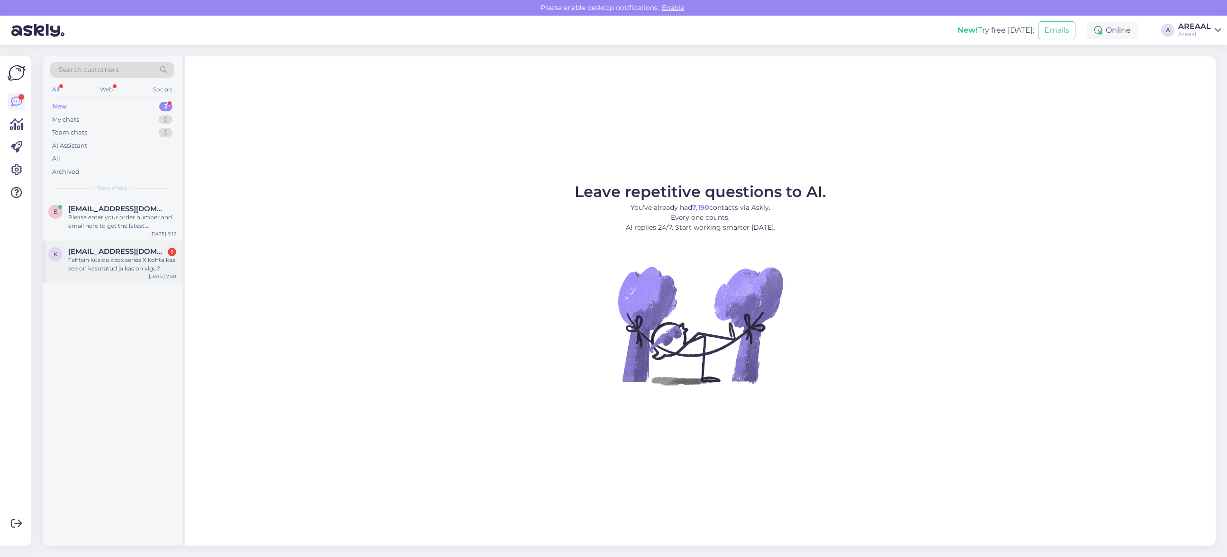
click at [117, 242] on div "K Kaarmathias@gmail.com 1 Tahtsin küsida xbox series X kohta kas see on kasutat…" at bounding box center [112, 262] width 139 height 43
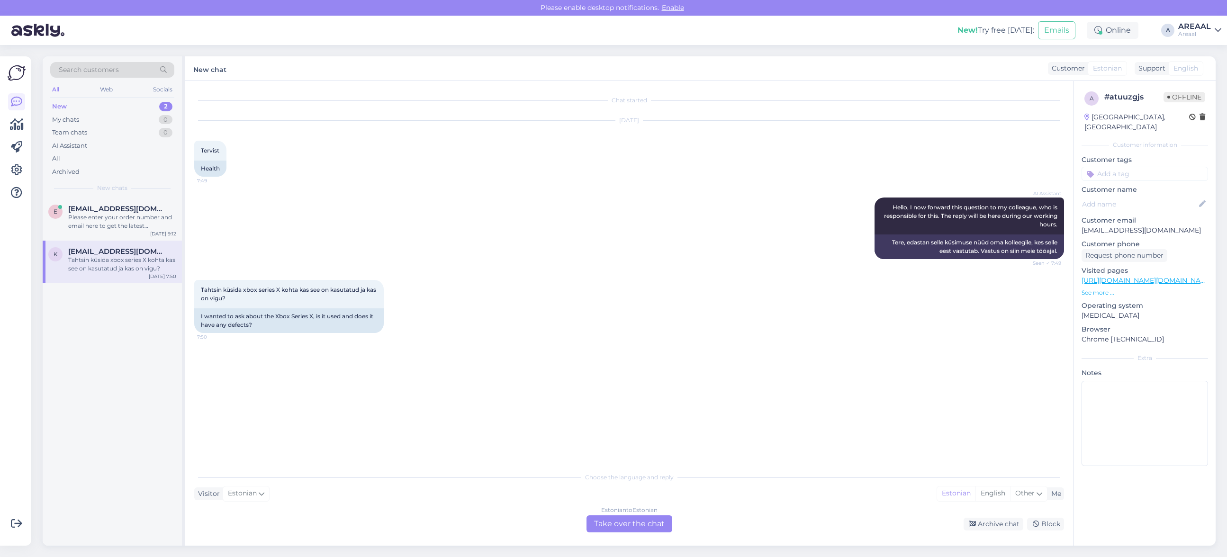
click at [641, 522] on div "Estonian to Estonian Take over the chat" at bounding box center [630, 524] width 86 height 17
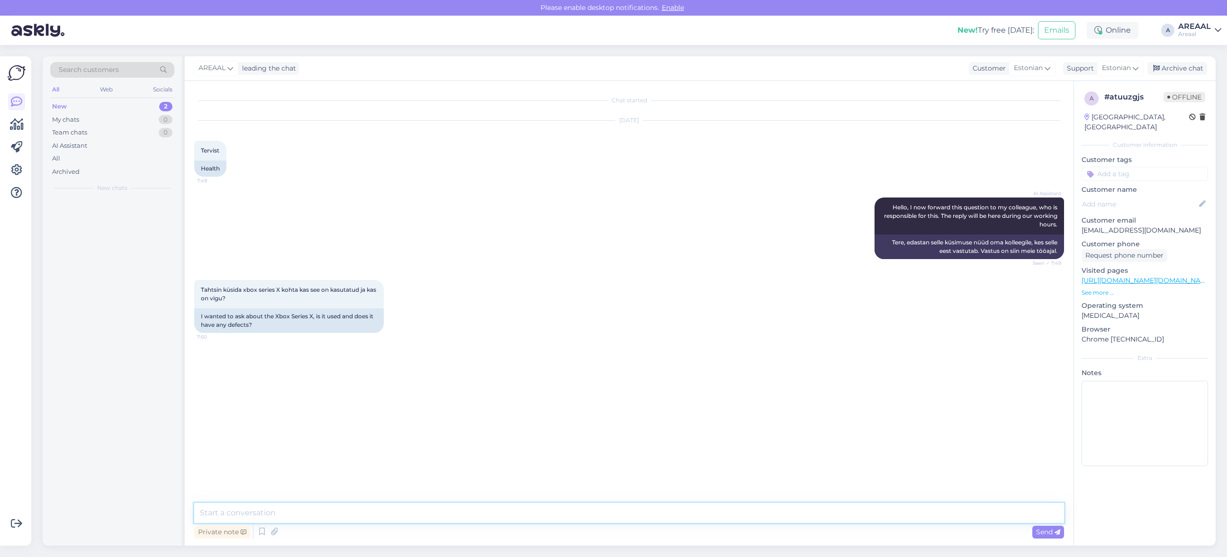
click at [637, 515] on textarea at bounding box center [629, 513] width 870 height 20
type textarea "Müüme ainult uut kaupa"
click at [1168, 76] on div "AREAAL leading the chat Customer Estonian Support Estonian Archive chat" at bounding box center [700, 68] width 1031 height 25
click at [1173, 67] on div "Archive chat" at bounding box center [1178, 68] width 60 height 13
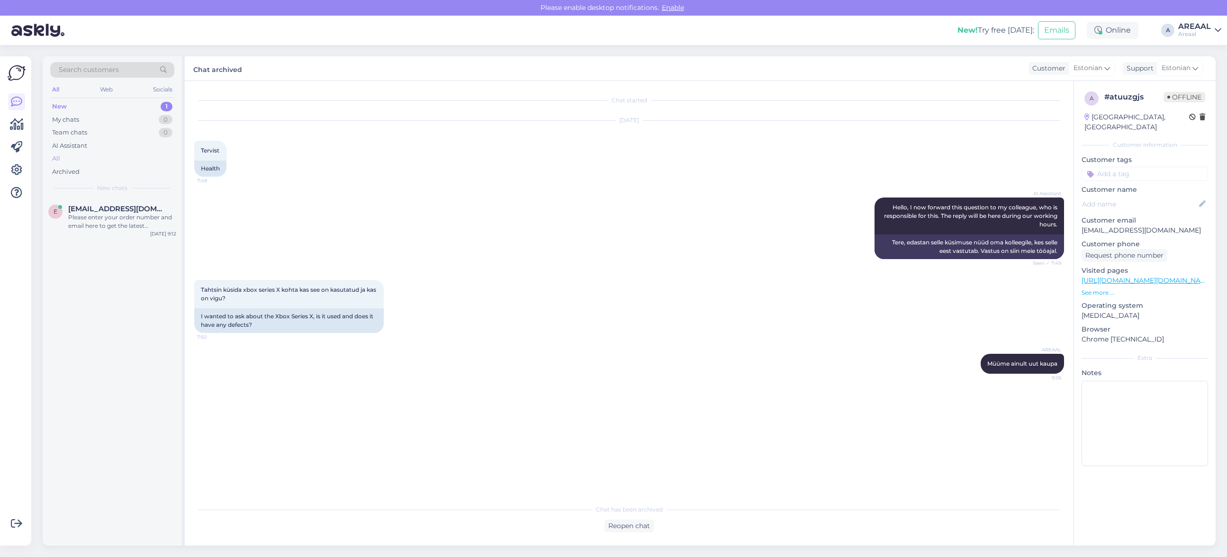
click at [90, 157] on div "All" at bounding box center [112, 158] width 124 height 13
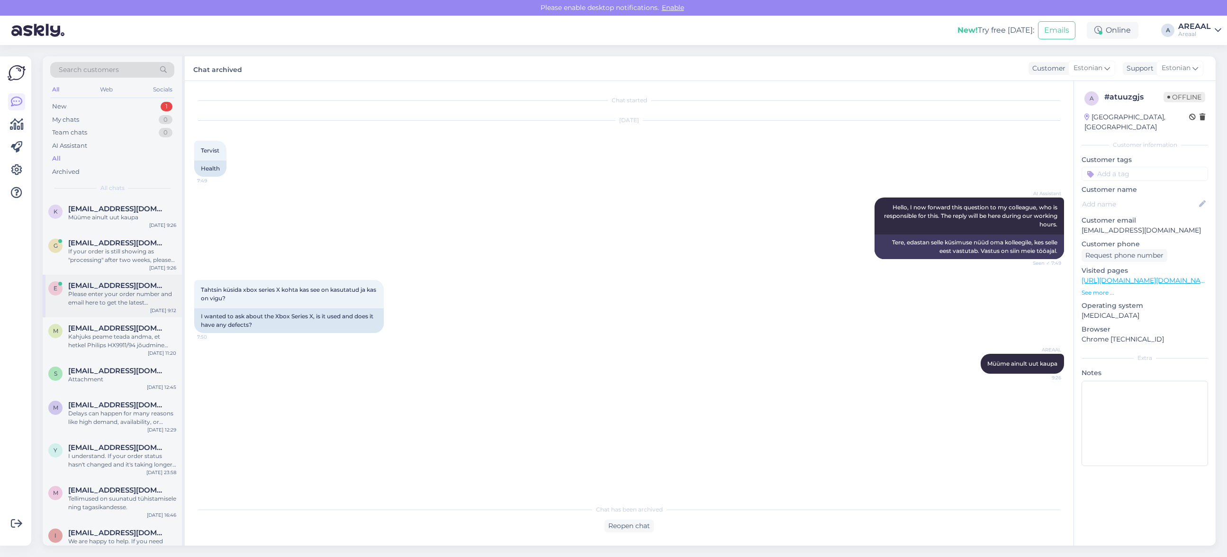
click at [112, 302] on div "Please enter your order number and email here to get the latest information on …" at bounding box center [122, 298] width 108 height 17
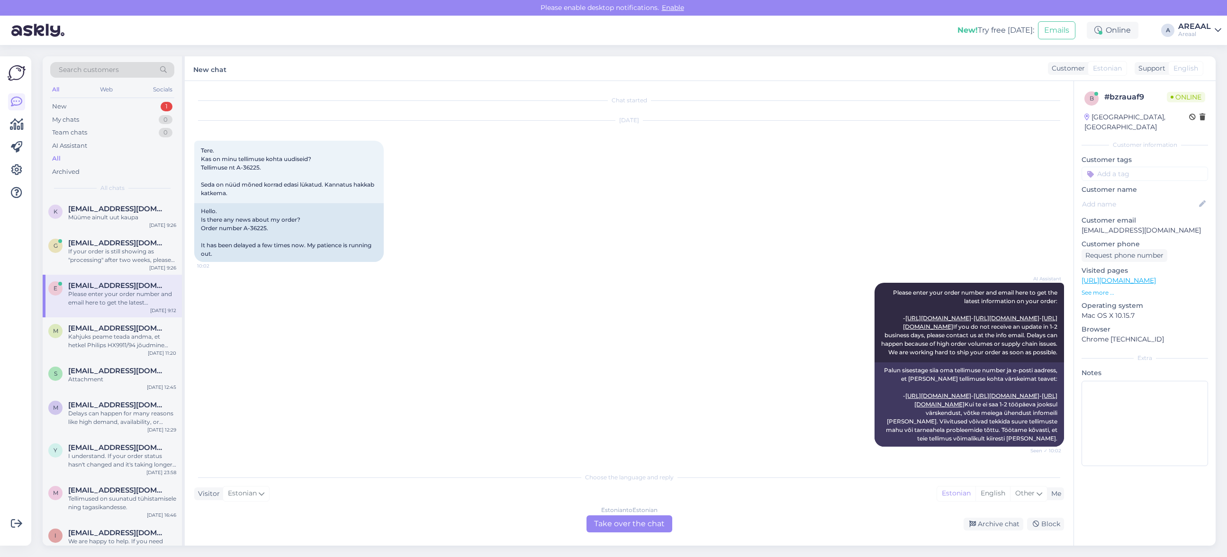
scroll to position [336, 0]
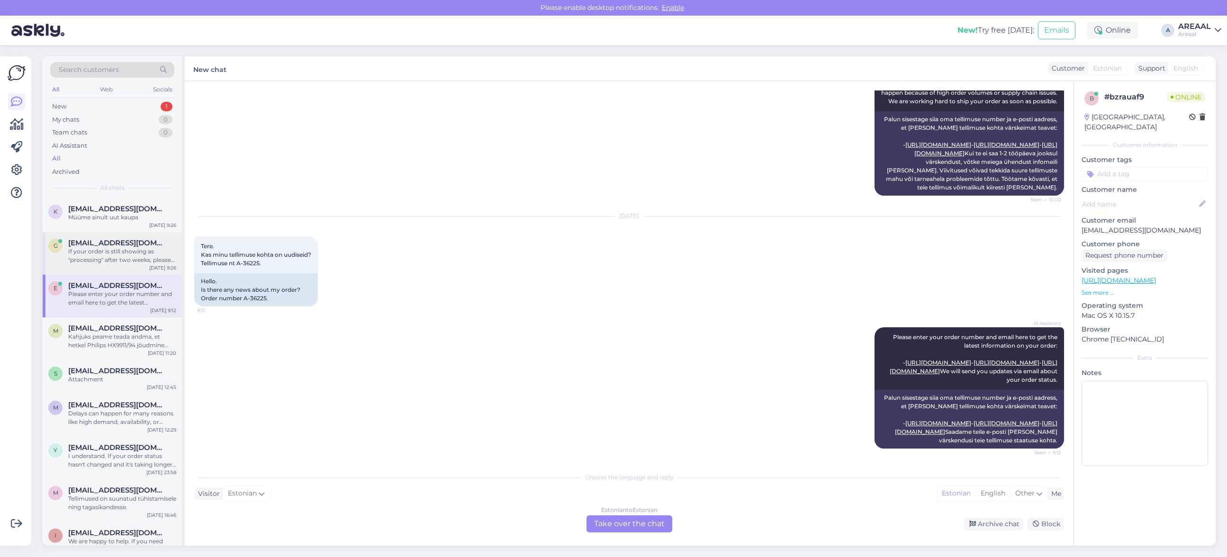
click at [112, 257] on div "If your order is still showing as "processing" after two weeks, please contact …" at bounding box center [122, 255] width 108 height 17
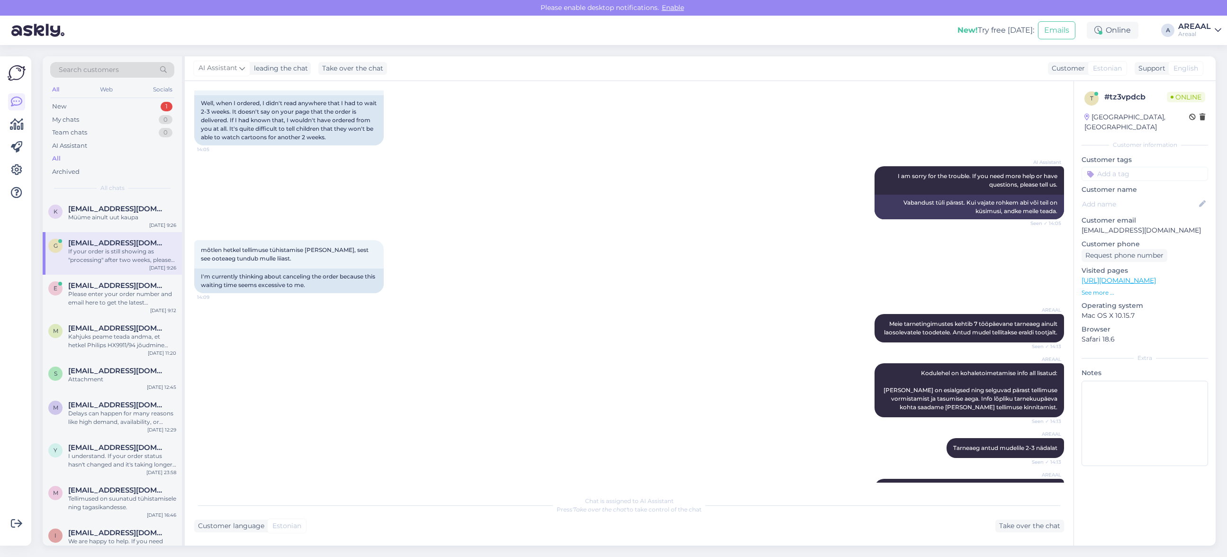
scroll to position [1266, 0]
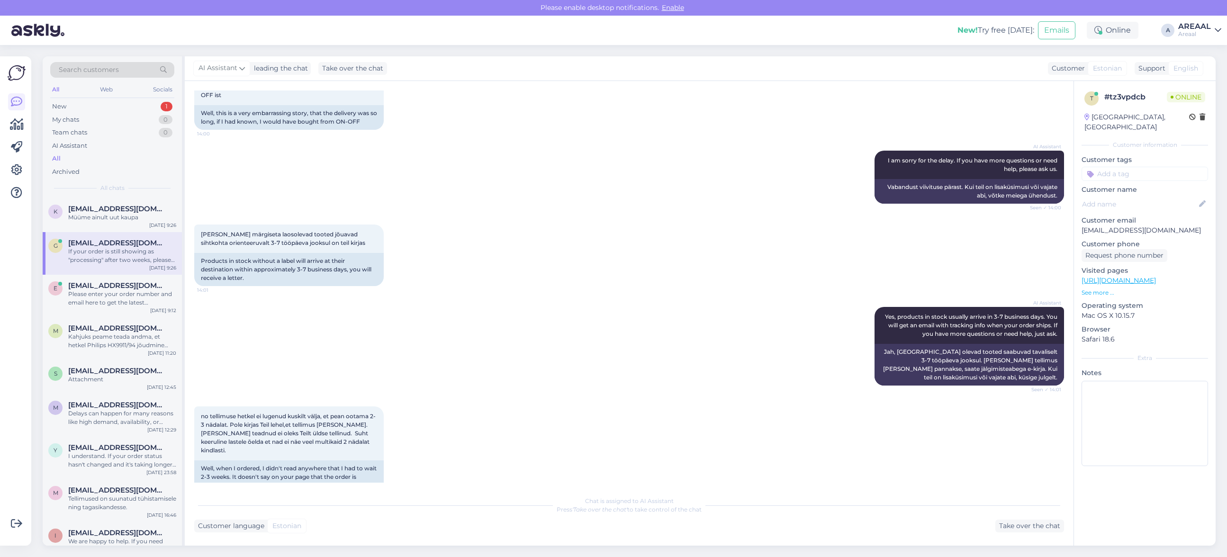
drag, startPoint x: 472, startPoint y: 438, endPoint x: 390, endPoint y: 302, distance: 158.8
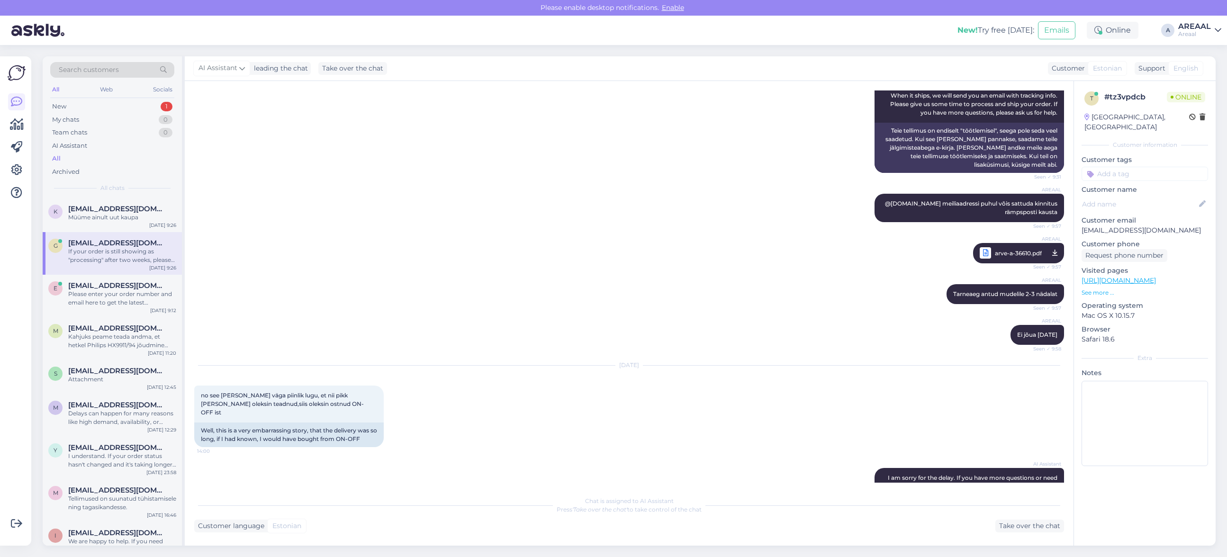
scroll to position [0, 0]
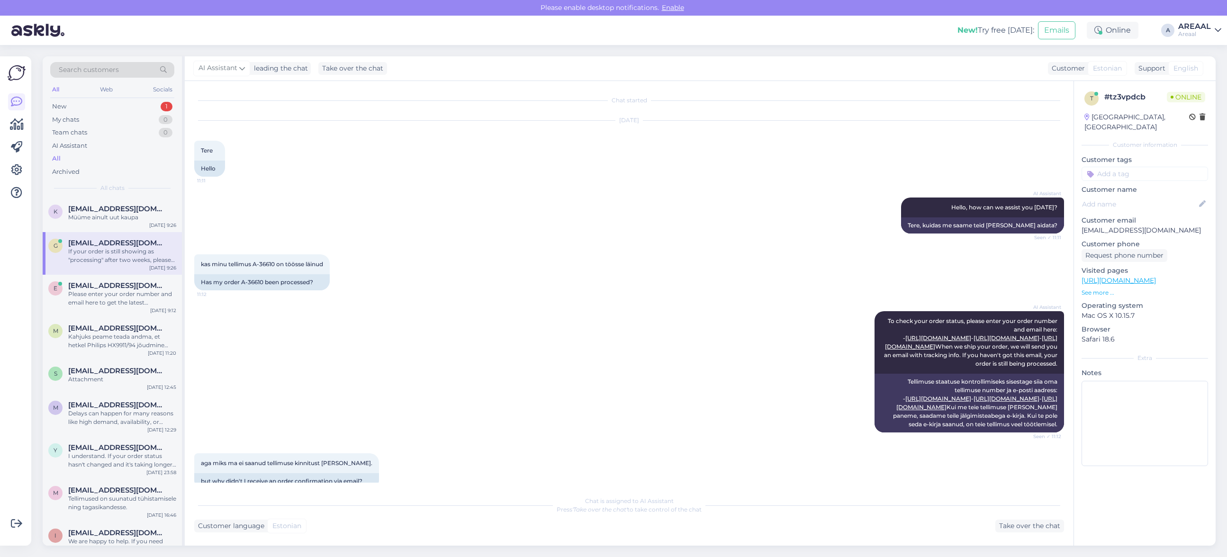
drag, startPoint x: 370, startPoint y: 127, endPoint x: 370, endPoint y: 160, distance: 32.7
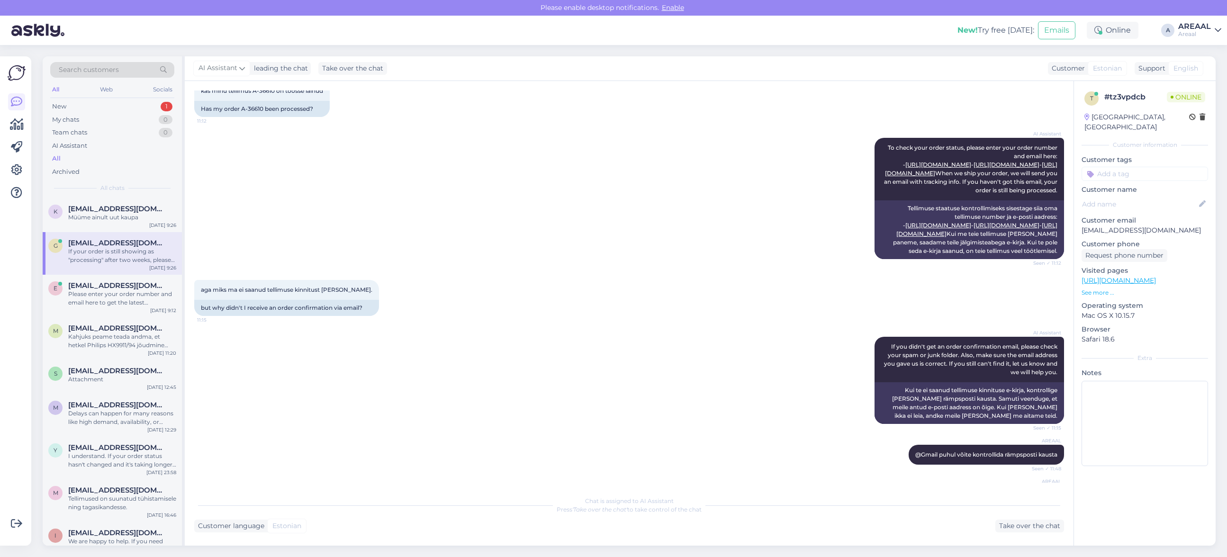
scroll to position [2332, 0]
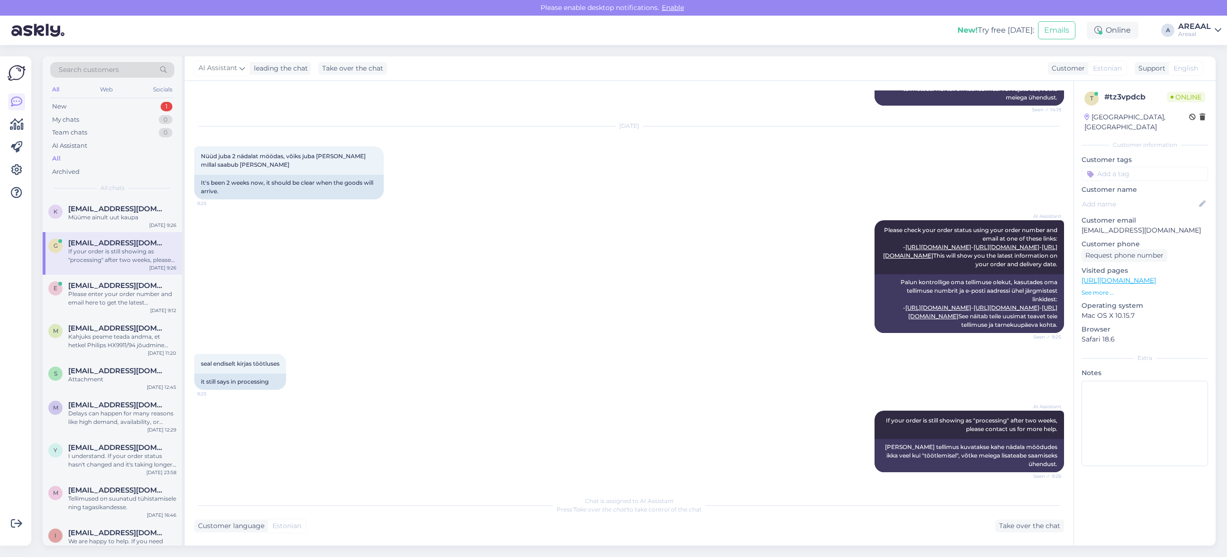
click at [424, 302] on div "AI Assistant Please check your order status using your order number and email a…" at bounding box center [629, 277] width 870 height 134
click at [107, 220] on div "Müüme ainult uut kaupa" at bounding box center [122, 217] width 108 height 9
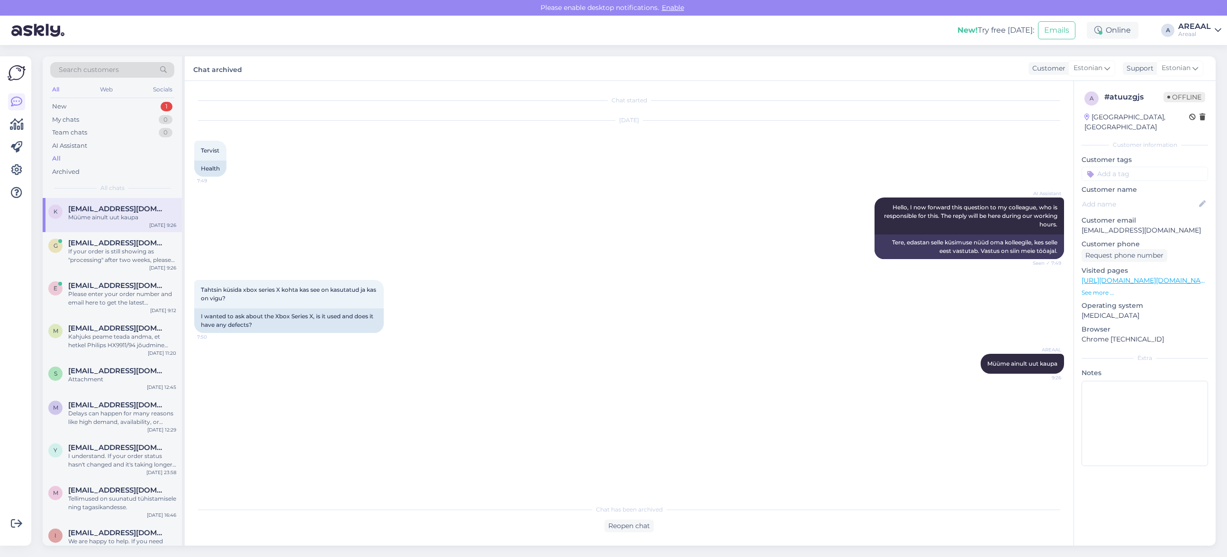
scroll to position [0, 0]
click at [124, 305] on div "Please enter your order number and email here to get the latest information on …" at bounding box center [122, 298] width 108 height 17
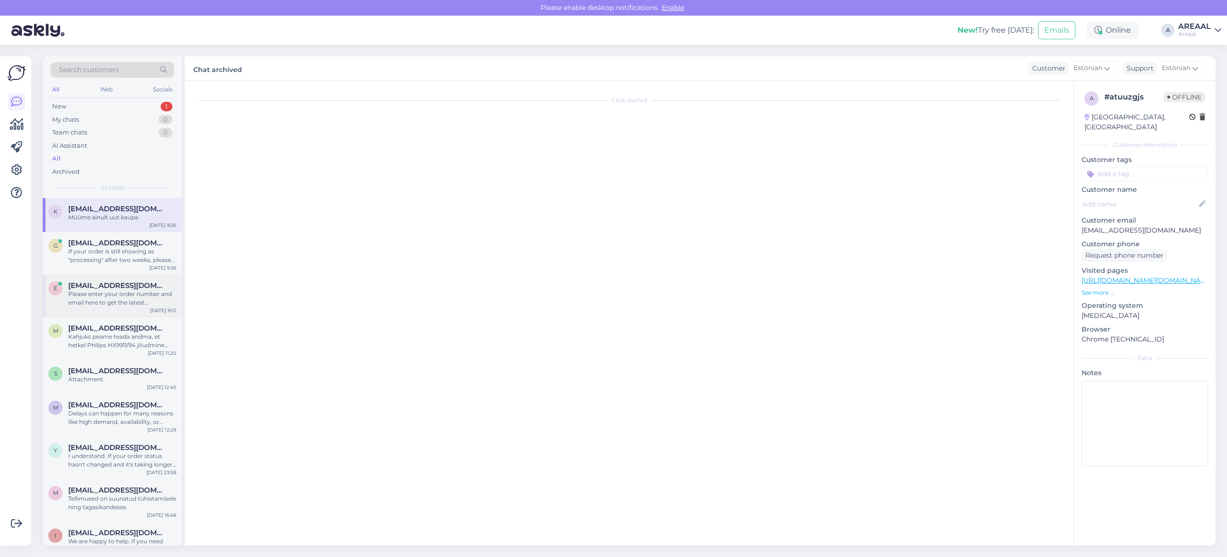
scroll to position [336, 0]
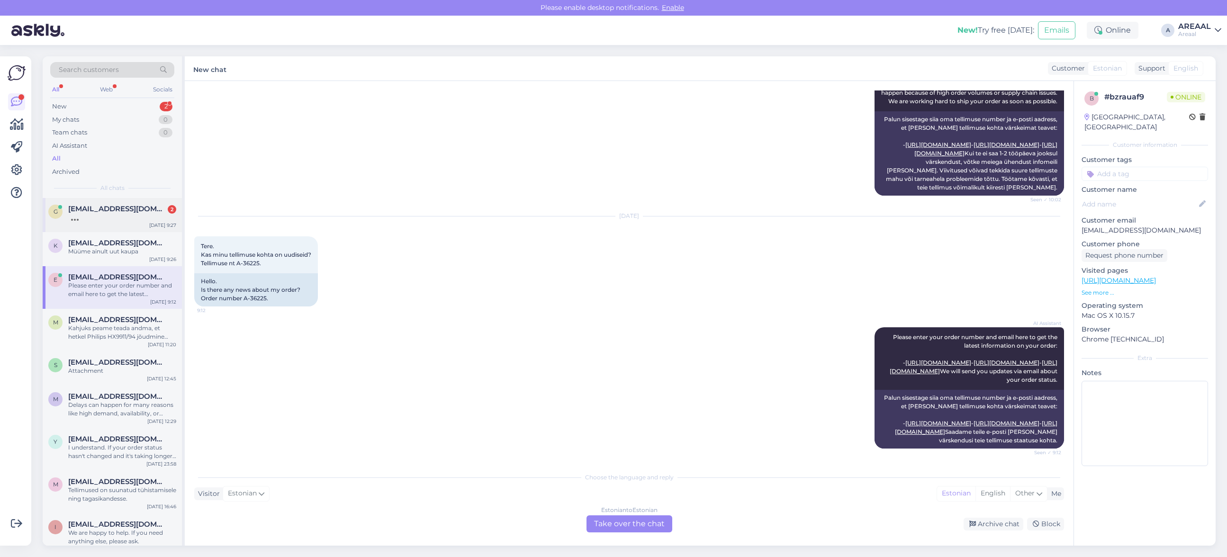
click at [103, 229] on div "g gerto.siiner@gmail.com 2 Sep 29 9:27" at bounding box center [112, 215] width 139 height 34
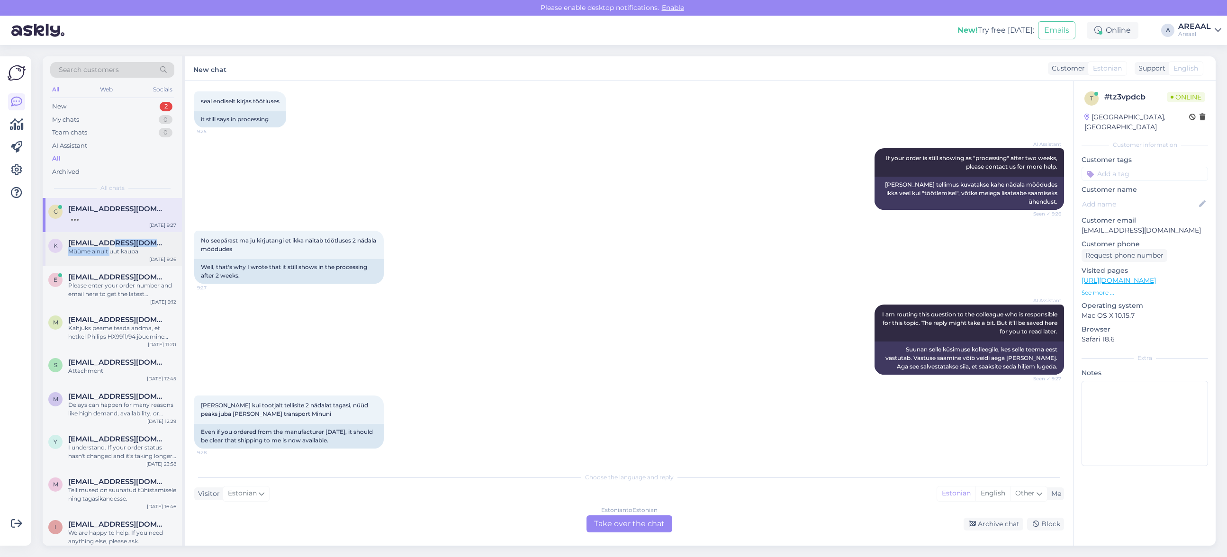
click at [110, 246] on div "Kaarmathias@gmail.com Müüme ainult uut kaupa" at bounding box center [122, 247] width 108 height 17
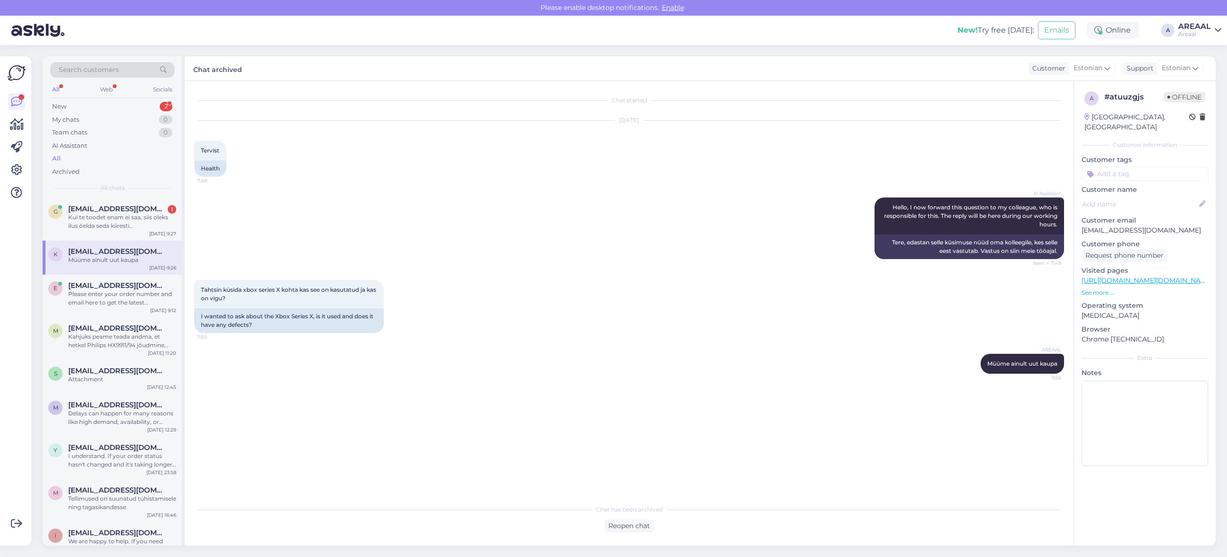
click at [561, 158] on div "Sep 29 2025 Tervist 7:49 Health" at bounding box center [629, 148] width 870 height 77
click at [593, 163] on div "Sep 29 2025 Tervist 7:49 Health" at bounding box center [629, 148] width 870 height 77
click at [236, 363] on div "AREAAL Müüme ainult uut kaupa 9:26" at bounding box center [629, 364] width 870 height 41
click at [116, 207] on span "[EMAIL_ADDRESS][DOMAIN_NAME]" at bounding box center [117, 209] width 99 height 9
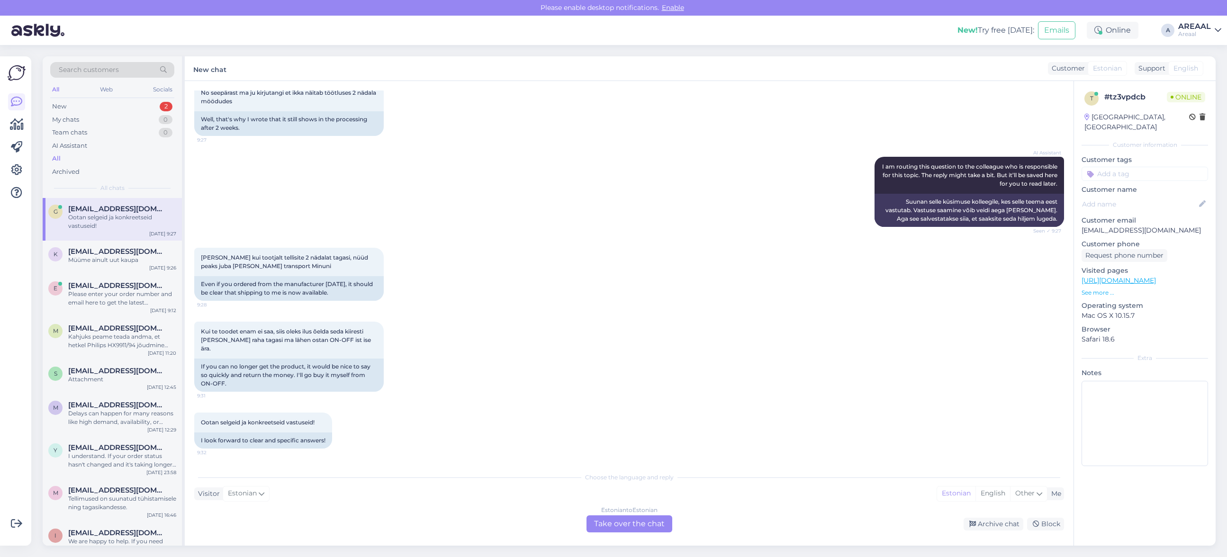
scroll to position [2733, 0]
click at [638, 520] on div "Estonian to Estonian Take over the chat" at bounding box center [630, 524] width 86 height 17
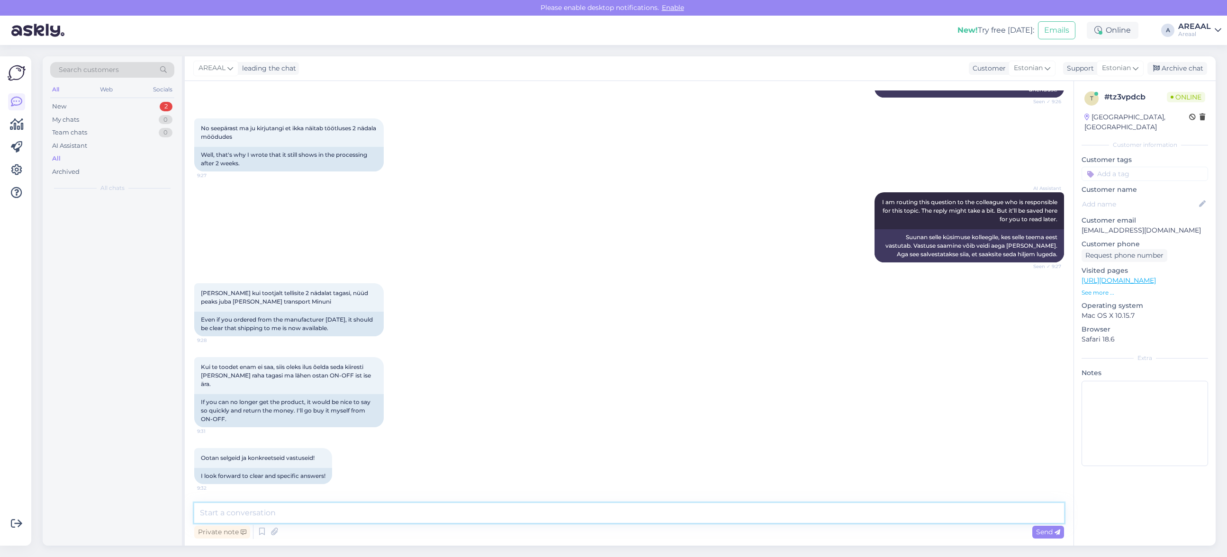
click at [637, 515] on textarea at bounding box center [629, 513] width 870 height 20
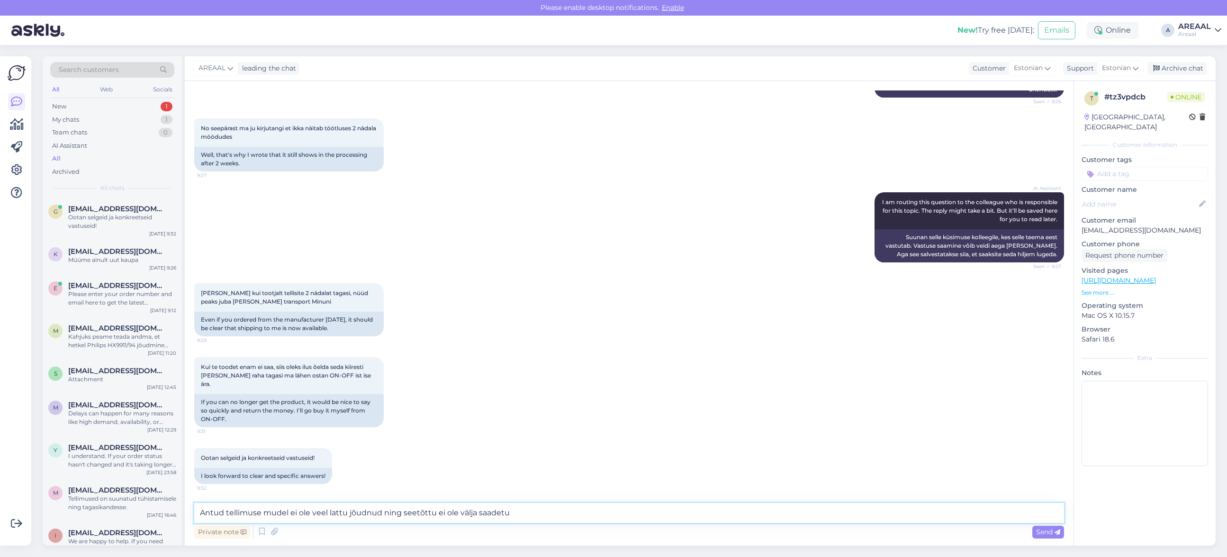
type textarea "Antud tellimuse mudel ei ole veel lattu jõudnud ning seetõttu ei ole välja saad…"
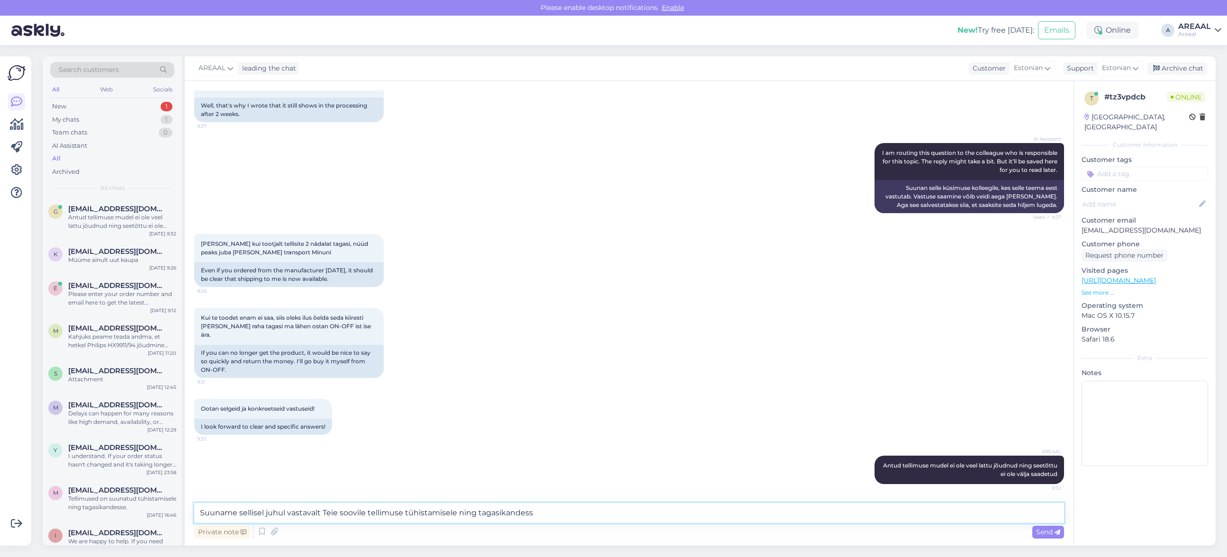
type textarea "Suuname sellisel juhul vastavalt Teie soovile tellimuse tühistamisele ning taga…"
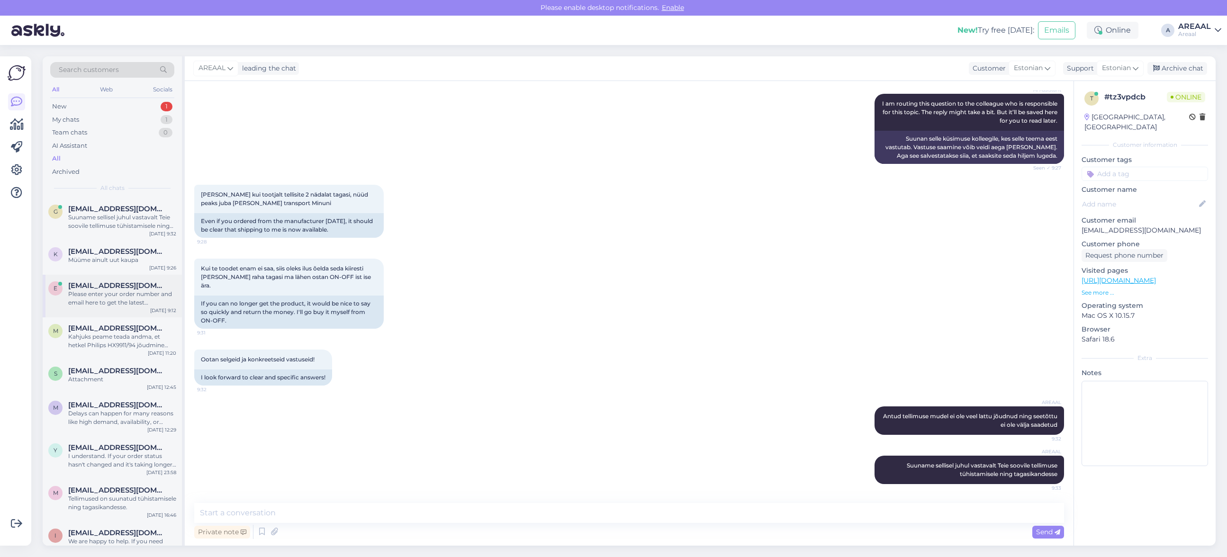
click at [114, 278] on div "e egonsale@gmail.com Please enter your order number and email here to get the l…" at bounding box center [112, 296] width 139 height 43
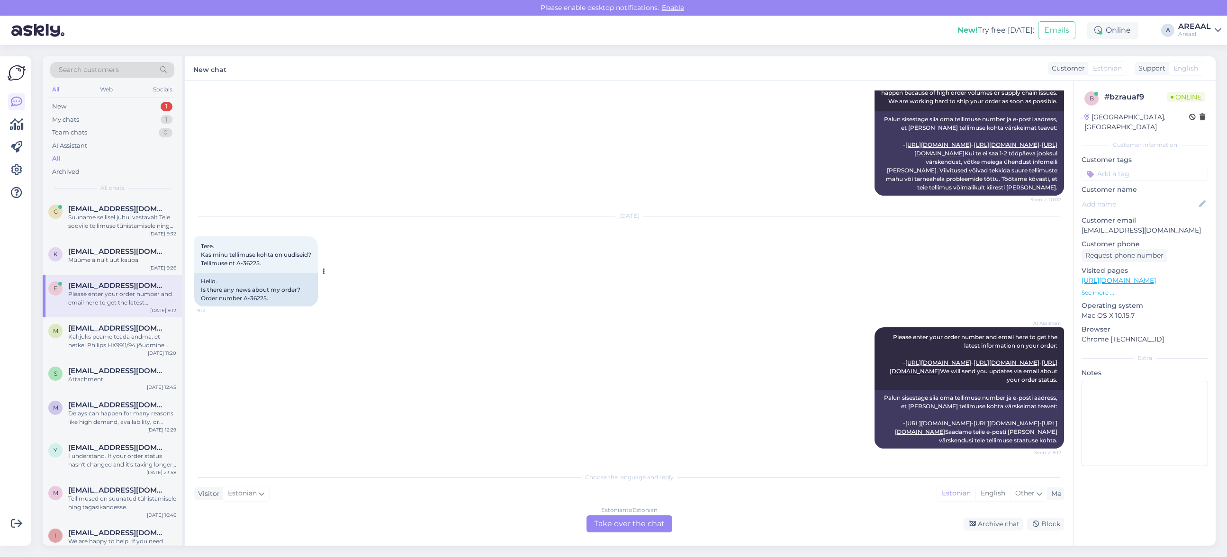
click at [314, 236] on div "Tere. Kas minu tellimuse kohta on uudiseid? Tellimuse nt A-36225. 9:12" at bounding box center [256, 254] width 124 height 37
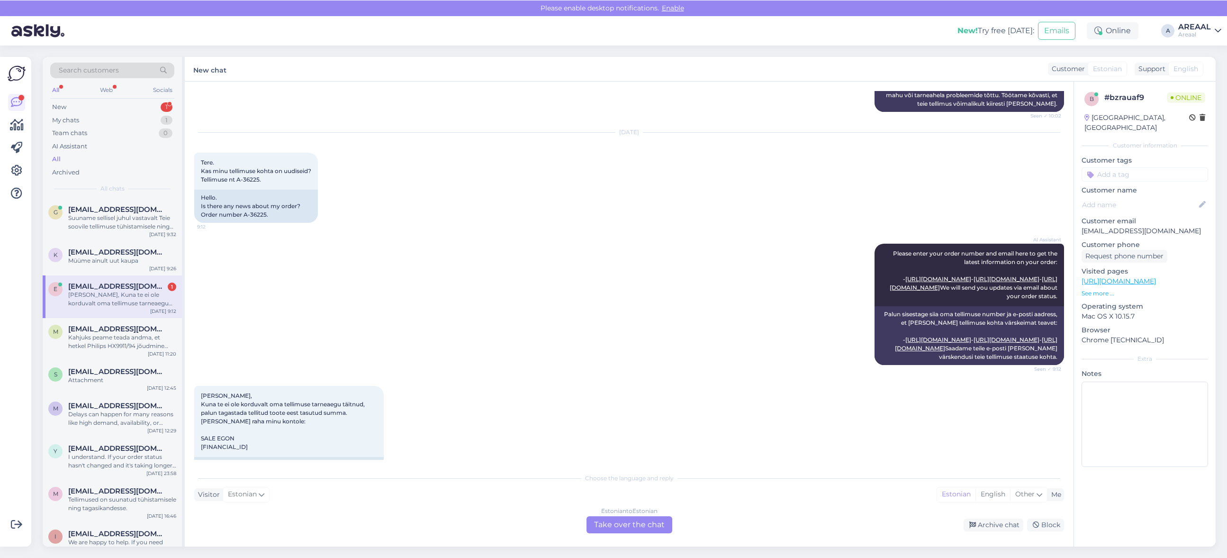
scroll to position [503, 0]
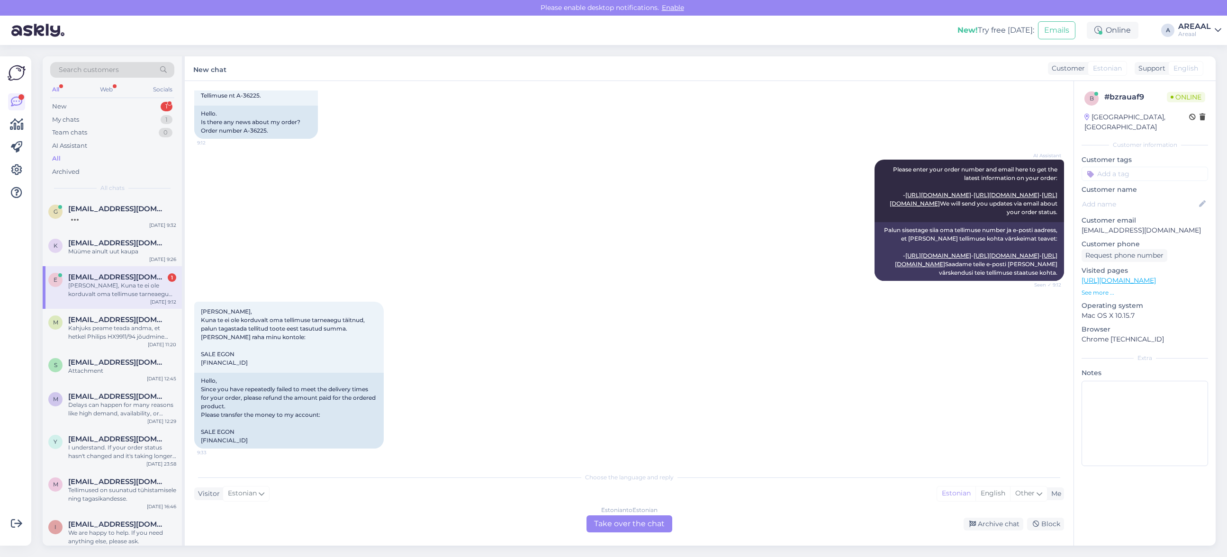
drag, startPoint x: 299, startPoint y: 481, endPoint x: 307, endPoint y: 477, distance: 9.5
click at [299, 482] on div "Choose the language and reply Visitor Estonian Me Estonian English Other Estoni…" at bounding box center [629, 500] width 870 height 65
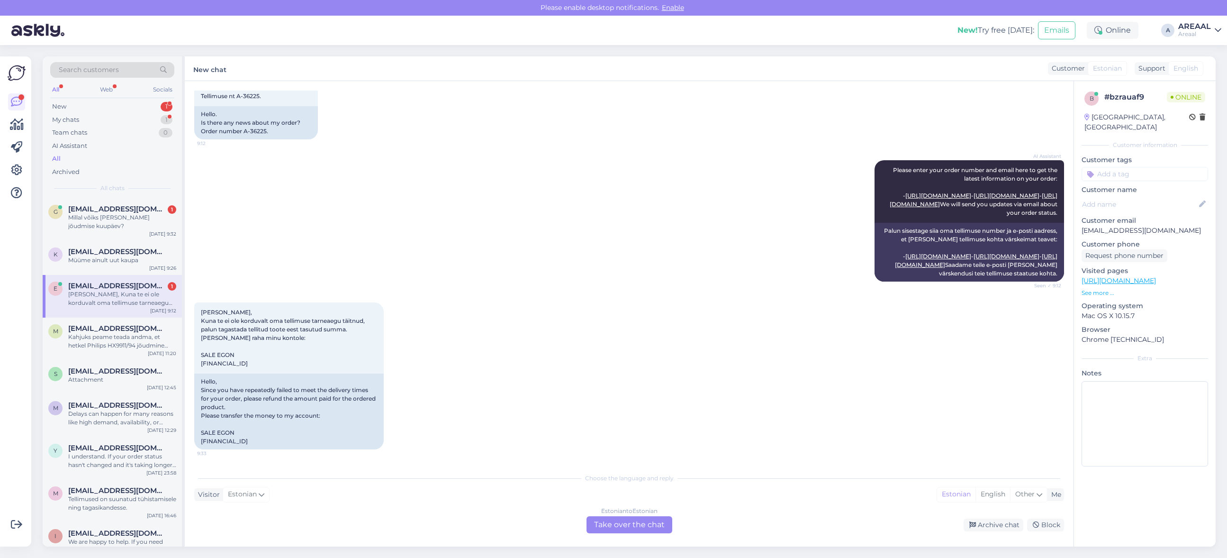
click at [622, 529] on div "Estonian to Estonian Take over the chat" at bounding box center [630, 524] width 86 height 17
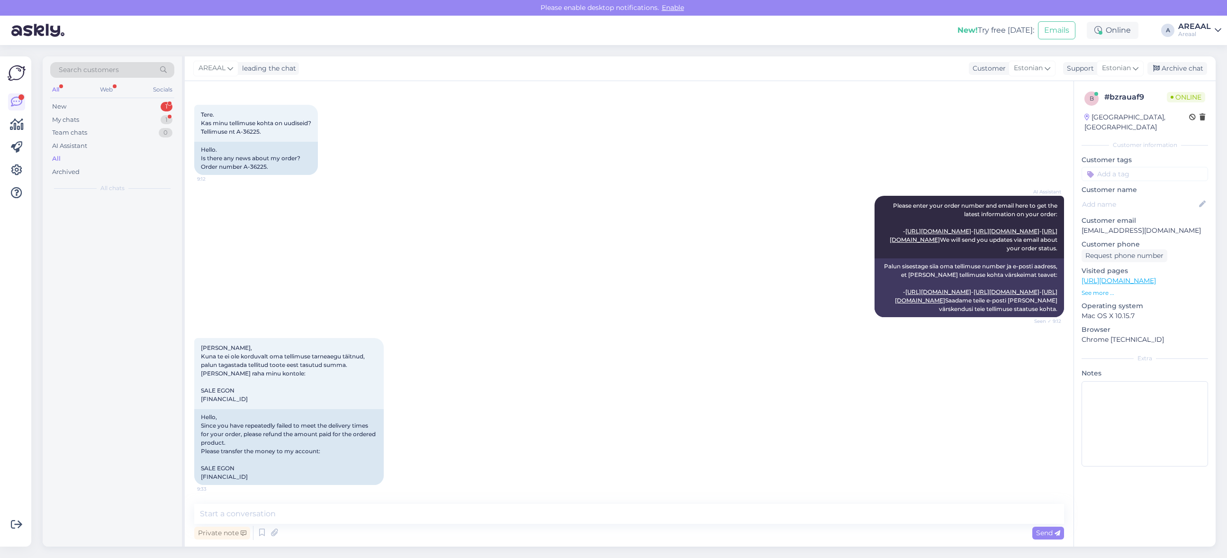
scroll to position [467, 0]
click at [626, 513] on textarea at bounding box center [629, 514] width 870 height 20
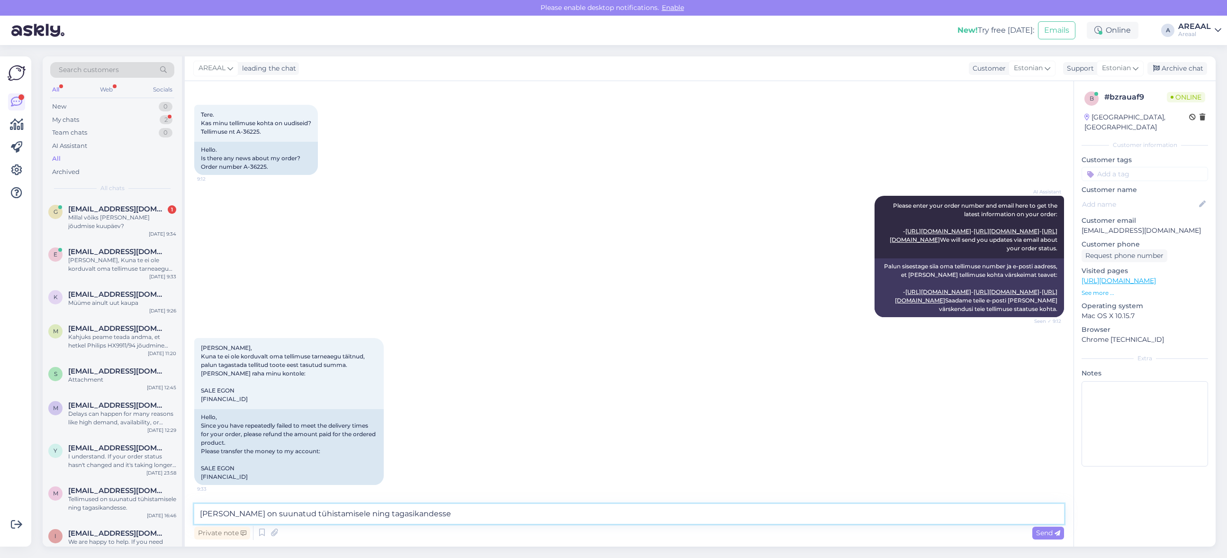
type textarea "[PERSON_NAME] on suunatud tühistamisele ning tagasikandesse."
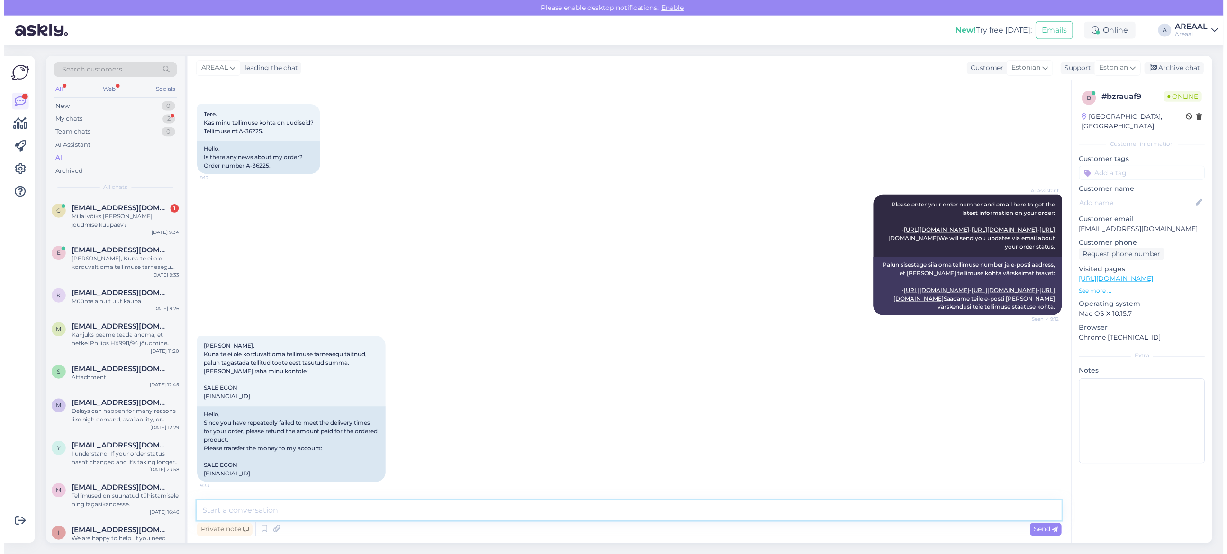
scroll to position [517, 0]
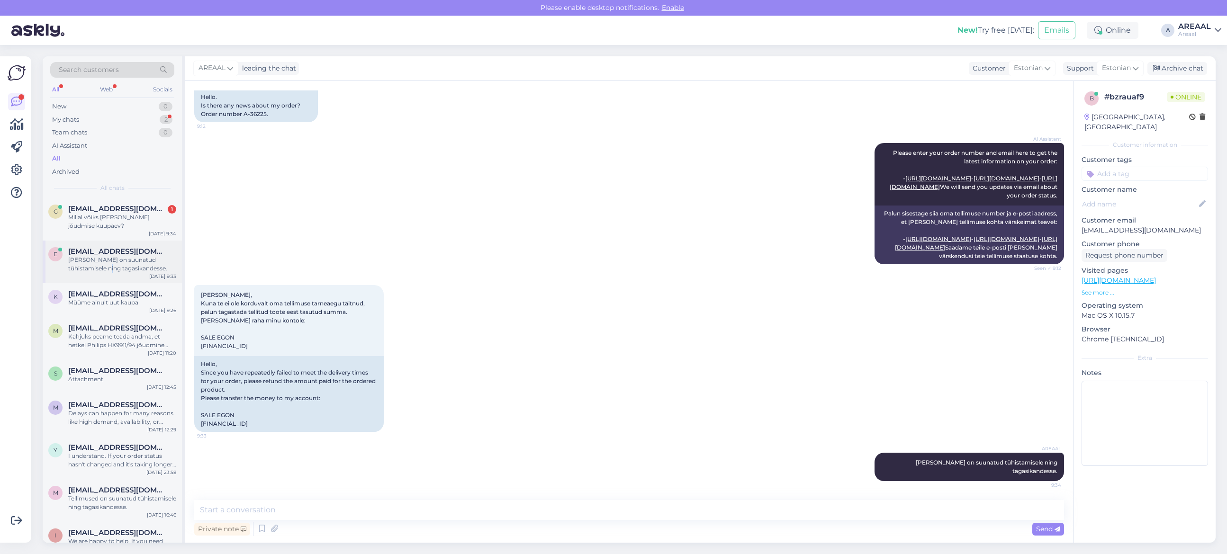
click at [112, 269] on div "[PERSON_NAME] on suunatud tühistamisele ning tagasikandesse." at bounding box center [122, 264] width 108 height 17
click at [1201, 62] on div "Archive chat" at bounding box center [1178, 68] width 60 height 13
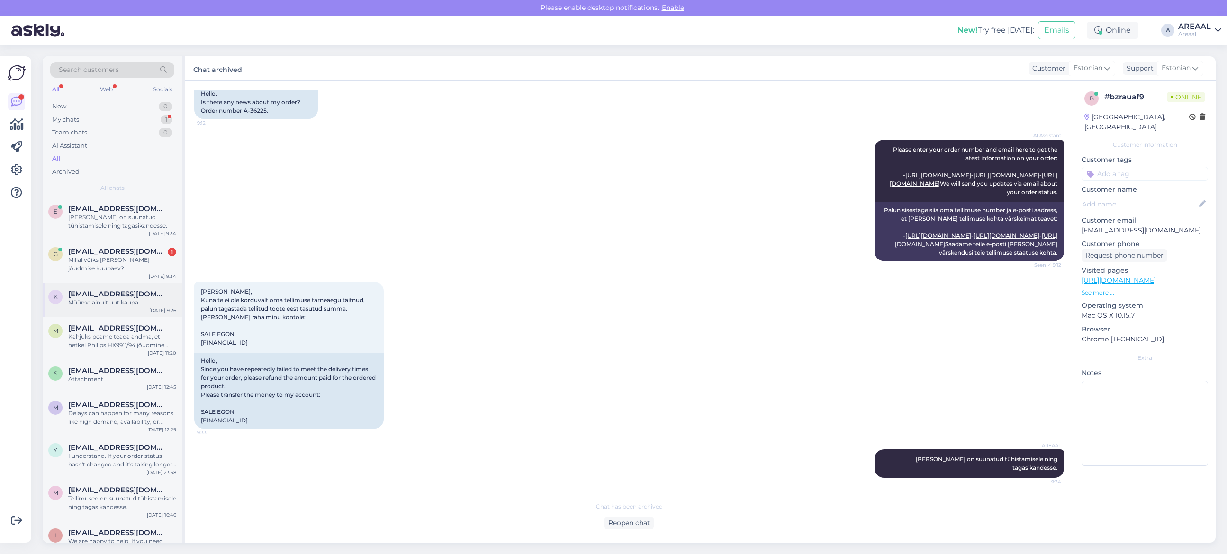
click at [84, 301] on div "Müüme ainult uut kaupa" at bounding box center [122, 303] width 108 height 9
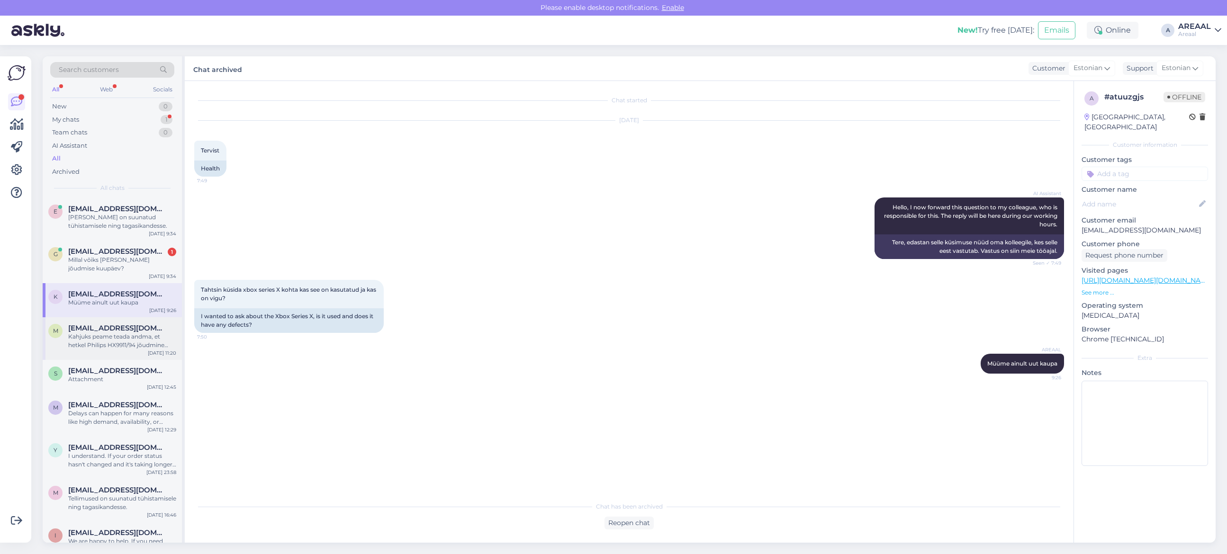
click at [127, 342] on div "Kahjuks peame teada andma, et hetkel Philips HX9911/94 jõudmine meie lattu on h…" at bounding box center [122, 341] width 108 height 17
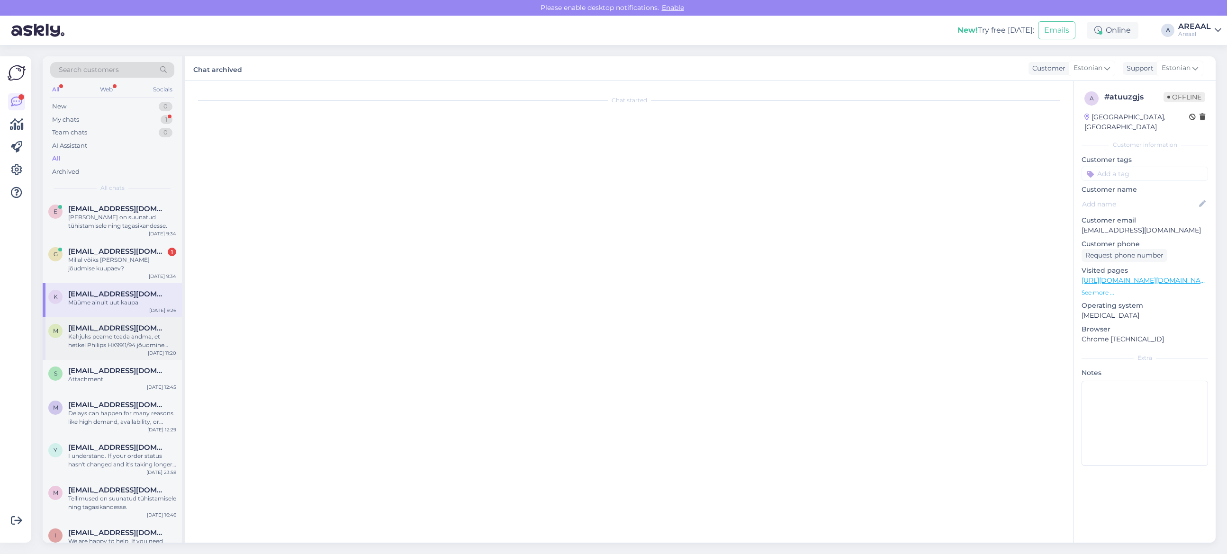
scroll to position [704, 0]
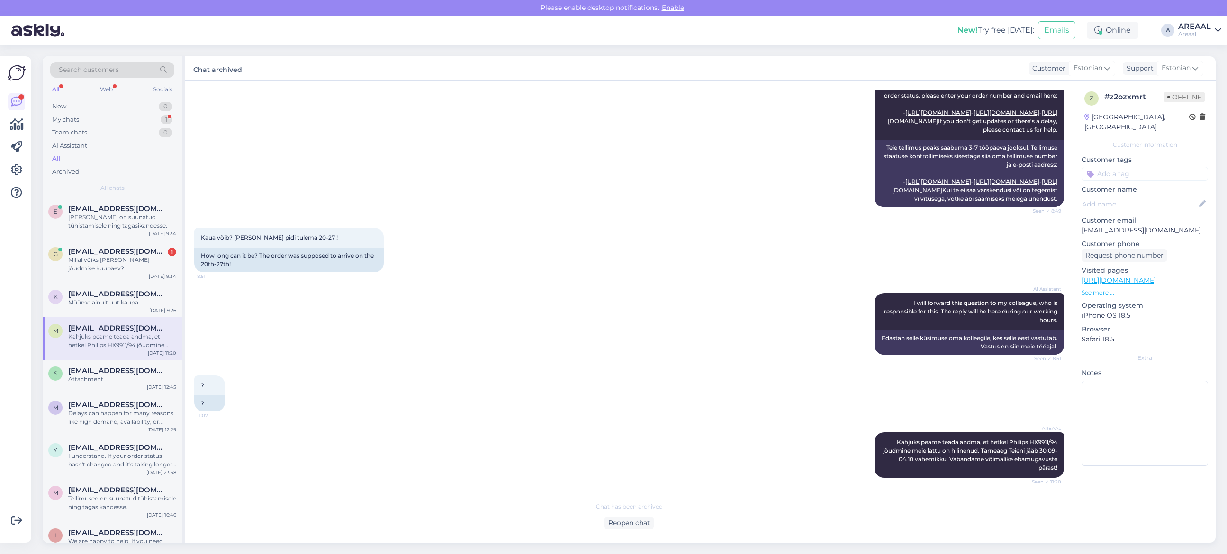
click at [489, 333] on div "AI Assistant I will forward this question to my colleague, who is responsible f…" at bounding box center [629, 324] width 870 height 82
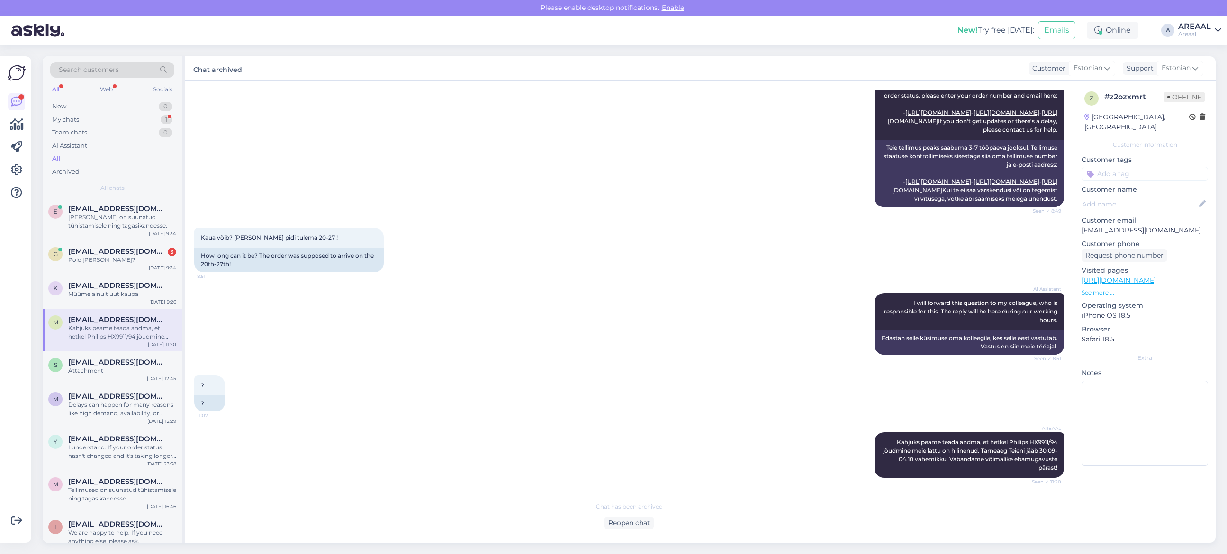
click at [329, 341] on div "AI Assistant I will forward this question to my colleague, who is responsible f…" at bounding box center [629, 324] width 870 height 82
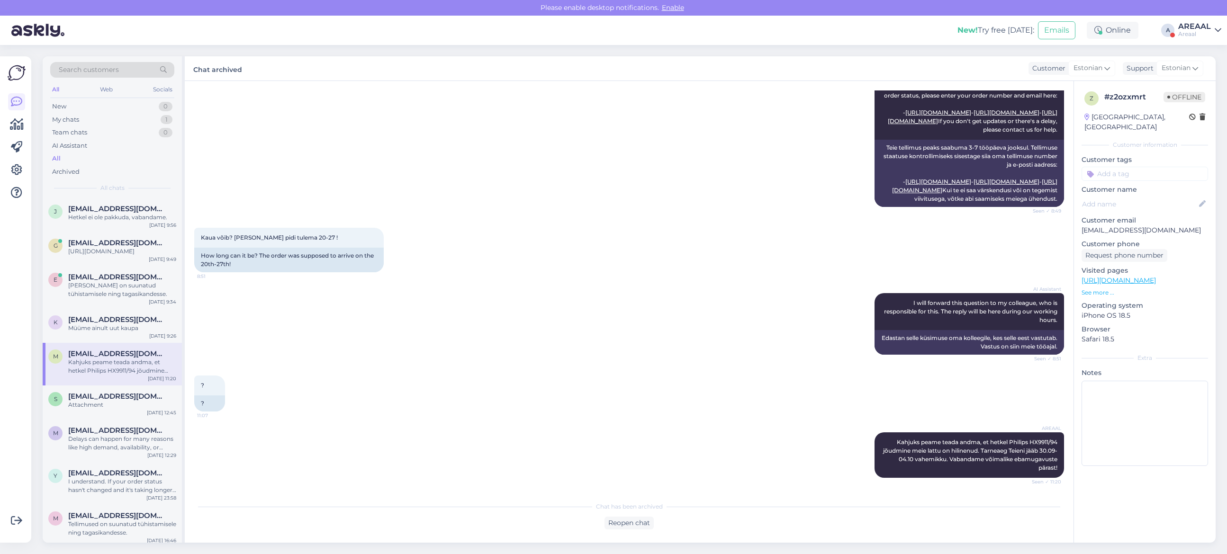
click at [430, 133] on div "AI Assistant Your order should arrive in 3-7 working days. To check your order …" at bounding box center [629, 142] width 870 height 151
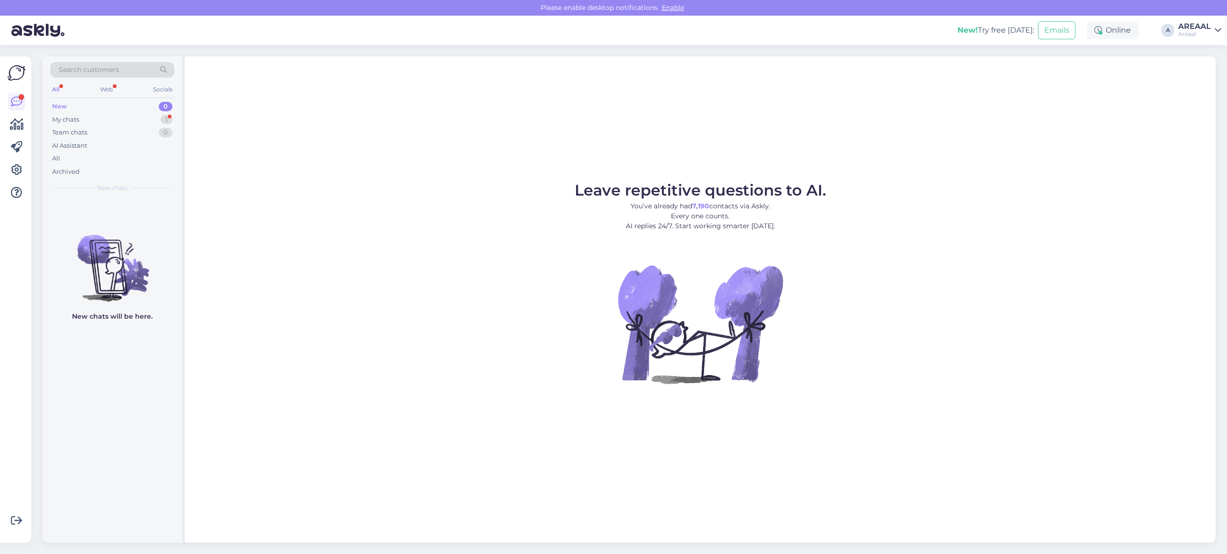
click at [174, 112] on div "New 0" at bounding box center [112, 106] width 124 height 13
click at [145, 121] on div "My chats 1" at bounding box center [112, 119] width 124 height 13
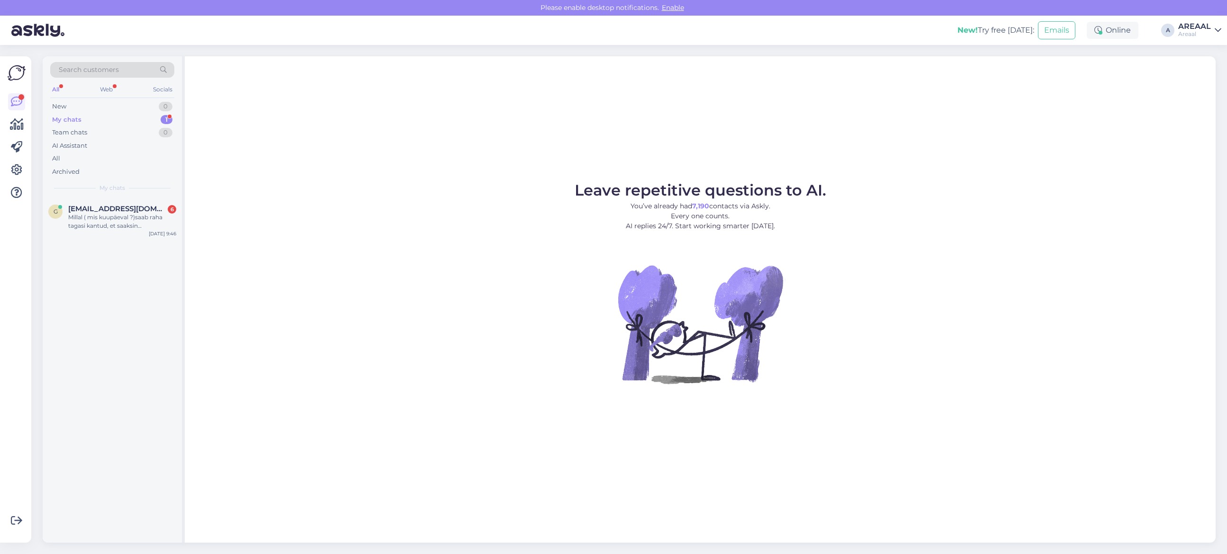
click at [362, 183] on figure "Leave repetitive questions to AI. You’ve already had 7,190 contacts via Askly. …" at bounding box center [700, 296] width 1014 height 227
click at [358, 181] on div "Leave repetitive questions to AI. You’ve already had 7,190 contacts via Askly. …" at bounding box center [700, 299] width 1031 height 487
click at [370, 161] on div "Leave repetitive questions to AI. You’ve already had 7,190 contacts via Askly. …" at bounding box center [700, 299] width 1031 height 487
click at [1007, 82] on div "Leave repetitive questions to AI. You’ve already had 7,190 contacts via Askly. …" at bounding box center [700, 299] width 1031 height 487
click at [566, 149] on div "Leave repetitive questions to AI. You’ve already had 7,190 contacts via Askly. …" at bounding box center [700, 299] width 1031 height 487
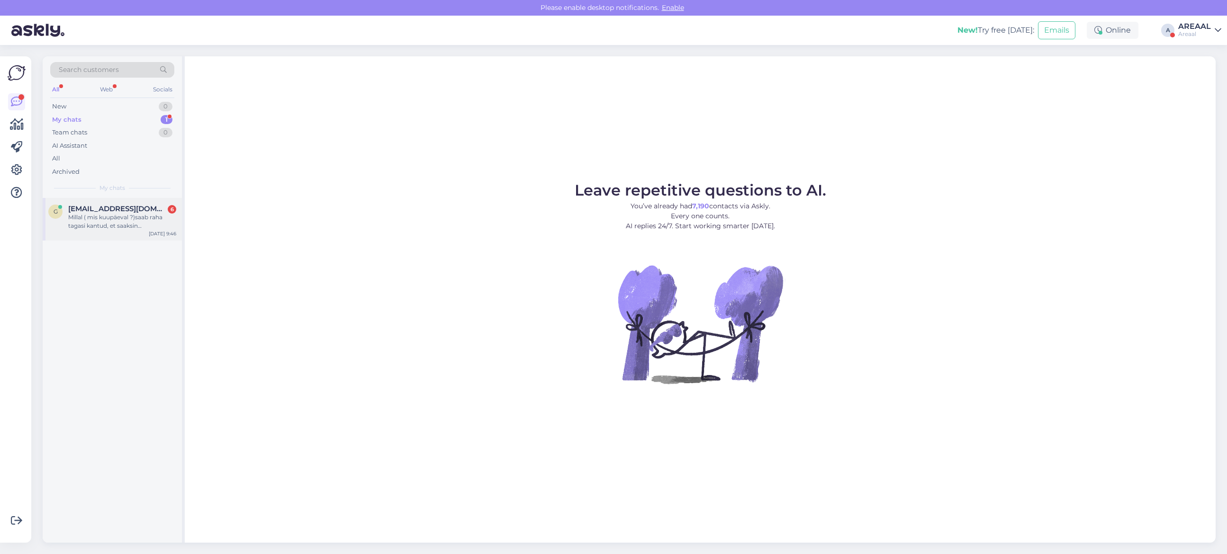
click at [169, 197] on div "Search customers All Web Socials New 0 My chats 1 Team chats 0 AI Assistant All…" at bounding box center [112, 127] width 139 height 142
click at [155, 205] on span "[EMAIL_ADDRESS][DOMAIN_NAME]" at bounding box center [117, 209] width 99 height 9
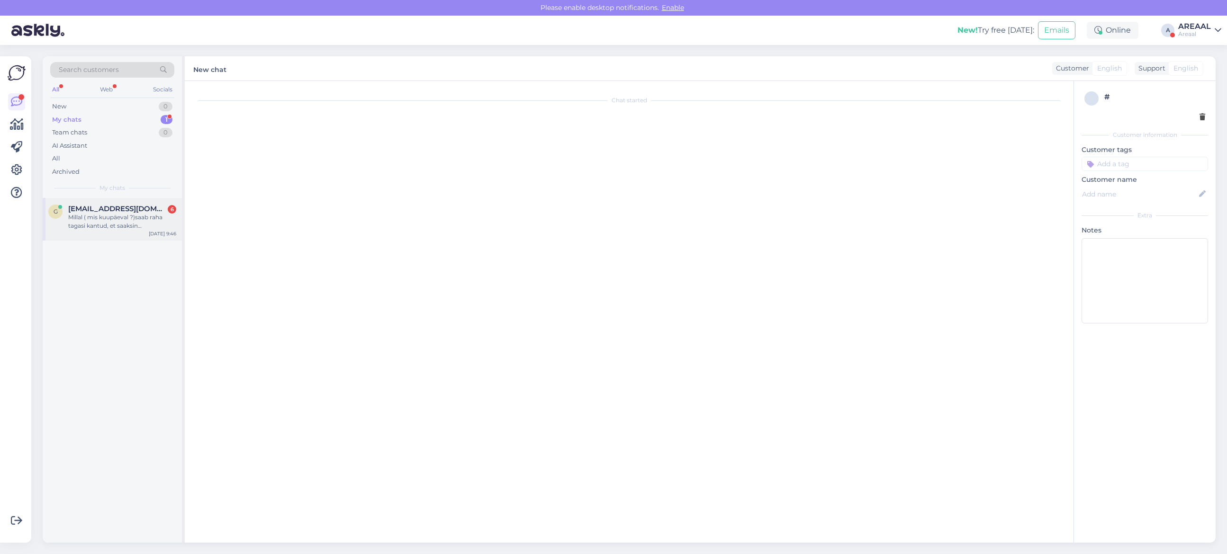
scroll to position [3061, 0]
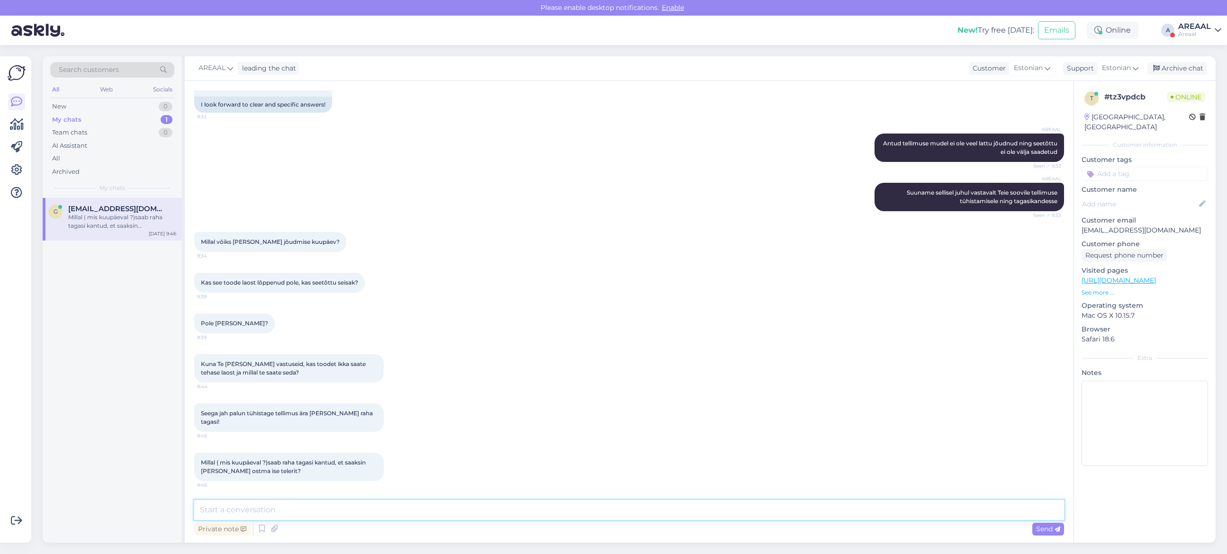
click at [711, 506] on textarea at bounding box center [629, 510] width 870 height 20
click at [764, 501] on textarea at bounding box center [629, 510] width 870 height 20
type textarea "Kaardimaksete tagasilaekumised toimuvad 1-10 tööpäeva jooksul alates tühistamis…"
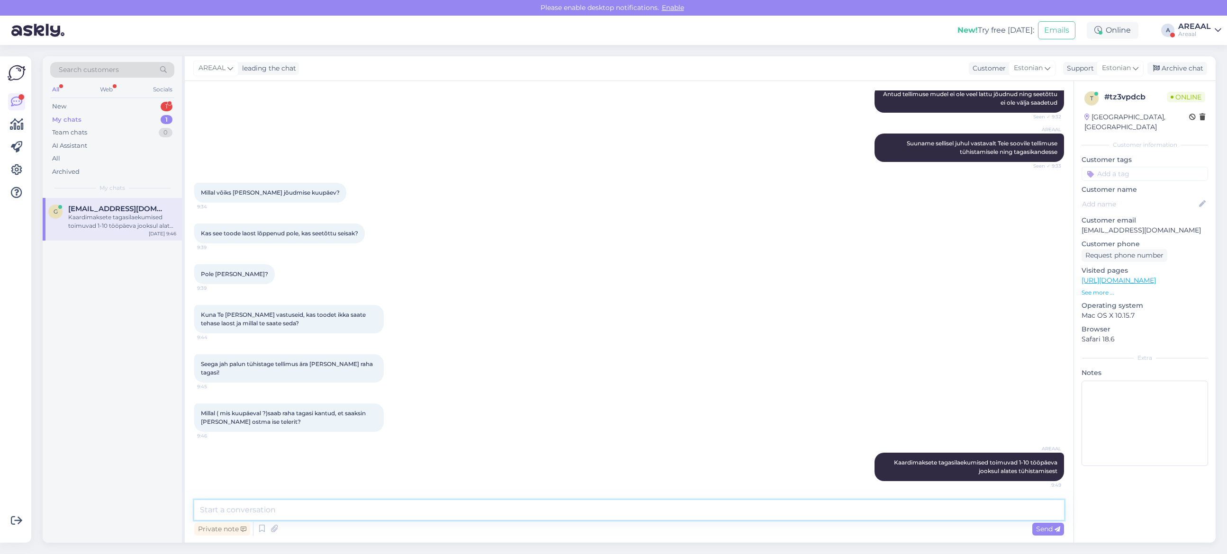
paste textarea "[URL][DOMAIN_NAME]"
type textarea "[URL][DOMAIN_NAME]"
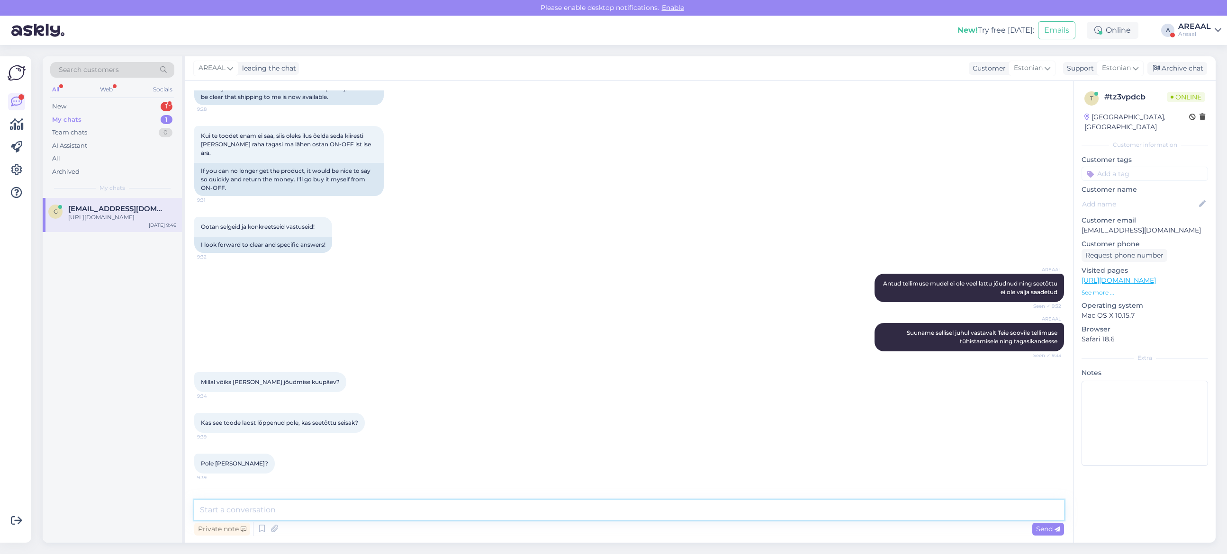
scroll to position [3159, 0]
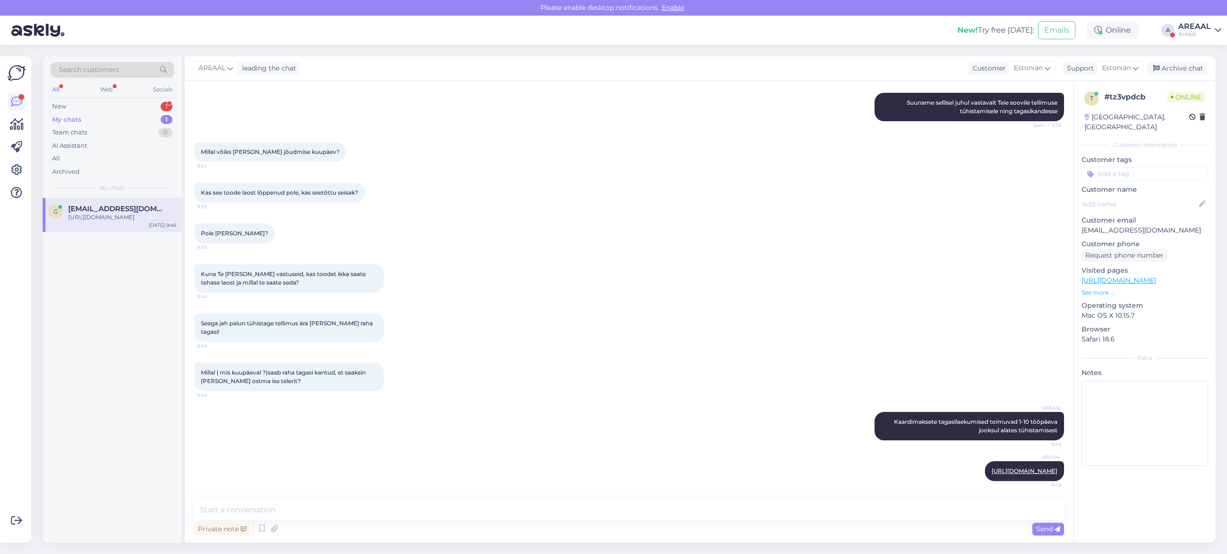
click at [162, 114] on div "My chats 1" at bounding box center [112, 119] width 124 height 13
click at [163, 107] on div "1" at bounding box center [167, 106] width 12 height 9
click at [143, 214] on div "Hello, I am routing this question to the colleague who is responsible for this …" at bounding box center [122, 221] width 108 height 17
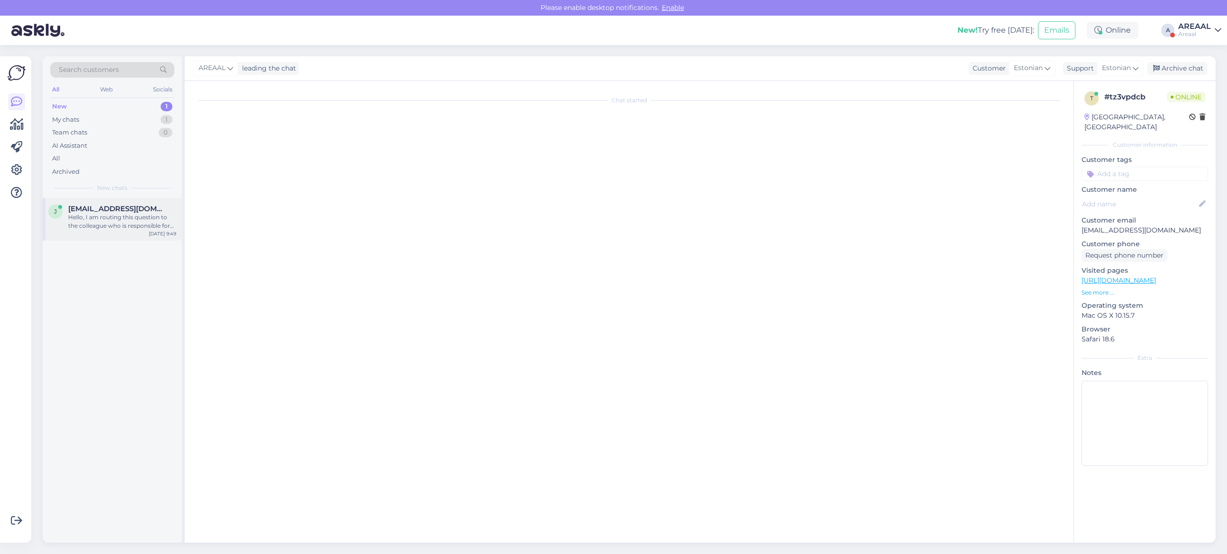
scroll to position [0, 0]
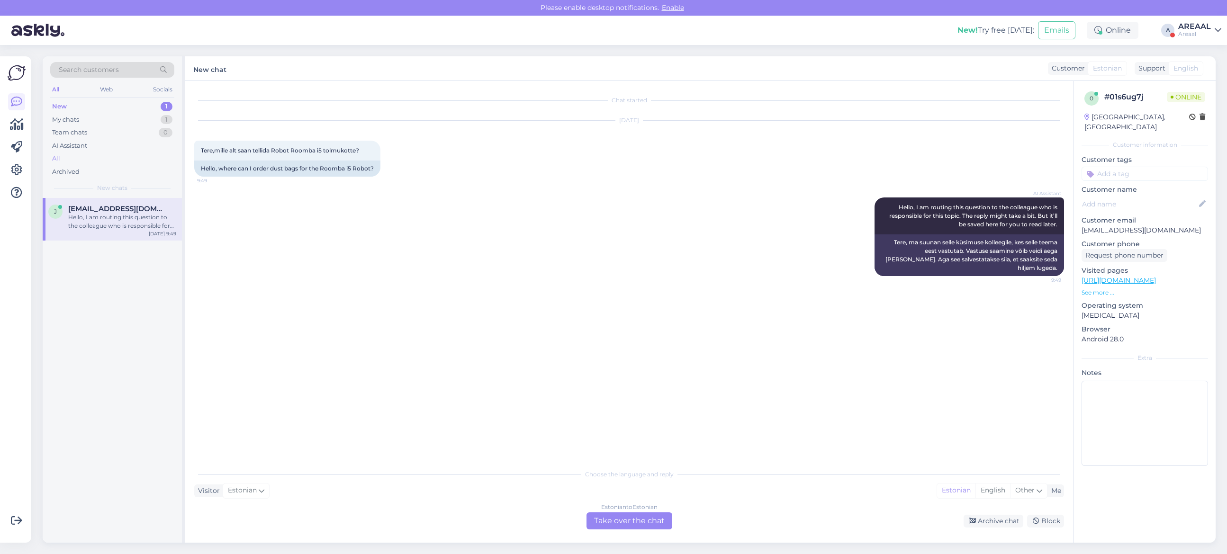
click at [91, 160] on div "All" at bounding box center [112, 158] width 124 height 13
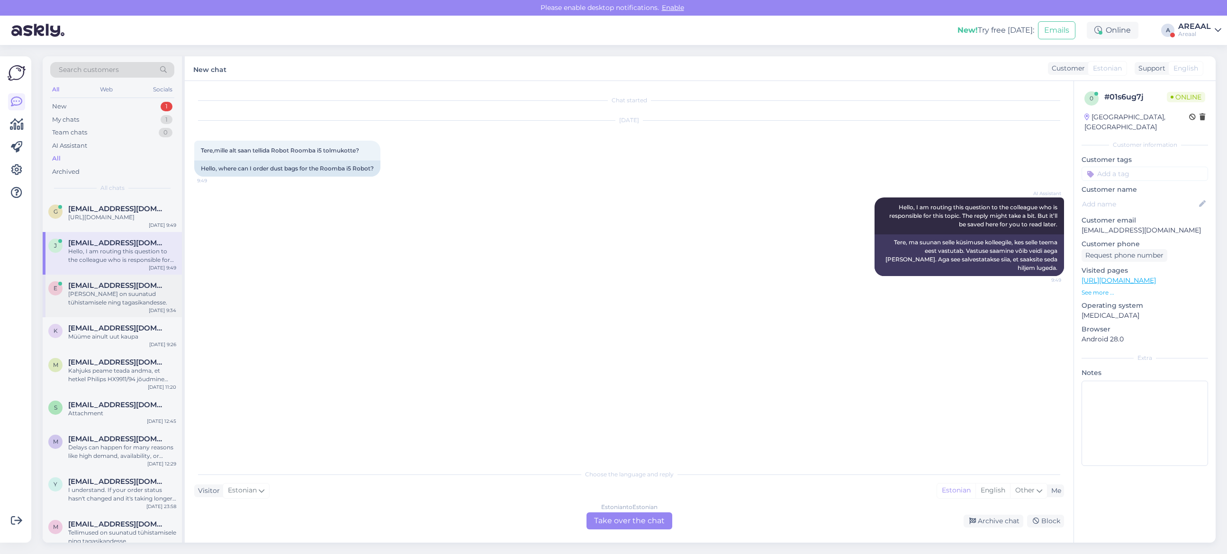
click at [127, 307] on div "[PERSON_NAME] on suunatud tühistamisele ning tagasikandesse." at bounding box center [122, 298] width 108 height 17
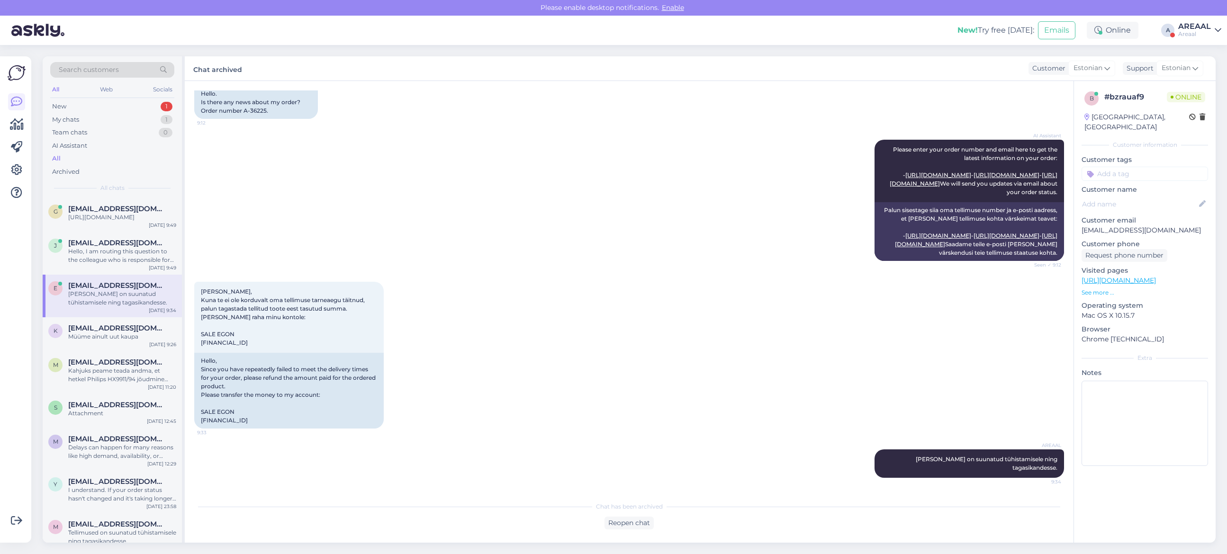
click at [647, 214] on div "AI Assistant Please enter your order number and email here to get the latest in…" at bounding box center [629, 200] width 870 height 142
click at [482, 218] on div "AI Assistant Please enter your order number and email here to get the latest in…" at bounding box center [629, 200] width 870 height 142
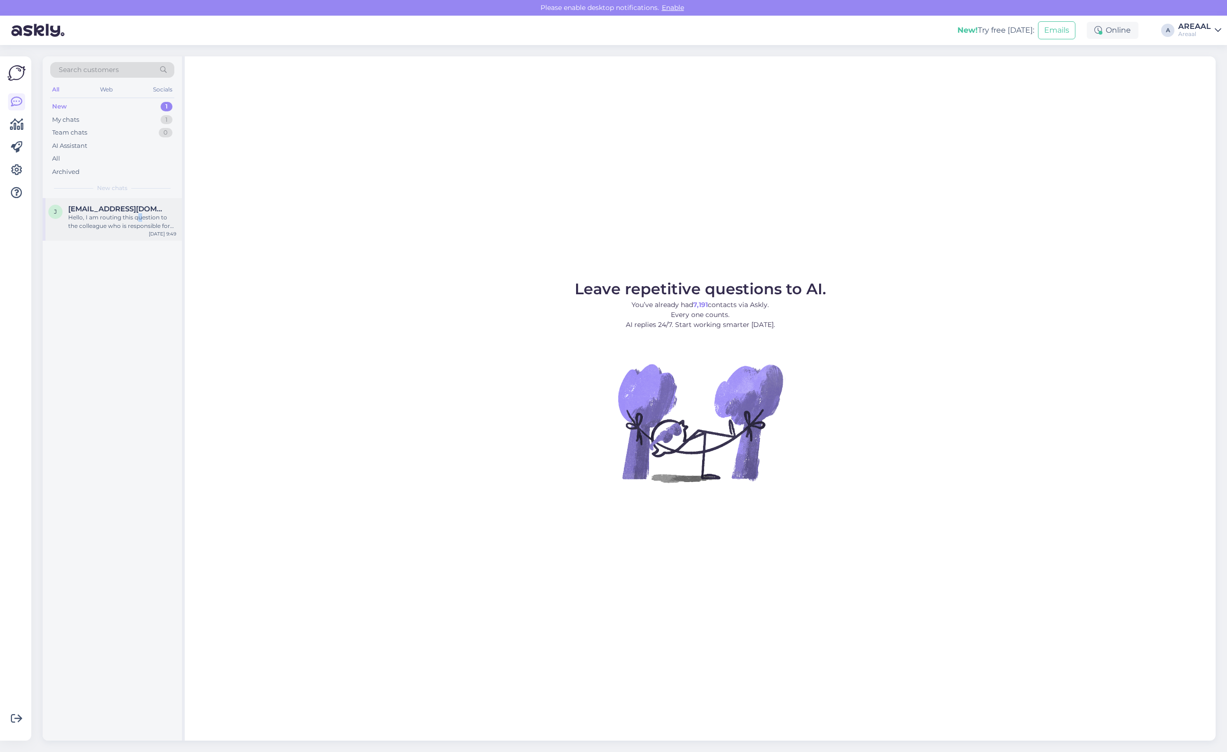
drag, startPoint x: 139, startPoint y: 217, endPoint x: 143, endPoint y: 219, distance: 4.9
click at [142, 219] on div "Hello, I am routing this question to the colleague who is responsible for this …" at bounding box center [122, 221] width 108 height 17
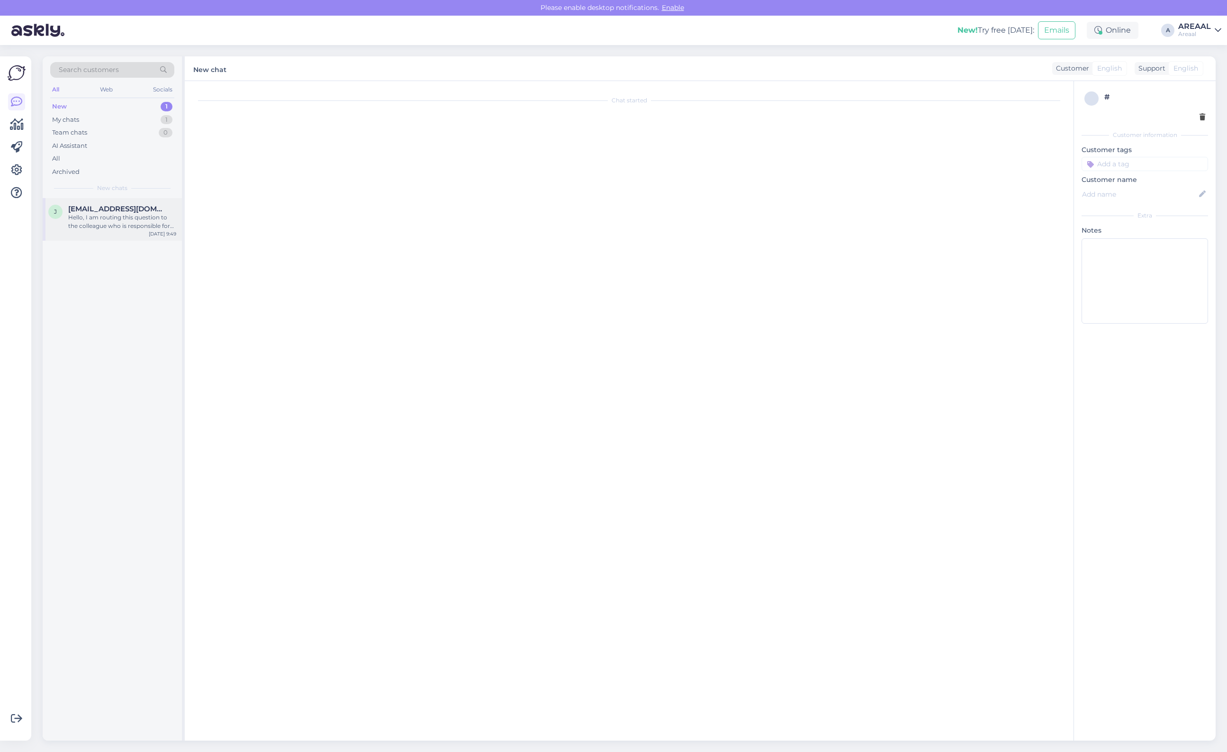
click at [154, 206] on span "[EMAIL_ADDRESS][DOMAIN_NAME]" at bounding box center [117, 209] width 99 height 9
click at [381, 255] on div "Chat started" at bounding box center [633, 413] width 879 height 645
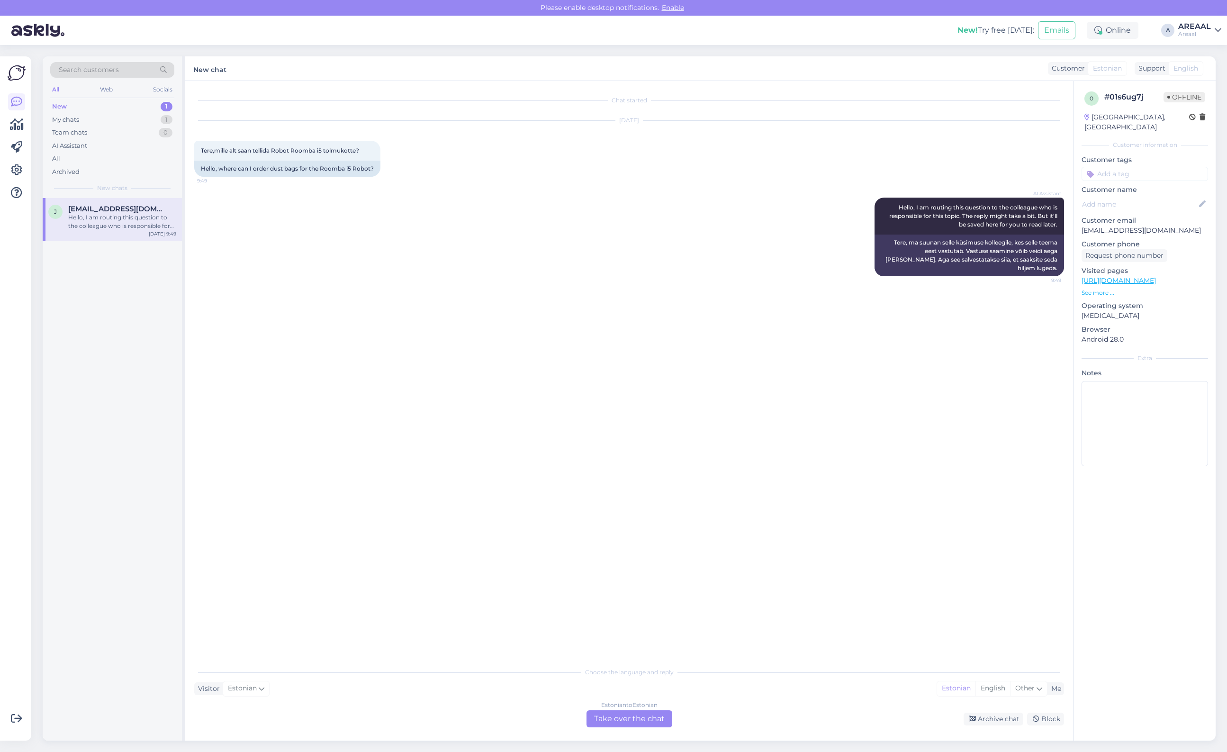
click at [163, 232] on div "Sep 29 9:49" at bounding box center [162, 233] width 27 height 7
click at [454, 167] on div "Sep 29 2025 Tere,mille alt saan tellida Robot Roomba i5 tolmukotte? 9:49 Hello,…" at bounding box center [629, 148] width 870 height 77
click at [635, 711] on div "Estonian to Estonian Take over the chat" at bounding box center [630, 718] width 86 height 17
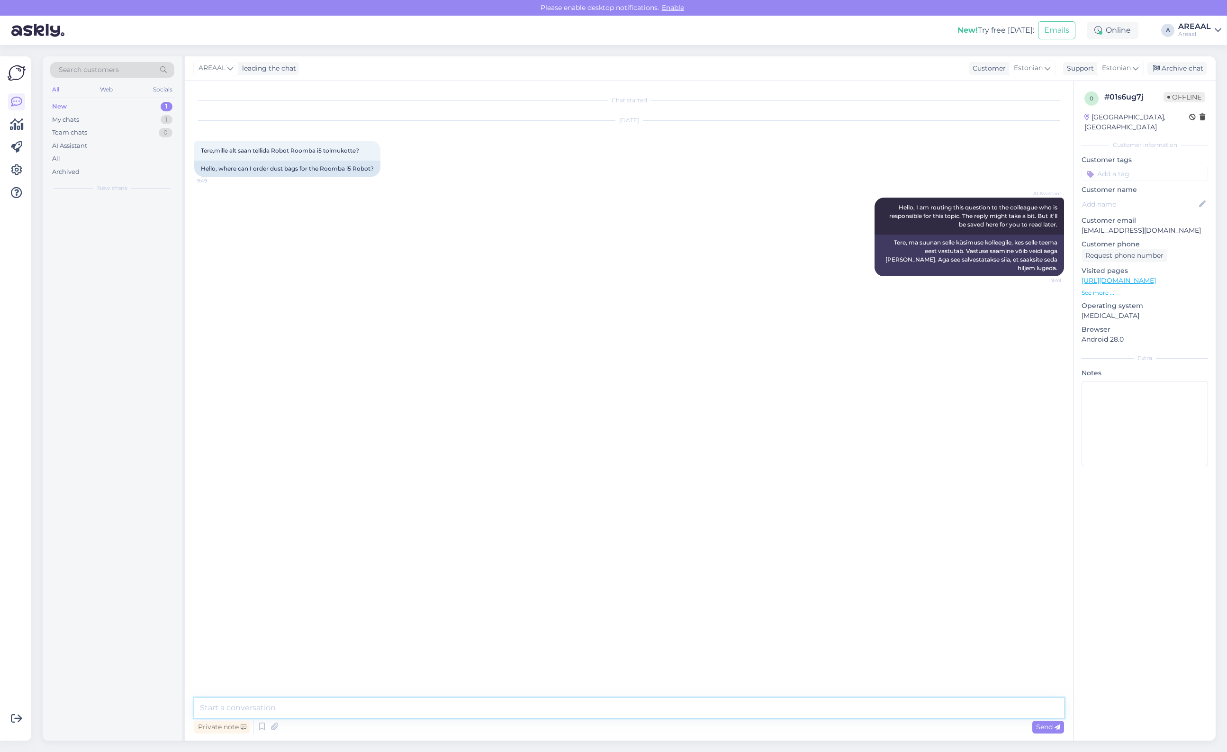
click at [640, 707] on textarea at bounding box center [629, 708] width 870 height 20
type textarea "Hetkel ei ole pakkuda, vabandame."
click at [1192, 60] on div "AREAAL leading the chat Customer Estonian Support Estonian Archive chat" at bounding box center [700, 68] width 1031 height 25
click at [1191, 66] on div "Archive chat" at bounding box center [1178, 68] width 60 height 13
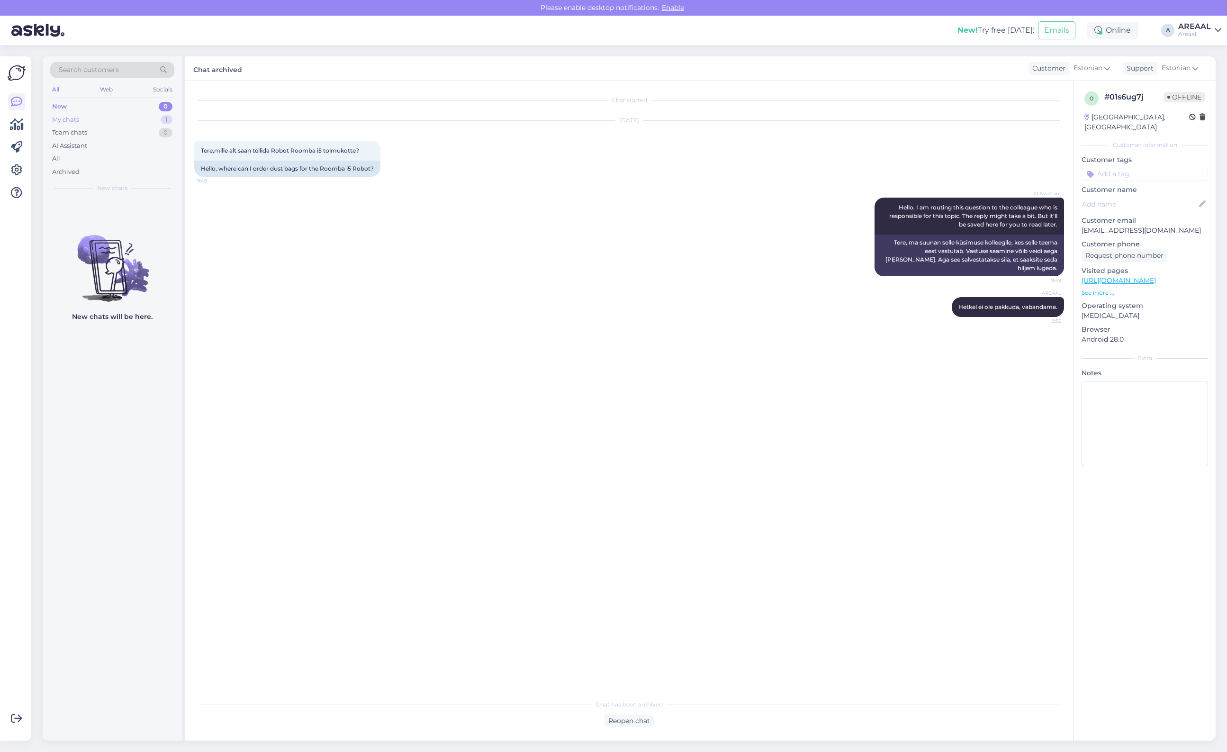
click at [148, 119] on div "My chats 1" at bounding box center [112, 119] width 124 height 13
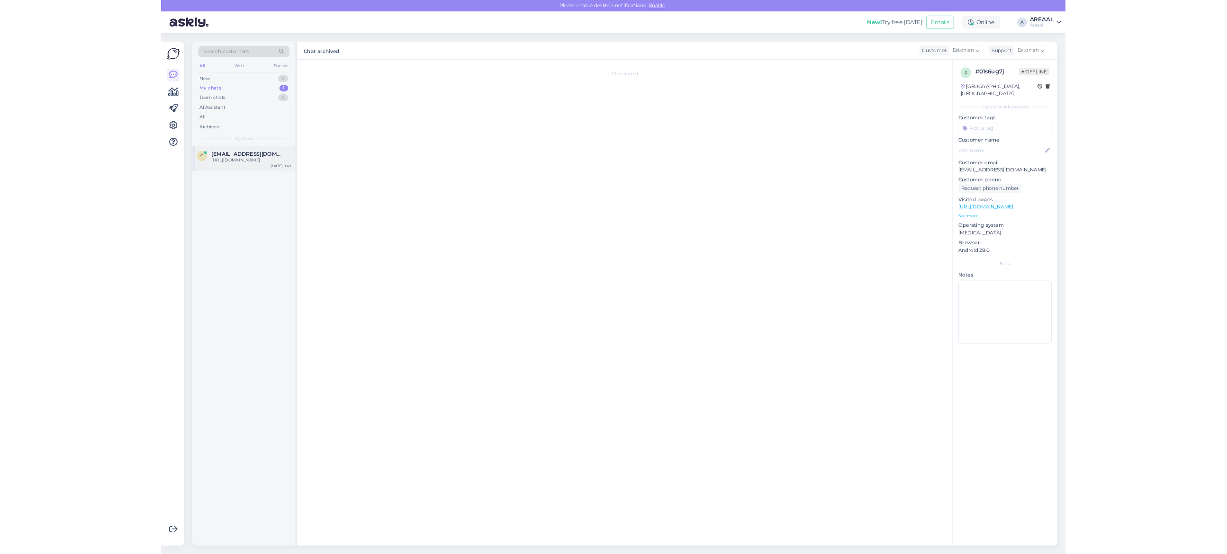
scroll to position [2962, 0]
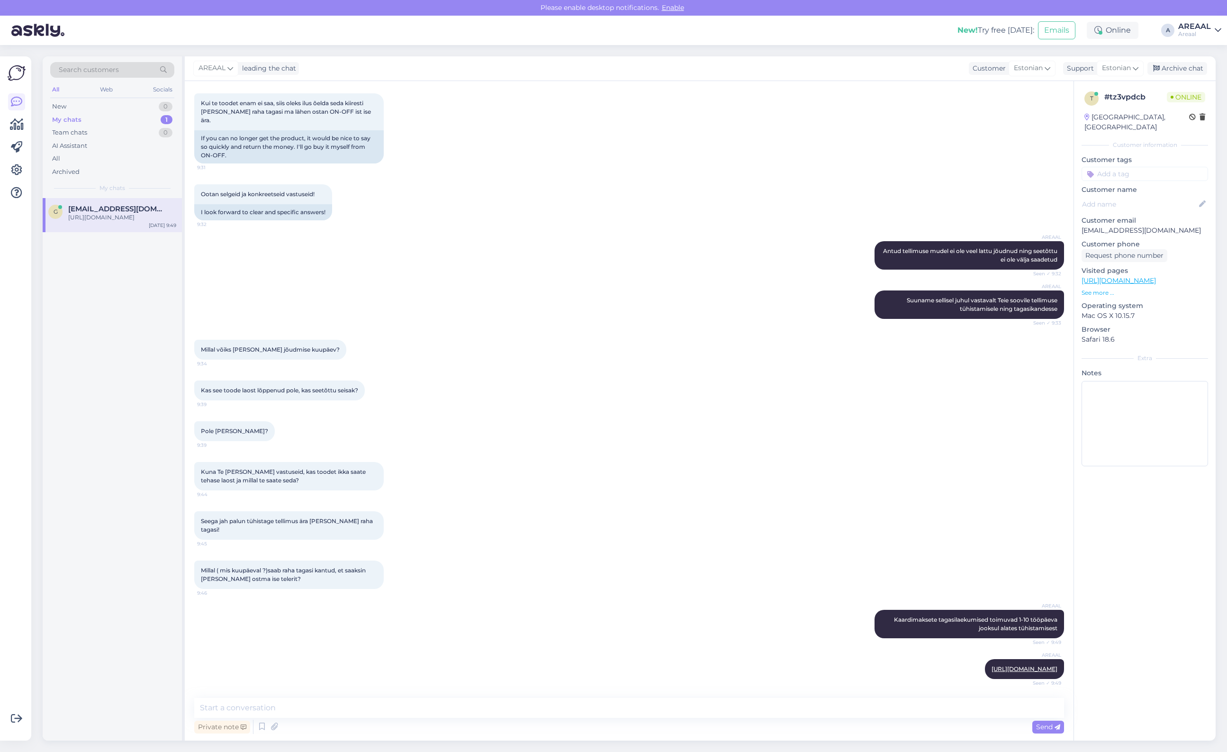
click at [818, 285] on div "AREAAL Suuname sellisel juhul vastavalt Teie soovile tellimuse tühistamisele ni…" at bounding box center [629, 304] width 870 height 49
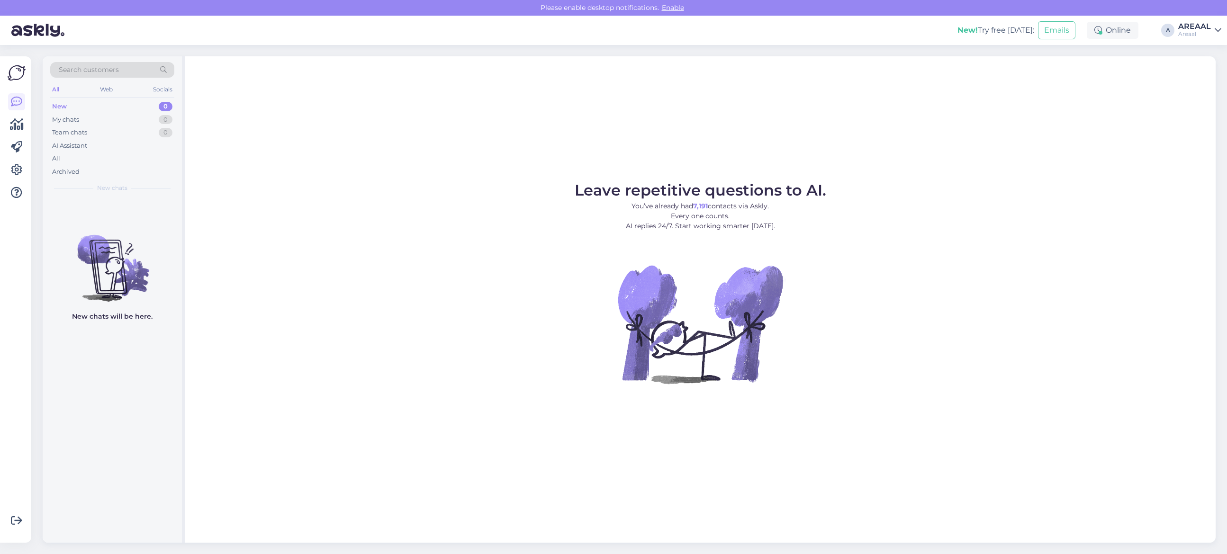
click at [593, 221] on p "You’ve already had 7,191 contacts via Askly. Every one counts. AI replies 24/7.…" at bounding box center [701, 216] width 252 height 30
click at [109, 154] on div "All" at bounding box center [112, 158] width 124 height 13
click at [143, 205] on span "[EMAIL_ADDRESS][DOMAIN_NAME]" at bounding box center [117, 209] width 99 height 9
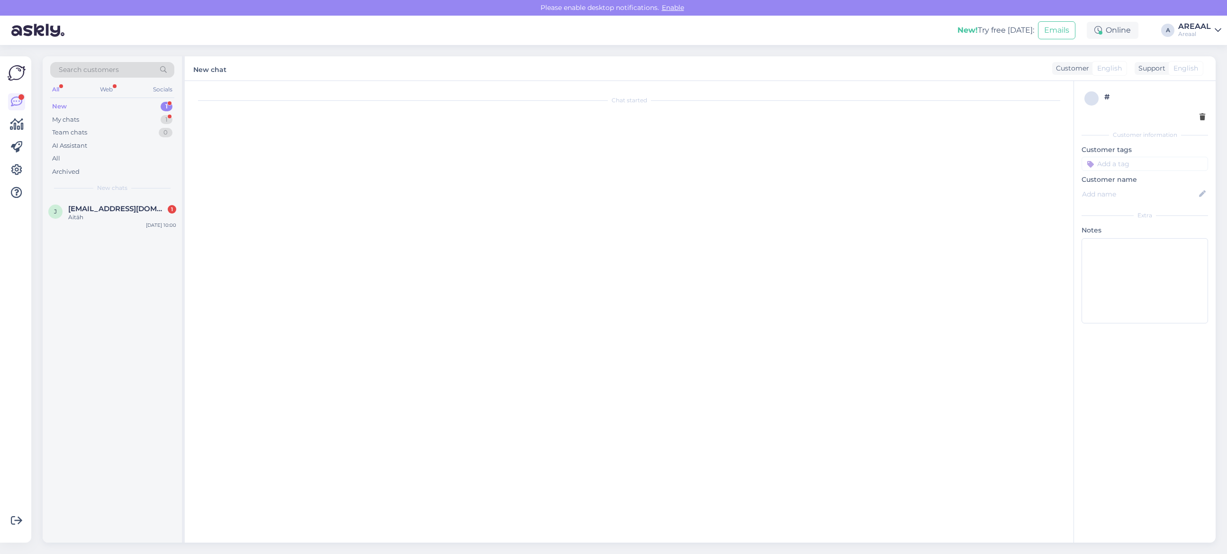
scroll to position [67, 0]
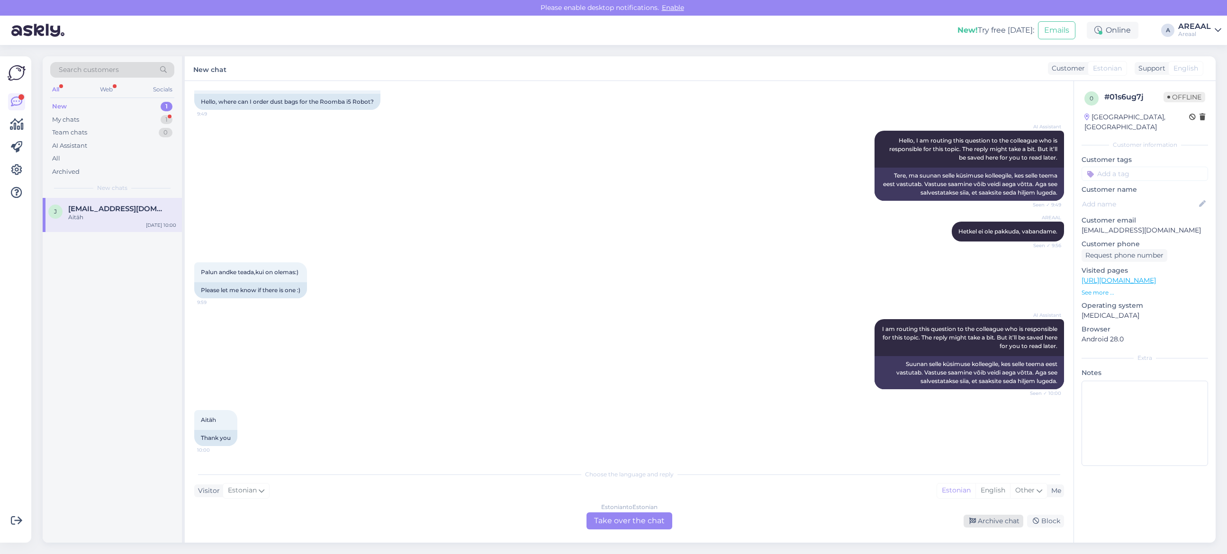
click at [989, 520] on div "Archive chat" at bounding box center [994, 521] width 60 height 13
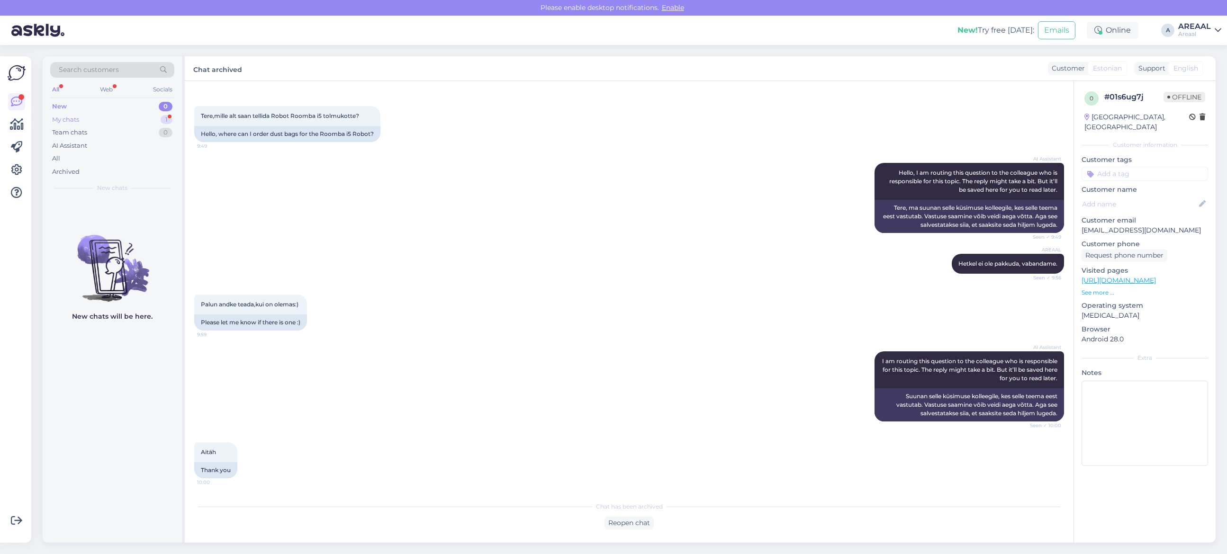
click at [148, 121] on div "My chats 1" at bounding box center [112, 119] width 124 height 13
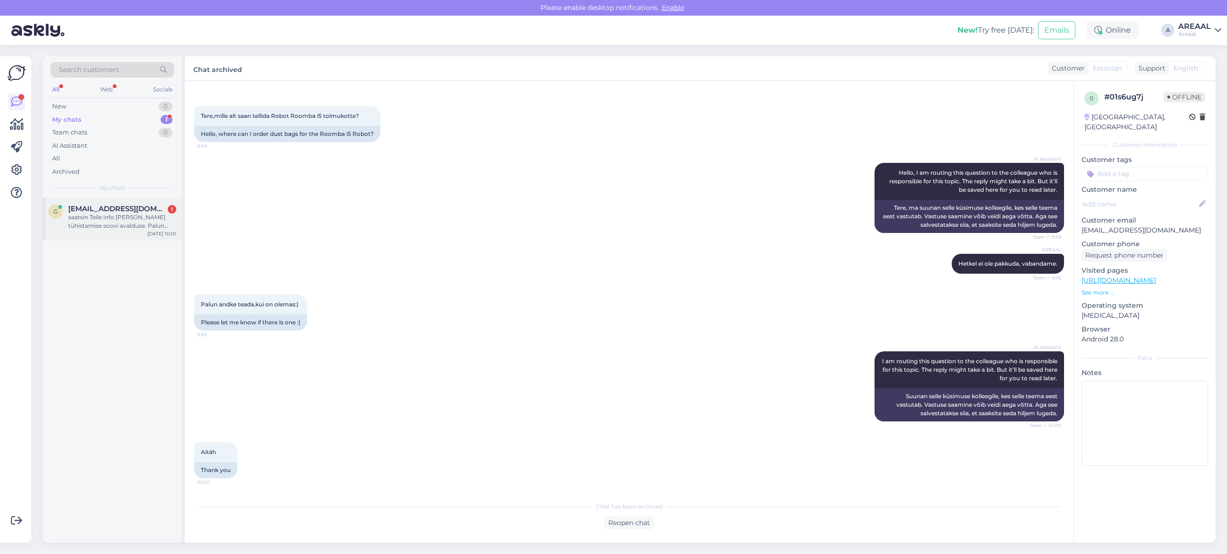
click at [141, 222] on div "saatsin Teile info [PERSON_NAME] tühistamise soovi avalduse. Palun tegeleda sel…" at bounding box center [122, 221] width 108 height 17
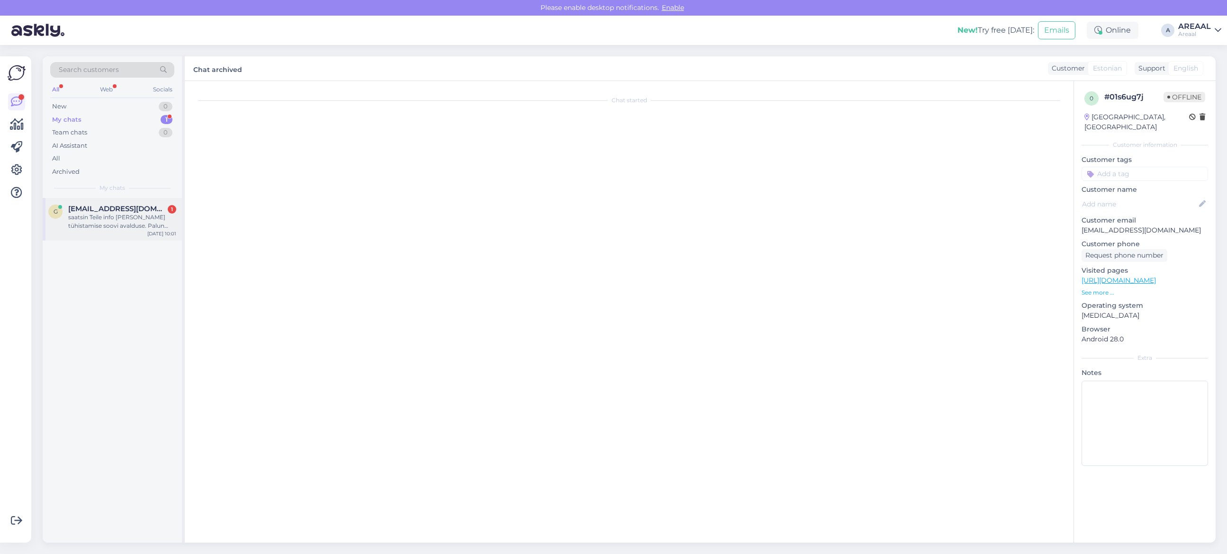
scroll to position [3209, 0]
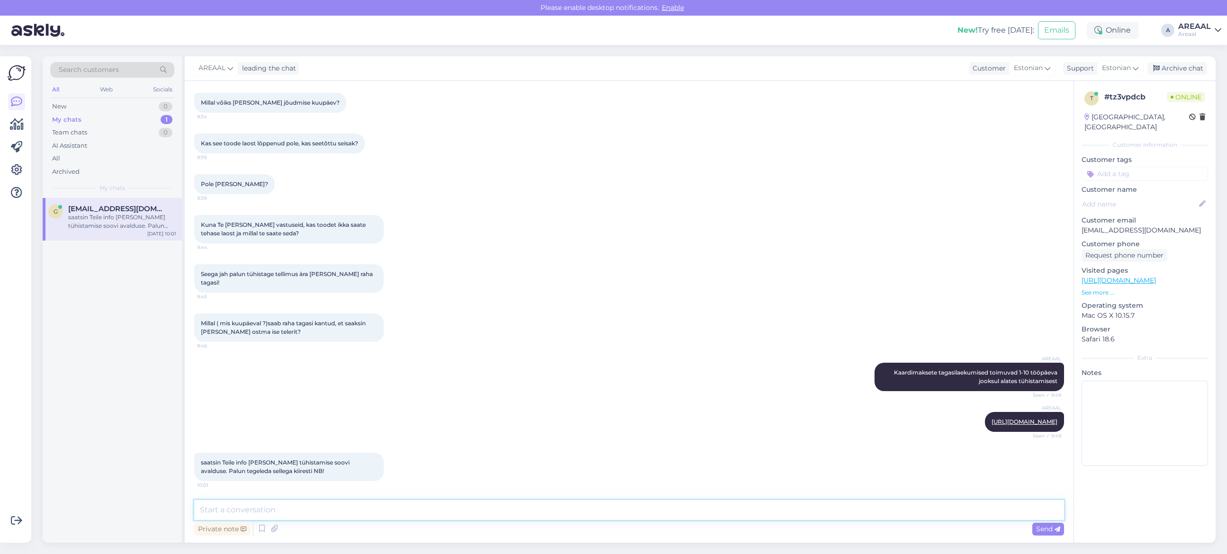
click at [869, 510] on textarea at bounding box center [629, 510] width 870 height 20
type textarea "Teie kirjale vastatakse tänase päeva jooksul."
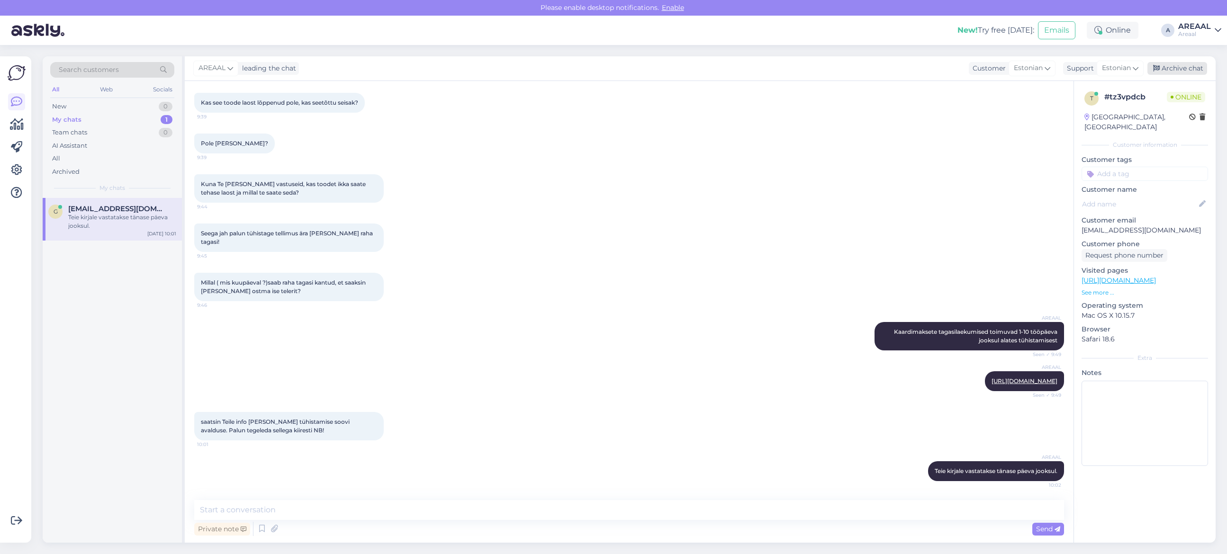
click at [1190, 68] on div "Archive chat" at bounding box center [1178, 68] width 60 height 13
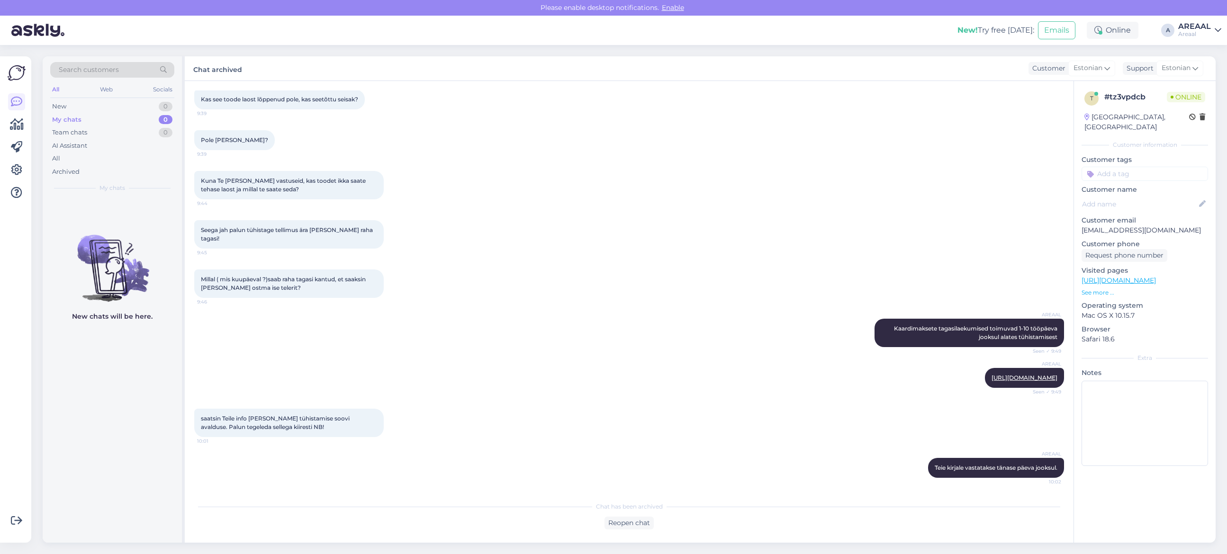
click at [691, 200] on div "Kuna Te [PERSON_NAME] vastuseid, kas toodet ikka saate tehase laost ja millal t…" at bounding box center [629, 185] width 870 height 49
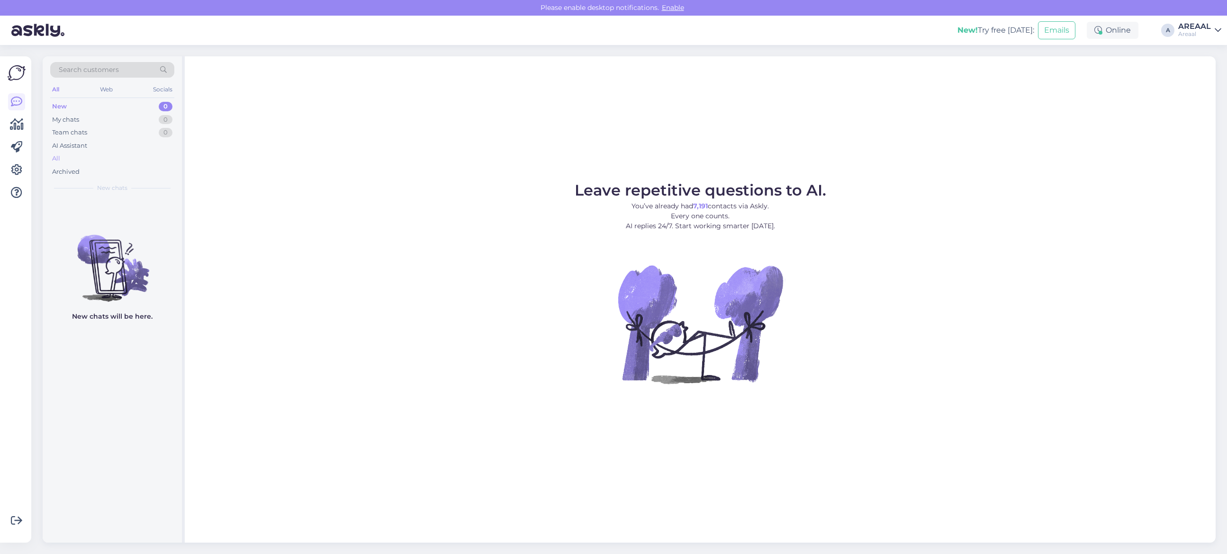
click at [104, 153] on div "All" at bounding box center [112, 158] width 124 height 13
click at [118, 150] on div "AI Assistant" at bounding box center [112, 145] width 124 height 13
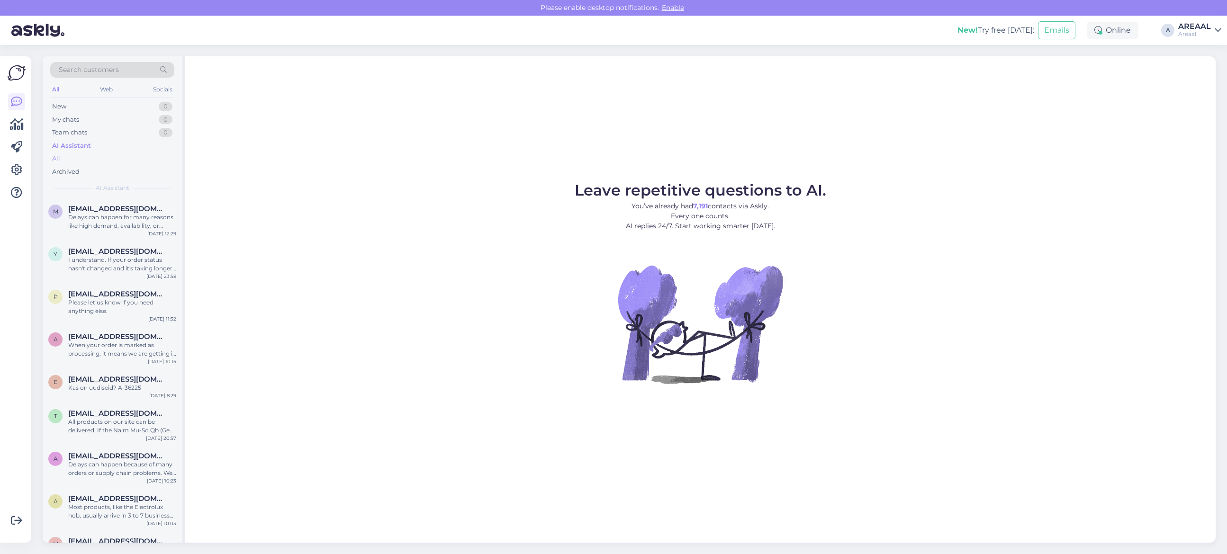
click at [115, 160] on div "All" at bounding box center [112, 158] width 124 height 13
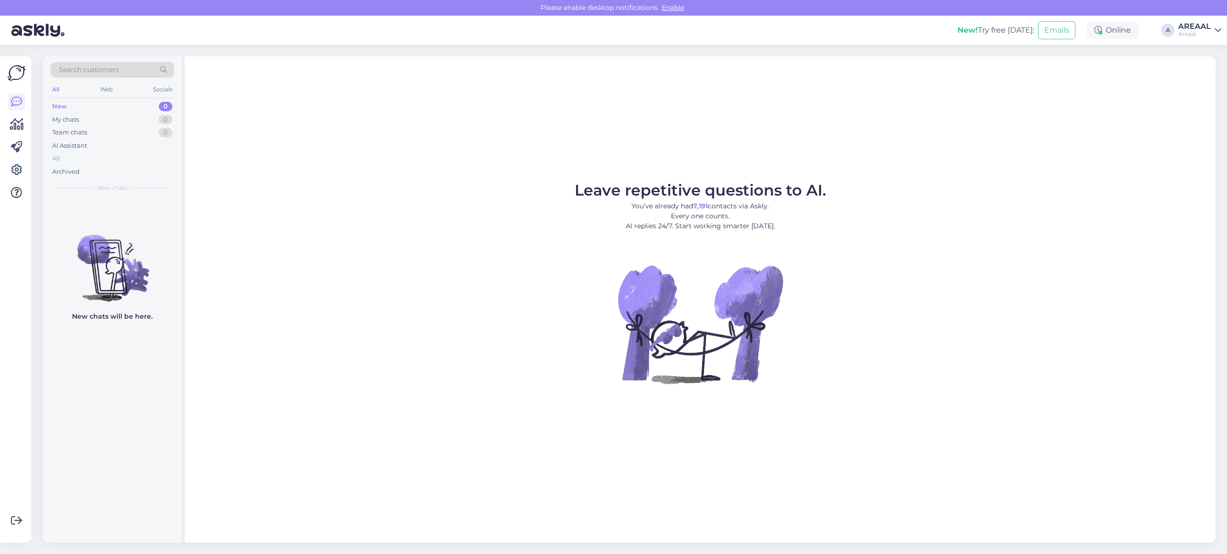
click at [131, 153] on div "All" at bounding box center [112, 158] width 124 height 13
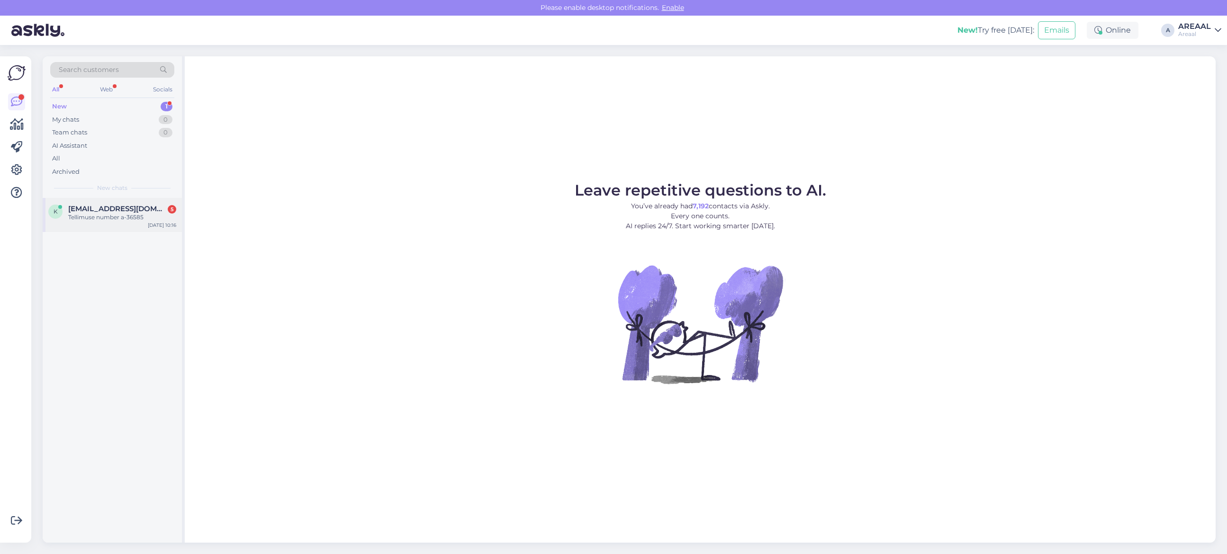
click at [49, 205] on div "k [EMAIL_ADDRESS][DOMAIN_NAME] 5 Tellimuse number a-36585" at bounding box center [112, 213] width 128 height 17
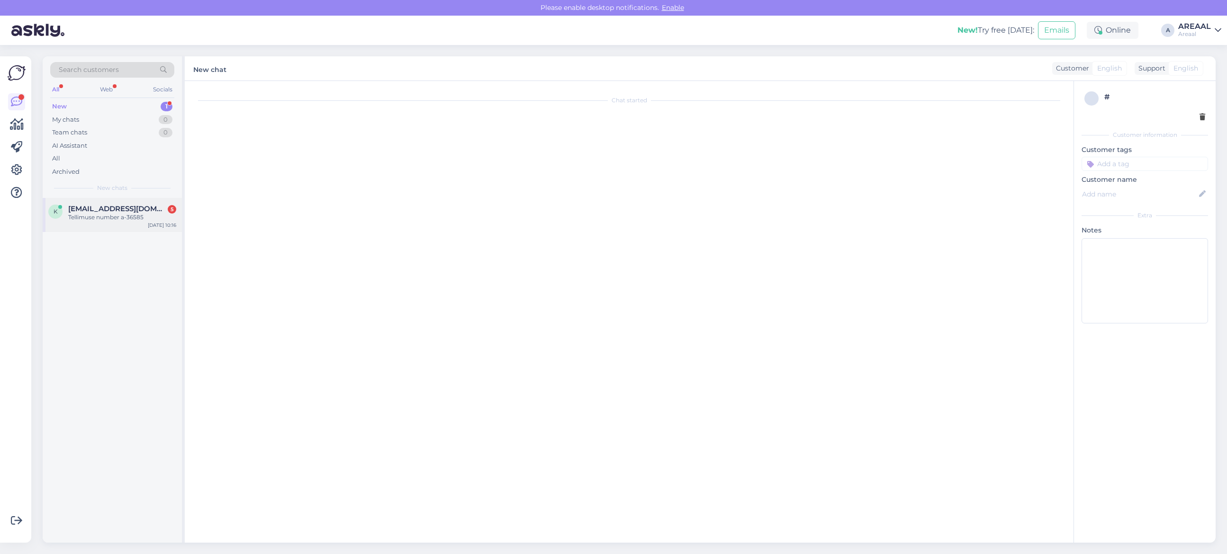
scroll to position [131, 0]
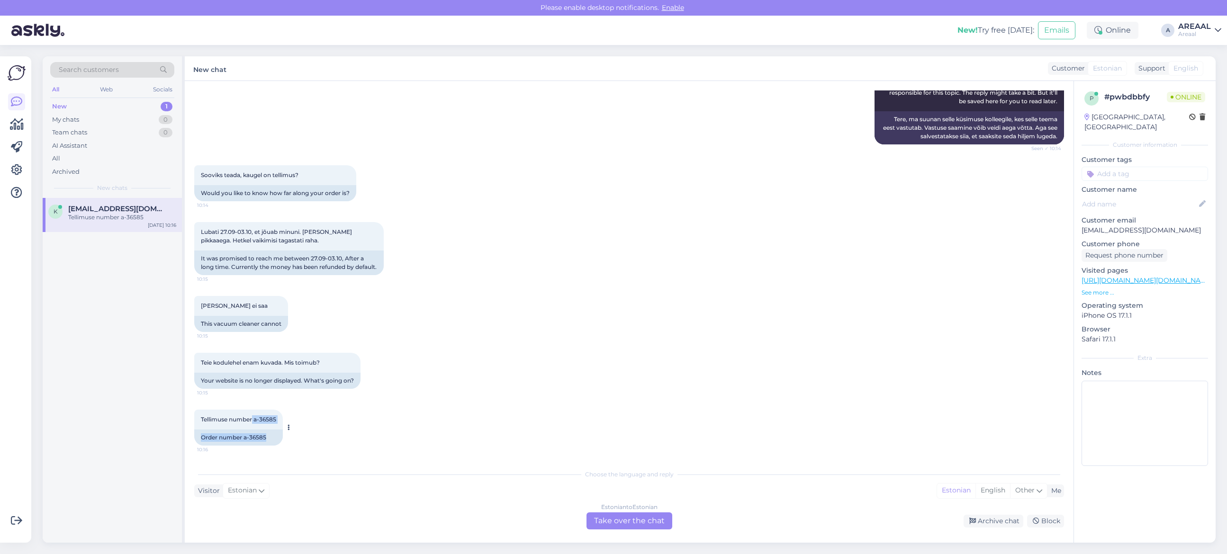
drag, startPoint x: 283, startPoint y: 416, endPoint x: 252, endPoint y: 418, distance: 31.4
click at [252, 418] on div "Tellimuse number a-36585 10:16 Order number a-36585" at bounding box center [238, 428] width 89 height 36
click at [254, 419] on span "Tellimuse number a-36585" at bounding box center [238, 419] width 75 height 7
drag, startPoint x: 256, startPoint y: 416, endPoint x: 278, endPoint y: 418, distance: 21.5
click at [278, 418] on div "Tellimuse number a-36585 10:16" at bounding box center [238, 420] width 89 height 20
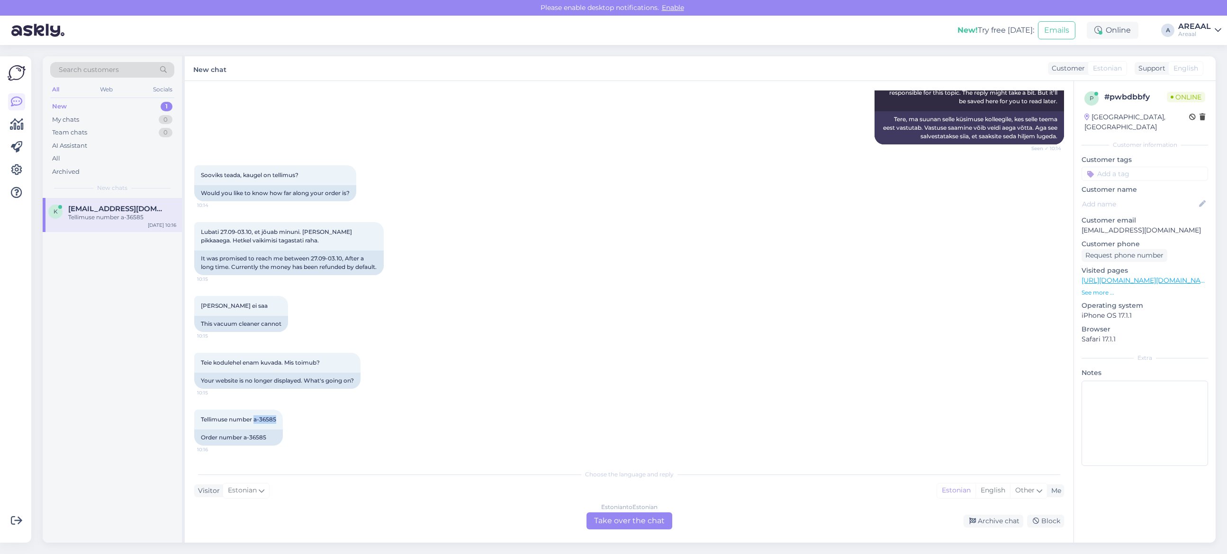
copy span "a-36585"
click at [1171, 276] on link "[URL][DOMAIN_NAME][DOMAIN_NAME][DOMAIN_NAME]" at bounding box center [1176, 280] width 188 height 9
click at [646, 527] on div "Estonian to Estonian Take over the chat" at bounding box center [630, 521] width 86 height 17
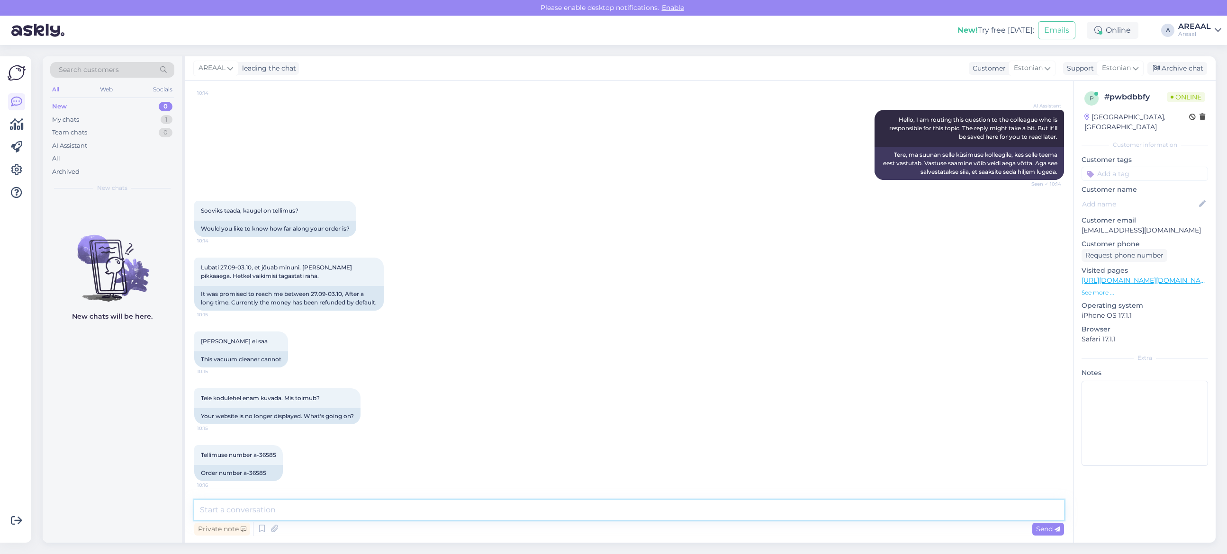
click at [639, 510] on textarea at bounding box center [629, 510] width 870 height 20
type textarea "T"
paste textarea "a-36585"
type textarea "a-36585"
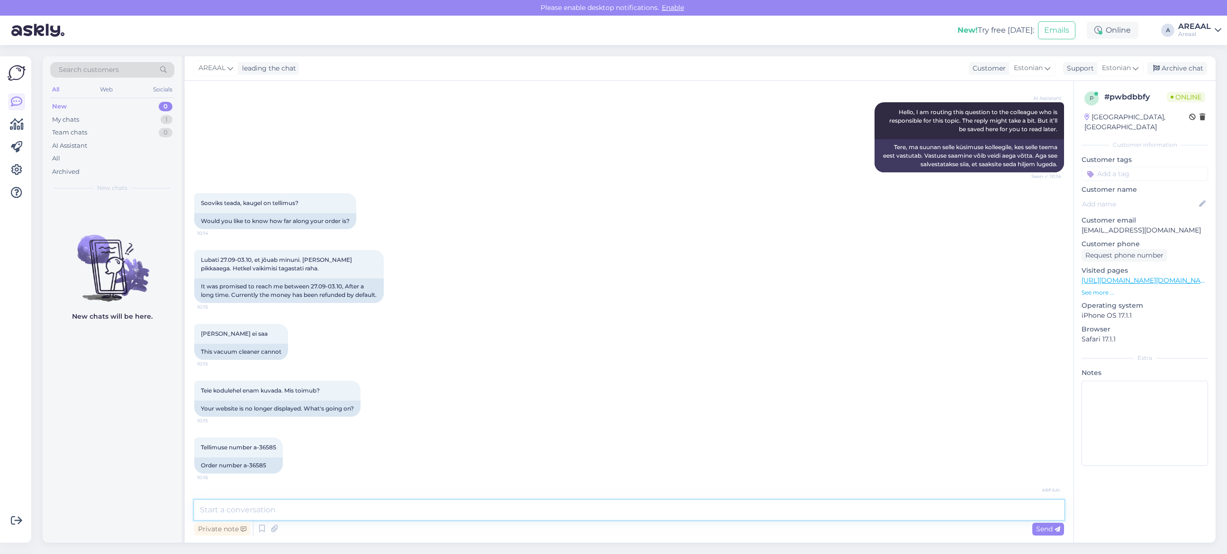
scroll to position [136, 0]
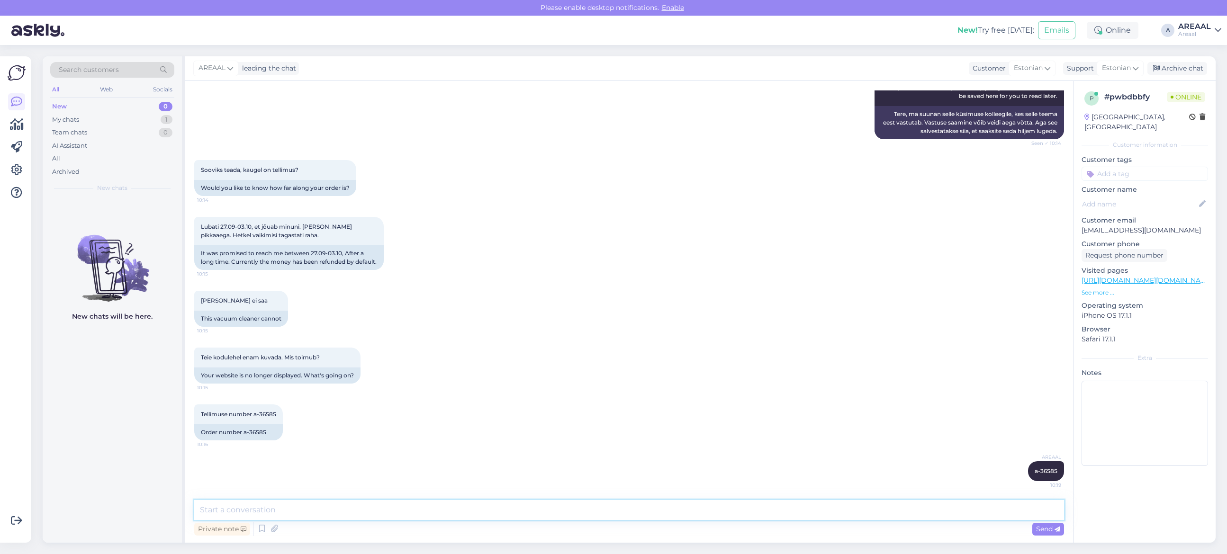
click at [838, 507] on textarea at bounding box center [629, 510] width 870 height 20
type textarea "Tootja tühistas antud partii tarne ning seetõttu ei ole võimalik tellimust täita"
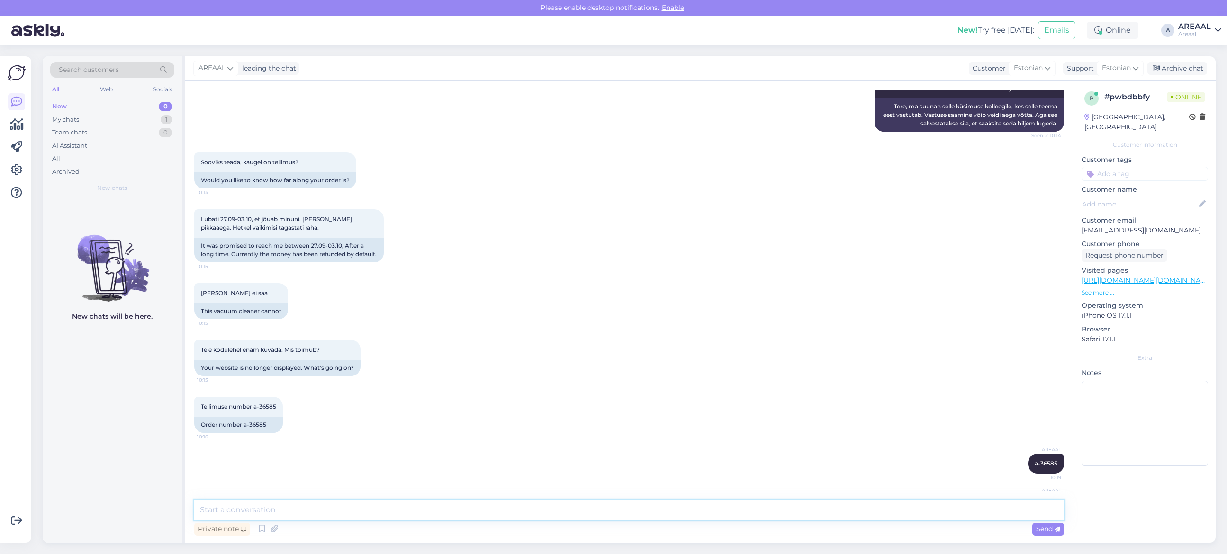
scroll to position [185, 0]
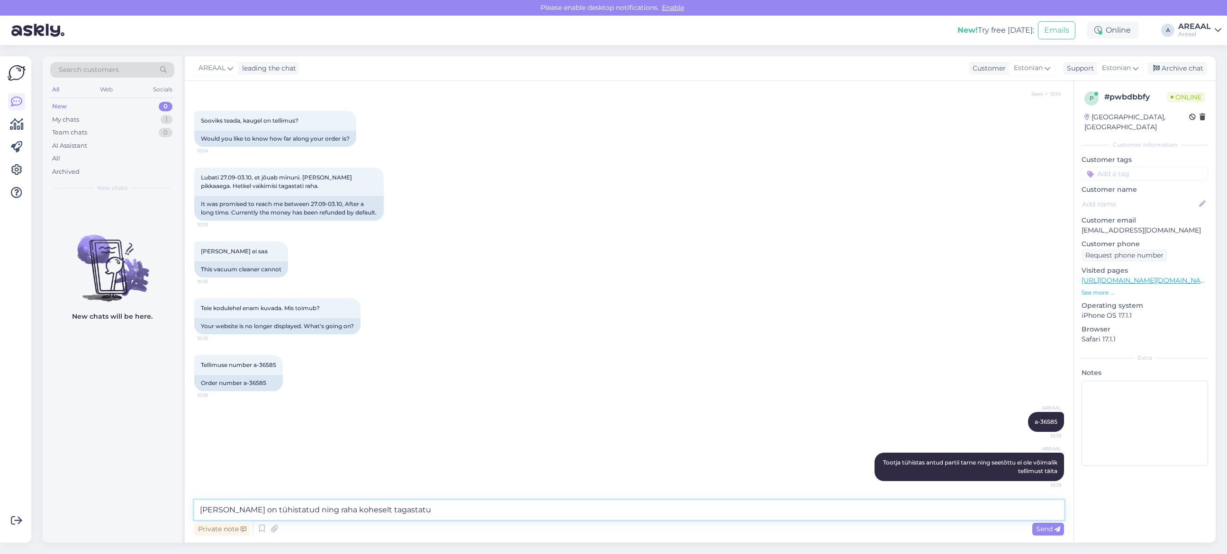
type textarea "[PERSON_NAME] on tühistatud ning raha koheselt tagastatud"
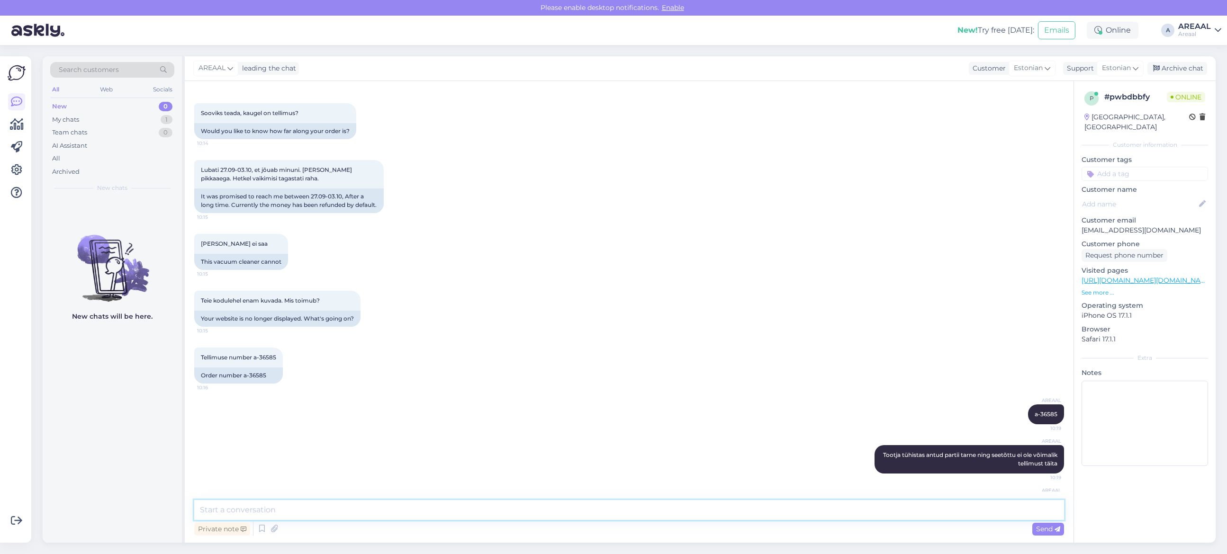
scroll to position [226, 0]
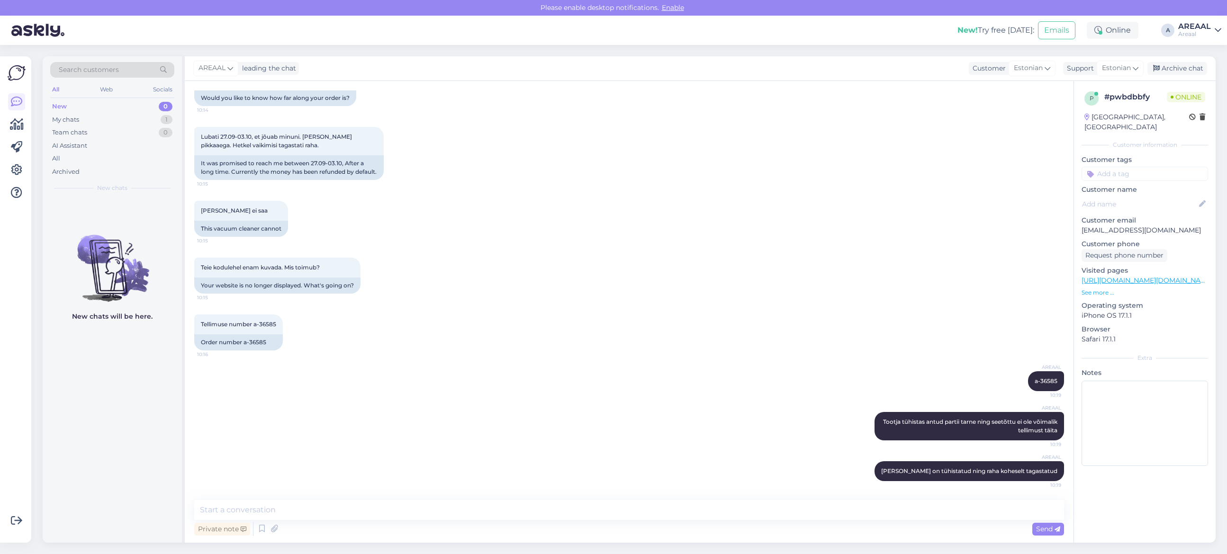
click at [1162, 276] on link "[URL][DOMAIN_NAME][DOMAIN_NAME][DOMAIN_NAME]" at bounding box center [1176, 280] width 188 height 9
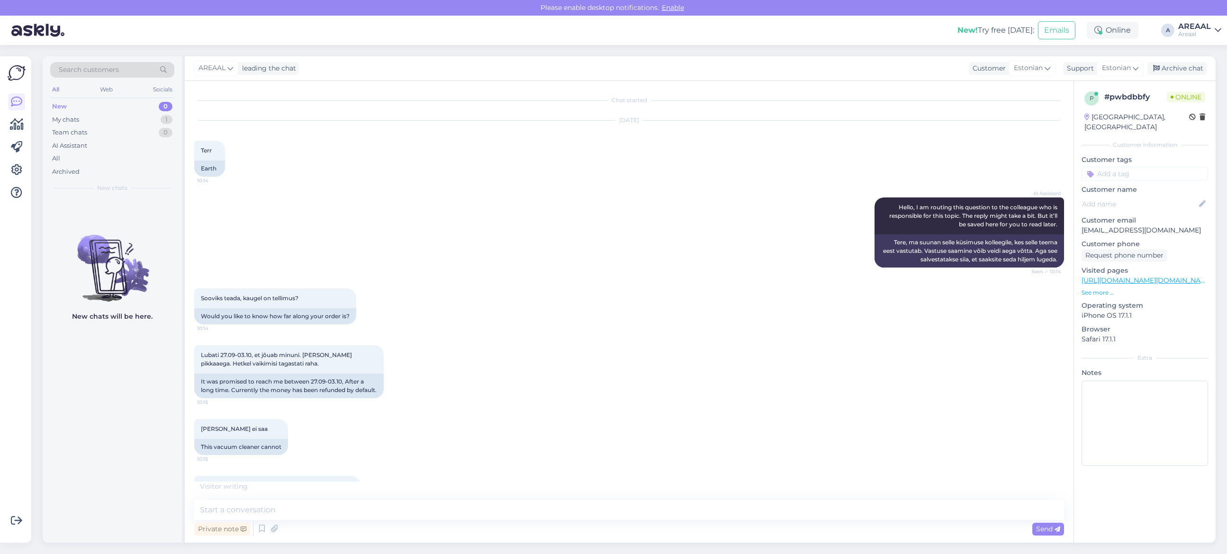
scroll to position [236, 0]
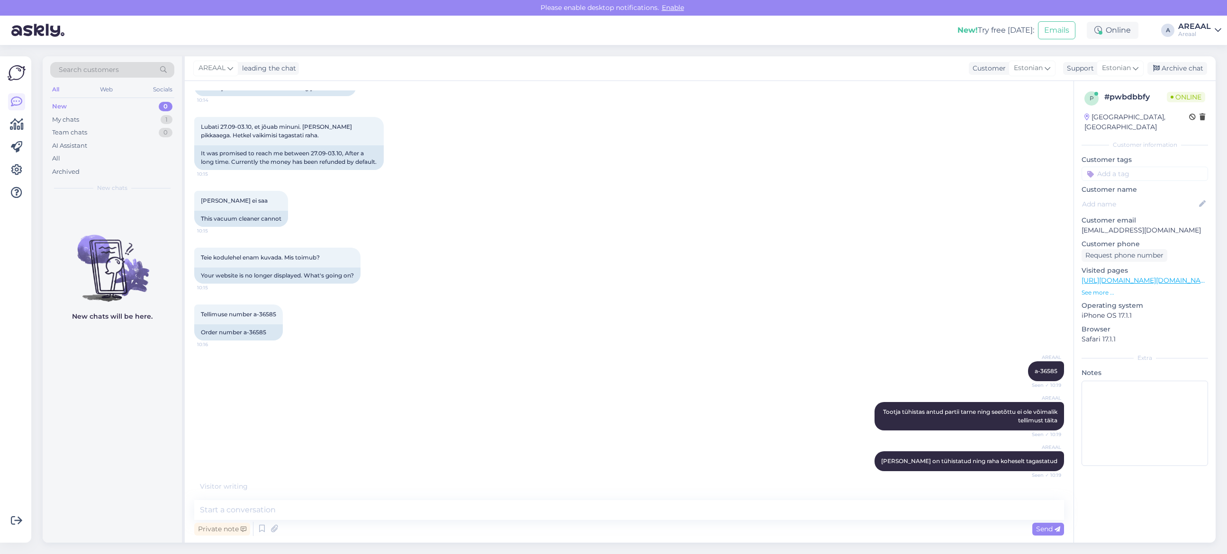
click at [76, 409] on div "New chats will be here." at bounding box center [112, 370] width 139 height 345
click at [456, 268] on div "Teie kodulehel enam kuvada. Mis toimub? 10:15 Your website is no longer display…" at bounding box center [629, 265] width 870 height 57
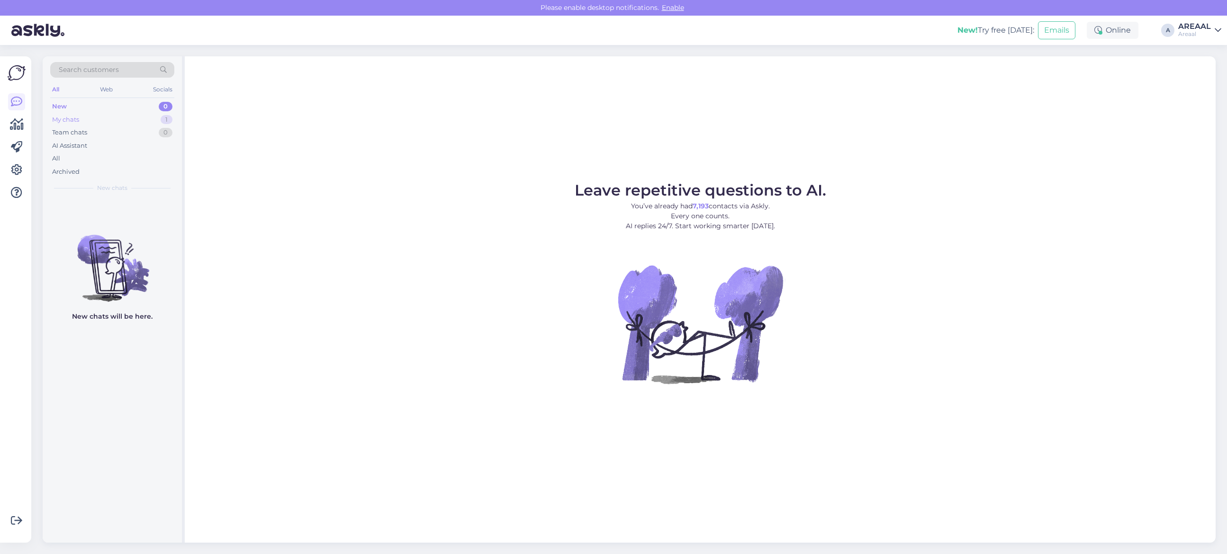
click at [155, 119] on div "My chats 1" at bounding box center [112, 119] width 124 height 13
click at [150, 127] on div "Team chats 0" at bounding box center [112, 132] width 124 height 13
click at [155, 115] on div "My chats 1" at bounding box center [112, 119] width 124 height 13
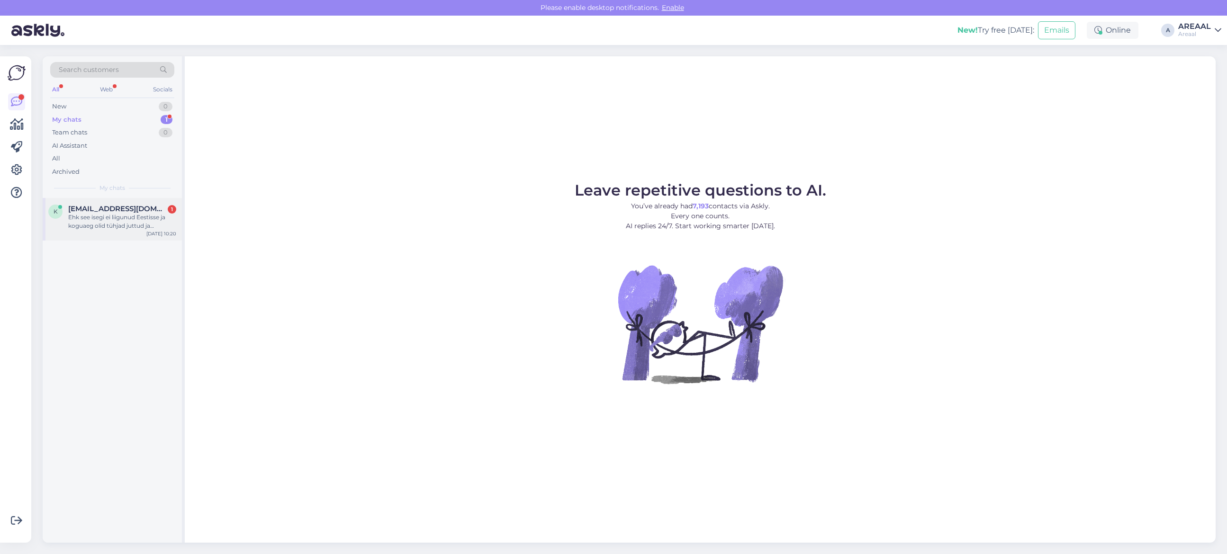
click at [103, 229] on div "Ehk see isegi ei liigunud Eestisse ja koguaeg olid tühjad juttud ja lubadised […" at bounding box center [122, 221] width 108 height 17
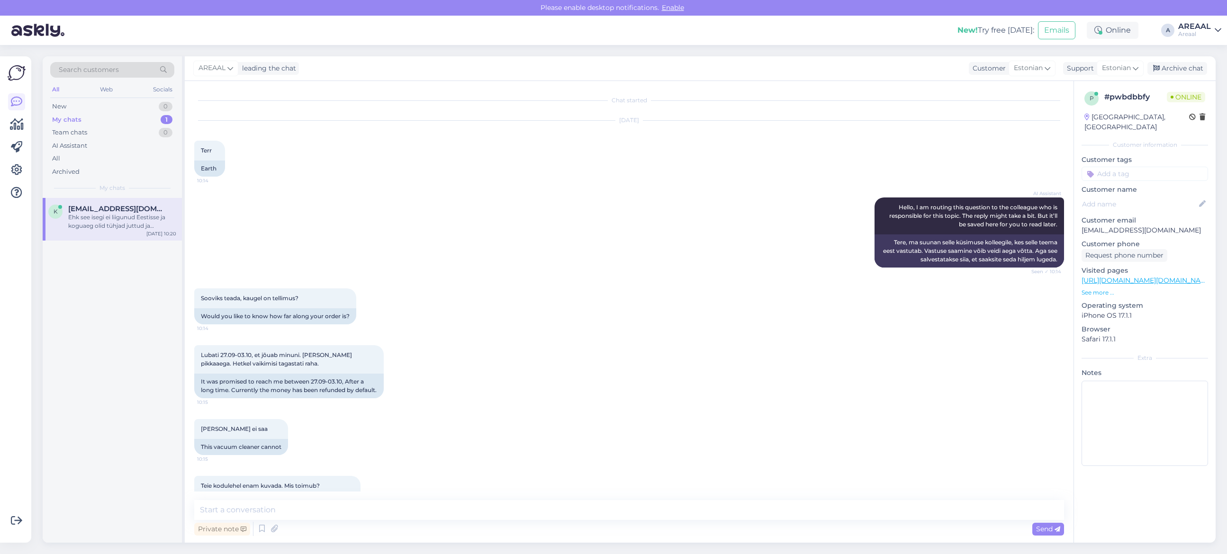
scroll to position [284, 0]
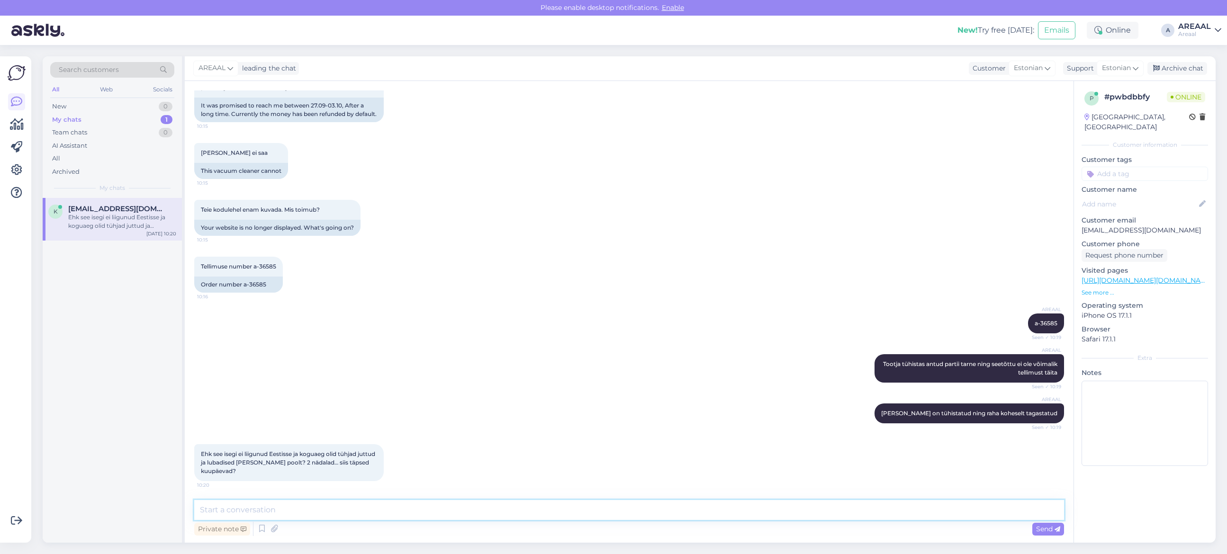
click at [360, 513] on textarea at bounding box center [629, 510] width 870 height 20
click at [354, 510] on textarea at bounding box center [629, 510] width 870 height 20
drag, startPoint x: 408, startPoint y: 512, endPoint x: 285, endPoint y: 512, distance: 122.7
click at [285, 512] on textarea "Toode oli tellitud lattu ning ootasime jõudmist" at bounding box center [629, 510] width 870 height 20
type textarea "Toode oli tellitud lattu ning ootasime tootjapoolset tarnet'"
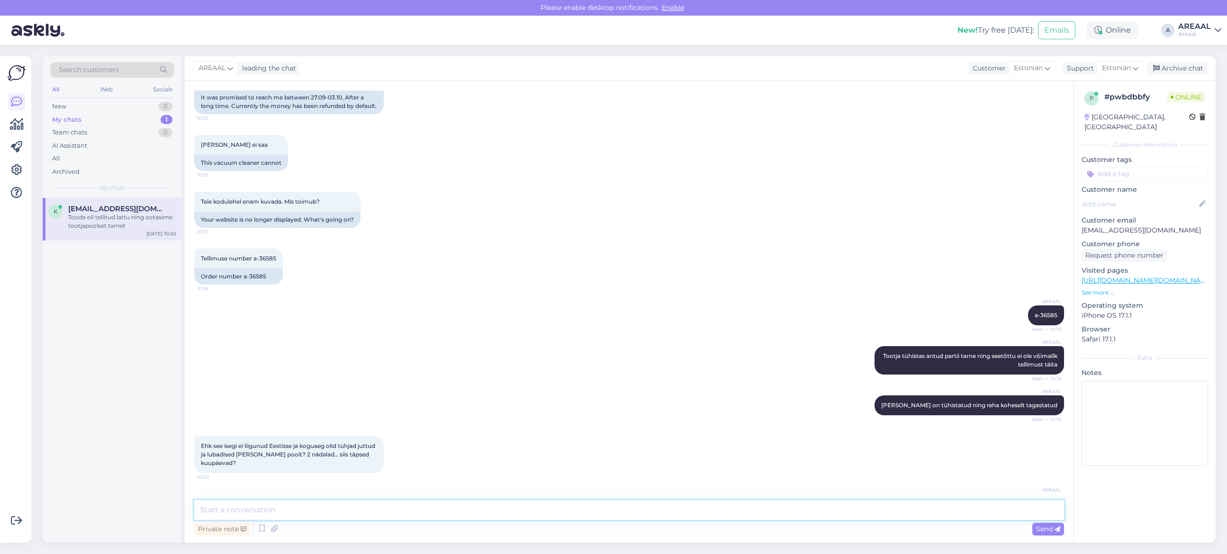
scroll to position [325, 0]
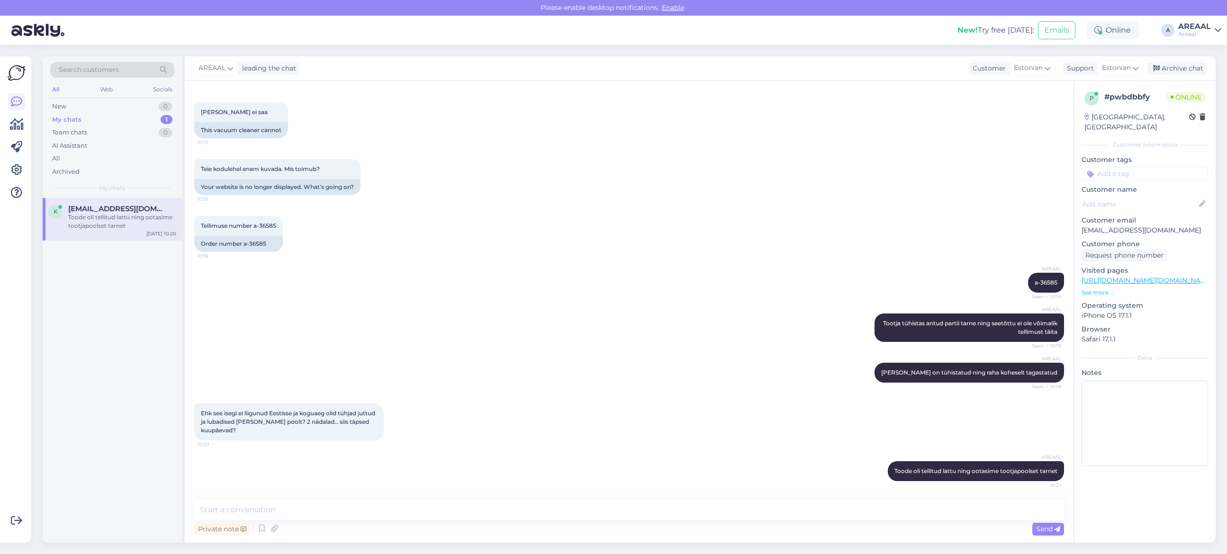
click at [780, 415] on div "Ehk see isegi ei liigunud Eestisse ja koguaeg olid tühjad juttud ja lubadised T…" at bounding box center [629, 422] width 870 height 58
click at [1185, 276] on link "[URL][DOMAIN_NAME][DOMAIN_NAME][DOMAIN_NAME]" at bounding box center [1176, 280] width 188 height 9
click at [666, 523] on div "Private note Send" at bounding box center [629, 529] width 870 height 18
click at [666, 510] on textarea at bounding box center [629, 510] width 870 height 20
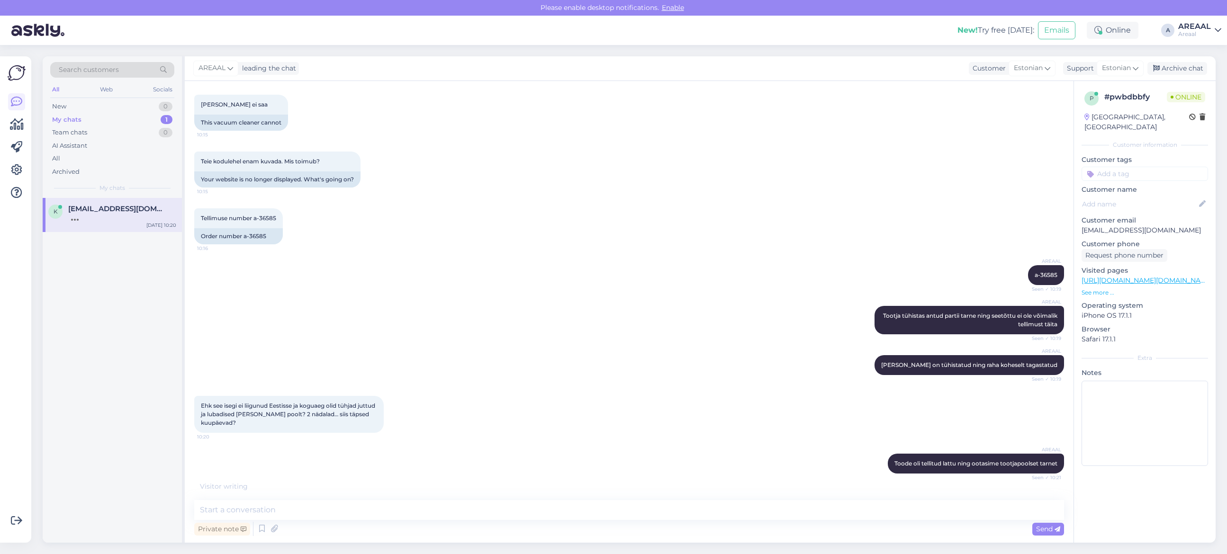
click at [552, 345] on div "AREAAL Tootja tühistas antud partii tarne ning seetõttu ei ole võimalik tellimu…" at bounding box center [629, 320] width 870 height 49
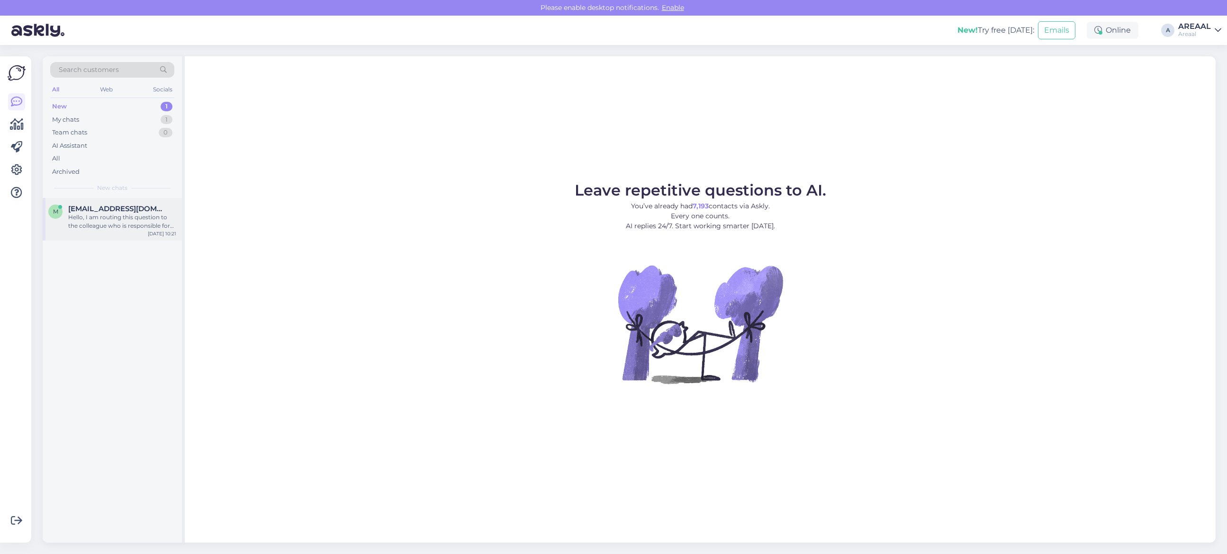
click at [119, 216] on div "Hello, I am routing this question to the colleague who is responsible for this …" at bounding box center [122, 221] width 108 height 17
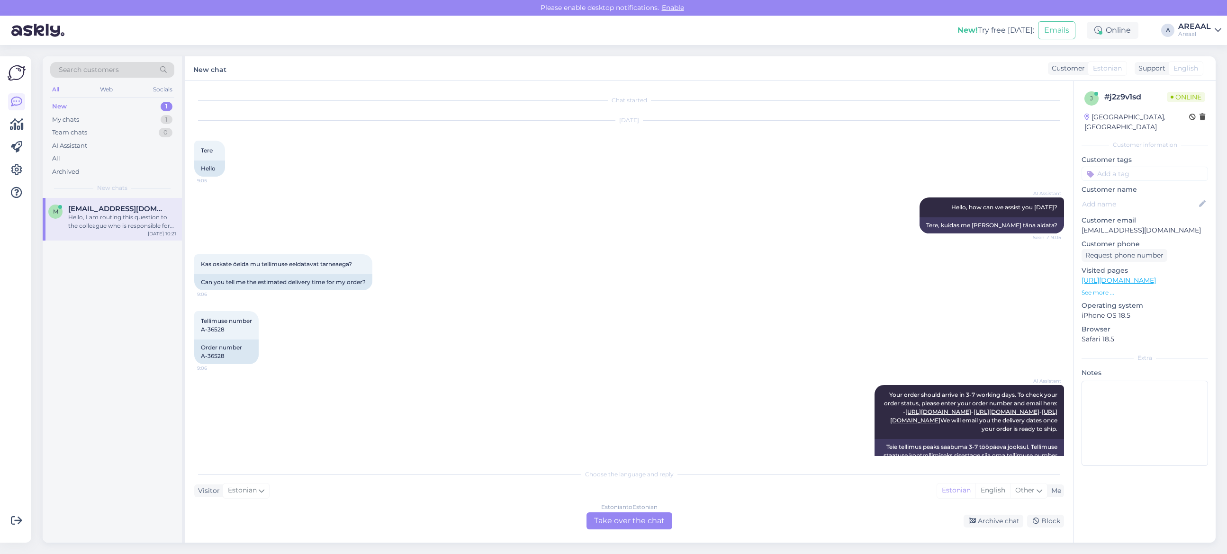
scroll to position [1427, 0]
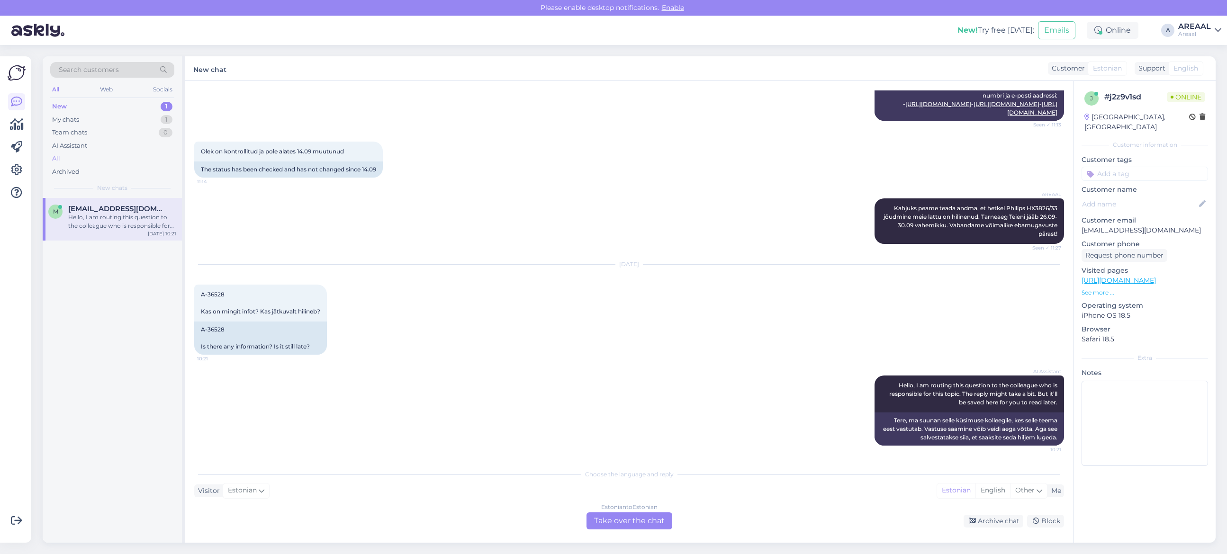
click at [128, 157] on div "All" at bounding box center [112, 158] width 124 height 13
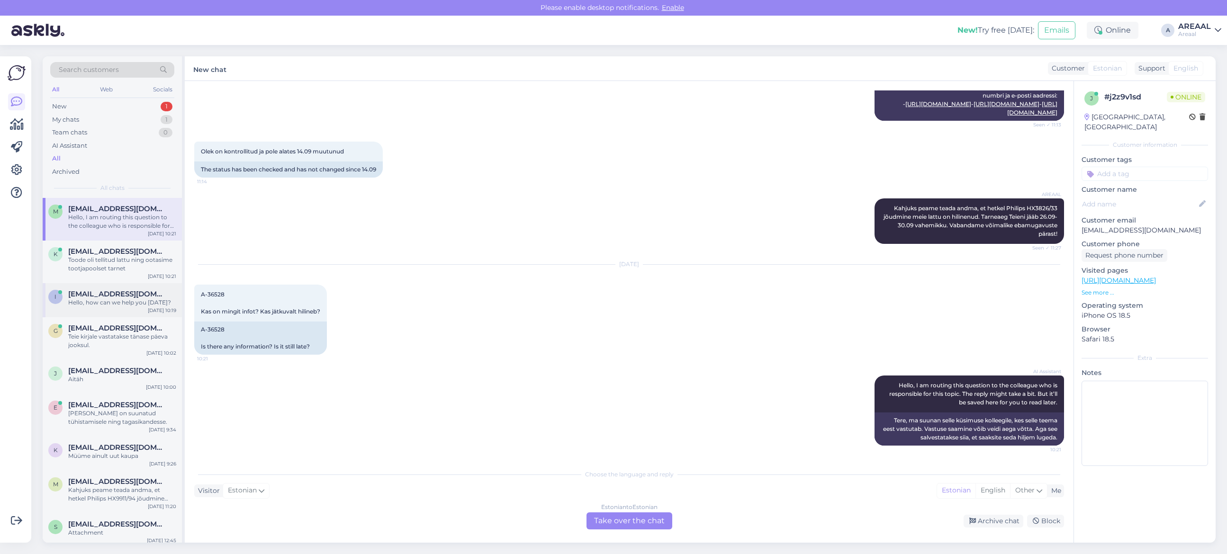
click at [121, 295] on span "[EMAIL_ADDRESS][DOMAIN_NAME]" at bounding box center [117, 294] width 99 height 9
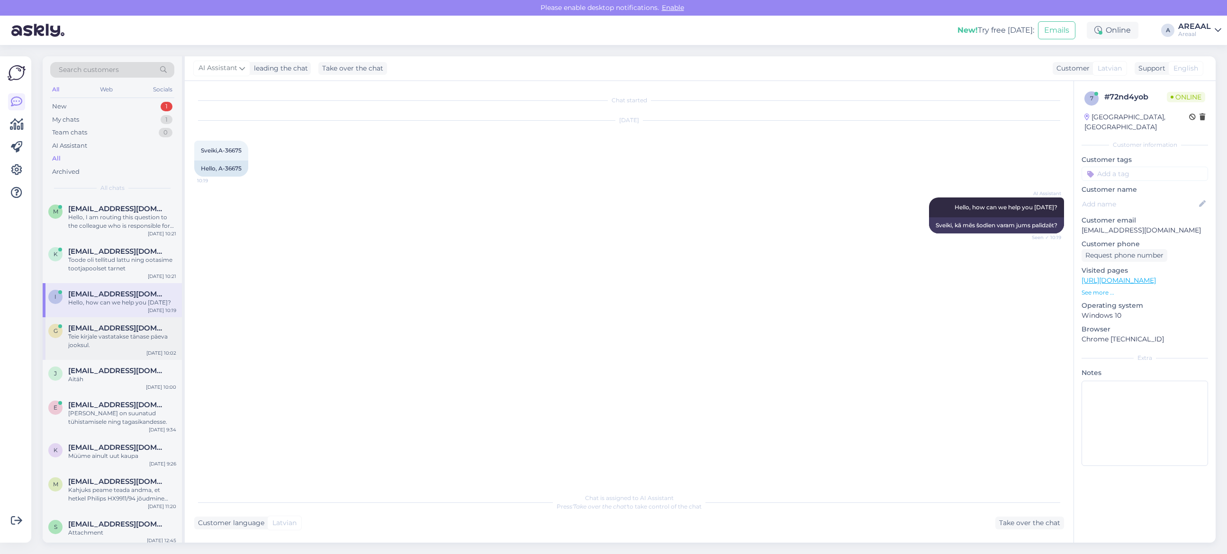
click at [117, 358] on div "g [EMAIL_ADDRESS][DOMAIN_NAME] Teie kirjale vastatakse [PERSON_NAME] päeva jook…" at bounding box center [112, 339] width 139 height 43
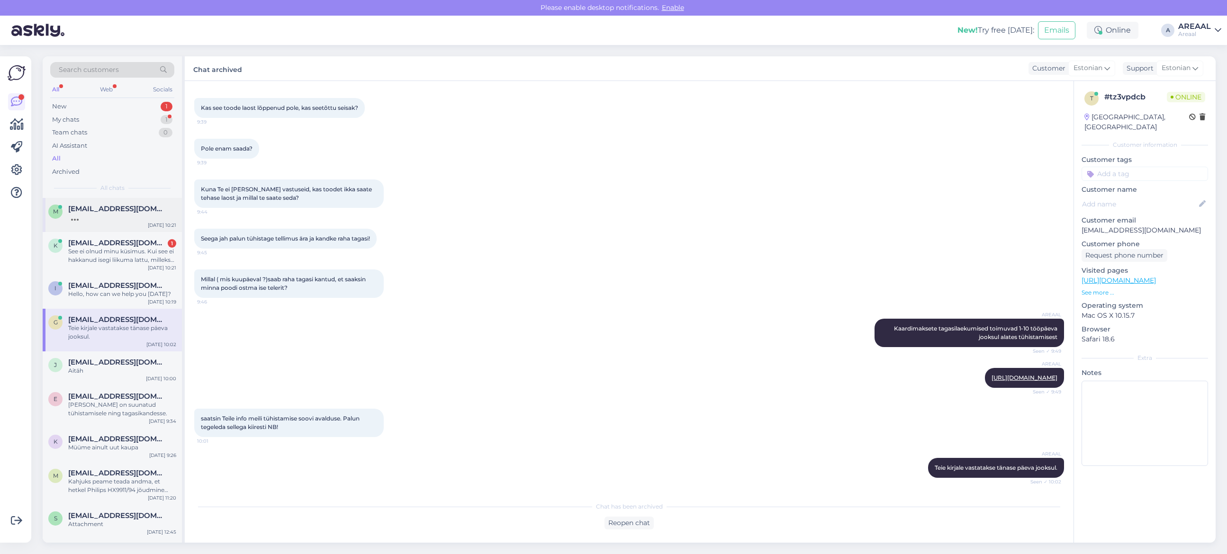
click at [137, 213] on div at bounding box center [122, 217] width 108 height 9
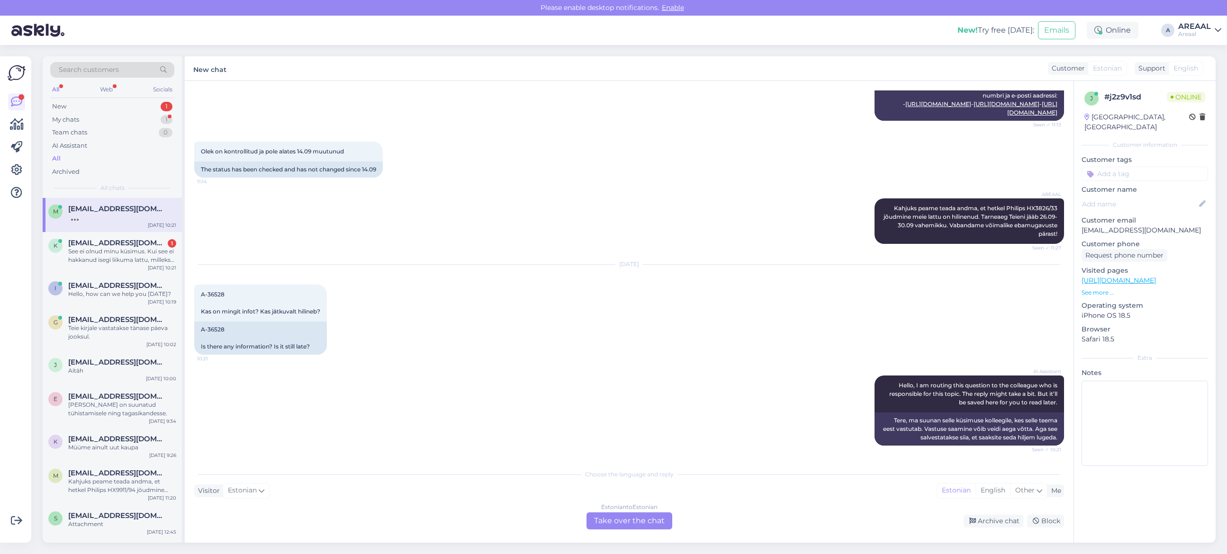
scroll to position [1484, 0]
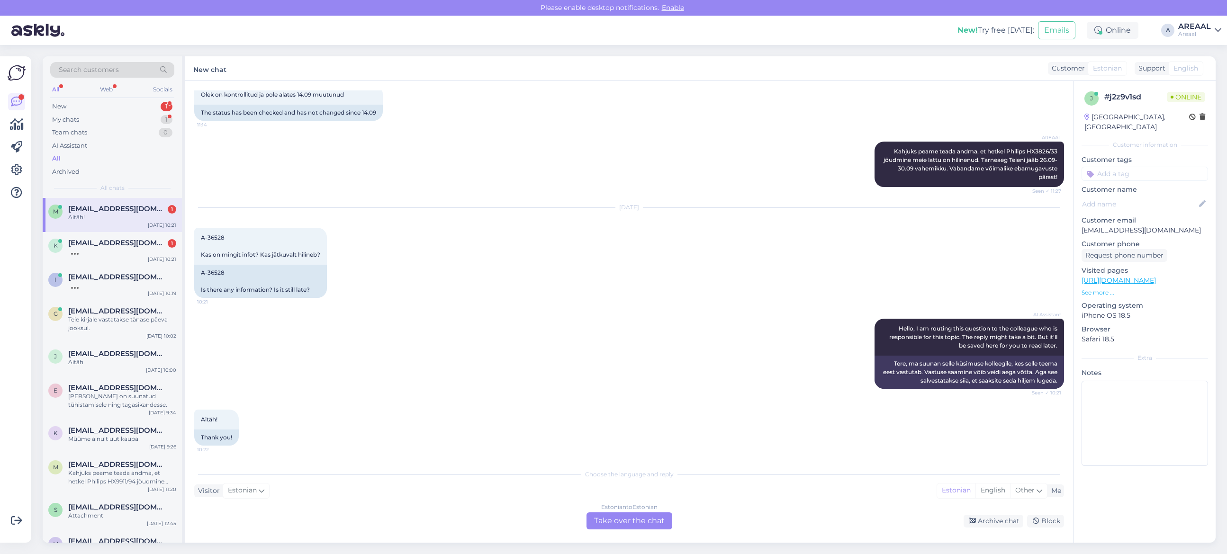
click at [299, 184] on div "AREAAL Kahjuks peame teada andma, et hetkel Philips HX3826/33 jõudmine meie lat…" at bounding box center [629, 164] width 870 height 66
click at [121, 270] on div "i [EMAIL_ADDRESS][DOMAIN_NAME] [DATE] 10:19" at bounding box center [112, 283] width 139 height 34
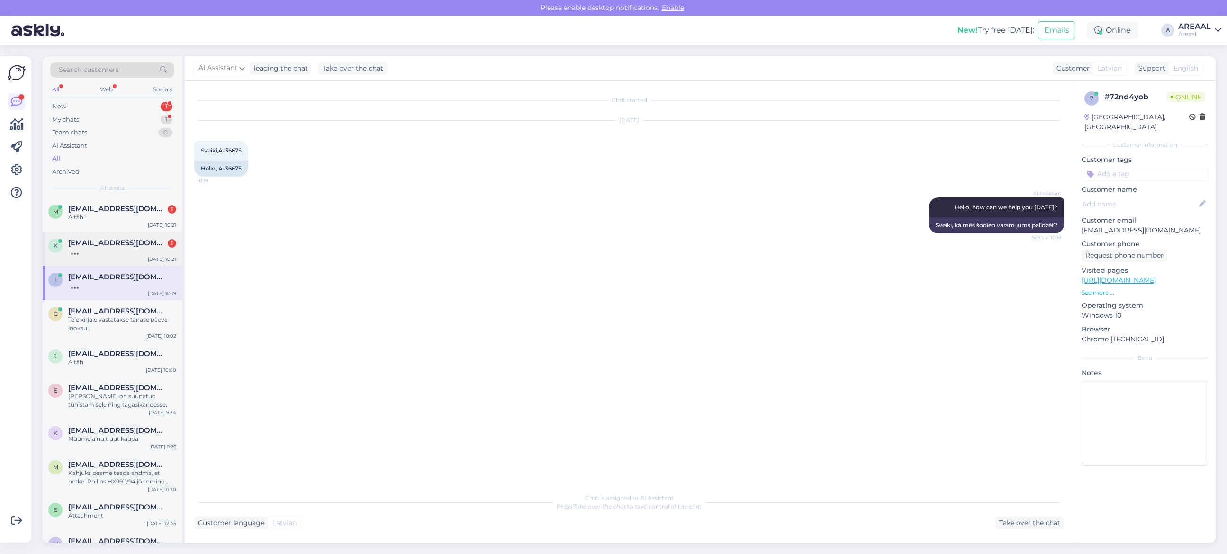
click at [119, 252] on div at bounding box center [122, 251] width 108 height 9
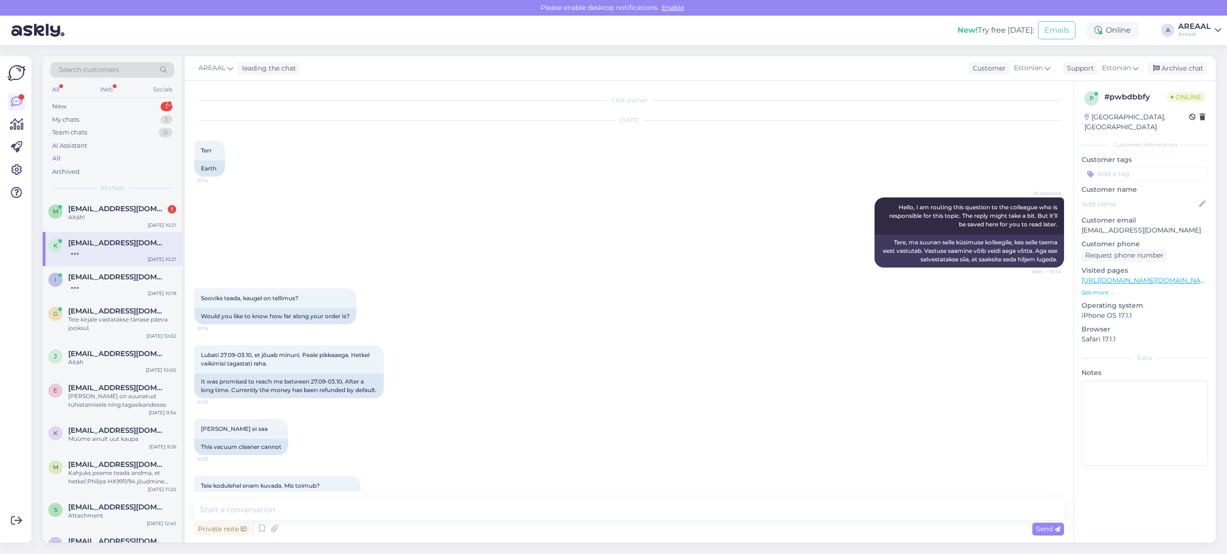
scroll to position [382, 0]
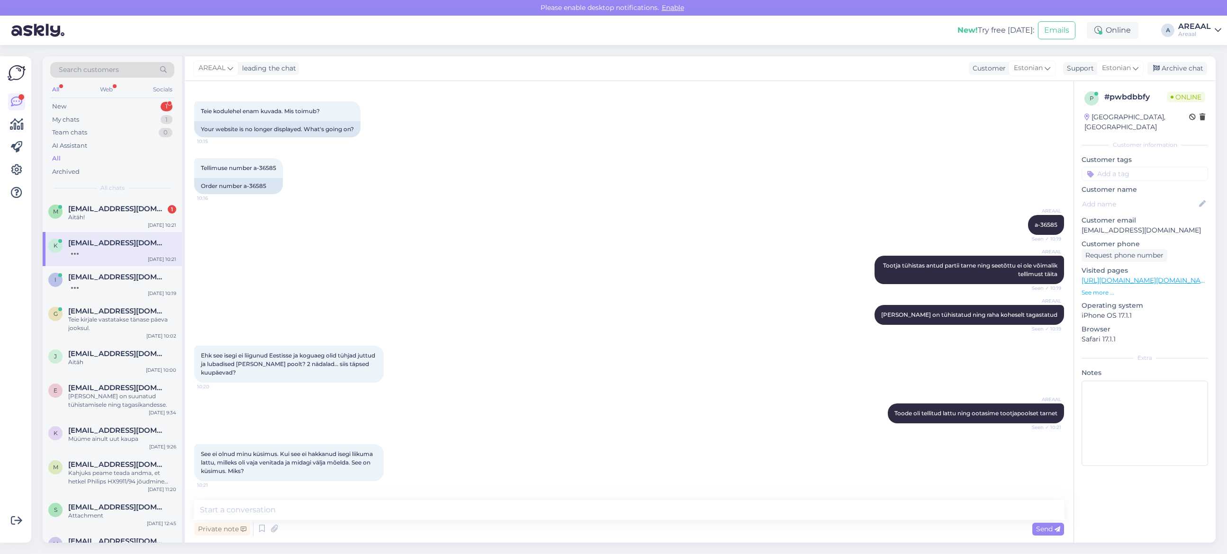
click at [406, 522] on div "Private note Send" at bounding box center [629, 529] width 870 height 18
click at [404, 515] on textarea at bounding box center [629, 510] width 870 height 20
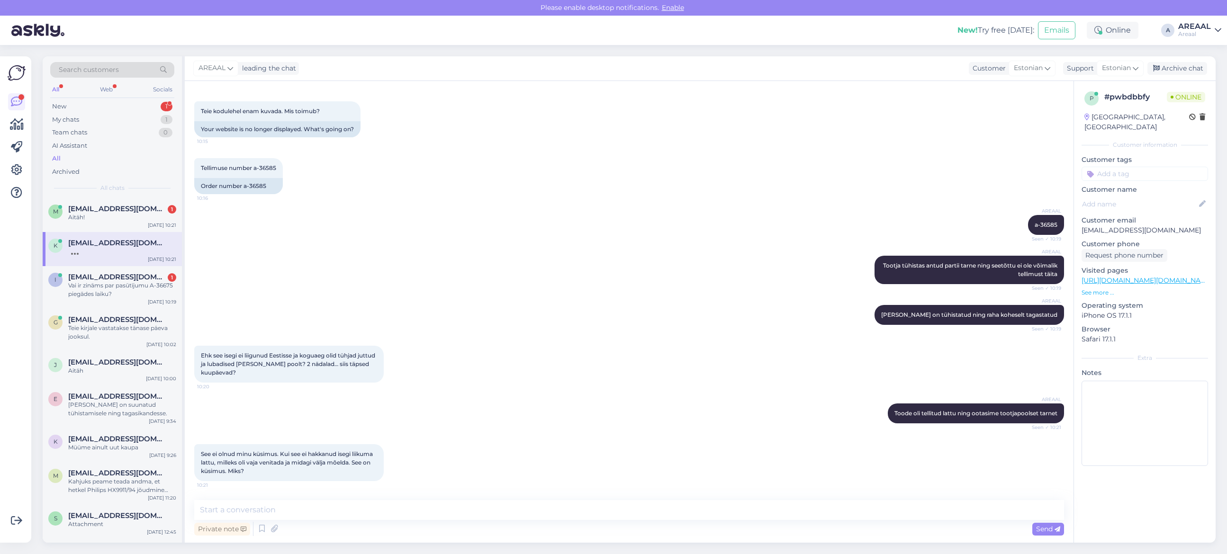
click at [152, 235] on div "k krainovaluiza@gmail.com Sep 29 10:21" at bounding box center [112, 249] width 139 height 34
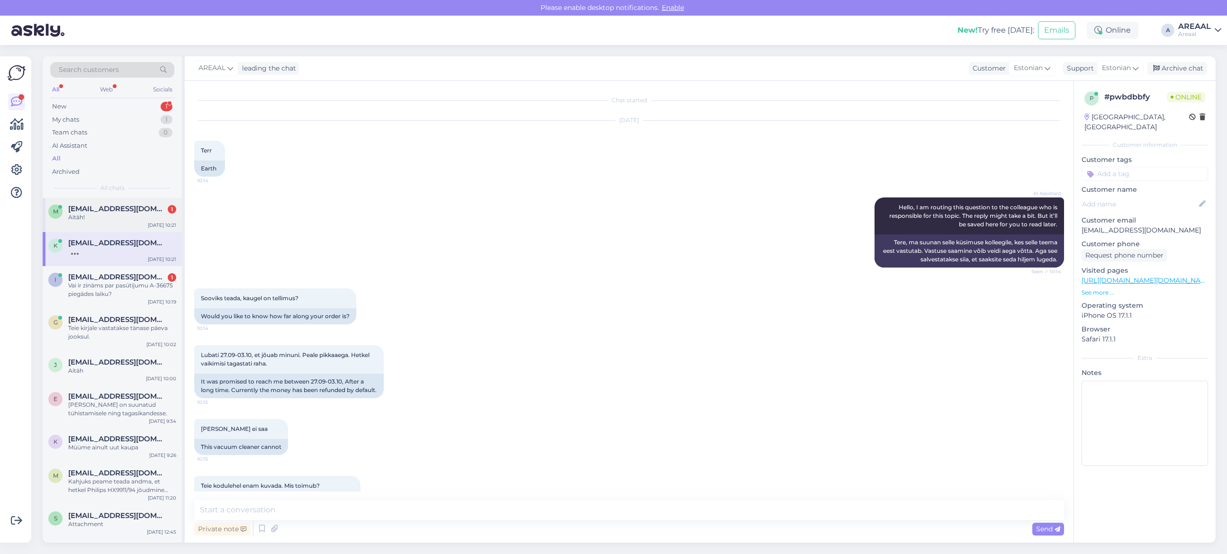
click at [146, 219] on div "Aitäh!" at bounding box center [122, 217] width 108 height 9
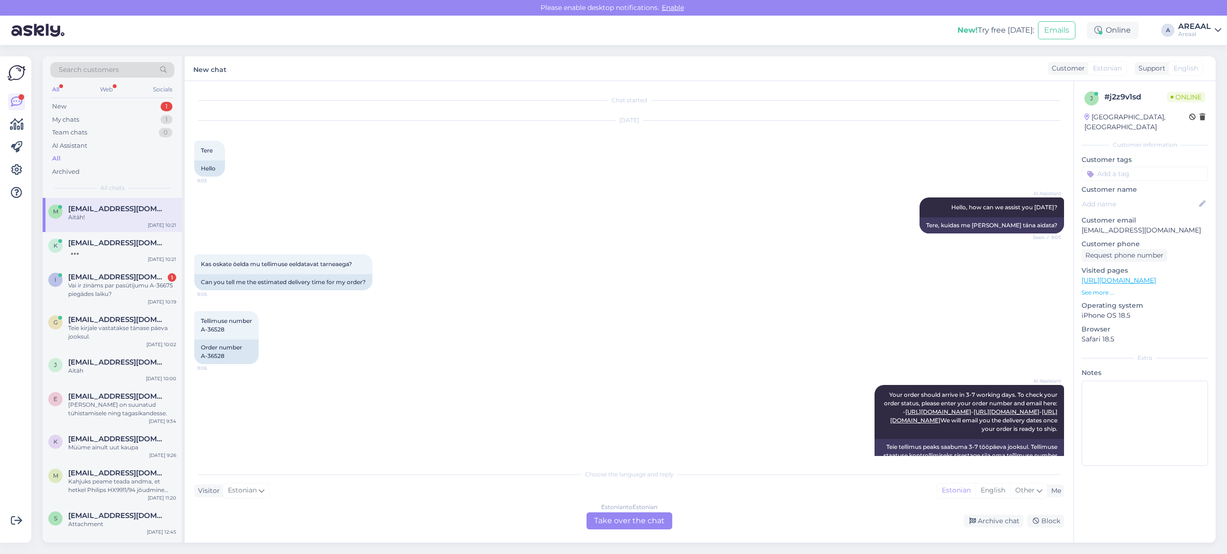
scroll to position [1484, 0]
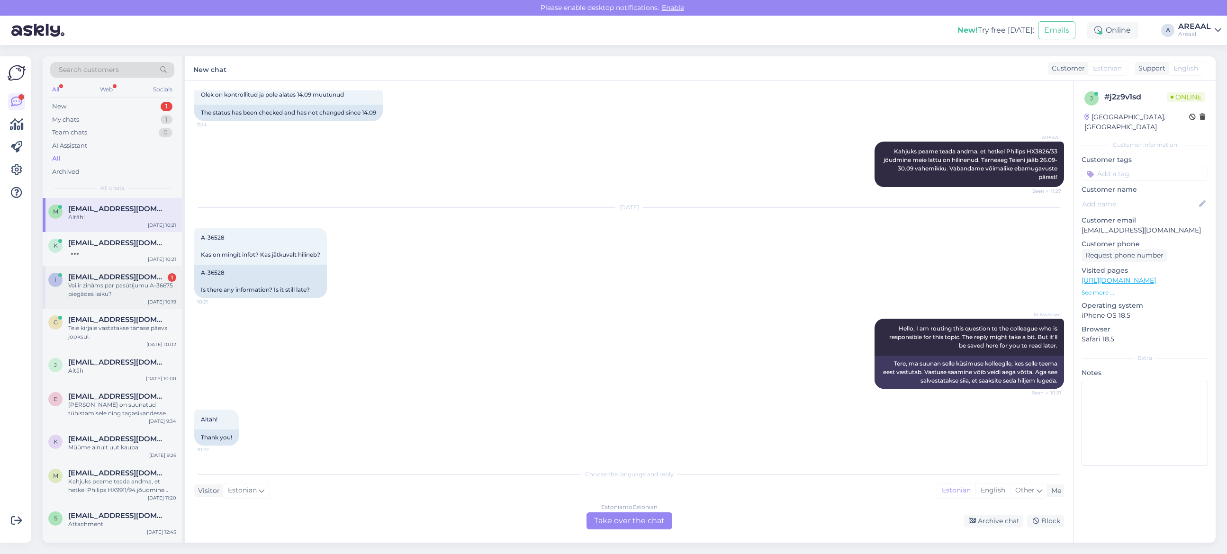
click at [110, 297] on div "Vai ir zināms par pasūtījumu A-36675 piegādes laiku?" at bounding box center [122, 289] width 108 height 17
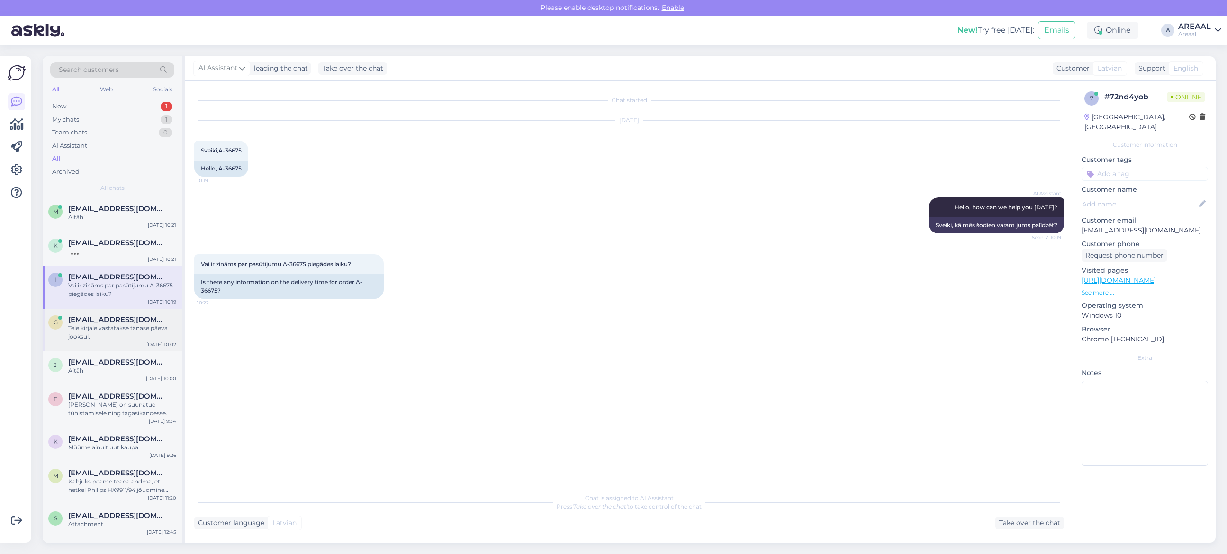
click at [155, 332] on div "Teie kirjale vastatakse tänase päeva jooksul." at bounding box center [122, 332] width 108 height 17
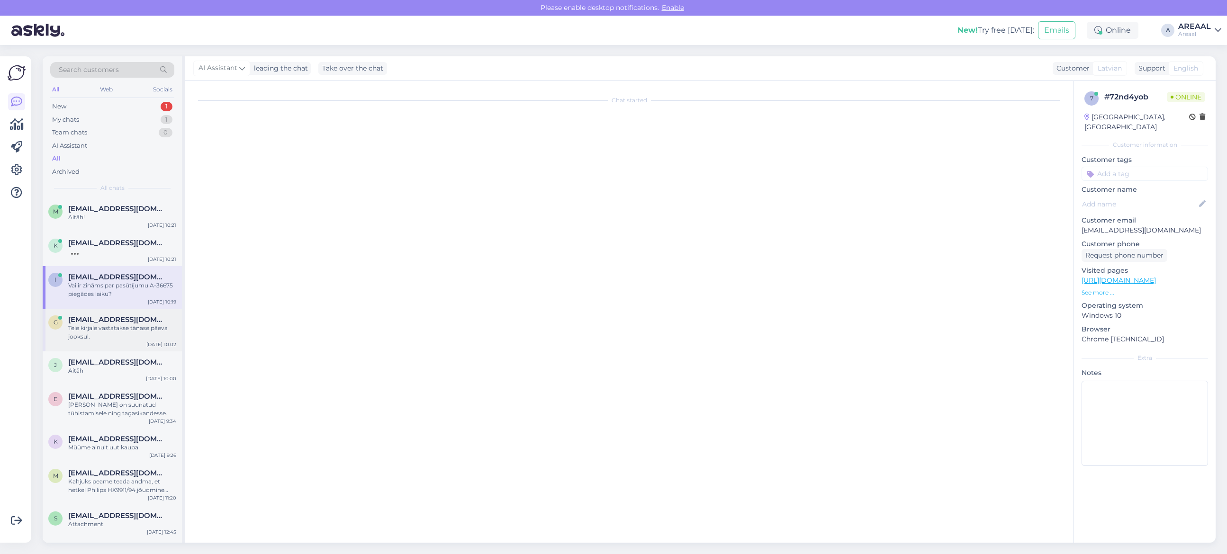
scroll to position [3253, 0]
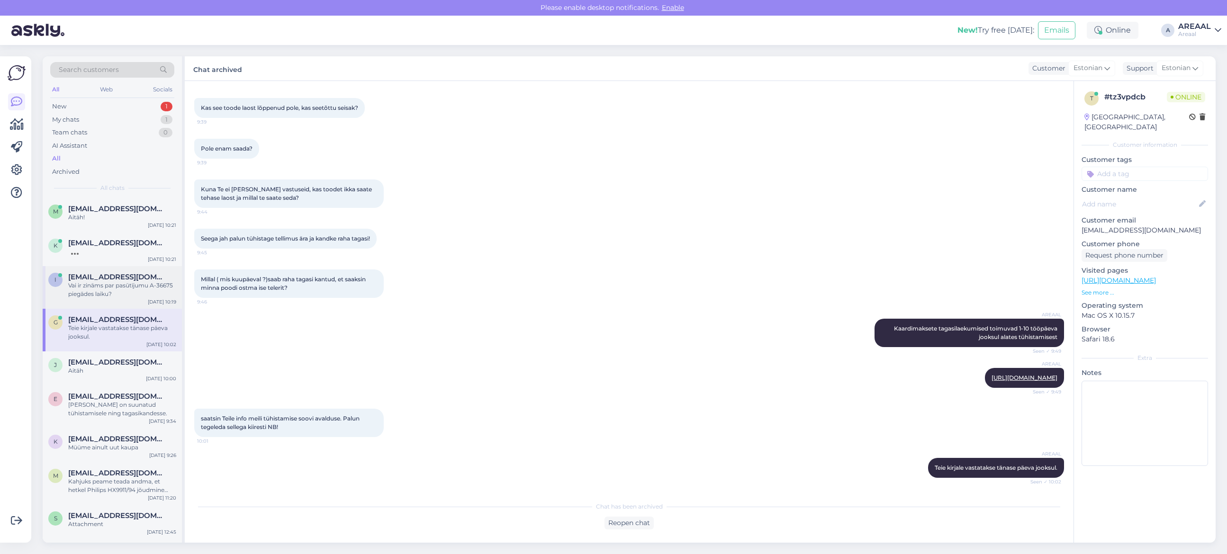
click at [153, 293] on div "Vai ir zināms par pasūtījumu A-36675 piegādes laiku?" at bounding box center [122, 289] width 108 height 17
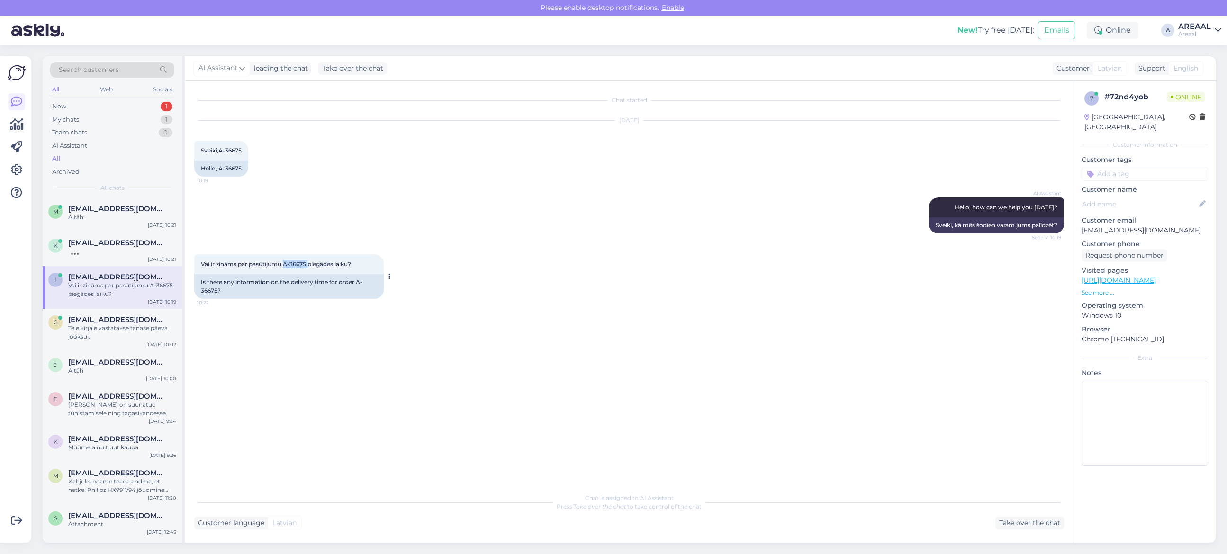
copy span "A-36675"
drag, startPoint x: 309, startPoint y: 263, endPoint x: 285, endPoint y: 266, distance: 24.3
click at [285, 266] on div "Vai ir zināms par pasūtījumu A-36675 piegādes laiku? 10:22 Is there any informa…" at bounding box center [289, 276] width 190 height 45
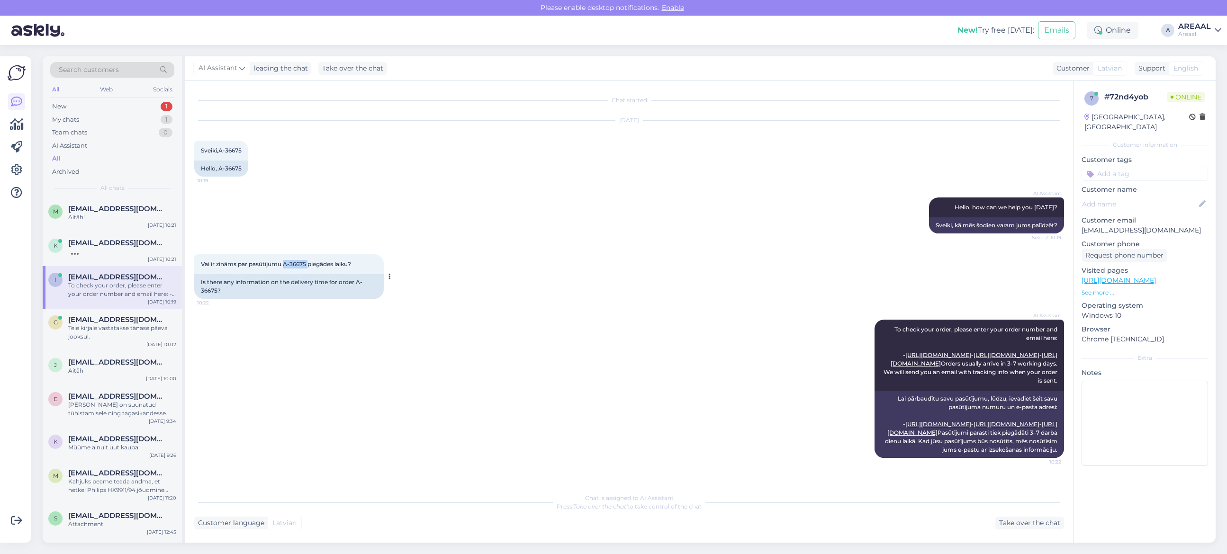
scroll to position [31, 0]
click at [562, 327] on div "AI Assistant To check your order, please enter your order number and email here…" at bounding box center [629, 388] width 870 height 159
drag, startPoint x: 989, startPoint y: 530, endPoint x: 1024, endPoint y: 529, distance: 34.6
click at [989, 530] on div "Chat started Sep 29 2025 Sveiki,A-36675 10:19 Hello, A-36675 AI Assistant Hello…" at bounding box center [629, 312] width 889 height 462
click at [1025, 528] on div "Take over the chat" at bounding box center [1030, 523] width 69 height 13
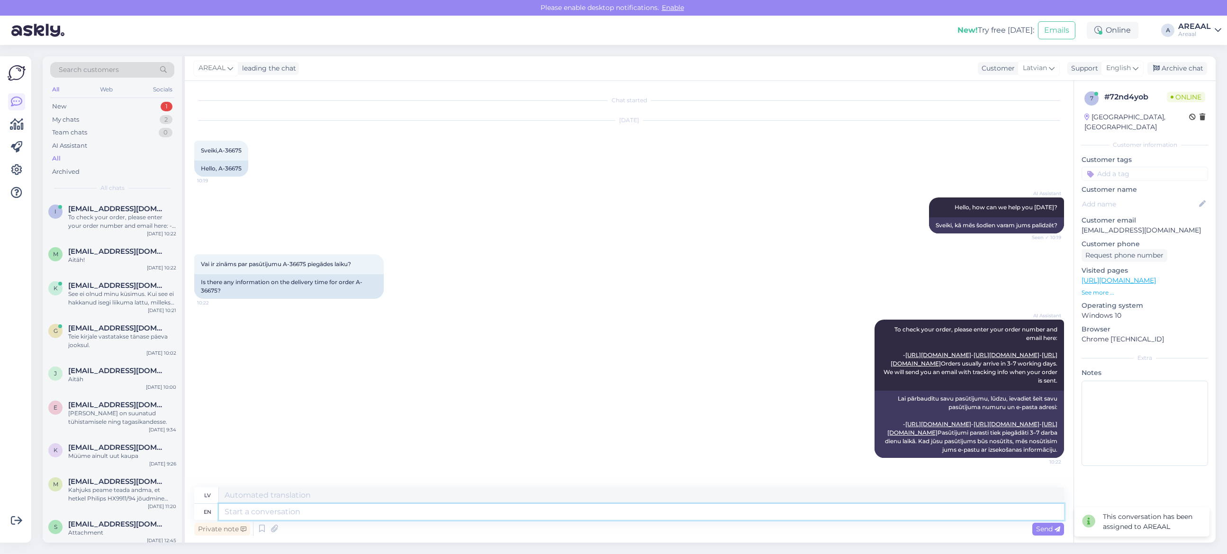
click at [771, 518] on textarea at bounding box center [641, 512] width 845 height 16
type textarea "Approximate d"
type textarea "Aptuvens"
type textarea "Approximate delivery tim"
type textarea "Aptuvenais piegādes laiks"
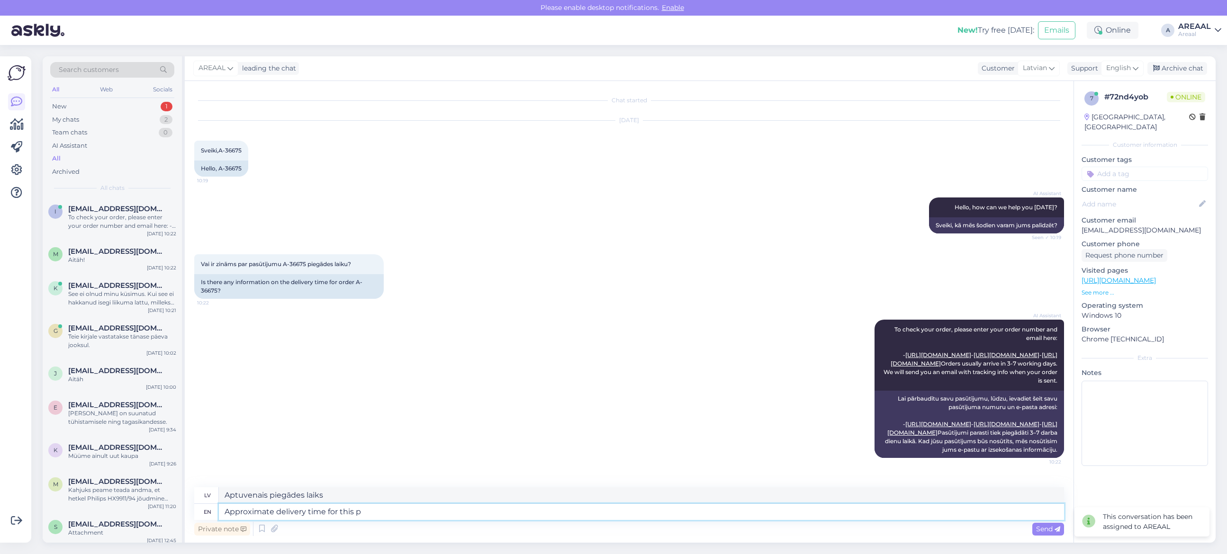
type textarea "Approximate delivery time for this pr"
type textarea "Aptuvenais piegādes laiks šim"
type textarea "Approximate delivery time for this product i"
type textarea "Aptuvenais piegādes laiks šim produktam"
type textarea "Approximate delivery time for this product is 4"
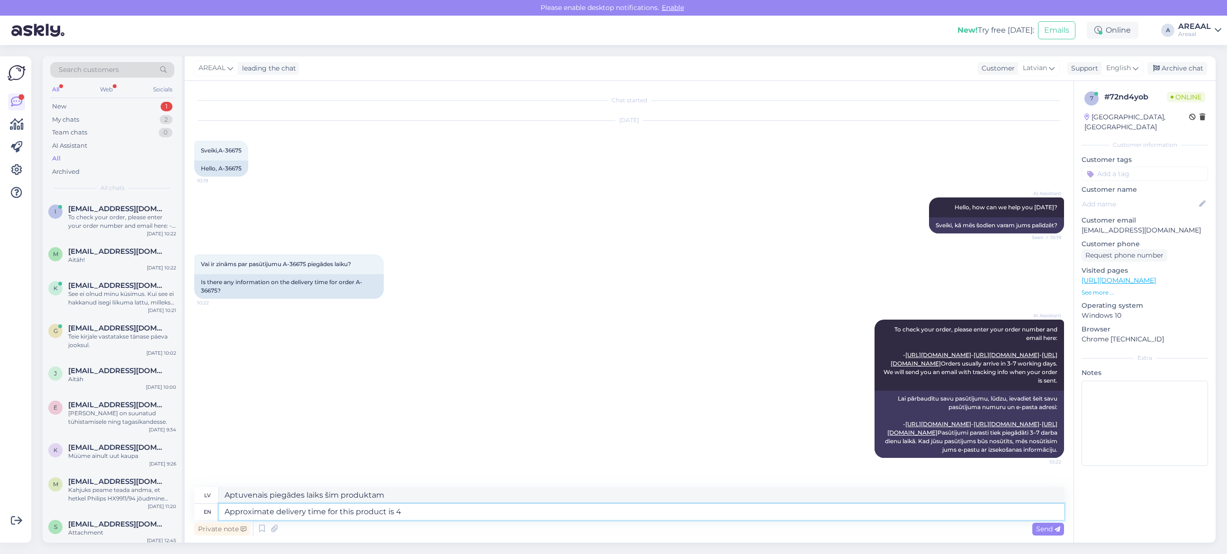
type textarea "Aptuvenais šī produkta piegādes laiks ir"
type textarea "Approximate delivery time for this product is 4 w"
type textarea "Aptuvenais šī produkta piegādes laiks ir 4"
type textarea "Approximate delivery time for this product is 4 weeks since m"
type textarea "Aptuvenais šī produkta piegādes laiks ir 4 nedēļas kopš"
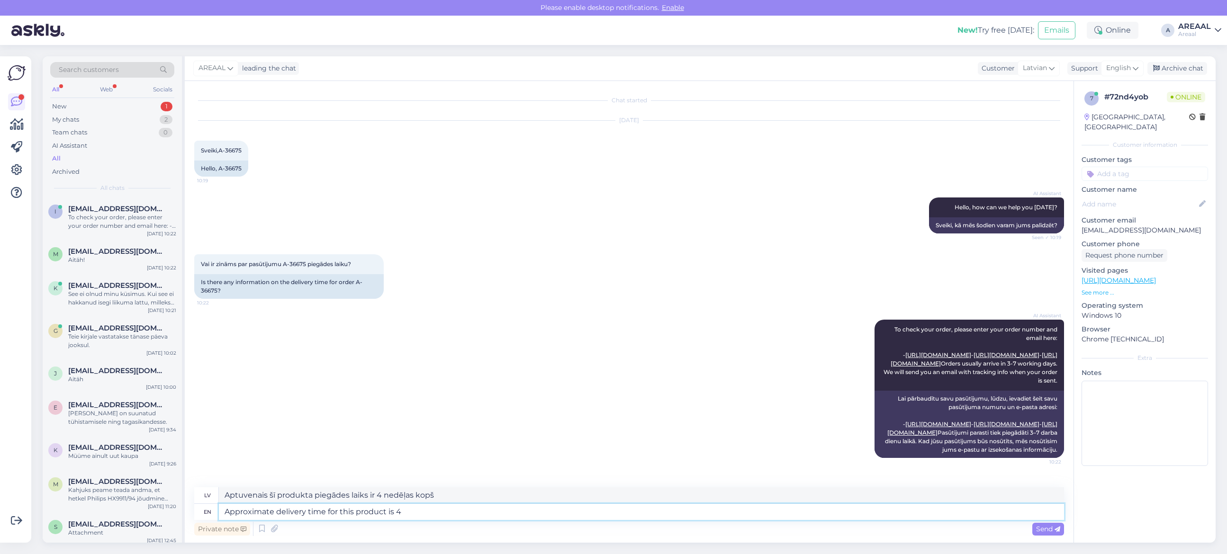
type textarea "Approximate delivery time for this product is 4"
type textarea "Aptuvenais šī produkta piegādes laiks ir 4 nedēļas"
type textarea "Approximate delivery time for this product is"
type textarea "Aptuvenais šī produkta piegādes laiks ir"
type textarea "Approximate delivery time for this product is up to"
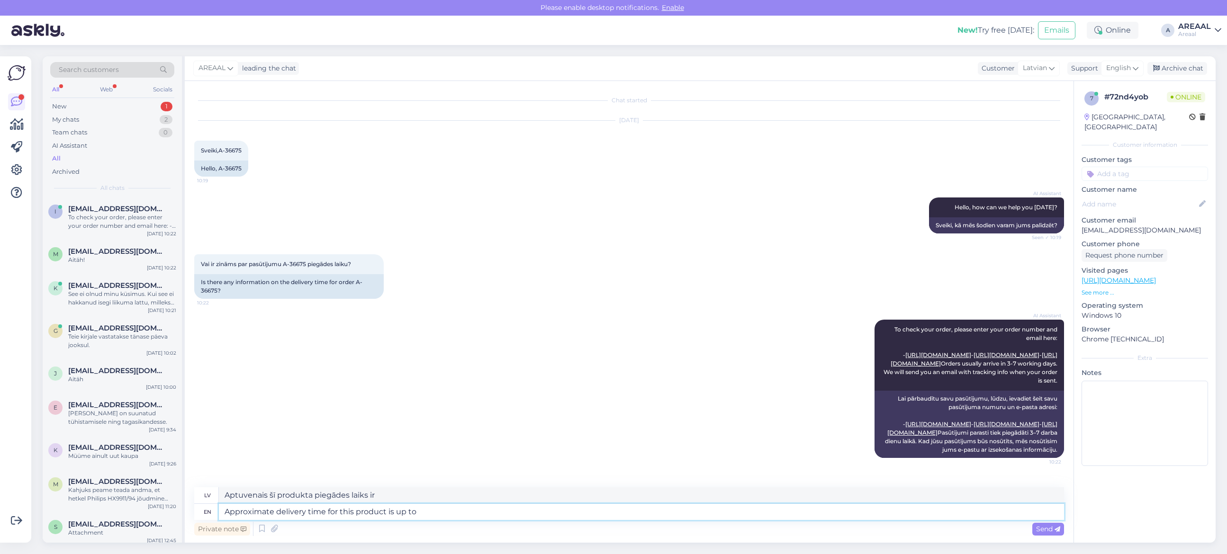
type textarea "Aptuvenais šī produkta piegādes laiks ir beidzies"
type textarea "Approximate delivery time for this product is up to 4"
type textarea "Aptuvenais šī produkta piegādes laiks ir līdz"
type textarea "Approximate delivery time for this product is up to 4 we"
type textarea "Aptuvenais šī produkta piegādes laiks ir līdz 4"
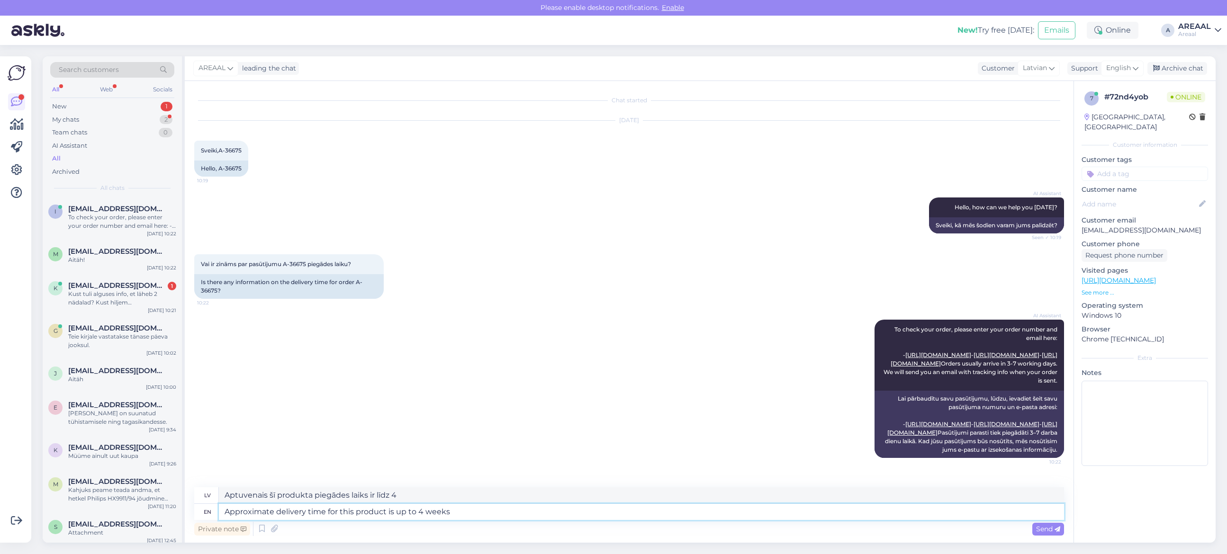
type textarea "Approximate delivery time for this product is up to 4 weeks."
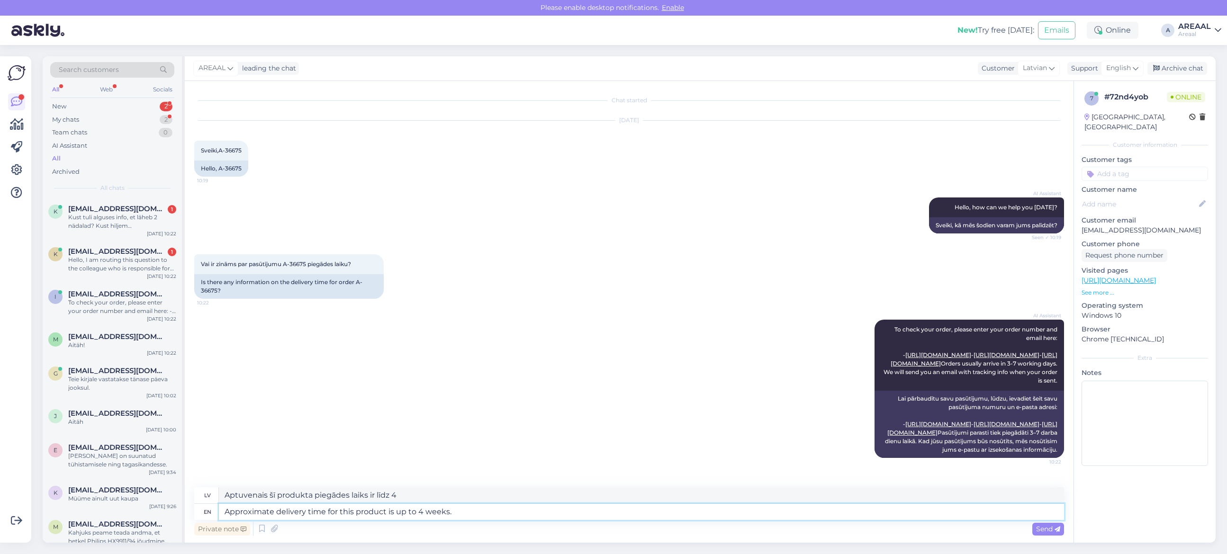
type textarea "Aptuvenais piegādes laiks šai precei ir līdz 4 nedēļām."
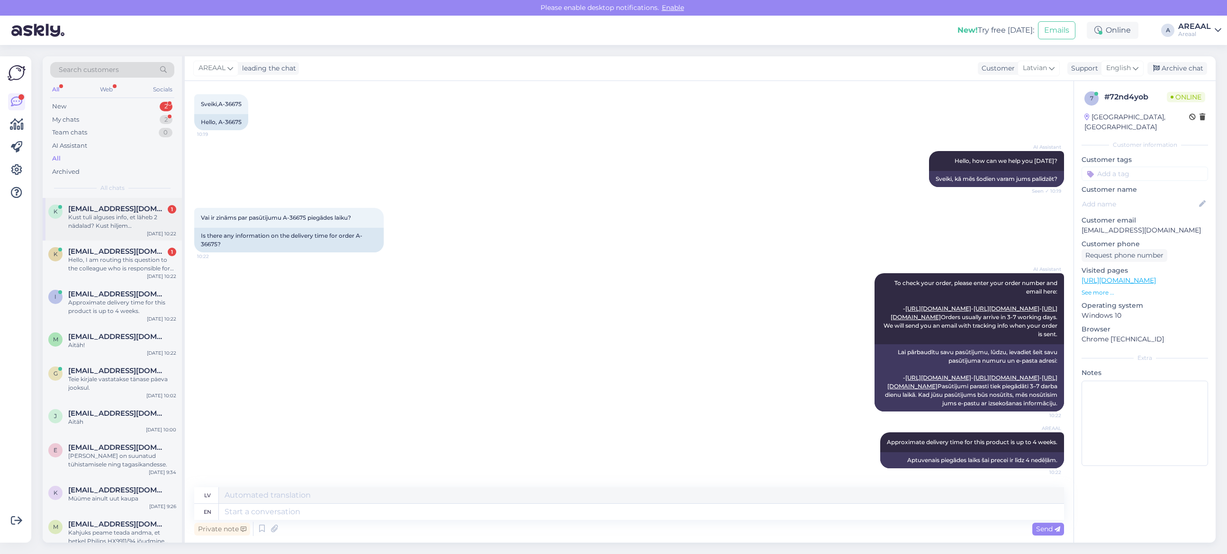
click at [119, 221] on div "Kust tuli alguses info, et läheb 2 nädalad? Kust hiljem tuli mulle info 27.09-0…" at bounding box center [122, 221] width 108 height 17
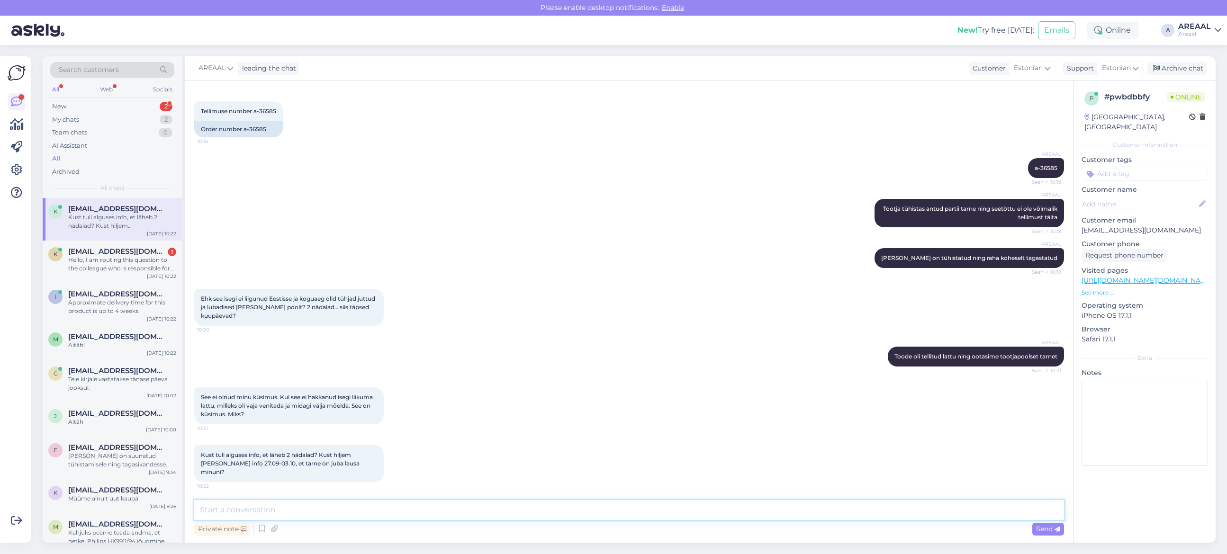
click at [368, 501] on textarea at bounding box center [629, 510] width 870 height 20
click at [390, 509] on textarea at bounding box center [629, 510] width 870 height 20
type textarea "I"
click at [163, 264] on div "Kas on mingi info A-36297 tellimuse kohta?" at bounding box center [122, 264] width 108 height 17
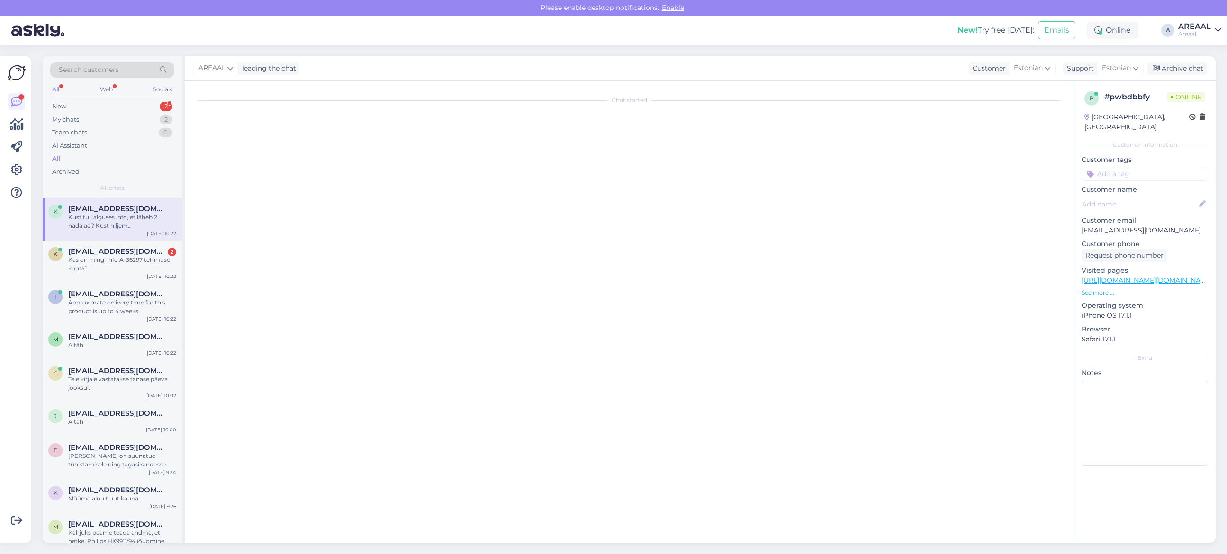
scroll to position [1286, 0]
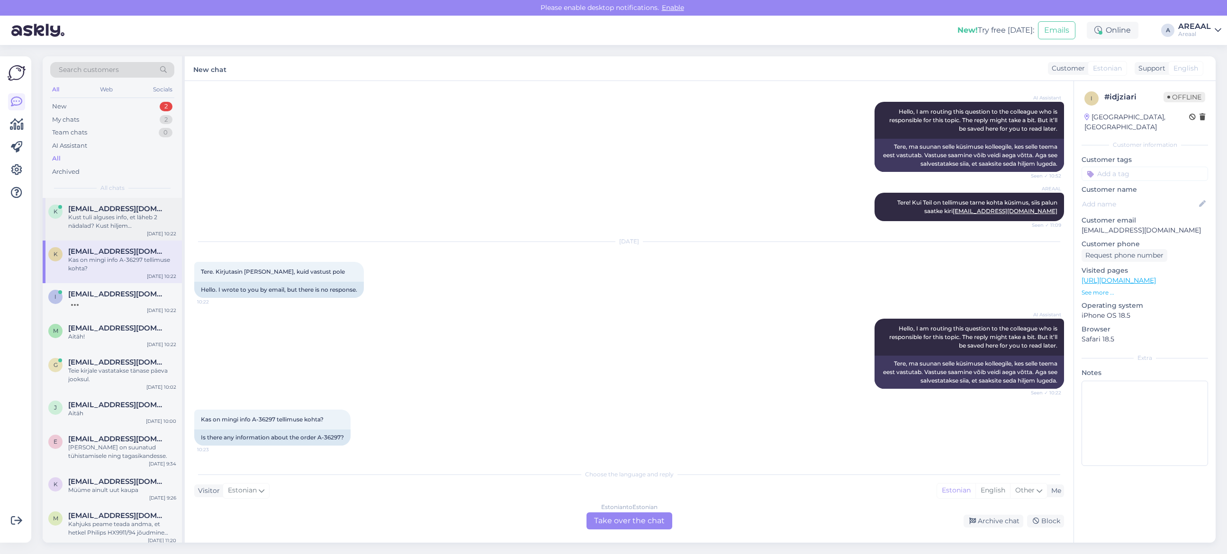
click at [112, 218] on div "Kust tuli alguses info, et läheb 2 nädalad? Kust hiljem tuli mulle info 27.09-0…" at bounding box center [122, 221] width 108 height 17
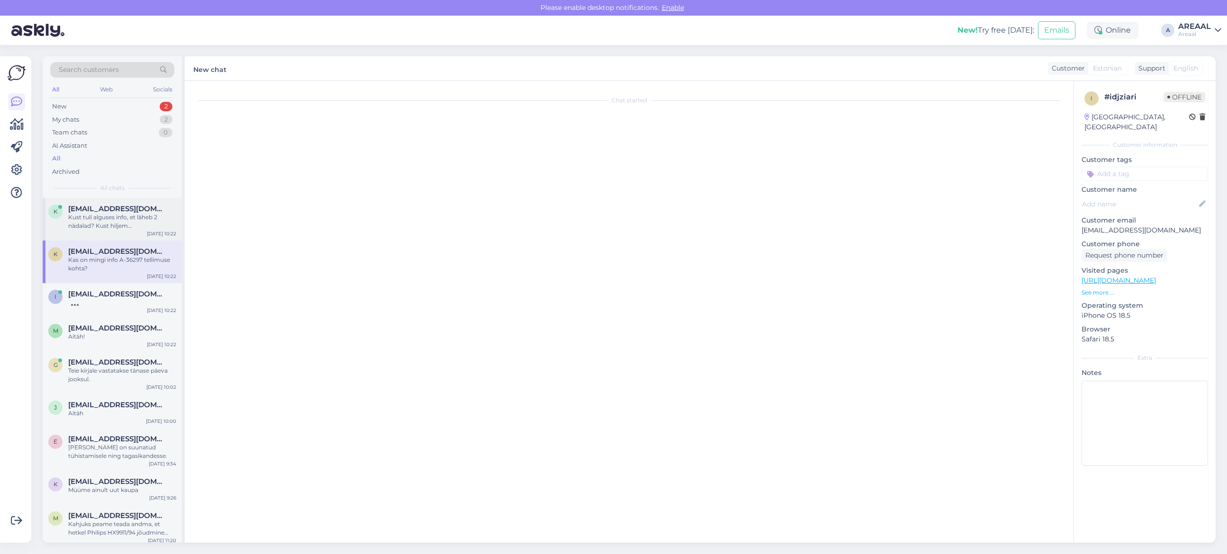
scroll to position [432, 0]
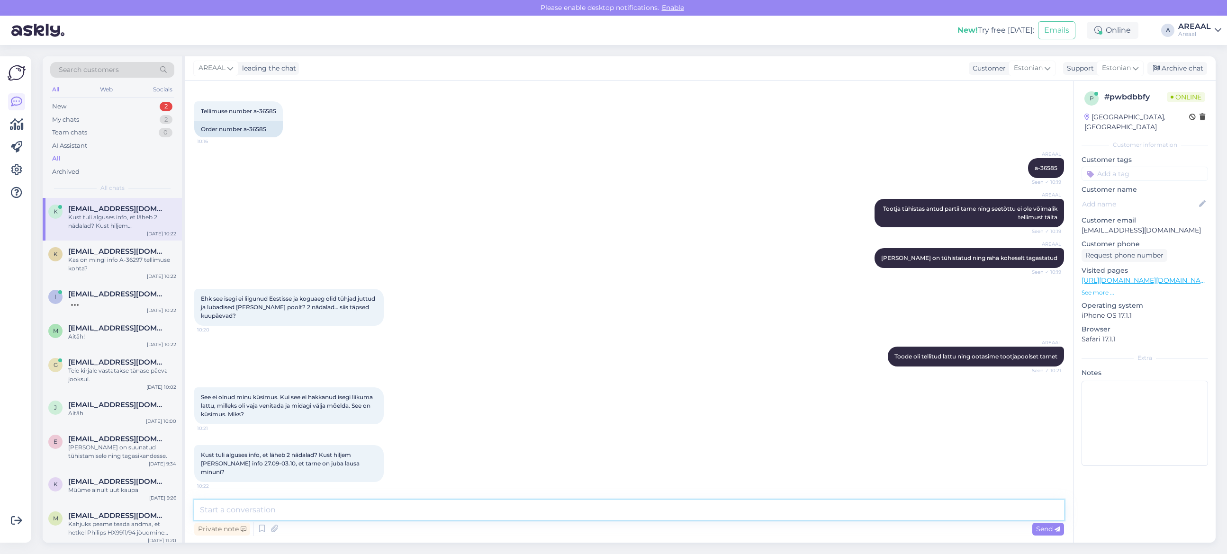
click at [578, 510] on textarea at bounding box center [629, 510] width 870 height 20
paste textarea "Kaup oli tellitud meie lattu ning kogu info põhines tootjapoolsetel orienteeruv…"
type textarea "Kaup oli tellitud meie lattu ning kogu info põhines tootjapoolsetel orienteeruv…"
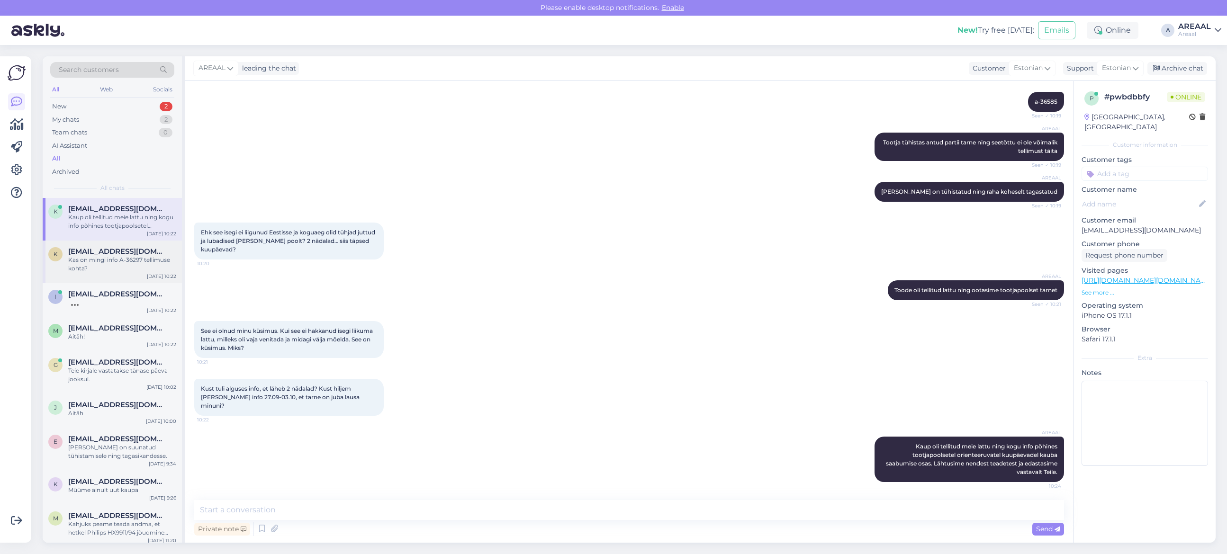
click at [99, 274] on div "k karina.luigend@gmail.com Kas on mingi info A-36297 tellimuse kohta? Sep 29 10…" at bounding box center [112, 262] width 139 height 43
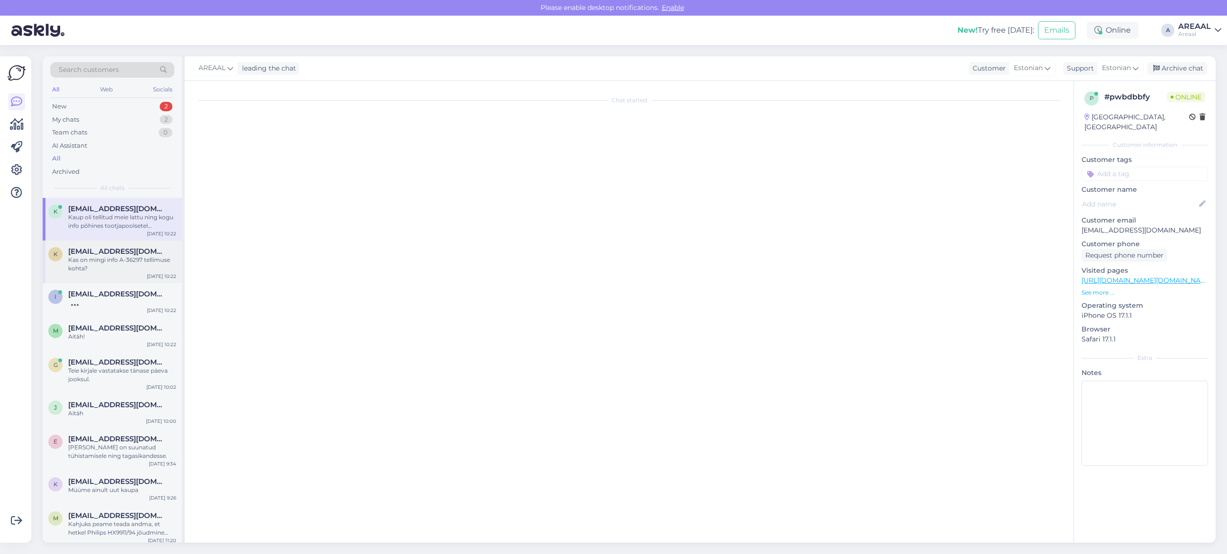
scroll to position [1286, 0]
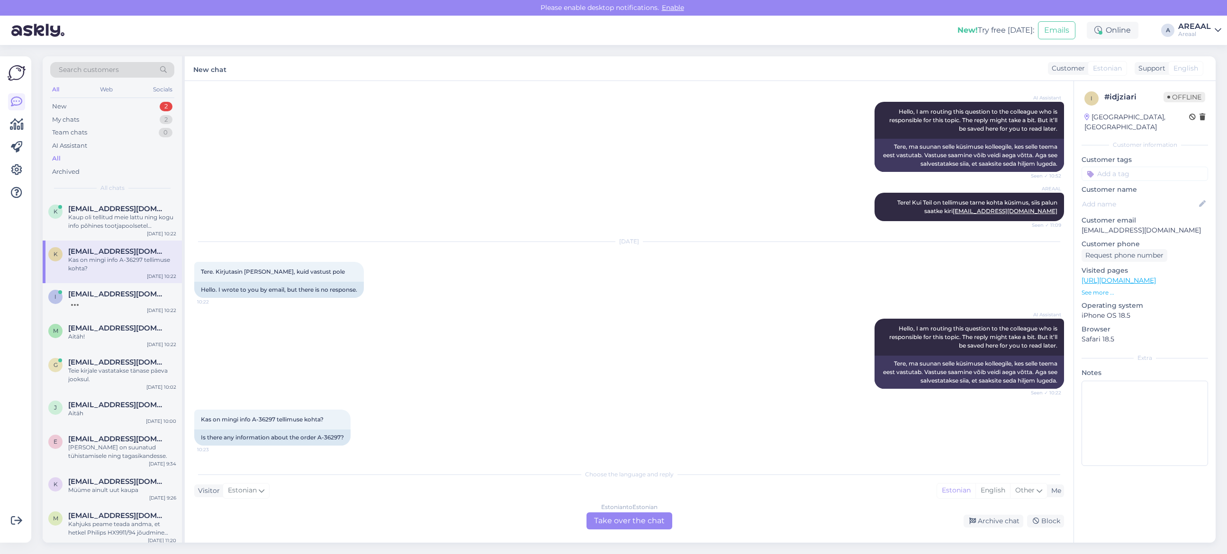
click at [119, 272] on div "Kas on mingi info A-36297 tellimuse kohta?" at bounding box center [122, 264] width 108 height 17
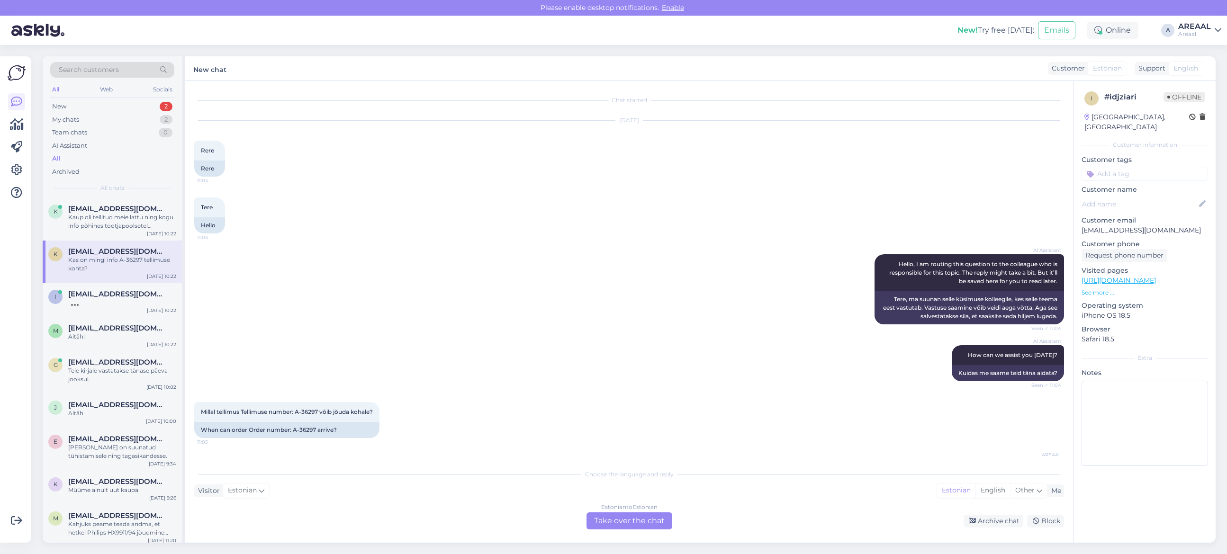
click at [653, 534] on div "Chat started Sep 2 2025 Rere 11:04 Rere Tere 11:04 Hello AI Assistant Hello, I …" at bounding box center [629, 312] width 889 height 462
click at [629, 518] on div "Estonian to Estonian Take over the chat" at bounding box center [630, 521] width 86 height 17
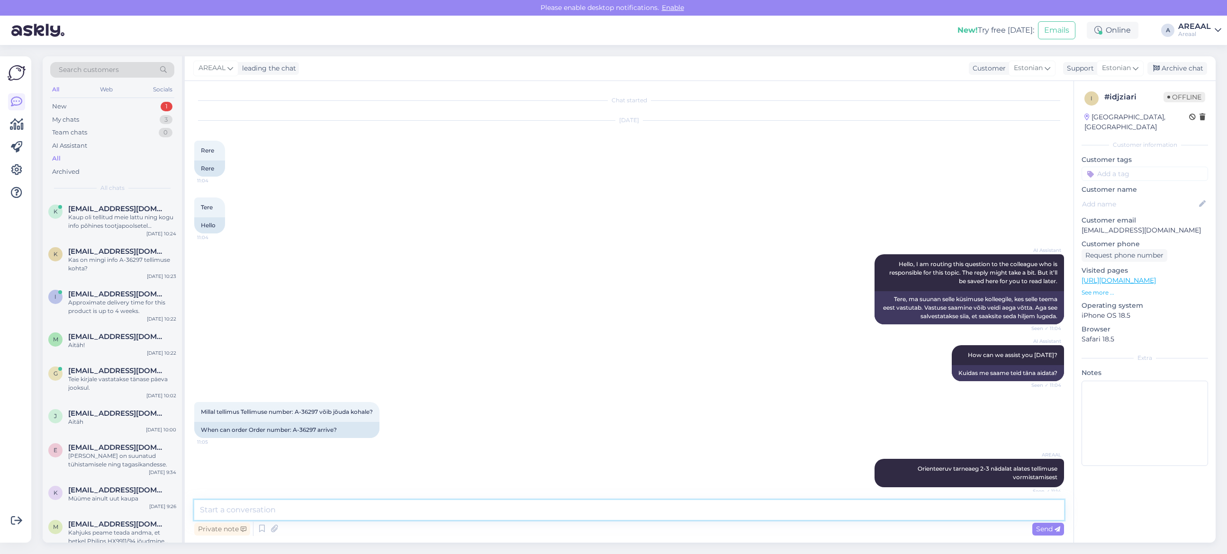
click at [628, 513] on textarea at bounding box center [629, 510] width 870 height 20
type textarea "T"
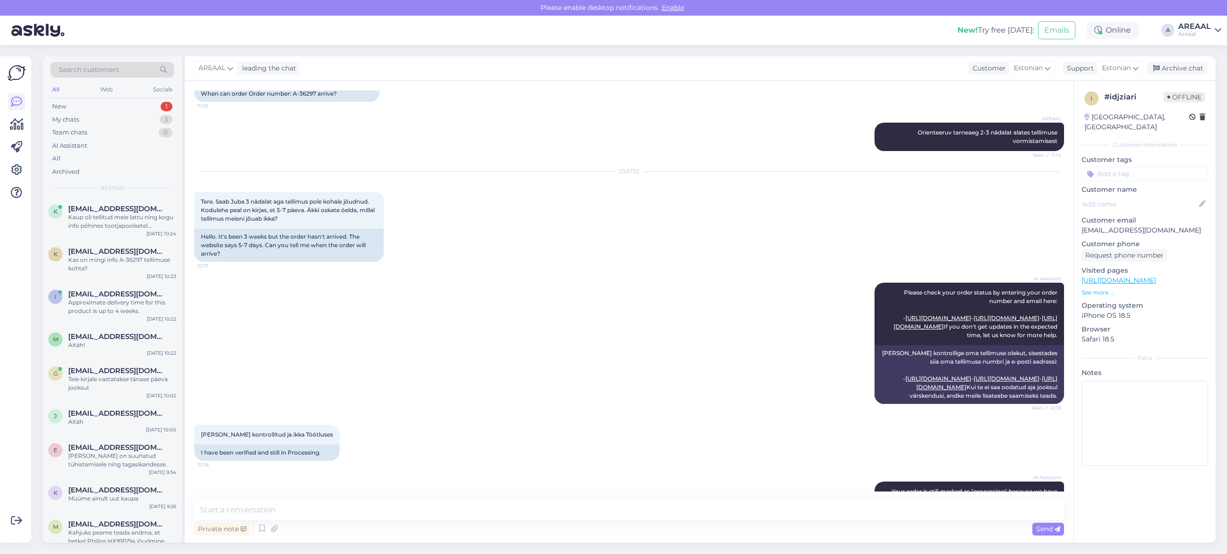
scroll to position [1250, 0]
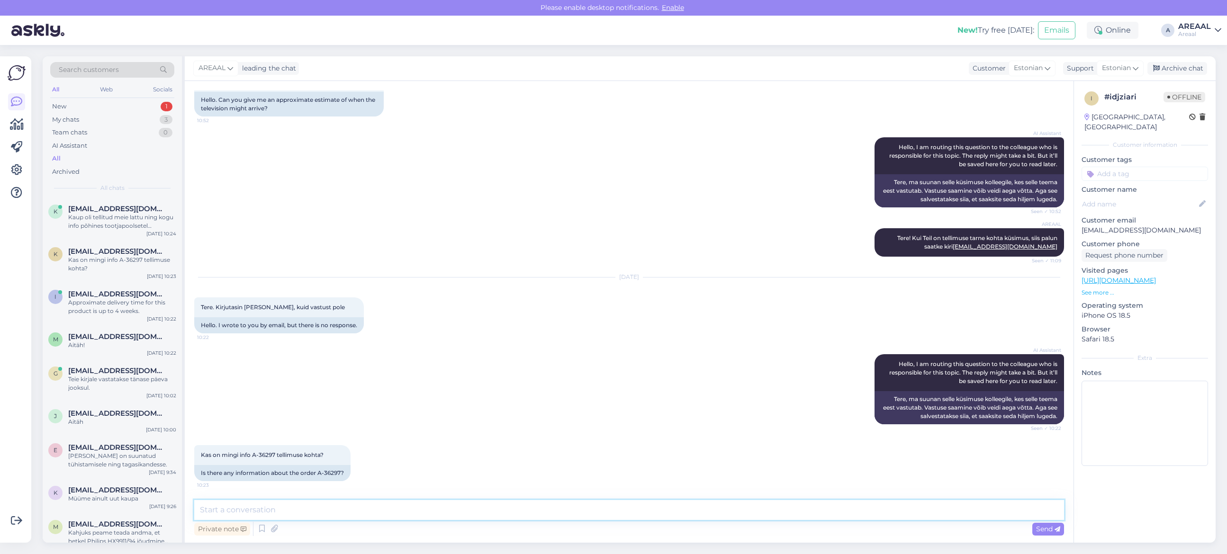
click at [387, 504] on textarea at bounding box center [629, 510] width 870 height 20
type textarea "Teie saadetud e-mailile vastatakse tänase päeva jooksul."
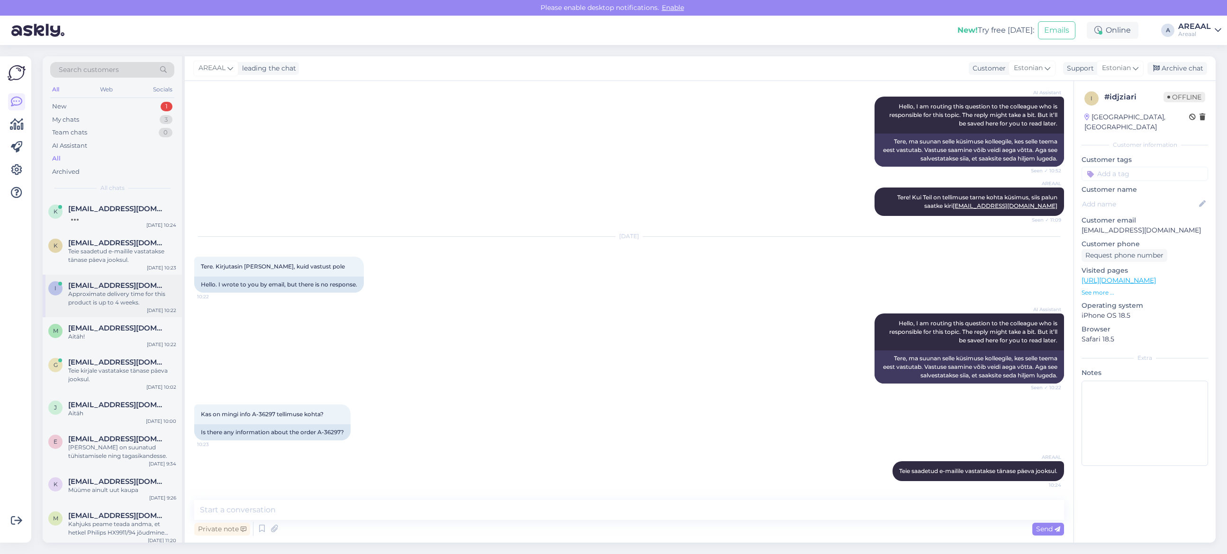
click at [125, 295] on div "Approximate delivery time for this product is up to 4 weeks." at bounding box center [122, 298] width 108 height 17
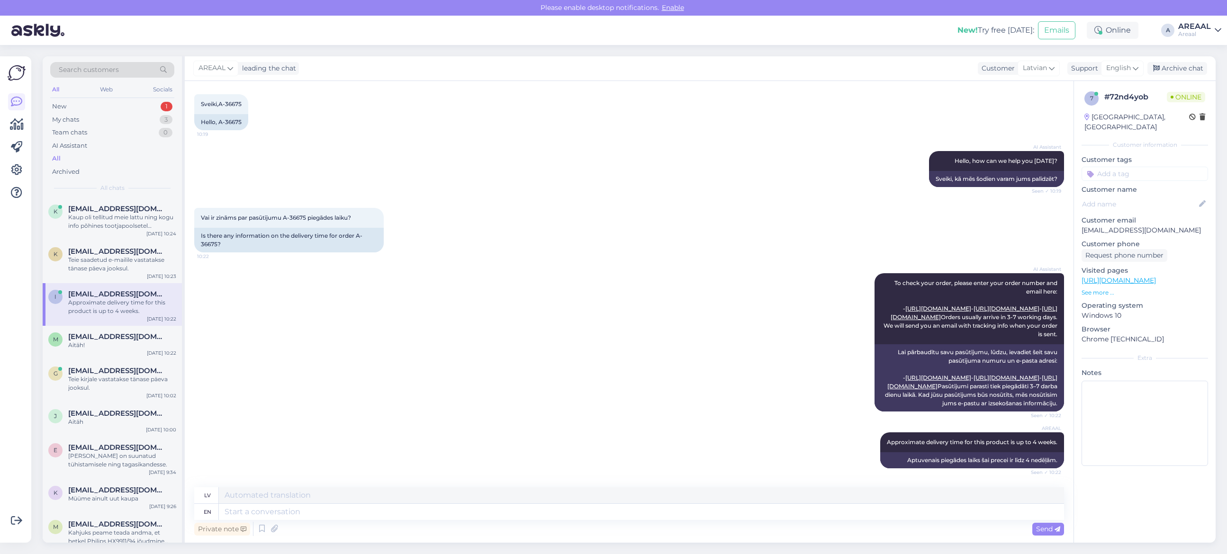
click at [39, 322] on div "Search customers All Web Socials New 1 My chats 3 Team chats 0 AI Assistant All…" at bounding box center [632, 299] width 1190 height 509
click at [80, 336] on span "[EMAIL_ADDRESS][DOMAIN_NAME]" at bounding box center [117, 337] width 99 height 9
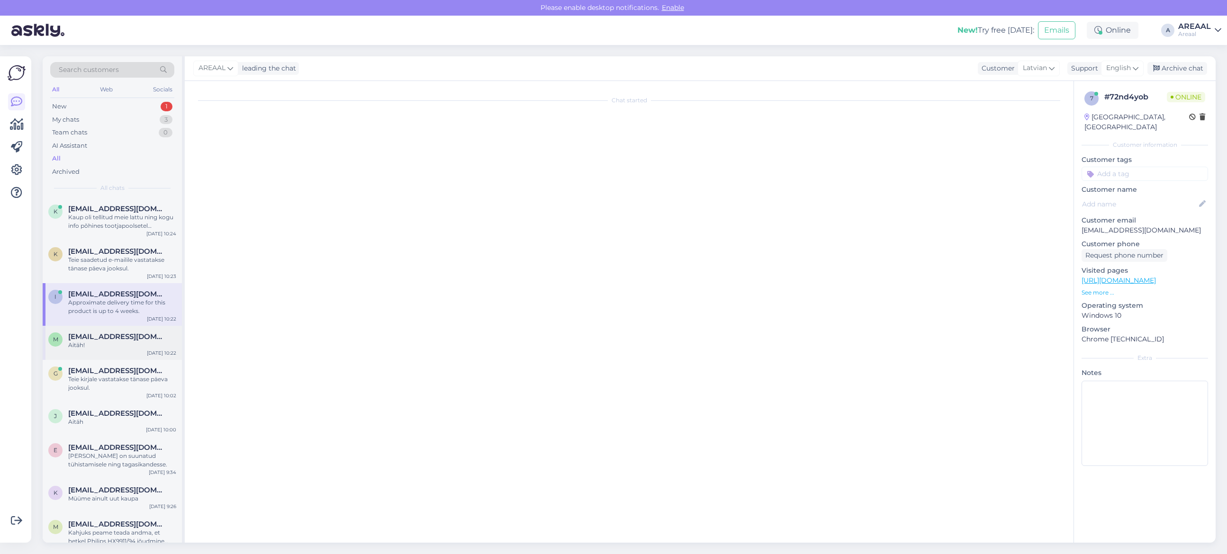
scroll to position [1484, 0]
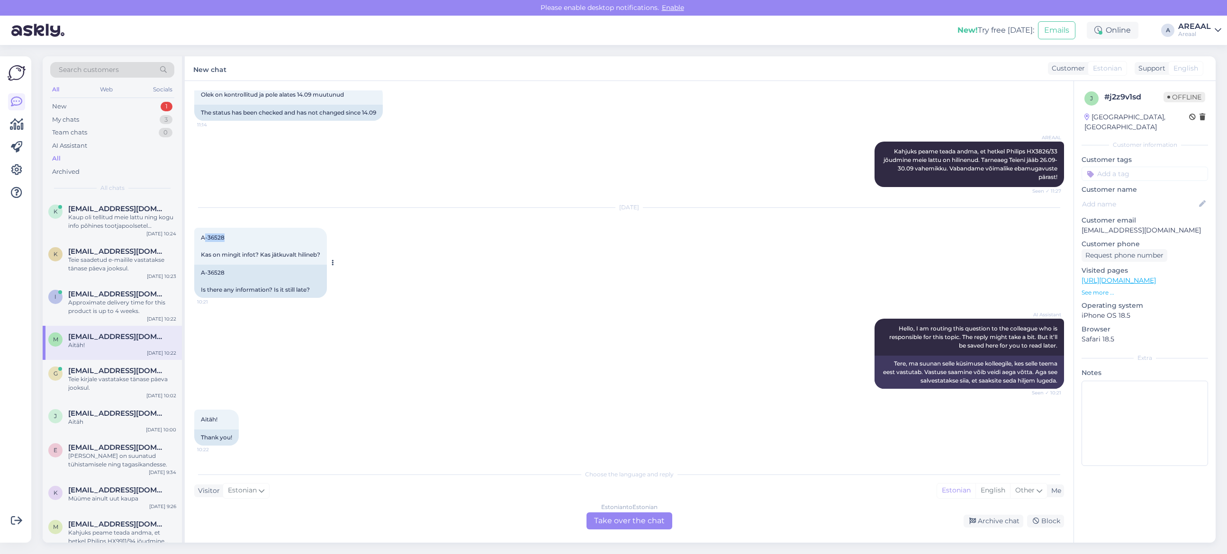
copy span "-36528"
copy span "A-36528"
drag, startPoint x: 235, startPoint y: 237, endPoint x: 200, endPoint y: 240, distance: 35.7
click at [200, 240] on div "A-36528 Kas on mingit infot? Kas jätkuvalt hilineb? 10:21" at bounding box center [260, 246] width 133 height 37
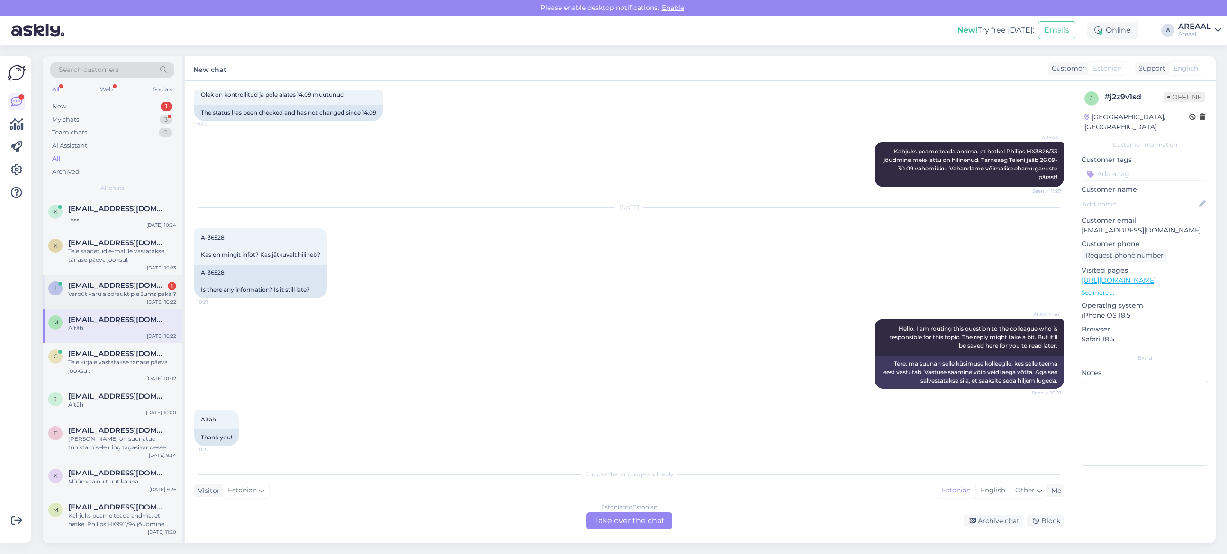
click at [100, 299] on div "i ingmars.krigers@gmail.com 1 Varbūt varu aizbraukt pie Jums pakaļ? Sep 29 10:22" at bounding box center [112, 292] width 139 height 34
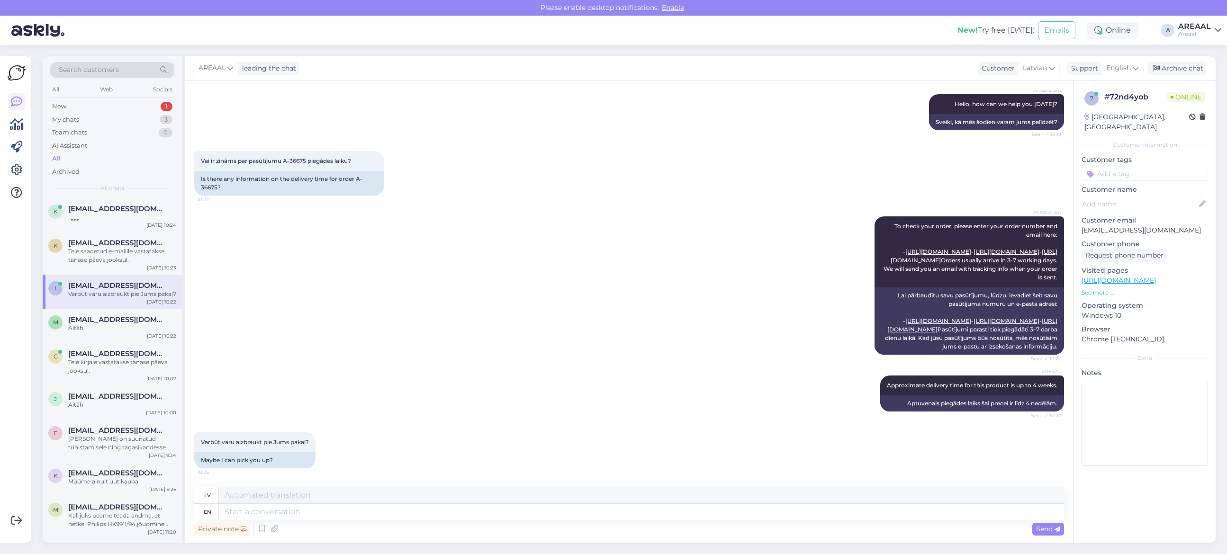
scroll to position [145, 0]
click at [314, 515] on textarea at bounding box center [641, 512] width 845 height 16
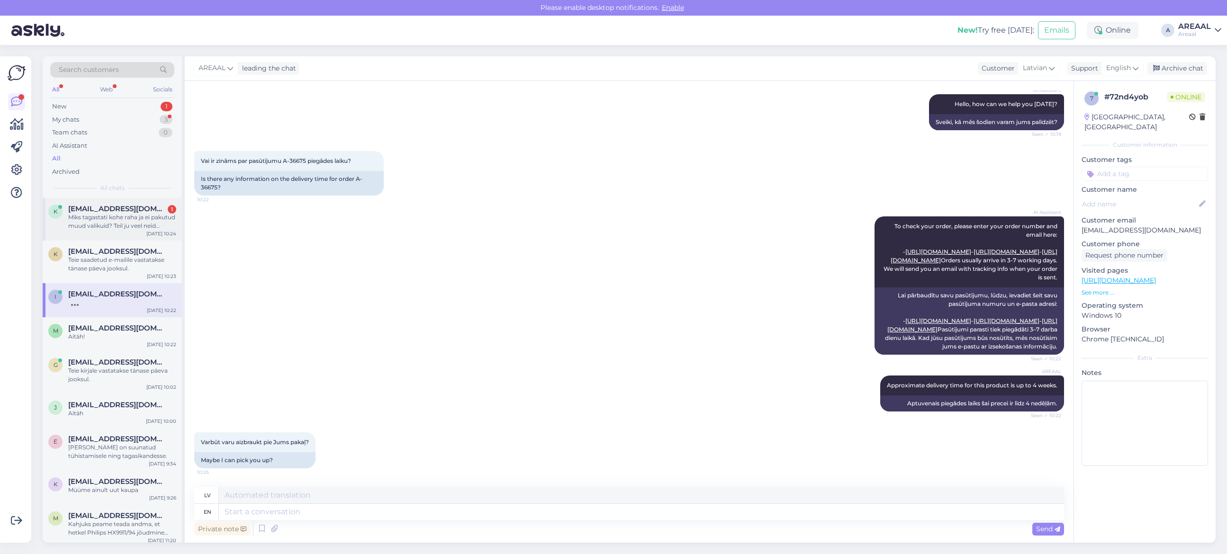
click at [122, 202] on div "k krainovaluiza@gmail.com 1 Miks tagastati kohe raha ja ei pakutud muud valikui…" at bounding box center [112, 219] width 139 height 43
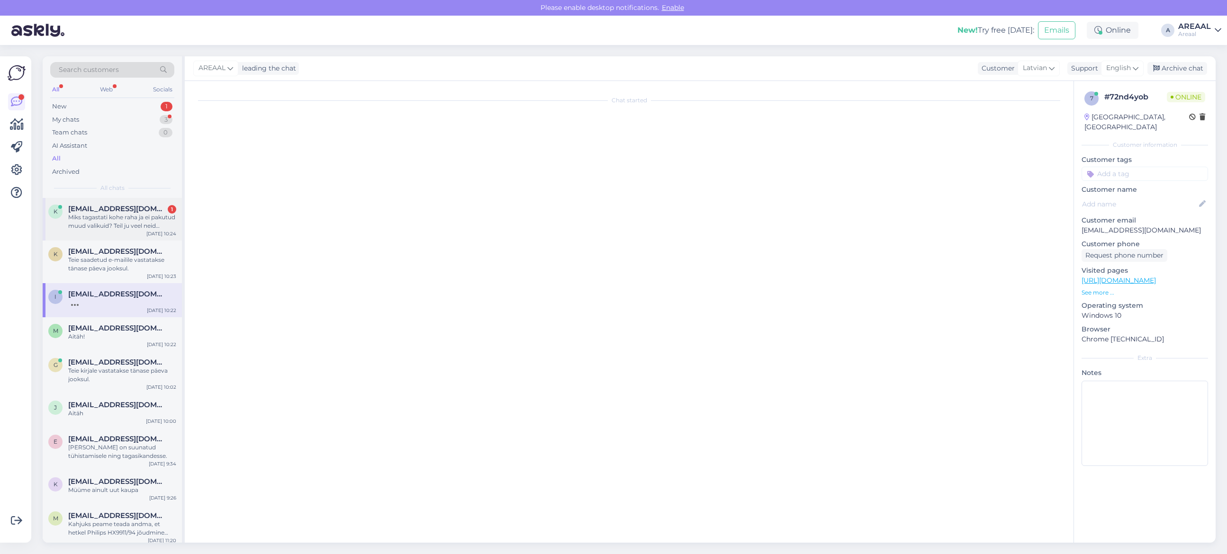
scroll to position [547, 0]
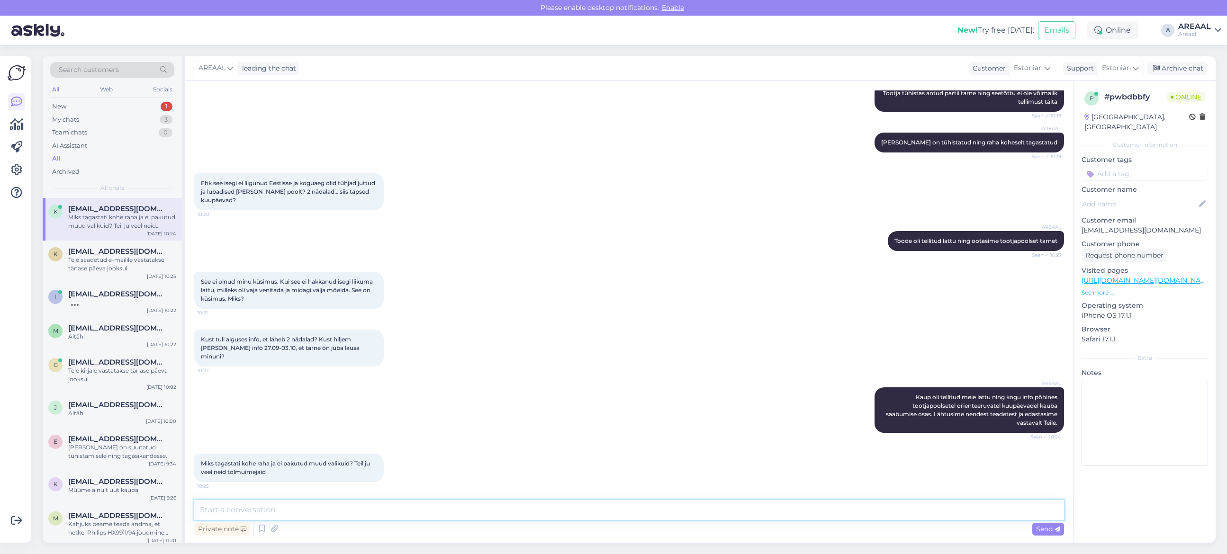
click at [313, 514] on textarea at bounding box center [629, 510] width 870 height 20
type textarea "Kui soovite, siis võite valida teise tolmuimeja ning tellimuse vormistada"
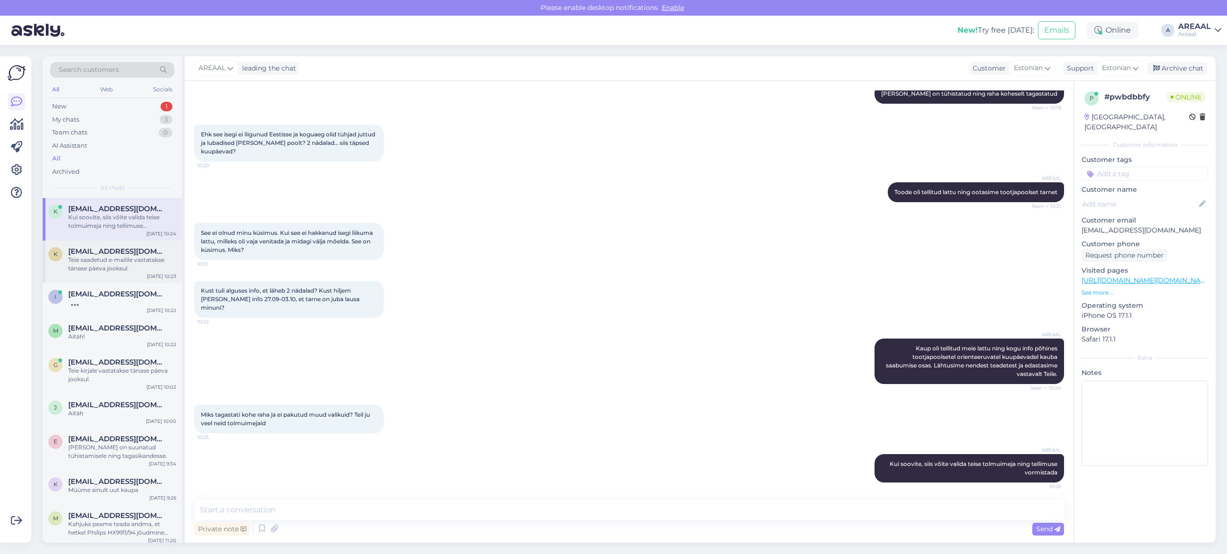
click at [81, 271] on div "Teie saadetud e-mailile vastatakse tänase päeva jooksul." at bounding box center [122, 264] width 108 height 17
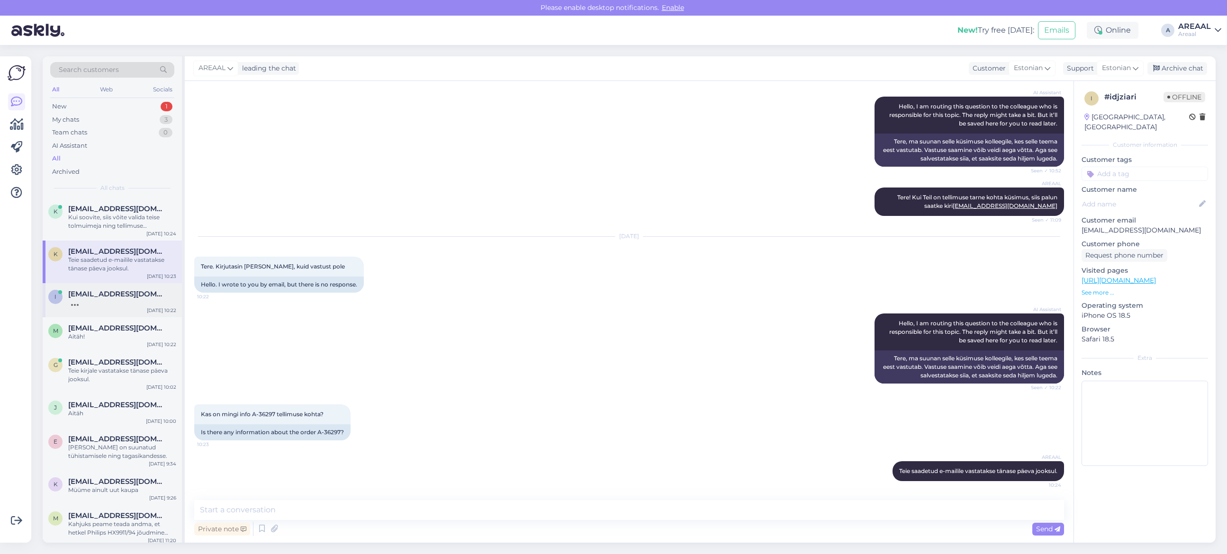
click at [86, 297] on span "[EMAIL_ADDRESS][DOMAIN_NAME]" at bounding box center [117, 294] width 99 height 9
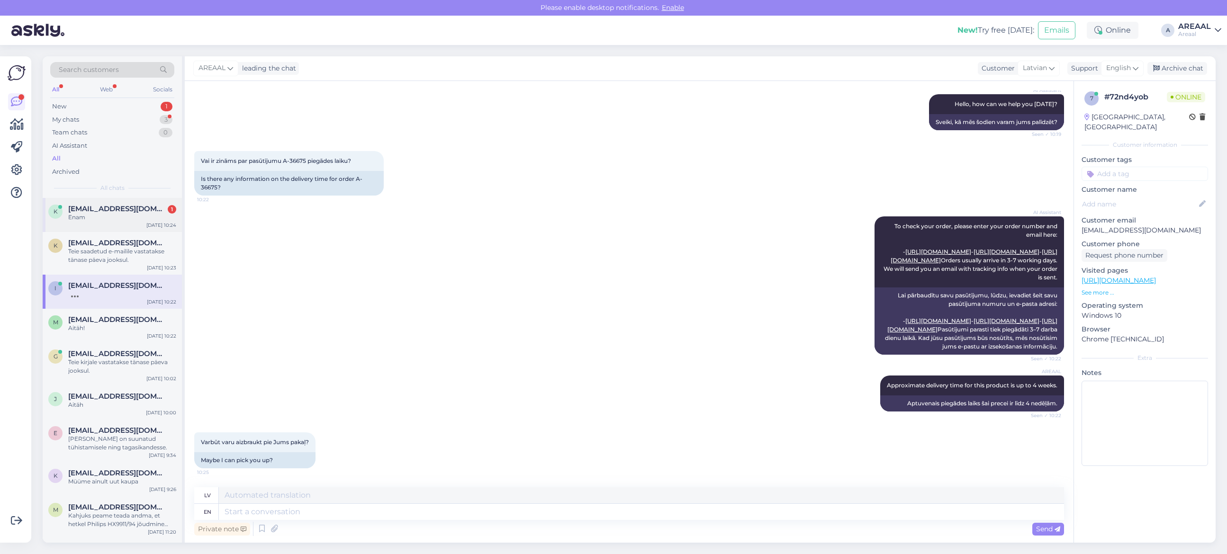
click at [145, 203] on div "k krainovaluiza@gmail.com 1 Enam Sep 29 10:24" at bounding box center [112, 215] width 139 height 34
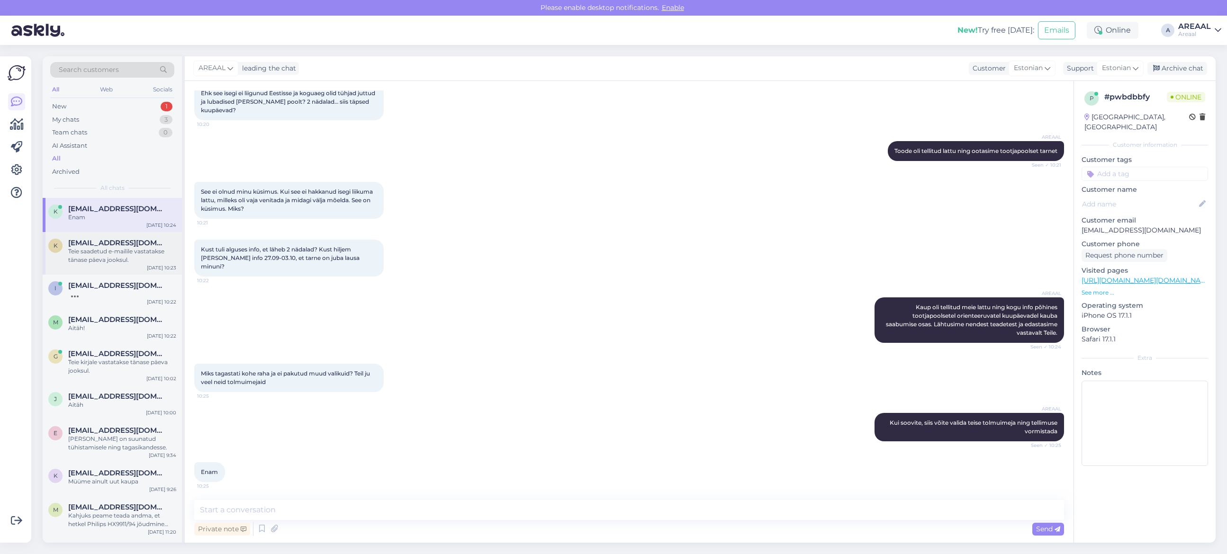
click at [109, 240] on span "[EMAIL_ADDRESS][DOMAIN_NAME]" at bounding box center [117, 243] width 99 height 9
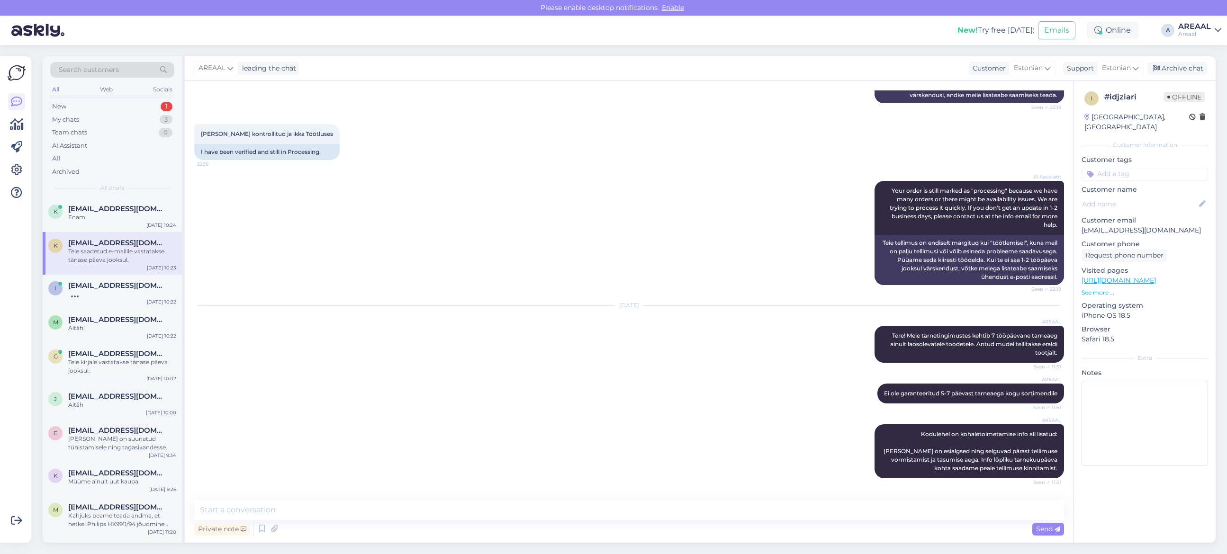
scroll to position [1290, 0]
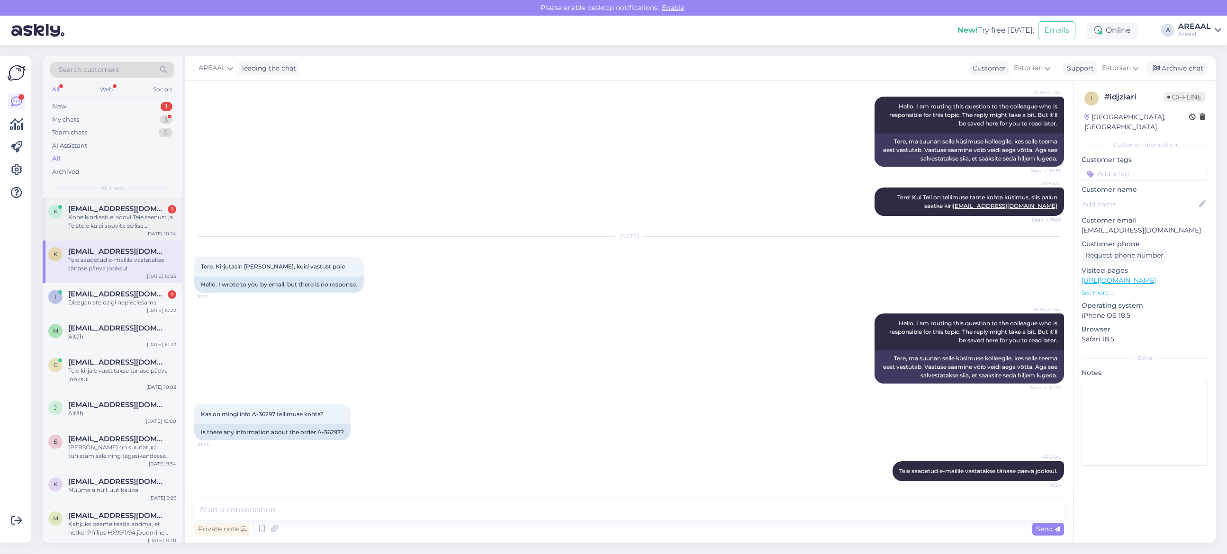
click at [110, 217] on div "Kohe kindlasti ei soovi Teie teenust ja Teistele ka ei soovita sellise suhtumis…" at bounding box center [122, 221] width 108 height 17
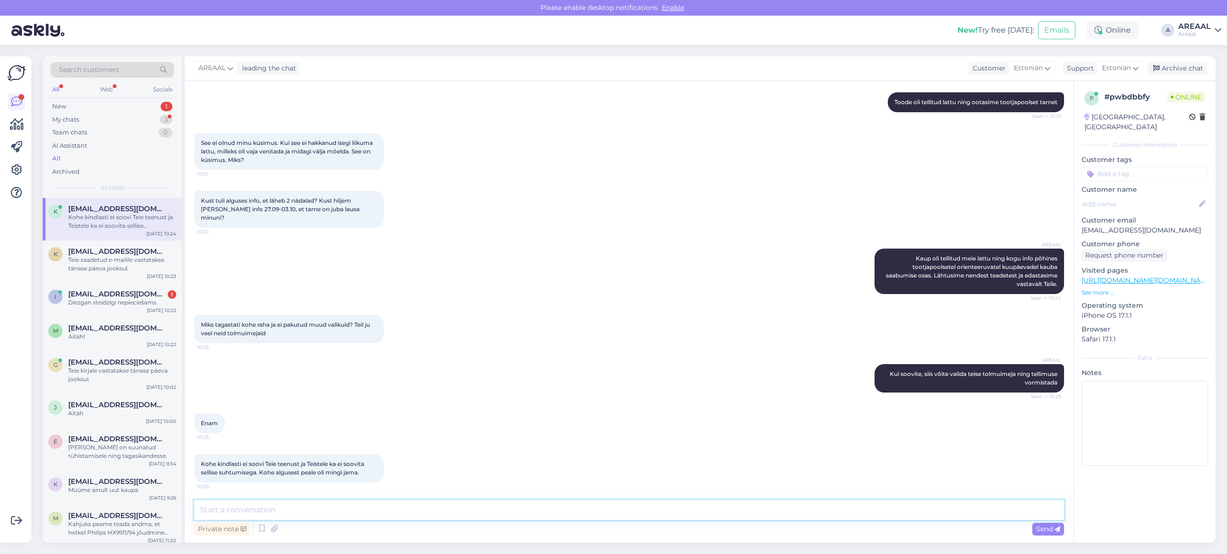
click at [340, 512] on textarea at bounding box center [629, 510] width 870 height 20
click at [121, 262] on div "Teie saadetud e-mailile vastatakse tänase päeva jooksul." at bounding box center [122, 264] width 108 height 17
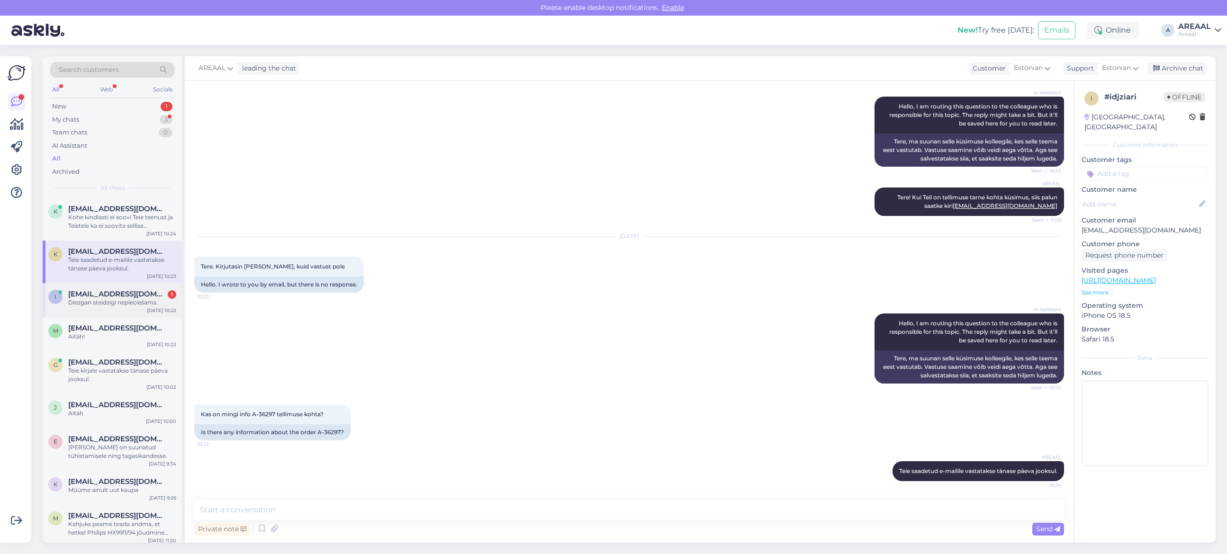
click at [124, 301] on div "Diezgan steidzīgi nepieciešams." at bounding box center [122, 303] width 108 height 9
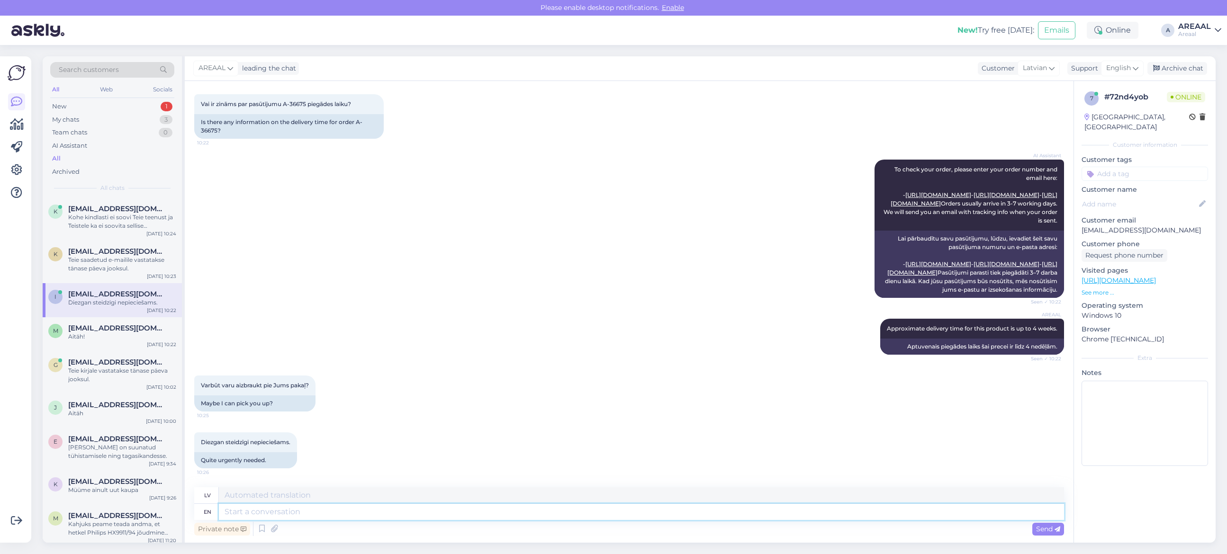
click at [328, 517] on textarea at bounding box center [641, 512] width 845 height 16
type textarea "The pr"
type textarea "The"
type textarea "The producti"
type textarea "Produkti"
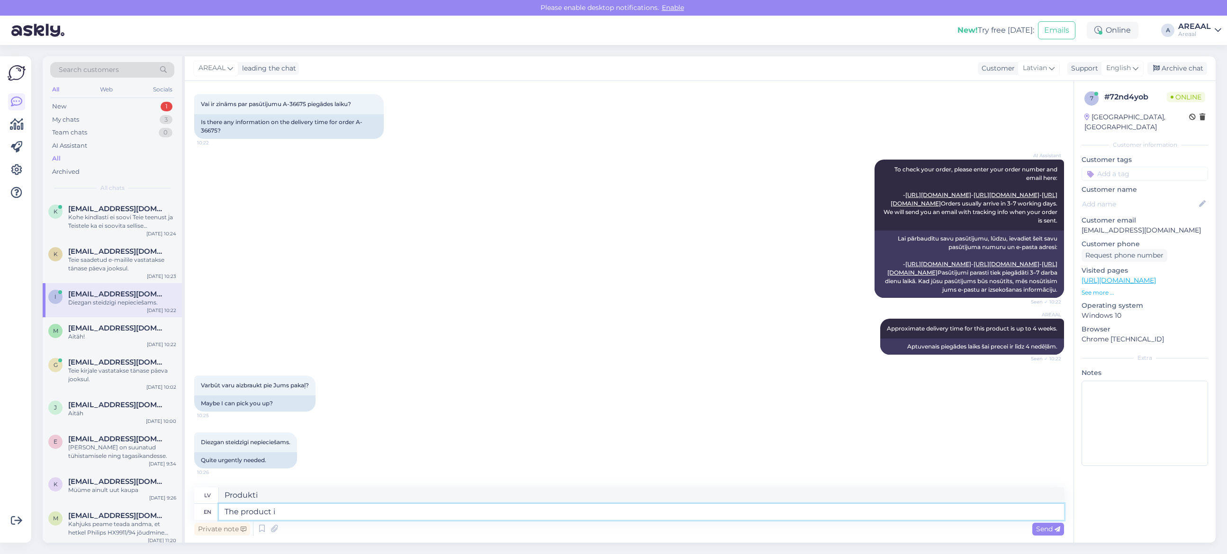
type textarea "The product is"
type textarea "Produkts"
type textarea "The product is be"
type textarea "Produkts ir"
type textarea "The product is being o"
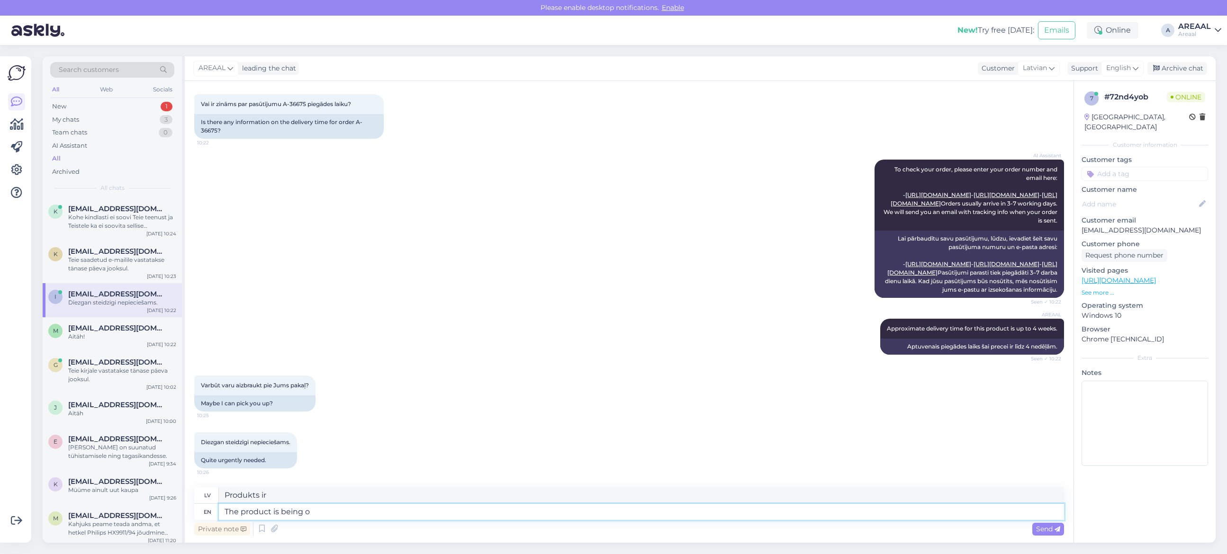
type textarea "Produkts tiek ražots"
type textarea "The product is being ordered fr"
type textarea "Produkts tiek pasūtīts"
type textarea "The product is being ordered from man"
type textarea "Produkts tiek pasūtīts no"
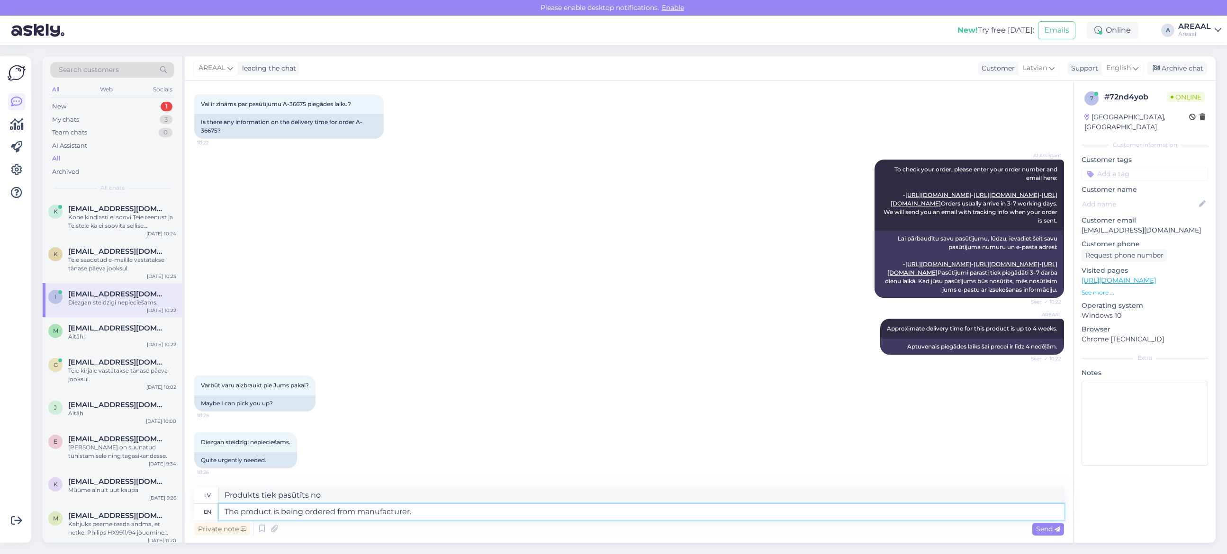
type textarea "The product is being ordered from manufacturer."
type textarea "Produkts tiek pasūtīts no ražotāja."
type textarea "The product is being ordered from manufacturer. Approximat e"
type textarea "Produkts tiek pasūtīts no ražotāja. Aptuvenais"
type textarea "The product is being ordered from manufacturer. Approximate del"
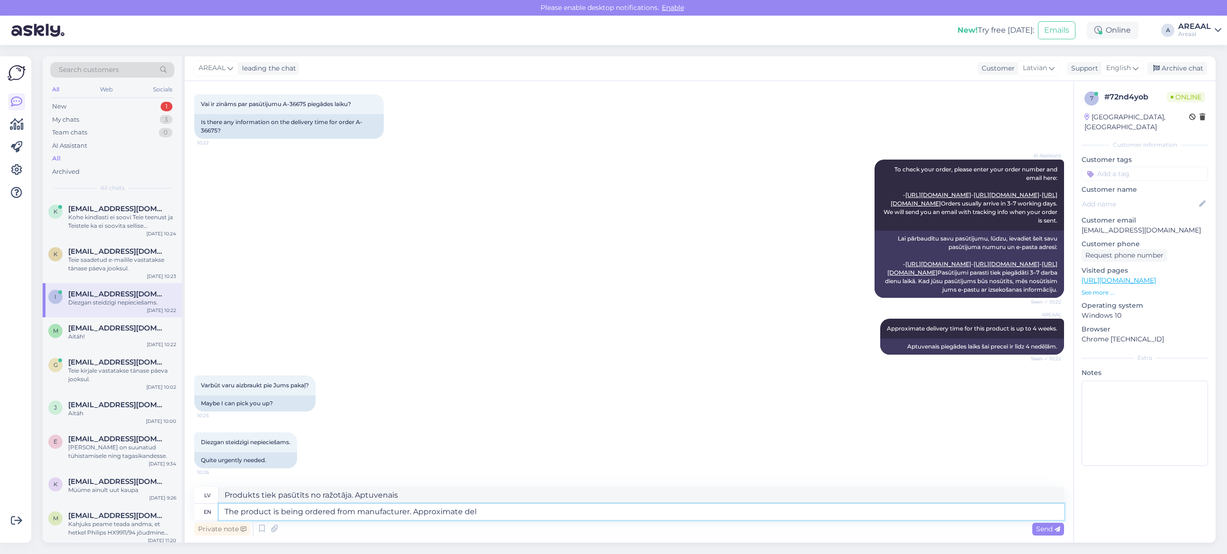
type textarea "Produkts tiek pasūtīts no ražotāja. Aptuvenais laiks"
type textarea "The product is being ordered from manufacturer. Approximate delivey tim"
type textarea "Produkts tiek pasūtīts no ražotāja. Aptuvenais piegādes laiks"
type textarea "The product is being ordered from manufacturer. Approximate delivery time up to"
type textarea "Produkts tiek pasūtīts no ražotāja. Aptuvenais piegādes laiks ir beidzies."
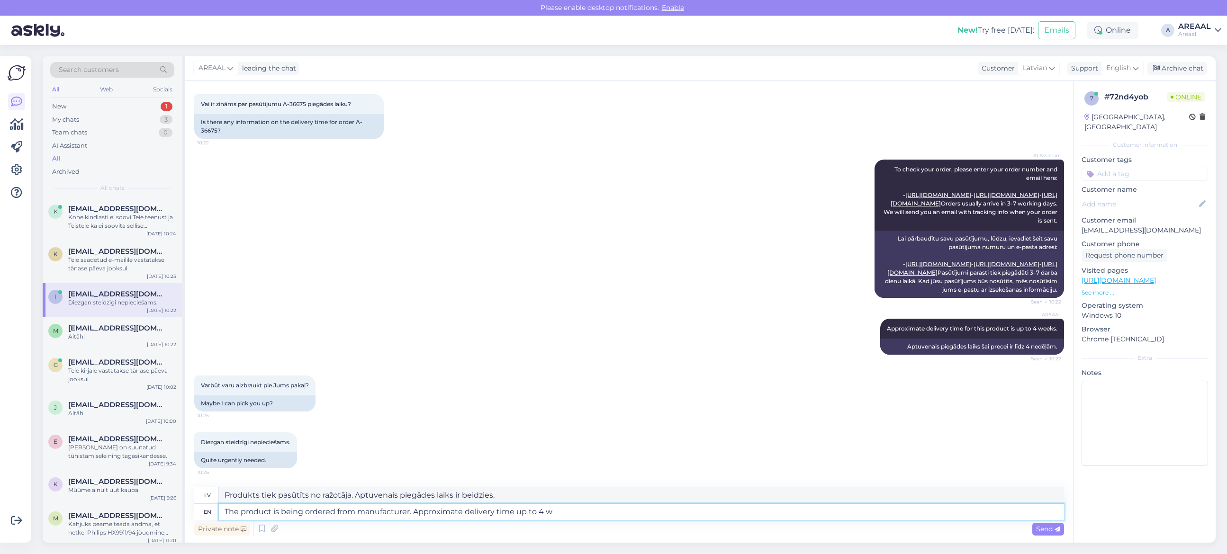
type textarea "The product is being ordered from manufacturer. Approximate delivery time up to…"
type textarea "Produkts tiek pasūtīts no ražotāja. Aptuvenais piegādes laiks līdz"
type textarea "The product is being ordered from manufacturer. Approximate delivery time up to…"
type textarea "Produkts tiek pasūtīts no ražotāja. Aptuvenais piegādes laiks līdz 4"
type textarea "The product is being ordered from manufacturer. Approximate delivery time up to…"
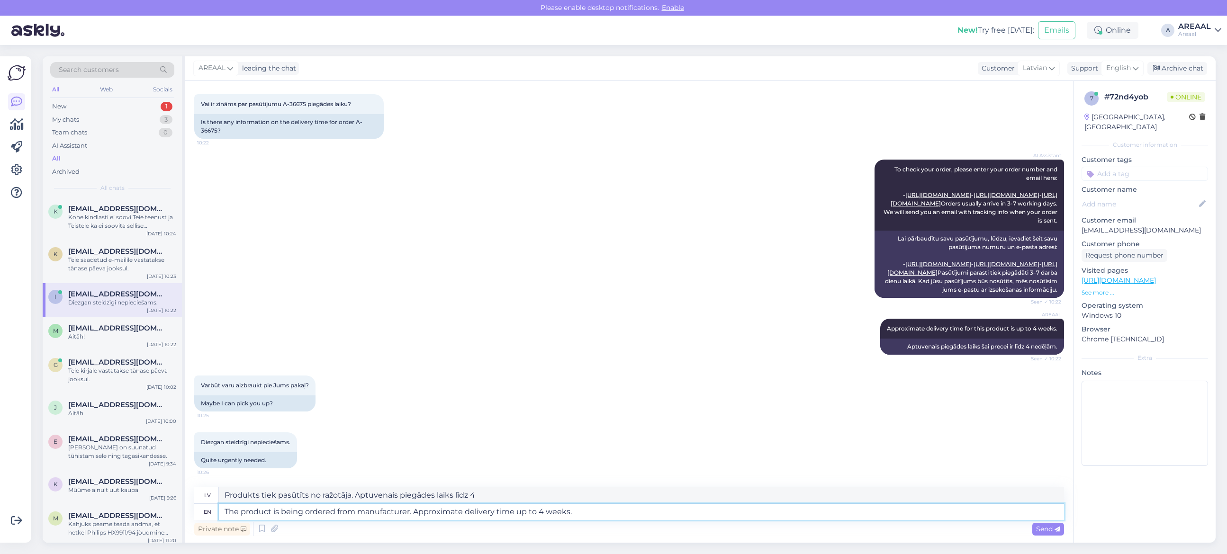
type textarea "Produkts tiek pasūtīts no ražotāja. Aptuvenais piegādes laiks līdz 4 nedēļām."
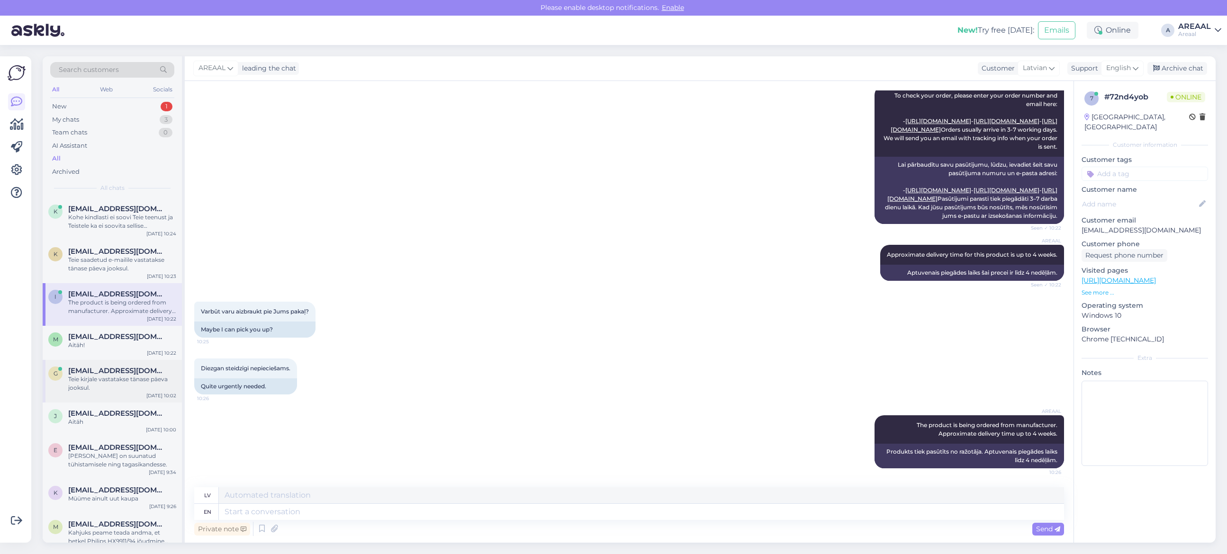
click at [139, 400] on div "g gerto.siiner@gmail.com Teie kirjale vastatakse tänase päeva jooksul. Sep 29 1…" at bounding box center [112, 381] width 139 height 43
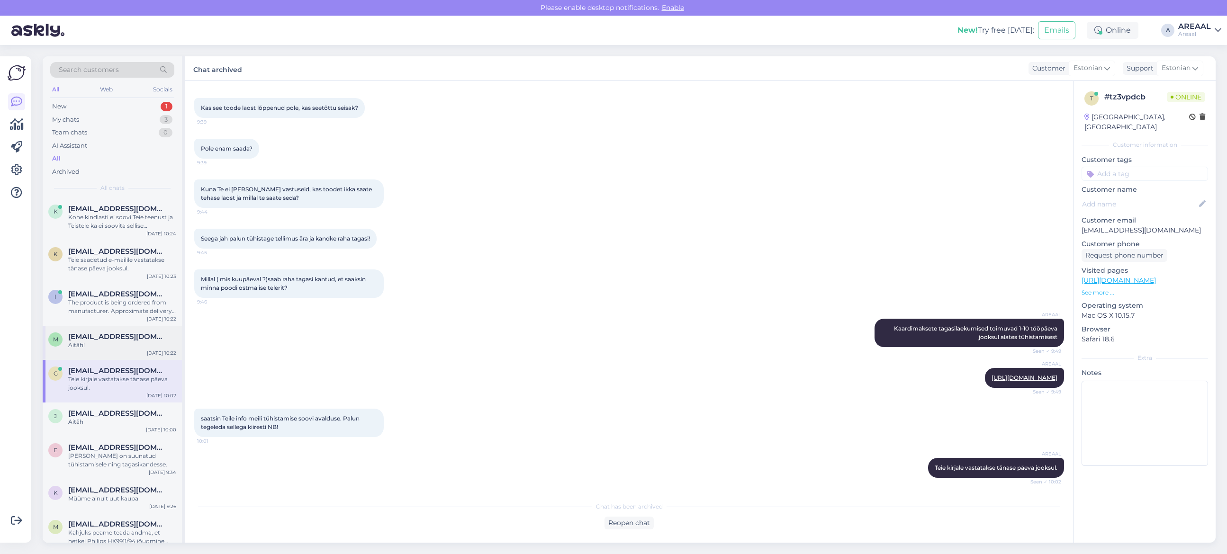
click at [123, 339] on span "marianneluur@gmail.com" at bounding box center [117, 337] width 99 height 9
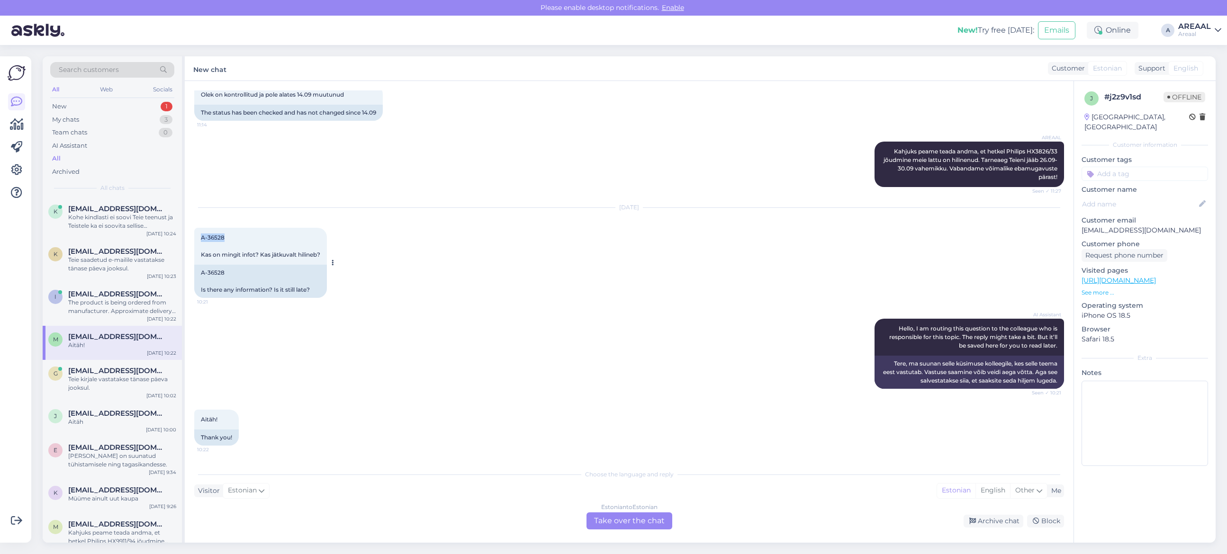
copy span "A-36528"
drag, startPoint x: 227, startPoint y: 236, endPoint x: 196, endPoint y: 238, distance: 30.9
click at [196, 238] on div "A-36528 Kas on mingit infot? Kas jätkuvalt hilineb? 10:21" at bounding box center [260, 246] width 133 height 37
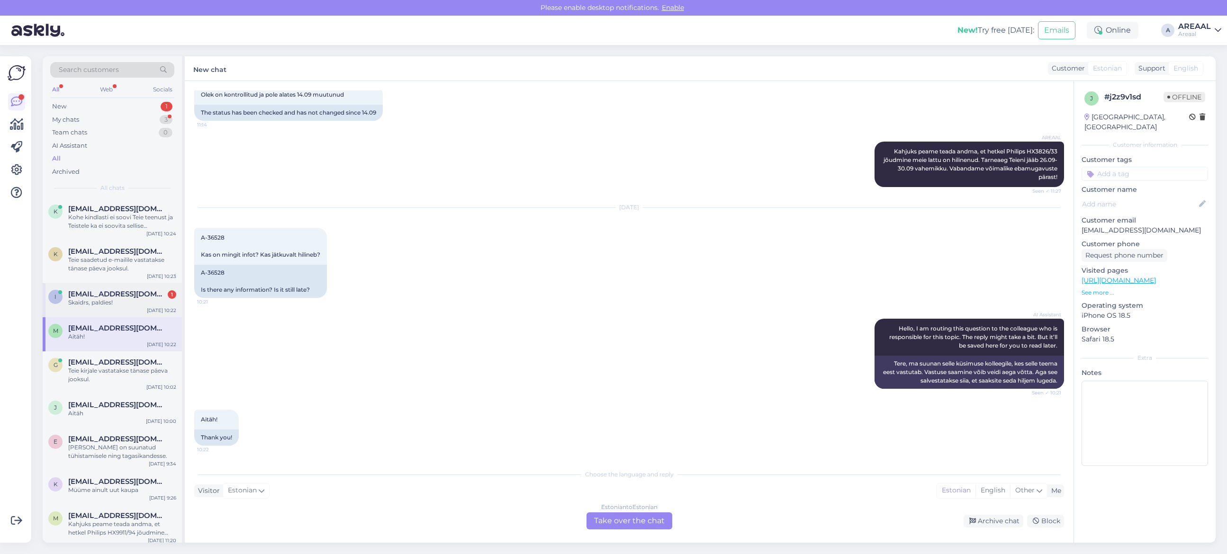
click at [113, 316] on div "i ingmars.krigers@gmail.com 1 Skaidrs, paldies! Sep 29 10:22" at bounding box center [112, 300] width 139 height 34
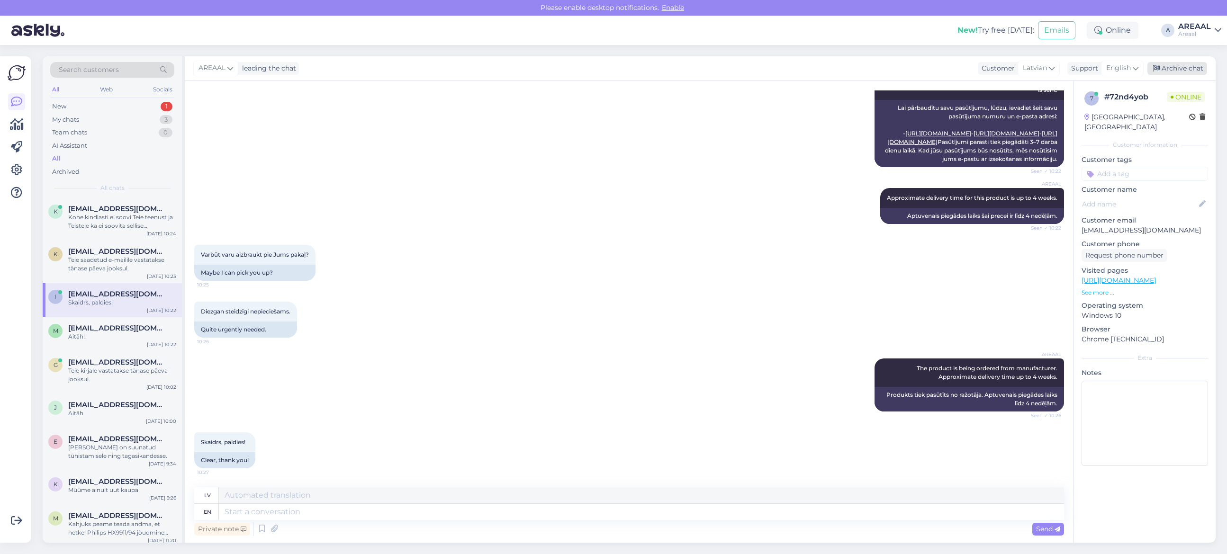
click at [1182, 67] on div "Archive chat" at bounding box center [1178, 68] width 60 height 13
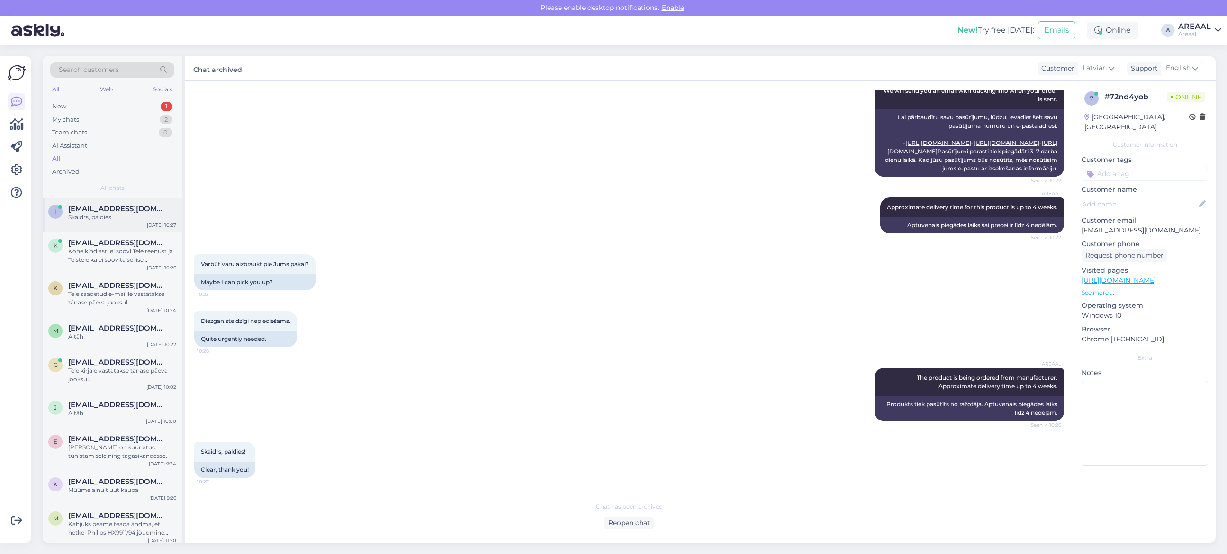
click at [116, 227] on div "i ingmars.krigers@gmail.com Skaidrs, paldies! Sep 29 10:27" at bounding box center [112, 215] width 139 height 34
click at [91, 269] on div "k krainovaluiza@gmail.com Kohe kindlasti ei soovi Teie teenust ja Teistele ka e…" at bounding box center [112, 253] width 139 height 43
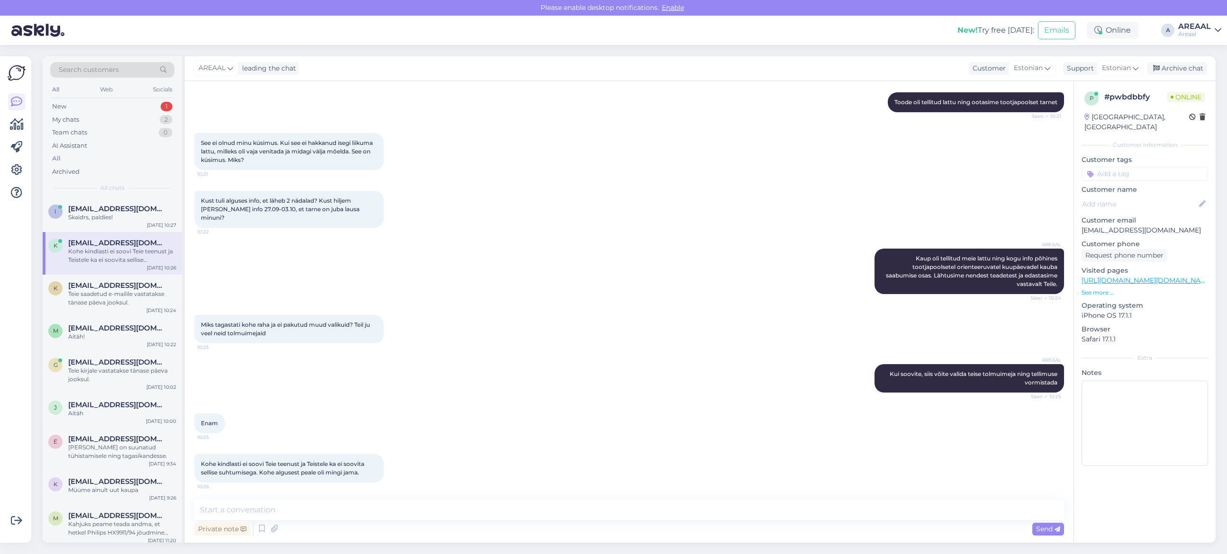
click at [627, 250] on div "AREAAL Kaup oli tellitud meie lattu ning kogu info põhines tootjapoolsetel orie…" at bounding box center [629, 271] width 870 height 66
click at [538, 272] on div "AREAAL Kaup oli tellitud meie lattu ning kogu info põhines tootjapoolsetel orie…" at bounding box center [629, 271] width 870 height 66
click at [1188, 67] on div "Archive chat" at bounding box center [1178, 68] width 60 height 13
click at [124, 292] on div "Teie saadetud e-mailile vastatakse tänase päeva jooksul." at bounding box center [122, 298] width 108 height 17
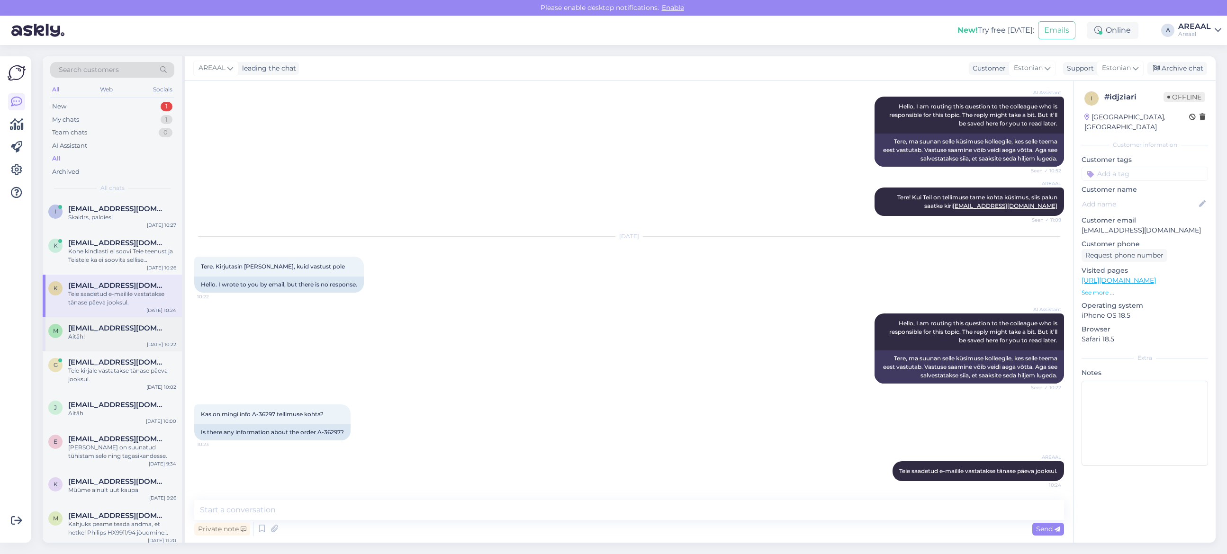
click at [131, 342] on div "m marianneluur@gmail.com Aitäh! Sep 29 10:22" at bounding box center [112, 335] width 139 height 34
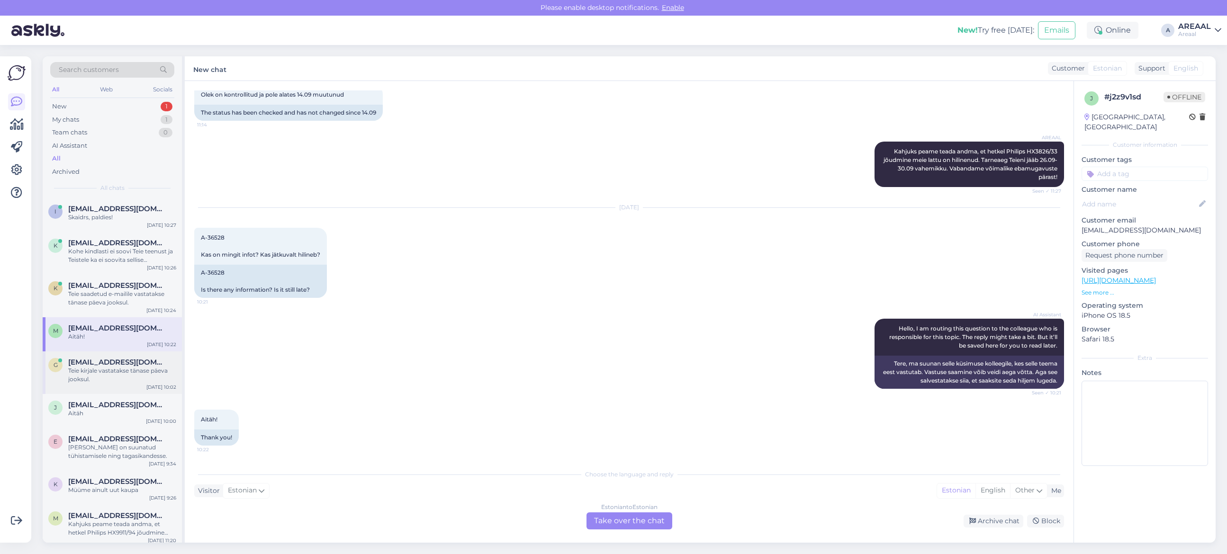
click at [140, 365] on span "gerto.siiner@gmail.com" at bounding box center [117, 362] width 99 height 9
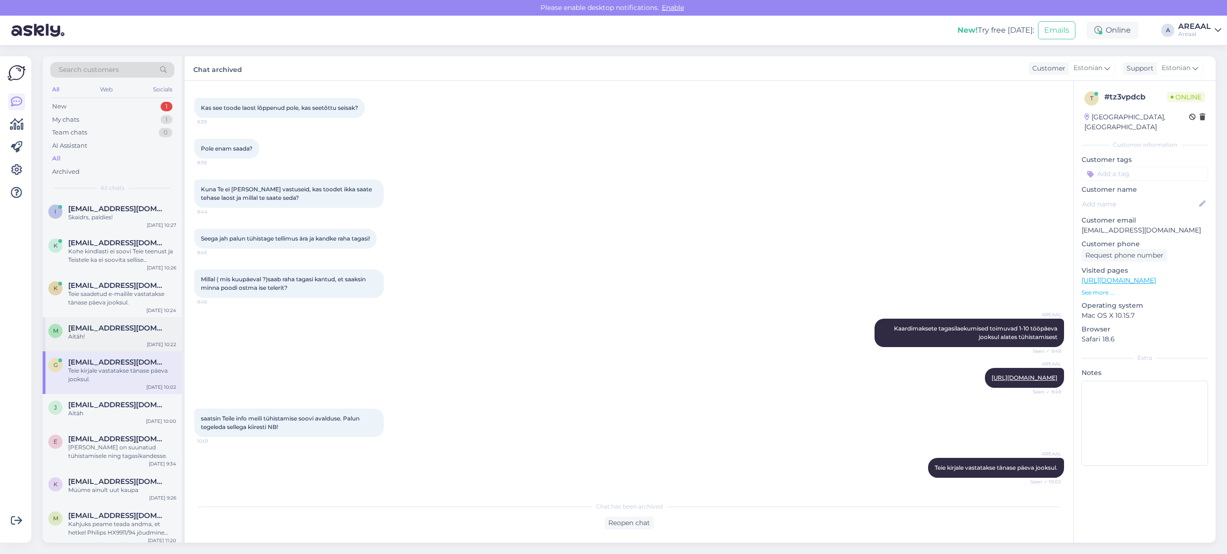
click at [122, 335] on div "Aitäh!" at bounding box center [122, 337] width 108 height 9
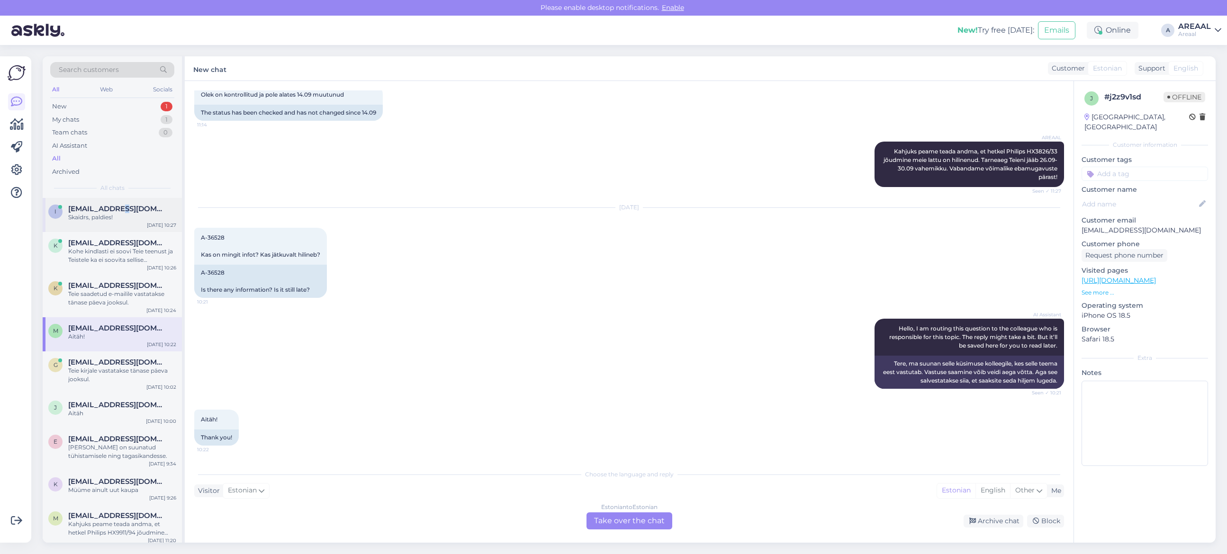
click at [117, 202] on div "i ingmars.krigers@gmail.com Skaidrs, paldies! Sep 29 10:27" at bounding box center [112, 215] width 139 height 34
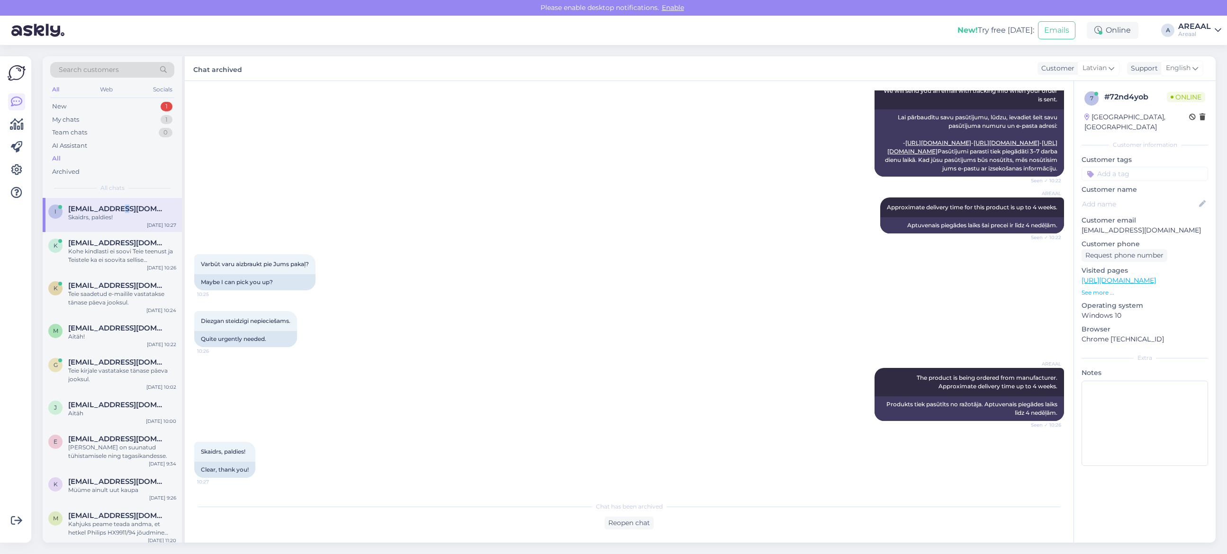
scroll to position [323, 0]
click at [148, 119] on div "My chats 1" at bounding box center [112, 119] width 124 height 13
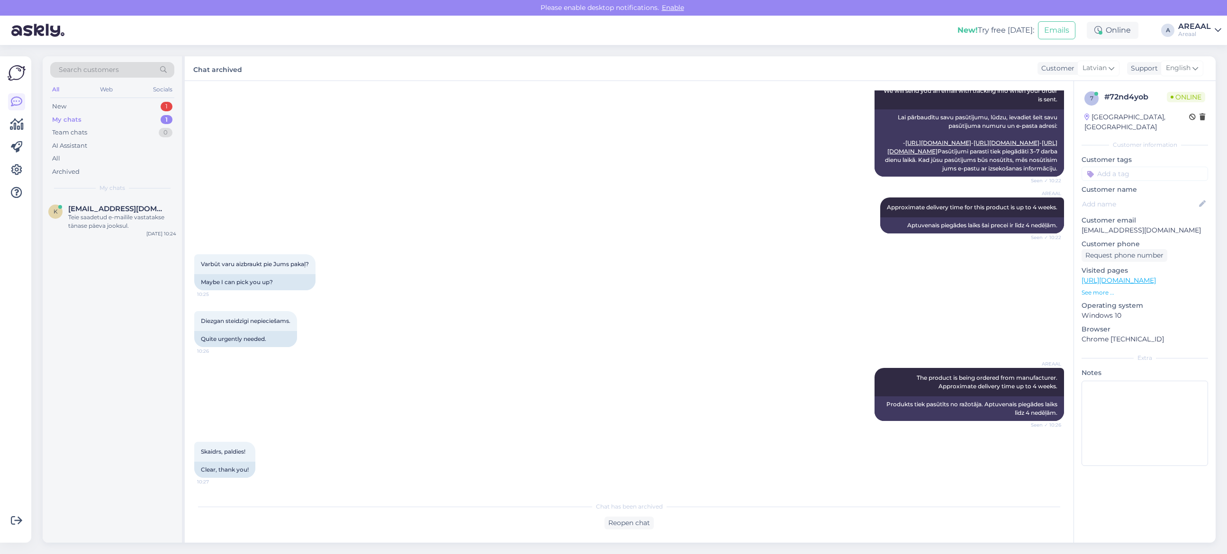
click at [126, 195] on div "Search customers All Web Socials New 1 My chats 1 Team chats 0 AI Assistant All…" at bounding box center [112, 127] width 139 height 142
click at [127, 205] on span "karina.luigend@gmail.com" at bounding box center [117, 209] width 99 height 9
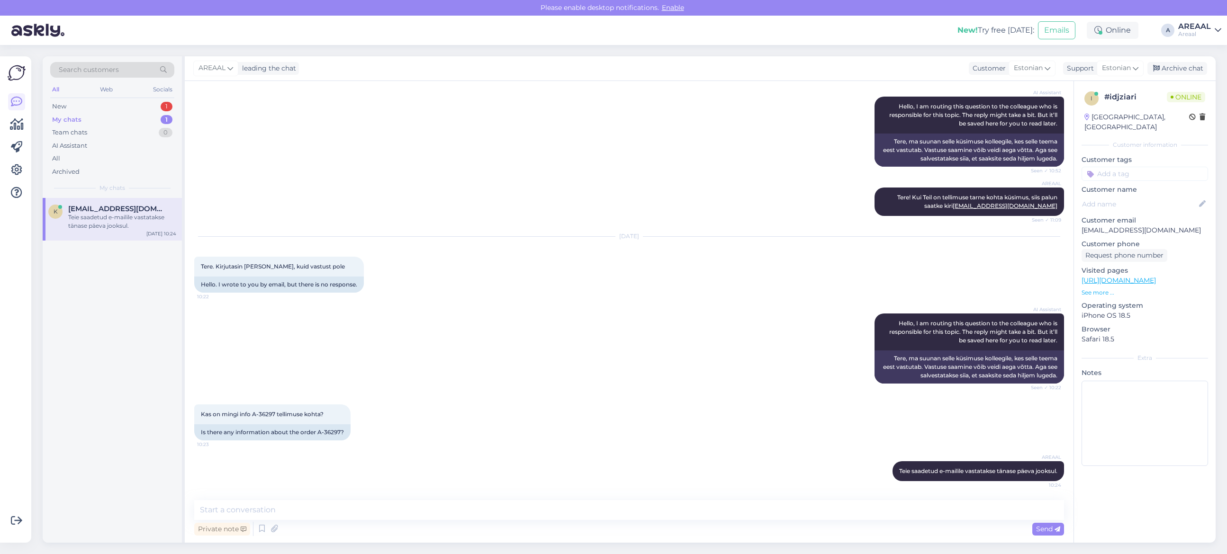
click at [1177, 76] on div "AREAAL leading the chat Customer Estonian Support Estonian Archive chat" at bounding box center [700, 68] width 1031 height 25
click at [1198, 57] on div "AREAAL leading the chat Customer Estonian Support Estonian Archive chat" at bounding box center [700, 68] width 1031 height 25
click at [1201, 67] on div "Archive chat" at bounding box center [1178, 68] width 60 height 13
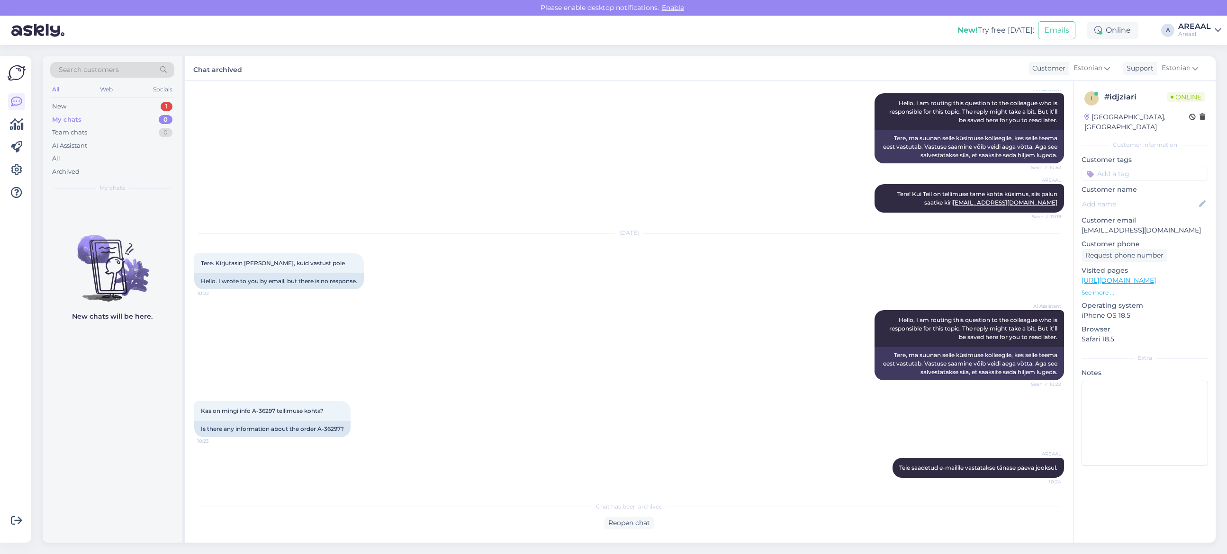
click at [136, 98] on div "All Web Socials" at bounding box center [112, 90] width 124 height 15
click at [138, 109] on div "New 1" at bounding box center [112, 106] width 124 height 13
click at [123, 197] on div "Search customers All Web Socials New 1 My chats 0 Team chats 0 AI Assistant All…" at bounding box center [112, 127] width 139 height 142
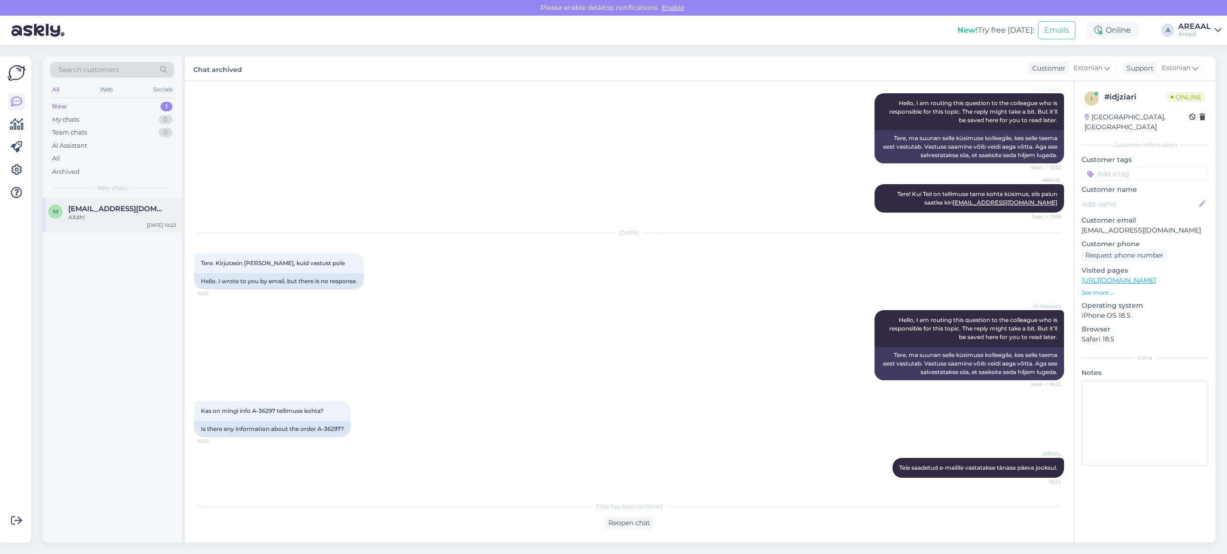
click at [128, 217] on div "Aitäh!" at bounding box center [122, 217] width 108 height 9
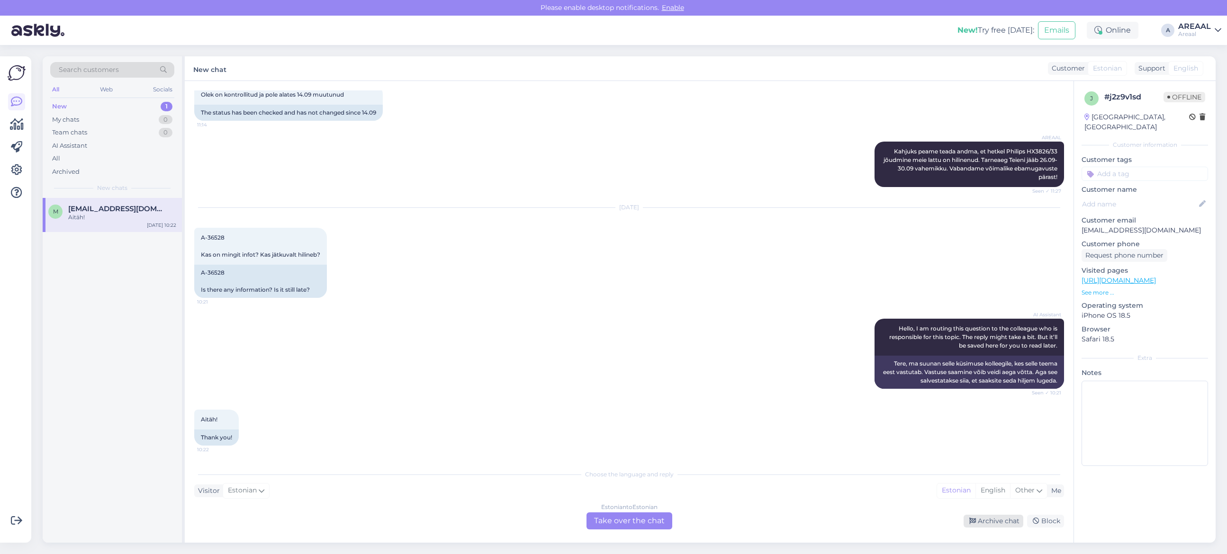
click at [989, 519] on div "Archive chat" at bounding box center [994, 521] width 60 height 13
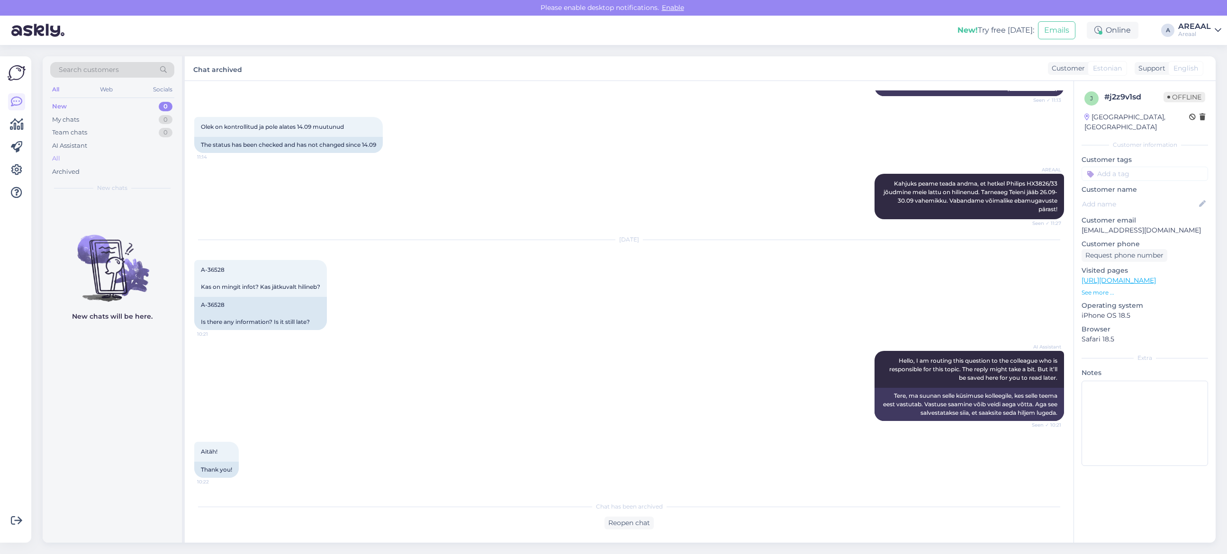
click at [103, 162] on div "All" at bounding box center [112, 158] width 124 height 13
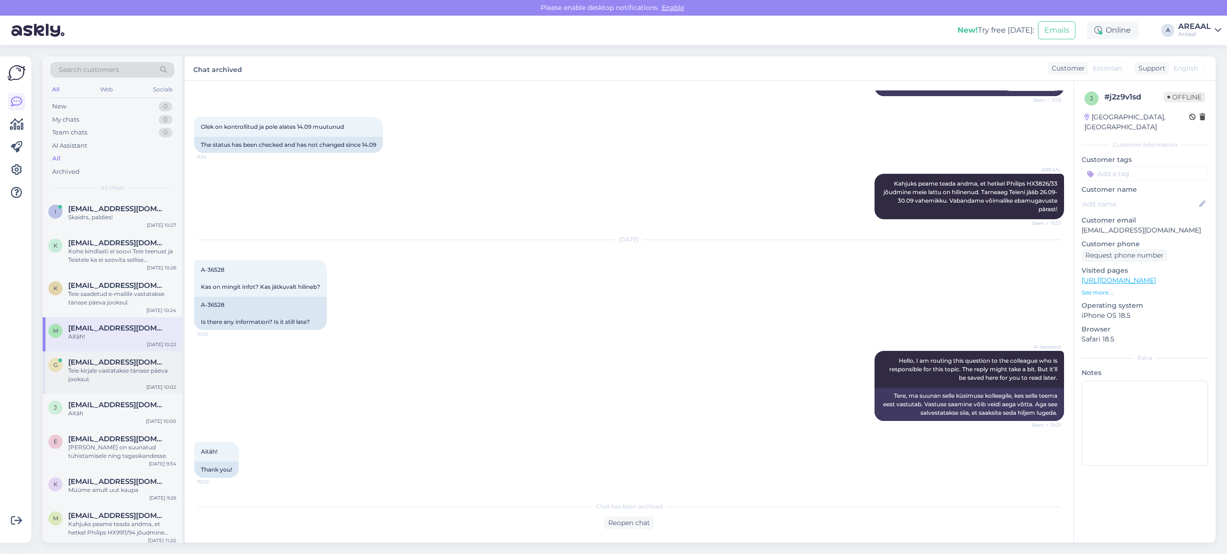
click at [122, 364] on span "gerto.siiner@gmail.com" at bounding box center [117, 362] width 99 height 9
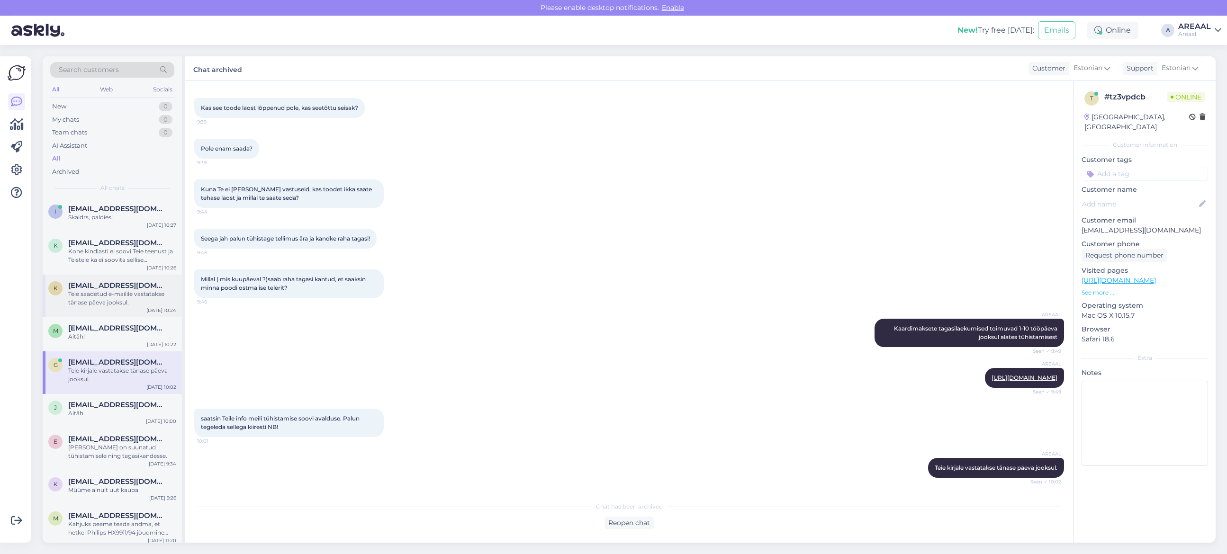
click at [110, 290] on div "Teie saadetud e-mailile vastatakse tänase päeva jooksul." at bounding box center [122, 298] width 108 height 17
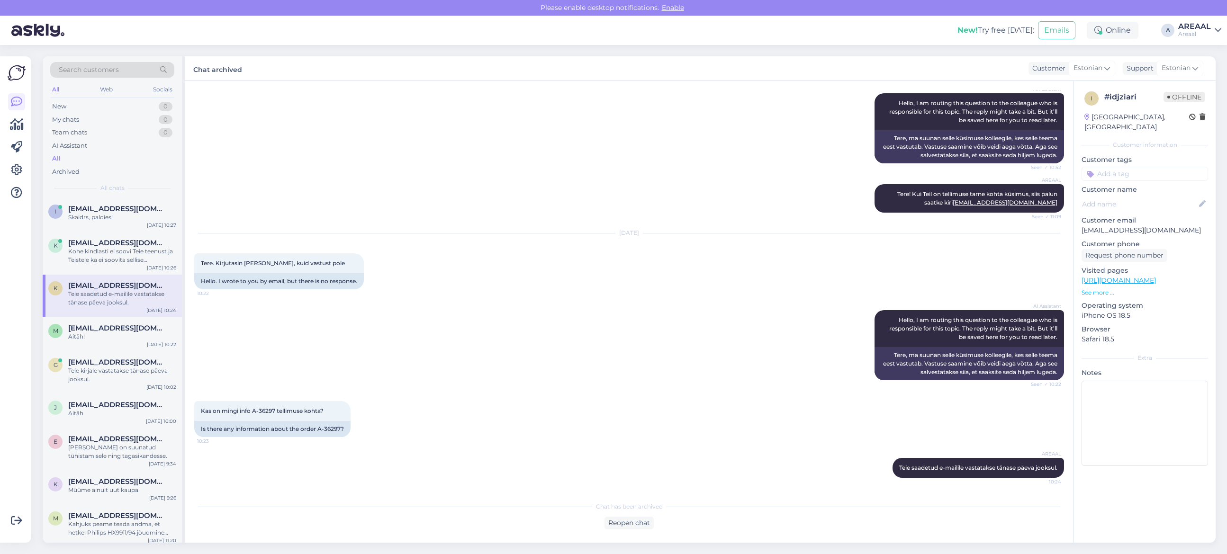
click at [25, 309] on div at bounding box center [17, 300] width 18 height 472
click at [66, 335] on div "m marianneluur@gmail.com Aitäh!" at bounding box center [112, 332] width 128 height 17
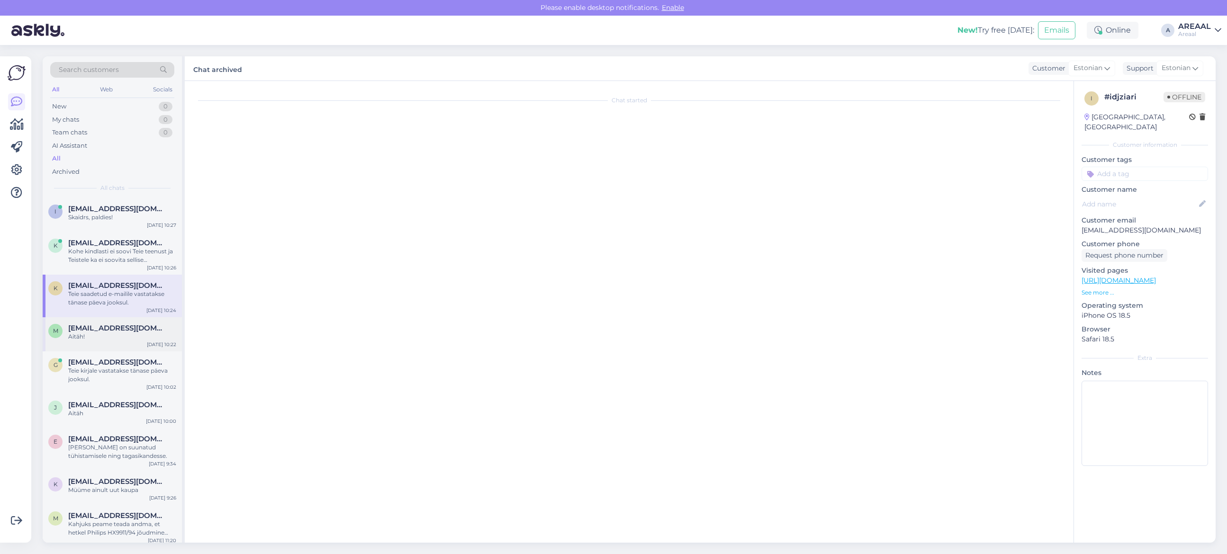
scroll to position [1452, 0]
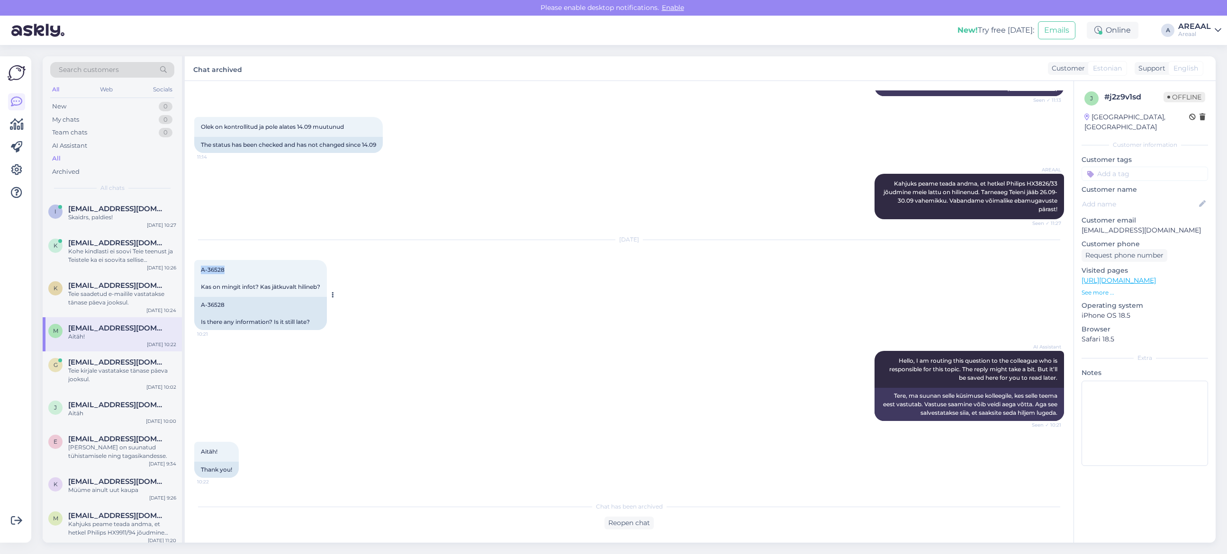
copy span "A-36528"
drag, startPoint x: 230, startPoint y: 269, endPoint x: 198, endPoint y: 265, distance: 32.0
click at [198, 265] on div "A-36528 Kas on mingit infot? Kas jätkuvalt hilineb? 10:21" at bounding box center [260, 278] width 133 height 37
click at [610, 519] on div "Reopen chat" at bounding box center [629, 523] width 49 height 13
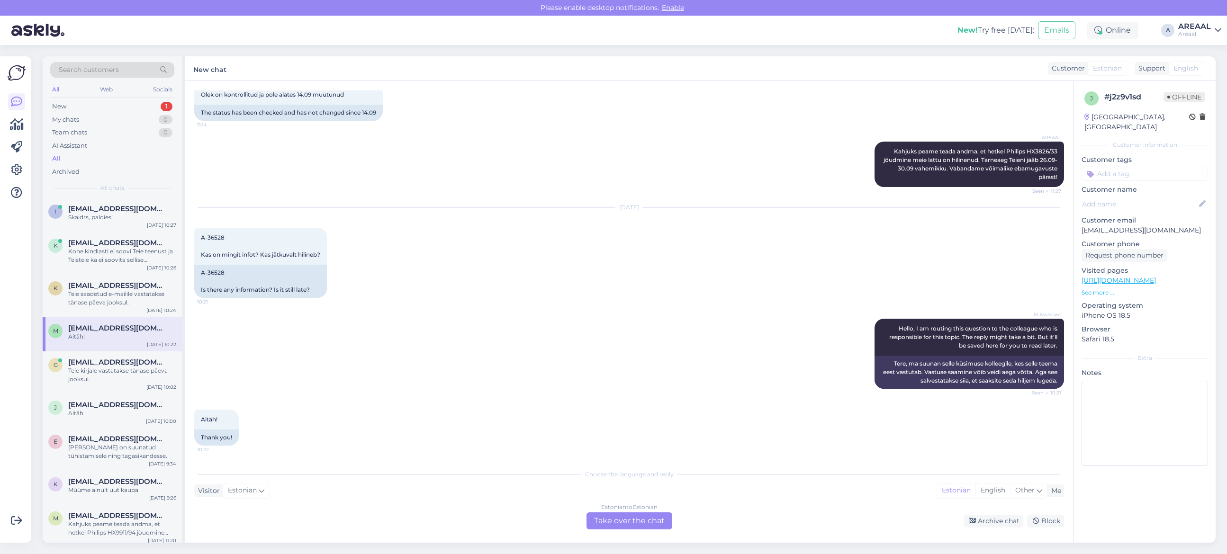
click at [610, 519] on div "Estonian to Estonian Take over the chat" at bounding box center [630, 521] width 86 height 17
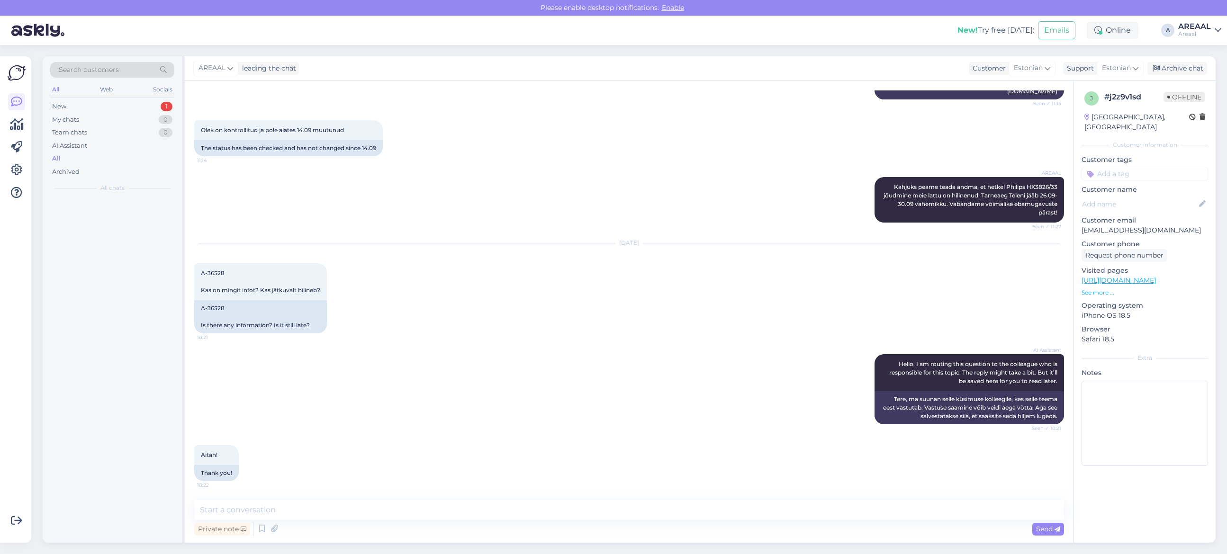
scroll to position [1449, 0]
click at [564, 513] on textarea at bounding box center [629, 510] width 870 height 20
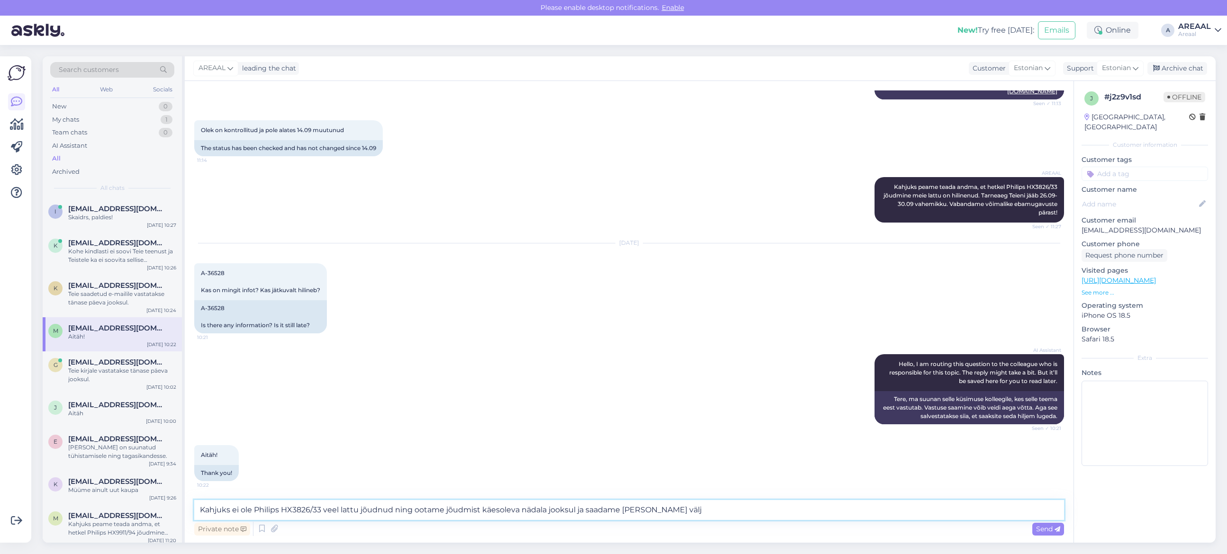
type textarea "Kahjuks ei ole Philips HX3826/33 veel lattu jõudnud ning ootame jõudmist käesol…"
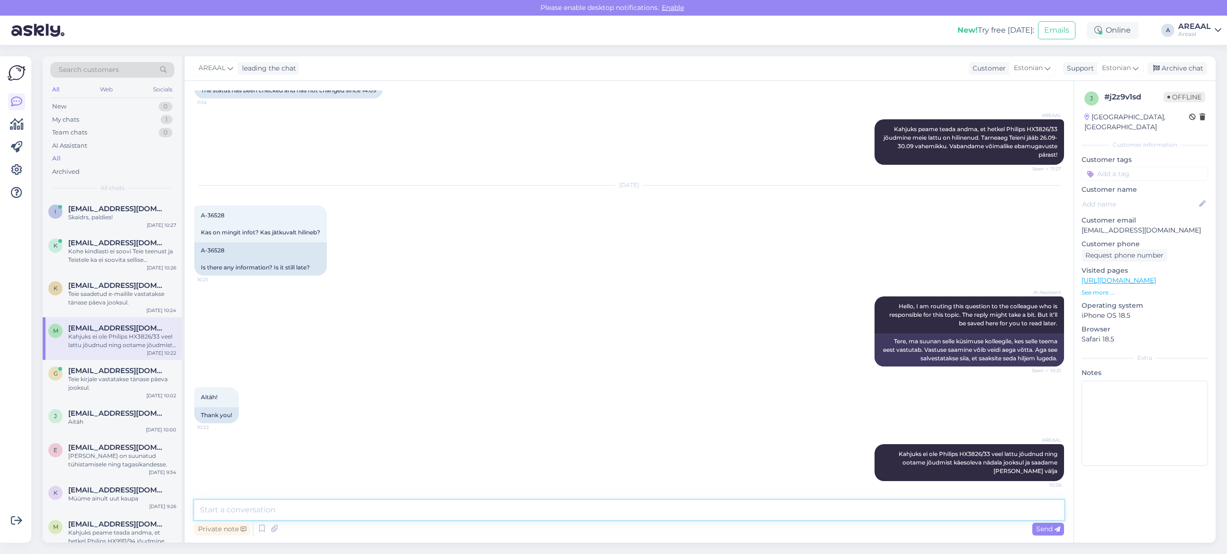
scroll to position [1507, 0]
type textarea "Kui tarneaeg on liiga pikaks veninud, siis andke teada ning kanname raha tagasi"
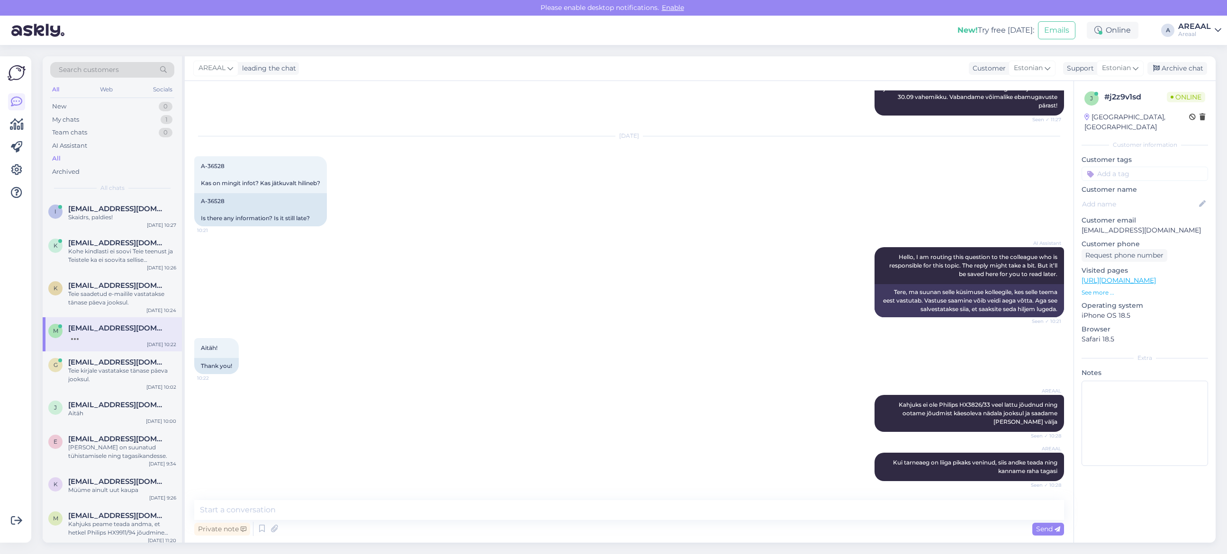
scroll to position [1605, 0]
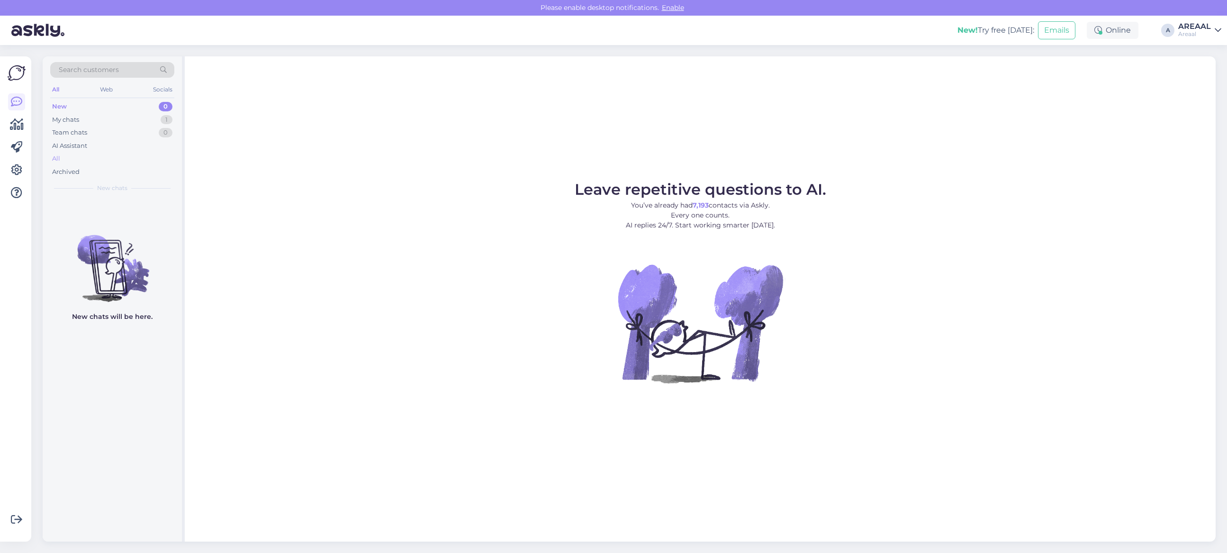
click at [133, 161] on div "All" at bounding box center [112, 158] width 124 height 13
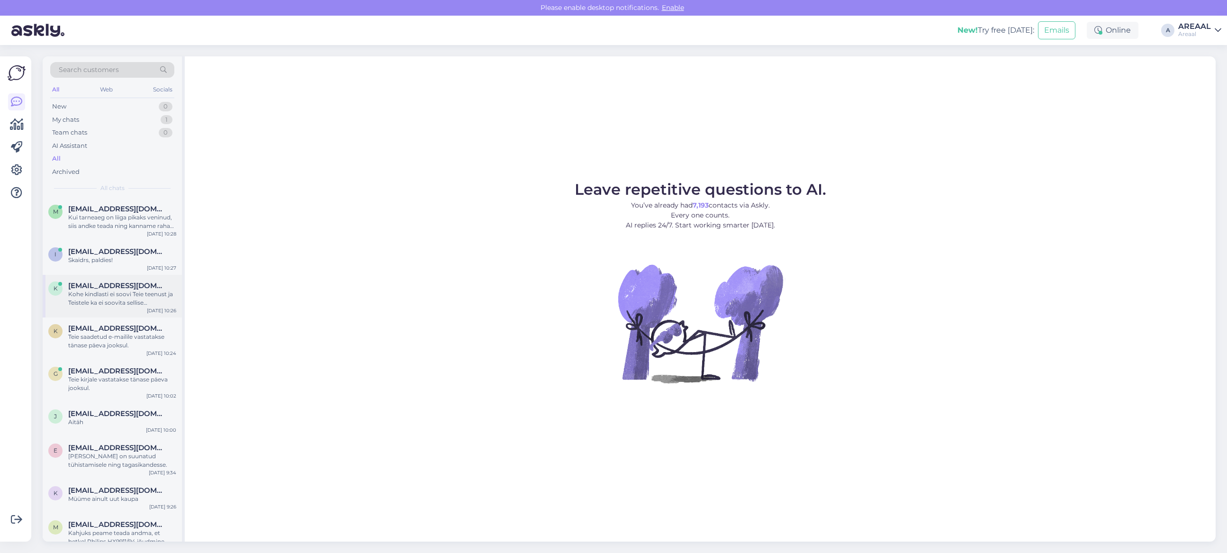
click at [134, 303] on div "Kohe kindlasti ei soovi Teie teenust ja Teistele ka ei soovita sellise suhtumis…" at bounding box center [122, 298] width 108 height 17
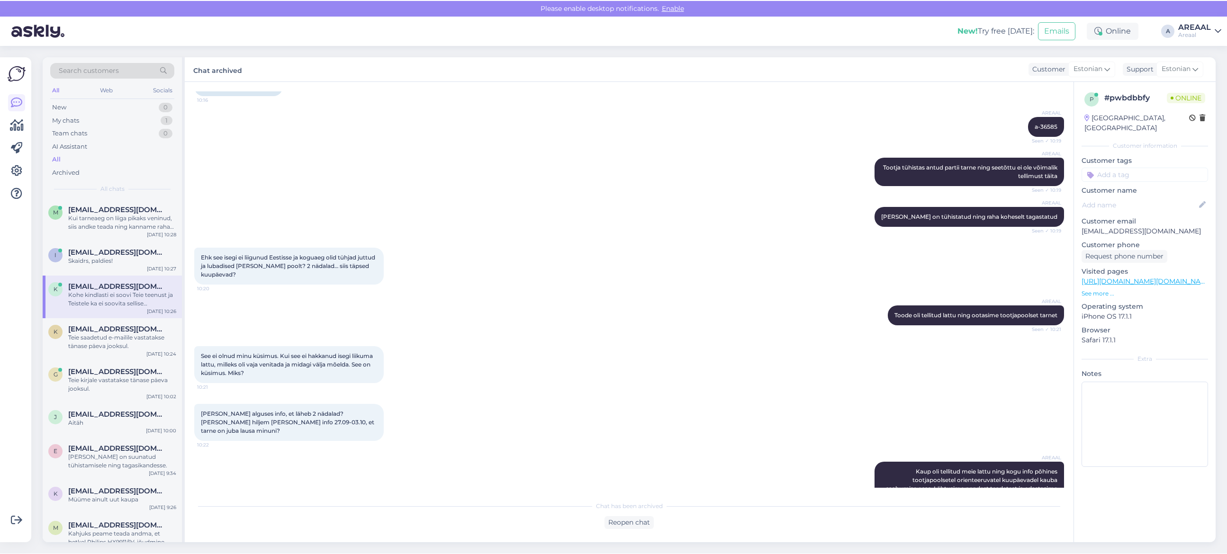
scroll to position [691, 0]
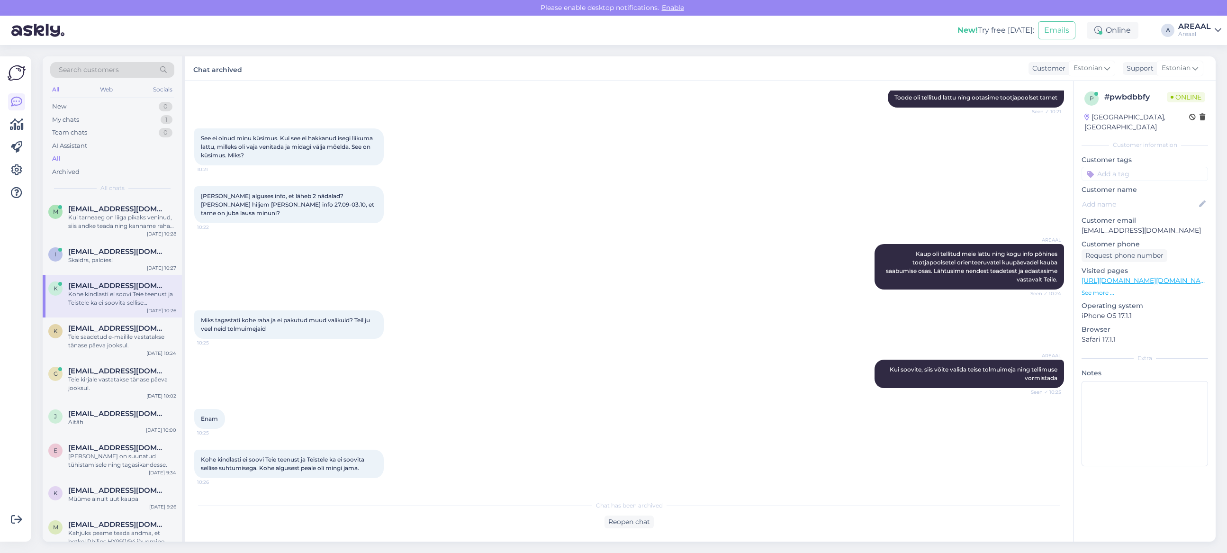
click at [1166, 276] on link "[URL][DOMAIN_NAME][DOMAIN_NAME][DOMAIN_NAME]" at bounding box center [1176, 280] width 188 height 9
click at [1118, 226] on p "[EMAIL_ADDRESS][DOMAIN_NAME]" at bounding box center [1145, 231] width 127 height 10
copy p "[EMAIL_ADDRESS][DOMAIN_NAME]"
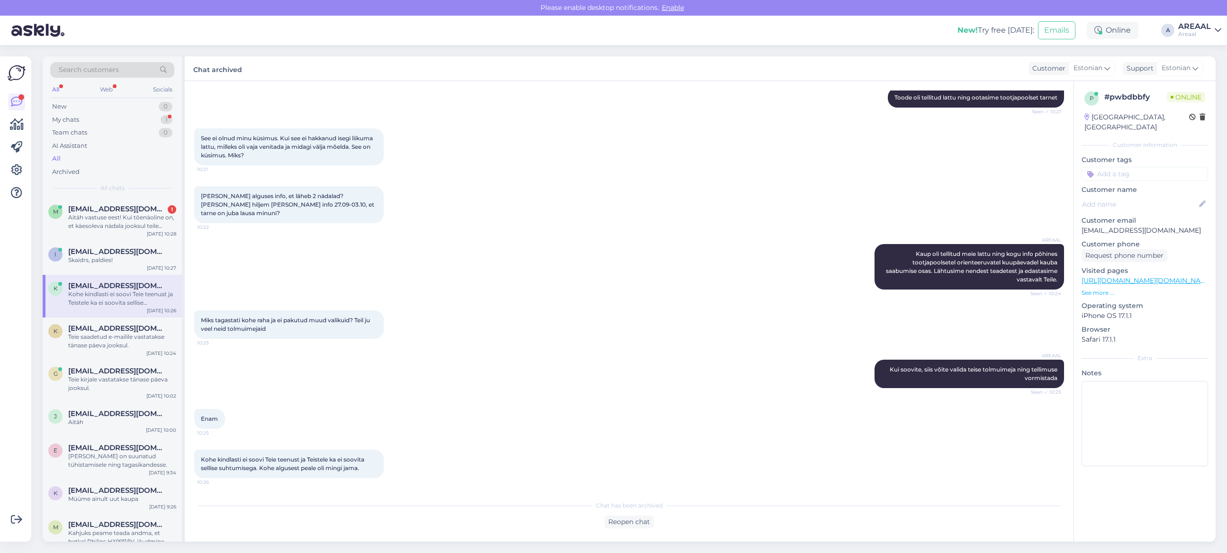
click at [748, 399] on div "Enam 10:25" at bounding box center [629, 419] width 870 height 41
click at [653, 107] on div "AREAAL Toode oli tellitud lattu ning ootasime tootjapoolset tarnet Seen ✓ 10:21" at bounding box center [629, 97] width 870 height 41
click at [1135, 226] on p "[EMAIL_ADDRESS][DOMAIN_NAME]" at bounding box center [1145, 231] width 127 height 10
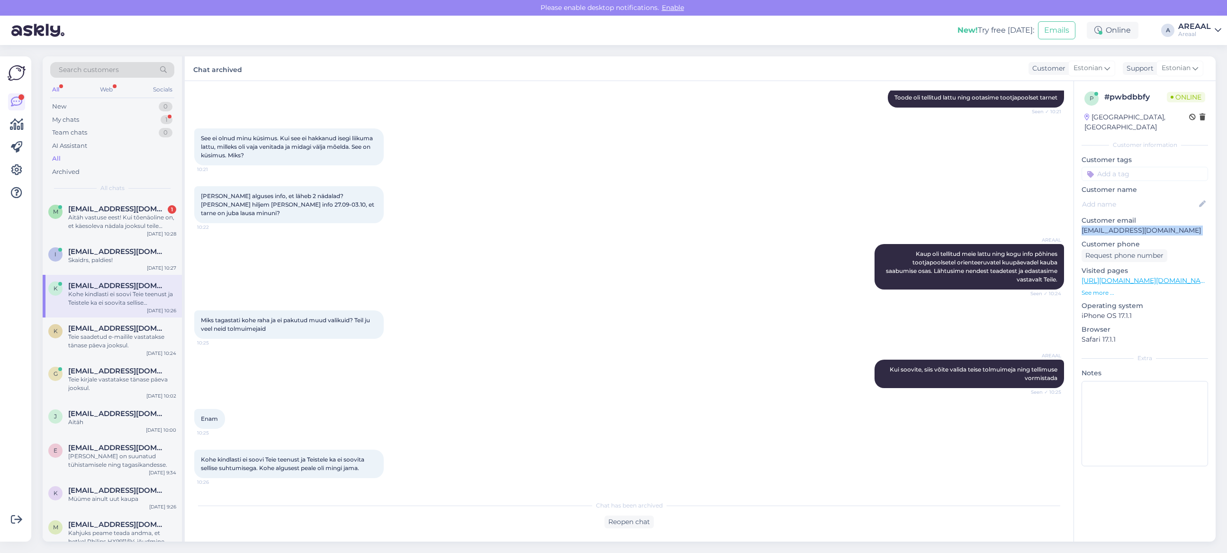
copy p "[EMAIL_ADDRESS][DOMAIN_NAME]"
click at [789, 343] on div "Miks tagastati kohe raha ja ei pakutud muud valikuid? Teil ju veel neid tolmuim…" at bounding box center [629, 324] width 870 height 49
click at [621, 231] on div "[PERSON_NAME] alguses info, et läheb 2 nädalad? [PERSON_NAME] hiljem [PERSON_NA…" at bounding box center [629, 205] width 870 height 58
drag, startPoint x: 612, startPoint y: 248, endPoint x: 612, endPoint y: 254, distance: 6.2
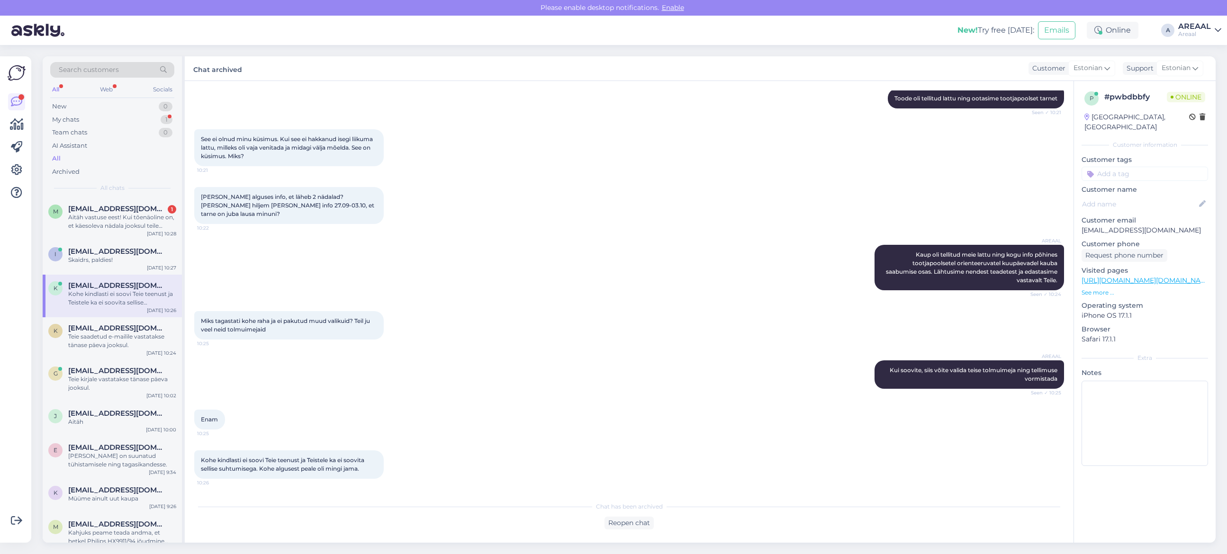
click at [612, 252] on div "AREAAL Kaup oli tellitud meie lattu ning kogu info põhines tootjapoolsetel orie…" at bounding box center [629, 268] width 870 height 66
click at [506, 221] on div "Kust tuli alguses info, et läheb 2 nädalad? Kust hiljem tuli mulle info 27.09-0…" at bounding box center [629, 206] width 870 height 58
click at [98, 206] on span "[EMAIL_ADDRESS][DOMAIN_NAME]" at bounding box center [117, 209] width 99 height 9
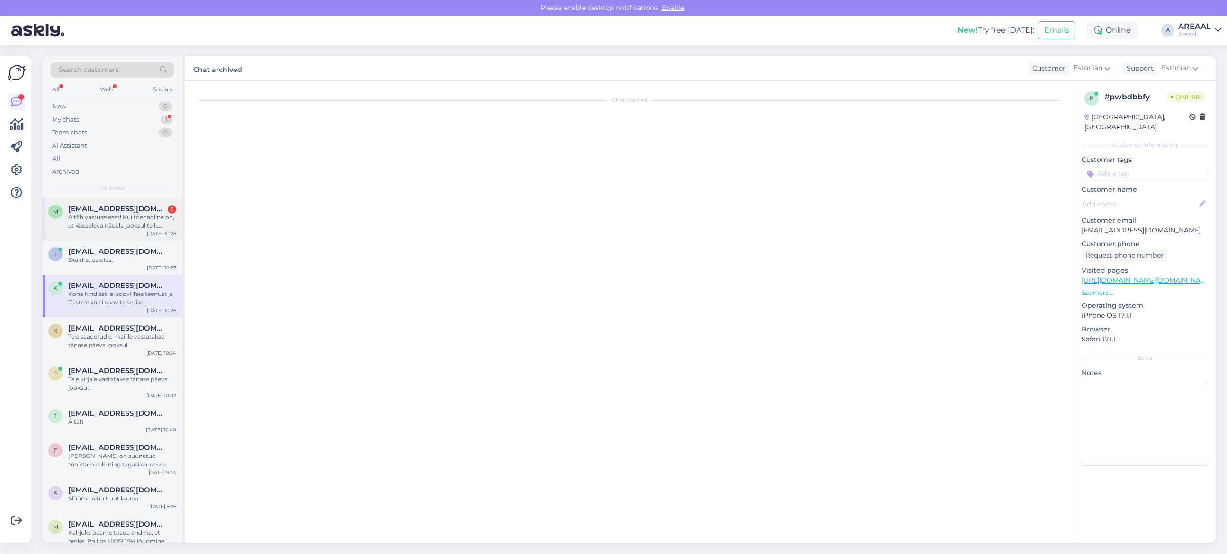
scroll to position [1605, 0]
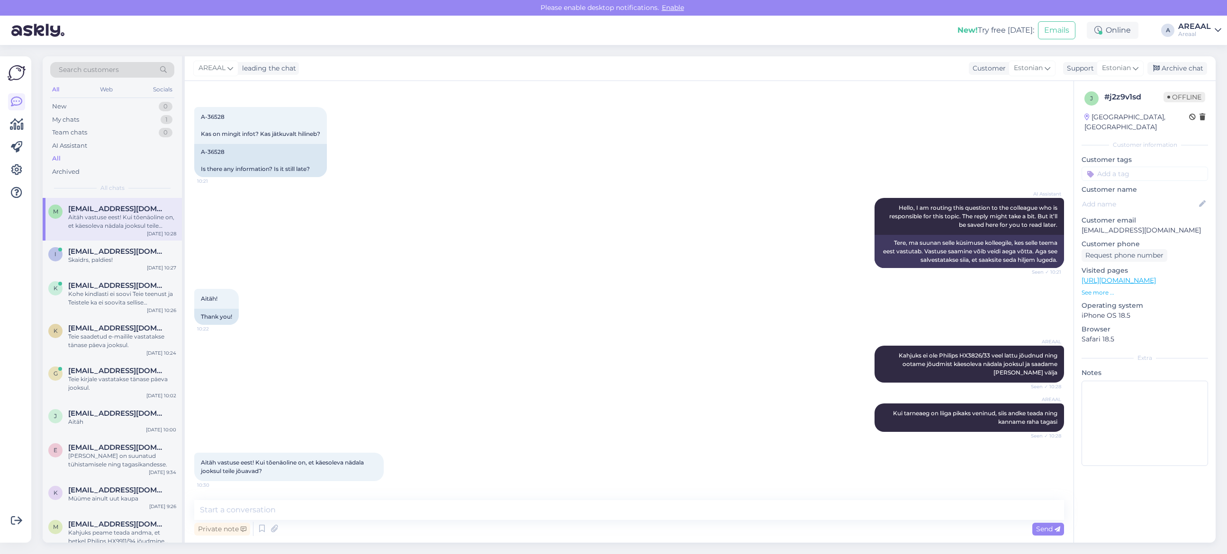
click at [390, 496] on div "Chat started Sep 11 2025 Tere 9:05 Hello AI Assistant Hello, how can we assist …" at bounding box center [629, 312] width 889 height 462
drag, startPoint x: 383, startPoint y: 501, endPoint x: 390, endPoint y: 503, distance: 7.4
click at [384, 501] on textarea at bounding box center [629, 510] width 870 height 20
type textarea "[PERSON_NAME] on tellitud lattu ning ootame saabumist käesoleva nädala jooksul"
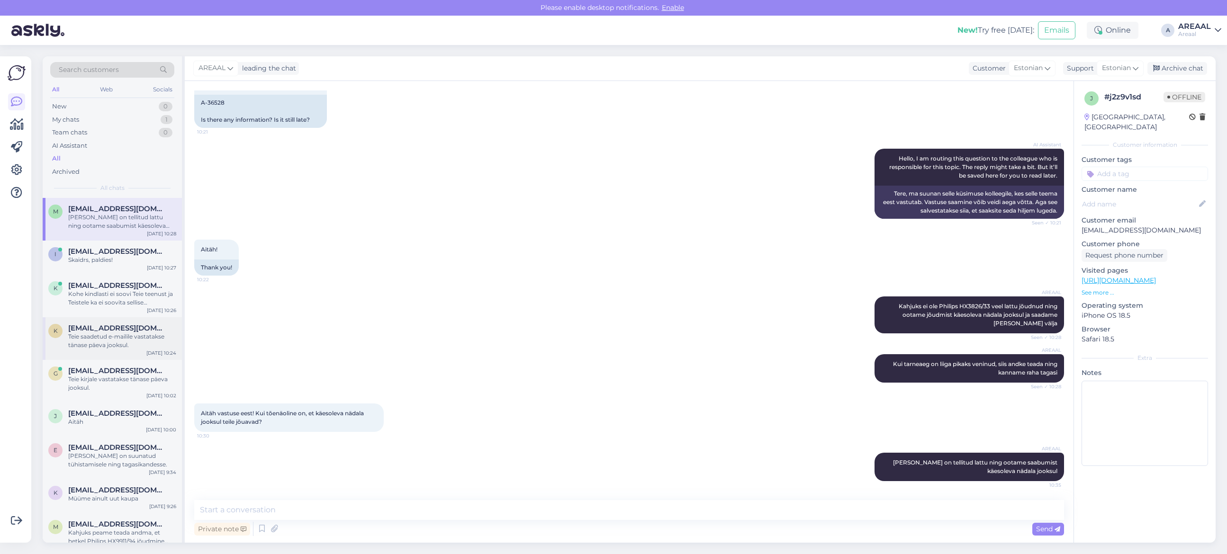
click at [110, 327] on span "[EMAIL_ADDRESS][DOMAIN_NAME]" at bounding box center [117, 328] width 99 height 9
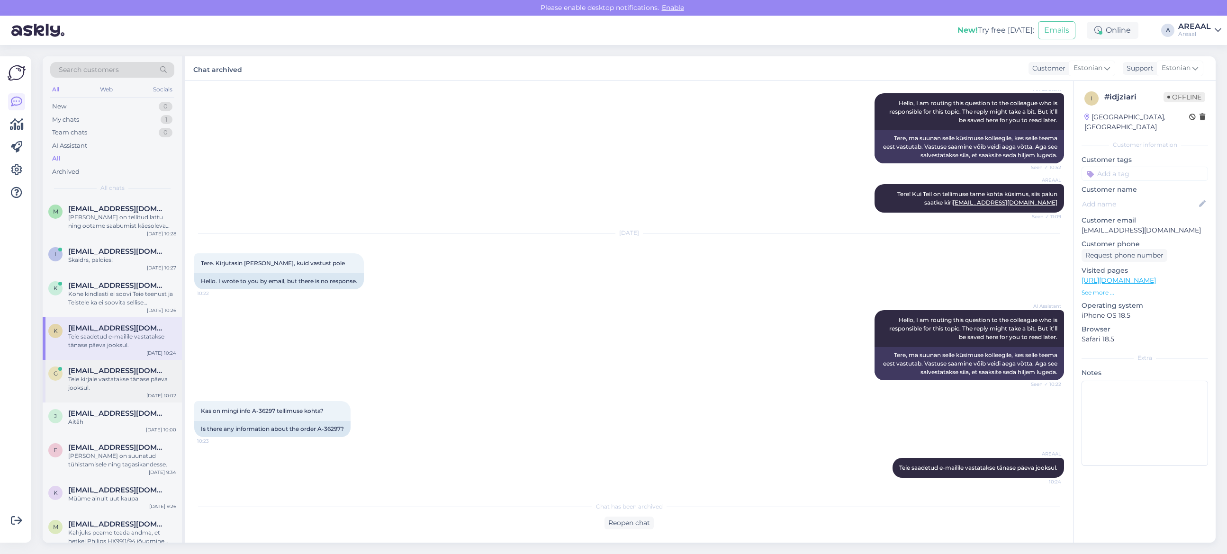
click at [133, 382] on div "Teie kirjale vastatakse tänase päeva jooksul." at bounding box center [122, 383] width 108 height 17
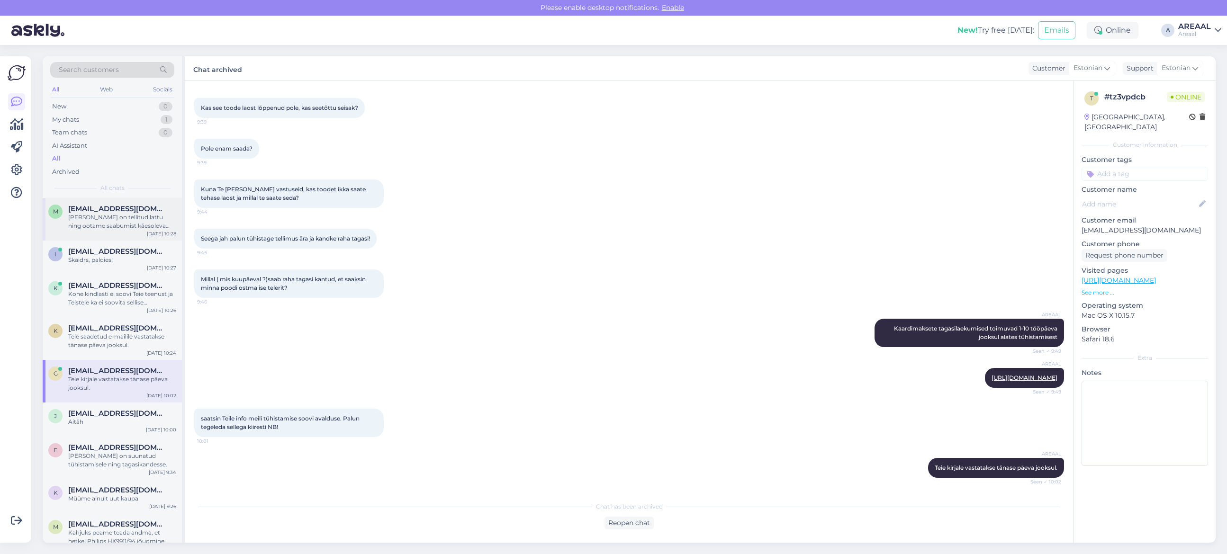
click at [118, 211] on span "[EMAIL_ADDRESS][DOMAIN_NAME]" at bounding box center [117, 209] width 99 height 9
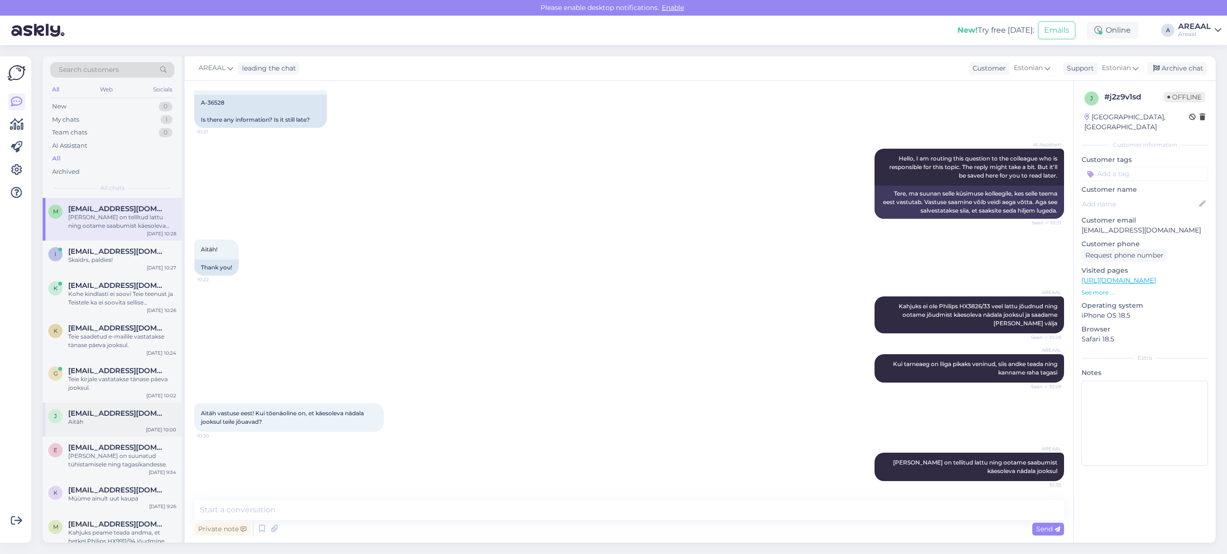
click at [89, 413] on span "[EMAIL_ADDRESS][DOMAIN_NAME]" at bounding box center [117, 413] width 99 height 9
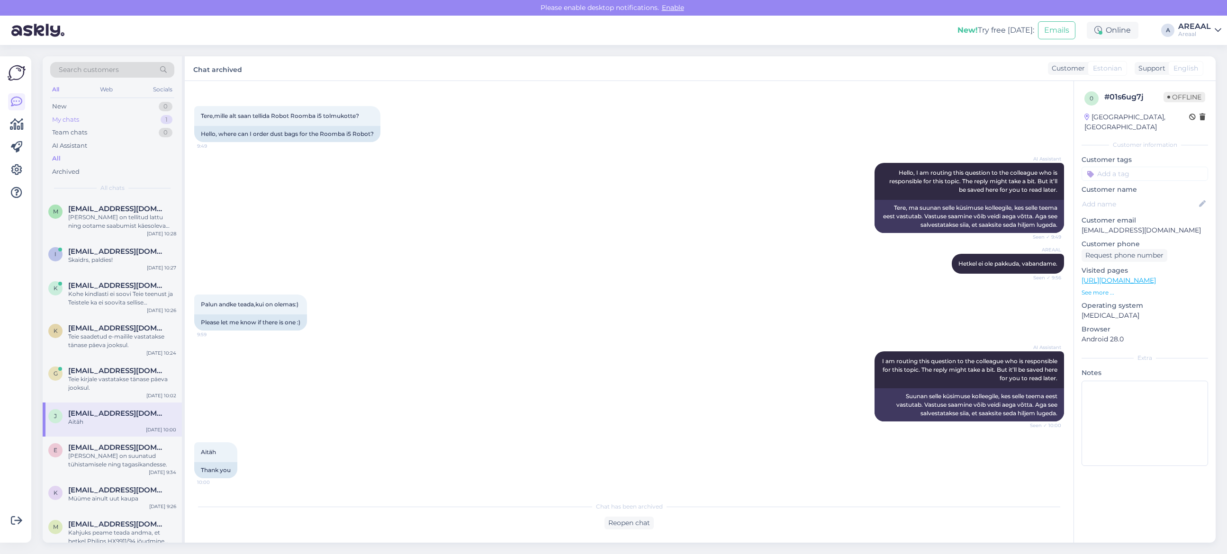
click at [145, 116] on div "My chats 1" at bounding box center [112, 119] width 124 height 13
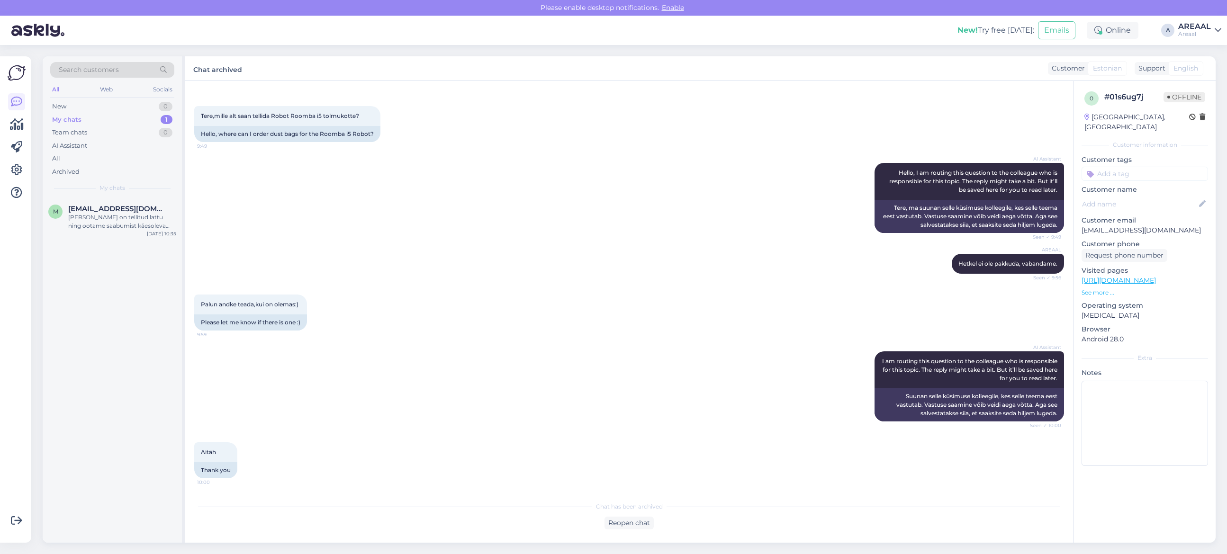
click at [140, 218] on div "[PERSON_NAME] on tellitud lattu ning ootame saabumist käesoleva nädala jooksul" at bounding box center [122, 221] width 108 height 17
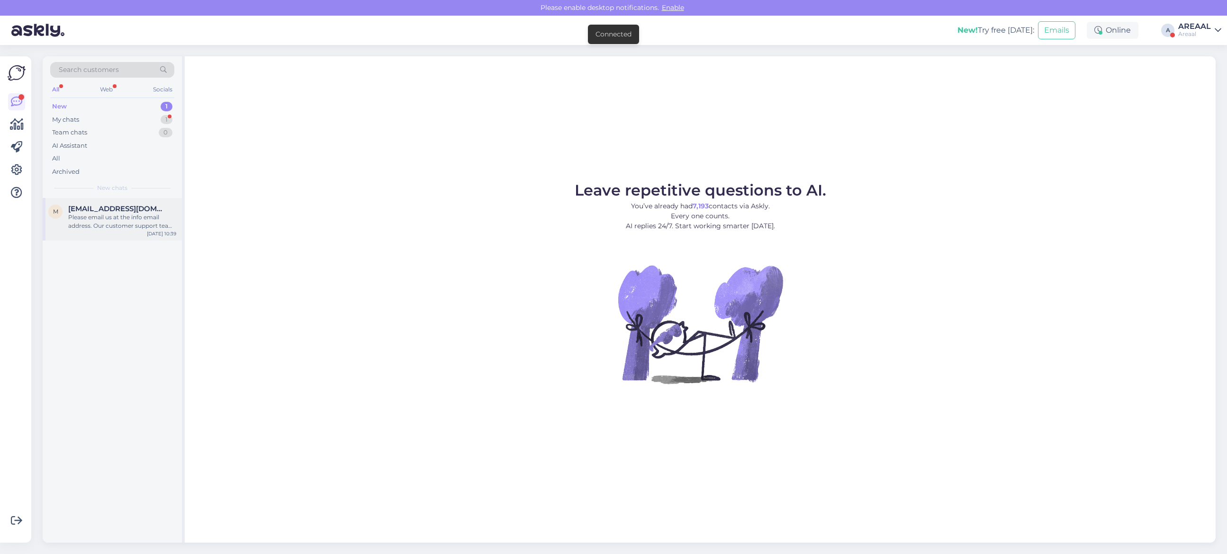
click at [154, 219] on div "Please email us at the info email address. Our customer support team will help …" at bounding box center [122, 221] width 108 height 17
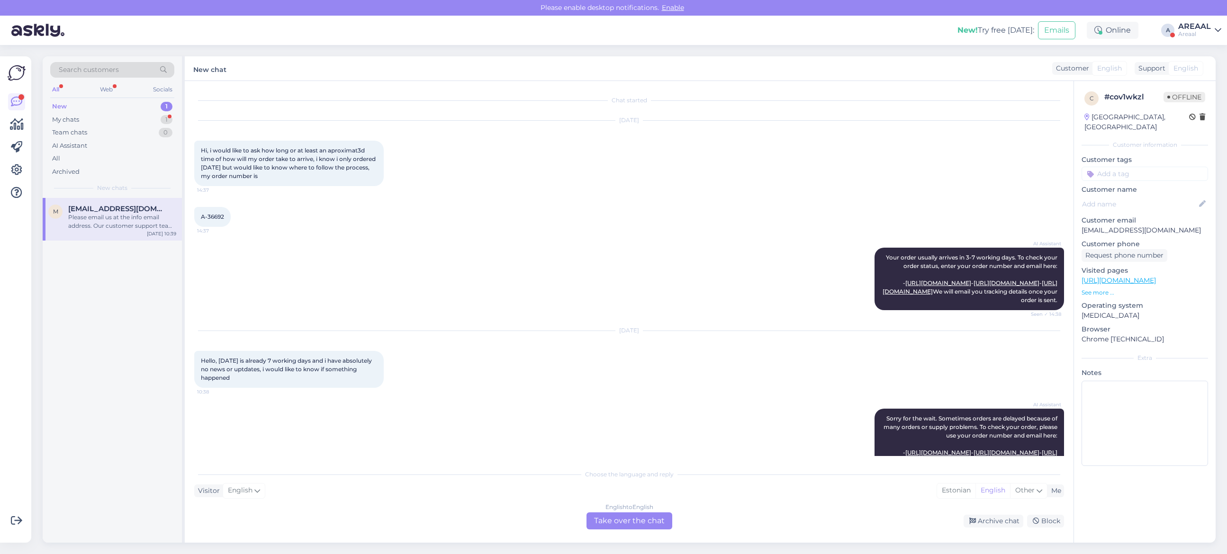
click at [151, 110] on div "New 1" at bounding box center [112, 106] width 124 height 13
click at [153, 114] on div "My chats 1" at bounding box center [112, 119] width 124 height 13
click at [112, 157] on div "All" at bounding box center [112, 158] width 124 height 13
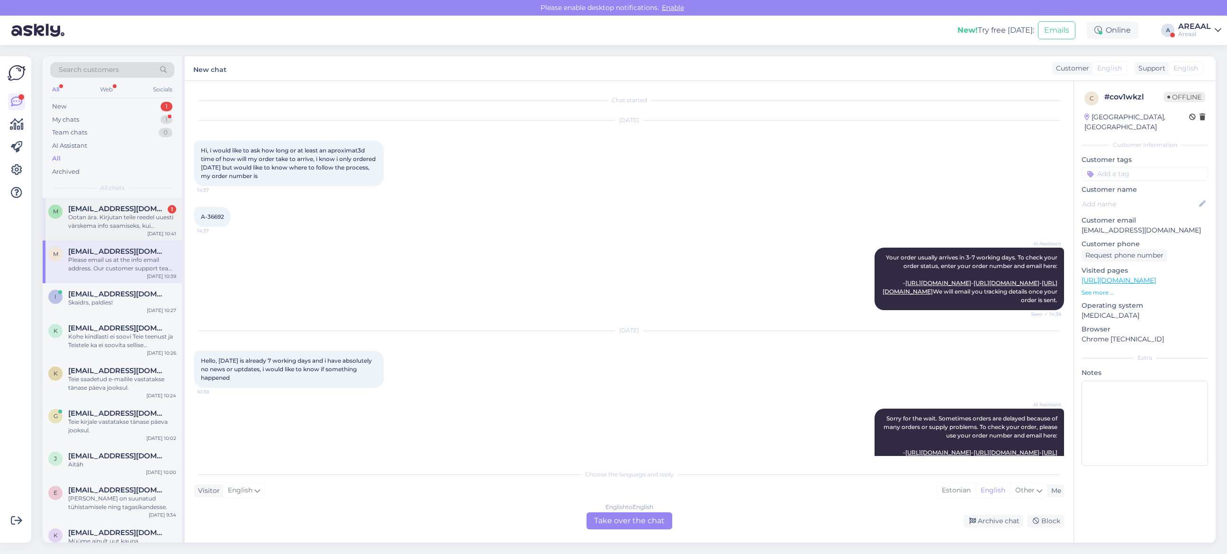
click at [136, 237] on div "m marianneluur@gmail.com 1 Ootan ära. Kirjutan teile reedel uuesti värskema inf…" at bounding box center [112, 219] width 139 height 43
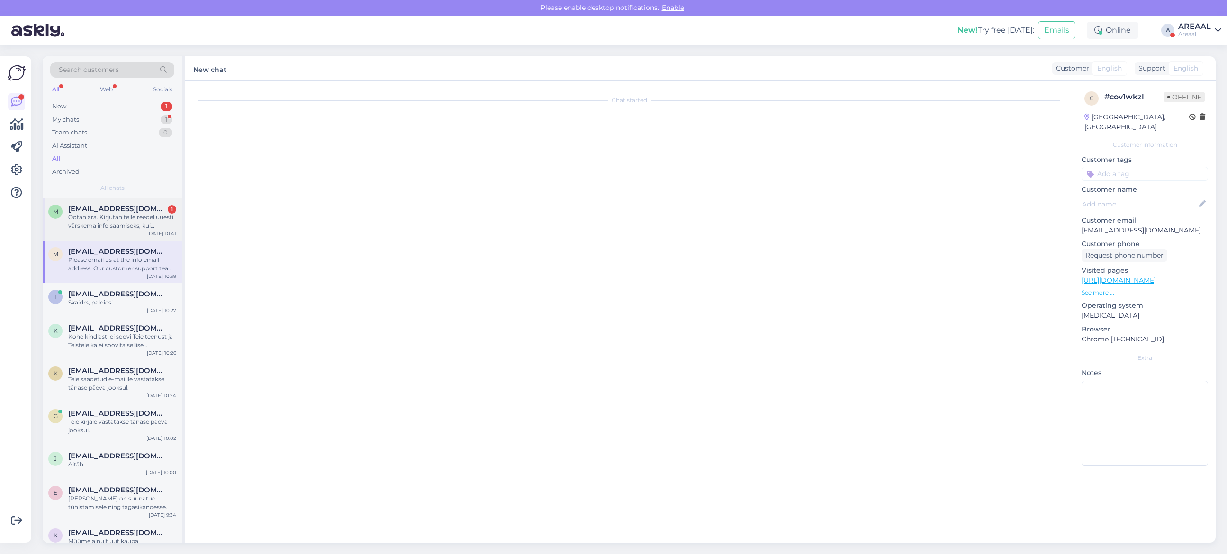
scroll to position [1704, 0]
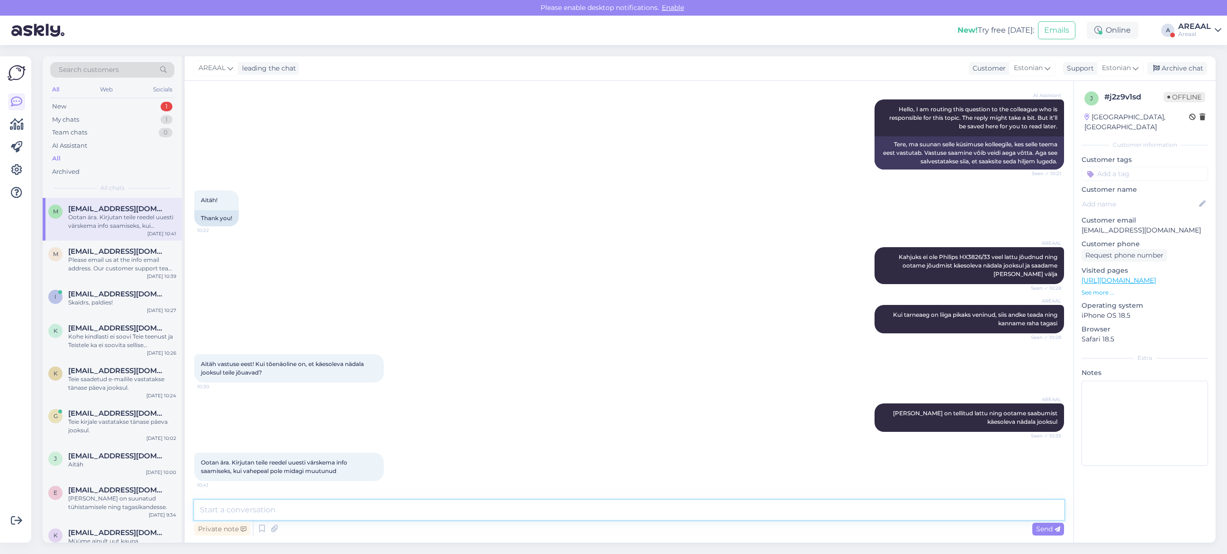
click at [408, 506] on textarea at bounding box center [629, 510] width 870 height 20
type textarea "Hästi, teeme nii"
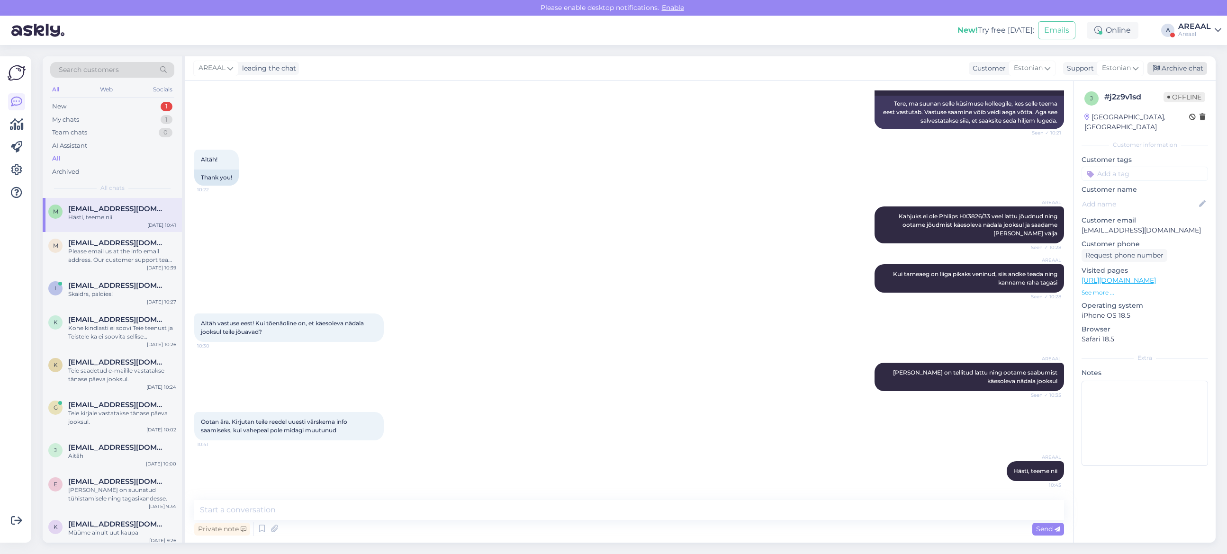
click at [1188, 70] on div "Archive chat" at bounding box center [1178, 68] width 60 height 13
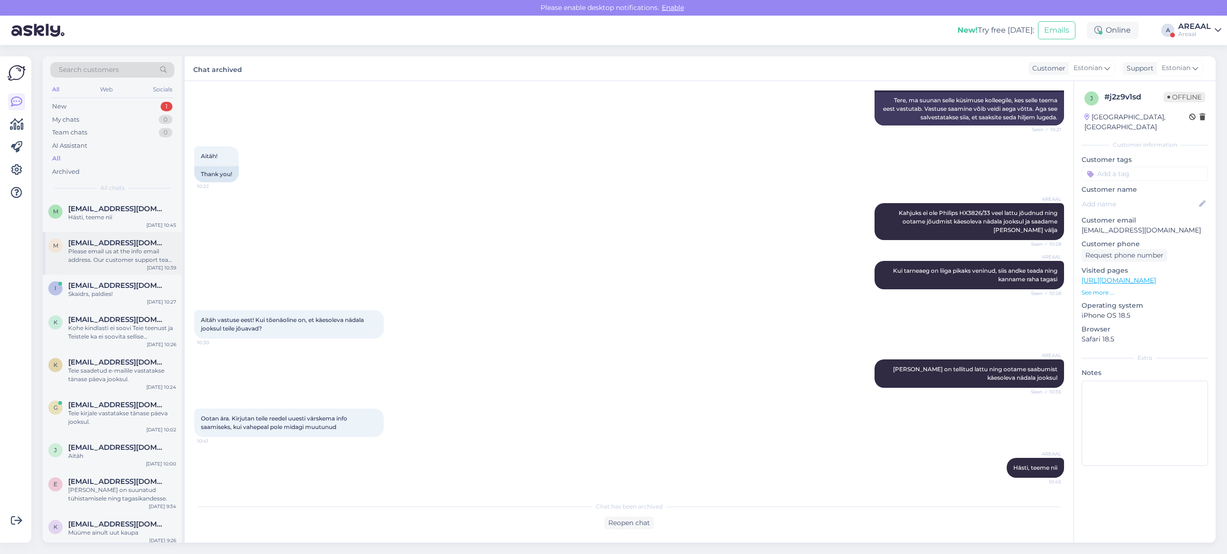
click at [85, 246] on span "[EMAIL_ADDRESS][DOMAIN_NAME]" at bounding box center [117, 243] width 99 height 9
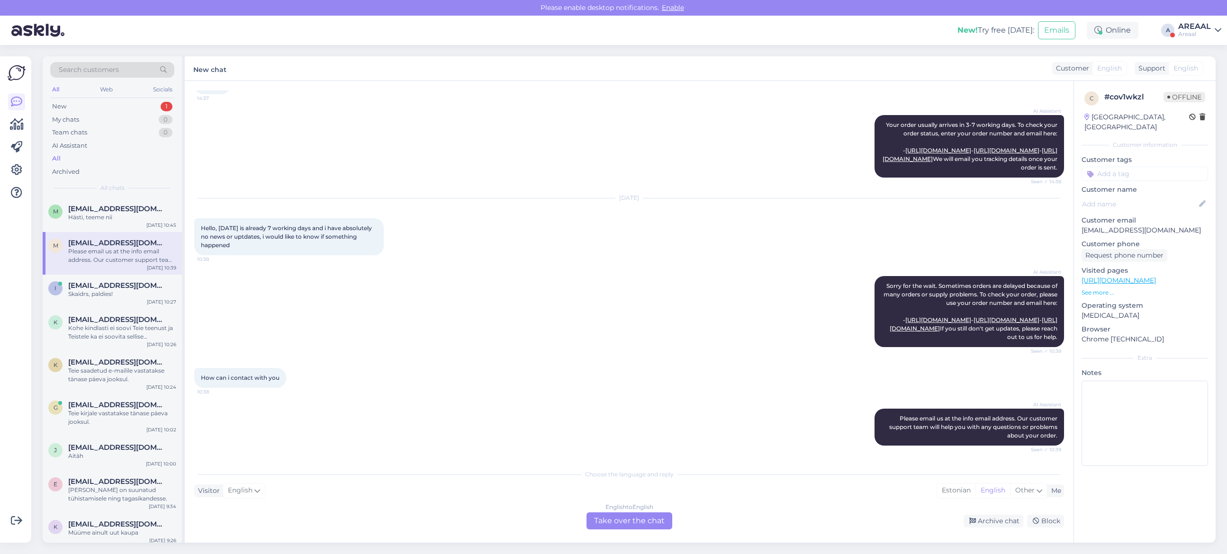
scroll to position [0, 0]
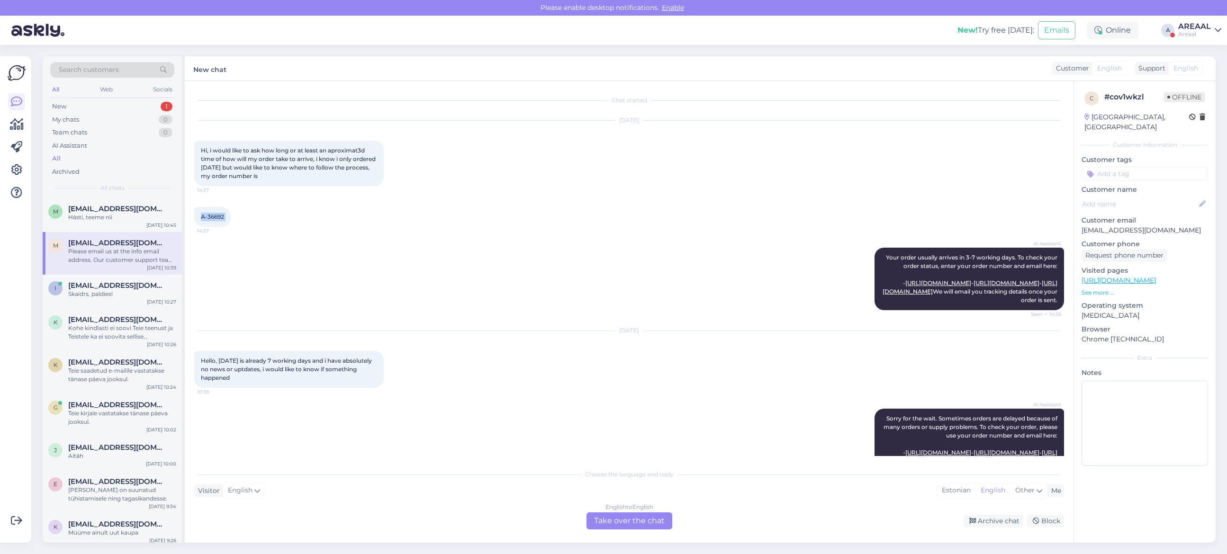
copy div "A-36692 14:37"
drag, startPoint x: 205, startPoint y: 218, endPoint x: 196, endPoint y: 218, distance: 9.5
click at [196, 218] on div "A-36692 14:37" at bounding box center [212, 217] width 36 height 20
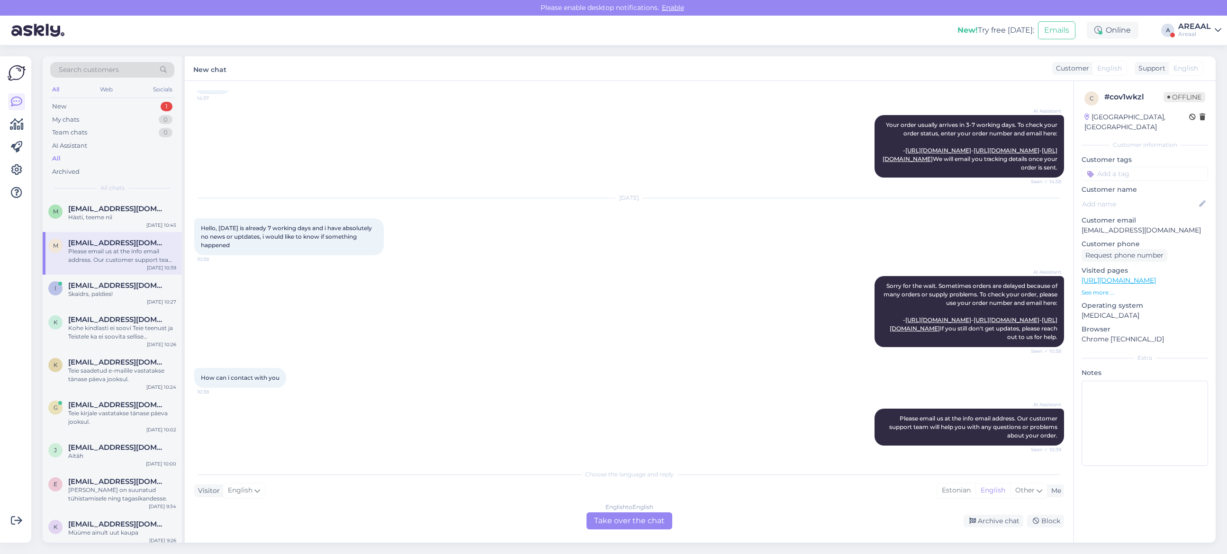
click at [635, 520] on div "English to English Take over the chat" at bounding box center [630, 521] width 86 height 17
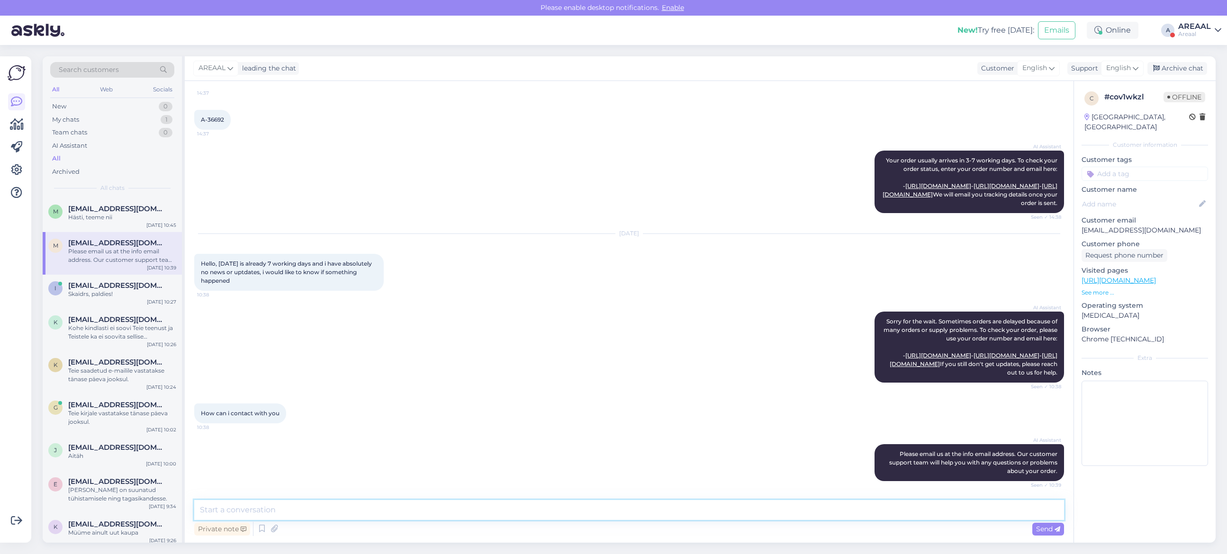
click at [617, 512] on textarea at bounding box center [629, 510] width 870 height 20
type textarea "Tellimus on töötlemises ning kaup on tellitud"
click at [1125, 70] on span "English" at bounding box center [1119, 68] width 25 height 10
type input "est"
click at [1090, 109] on link "Estonian" at bounding box center [1106, 110] width 104 height 15
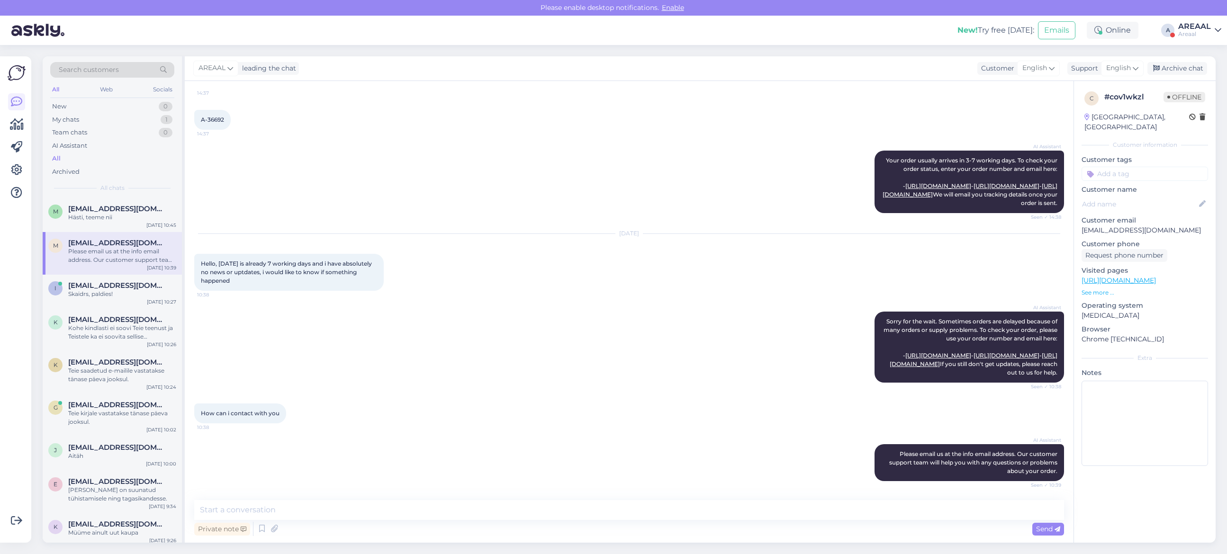
scroll to position [224, 0]
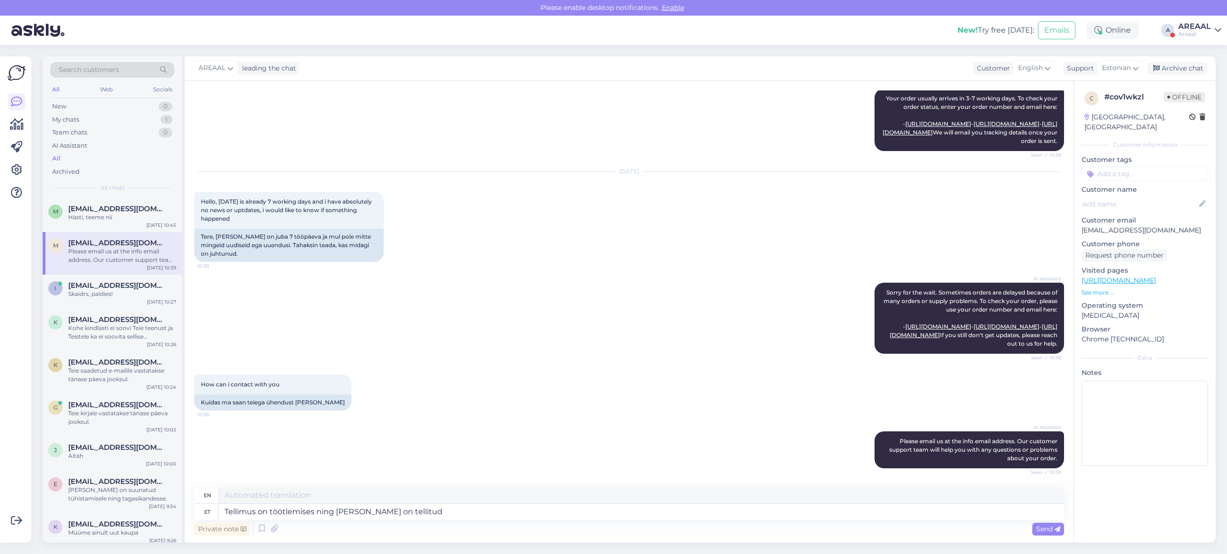
type textarea "The order is being processed and the item has been ordered."
type textarea "Tellimus on töötlemises ning kaup on tellitud lattu. Ori"
type textarea "The order is being processed and the goods have been ordered to the warehouse."
type textarea "Tellimus on töötlemises ning kaup on tellitud lattu. Orienteeruv tarne"
type textarea "The order is being processed and the goods have been ordered to the warehouse. …"
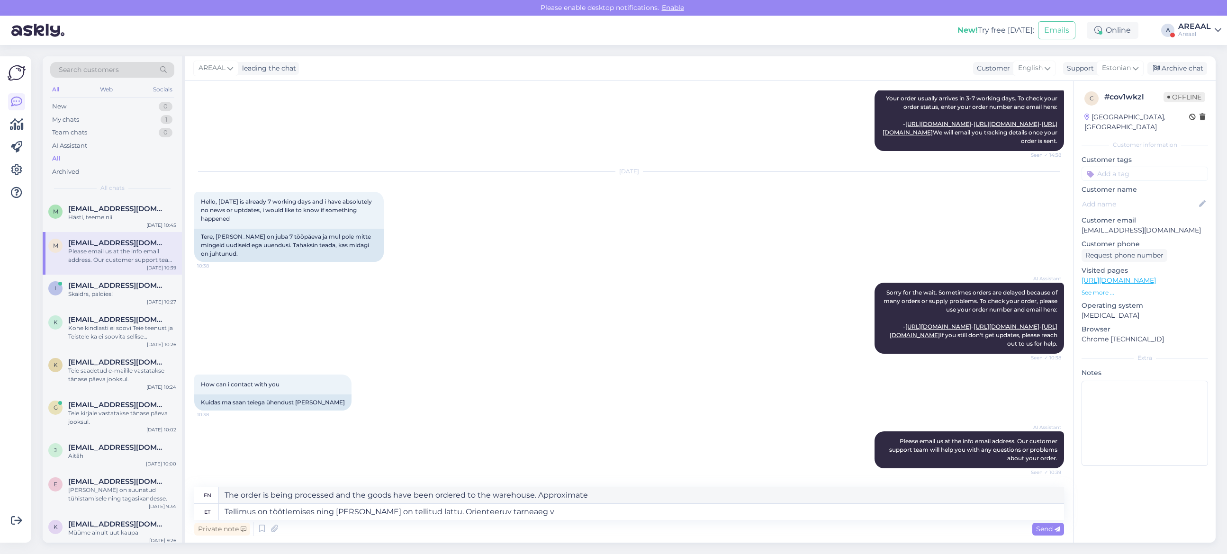
type textarea "Tellimus on töötlemises ning kaup on tellitud lattu. Orienteeruv tarneaeg va"
type textarea "The order is being processed and the goods have been ordered to the warehouse. …"
type textarea "Tellimus on töötlemises ning kaup on tellitud lattu. Orienteeruv tarneaeg vahem…"
type textarea "The order is being processed and the goods have been ordered to the warehouse. …"
type textarea "Tellimus on töötlemises ning kaup on tellitud lattu. Orienteeruv tarneaeg vahem…"
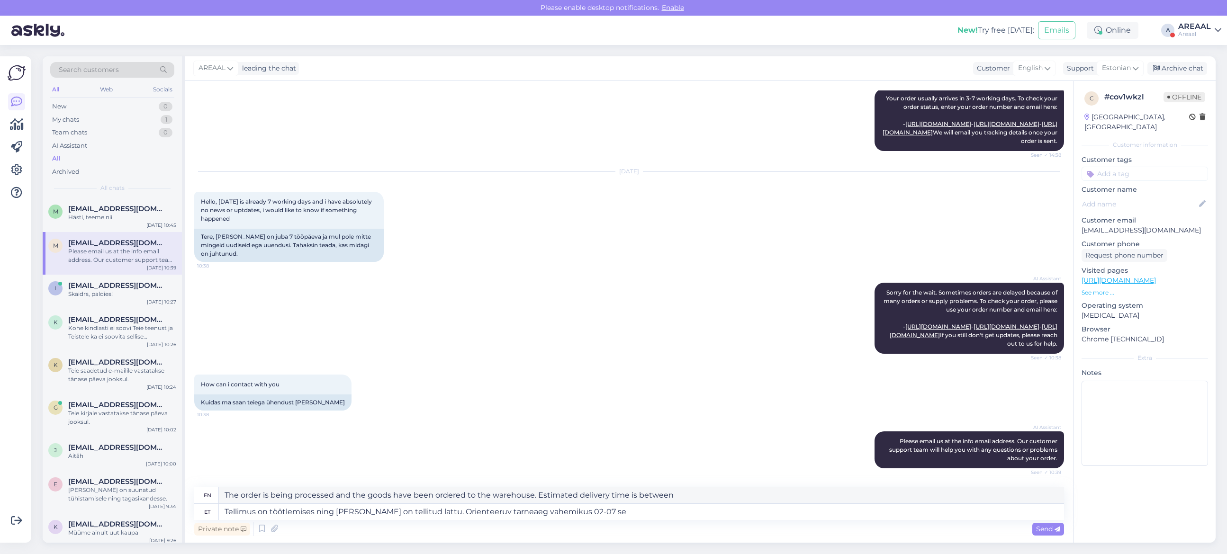
type textarea "The order is being processed and the goods have been ordered to the warehouse. …"
type textarea "Tellimus on töötlemises ning kaup on tellitud lattu. Orienteeruv tarneaeg vahem…"
type textarea "The order is being processed and the goods have been ordered to the warehouse. …"
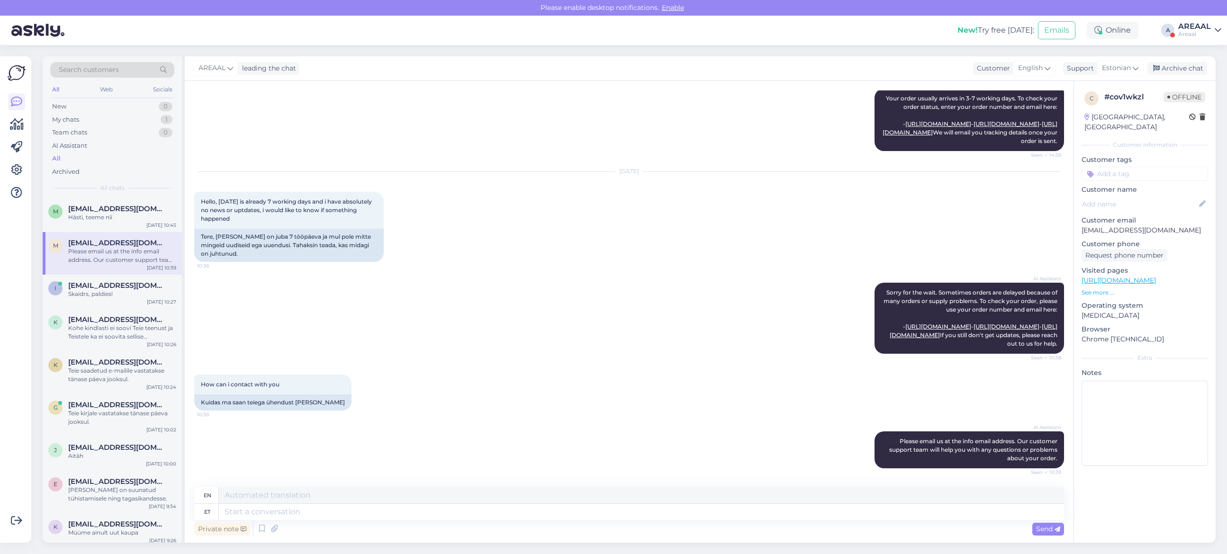
scroll to position [333, 0]
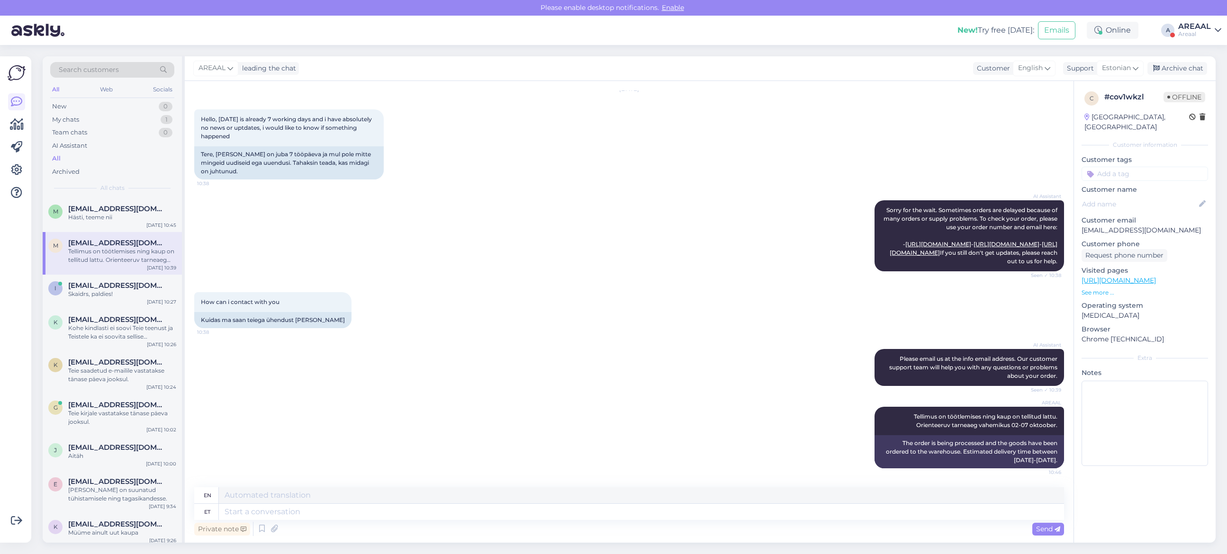
click at [342, 268] on div "AI Assistant Sorry for the wait. Sometimes orders are delayed because of many o…" at bounding box center [629, 236] width 870 height 92
click at [1188, 62] on div "Archive chat" at bounding box center [1178, 68] width 60 height 13
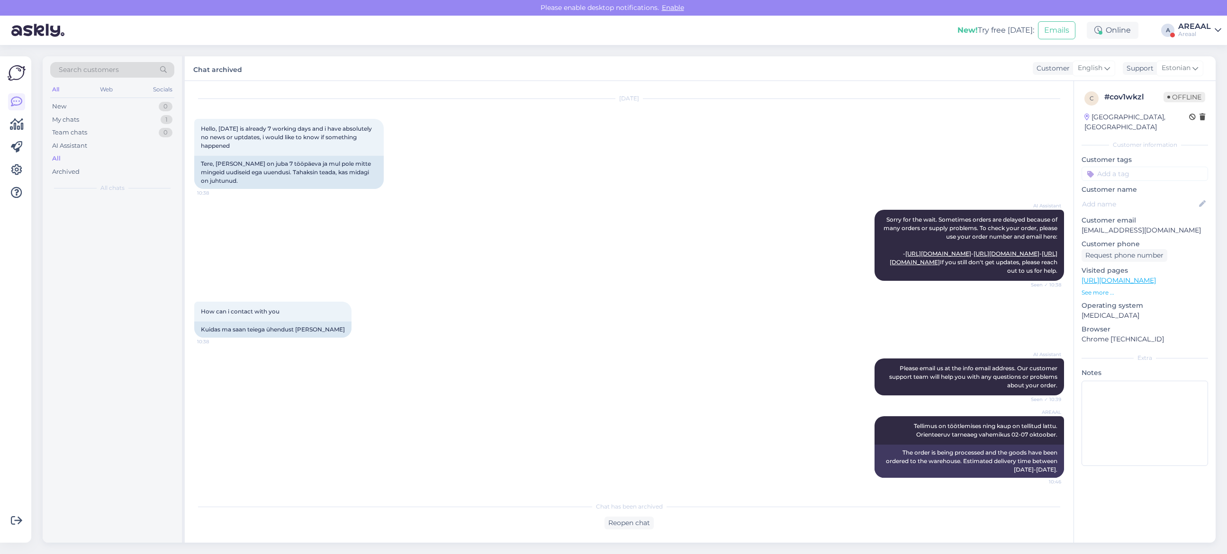
scroll to position [323, 0]
click at [1202, 29] on div "AREAAL" at bounding box center [1195, 27] width 33 height 8
click at [1206, 69] on button "Open" at bounding box center [1201, 73] width 27 height 15
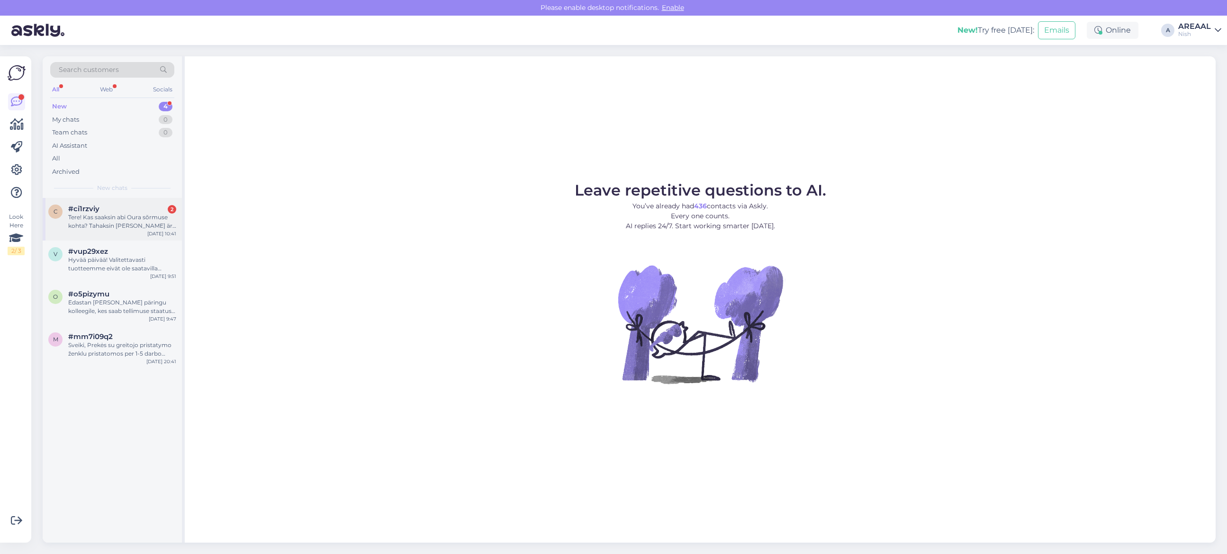
click at [178, 209] on div "c #ci1rzviy 2 Tere! Kas saaksin abi Oura sõrmuse kohta? Tahaksin täna selle ära…" at bounding box center [112, 219] width 139 height 43
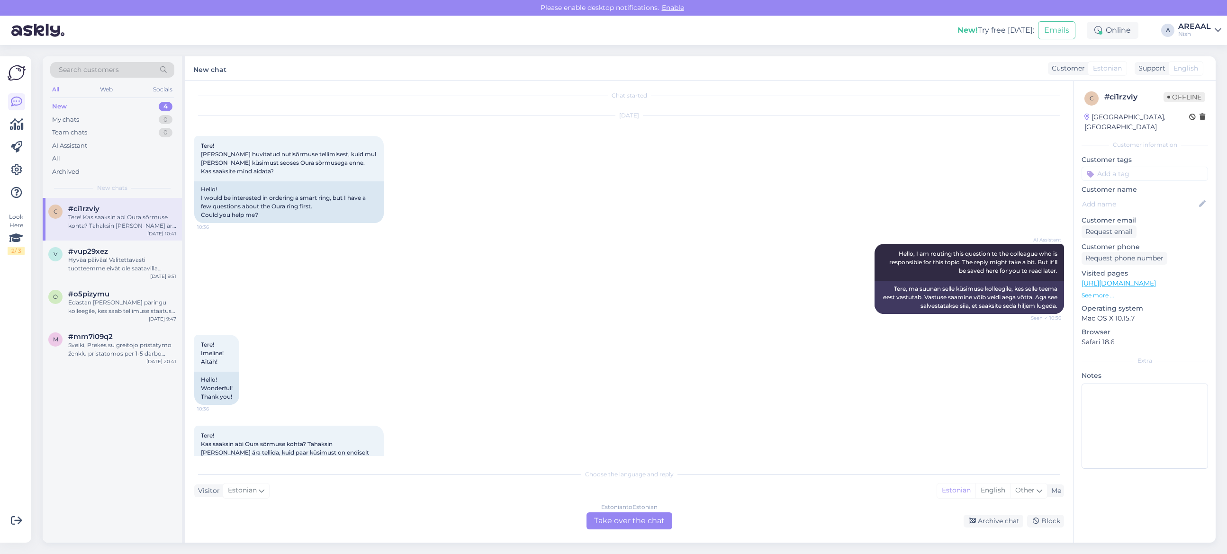
scroll to position [0, 0]
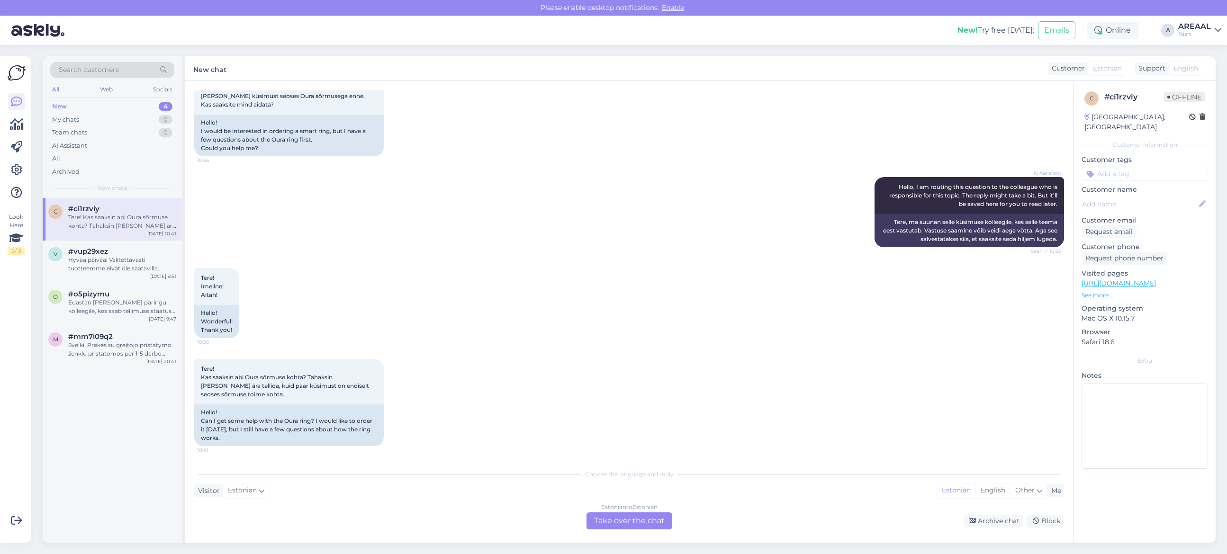
click at [608, 517] on div "Estonian to Estonian Take over the chat" at bounding box center [630, 521] width 86 height 17
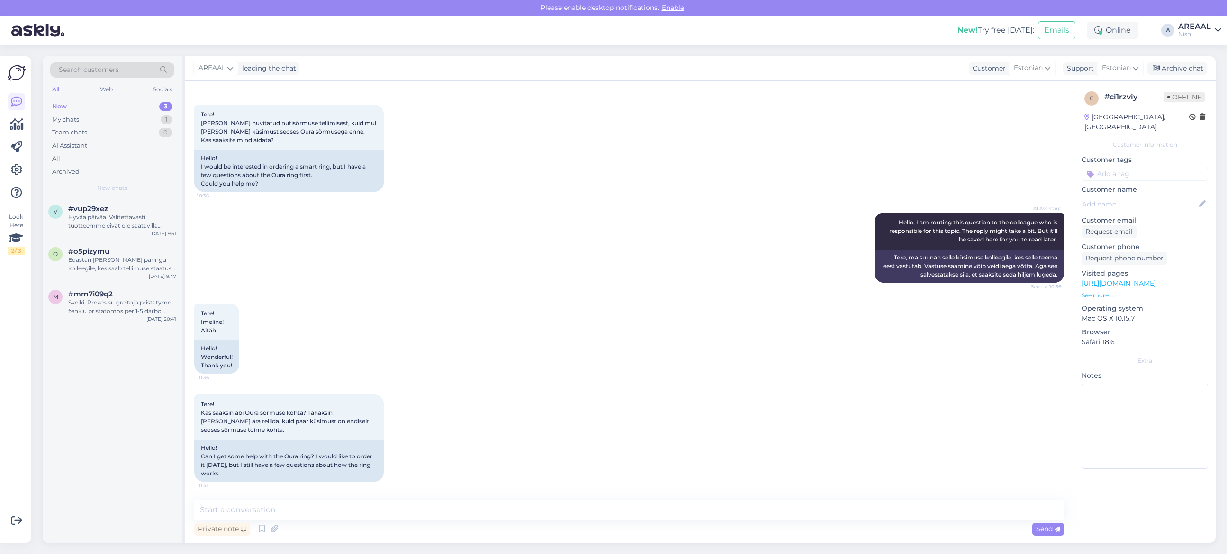
click at [596, 498] on div "Chat started Sep 29 2025 Tere! Oleksin huvitatud nutisõrmuse tellimisest, kuid …" at bounding box center [629, 312] width 889 height 462
click at [599, 512] on textarea at bounding box center [629, 510] width 870 height 20
type textarea "Tere! Palun edastage oma küsimused info@nutisormused.ee"
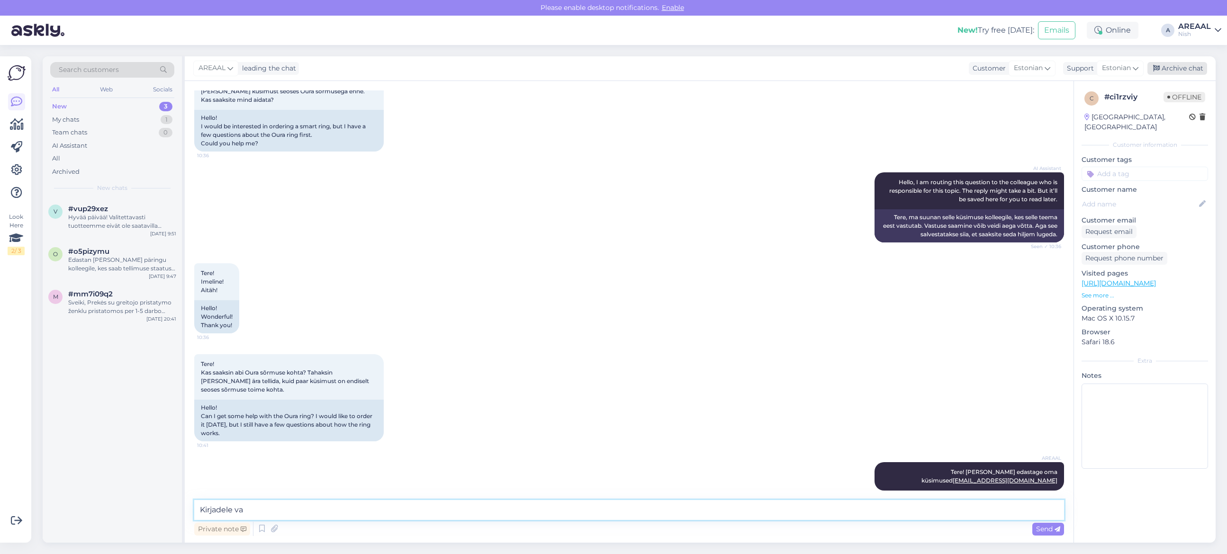
type textarea "Kirjadele vat"
type textarea "Kirjadele vastatakse kuni 3 tööpäeva jooksul"
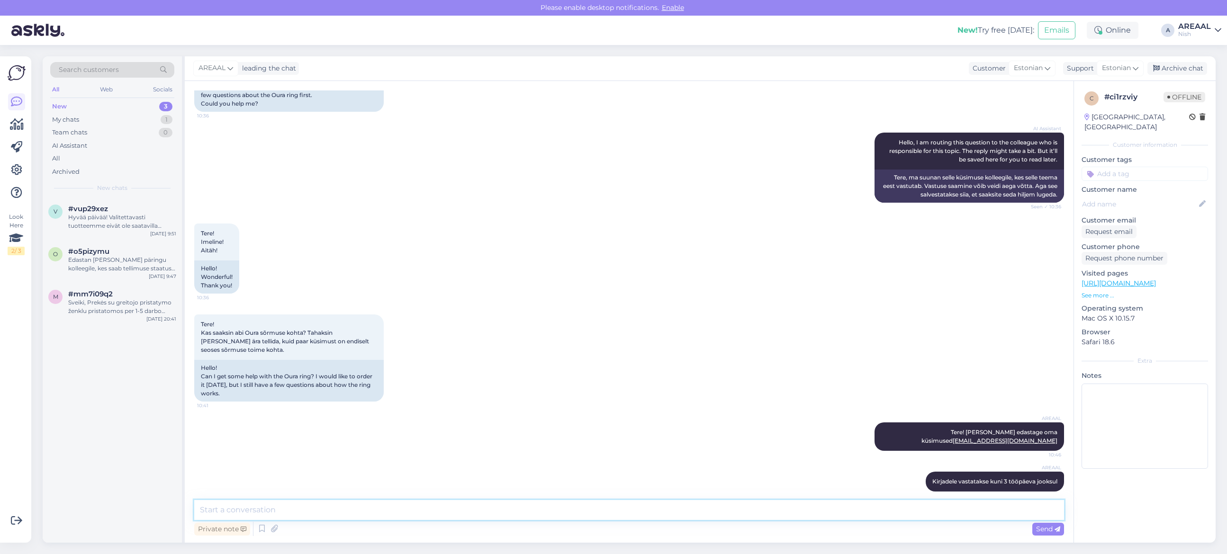
scroll to position [117, 0]
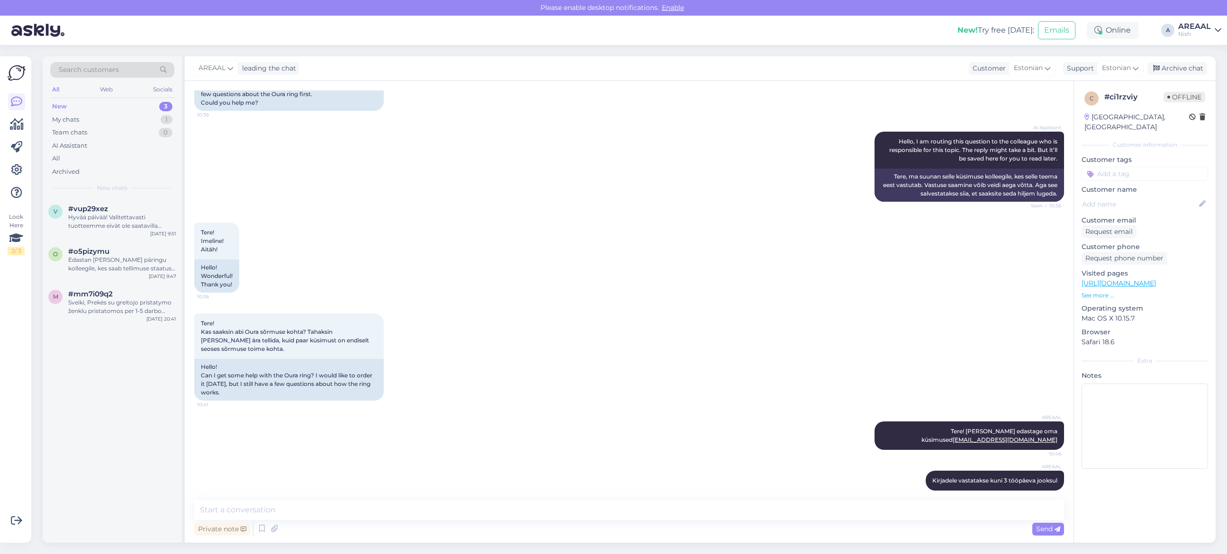
click at [838, 315] on div "Tere! Kas saaksin abi Oura sõrmuse kohta? Tahaksin täna selle ära tellida, kuid…" at bounding box center [629, 357] width 870 height 108
click at [1179, 68] on div "Archive chat" at bounding box center [1178, 68] width 60 height 13
click at [95, 216] on div "Hyvää päivää! Valitettavasti tuotteemme eivät ole saatavilla paikan päällä. Kai…" at bounding box center [122, 221] width 108 height 17
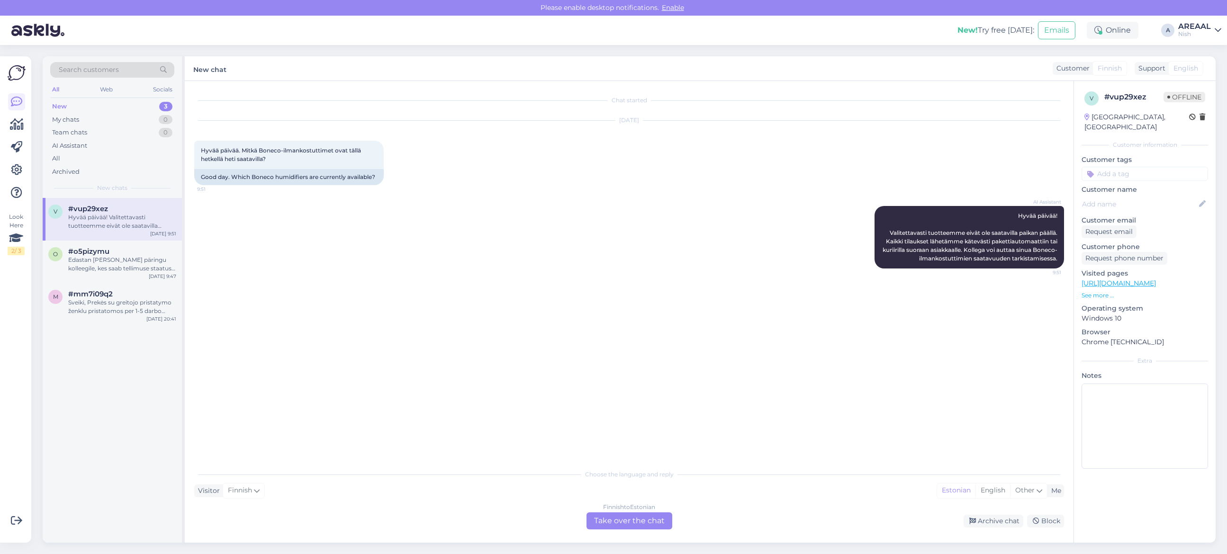
scroll to position [0, 0]
click at [373, 256] on div "AI Assistant Hyvää päivää! Valitettavasti tuotteemme eivät ole saatavilla paika…" at bounding box center [629, 237] width 870 height 83
click at [983, 514] on div "Finnish to Estonian Take over the chat Archive chat Block" at bounding box center [629, 521] width 870 height 17
click at [997, 516] on div "Archive chat" at bounding box center [994, 521] width 60 height 13
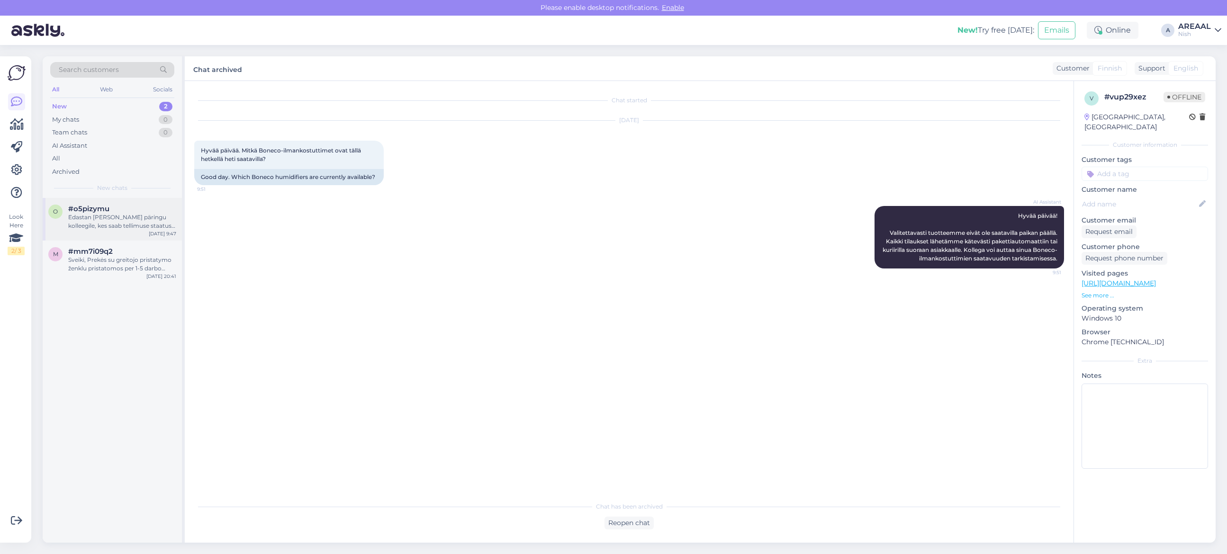
click at [70, 200] on div "o #o5pizymu Edastan Teie päringu kolleegile, kes saab tellimuse staatust täpsem…" at bounding box center [112, 219] width 139 height 43
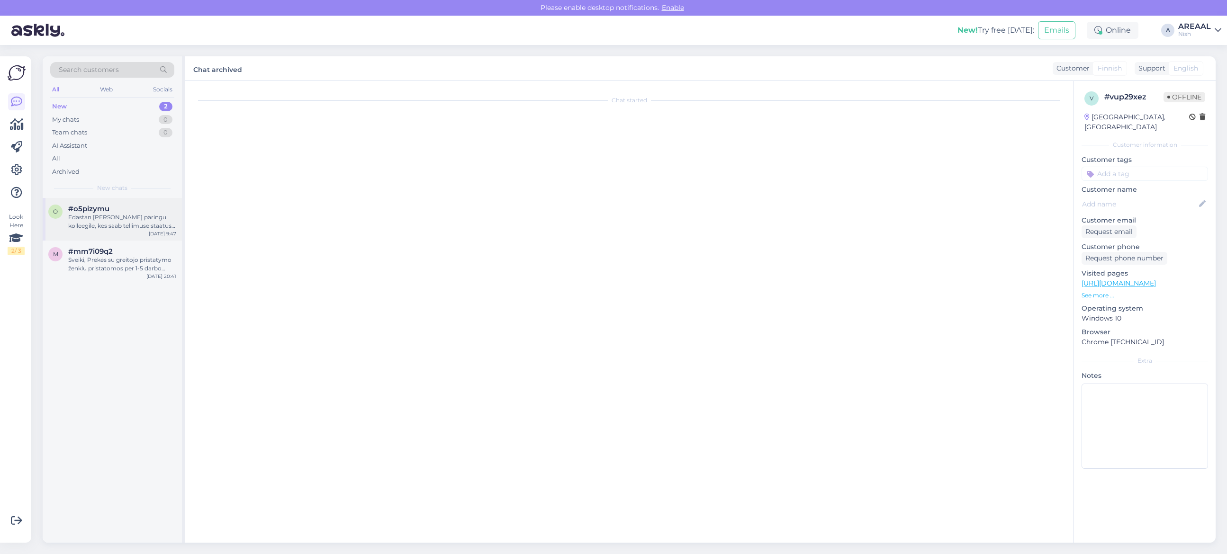
scroll to position [306, 0]
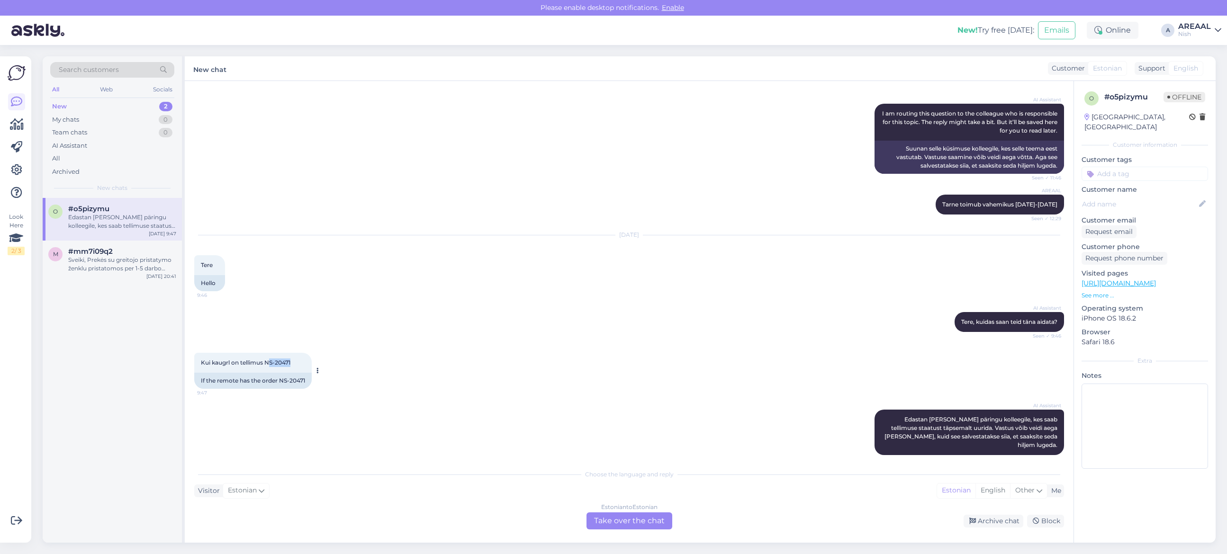
drag, startPoint x: 292, startPoint y: 364, endPoint x: 268, endPoint y: 366, distance: 24.2
click at [268, 366] on div "Kui kaugrl on tellimus NS-20471 9:47" at bounding box center [253, 363] width 118 height 20
copy span "S-20471"
click at [513, 378] on div "Kui kaugrl on tellimus NS-20471 9:47 If the remote has the order NS-20471" at bounding box center [629, 371] width 870 height 57
click at [991, 526] on div "Archive chat" at bounding box center [994, 521] width 60 height 13
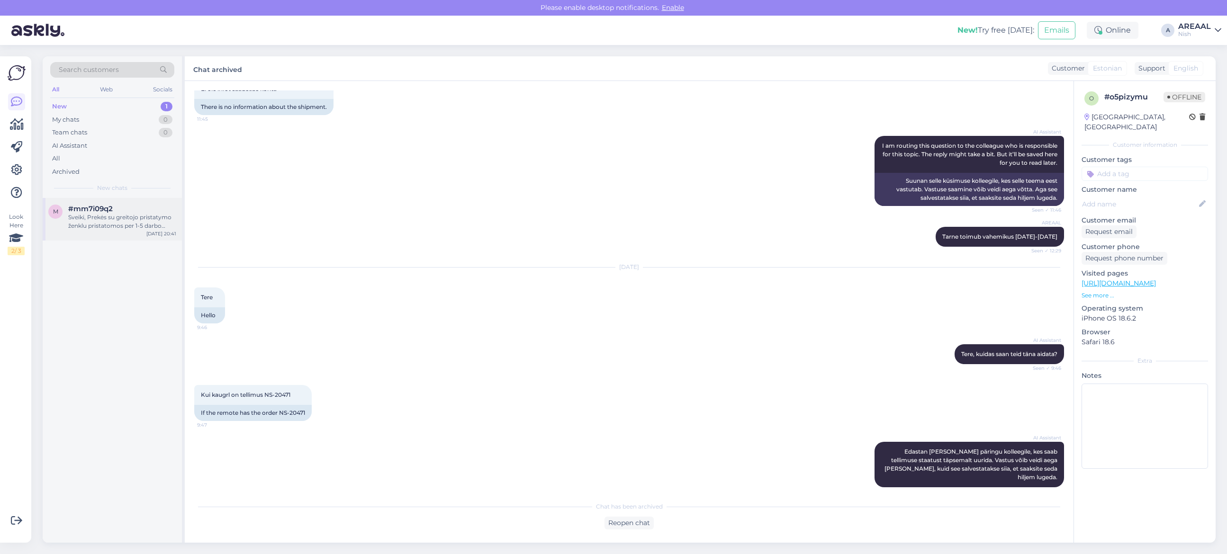
click at [119, 217] on div "Sveiki, Prekės su greitojo pristatymo ženklu pristatomos per 1-5 darbo dienas. …" at bounding box center [122, 221] width 108 height 17
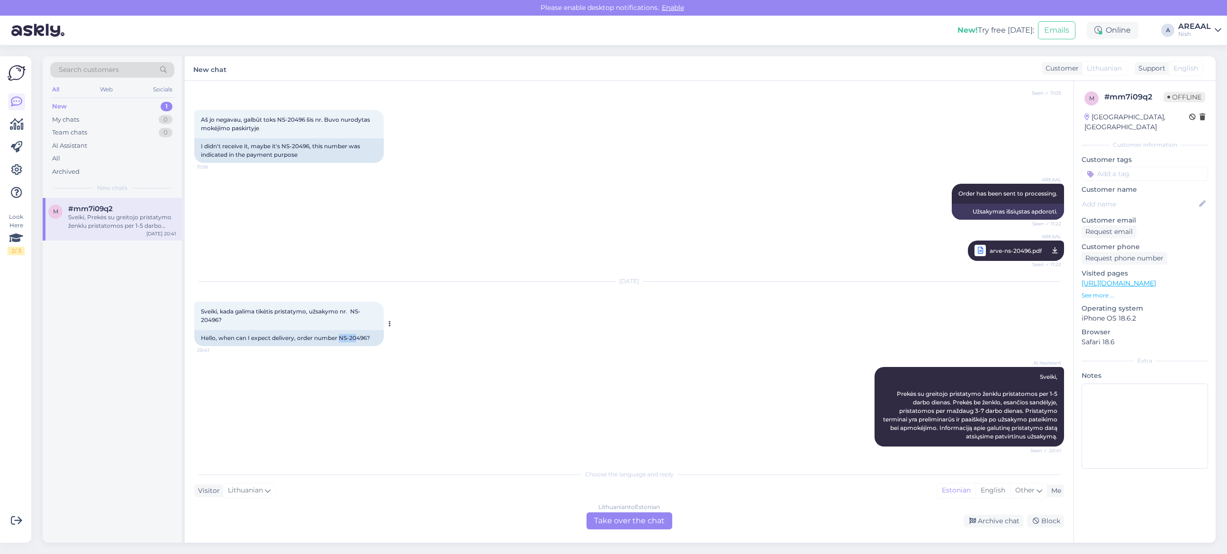
copy div "NS-20"
copy div "NS-2049"
copy div "NS-20496"
drag, startPoint x: 340, startPoint y: 335, endPoint x: 370, endPoint y: 340, distance: 30.2
click at [370, 340] on div "Hello, when can I expect delivery, order number NS-20496?" at bounding box center [289, 338] width 190 height 16
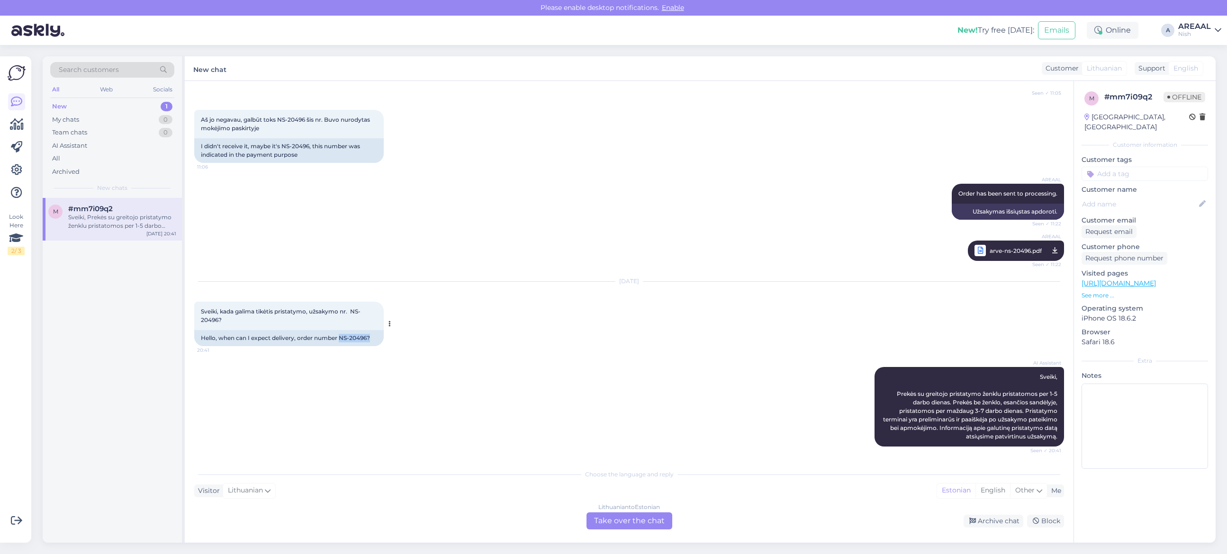
copy div "NS-20496?"
click at [974, 527] on div "Lithuanian to Estonian Take over the chat Archive chat Block" at bounding box center [629, 521] width 870 height 17
click at [981, 524] on div "Archive chat" at bounding box center [994, 521] width 60 height 13
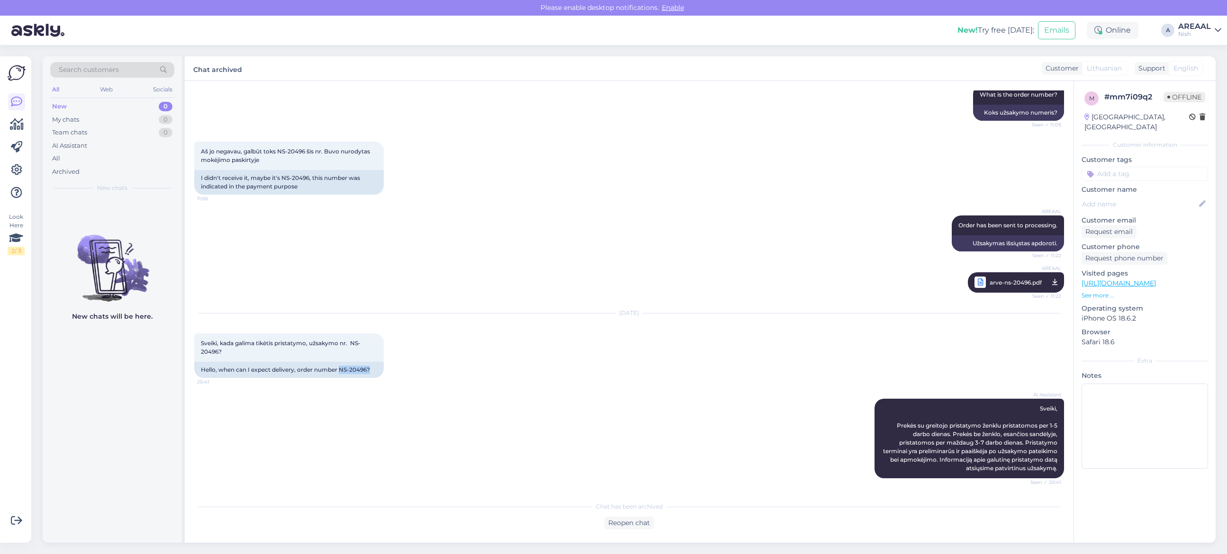
click at [1204, 36] on div "Nish" at bounding box center [1195, 34] width 33 height 8
click at [1201, 53] on button "Open" at bounding box center [1201, 52] width 27 height 15
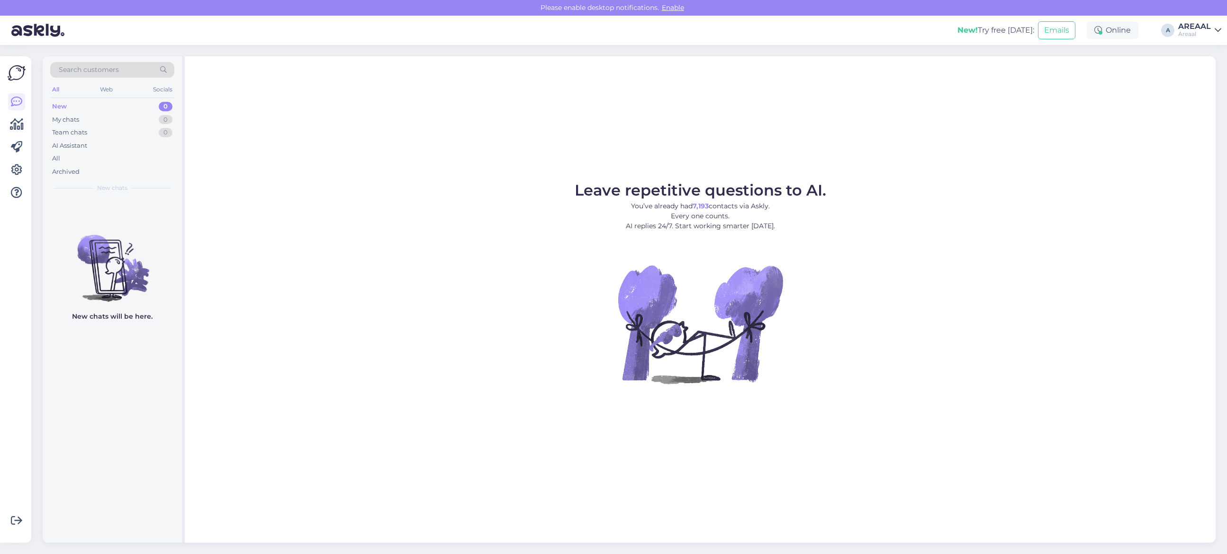
click at [412, 143] on div "Leave repetitive questions to AI. You’ve already had 7,193 contacts via Askly. …" at bounding box center [700, 299] width 1031 height 487
click at [65, 155] on div "All" at bounding box center [112, 158] width 124 height 13
click at [113, 165] on div "Archived" at bounding box center [112, 171] width 124 height 13
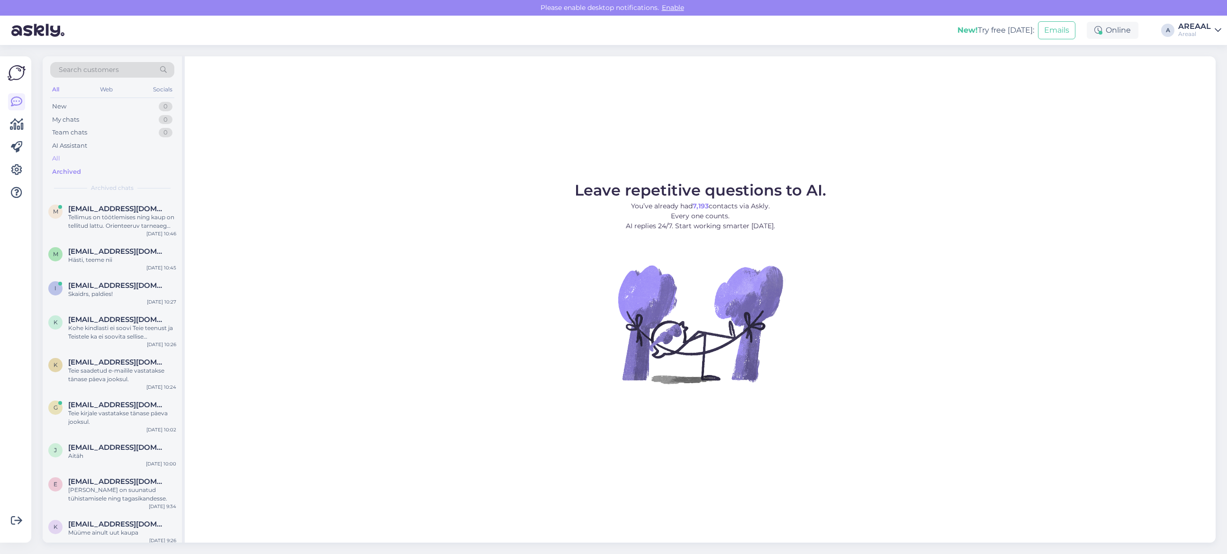
click at [113, 158] on div "All" at bounding box center [112, 158] width 124 height 13
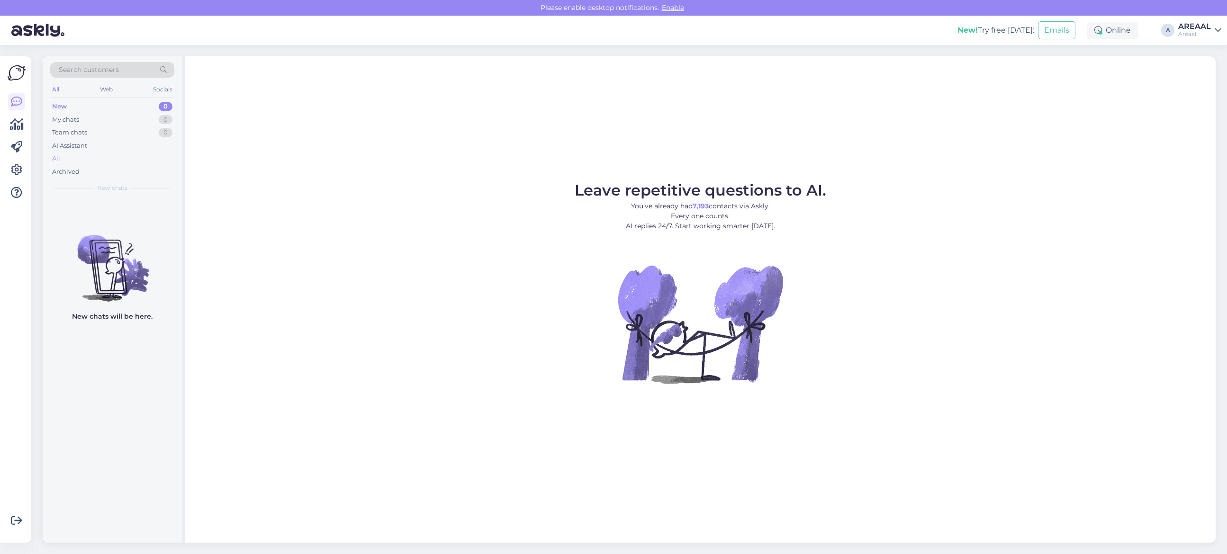
click at [124, 154] on div "All" at bounding box center [112, 158] width 124 height 13
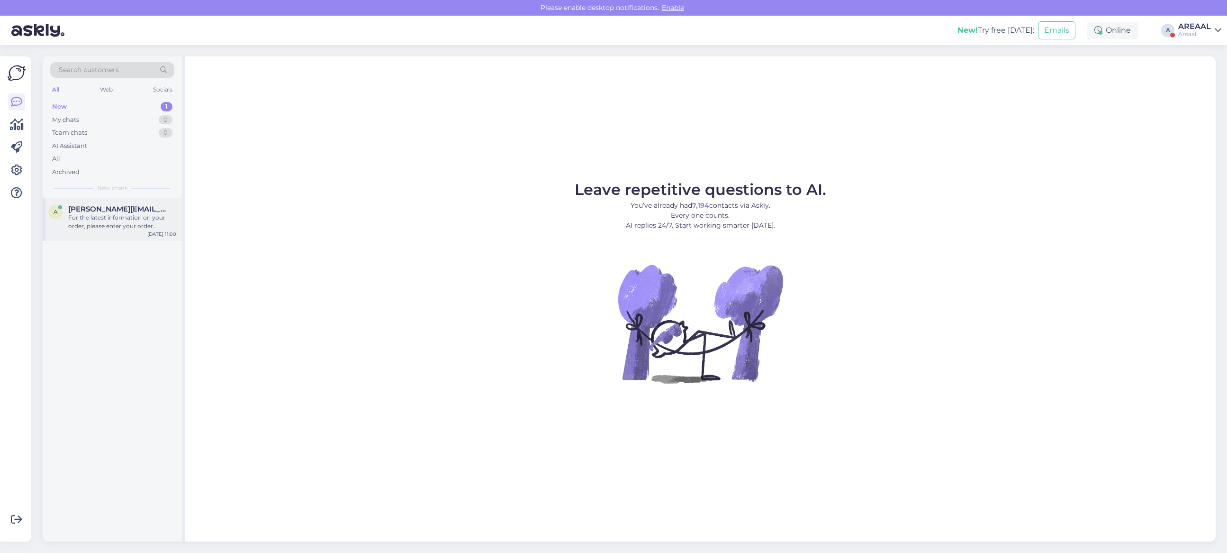
click at [145, 200] on div "a aleksandr@beljakov.me For the latest information on your order, please enter …" at bounding box center [112, 219] width 139 height 43
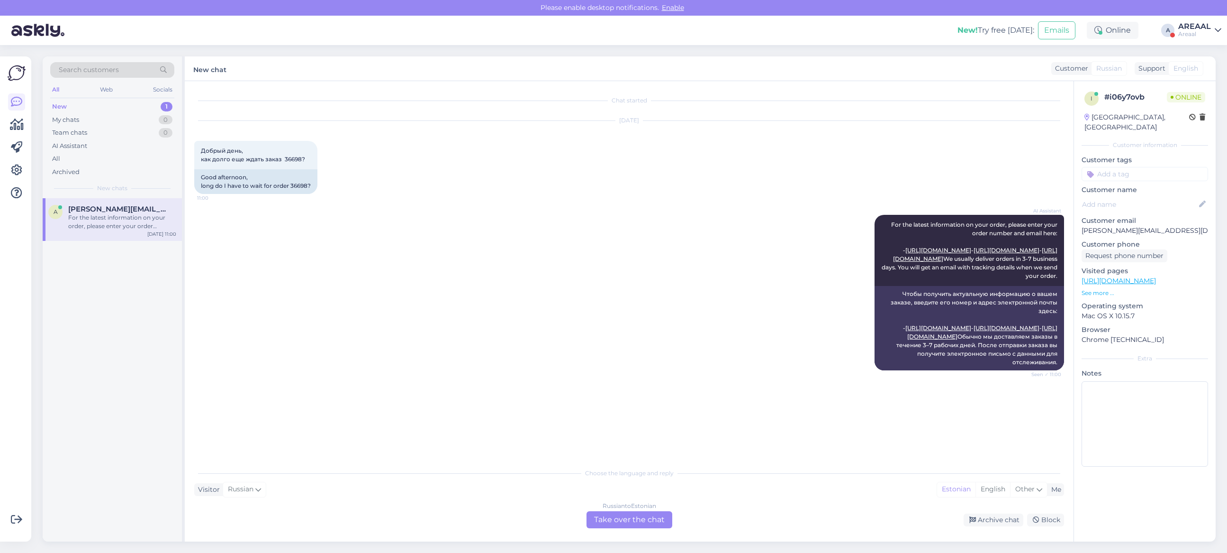
click at [638, 525] on div "Russian to Estonian Take over the chat" at bounding box center [630, 519] width 86 height 17
click at [629, 509] on div "Russian to Estonian" at bounding box center [630, 505] width 54 height 9
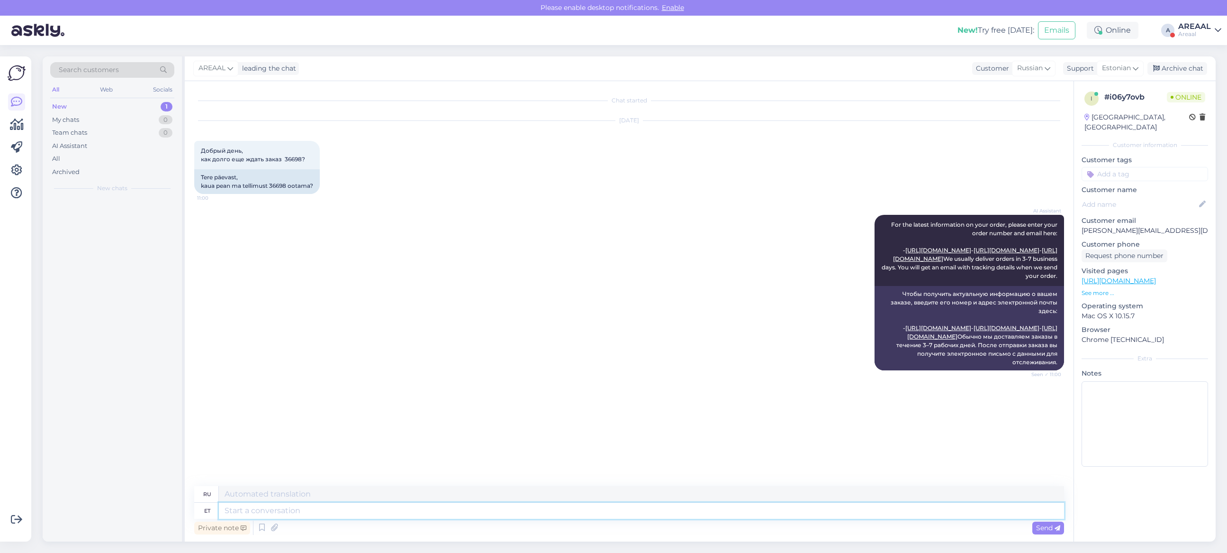
click at [629, 509] on textarea at bounding box center [641, 510] width 845 height 16
type textarea "Orienteeruv tarn"
type textarea "Ориентирование"
type textarea "Orienteeruv tarneaeg vahe"
type textarea "Расчетное время доставки"
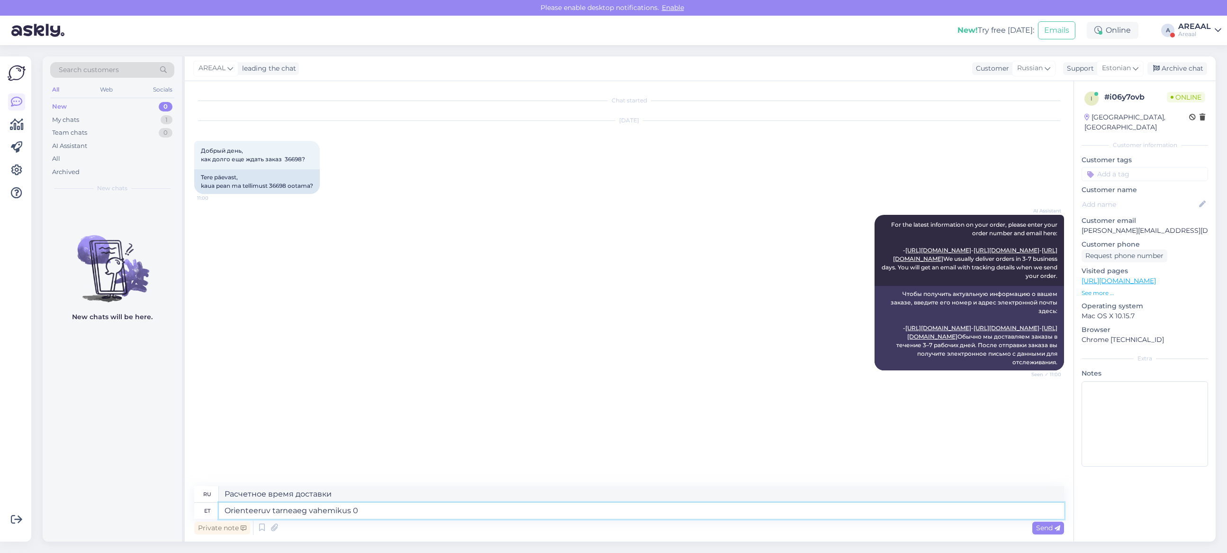
type textarea "Orienteeruv tarneaeg vahemikus 02"
type textarea "Расчетное время доставки в диапазоне"
type textarea "Orienteeruv tarneaeg vahemikus 01-07 okt"
type textarea "Расчетное время доставки между 01-07"
type textarea "Orienteeruv tarneaeg vahemikus 01-07 oktoober."
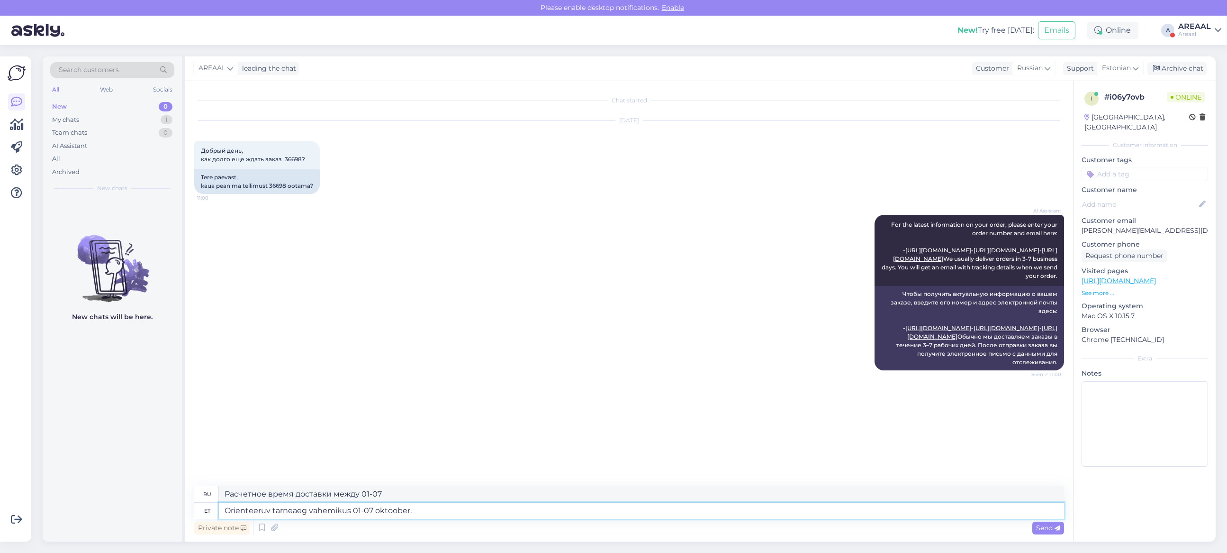
type textarea "Предполагаемое время доставки: 1-7 октября."
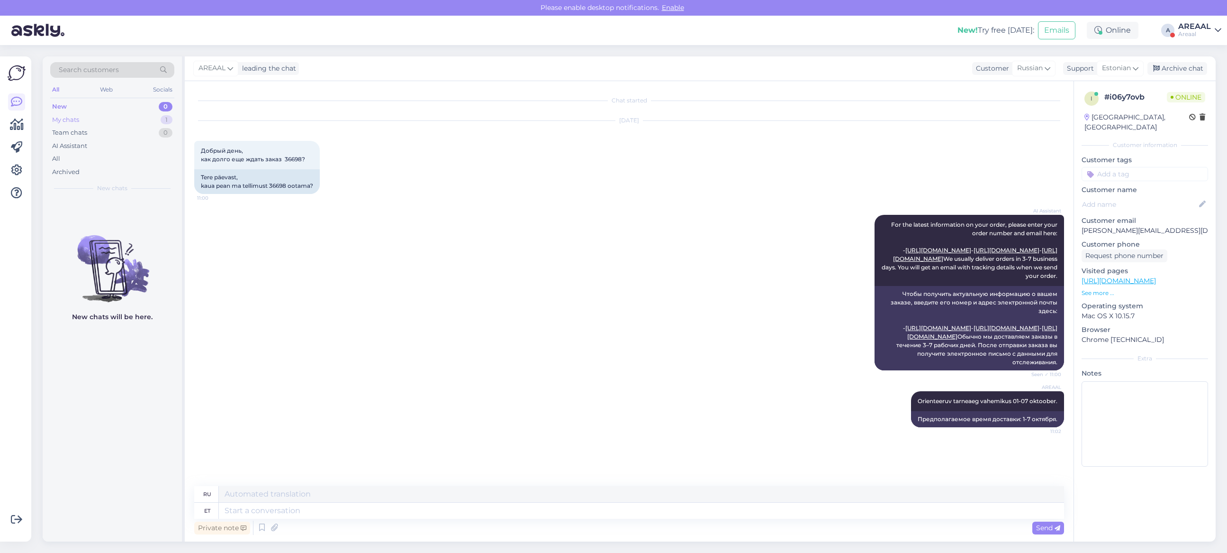
click at [143, 123] on div "My chats 1" at bounding box center [112, 119] width 124 height 13
click at [131, 163] on div "All" at bounding box center [112, 158] width 124 height 13
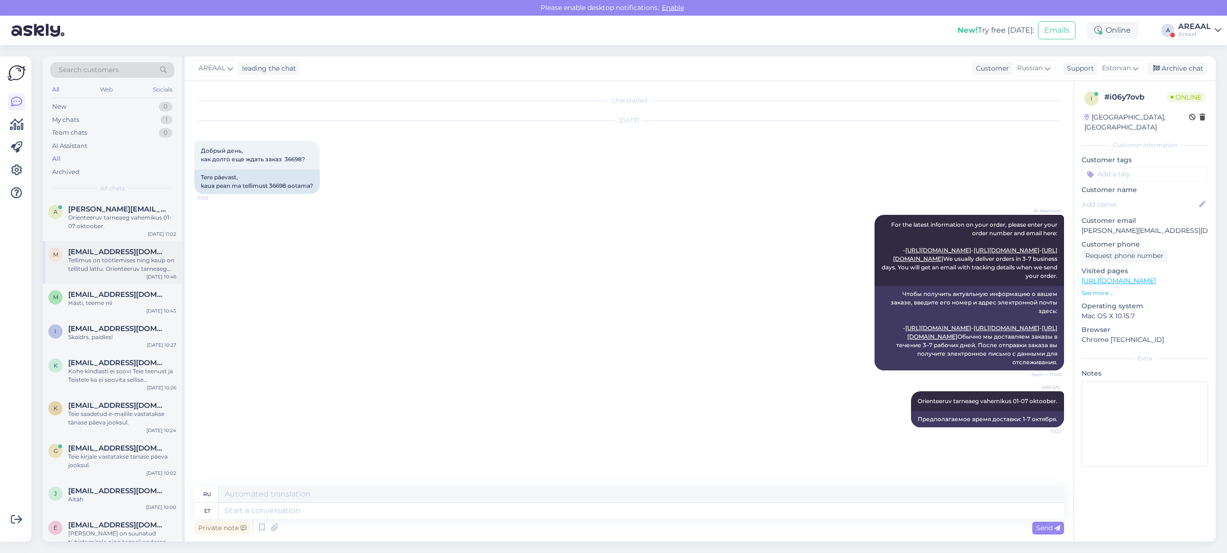
click at [136, 241] on div "M Max.guajardom@gmail.com Tellimus on töötlemises ning kaup on tellitud lattu. …" at bounding box center [112, 262] width 139 height 43
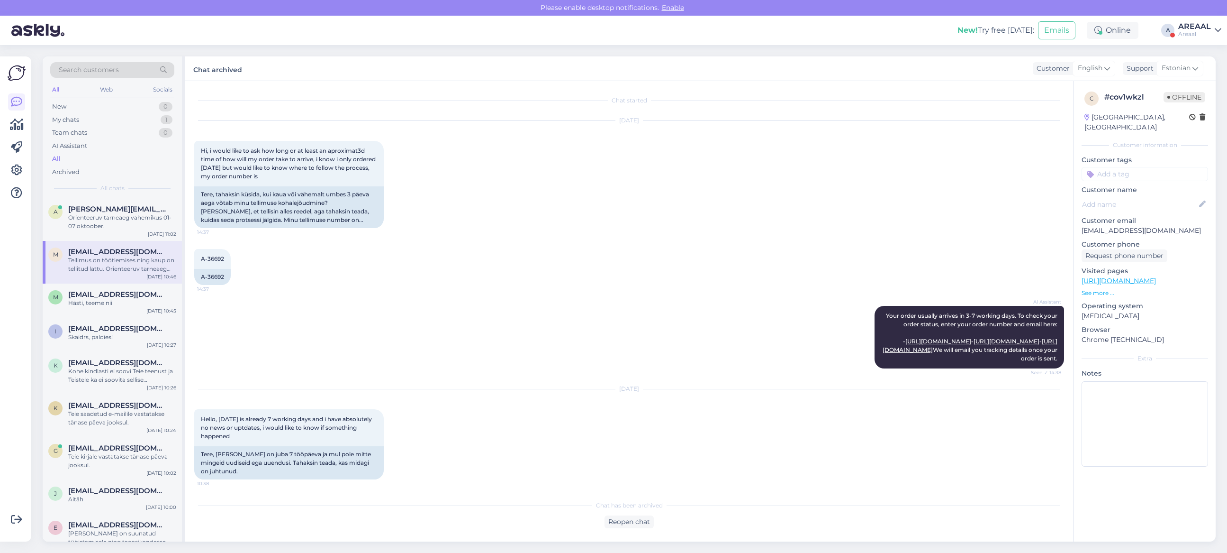
scroll to position [325, 0]
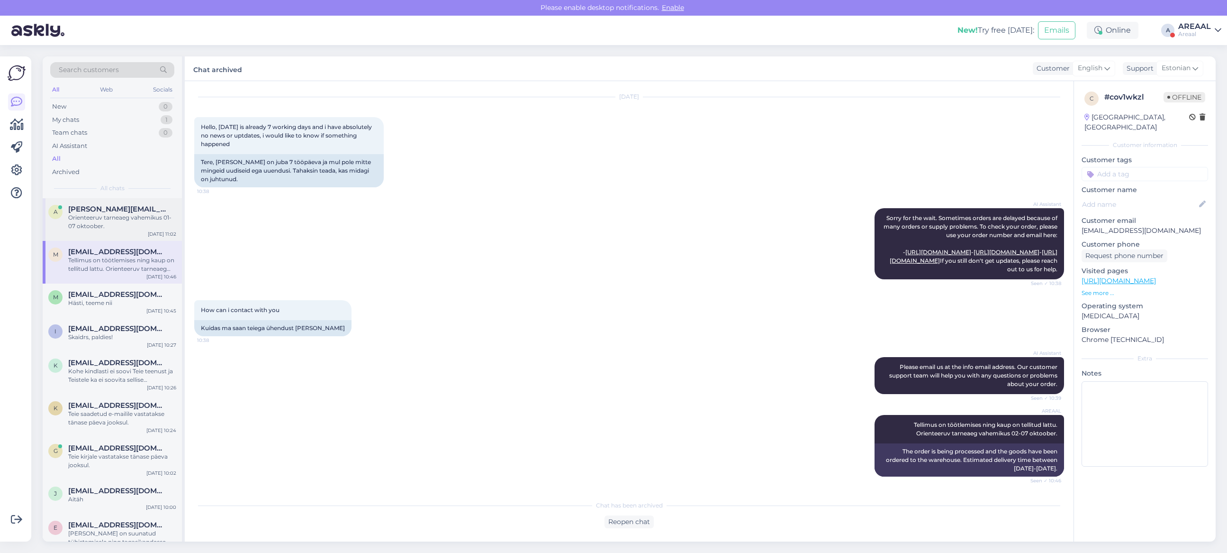
click at [134, 219] on div "Orienteeruv tarneaeg vahemikus 01-07 oktoober." at bounding box center [122, 221] width 108 height 17
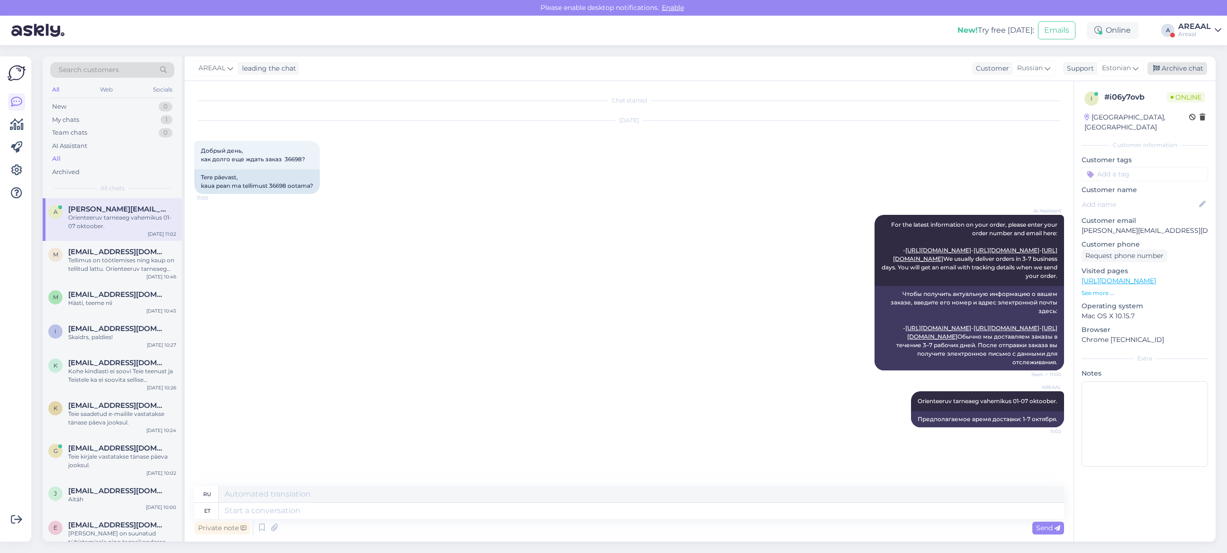
click at [1170, 67] on div "Archive chat" at bounding box center [1178, 68] width 60 height 13
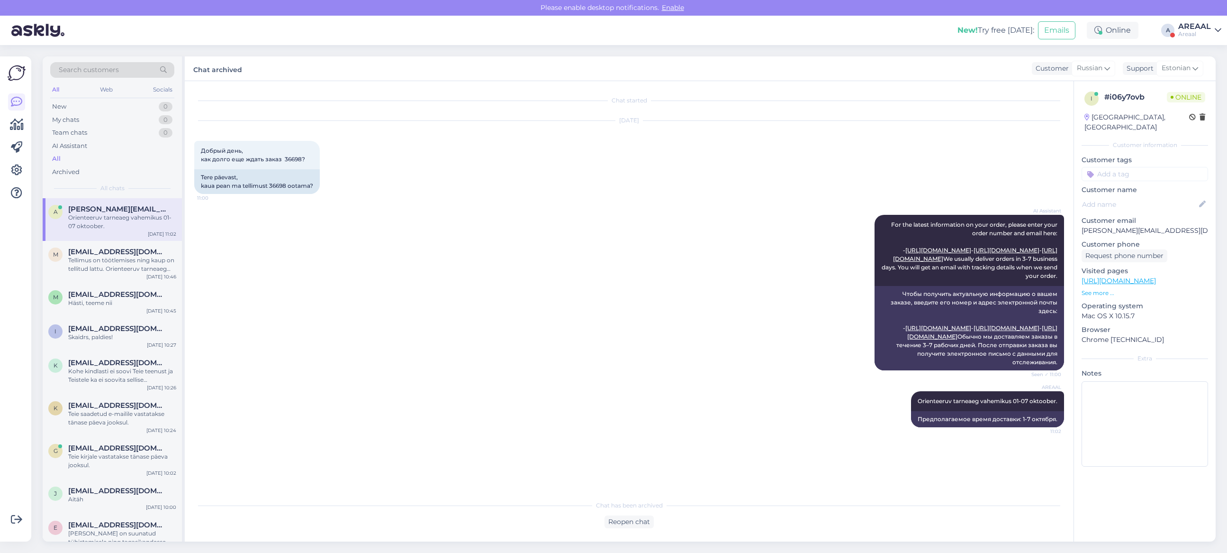
click at [1182, 34] on div "Areaal" at bounding box center [1195, 34] width 33 height 8
click at [1193, 73] on button "Open" at bounding box center [1201, 73] width 27 height 15
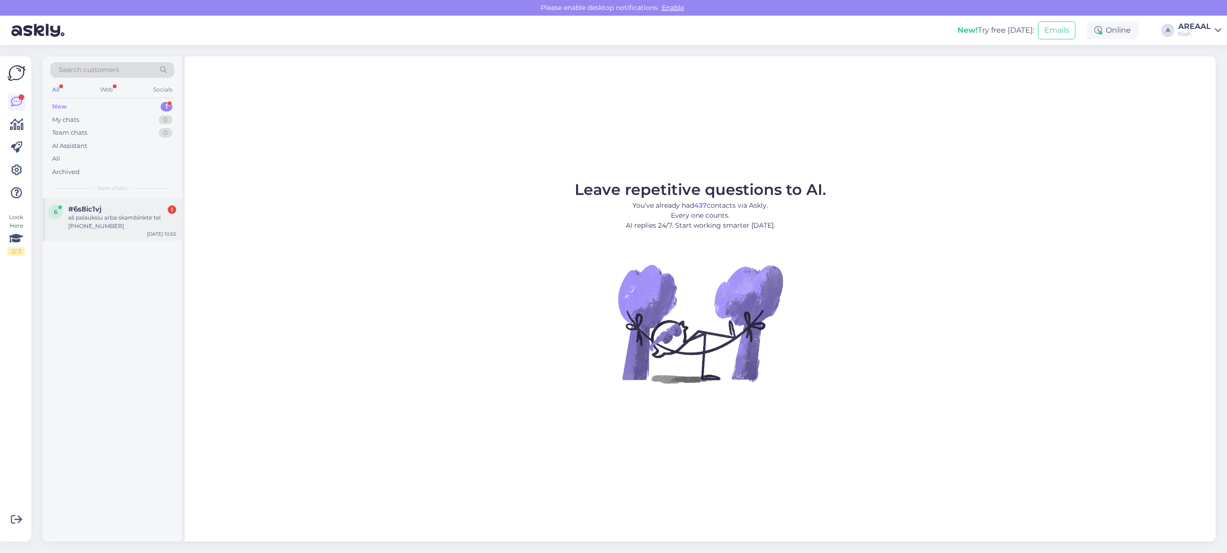
click at [82, 238] on div "6 #6s8ic1vj 1 aš palauksiu arba skambinkte tel 060417910 Sep 29 10:55" at bounding box center [112, 219] width 139 height 43
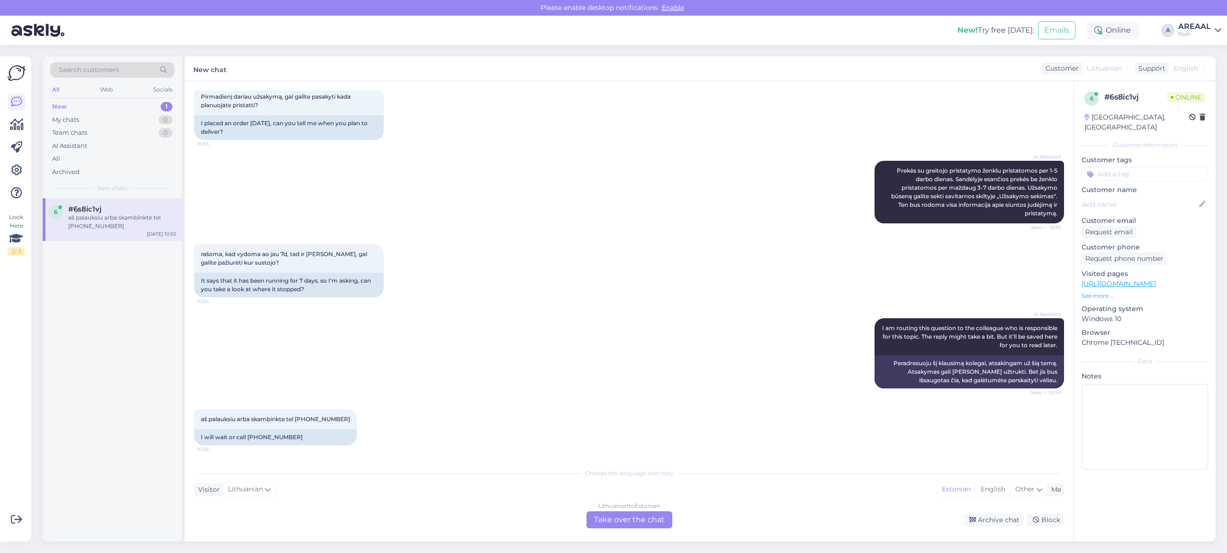
click at [612, 506] on div "Lithuanian to Estonian" at bounding box center [630, 505] width 62 height 9
click at [617, 515] on div "Lithuanian to Estonian Take over the chat" at bounding box center [630, 519] width 86 height 17
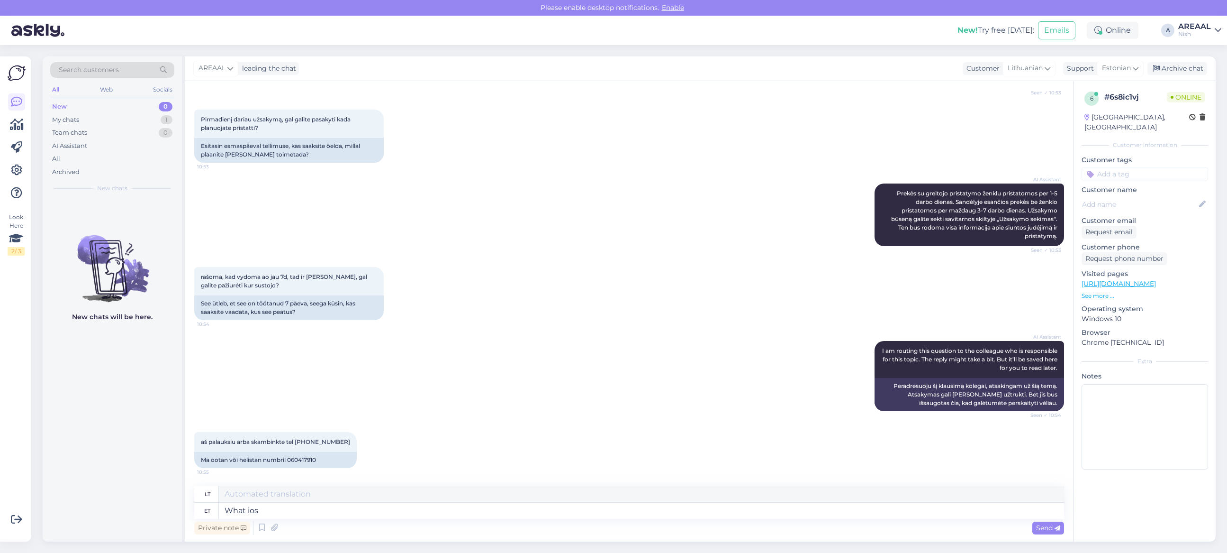
type textarea "What ios"
type textarea "Kas"
type textarea "What ios th"
type textarea "„WhatsApp“"
type textarea "What iosthe orde"
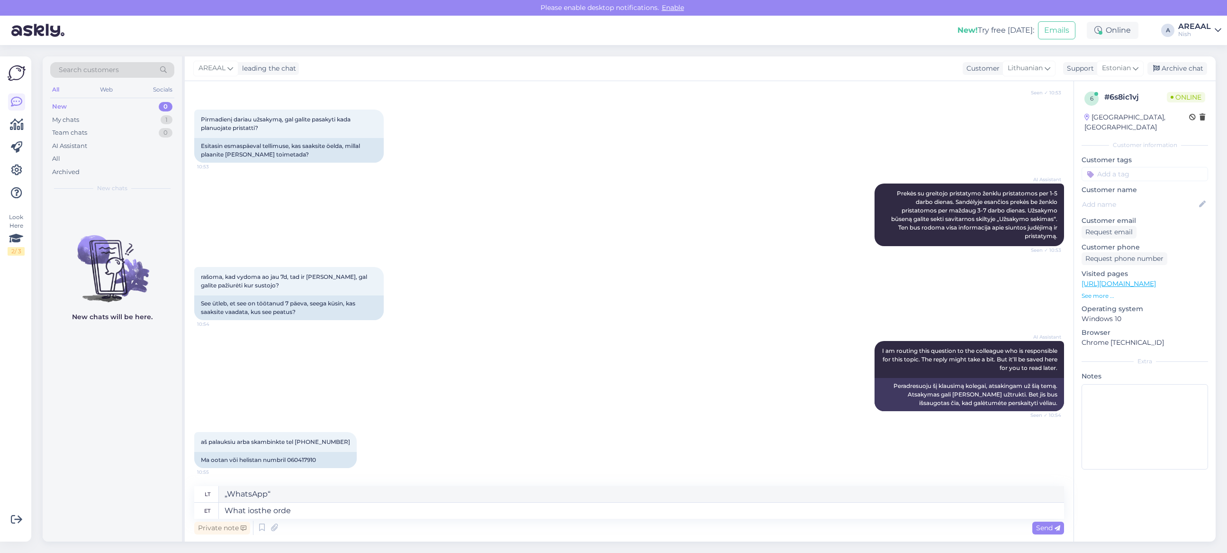
type textarea "Kas tai yra?"
type textarea "What iosthe order"
type textarea "Kokia tvarka?"
type textarea "What is t"
type textarea "Kas"
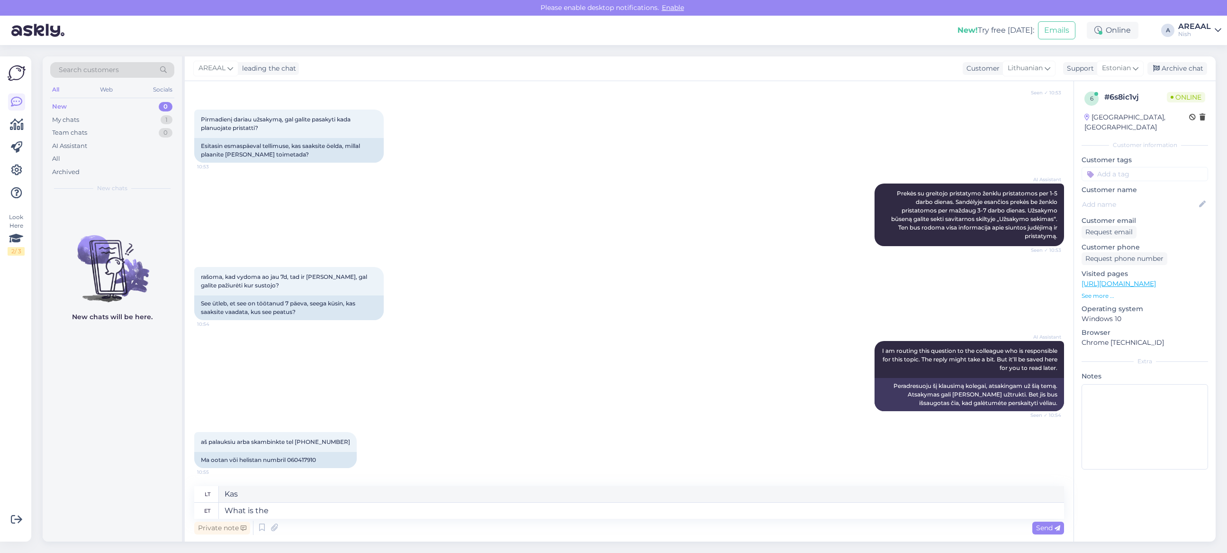
type textarea "What is the"
type textarea "Kas yra"
type textarea "What is the order number?"
type textarea "Koks užsakymo numeris?"
type textarea "Palun saat"
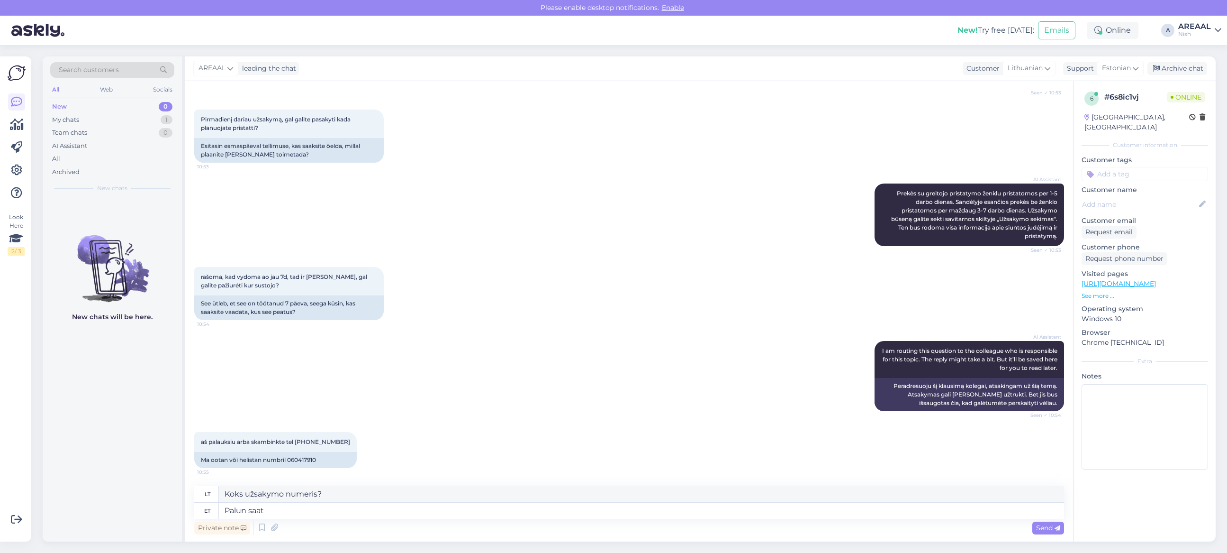
type textarea "Prašau"
type textarea "Kui s"
type textarea "Jei"
type textarea "Kui soovite tar"
type textarea "Jei norite"
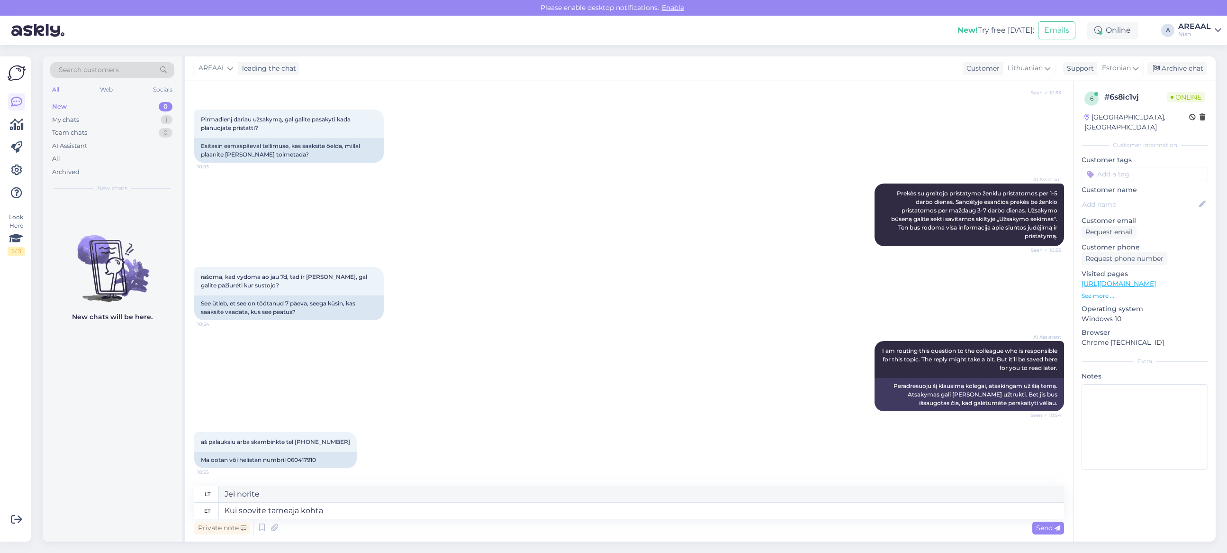
type textarea "Kui soovite tarneaja kohta"
type textarea "Jei pageidaujate pristatymo laiko"
type textarea "Kui soovite tarneaja kohta info"
type textarea "Jei norite sužinoti apie pristatymo laiką"
type textarea "Kui soovite tarneaja kohta infot, siis"
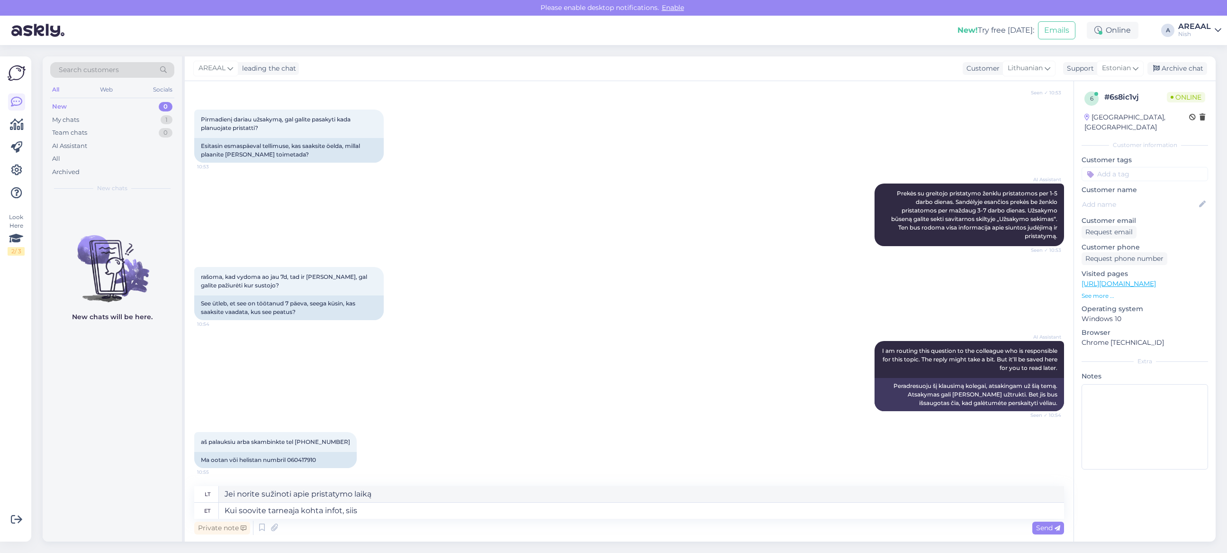
type textarea "Jei norėtumėte gauti informacijos apie pristatymo laiką,"
type textarea "Kui soovite tarneaja kohta infot, siis apl"
type textarea "Jei norėtumėte gauti informacijos apie pristatymo terminus, susisiekite su mani…"
type textarea "Kui soovite tarneaja kohta infot, siis palu"
type textarea "Jei norėtumėte gauti informacijos apie pristatymo laiką,"
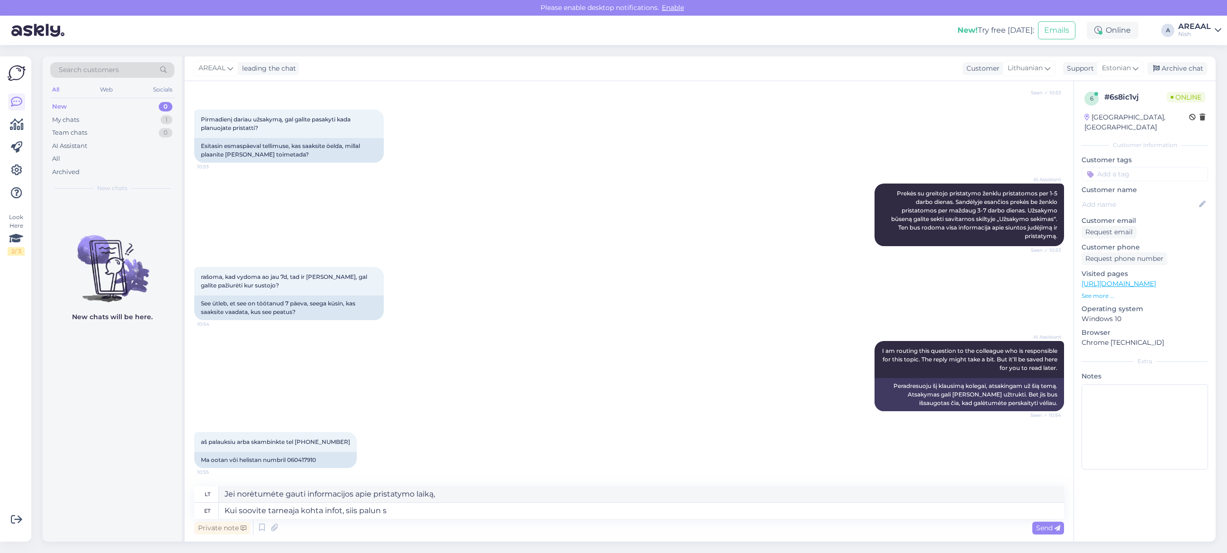
type textarea "Kui soovite tarneaja kohta infot, siis palun sa"
type textarea "Jei norėtumėte gauti informacijos apie pristatymo laiką, prašome"
type textarea "Kui soovite tarneaja kohta infot, siis palun saatke kiri"
type textarea "Jei norite gauti informacijos apie pristatymo laiką, prašome siųsti el."
type textarea "Kui soovite tarneaja kohta infot, siis palun saatke kiri info"
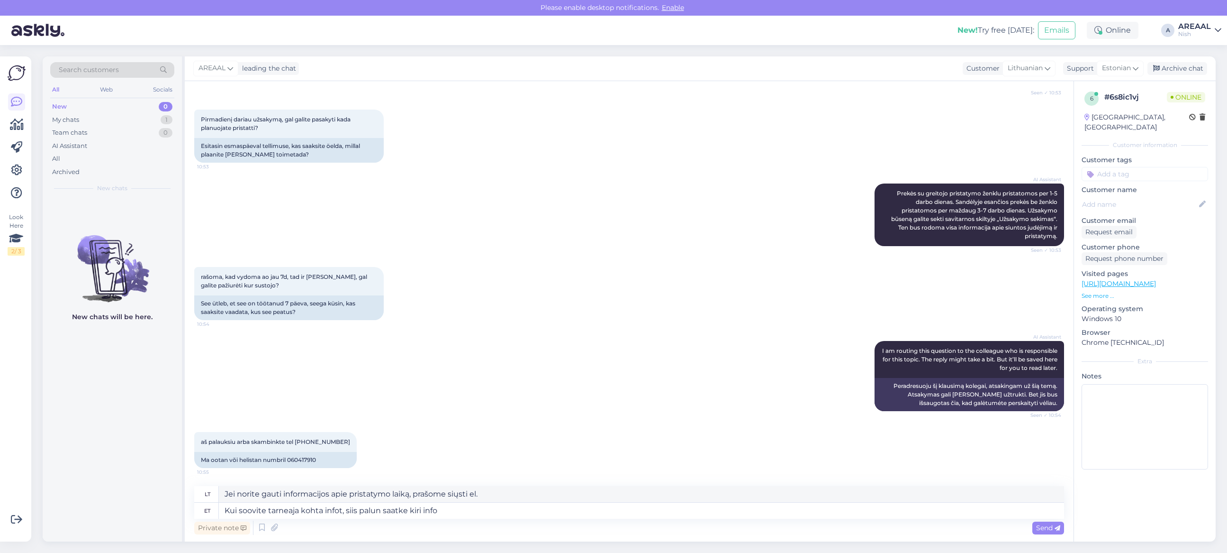
type textarea "Jei norėtumėte gauti informacijos apie pristatymo terminus, prašome rašyti el. …"
type textarea "Kui soovite tarneaja kohta infot, siis palun saatke kiri info@24vr.lt"
type textarea "Jei norėtumėte gauti informacijos apie pristatymo laiką, rašykite el. paštu inf…"
type textarea "Kui soovite tarneaja kohta infot, siis palun saatke kiri info@24vr.lt ja lisa"
type textarea "Jei norėtumėte gauti informacijos apie pristatymo laiką, rašykite el. paštu inf…"
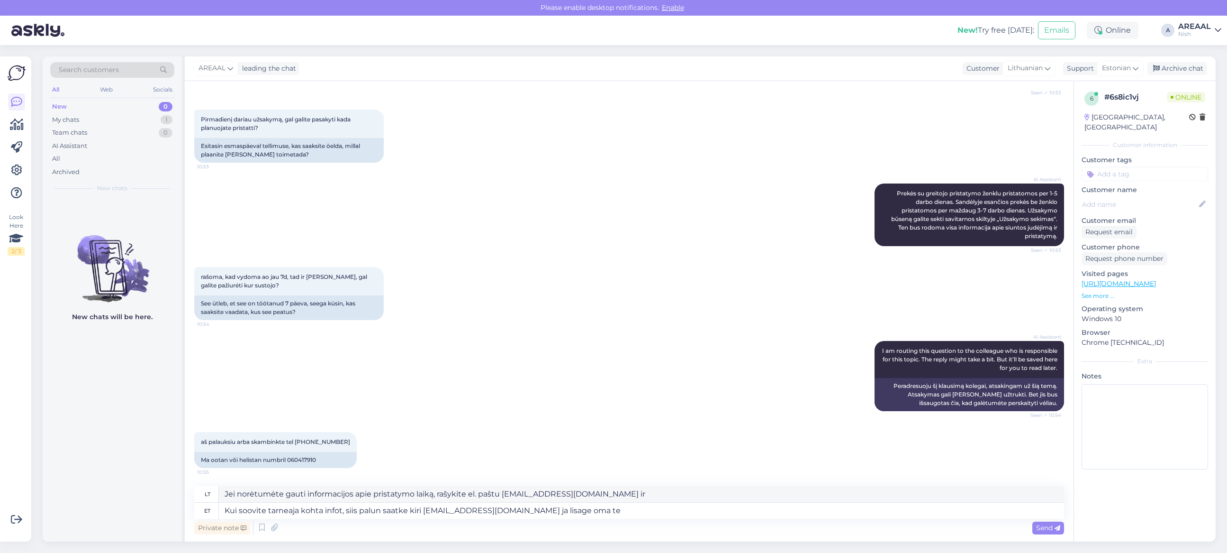
type textarea "Kui soovite tarneaja kohta infot, siis palun saatke kiri info@24vr.lt ja lisage…"
type textarea "Jei norėtumėte gauti informacijos apie pristatymo laiką, siųskite el. laišką in…"
type textarea "Kui soovite tarneaja kohta infot, siis palun saatke kiri info@24vr.lt ja lisage…"
type textarea "Jei norėtumėte gauti informacijos apie pristatymo laiką, siųskite el. laišką in…"
type textarea "Kui soovite tarneaja kohta infot, siis palun saatke kiri info@24vr.lt ja lisage…"
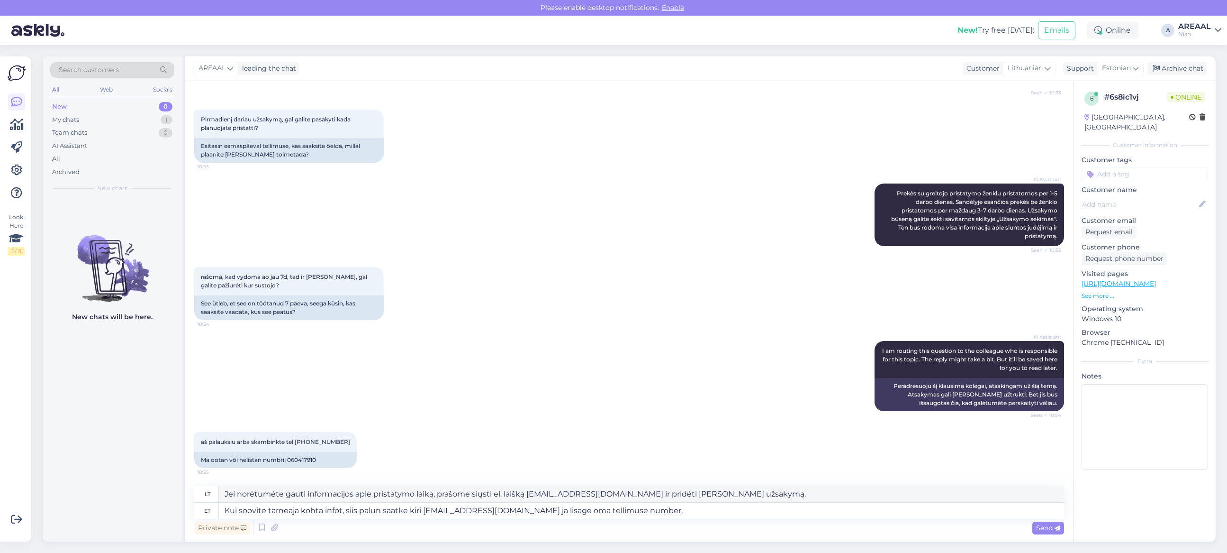
type textarea "Jei norėtumėte gauti informacijos apie pristatymo laiką, prašome siųsti el. lai…"
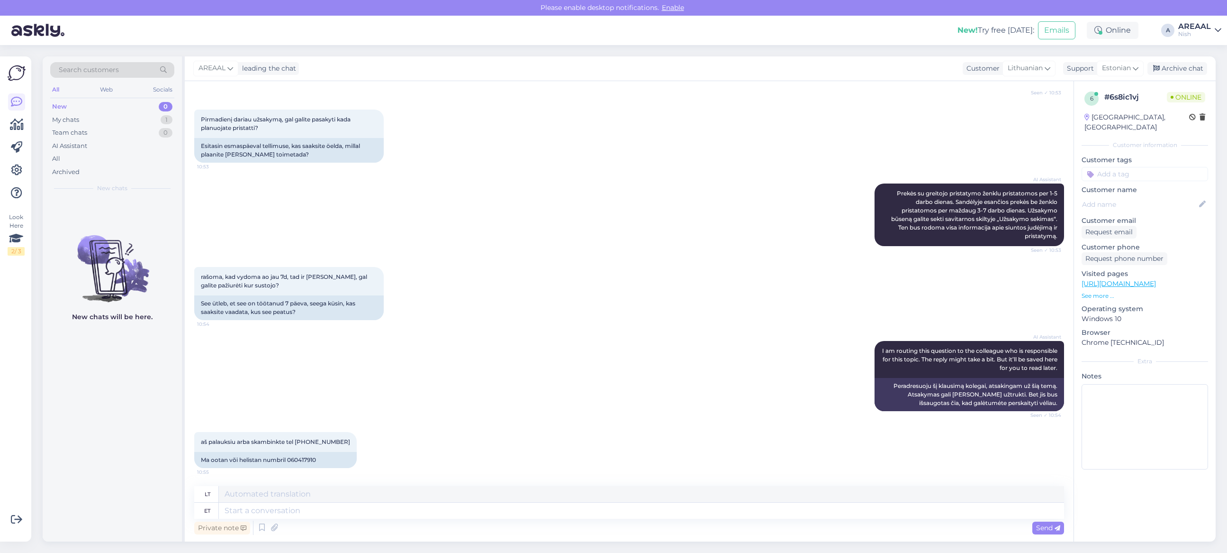
scroll to position [212, 0]
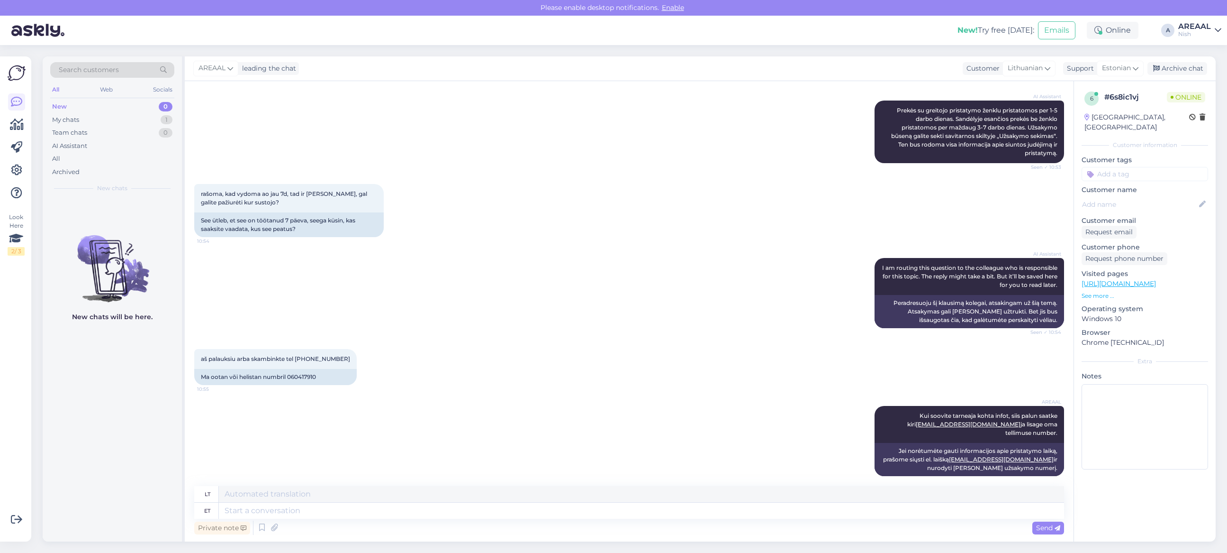
click at [22, 158] on div at bounding box center [16, 147] width 17 height 108
click at [79, 154] on div "All" at bounding box center [112, 158] width 124 height 13
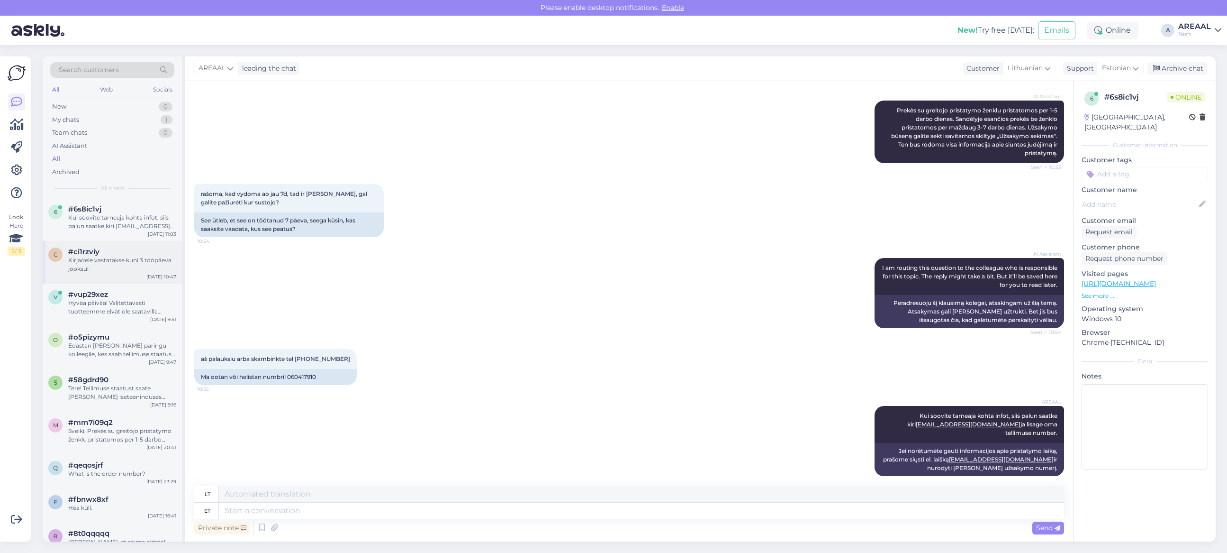
click at [124, 249] on div "#ci1rzviy" at bounding box center [122, 251] width 108 height 9
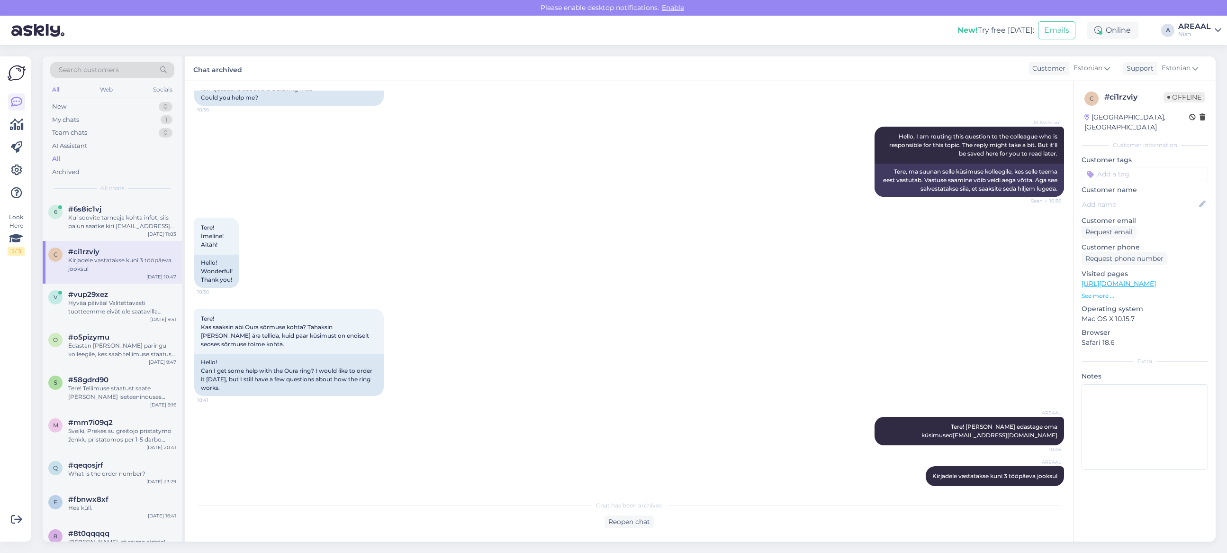
click at [324, 267] on div "Tere! Imeline! Aitäh! 10:36 Hello! Wonderful! Thank you!" at bounding box center [629, 252] width 870 height 91
click at [154, 215] on div "Kui soovite tarneaja kohta infot, siis palun saatke kiri info@24vr.lt ja lisage…" at bounding box center [122, 221] width 108 height 17
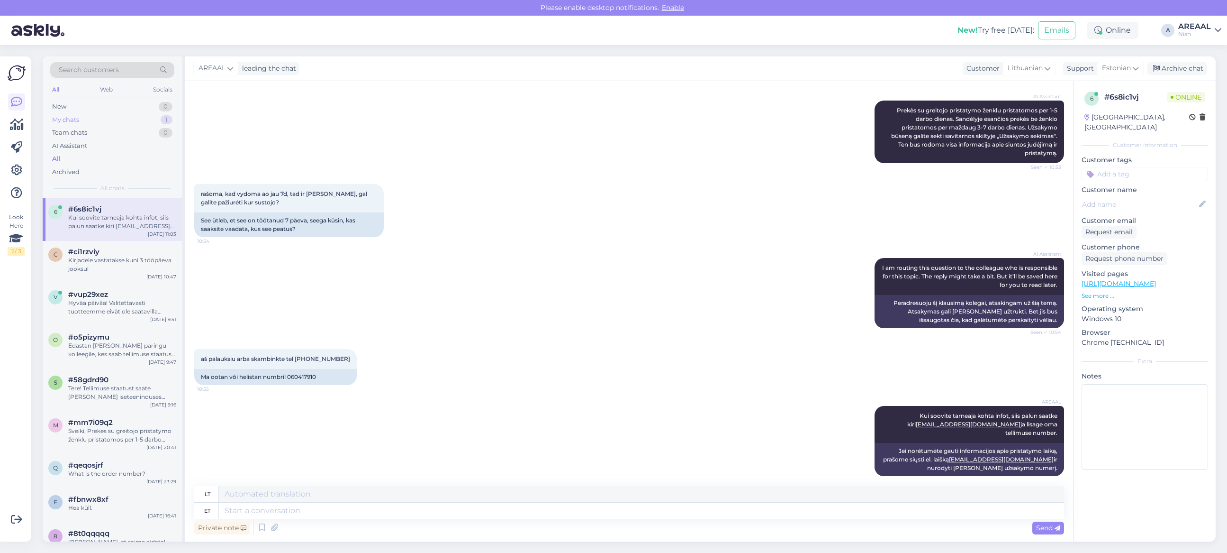
click at [148, 124] on div "My chats 1" at bounding box center [112, 119] width 124 height 13
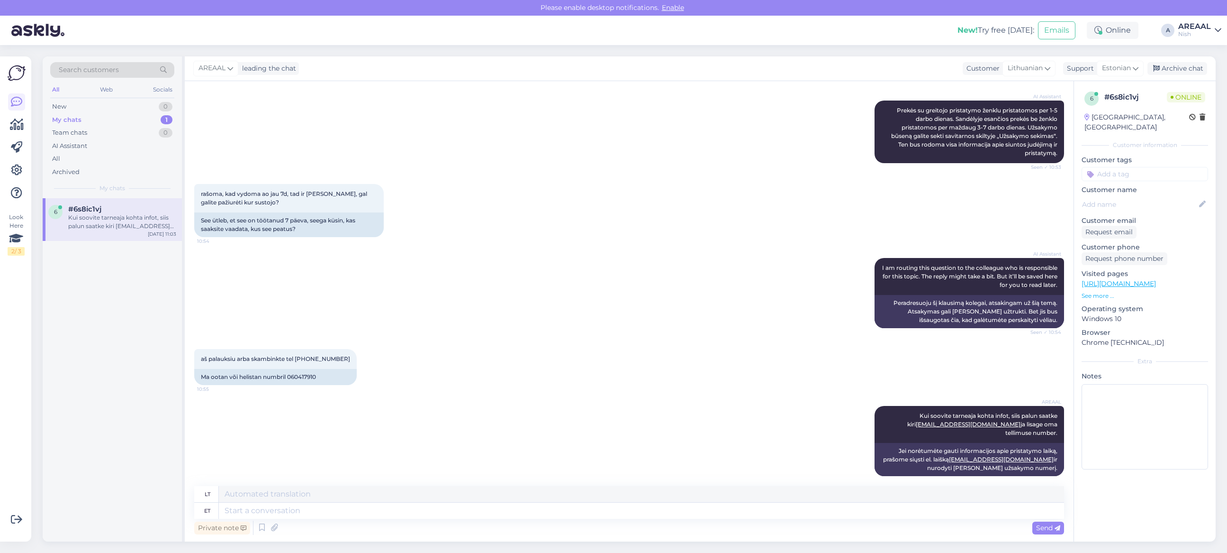
click at [36, 273] on div "Look Here 2 / 3 Get more Your checklist to get more value from Askly. Close Con…" at bounding box center [18, 299] width 37 height 508
click at [308, 275] on div "AI Assistant I am routing this question to the colleague who is responsible for…" at bounding box center [629, 292] width 870 height 91
click at [312, 256] on div "AI Assistant I am routing this question to the colleague who is responsible for…" at bounding box center [629, 292] width 870 height 91
click at [667, 67] on div "AREAAL leading the chat Customer Lithuanian Support Estonian Archive chat" at bounding box center [700, 68] width 1031 height 25
click at [553, 220] on div "rašoma, kad vydoma ao jau 7d, tad ir klausiu, gal galite pažiurėti kur sustojo?…" at bounding box center [629, 210] width 870 height 74
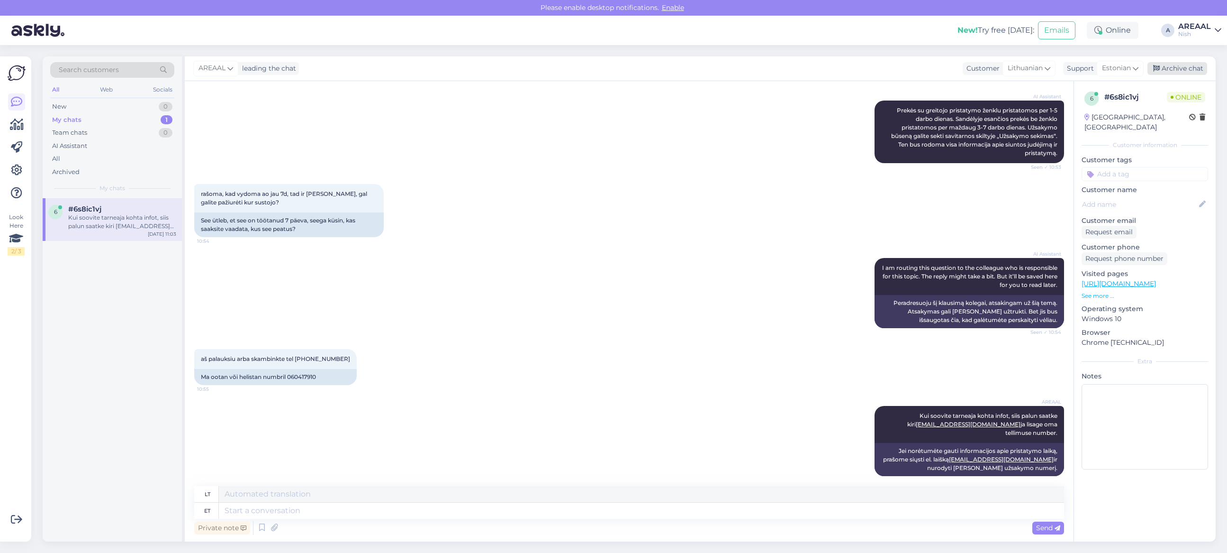
click at [1176, 63] on div "Archive chat" at bounding box center [1178, 68] width 60 height 13
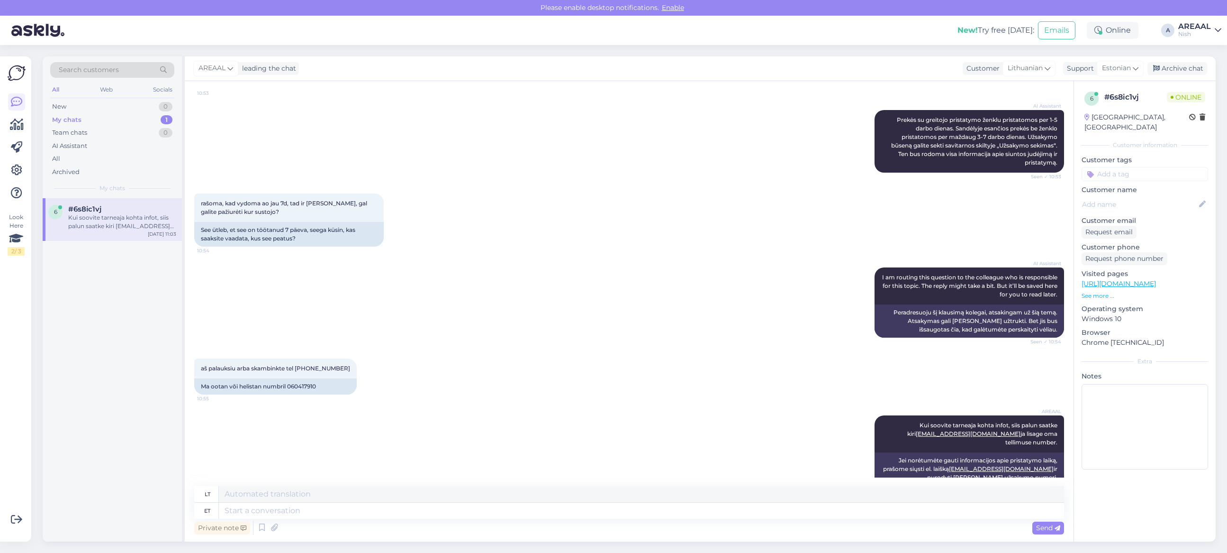
click at [1201, 23] on div "AREAAL" at bounding box center [1195, 27] width 33 height 8
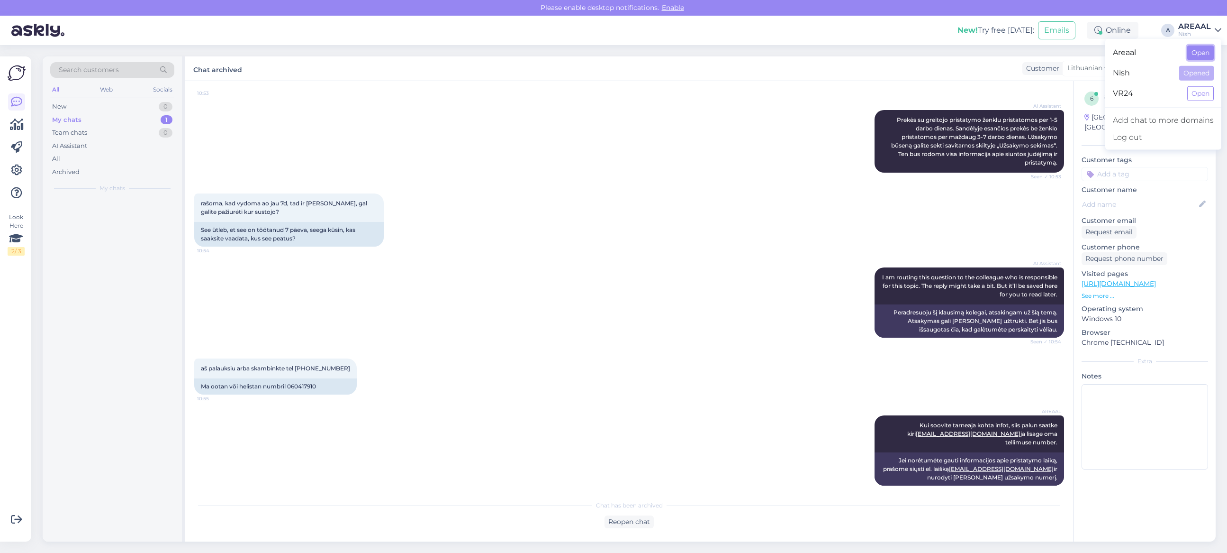
click at [1191, 53] on button "Open" at bounding box center [1201, 52] width 27 height 15
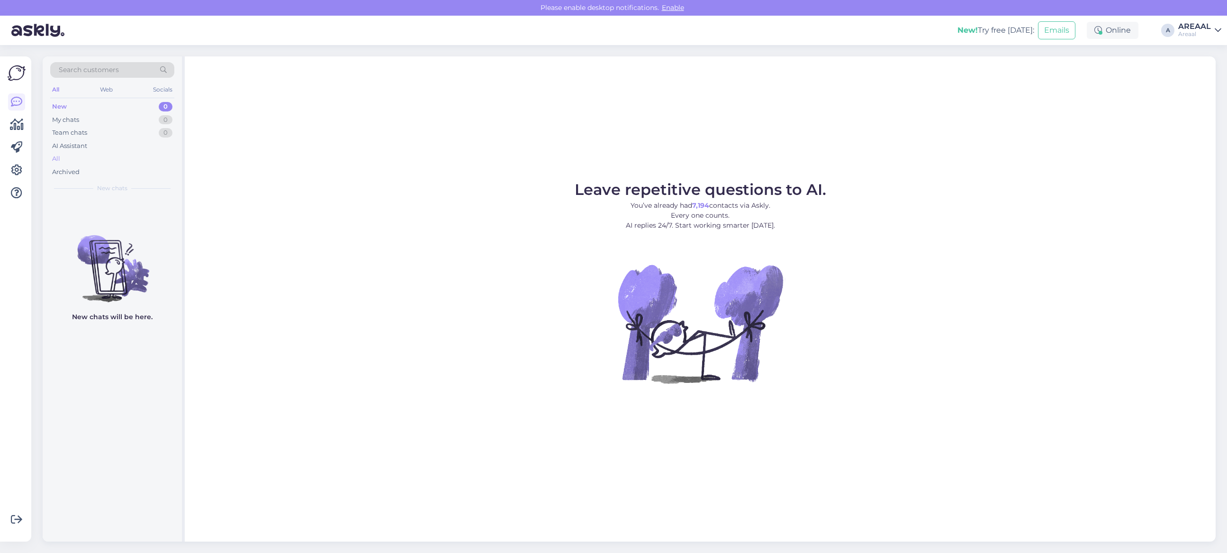
click at [85, 156] on div "All" at bounding box center [112, 158] width 124 height 13
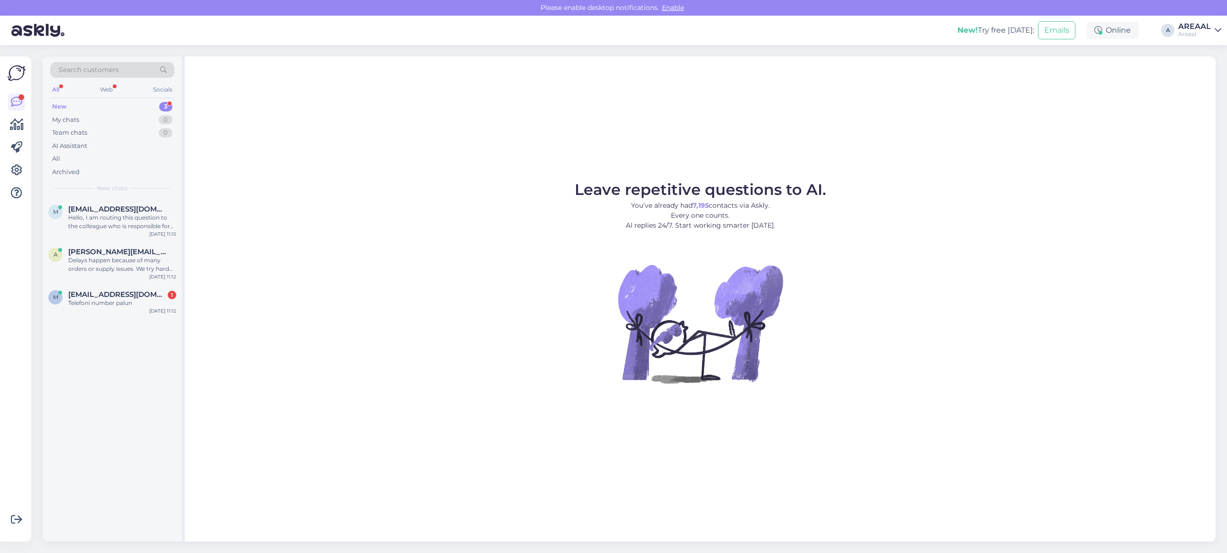
click at [214, 249] on figure "Leave repetitive questions to AI. You’ve already had 7,195 contacts via Askly. …" at bounding box center [700, 295] width 1014 height 227
click at [164, 299] on div "Telefoni number palun" at bounding box center [122, 303] width 108 height 9
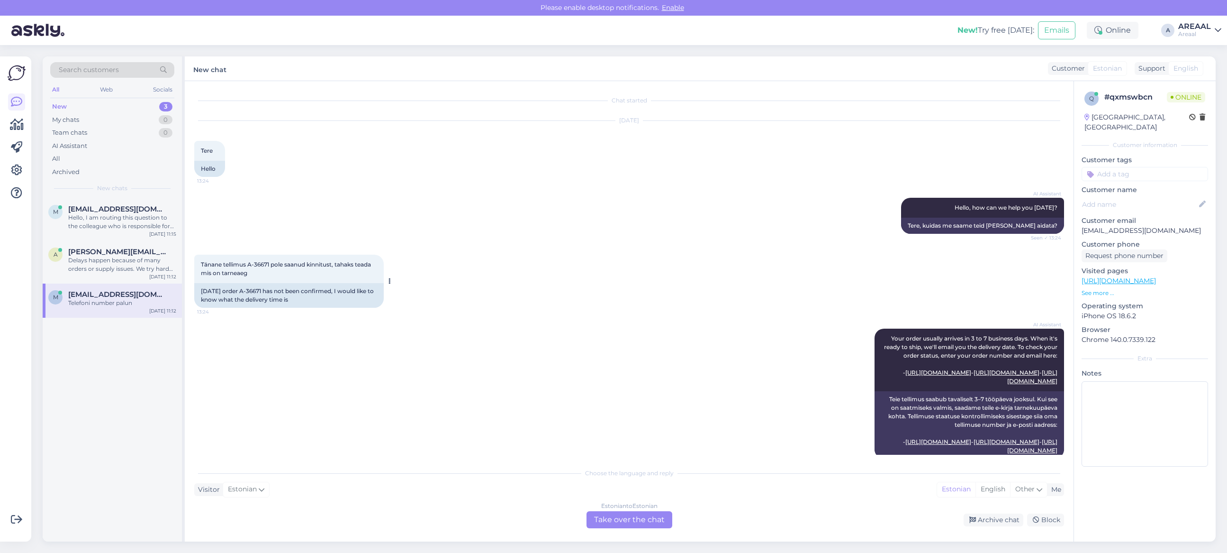
click at [253, 263] on span "Tänane tellimus A-36671 pole saanud kinnitust, tahaks teada mis on tarneaeg" at bounding box center [287, 269] width 172 height 16
copy span "-3"
copy span "-366"
copy span "-36671"
drag, startPoint x: 250, startPoint y: 264, endPoint x: 271, endPoint y: 267, distance: 20.6
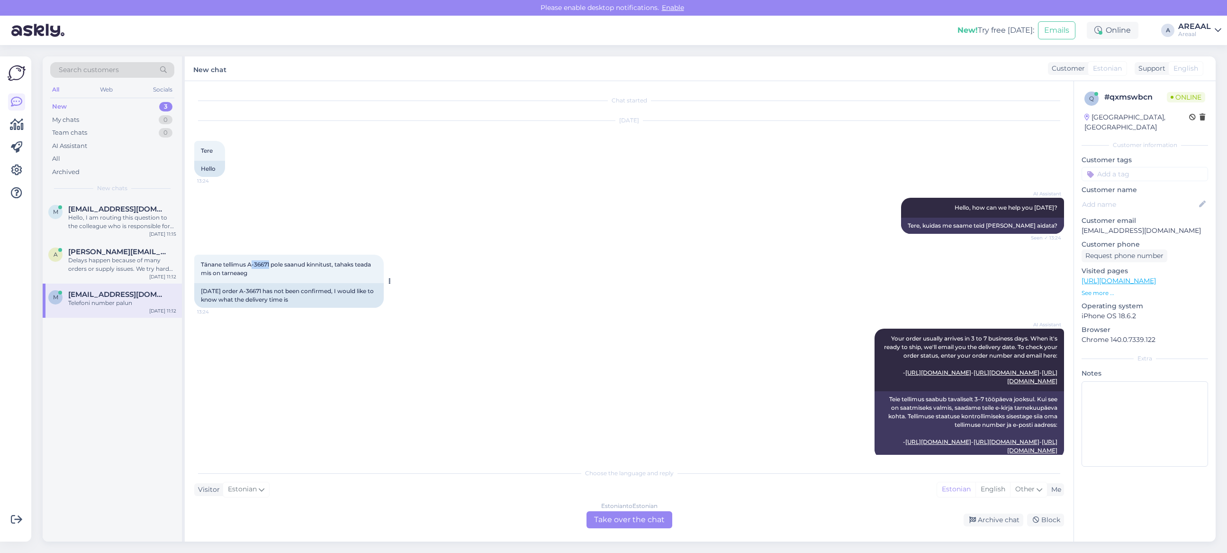
click at [271, 267] on div "Tänane tellimus A-36671 pole saanud kinnitust, tahaks teada mis on tarneaeg 13:…" at bounding box center [289, 268] width 190 height 28
click at [112, 228] on div "Hello, I am routing this question to the colleague who is responsible for this …" at bounding box center [122, 221] width 108 height 17
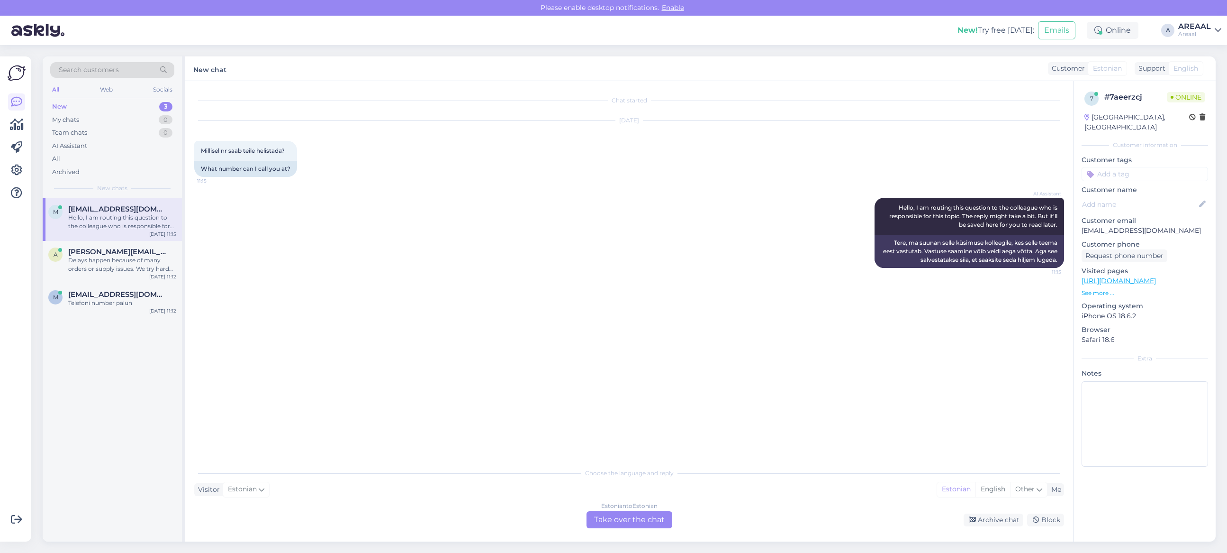
click at [655, 520] on div "Estonian to Estonian Take over the chat" at bounding box center [630, 519] width 86 height 17
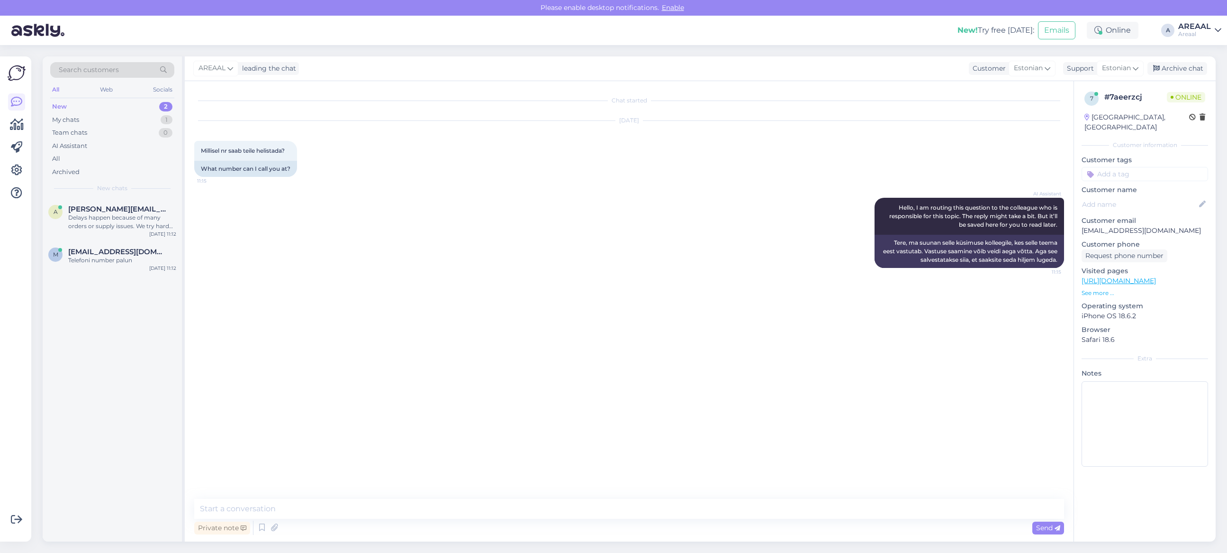
click at [655, 516] on textarea at bounding box center [629, 509] width 870 height 20
type textarea "T"
type textarea "Telefoniteenindus on suletud alates 2025 märtsist"
type textarea "Palun edastage küsimused [EMAIL_ADDRESS][DOMAIN_NAME]"
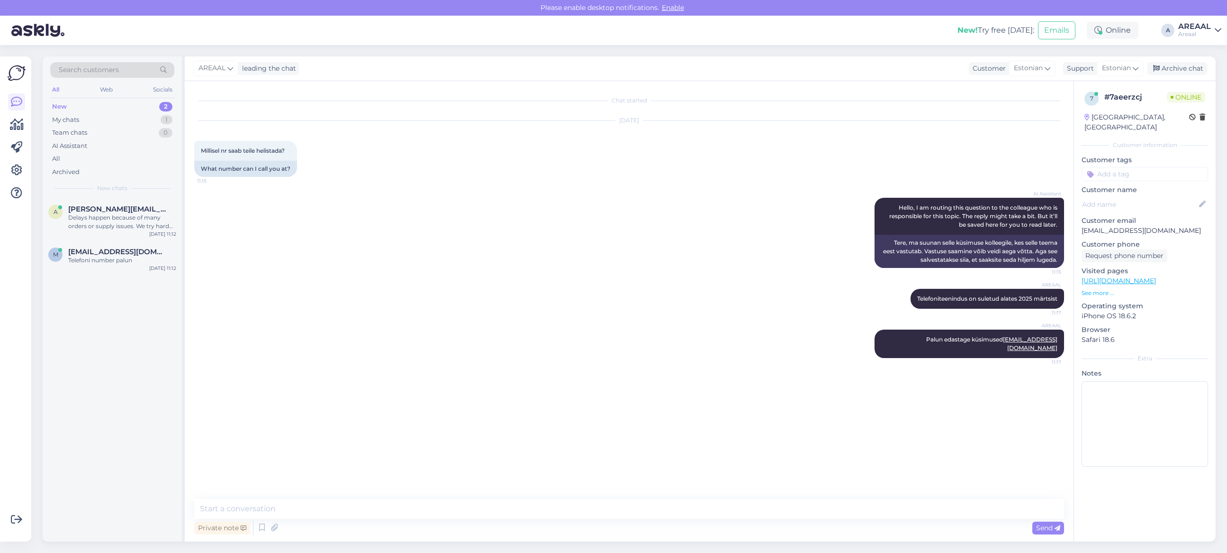
click at [563, 221] on div "AI Assistant Hello, I am routing this question to the colleague who is responsi…" at bounding box center [629, 232] width 870 height 91
click at [1207, 57] on div "Search customers All Web Socials New 2 My chats 1 Team chats 0 AI Assistant All…" at bounding box center [632, 299] width 1190 height 508
click at [1192, 69] on div "Archive chat" at bounding box center [1178, 68] width 60 height 13
click at [62, 204] on div "a [PERSON_NAME][EMAIL_ADDRESS][DOMAIN_NAME] Delays happen because of many order…" at bounding box center [112, 219] width 139 height 43
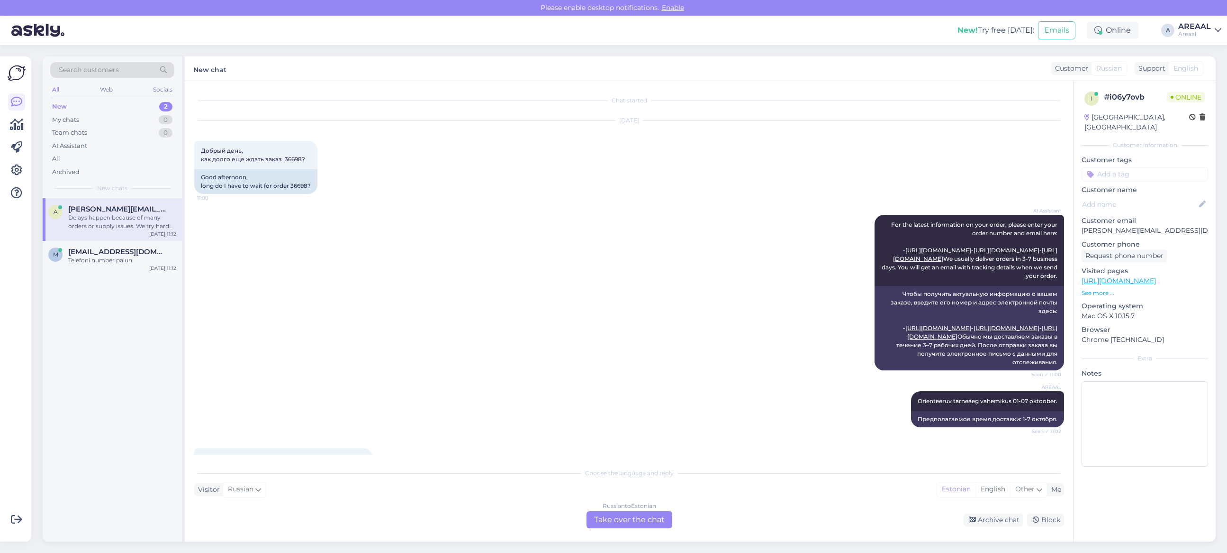
scroll to position [249, 0]
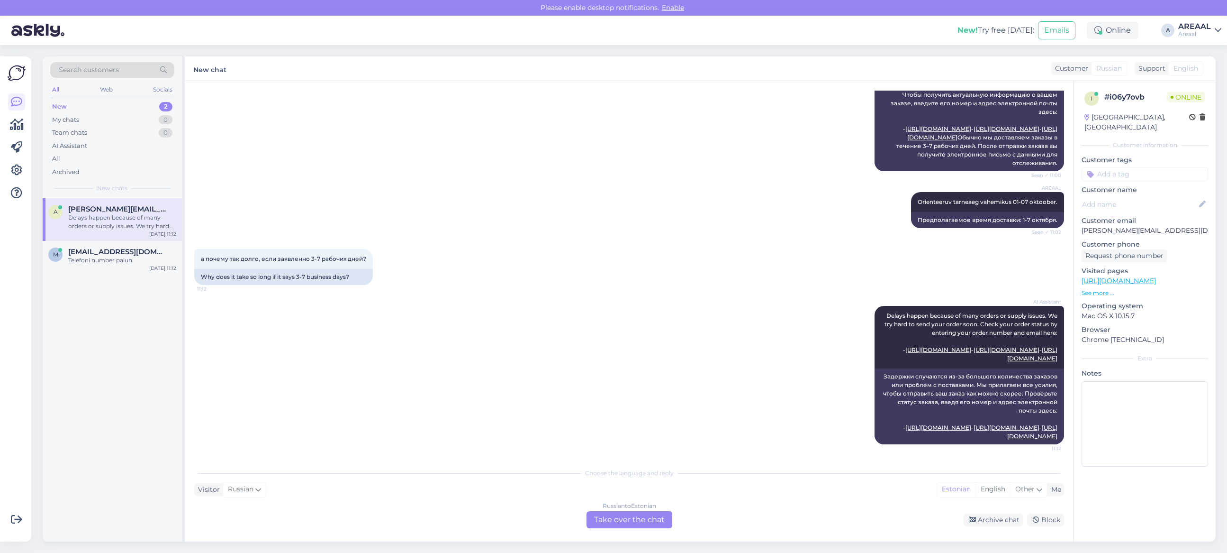
click at [789, 263] on div "а почему так долго, если заявленно 3-7 рабочих дней? 11:12 Why does it take so …" at bounding box center [629, 266] width 870 height 57
click at [730, 219] on div "AREAAL Orienteeruv tarneaeg vahemikus 01-07 oktoober. Seen ✓ 11:02 Предполагаем…" at bounding box center [629, 209] width 870 height 57
click at [614, 524] on div "Russian to Estonian Take over the chat" at bounding box center [630, 519] width 86 height 17
click at [614, 520] on div "Russian to Estonian Take over the chat" at bounding box center [630, 519] width 86 height 17
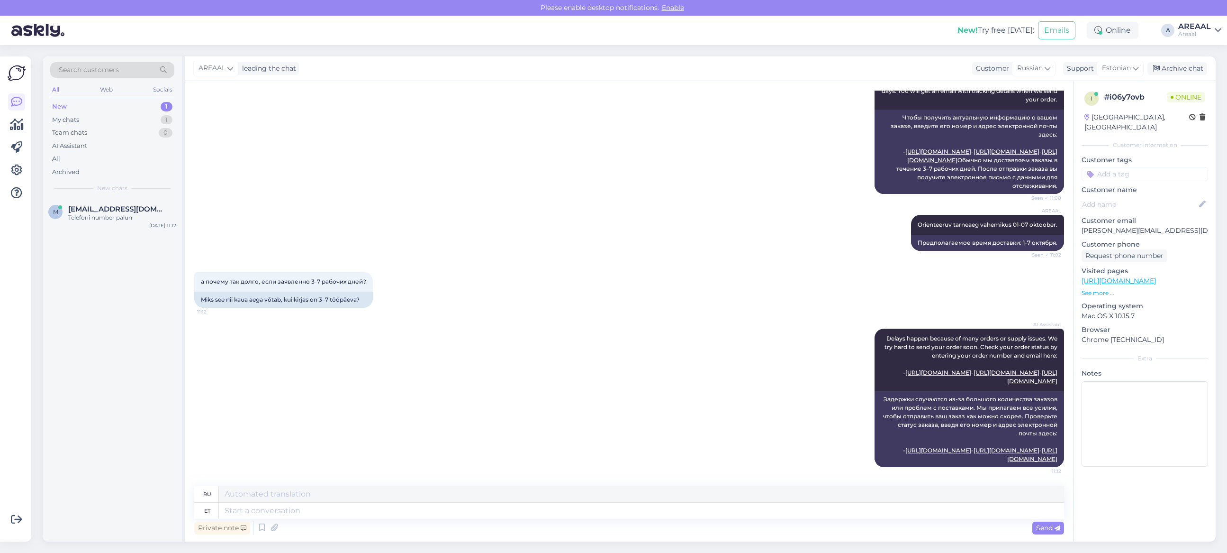
click at [614, 519] on div "Private note Send" at bounding box center [629, 527] width 870 height 18
click at [619, 517] on textarea at bounding box center [641, 510] width 845 height 16
type textarea "Kohaletoimetamise inf"
type textarea "Доставка"
type textarea "Kohaletoimetamise info al"
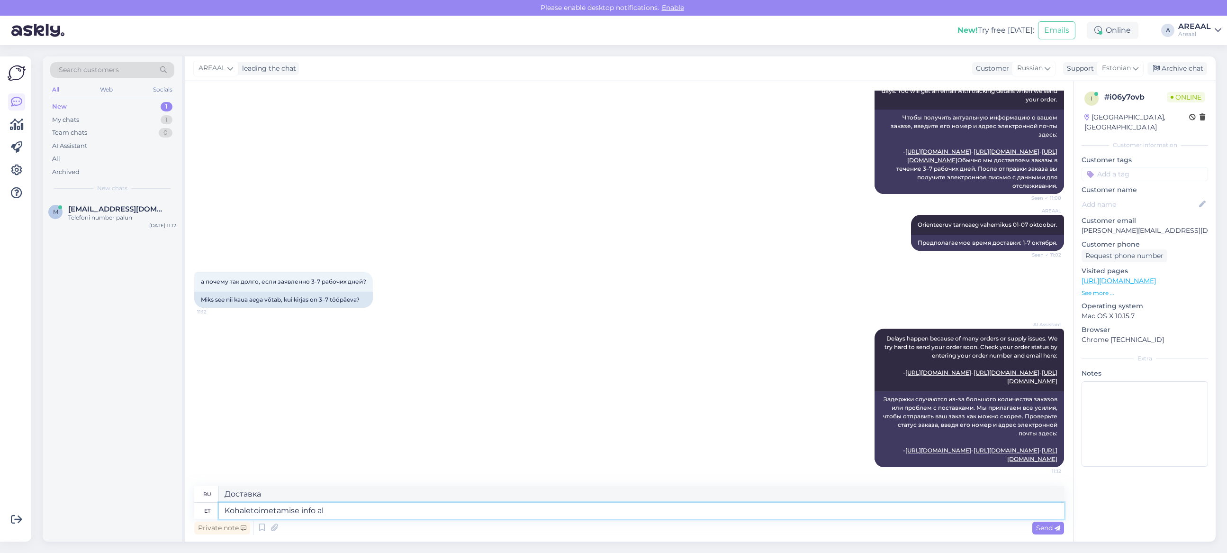
type textarea "Информация о доставке"
type textarea "Kohaletoimetamise info alla on lis"
type textarea "Информация о доставке приведена ниже."
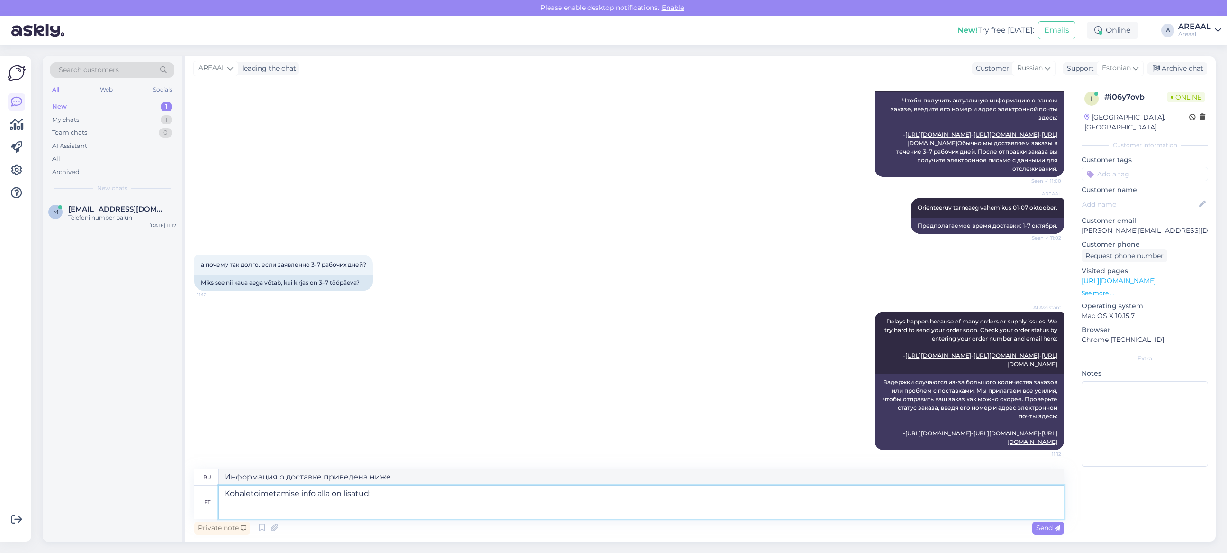
paste textarea "Tarneajad on esialgsed ning selguvad pärast tellimuse vormistamist ja tasumise …"
type textarea "Kohaletoimetamise info alla on lisatud: [PERSON_NAME] on esialgsed ning selguva…"
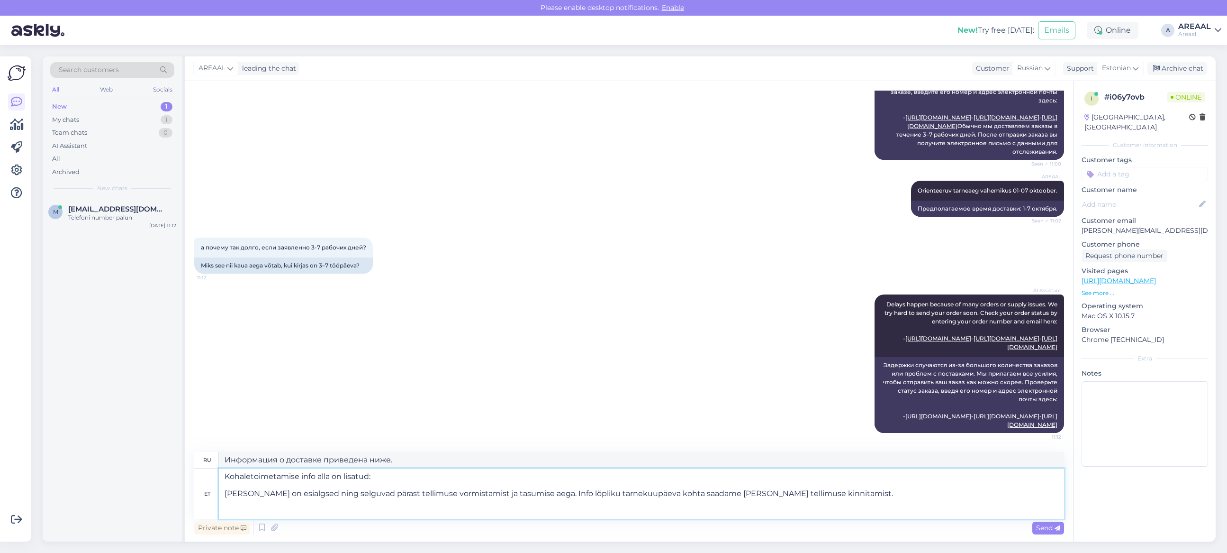
type textarea "Информация о доставке ниже: Сроки доставки предварительные и будут определены п…"
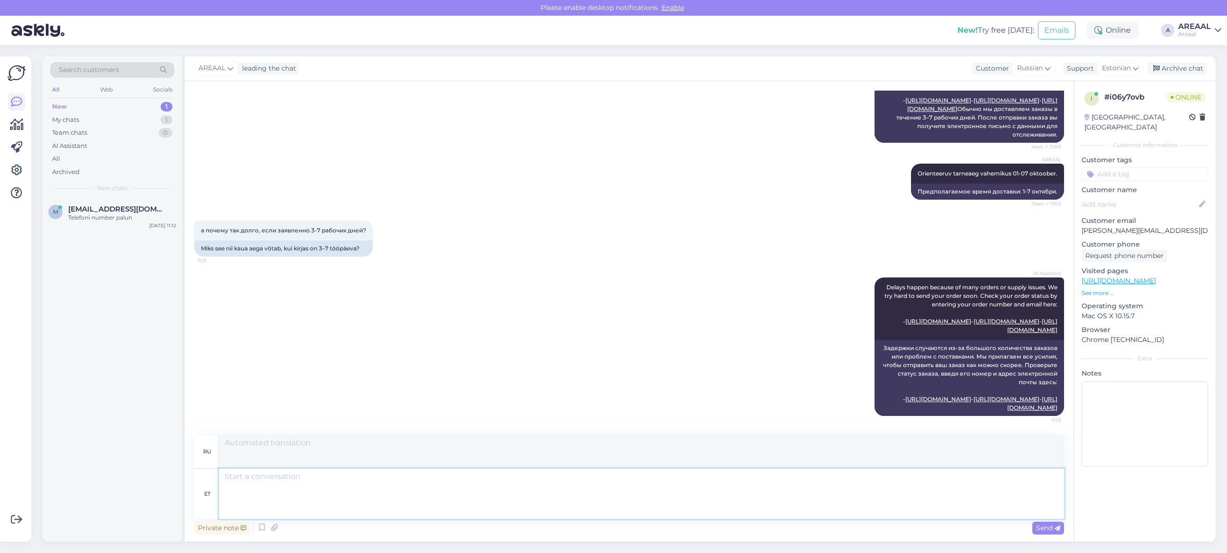
scroll to position [369, 0]
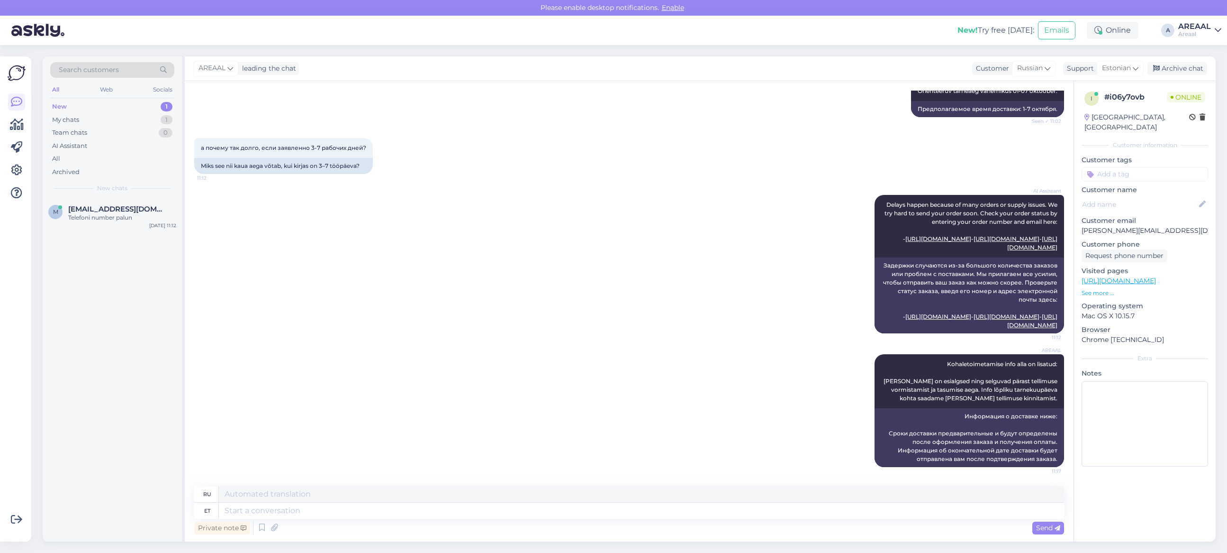
click at [551, 333] on div "AI Assistant Delays happen because of many orders or supply issues. We try hard…" at bounding box center [629, 263] width 870 height 159
click at [276, 242] on div "AI Assistant Delays happen because of many orders or supply issues. We try hard…" at bounding box center [629, 263] width 870 height 159
click at [130, 200] on div "m [EMAIL_ADDRESS][DOMAIN_NAME] Telefoni number palun [DATE] 11:12" at bounding box center [112, 215] width 139 height 34
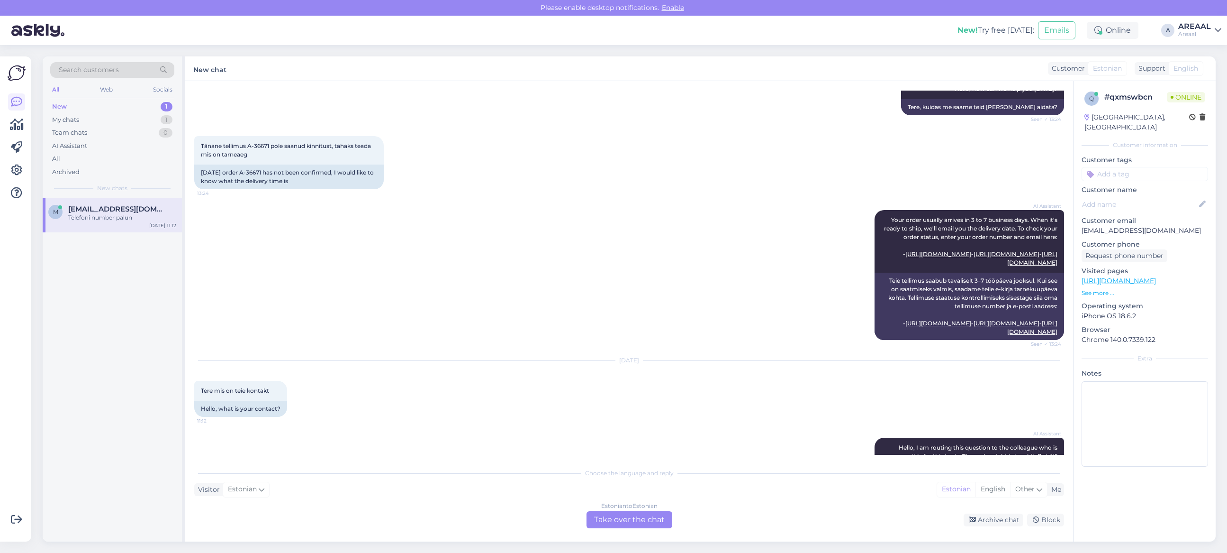
scroll to position [255, 0]
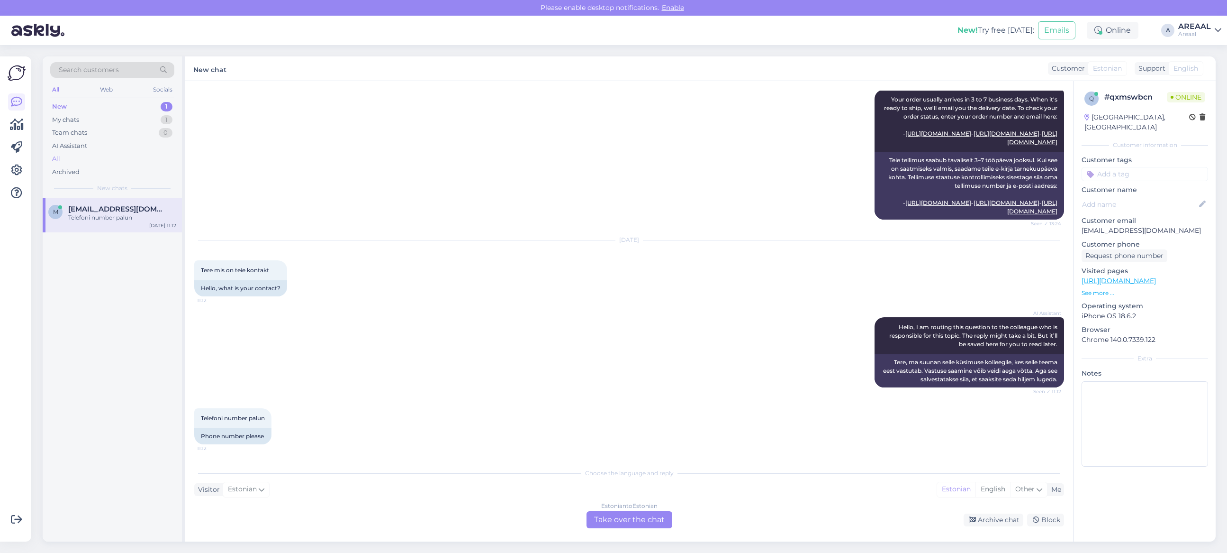
click at [119, 155] on div "All" at bounding box center [112, 158] width 124 height 13
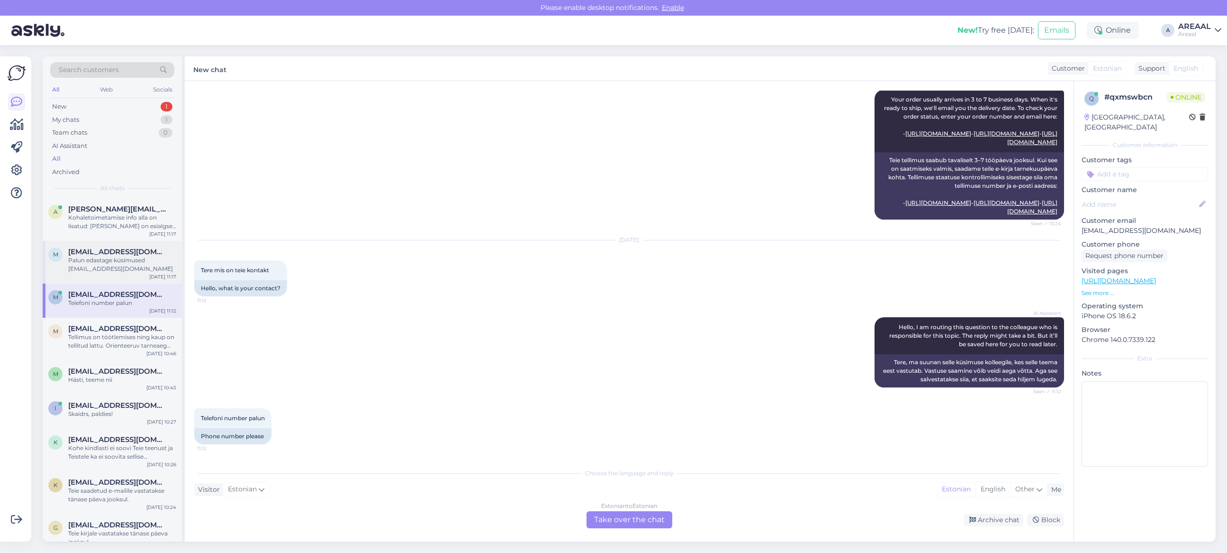
click at [108, 243] on div "m [EMAIL_ADDRESS][DOMAIN_NAME] Palun edastage küsimused [EMAIL_ADDRESS][DOMAIN_…" at bounding box center [112, 262] width 139 height 43
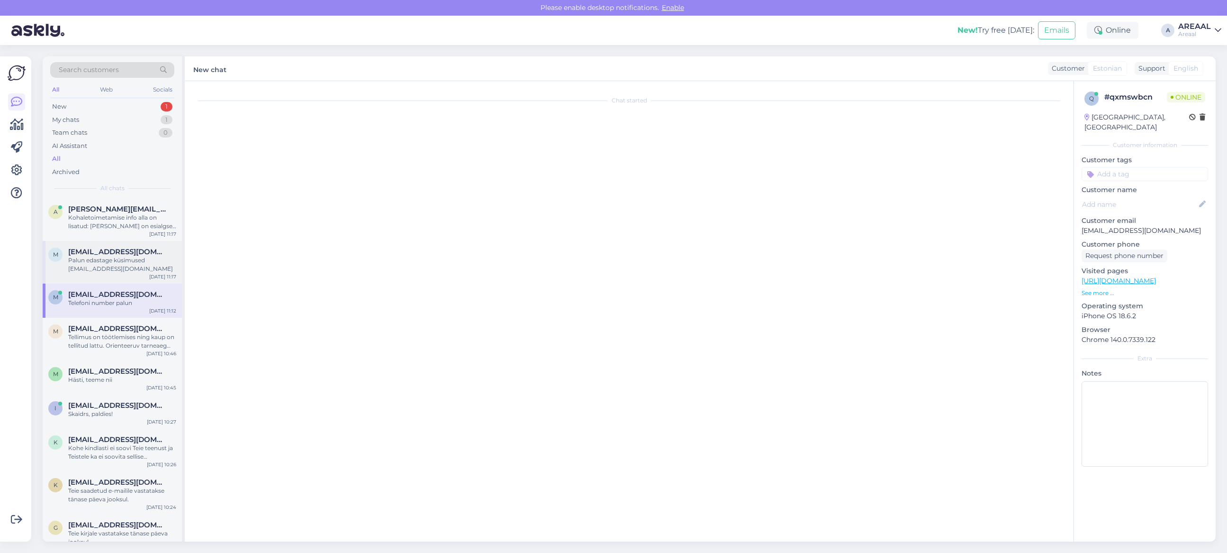
scroll to position [0, 0]
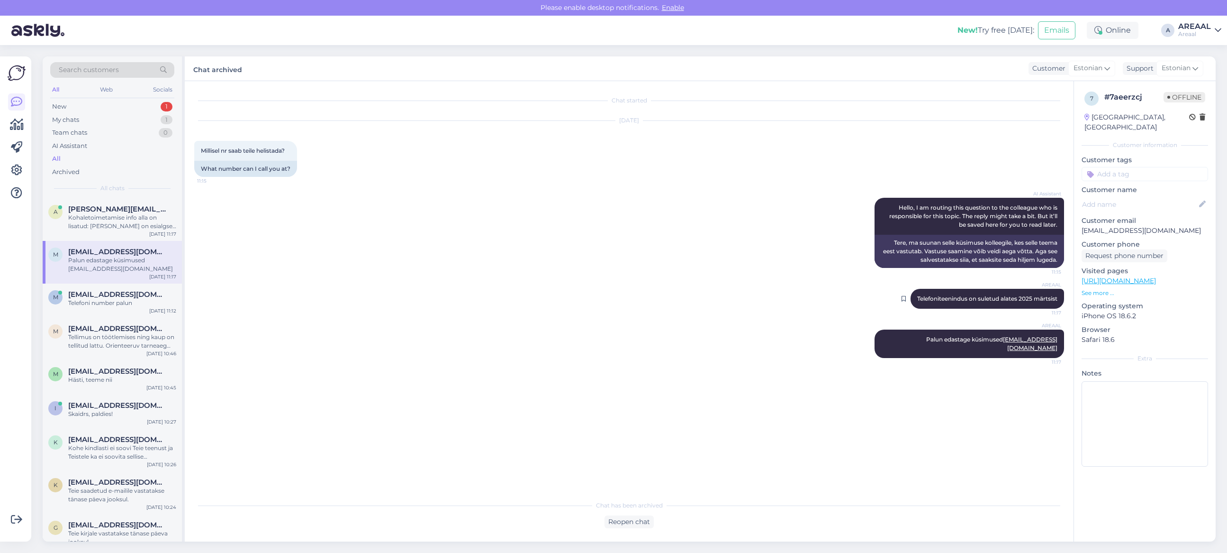
click at [919, 297] on span "Telefoniteenindus on suletud alates 2025 märtsist" at bounding box center [987, 298] width 140 height 7
copy div "Telefoniteenindus on suletud alates 2025 märtsist 11:17"
click at [115, 299] on div "Telefoni number palun" at bounding box center [122, 303] width 108 height 9
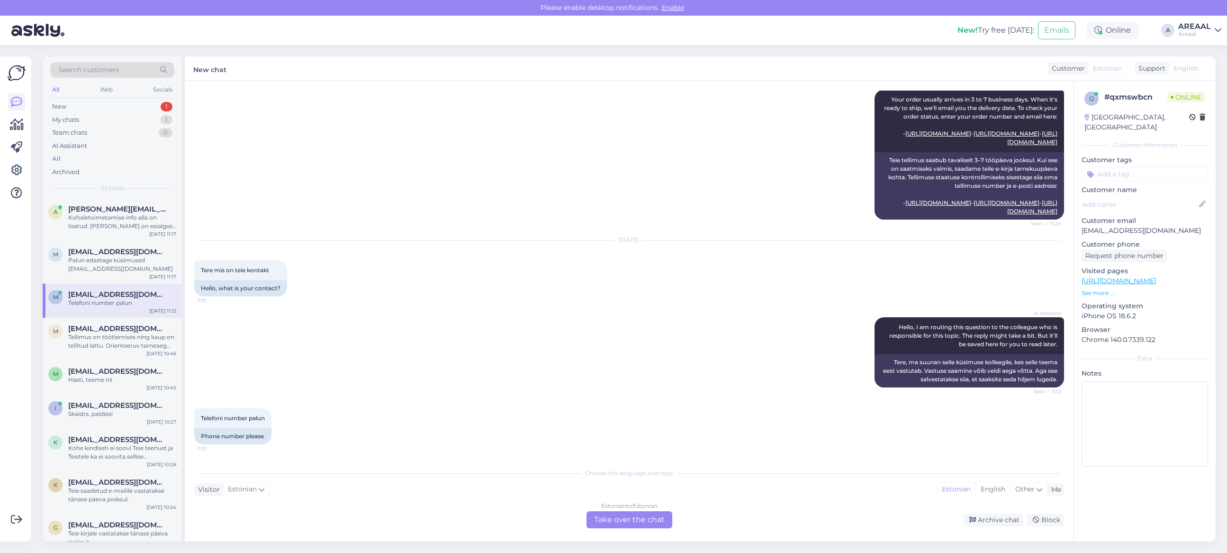
click at [676, 517] on div "Archive chat Block" at bounding box center [870, 519] width 389 height 13
click at [643, 519] on div "Estonian to Estonian Take over the chat" at bounding box center [630, 519] width 86 height 17
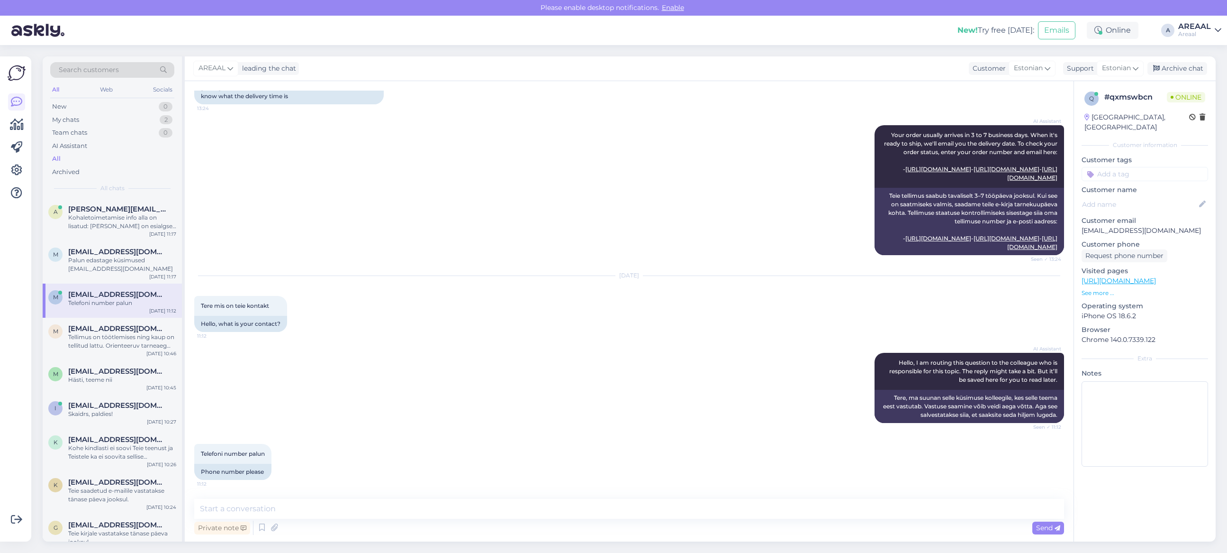
click at [638, 505] on textarea at bounding box center [629, 509] width 870 height 20
type textarea "Telefoniteenindus on suletud alates 2025 märtsist"
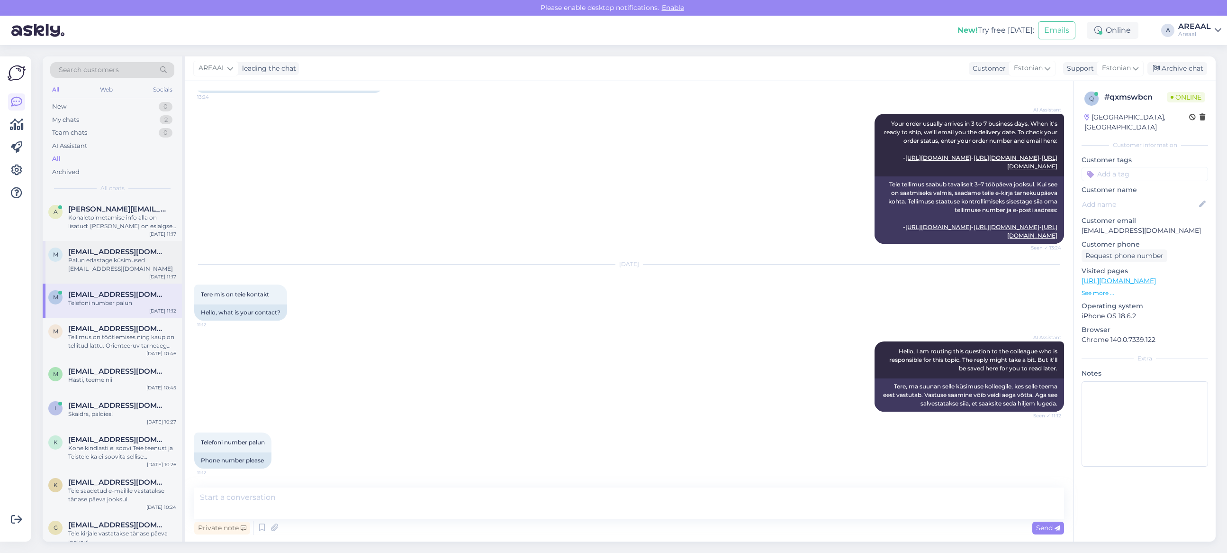
scroll to position [260, 0]
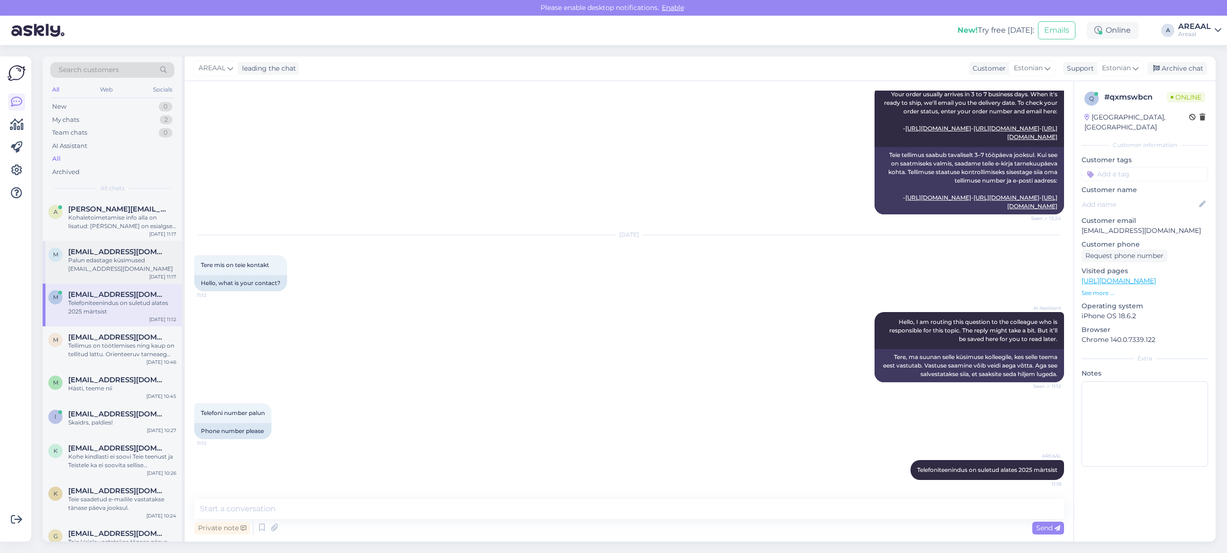
click at [137, 266] on div "Palun edastage küsimused [EMAIL_ADDRESS][DOMAIN_NAME]" at bounding box center [122, 264] width 108 height 17
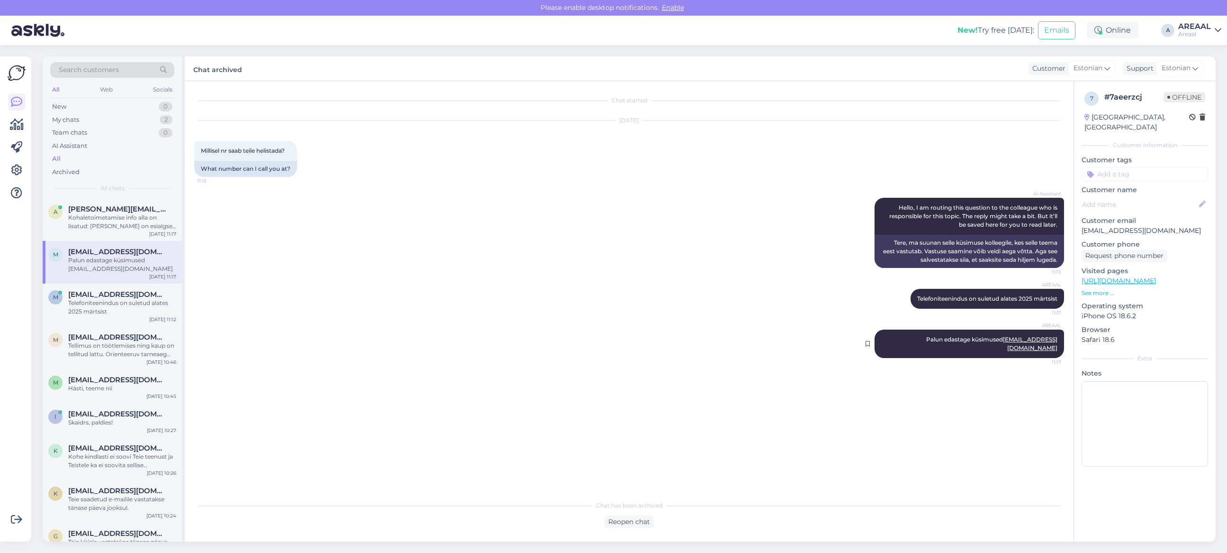
click at [974, 333] on div "AREAAL Palun edastage küsimused [EMAIL_ADDRESS][DOMAIN_NAME] 11:17" at bounding box center [970, 343] width 190 height 28
copy div "Palun edastage küsimused [EMAIL_ADDRESS][DOMAIN_NAME] 11:17"
click at [138, 300] on div "Telefoniteenindus on suletud alates 2025 märtsist" at bounding box center [122, 307] width 108 height 17
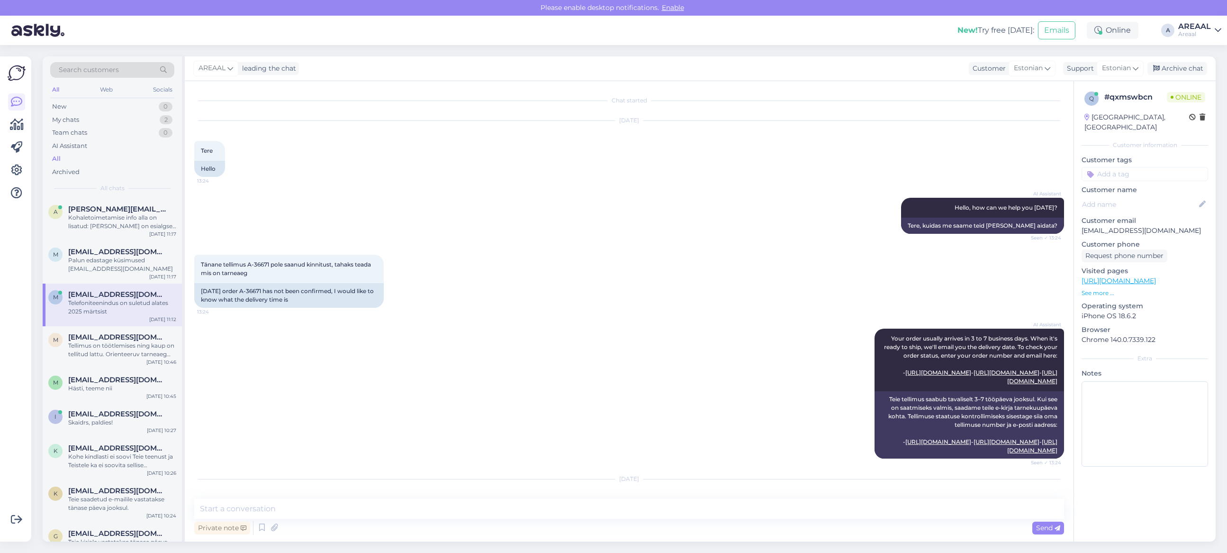
scroll to position [260, 0]
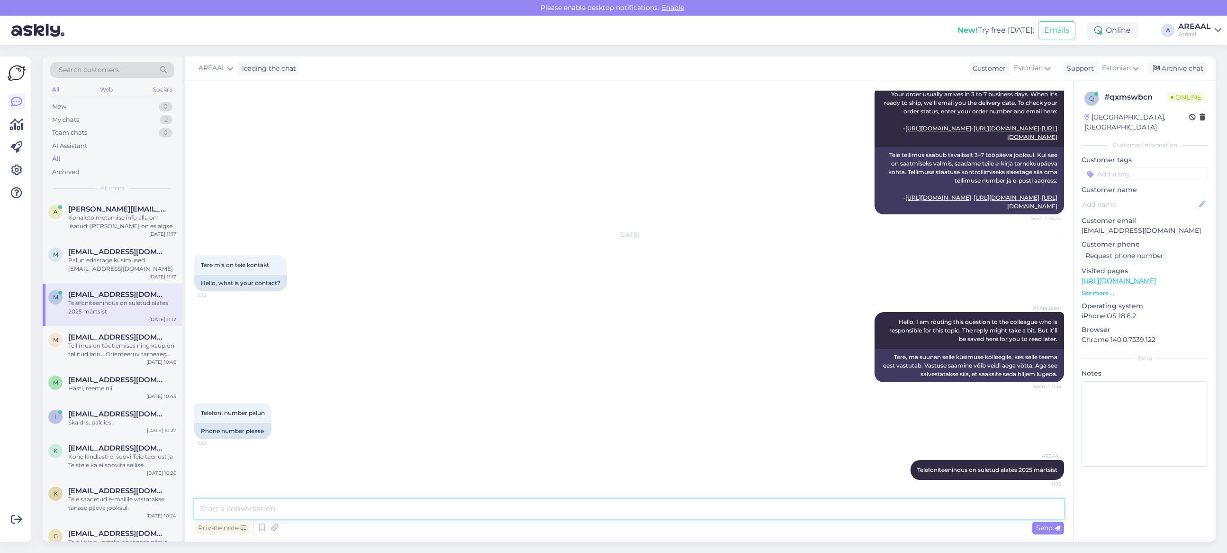
click at [696, 504] on textarea at bounding box center [629, 509] width 870 height 20
paste textarea "Palun edastage küsimused [EMAIL_ADDRESS][DOMAIN_NAME]"
type textarea "Palun edastage küsimused [EMAIL_ADDRESS][DOMAIN_NAME]"
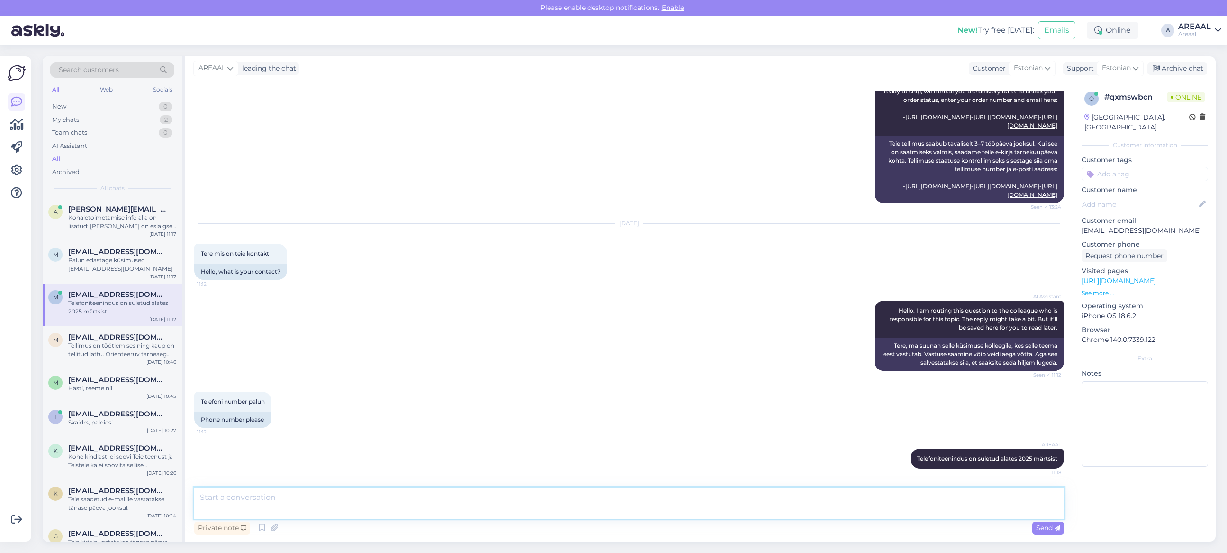
scroll to position [301, 0]
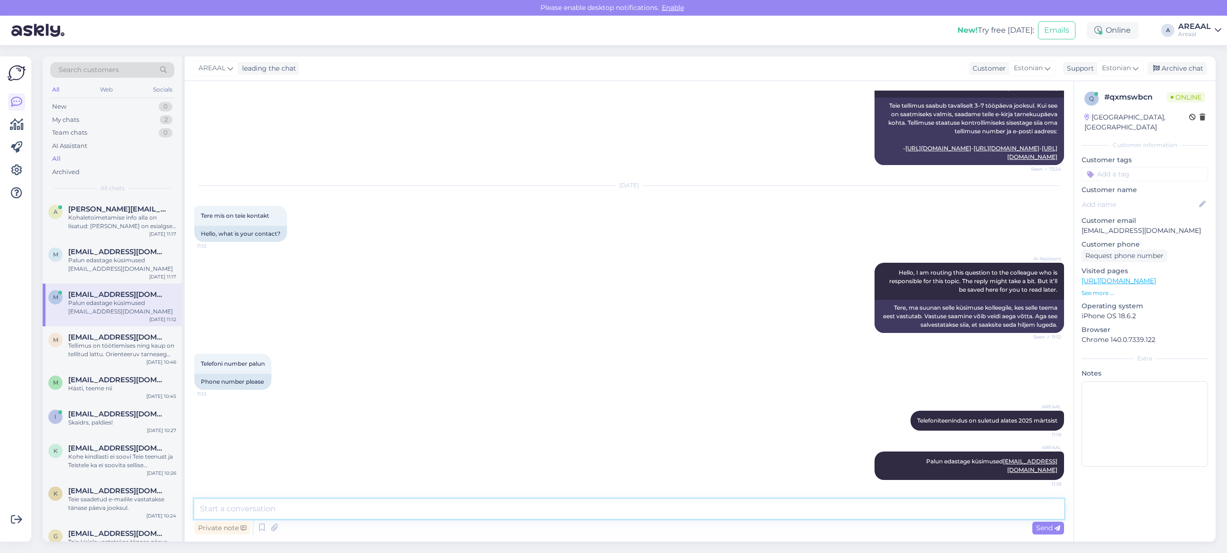
drag, startPoint x: 698, startPoint y: 505, endPoint x: 707, endPoint y: 505, distance: 9.5
click at [707, 505] on textarea at bounding box center [629, 509] width 870 height 20
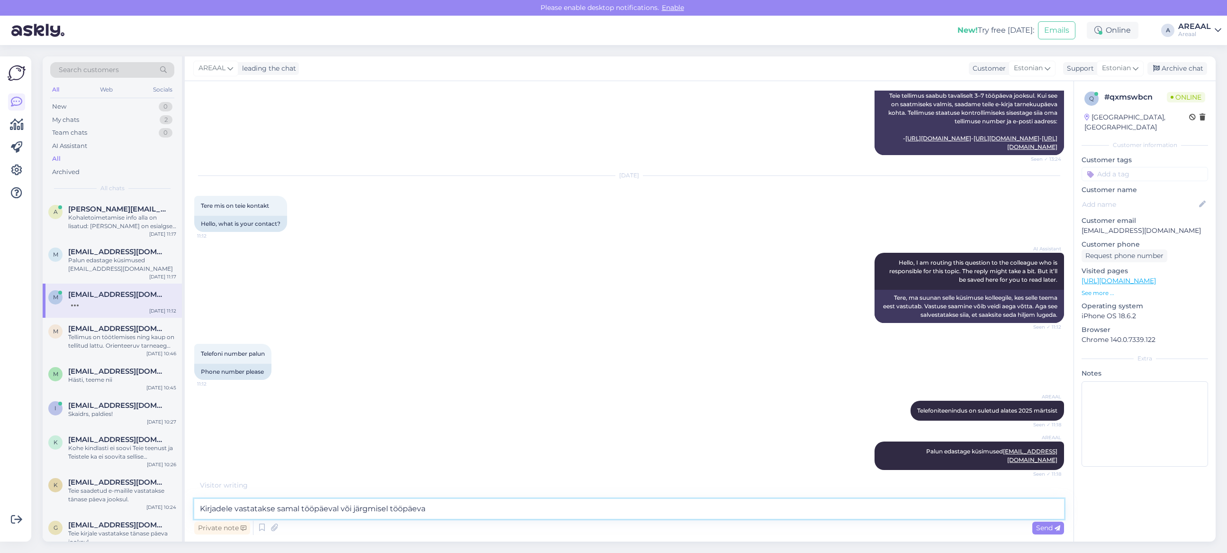
type textarea "Kirjadele vastatakse samal tööpäeval või järgmisel tööpäeval"
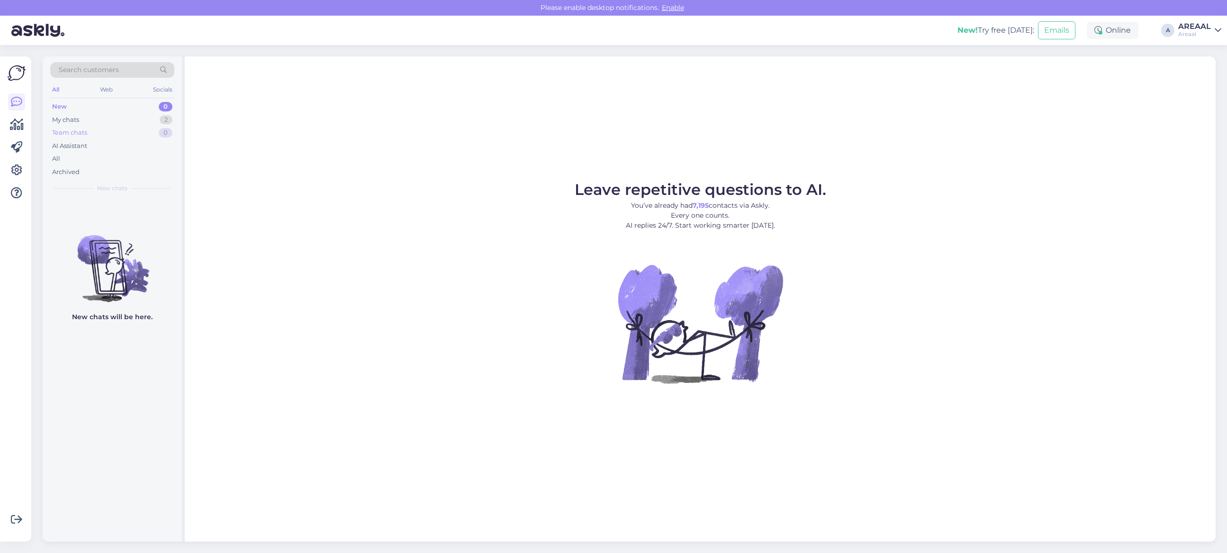
click at [162, 128] on div "0" at bounding box center [166, 132] width 14 height 9
click at [165, 118] on div "2" at bounding box center [166, 119] width 13 height 9
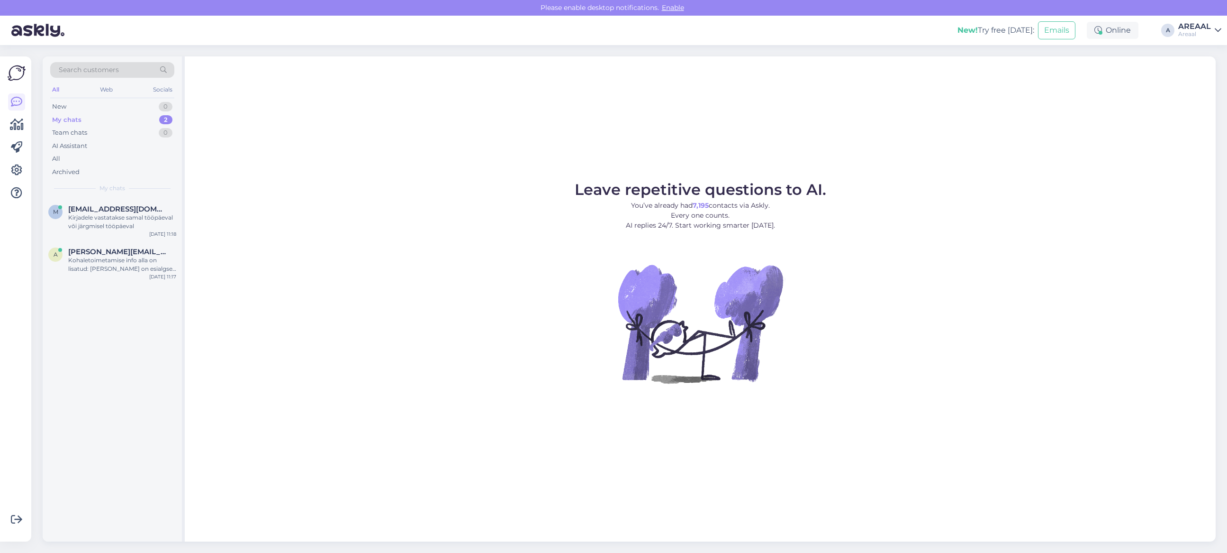
click at [145, 190] on div "My chats" at bounding box center [112, 188] width 124 height 9
click at [384, 173] on div "Leave repetitive questions to AI. You’ve already had 7,195 contacts via Askly. …" at bounding box center [700, 298] width 1031 height 485
click at [371, 172] on div "Leave repetitive questions to AI. You’ve already had 7,195 contacts via Askly. …" at bounding box center [700, 298] width 1031 height 485
click at [102, 273] on div "a [PERSON_NAME][EMAIL_ADDRESS][DOMAIN_NAME] Kohaletoimetamise info alla on lisa…" at bounding box center [112, 262] width 139 height 43
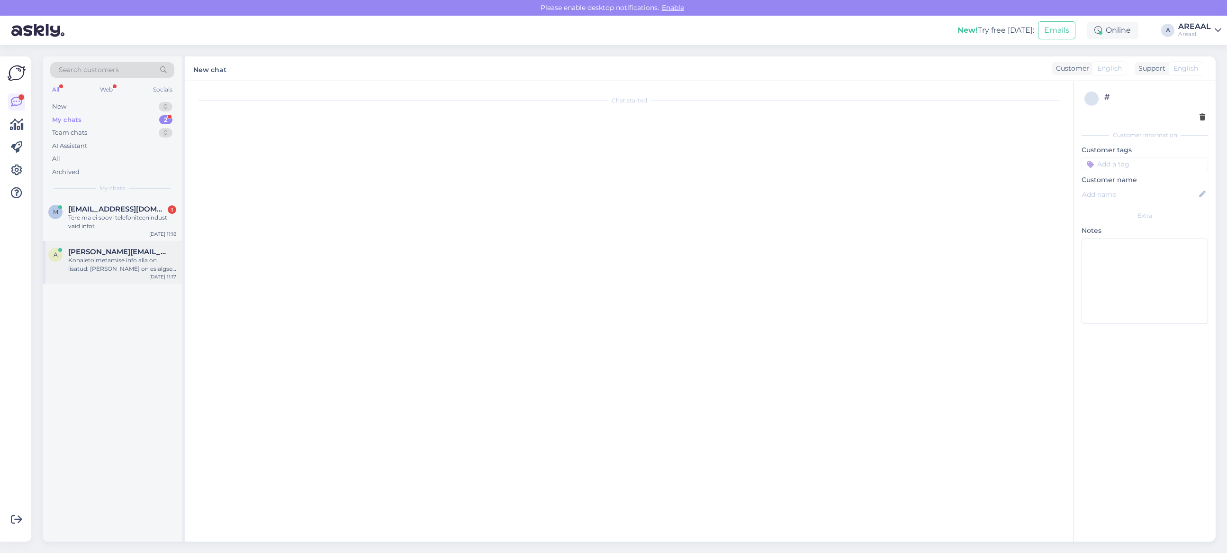
scroll to position [360, 0]
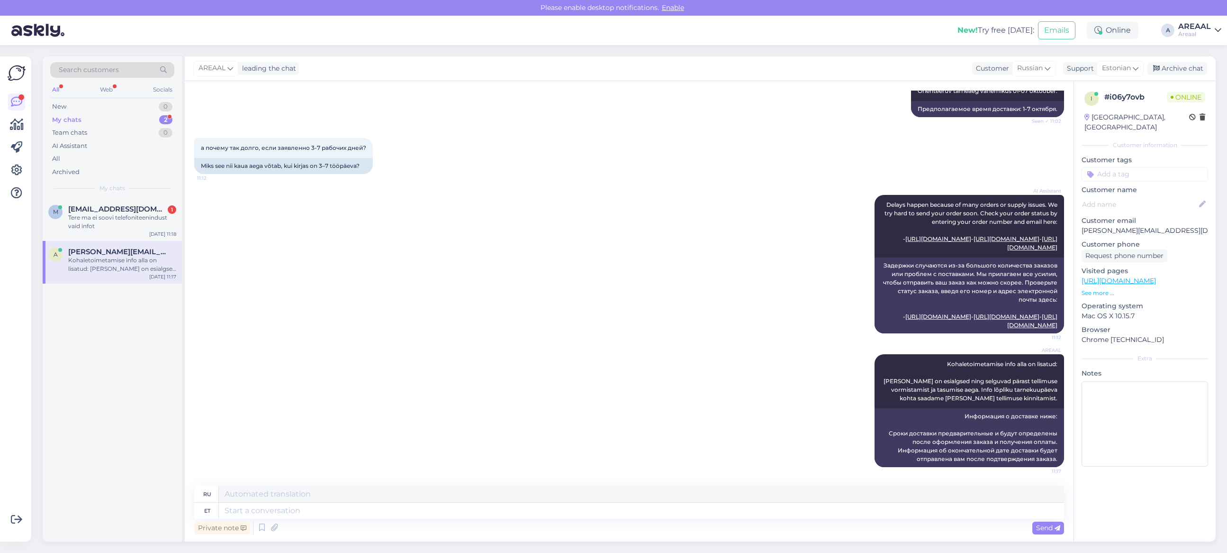
click at [332, 245] on div "AI Assistant Delays happen because of many orders or supply issues. We try hard…" at bounding box center [629, 263] width 870 height 159
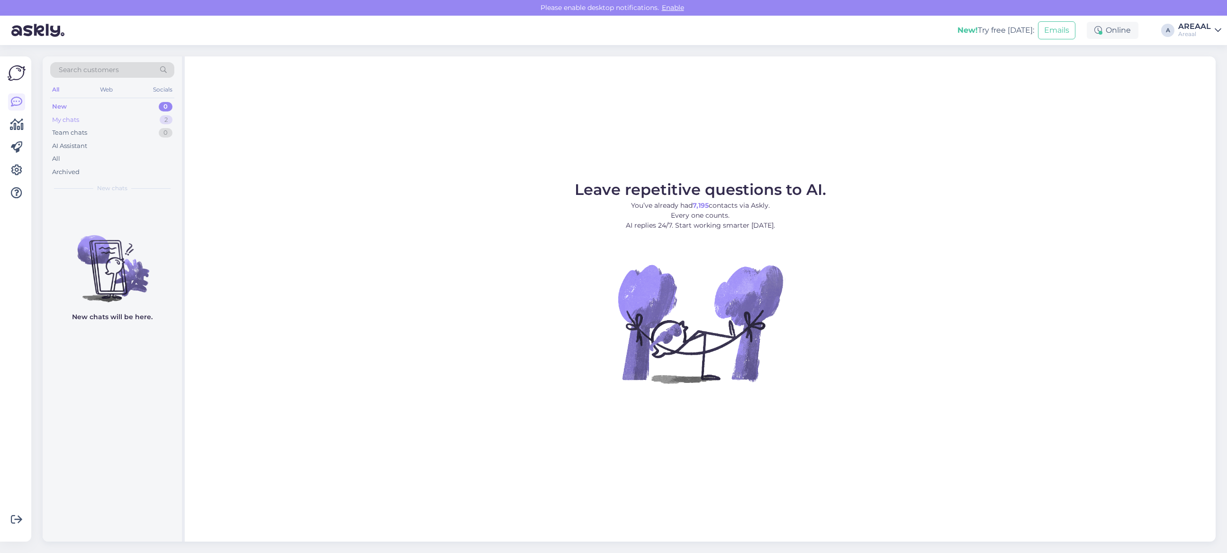
drag, startPoint x: 163, startPoint y: 128, endPoint x: 162, endPoint y: 121, distance: 6.8
click at [163, 128] on div "0" at bounding box center [166, 132] width 14 height 9
click at [162, 119] on div "2" at bounding box center [166, 119] width 13 height 9
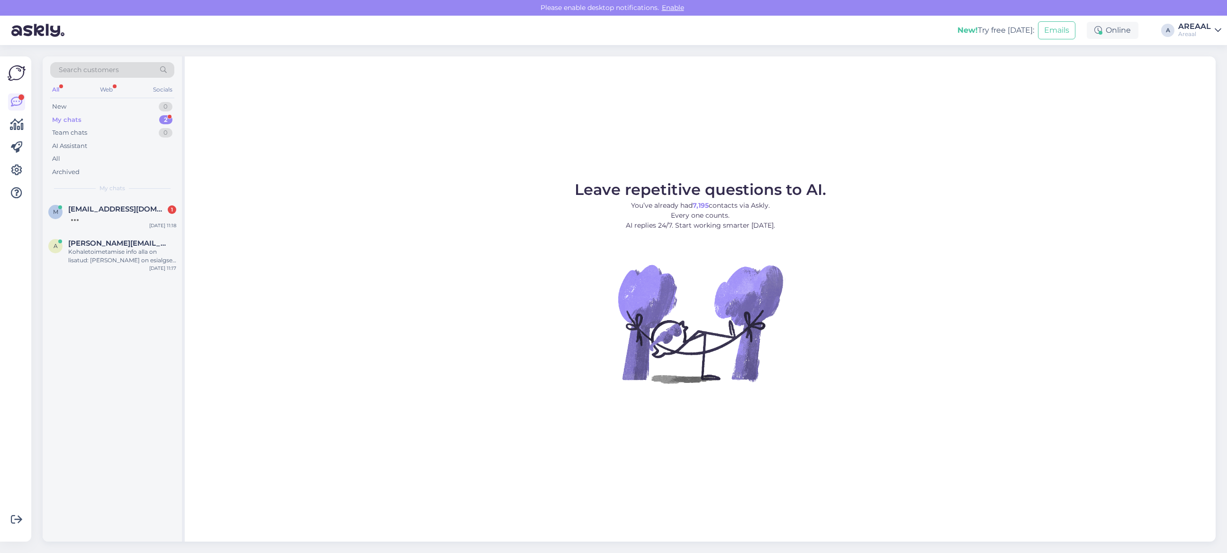
click at [381, 276] on figure "Leave repetitive questions to AI. You’ve already had 7,195 contacts via Askly. …" at bounding box center [700, 295] width 1014 height 227
click at [127, 259] on div "Kohaletoimetamise info alla on lisatud: [PERSON_NAME] on esialgsed ning selguva…" at bounding box center [122, 255] width 108 height 17
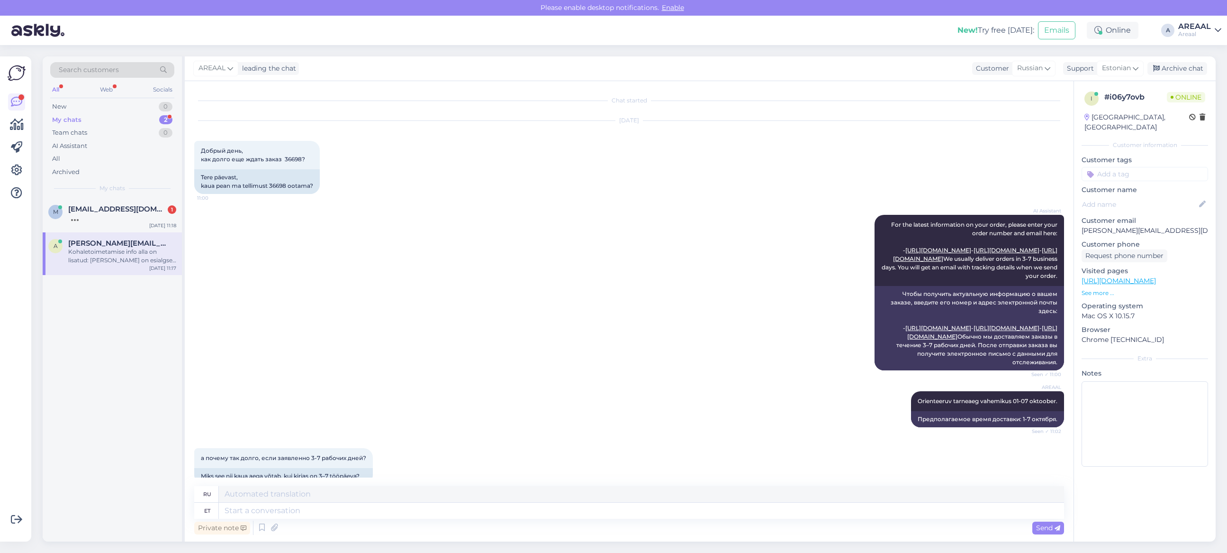
scroll to position [360, 0]
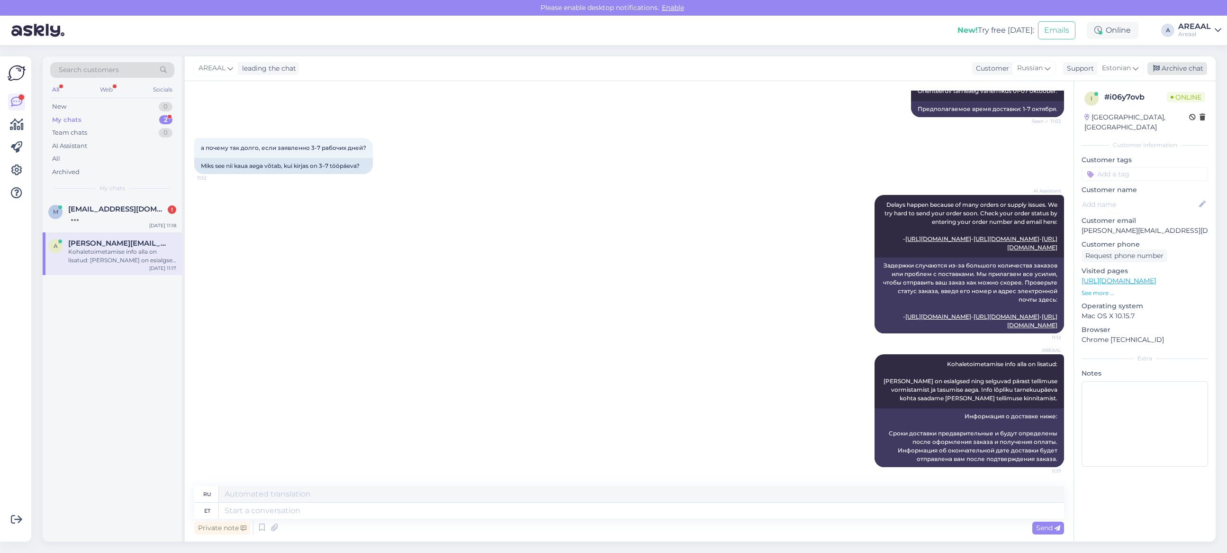
click at [1181, 64] on div "Archive chat" at bounding box center [1178, 68] width 60 height 13
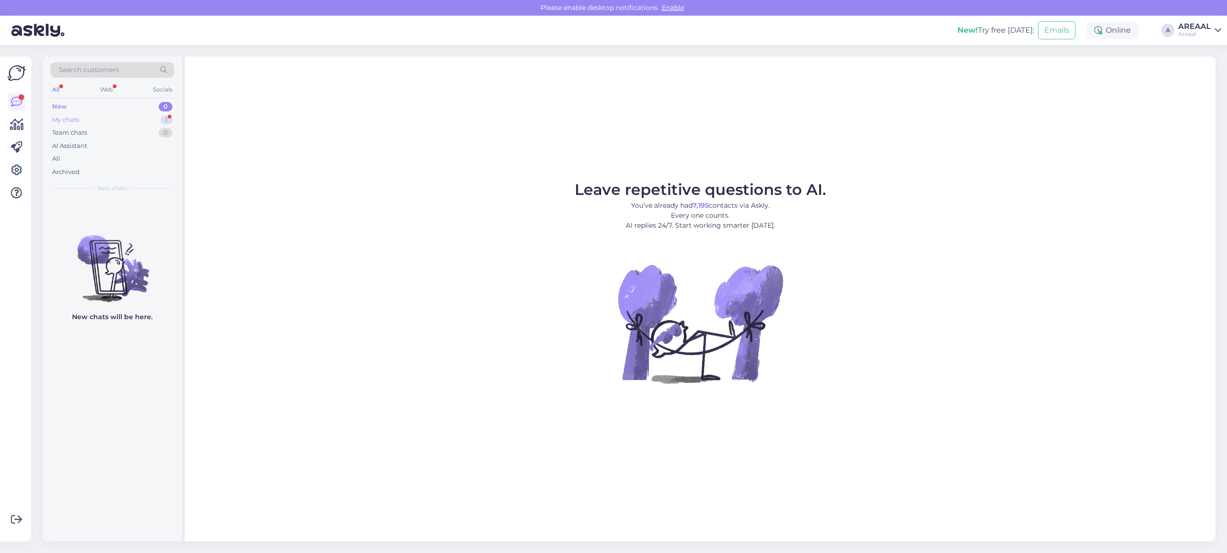
click at [166, 121] on div "1" at bounding box center [167, 119] width 12 height 9
click at [136, 192] on div "My chats" at bounding box center [112, 188] width 124 height 9
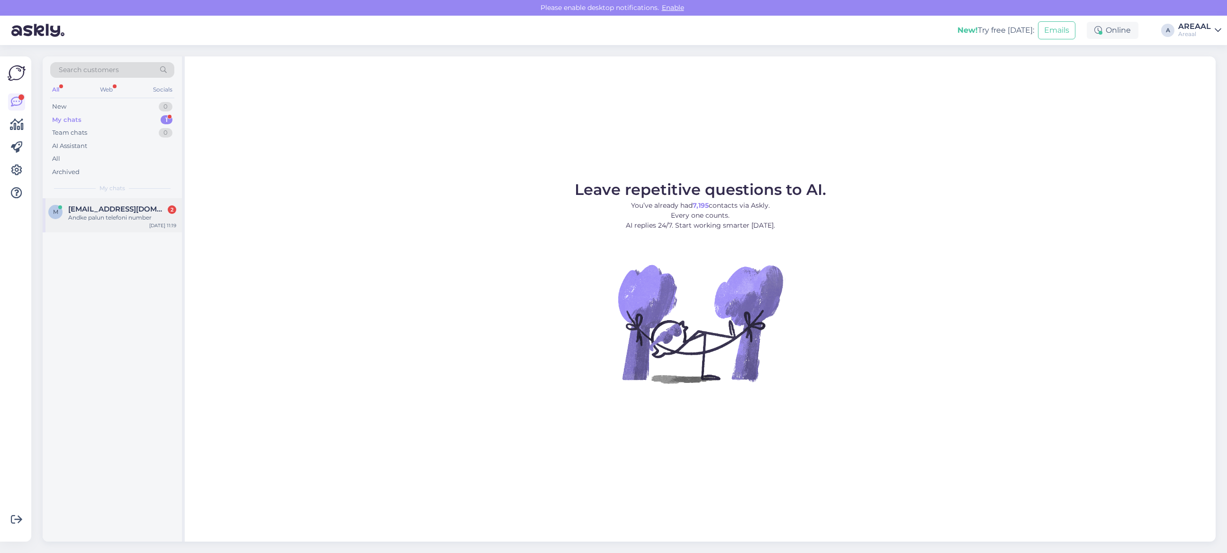
click at [136, 202] on div "m maitlarionov@gmail.com 2 Andke palun telefoni number Sep 29 11:19" at bounding box center [112, 215] width 139 height 34
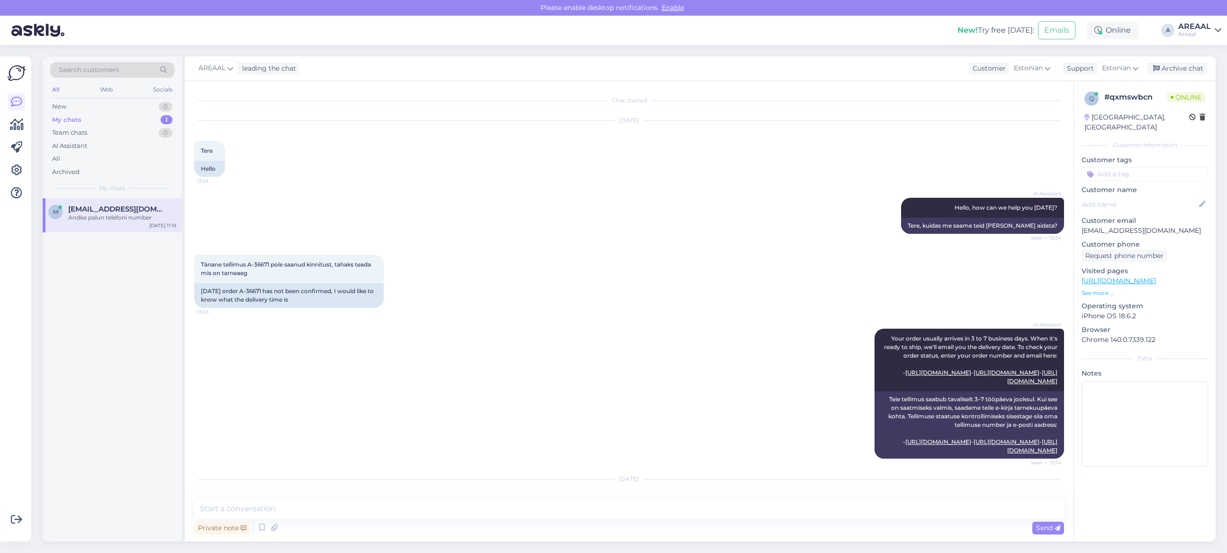
scroll to position [423, 0]
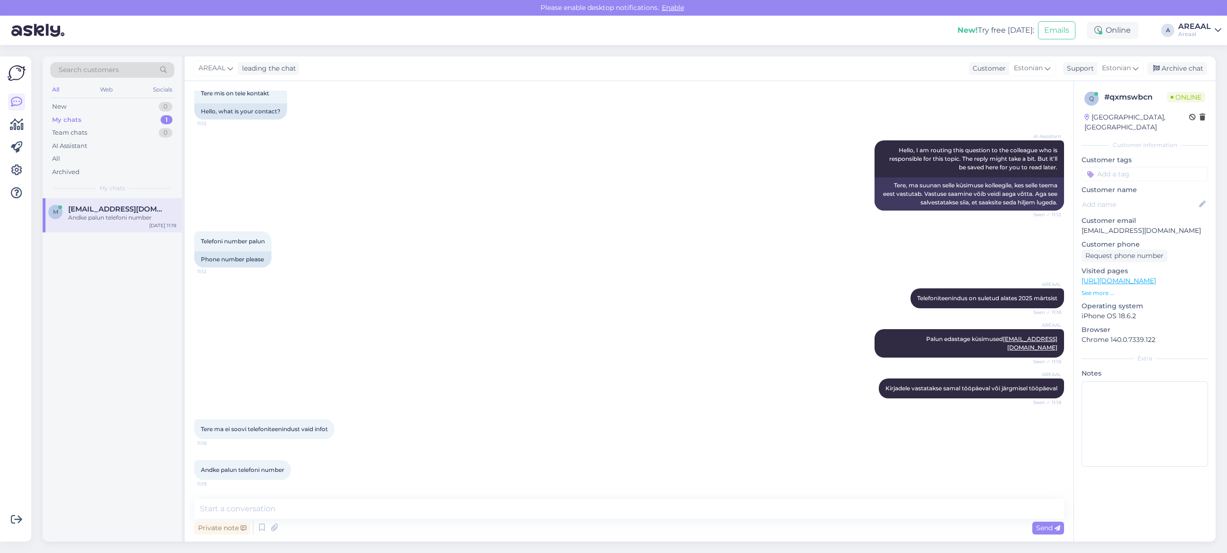
click at [395, 496] on div "Chat started Sep 18 2025 Tere 13:24 Hello AI Assistant Hello, how can we help y…" at bounding box center [629, 311] width 889 height 460
click at [389, 503] on textarea at bounding box center [629, 509] width 870 height 20
type textarea "Meie telefoniteenindus on suletud alates 2025a märtsist"
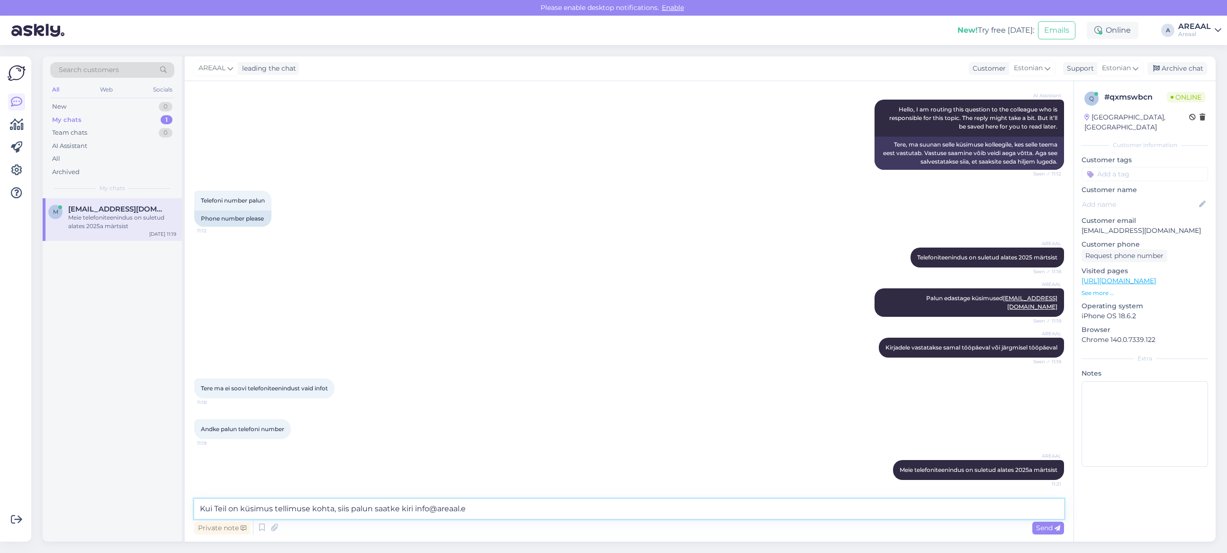
type textarea "Kui Teil on küsimus tellimuse kohta, siis palun saatke kiri [EMAIL_ADDRESS][DOM…"
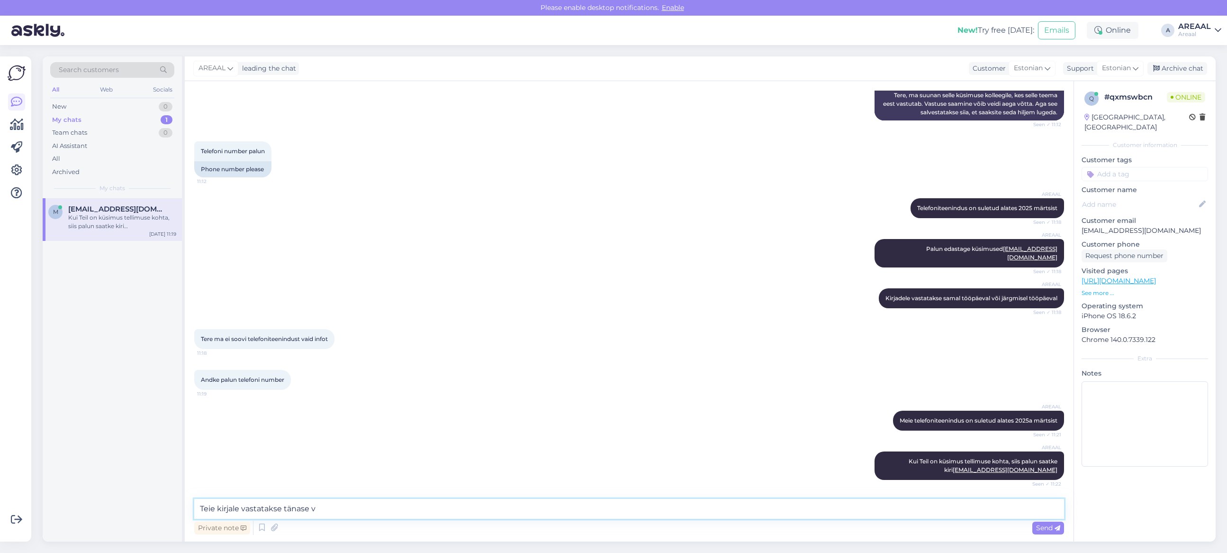
scroll to position [523, 0]
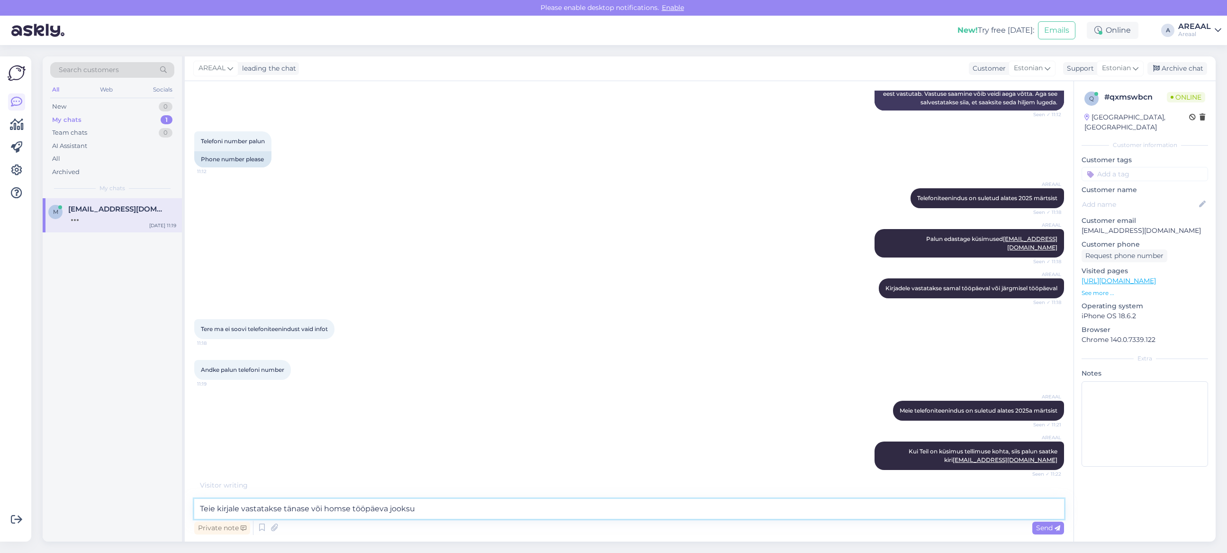
type textarea "Teie kirjale vastatakse tänase või homse tööpäeva jooksul"
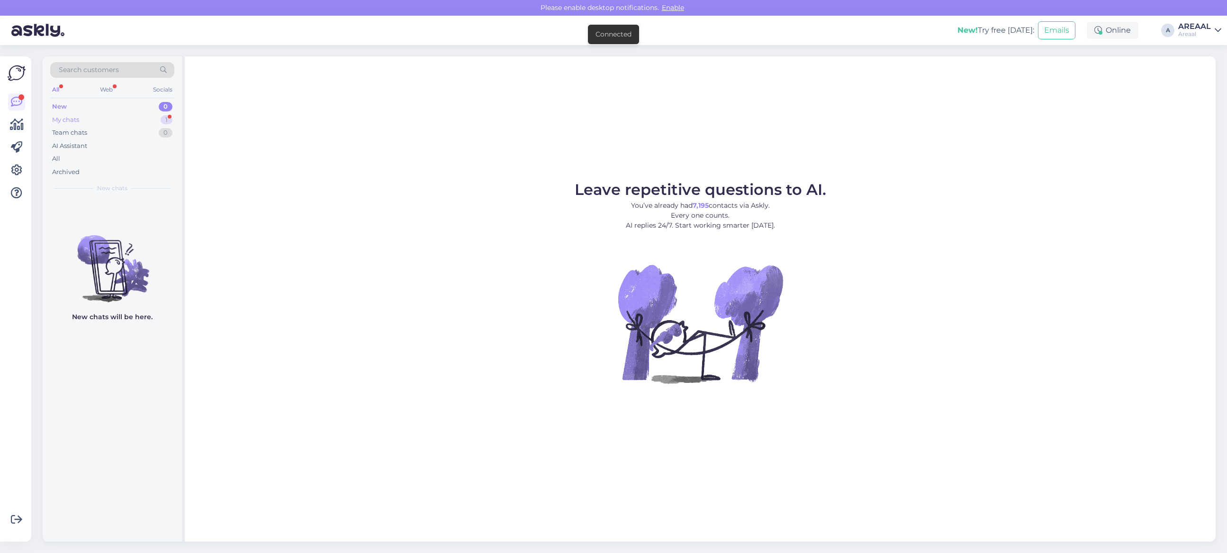
click at [148, 134] on div "Team chats 0" at bounding box center [112, 132] width 124 height 13
click at [141, 122] on div "My chats 1" at bounding box center [112, 119] width 124 height 13
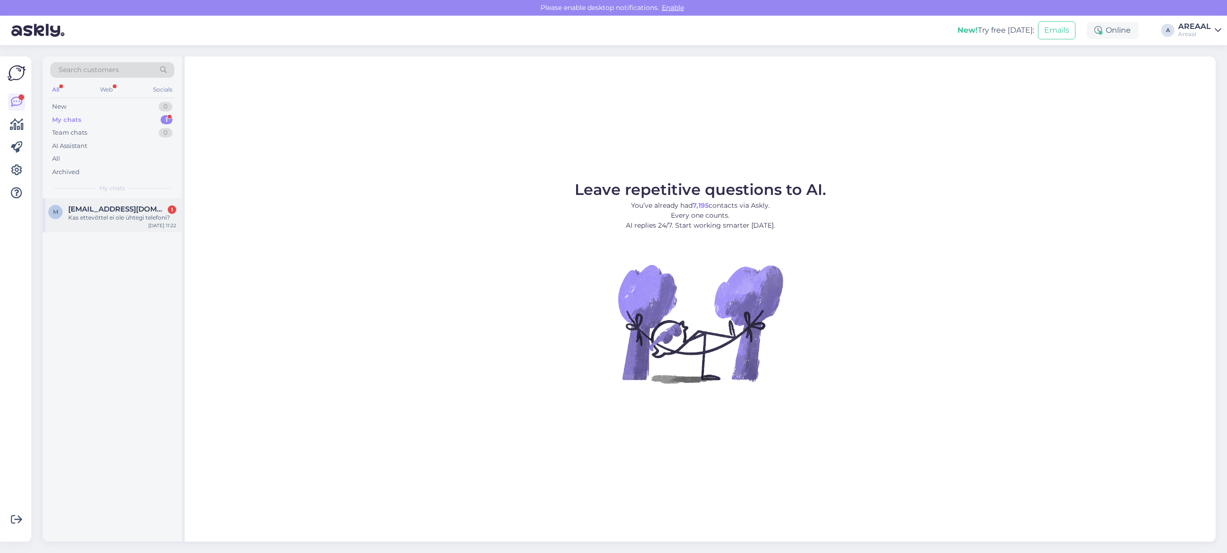
click at [143, 216] on div "Kas ettevõttel ei ole ühtegi telefoni?" at bounding box center [122, 217] width 108 height 9
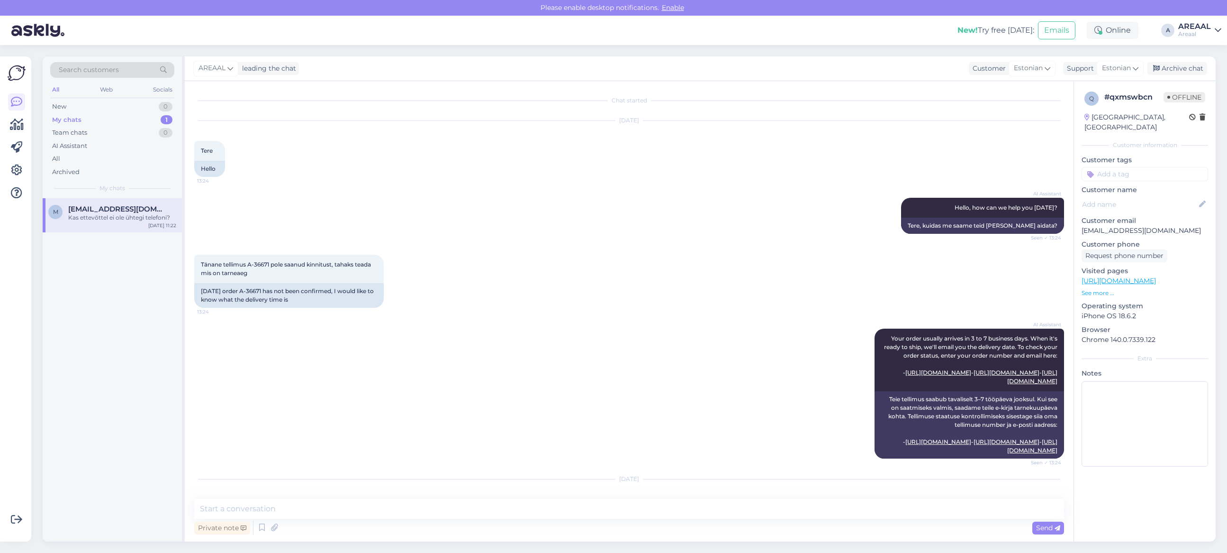
scroll to position [595, 0]
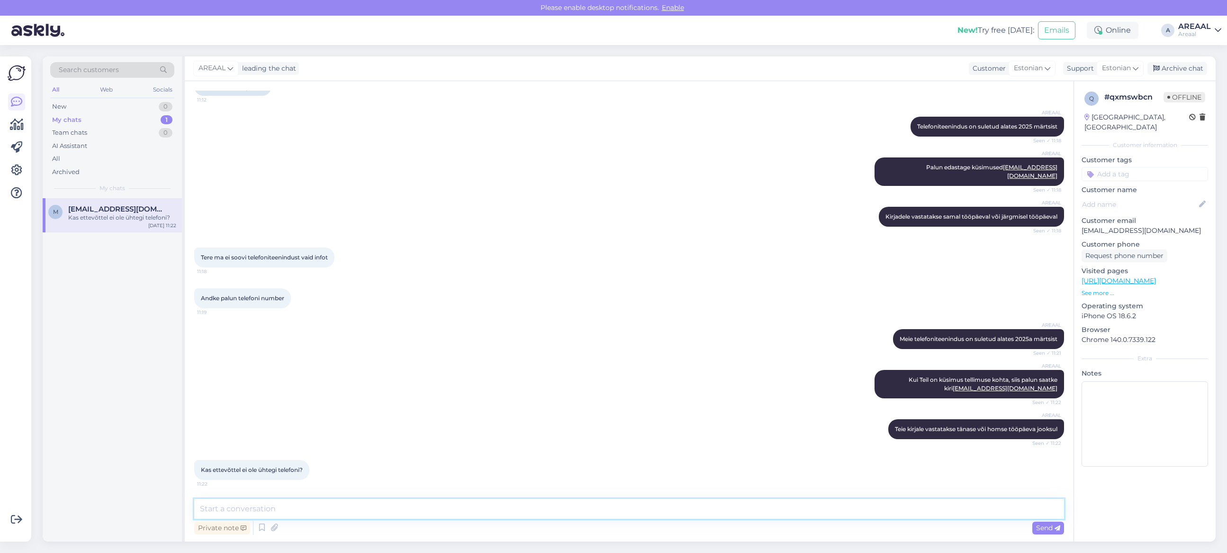
click at [508, 499] on textarea at bounding box center [629, 509] width 870 height 20
type textarea "Teenindame kirjalikult e-[PERSON_NAME]"
click at [697, 251] on div "Tere ma ei soovi telefoniteenindust [PERSON_NAME] infot 11:18" at bounding box center [629, 257] width 870 height 41
click at [1145, 276] on p "[URL][DOMAIN_NAME]" at bounding box center [1145, 281] width 127 height 10
click at [1152, 266] on div "Visited pages [URL][DOMAIN_NAME] See more ..." at bounding box center [1145, 281] width 127 height 31
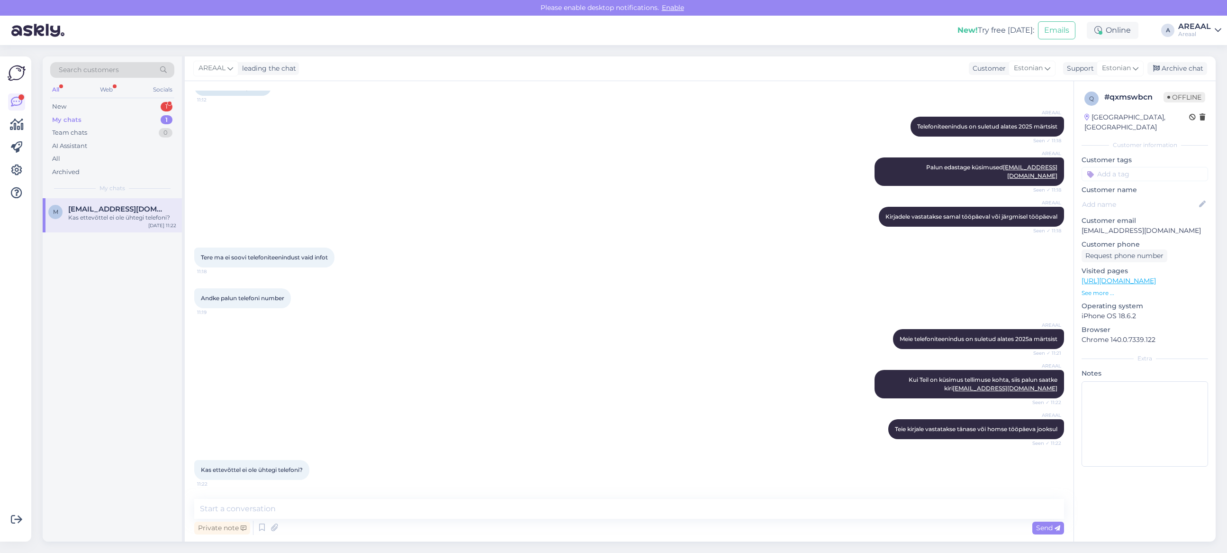
click at [1154, 276] on link "[URL][DOMAIN_NAME]" at bounding box center [1119, 280] width 74 height 9
click at [160, 107] on div "New 1" at bounding box center [112, 106] width 124 height 13
click at [152, 121] on div "My chats 1" at bounding box center [112, 119] width 124 height 13
click at [147, 119] on div "My chats 1" at bounding box center [112, 119] width 124 height 13
click at [150, 111] on div "New 1" at bounding box center [112, 106] width 124 height 13
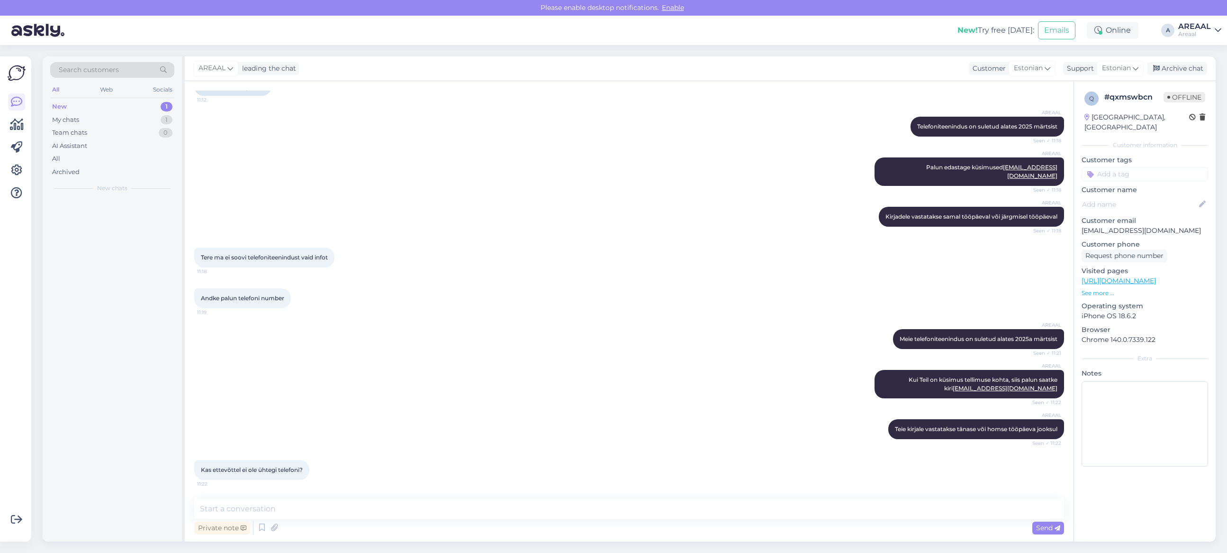
click at [153, 100] on div "New 1" at bounding box center [112, 106] width 124 height 13
click at [136, 211] on span "[EMAIL_ADDRESS][DOMAIN_NAME]" at bounding box center [117, 209] width 99 height 9
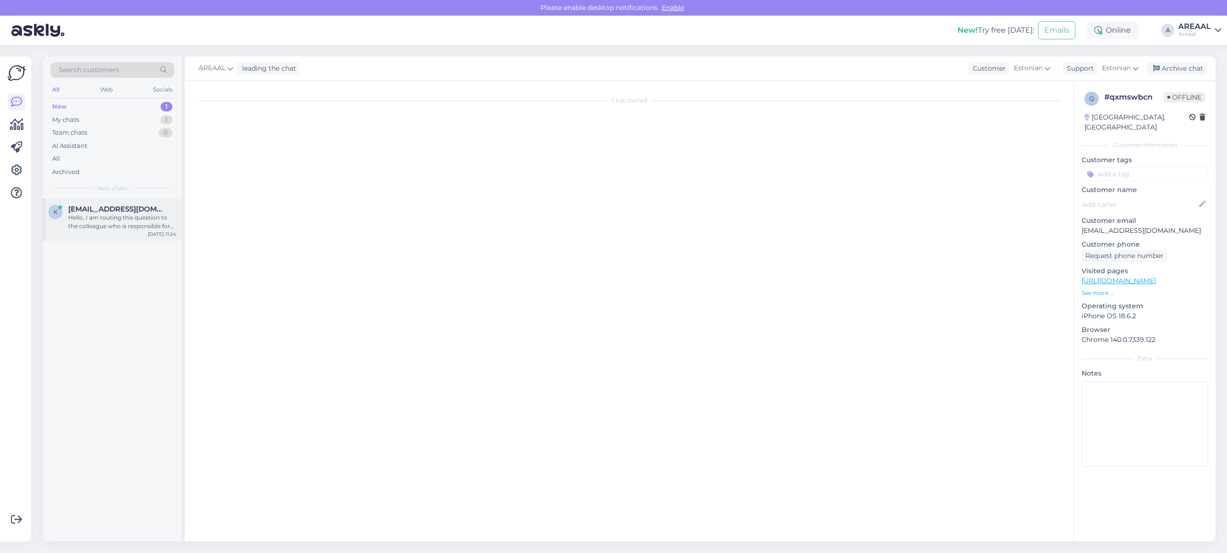
scroll to position [0, 0]
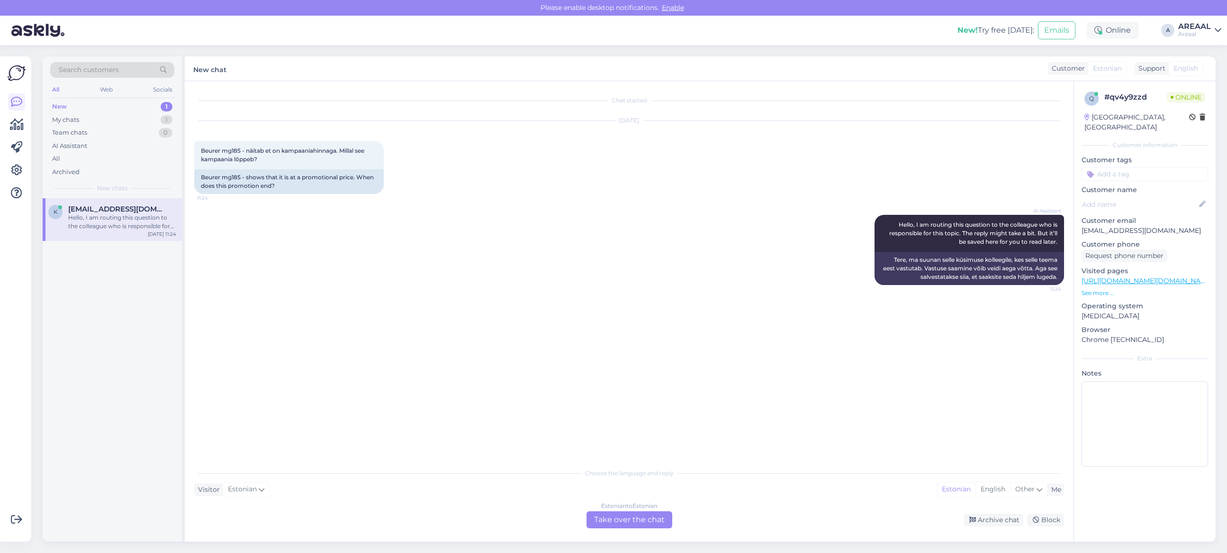
click at [434, 234] on div "AI Assistant Hello, I am routing this question to the colleague who is responsi…" at bounding box center [629, 249] width 870 height 91
click at [1160, 276] on link "[URL][DOMAIN_NAME][DOMAIN_NAME][DOMAIN_NAME]" at bounding box center [1176, 280] width 188 height 9
click at [704, 524] on div "Archive chat Block" at bounding box center [870, 519] width 389 height 13
click at [633, 520] on div "Estonian to Estonian Take over the chat" at bounding box center [630, 519] width 86 height 17
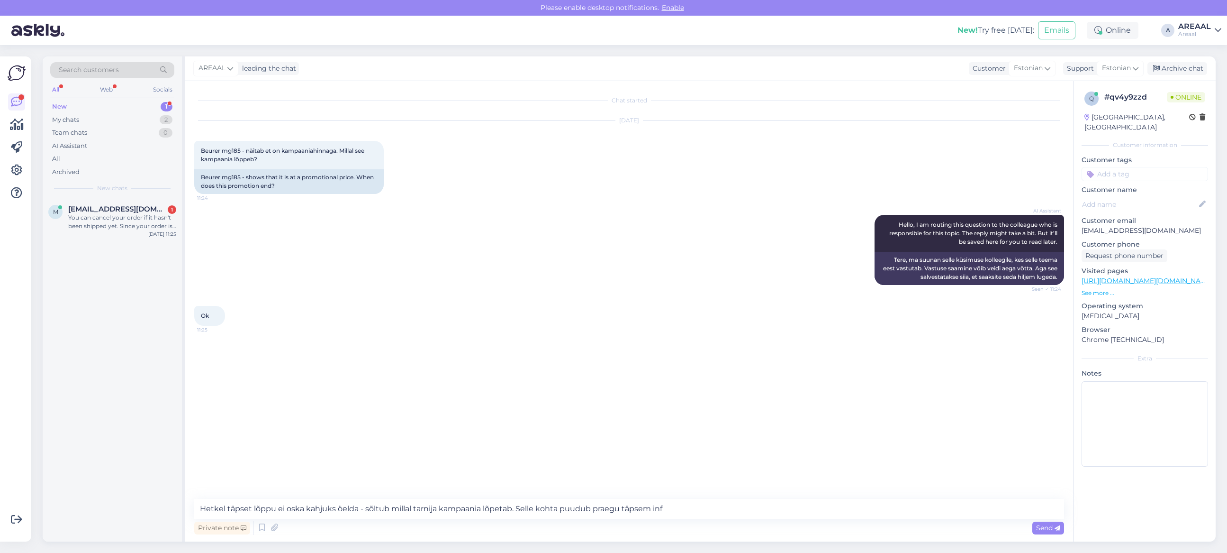
type textarea "Hetkel täpset lõppu ei oska kahjuks öelda - sõltub millal tarnija kampaania lõp…"
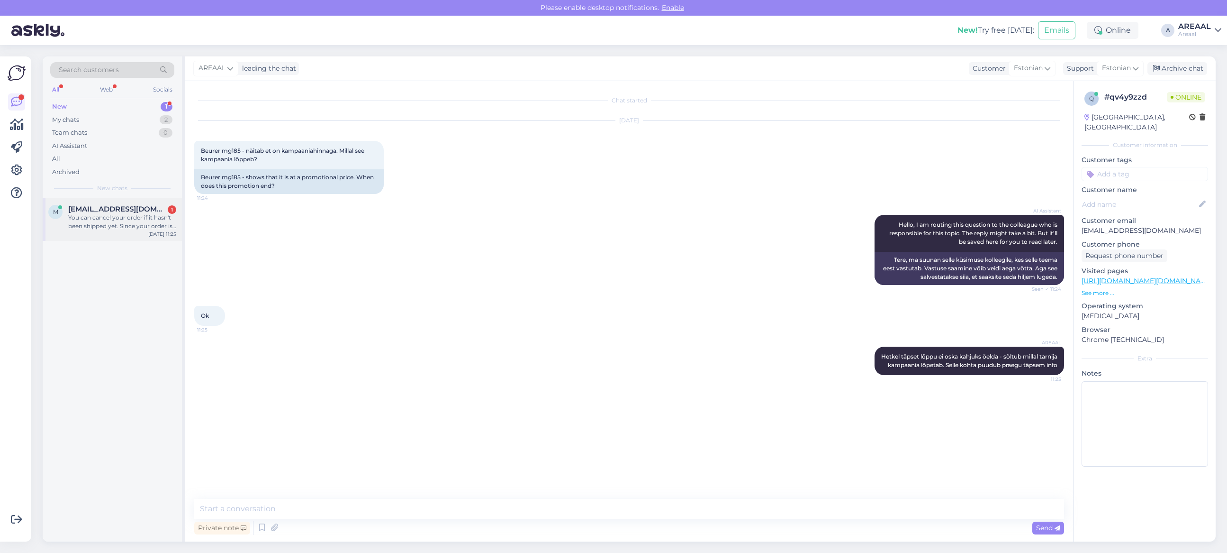
click at [105, 218] on div "You can cancel your order if it hasn't been shipped yet. Since your order is de…" at bounding box center [122, 221] width 108 height 17
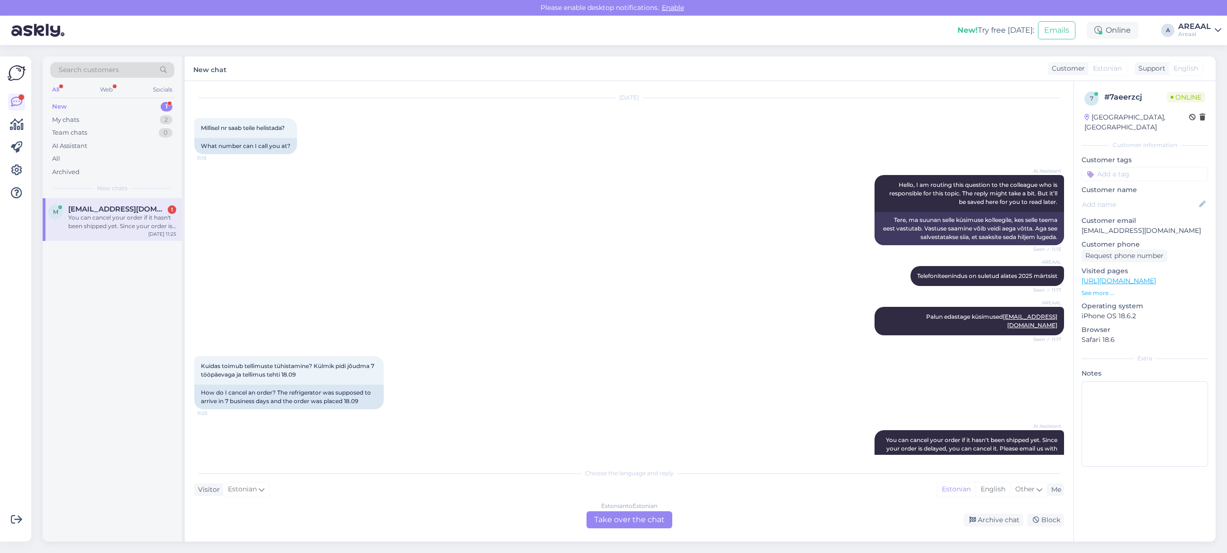
scroll to position [95, 0]
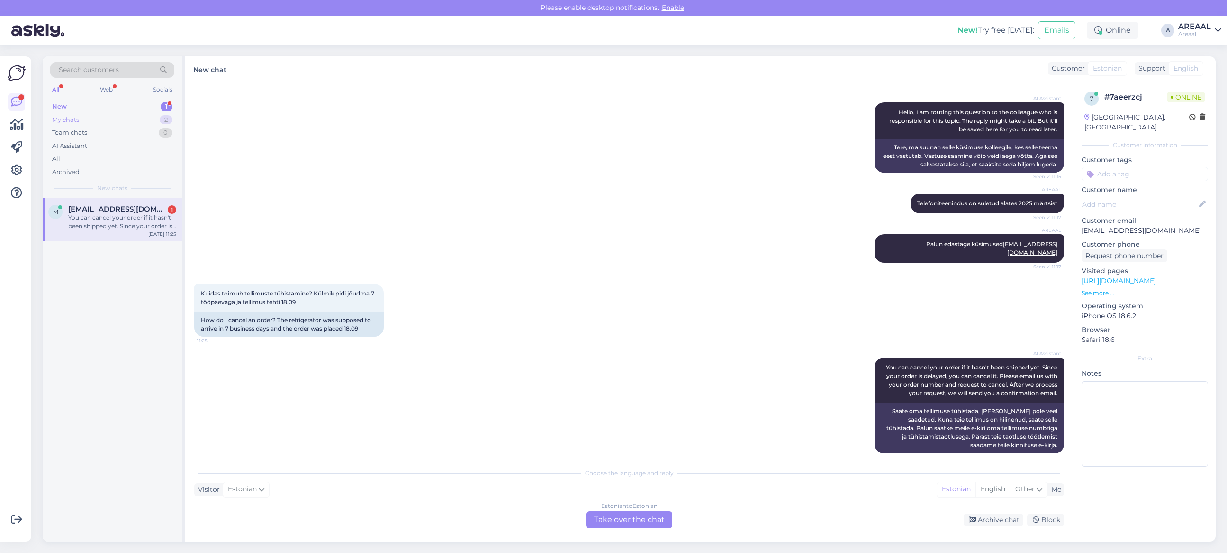
click at [140, 120] on div "My chats 2" at bounding box center [112, 119] width 124 height 13
click at [155, 231] on div "[DATE] 11:25" at bounding box center [162, 233] width 28 height 7
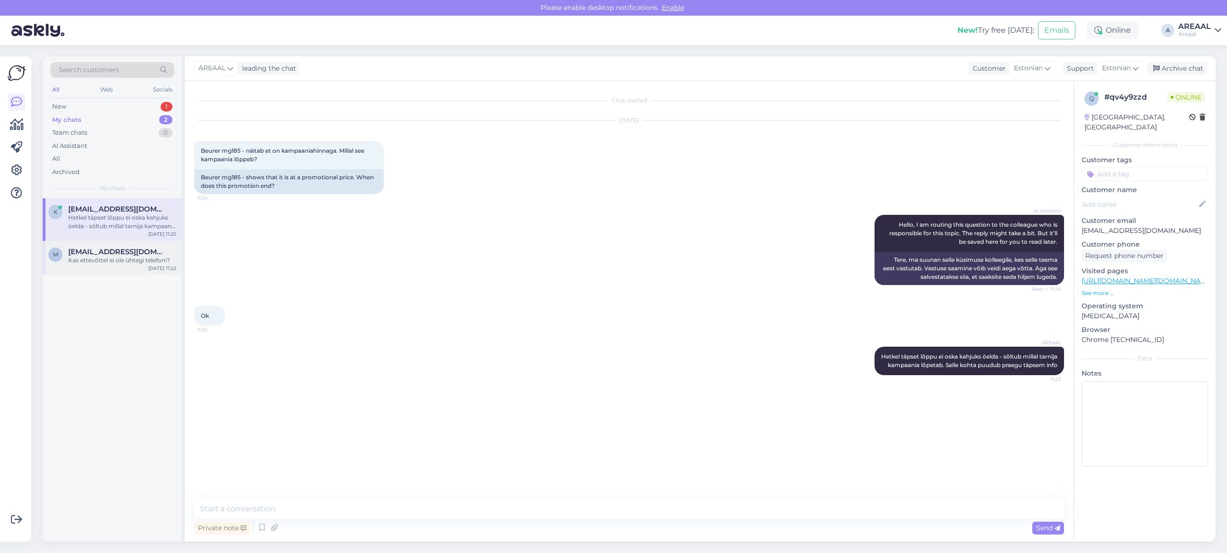
click at [134, 263] on div "Kas ettevõttel ei ole ühtegi telefoni?" at bounding box center [122, 260] width 108 height 9
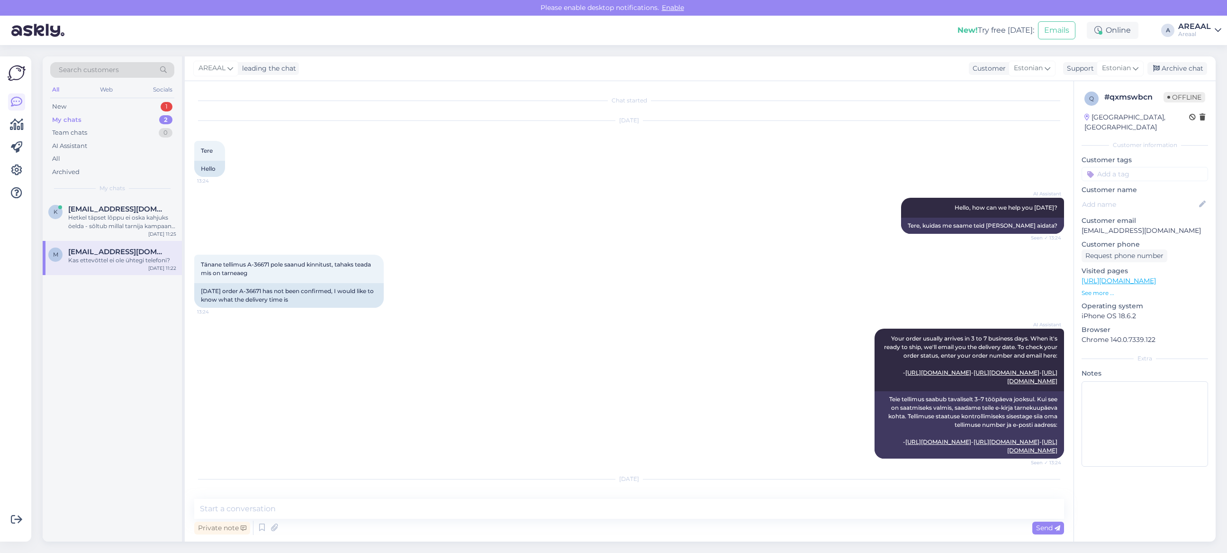
scroll to position [595, 0]
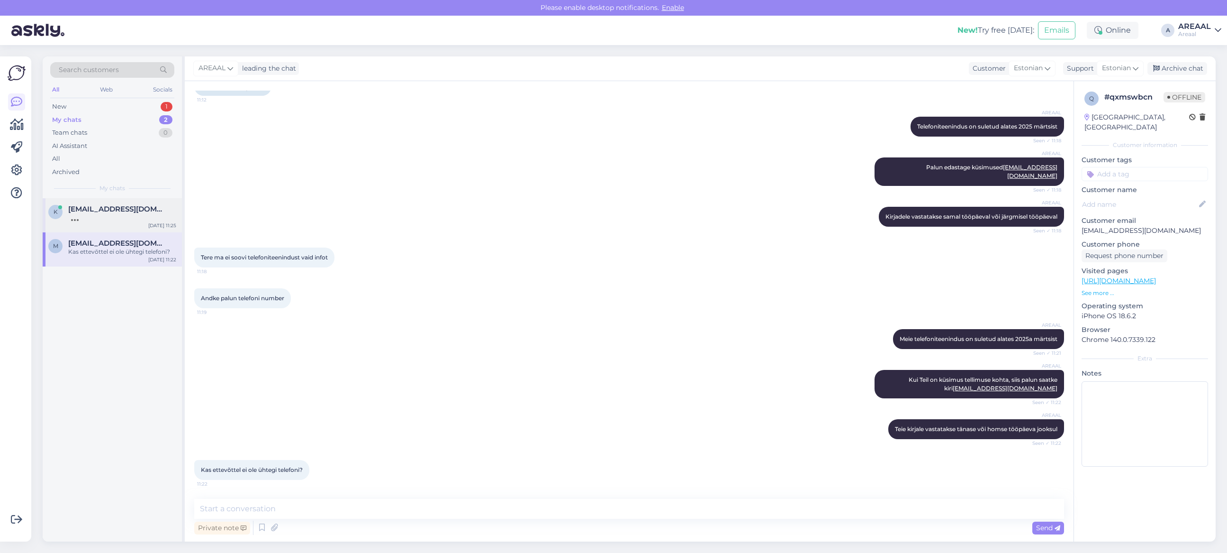
click at [178, 211] on div "K [EMAIL_ADDRESS][DOMAIN_NAME] [DATE] 11:25" at bounding box center [112, 215] width 139 height 34
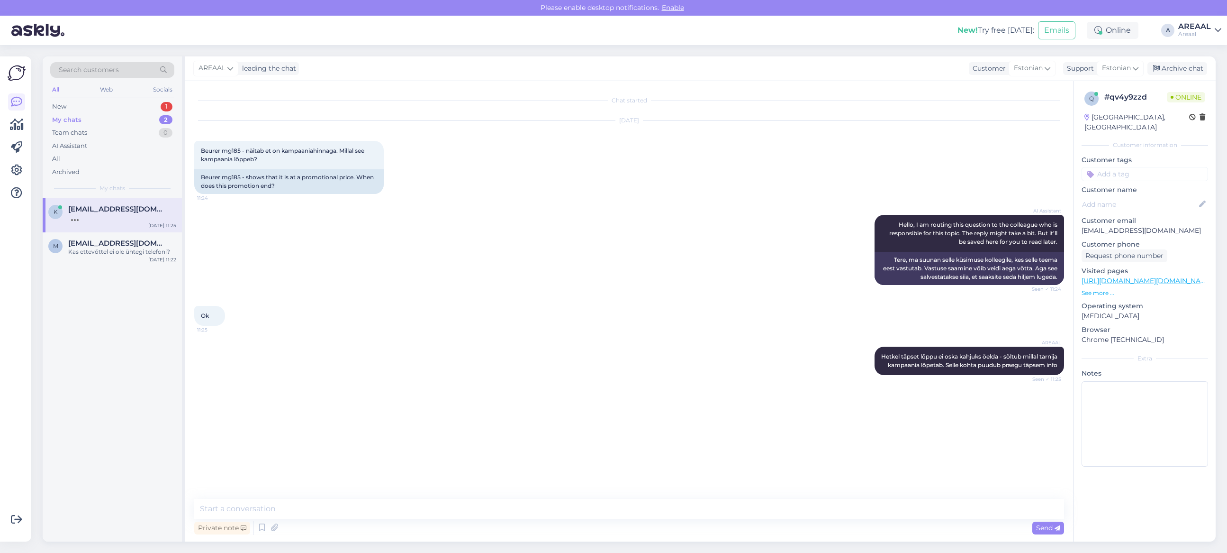
scroll to position [0, 0]
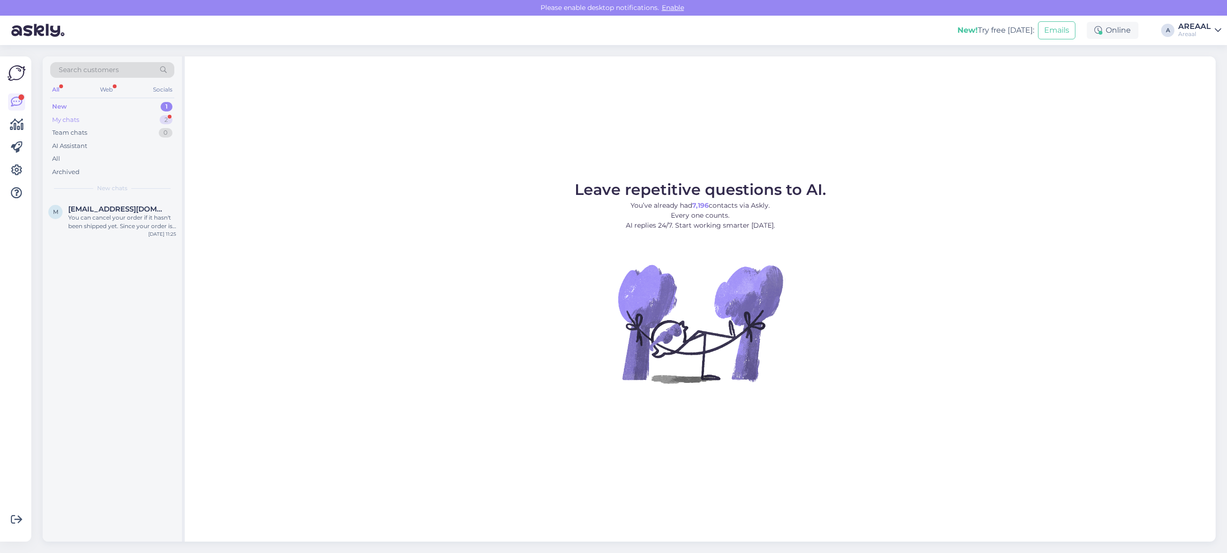
click at [162, 119] on div "2" at bounding box center [166, 119] width 13 height 9
click at [147, 227] on div "Ok, tänud. Eeldatavasti siis selle nädalaga veel [PERSON_NAME] vast eks" at bounding box center [122, 221] width 108 height 17
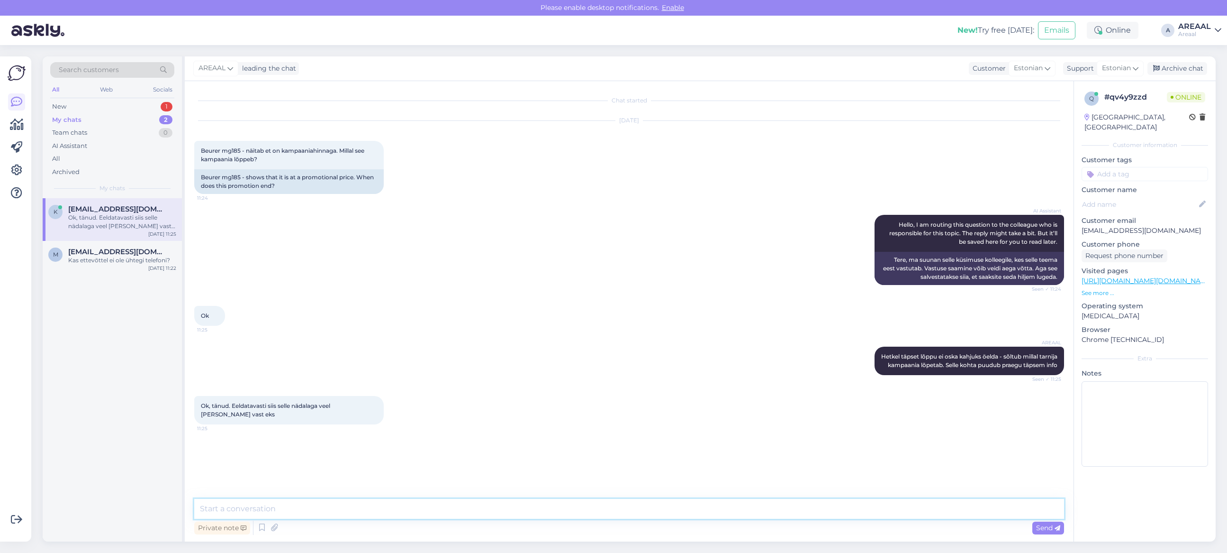
click at [373, 507] on textarea at bounding box center [629, 509] width 870 height 20
type textarea "G"
type textarea "Kahjuks ei oska garanteerida"
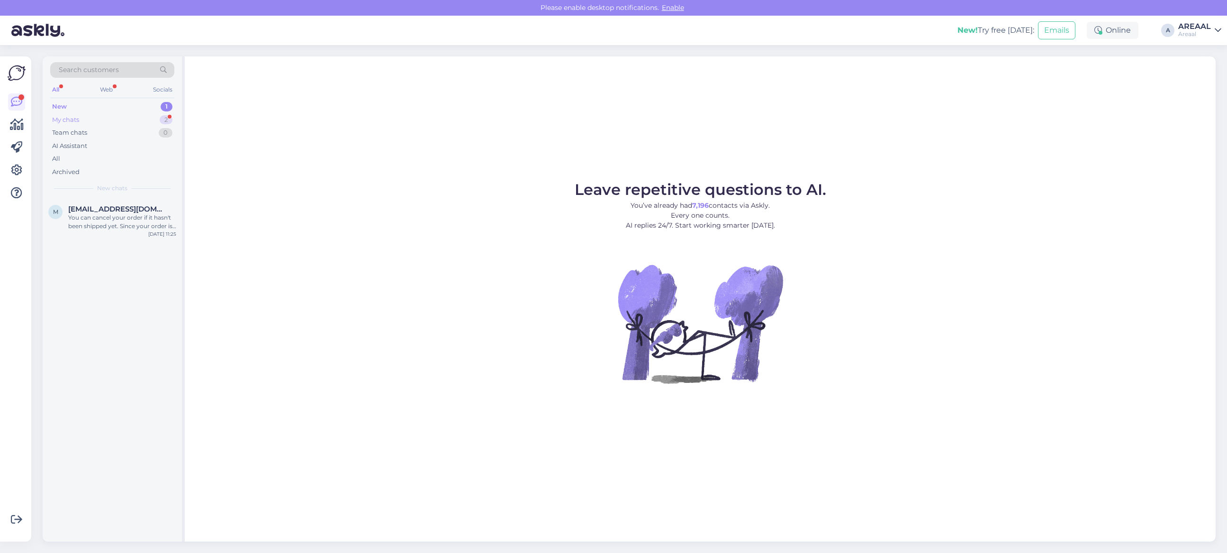
click at [140, 113] on div "My chats 2" at bounding box center [112, 119] width 124 height 13
click at [138, 223] on div "Ukei. Ostan ära siis igaks juhuks. Tänud :)" at bounding box center [122, 221] width 108 height 17
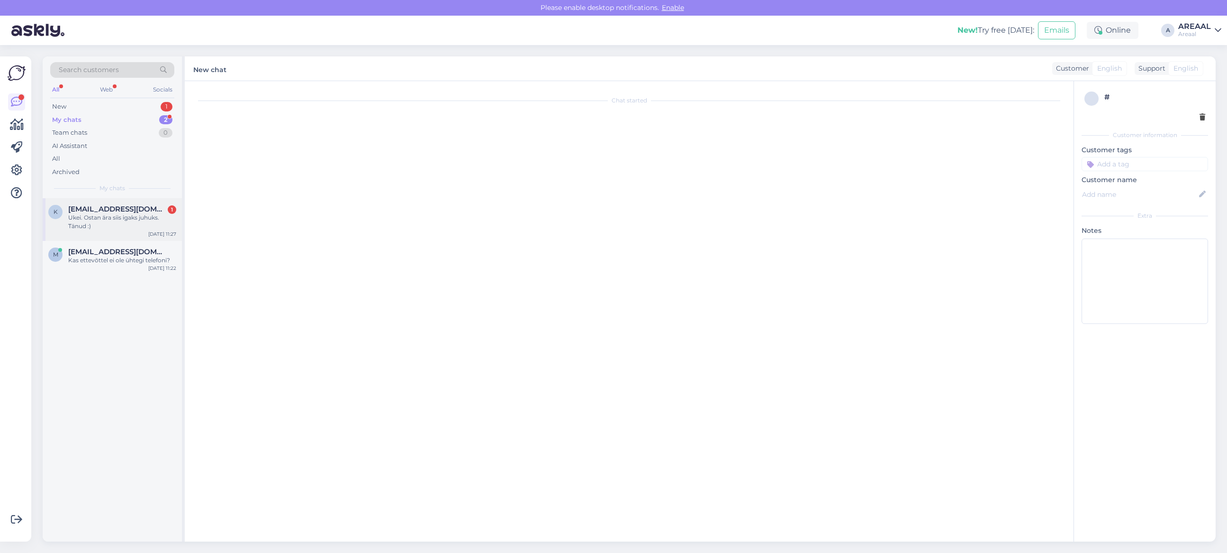
scroll to position [34, 0]
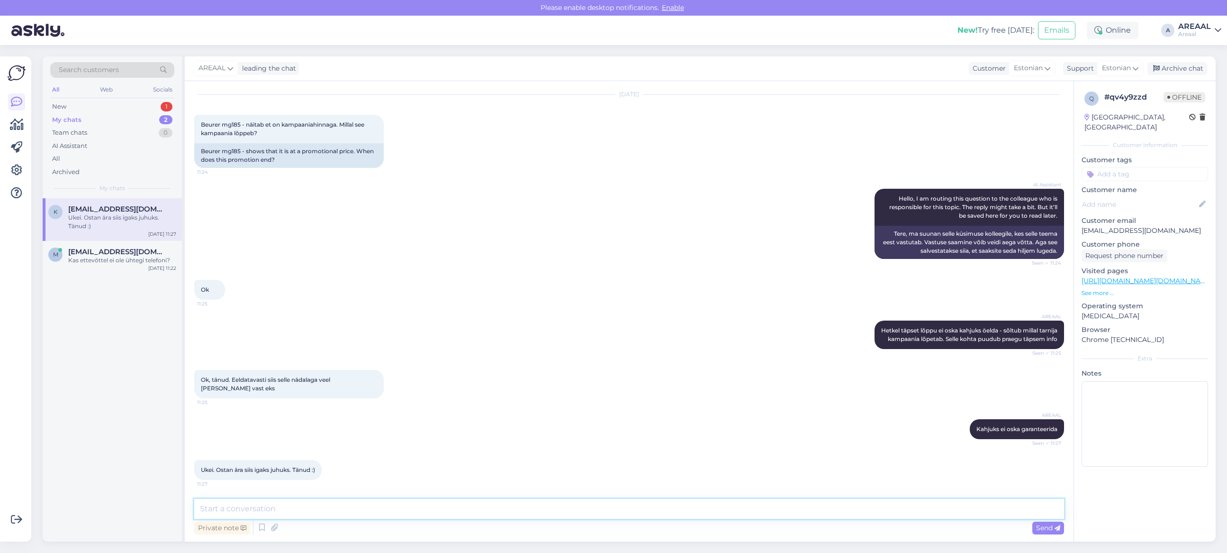
click at [346, 508] on textarea at bounding box center [629, 509] width 870 height 20
type textarea "Hästi, teeme nii!"
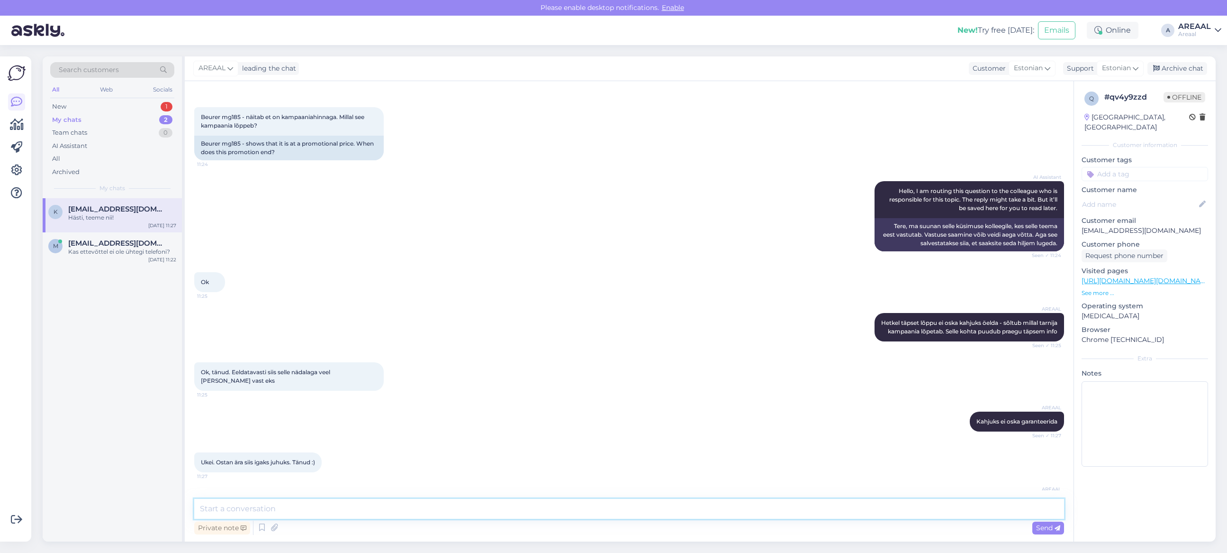
scroll to position [74, 0]
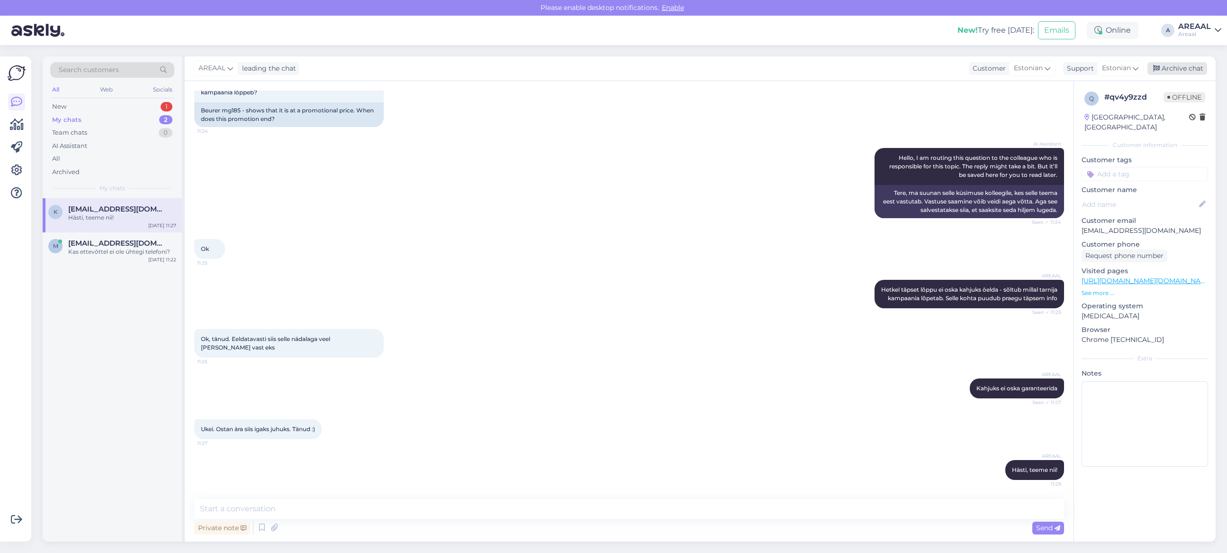
click at [1181, 67] on div "Archive chat" at bounding box center [1178, 68] width 60 height 13
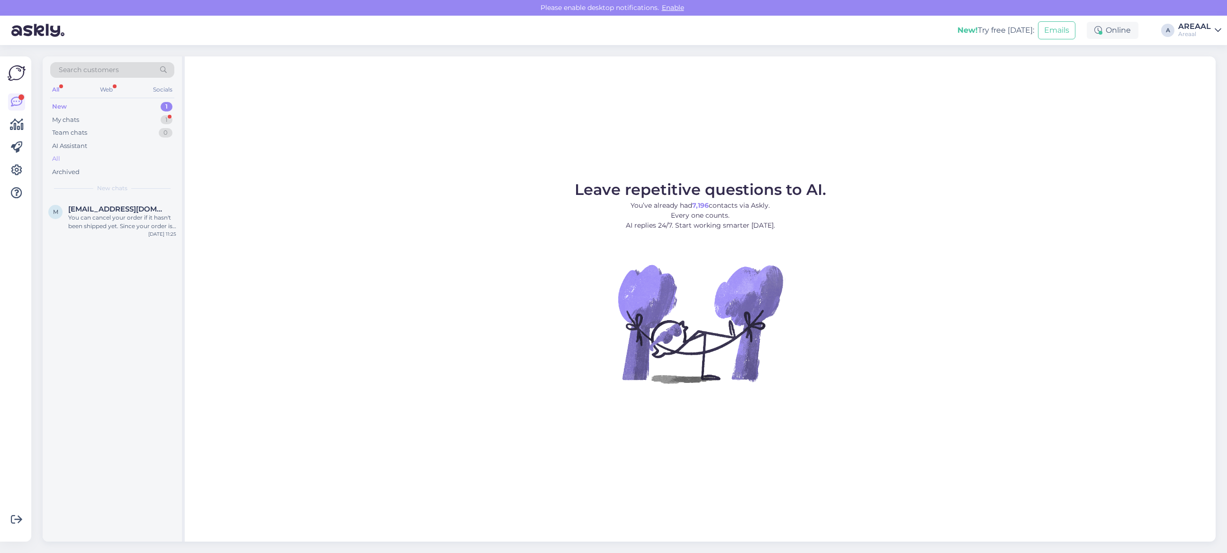
click at [65, 159] on div "All" at bounding box center [112, 158] width 124 height 13
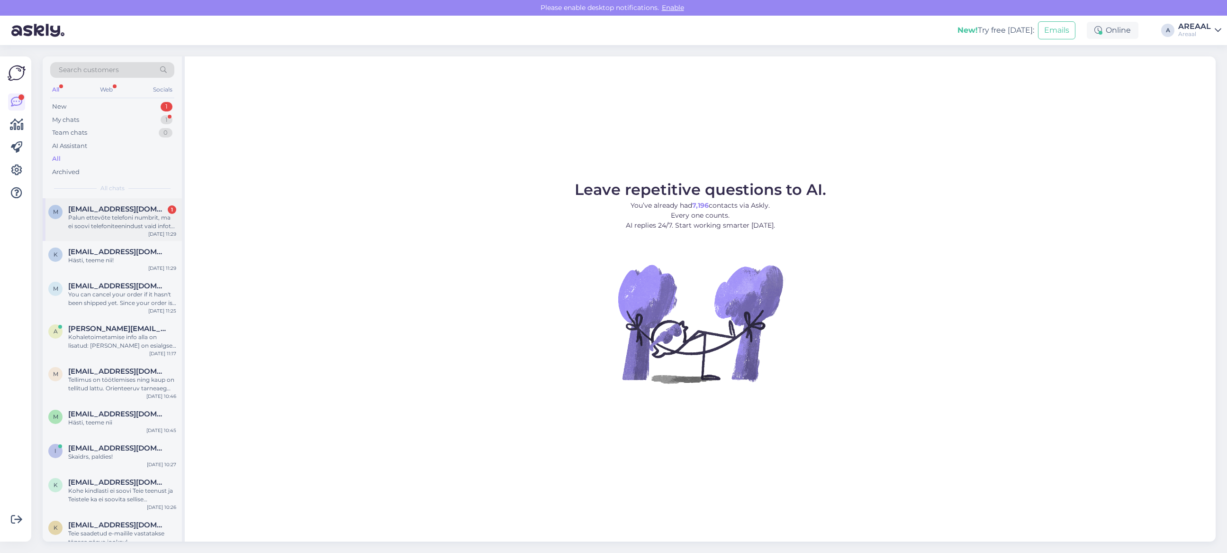
click at [126, 232] on div "m maitlarionov@gmail.com 1 Palun ettevõte telefoni numbrit, ma ei soovi telefon…" at bounding box center [112, 219] width 139 height 43
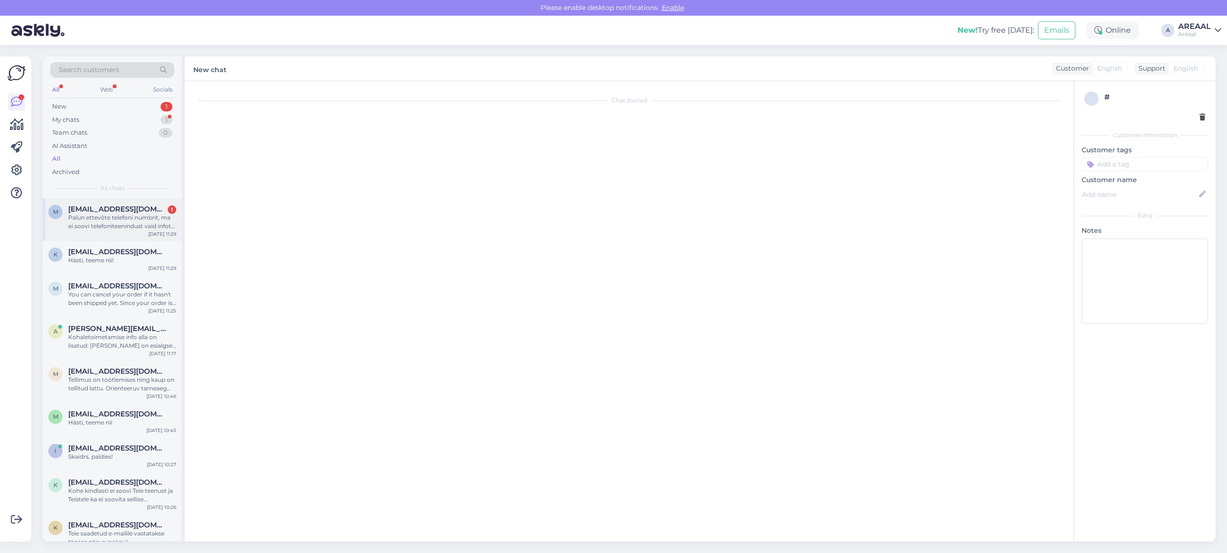
scroll to position [653, 0]
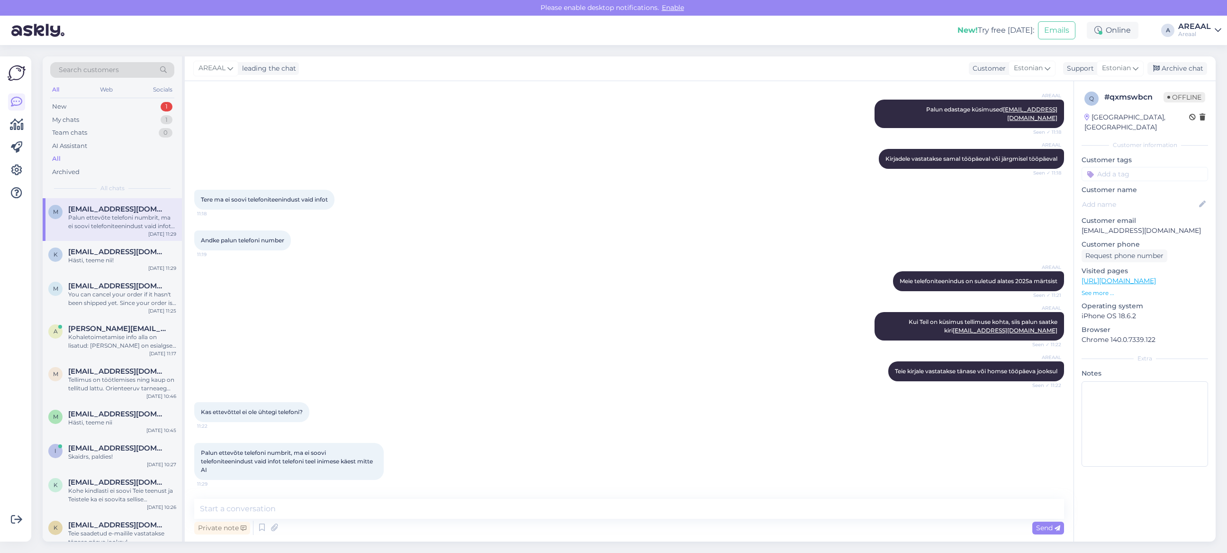
click at [399, 497] on div "Chat started Sep 18 2025 Tere 13:24 Hello AI Assistant Hello, how can we help y…" at bounding box center [629, 311] width 889 height 460
click at [388, 499] on textarea at bounding box center [629, 509] width 870 height 20
click at [387, 505] on textarea at bounding box center [629, 509] width 870 height 20
type textarea "Meie ettevõtte"
type textarea "Telefoniteenindus"
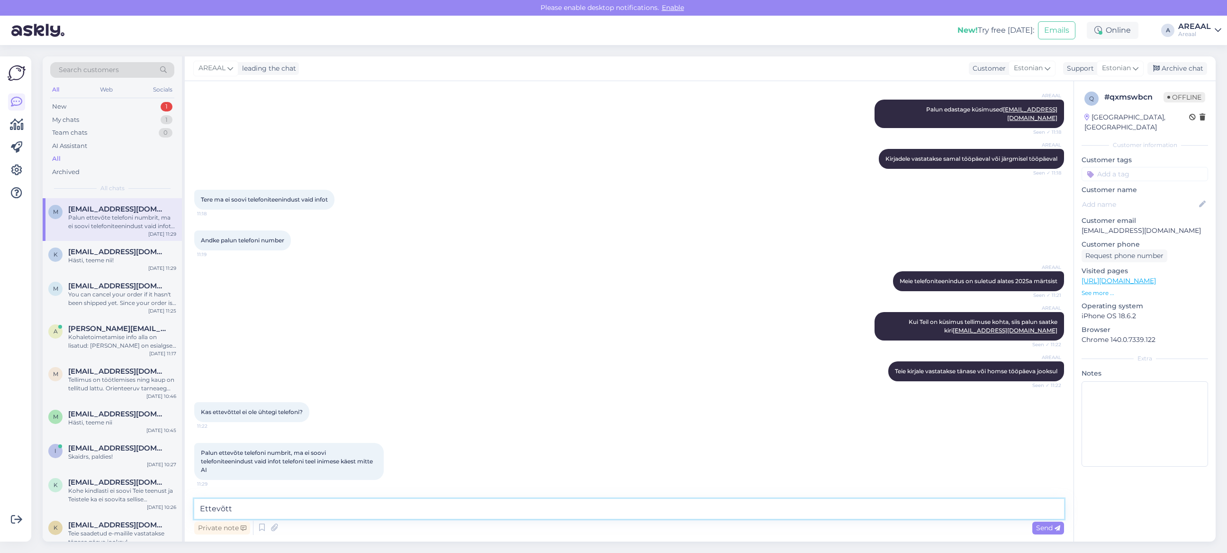
type textarea "Ettevõtte"
type textarea "S"
type textarea "Telefoniteenindus on suletud alates 2025a märtsist"
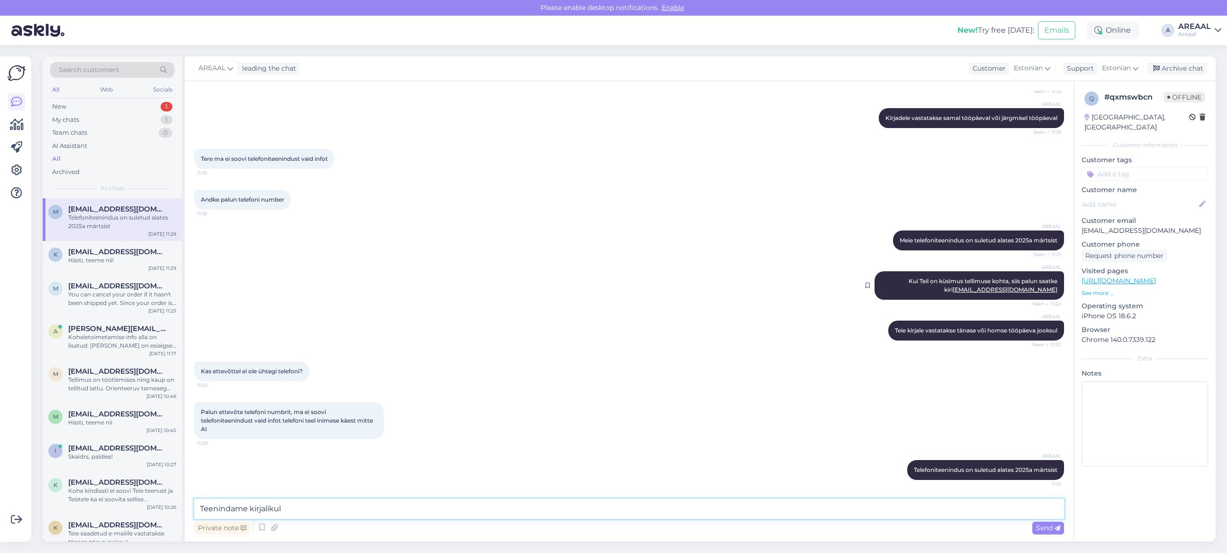
type textarea "Teenindame kirjalikult"
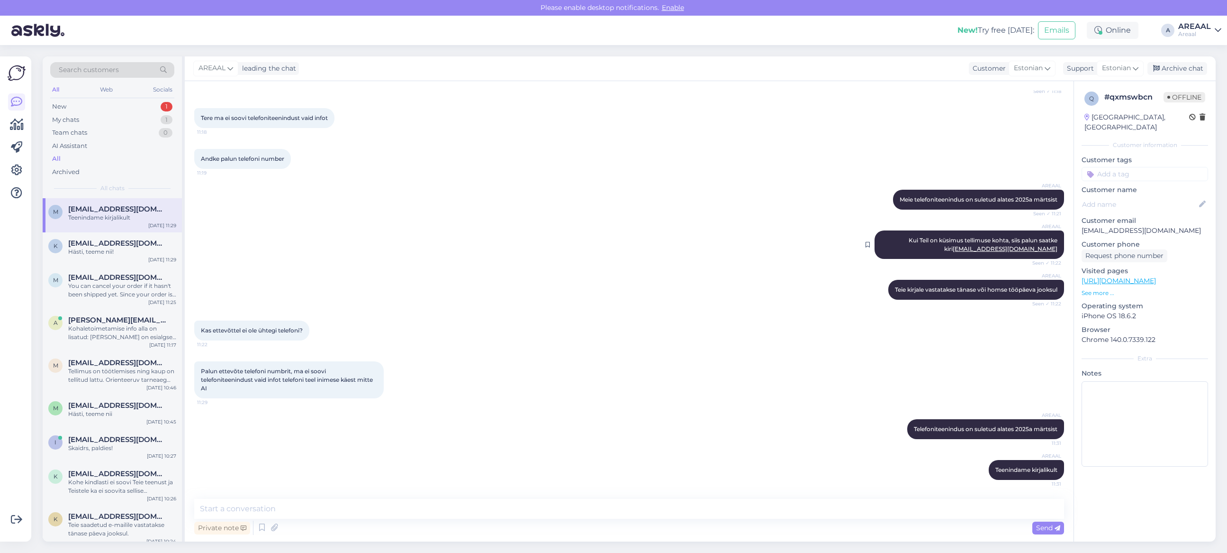
click at [953, 235] on div "AREAAL Kui Teil on küsimus tellimuse kohta, siis palun saatke kiri info@areaal.…" at bounding box center [970, 244] width 190 height 28
copy div "Kui Teil on küsimus tellimuse kohta, siis palun saatke kiri info@areaal.ee Seen…"
click at [785, 502] on textarea at bounding box center [629, 509] width 870 height 20
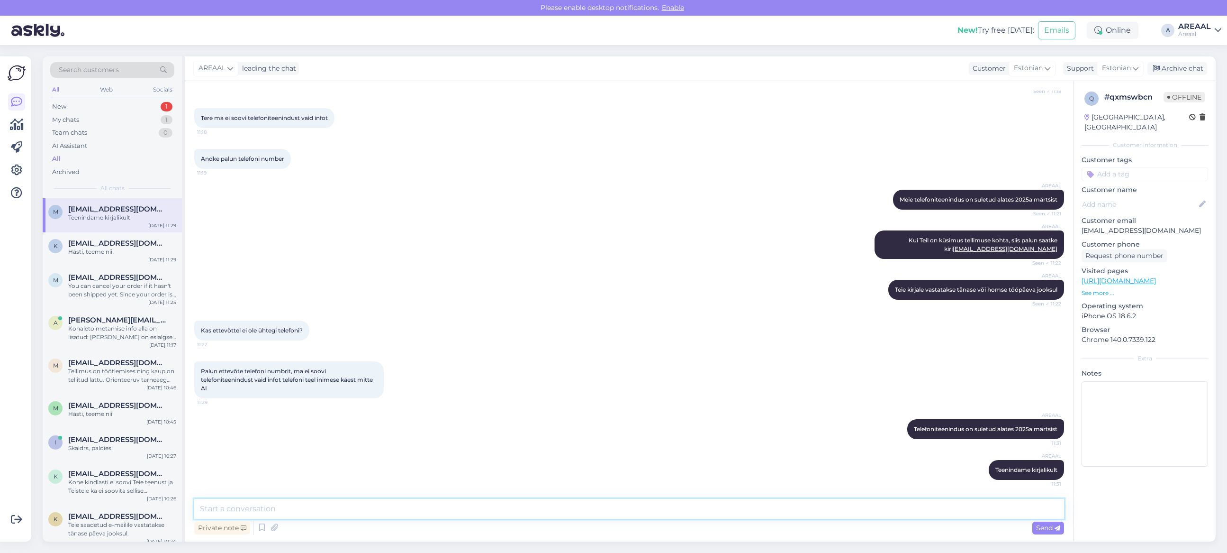
paste textarea "Kui Teil on küsimus tellimuse kohta, siis palun saatke kiri [EMAIL_ADDRESS][DOM…"
type textarea "Kui Teil on küsimus tellimuse kohta, siis palun saatke kiri [EMAIL_ADDRESS][DOM…"
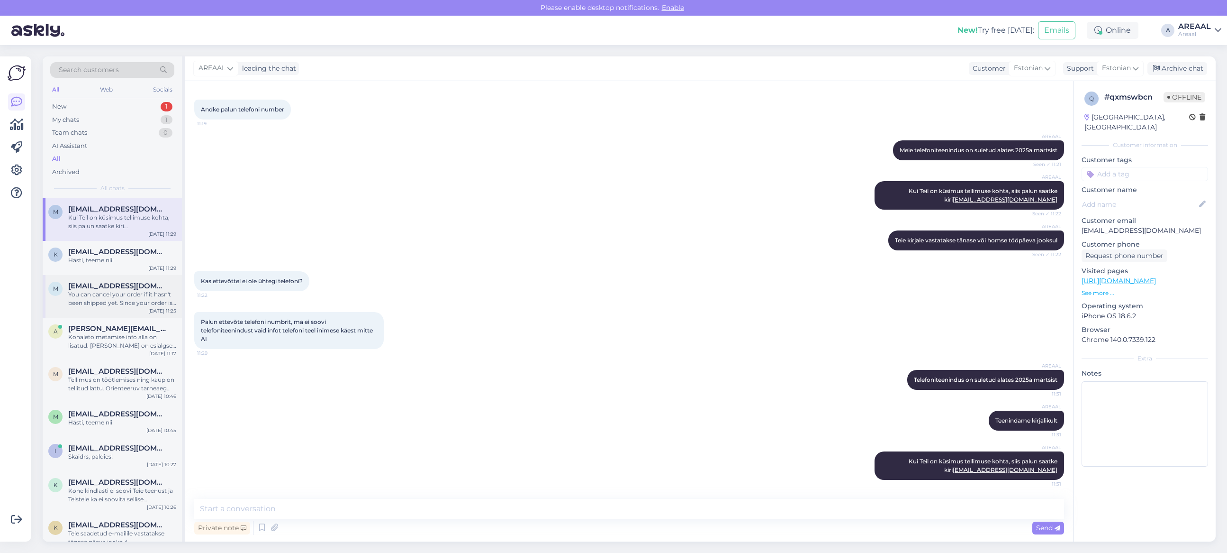
click at [112, 290] on div "You can cancel your order if it hasn't been shipped yet. Since your order is de…" at bounding box center [122, 298] width 108 height 17
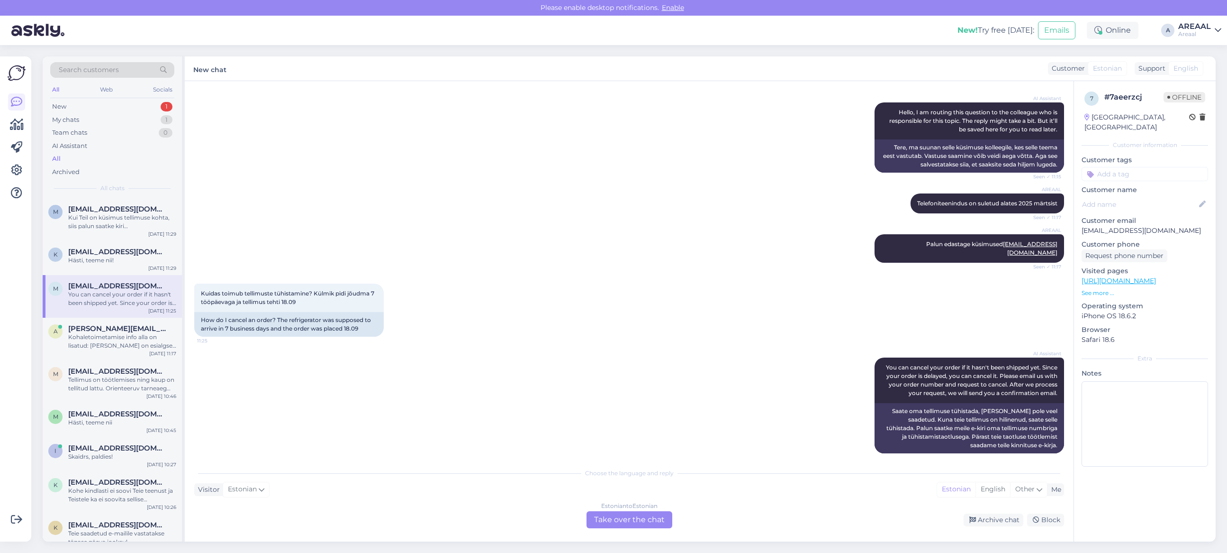
click at [993, 512] on div "Estonian to Estonian Take over the chat Archive chat Block" at bounding box center [629, 519] width 870 height 17
click at [993, 528] on div "Chat started Sep 29 2025 Millisel nr saab teile helistada? 11:15 What number ca…" at bounding box center [629, 311] width 889 height 460
click at [986, 511] on div "Estonian to Estonian Take over the chat Archive chat Block" at bounding box center [629, 519] width 870 height 17
click at [989, 521] on div "Archive chat" at bounding box center [994, 519] width 60 height 13
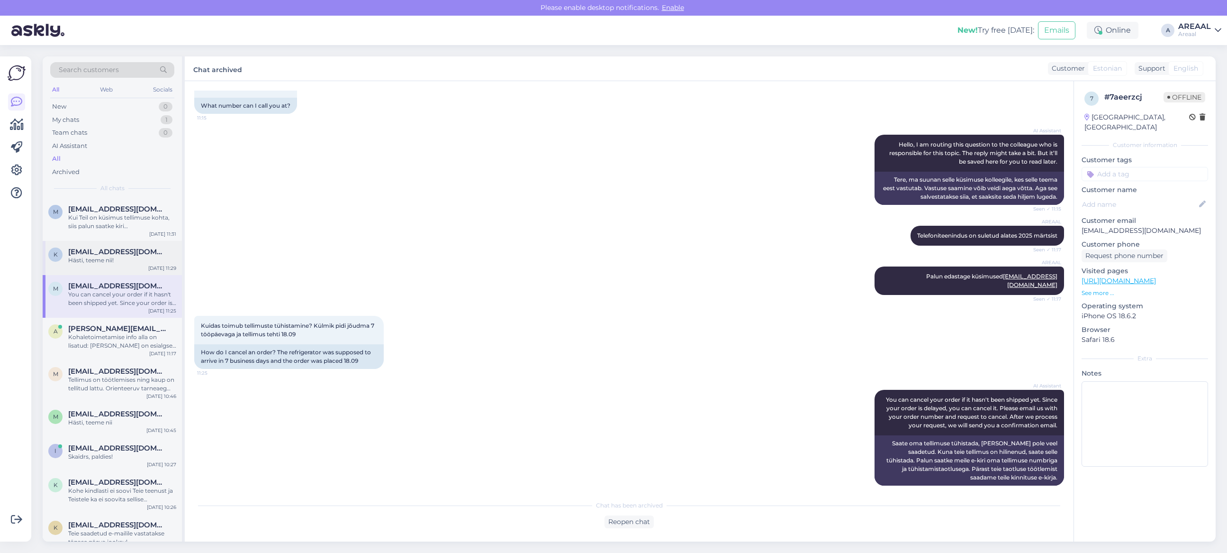
click at [77, 249] on span "[EMAIL_ADDRESS][DOMAIN_NAME]" at bounding box center [117, 251] width 99 height 9
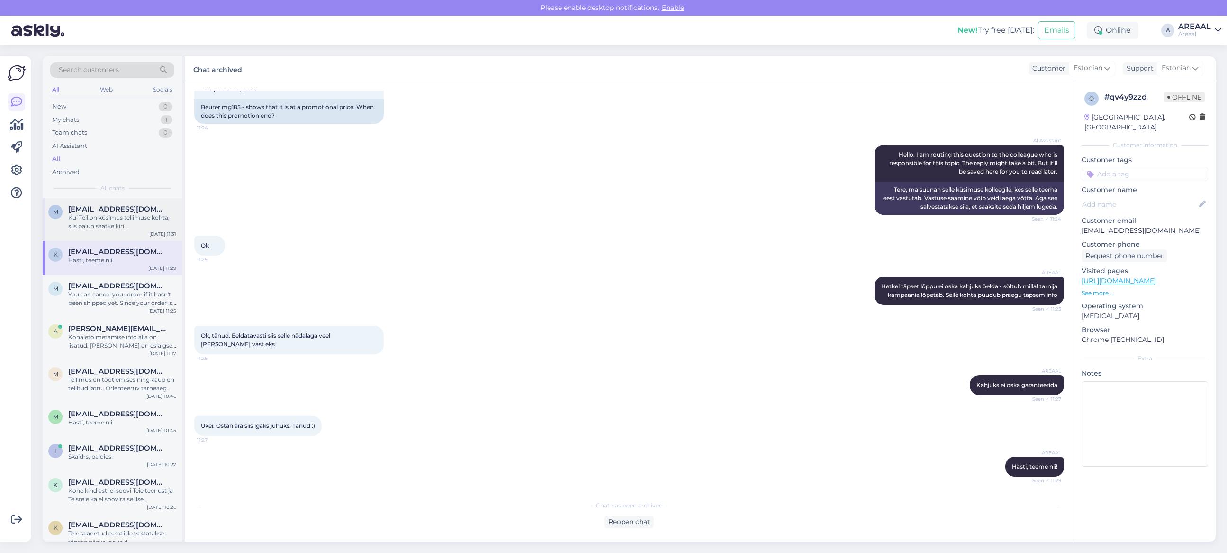
click at [113, 219] on div "Kui Teil on küsimus tellimuse kohta, siis palun saatke kiri info@areaal.ee" at bounding box center [122, 221] width 108 height 17
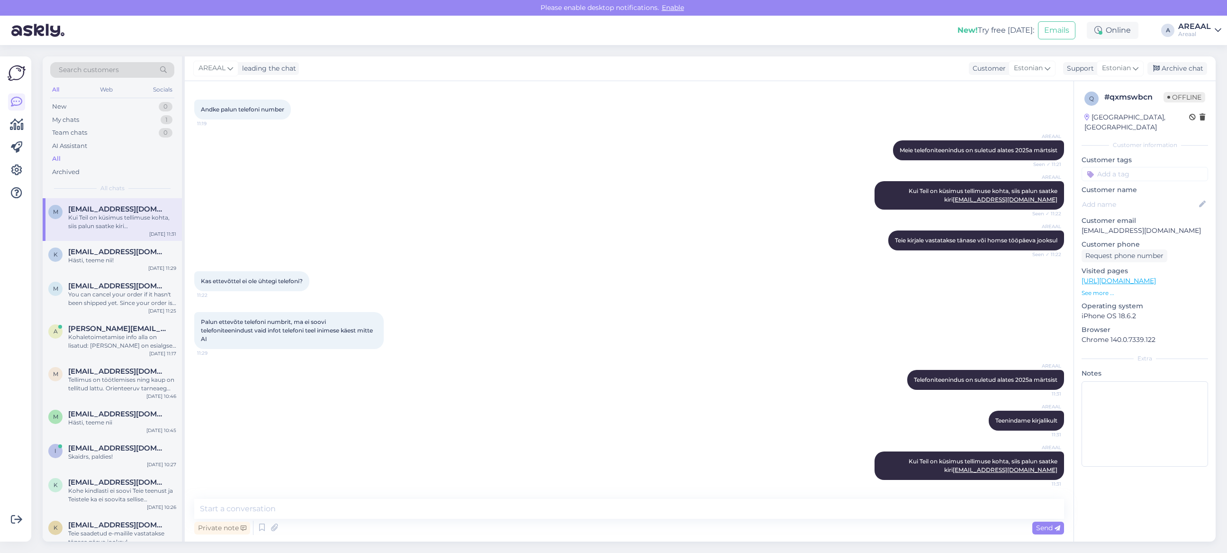
click at [683, 267] on div "Kas ettevõttel ei ole ühtegi telefoni? 11:22" at bounding box center [629, 281] width 870 height 41
click at [652, 327] on div "Palun ettevõte telefoni numbrit, ma ei soovi telefoniteenindust vaid infot tele…" at bounding box center [629, 330] width 870 height 58
click at [163, 117] on div "1" at bounding box center [167, 119] width 12 height 9
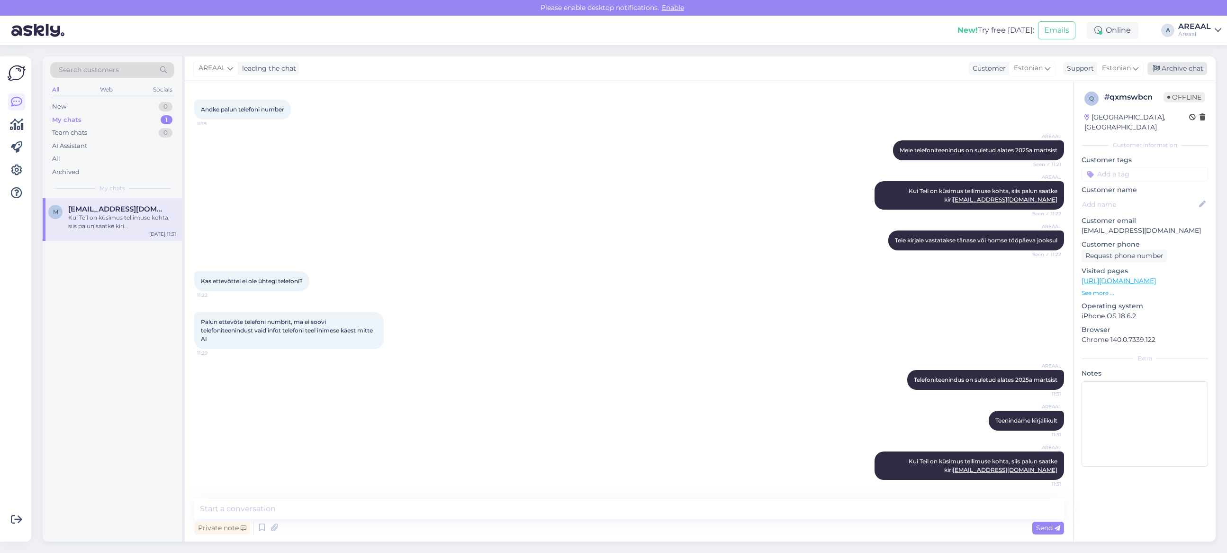
click at [1162, 67] on div "Archive chat" at bounding box center [1178, 68] width 60 height 13
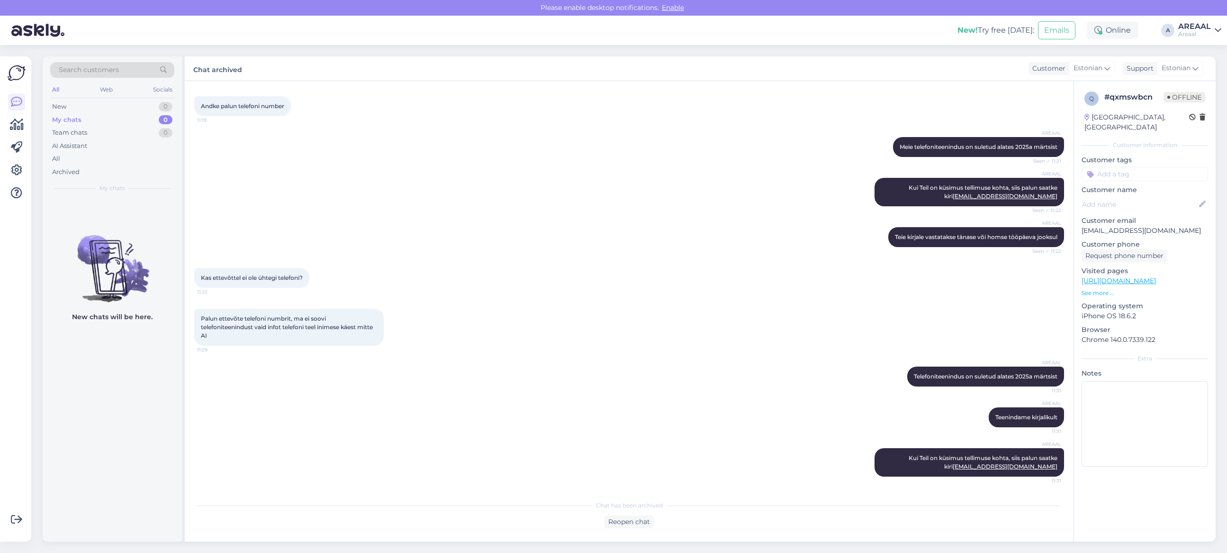
click at [544, 250] on div "AREAAL Teie kirjale vastatakse tänase või homse tööpäeva jooksul Seen ✓ 11:22" at bounding box center [629, 237] width 870 height 41
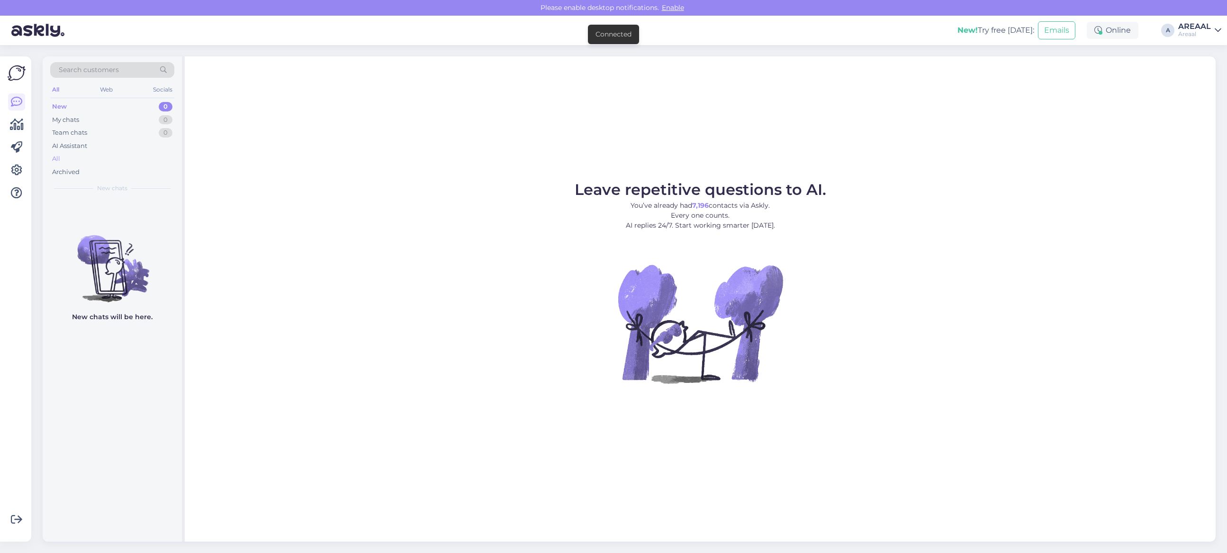
click at [114, 156] on div "All" at bounding box center [112, 158] width 124 height 13
click at [126, 152] on div "AI Assistant" at bounding box center [112, 145] width 124 height 13
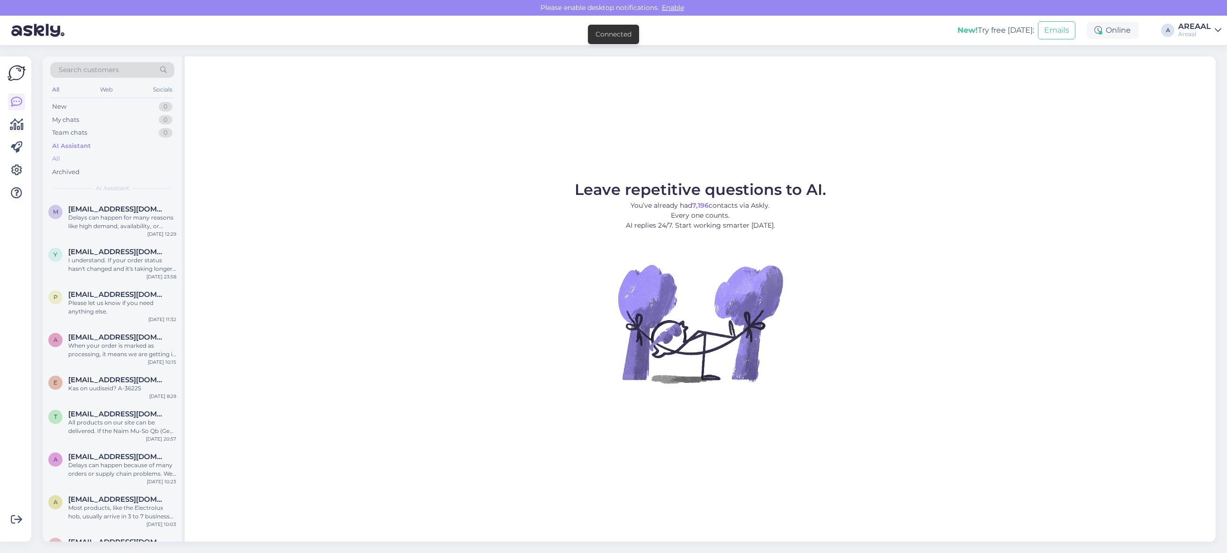
click at [124, 153] on div "All" at bounding box center [112, 158] width 124 height 13
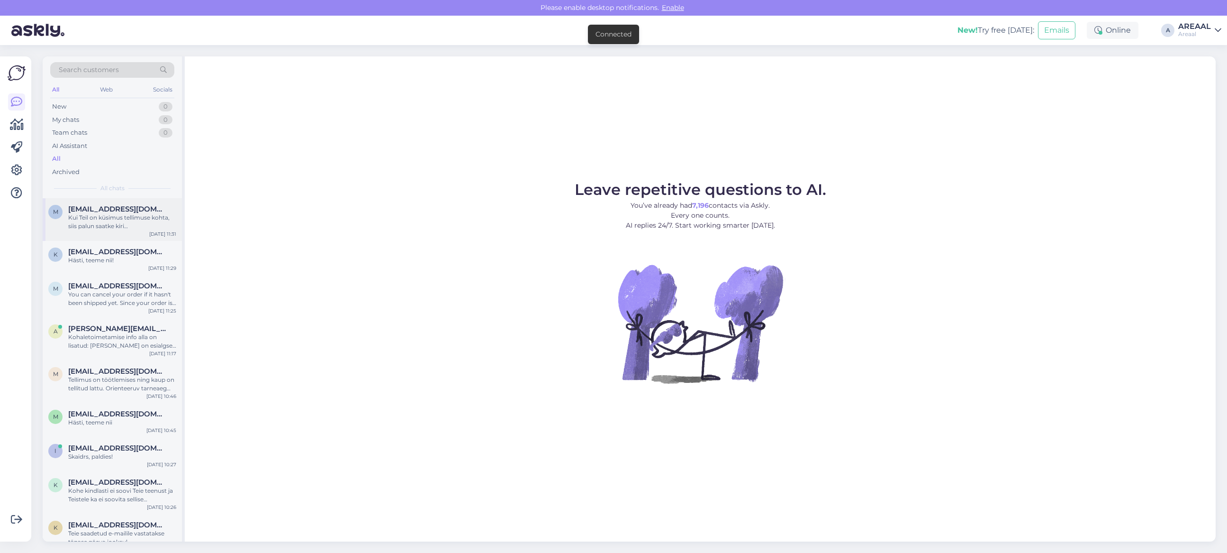
click at [126, 200] on div "m [EMAIL_ADDRESS][DOMAIN_NAME] Kui Teil on küsimus tellimuse kohta, siis palun …" at bounding box center [112, 219] width 139 height 43
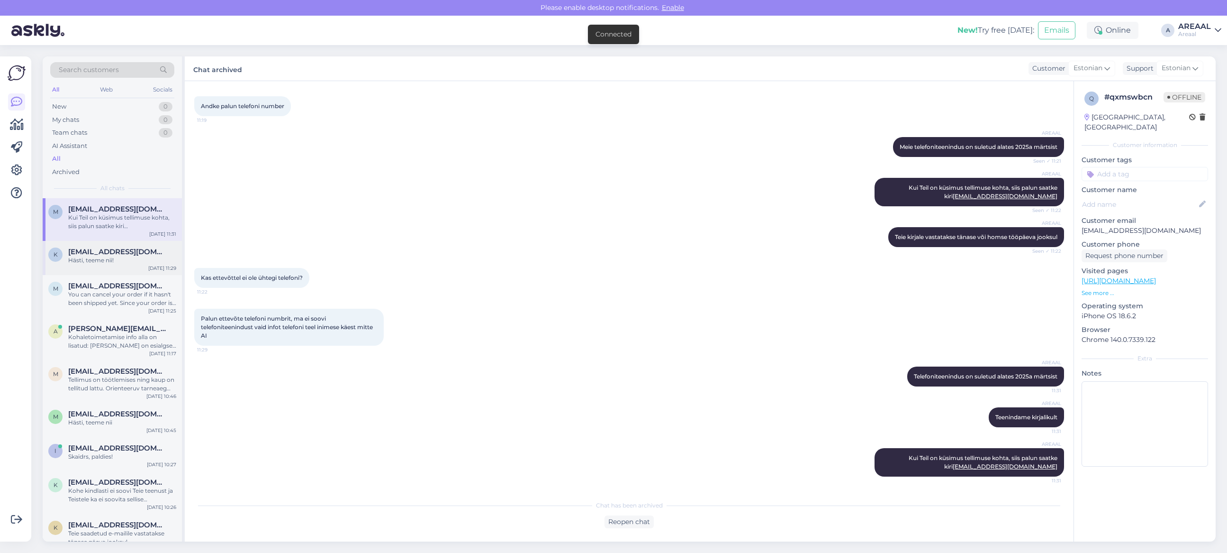
click at [115, 259] on div "Hästi, teeme nii!" at bounding box center [122, 260] width 108 height 9
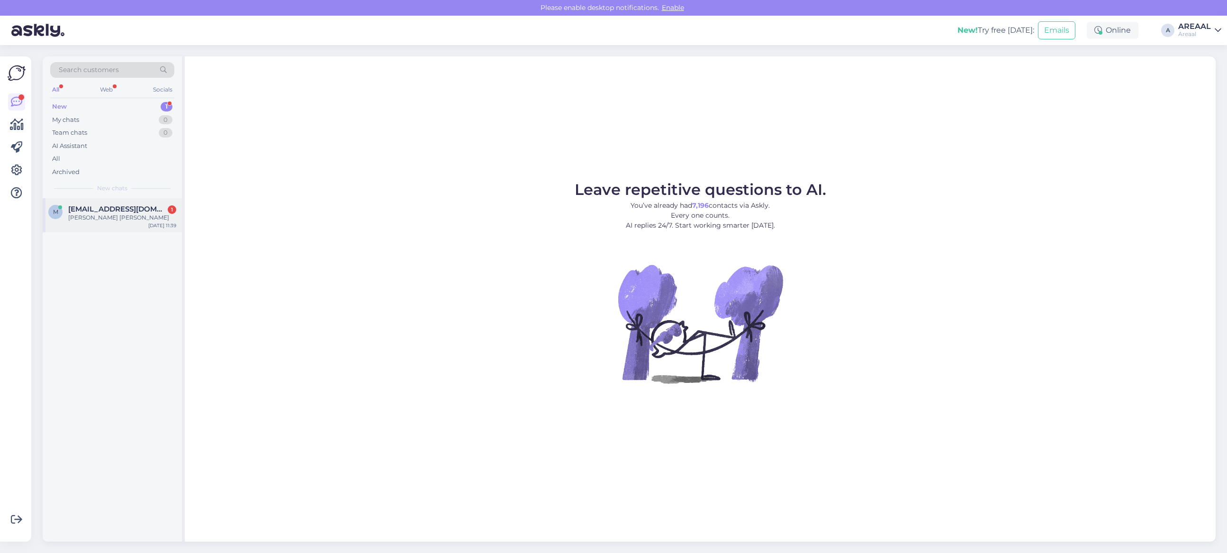
click at [159, 218] on div "[PERSON_NAME] [PERSON_NAME]" at bounding box center [122, 217] width 108 height 9
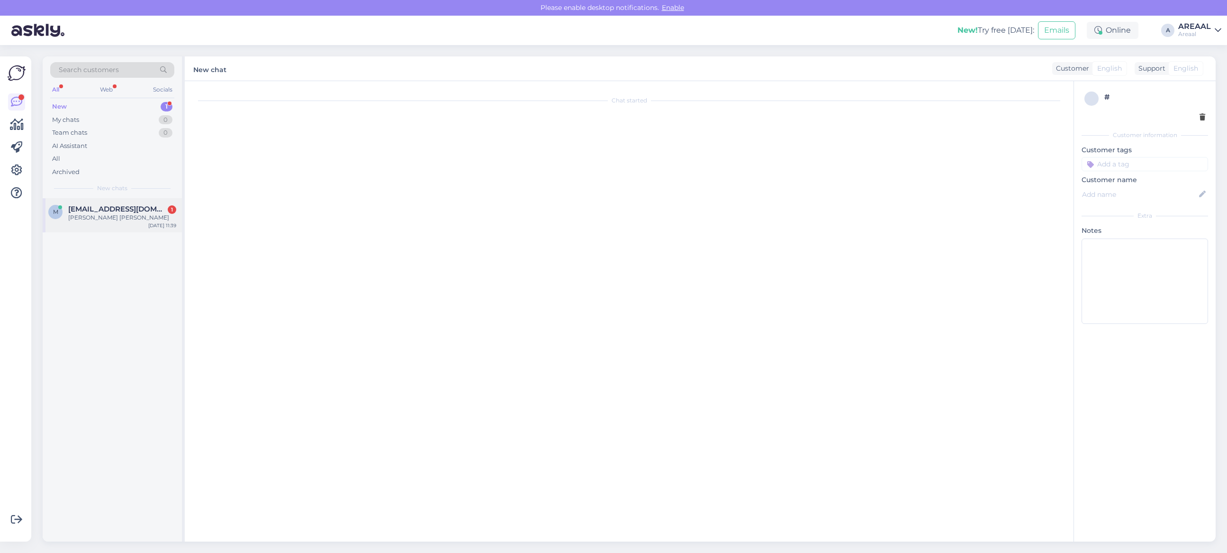
scroll to position [1040, 0]
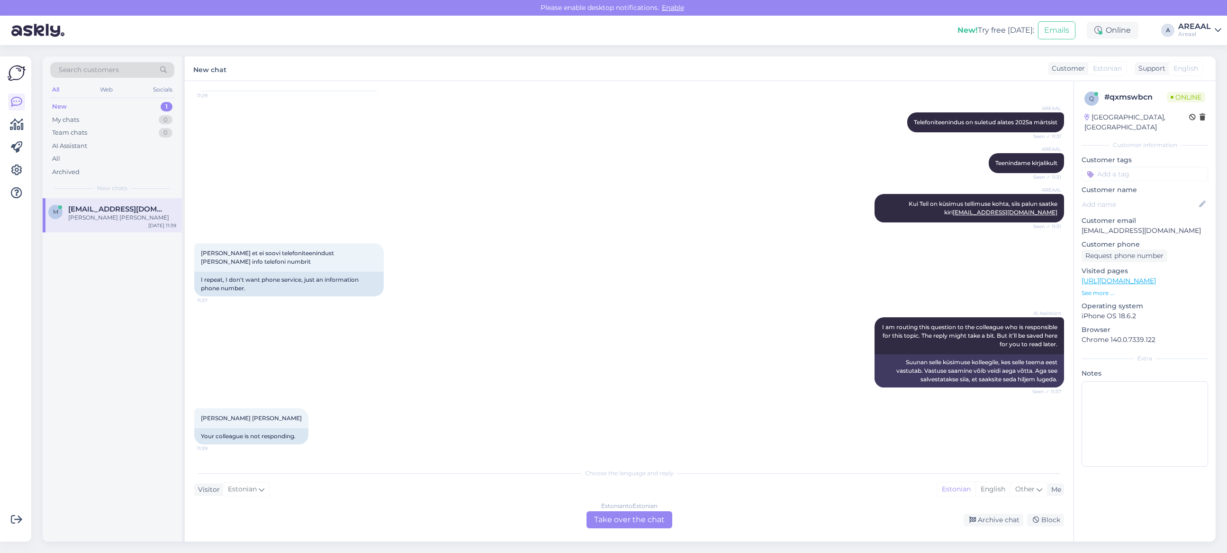
click at [603, 522] on div "Estonian to Estonian Take over the chat" at bounding box center [630, 519] width 86 height 17
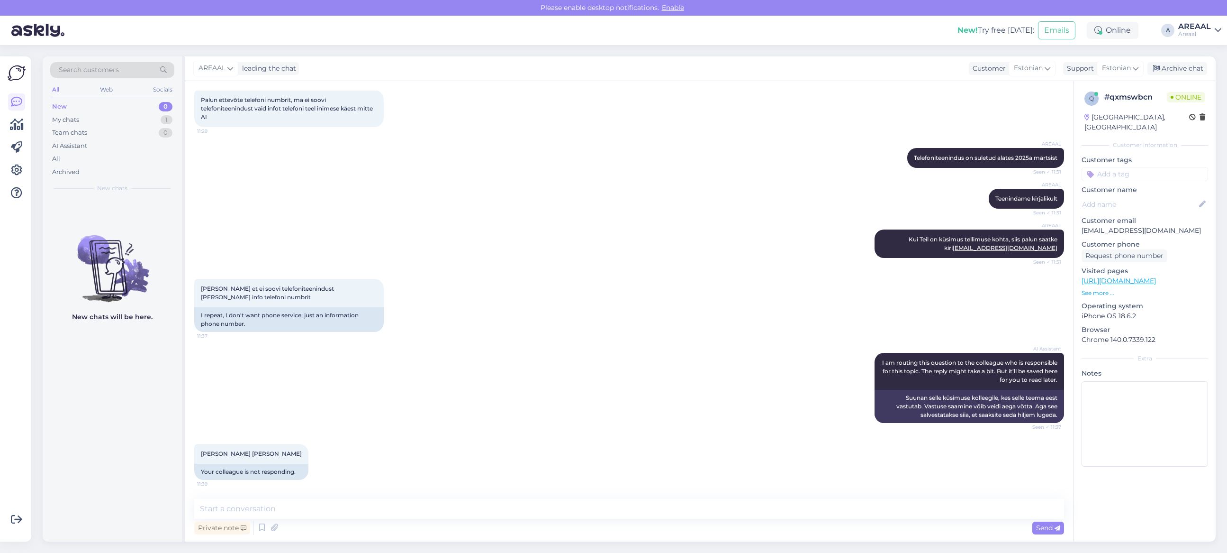
click at [596, 510] on textarea at bounding box center [629, 509] width 870 height 20
type textarea "Meil puudub infotelefon, sest telefoniteenindus on suletud alates 2025a märtsist"
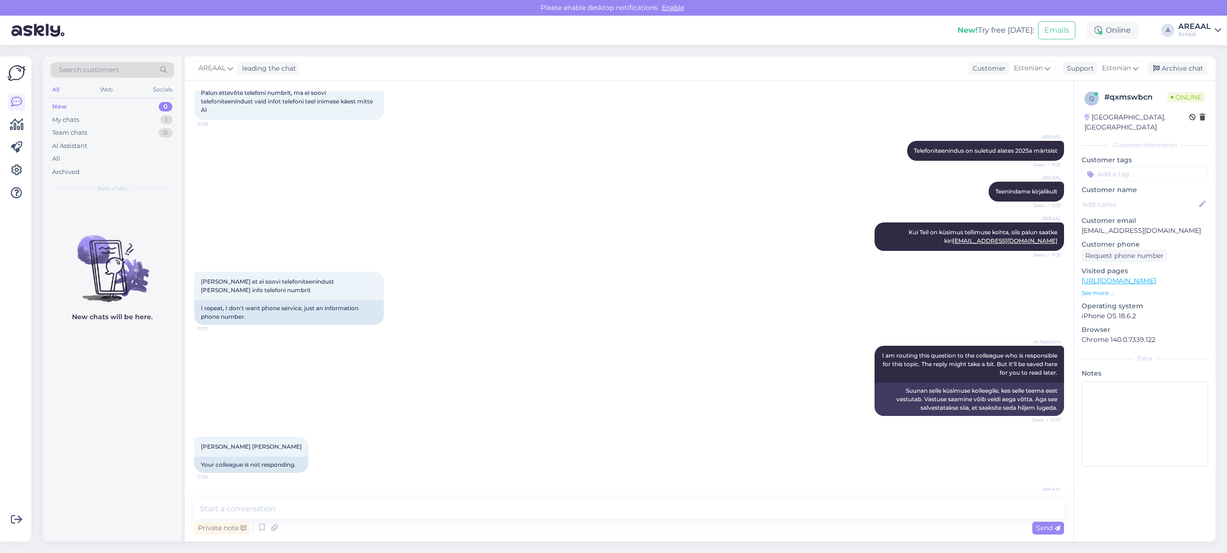
scroll to position [1054, 0]
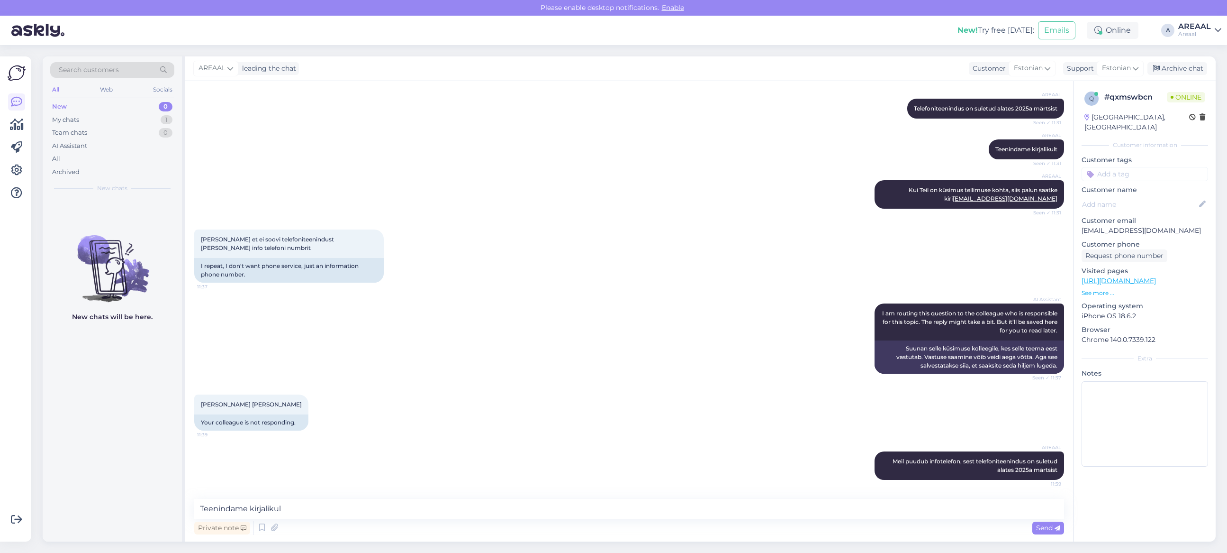
type textarea "Teenindame kirjalikult"
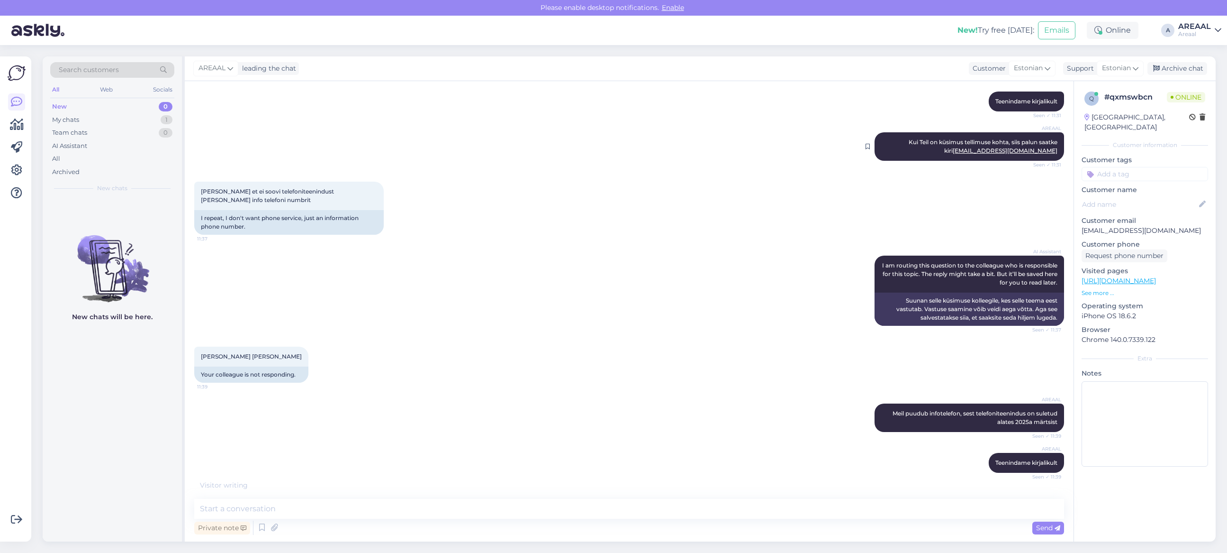
click at [1005, 143] on div "AREAAL Kui Teil on küsimus tellimuse kohta, siis palun saatke kiri [EMAIL_ADDRE…" at bounding box center [970, 146] width 190 height 28
click at [1005, 149] on span "Kui Teil on küsimus tellimuse kohta, siis palun saatke kiri [EMAIL_ADDRESS][DOM…" at bounding box center [984, 146] width 150 height 16
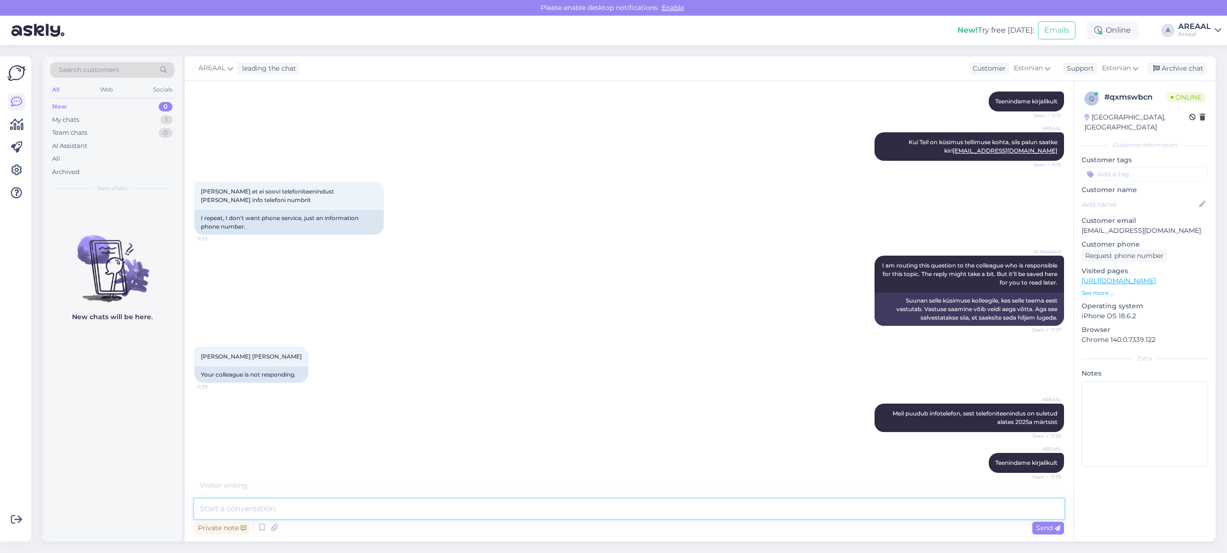
click at [643, 509] on textarea at bounding box center [629, 509] width 870 height 20
paste textarea "Kui Teil on küsimus tellimuse kohta, siis palun saatke kiri [EMAIL_ADDRESS][DOM…"
type textarea "Kui Teil on küsimus tellimuse kohta, siis palun saatke kiri [EMAIL_ADDRESS][DOM…"
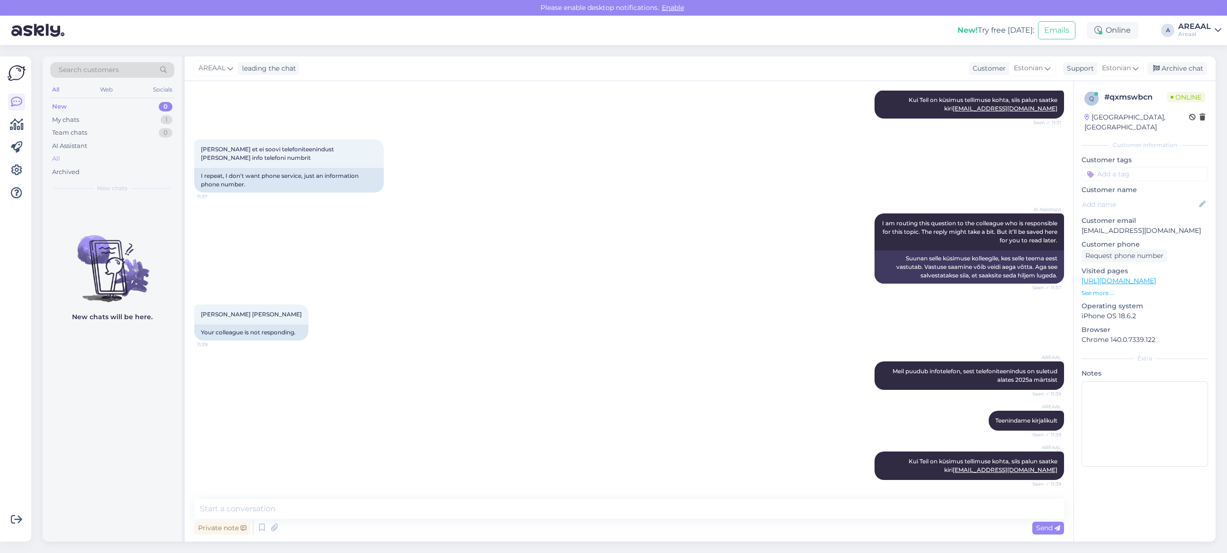
click at [89, 164] on div "All" at bounding box center [112, 158] width 124 height 13
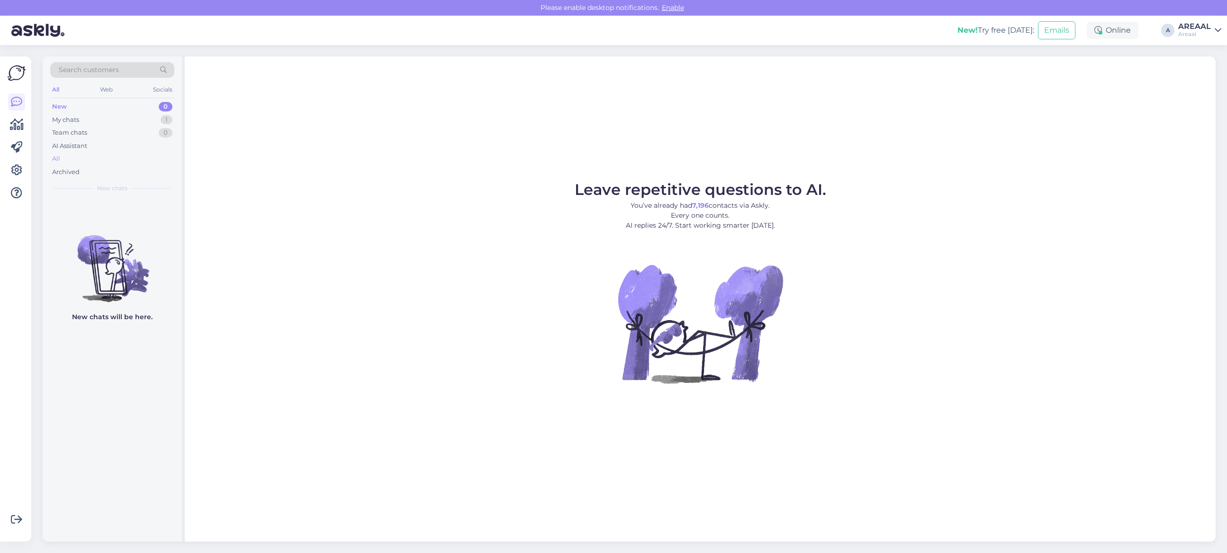
click at [107, 156] on div "All" at bounding box center [112, 158] width 124 height 13
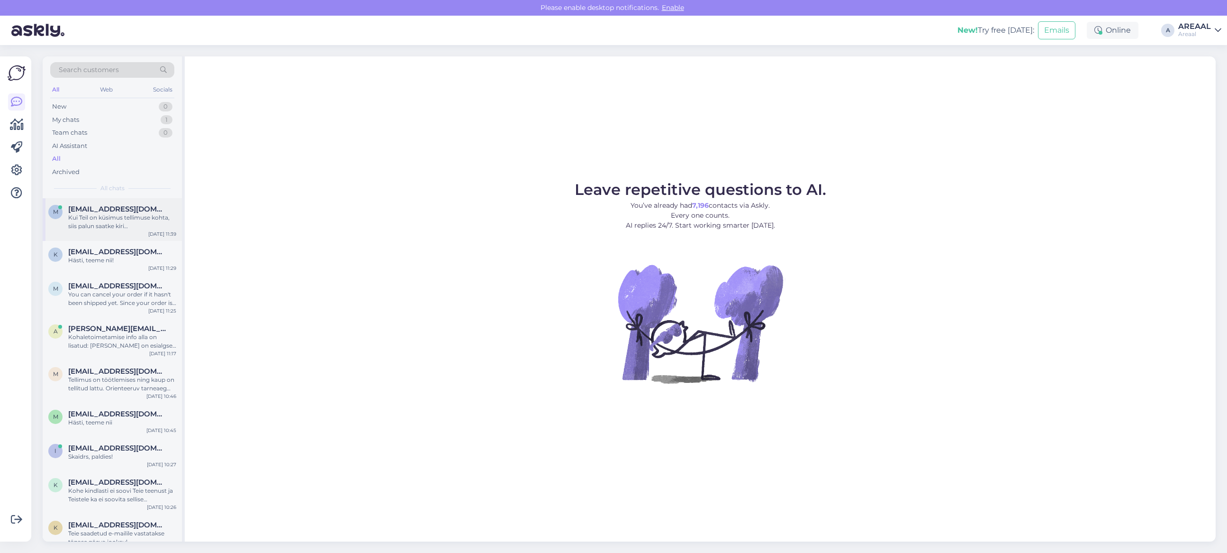
click at [124, 205] on span "[EMAIL_ADDRESS][DOMAIN_NAME]" at bounding box center [117, 209] width 99 height 9
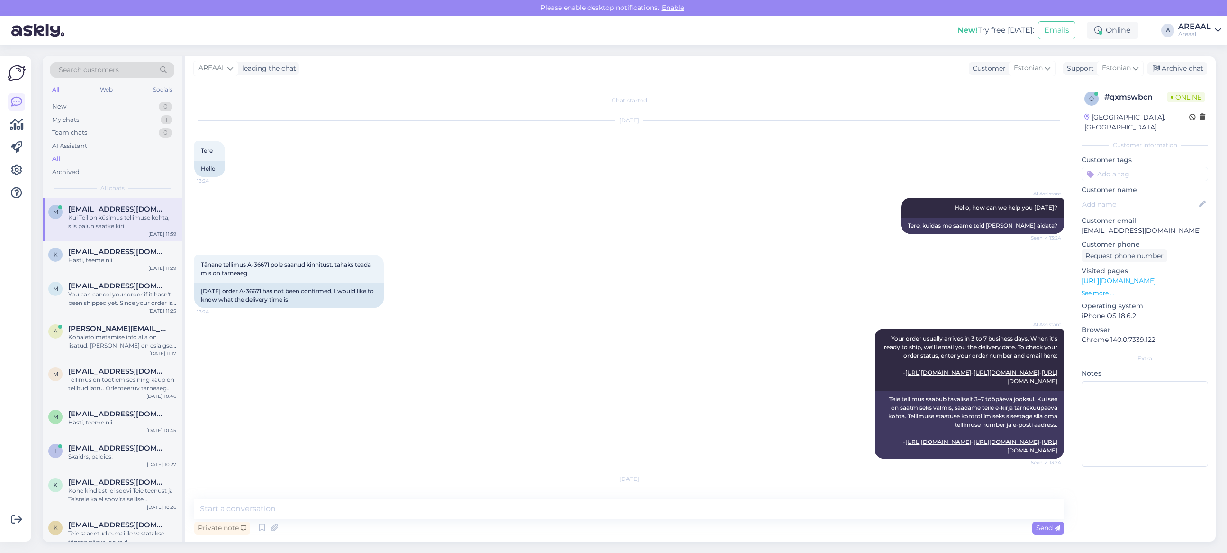
scroll to position [1143, 0]
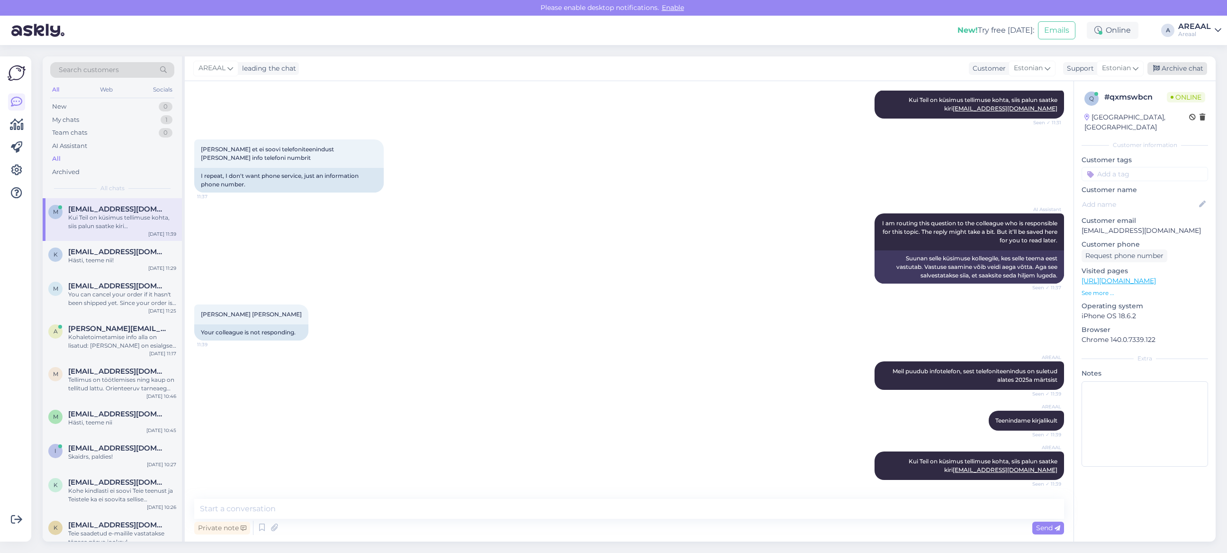
click at [1187, 63] on div "Archive chat" at bounding box center [1178, 68] width 60 height 13
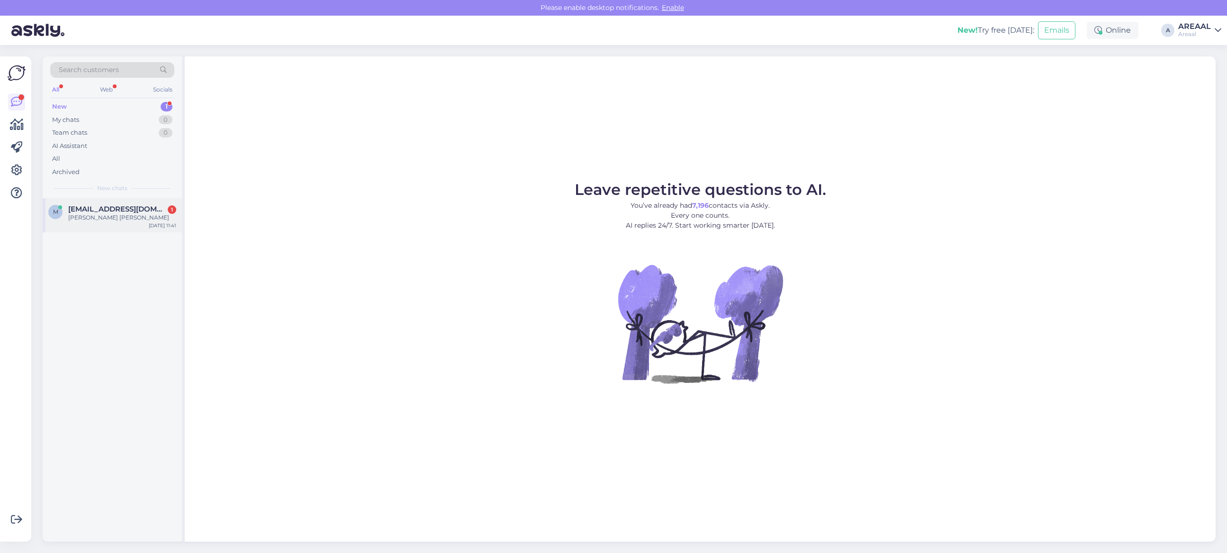
click at [93, 213] on div "[PERSON_NAME] [PERSON_NAME]" at bounding box center [122, 217] width 108 height 9
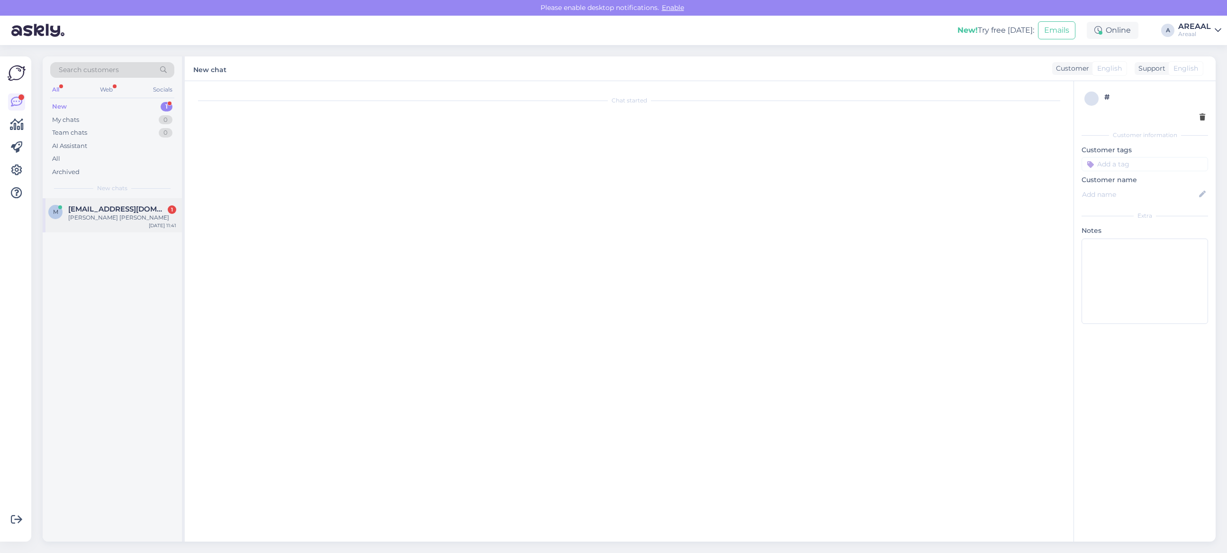
scroll to position [1401, 0]
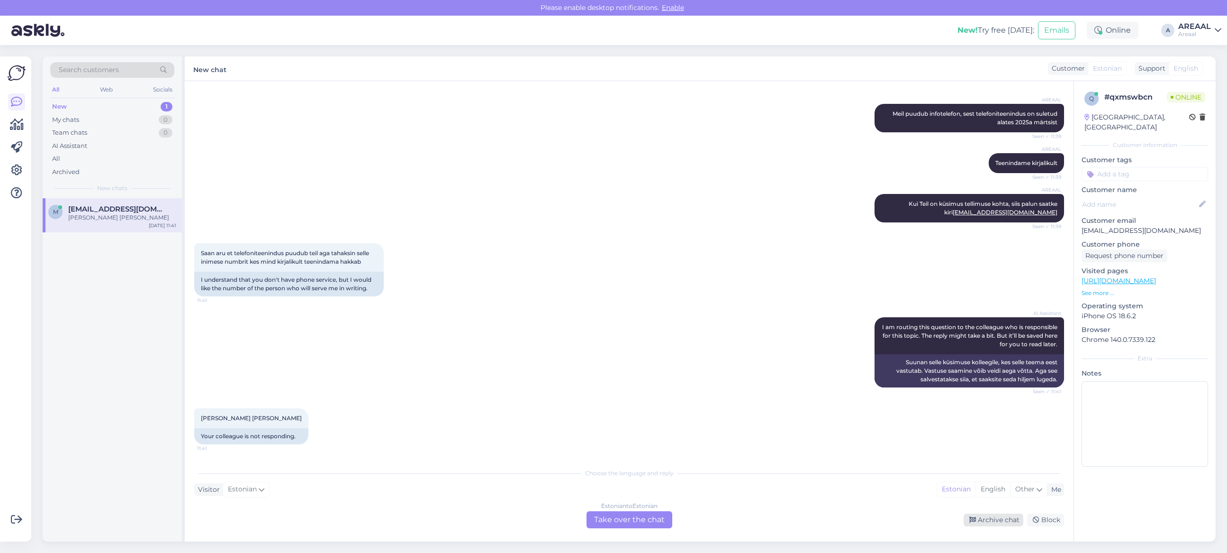
click at [984, 518] on div "Archive chat" at bounding box center [994, 519] width 60 height 13
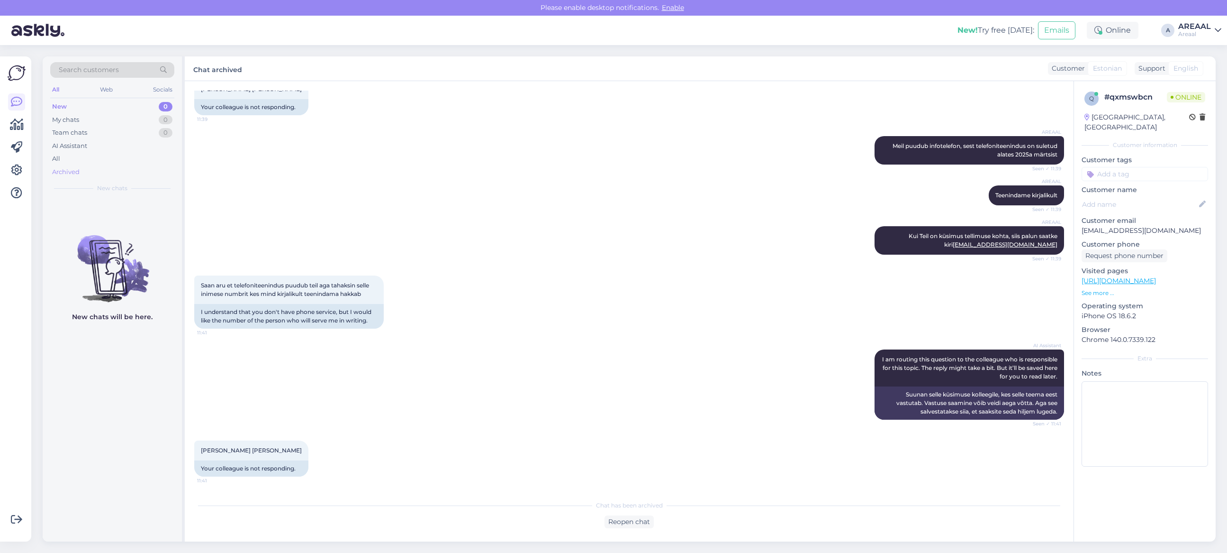
click at [131, 166] on div "Archived" at bounding box center [112, 171] width 124 height 13
click at [127, 161] on div "All" at bounding box center [112, 158] width 124 height 13
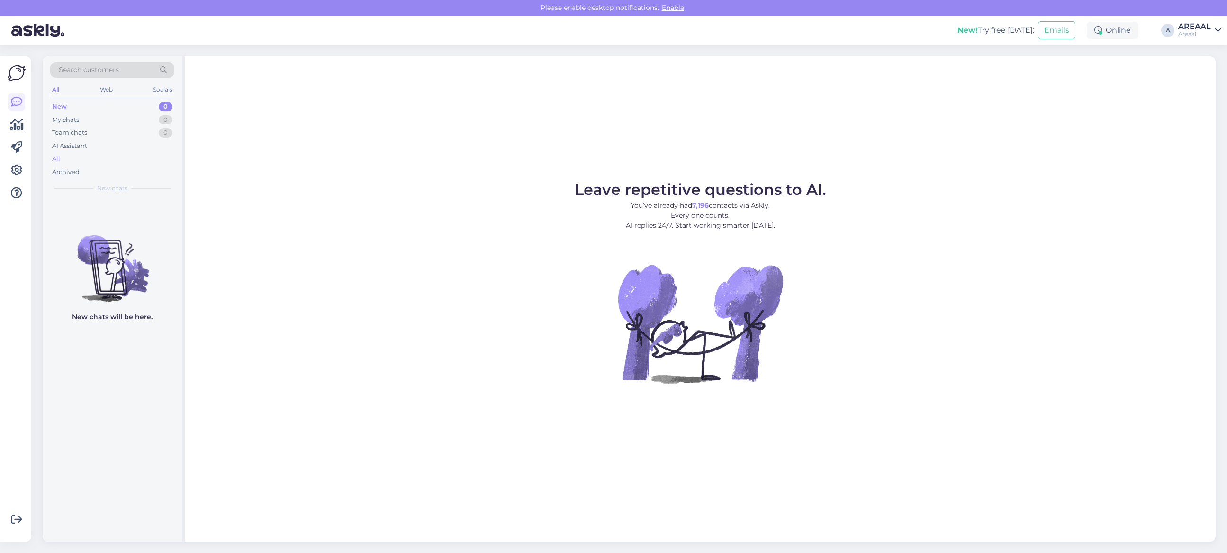
click at [118, 160] on div "All" at bounding box center [112, 158] width 124 height 13
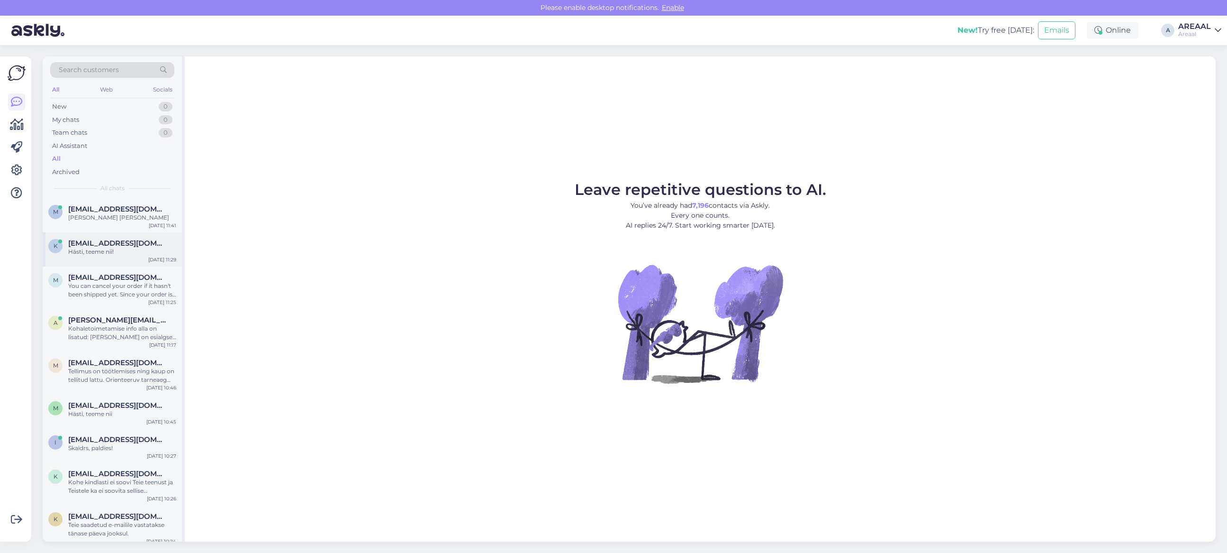
click at [130, 233] on div "K [EMAIL_ADDRESS][DOMAIN_NAME] Hästi, teeme nii! [DATE] 11:29" at bounding box center [112, 249] width 139 height 34
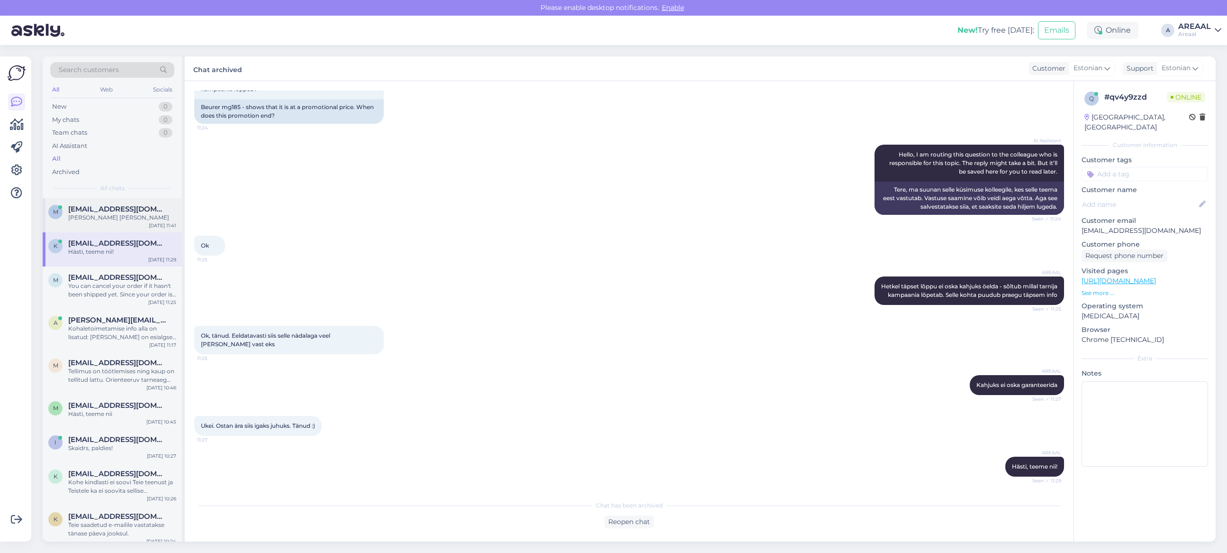
click at [129, 211] on span "[EMAIL_ADDRESS][DOMAIN_NAME]" at bounding box center [117, 209] width 99 height 9
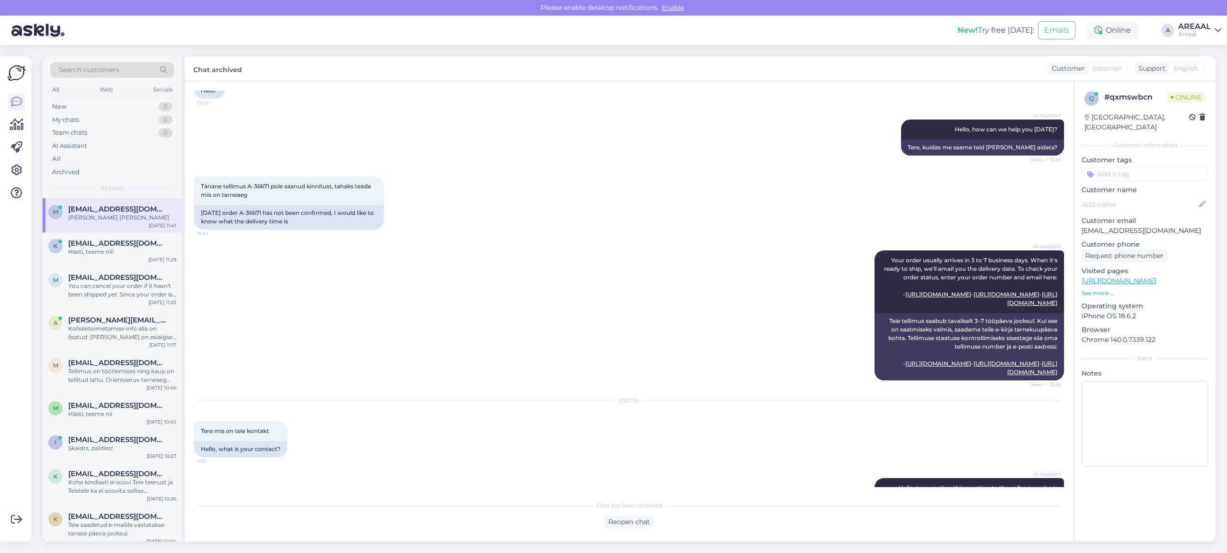
scroll to position [1370, 0]
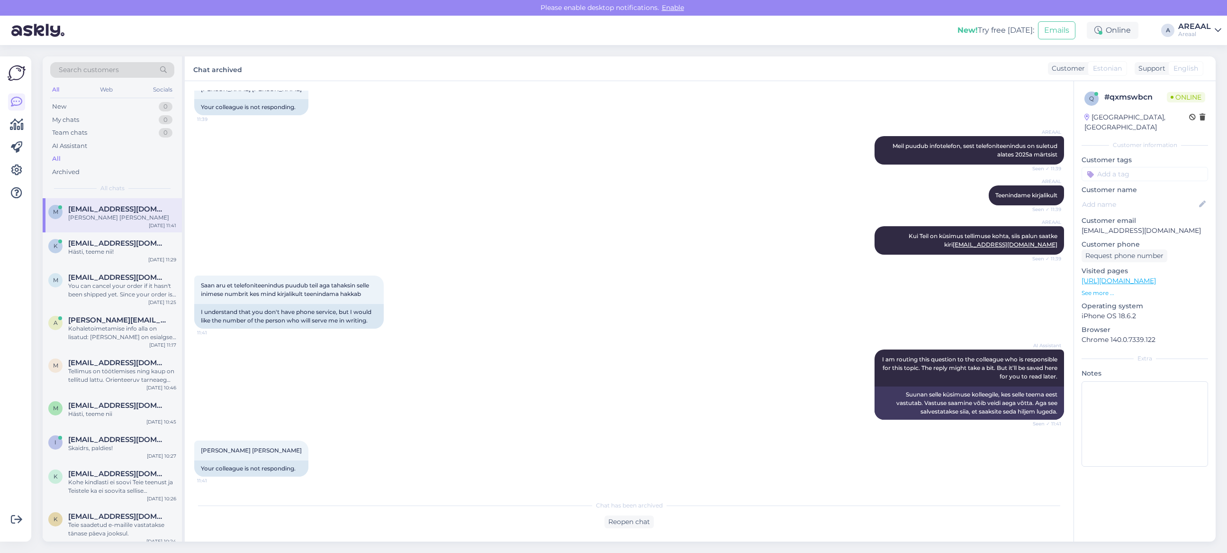
click at [622, 510] on div "Chat has been archived Reopen chat" at bounding box center [629, 511] width 870 height 33
click at [623, 515] on div "Reopen chat" at bounding box center [629, 521] width 49 height 13
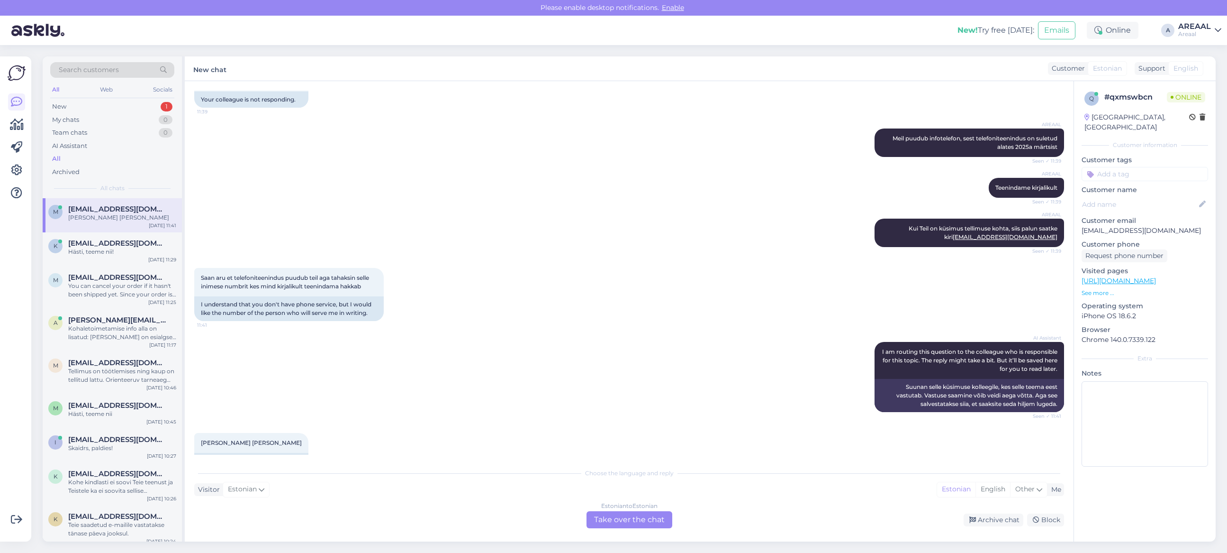
scroll to position [1366, 0]
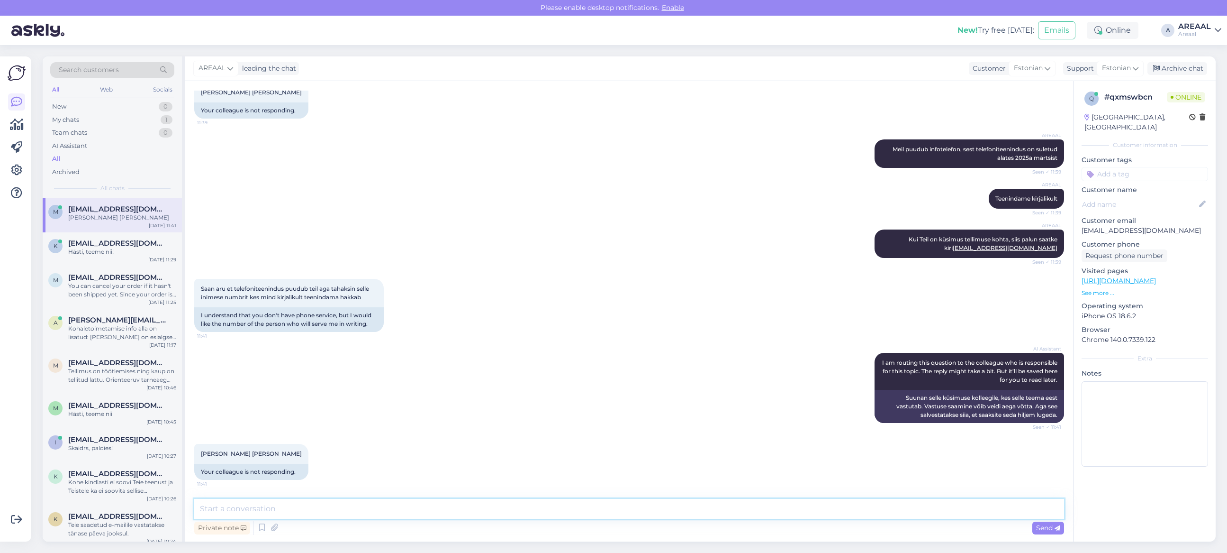
click at [623, 513] on textarea at bounding box center [629, 509] width 870 height 20
type textarea "Teie saadetud kirjale vastatakse tänase-homse tööpäeva jooksul"
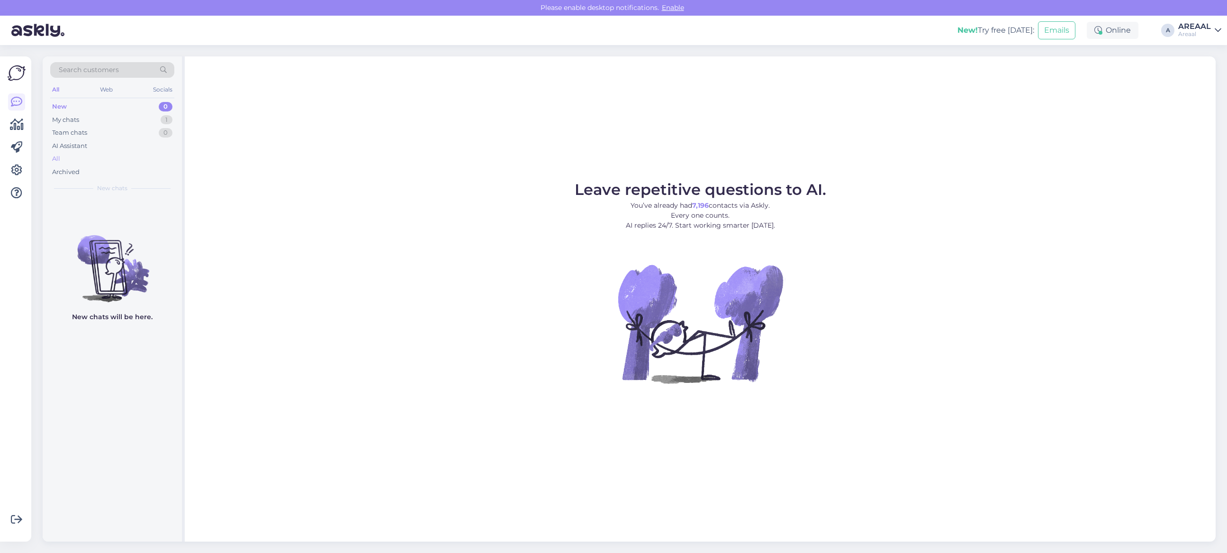
click at [122, 157] on div "All" at bounding box center [112, 158] width 124 height 13
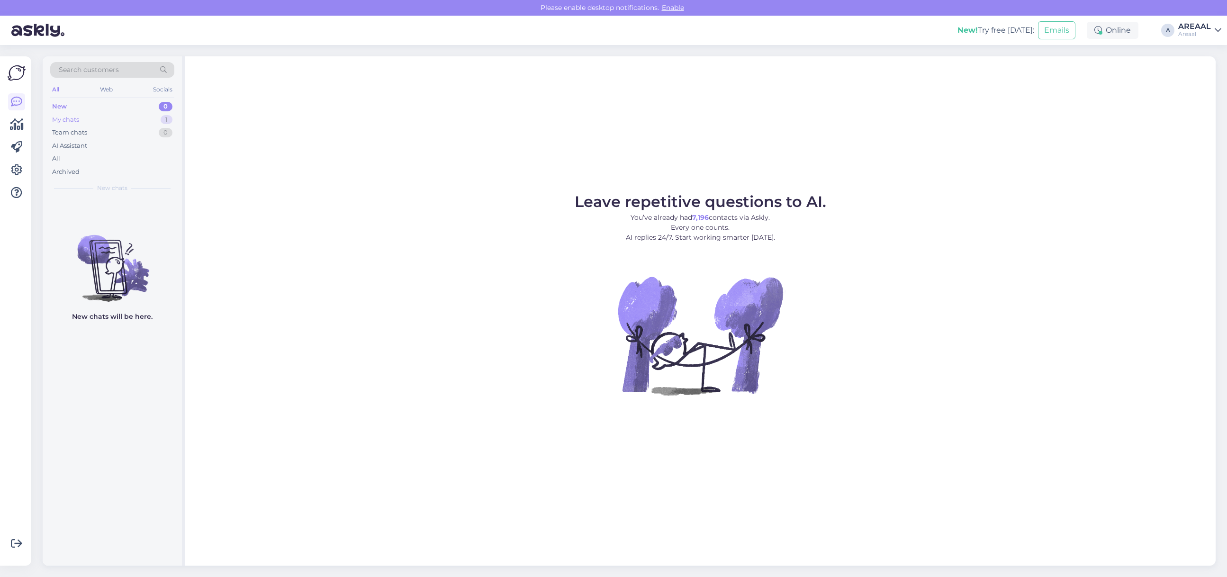
click at [152, 128] on div "Team chats 0" at bounding box center [112, 132] width 124 height 13
click at [161, 118] on div "1" at bounding box center [167, 119] width 12 height 9
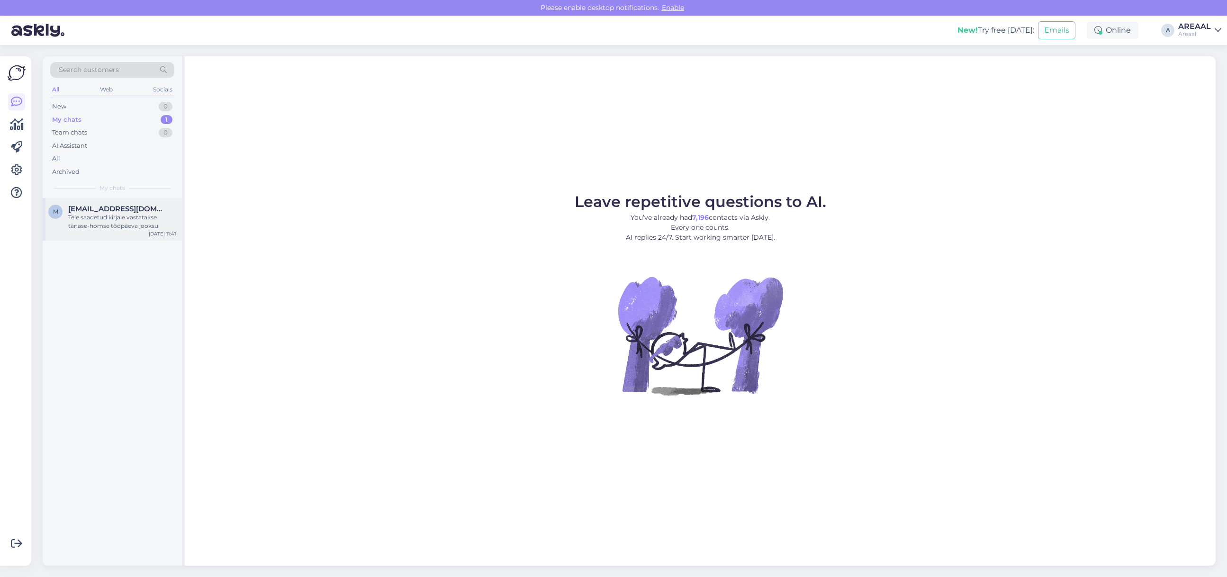
click at [109, 228] on div "Teie saadetud kirjale vastatakse tänase-homse tööpäeva jooksul" at bounding box center [122, 221] width 108 height 17
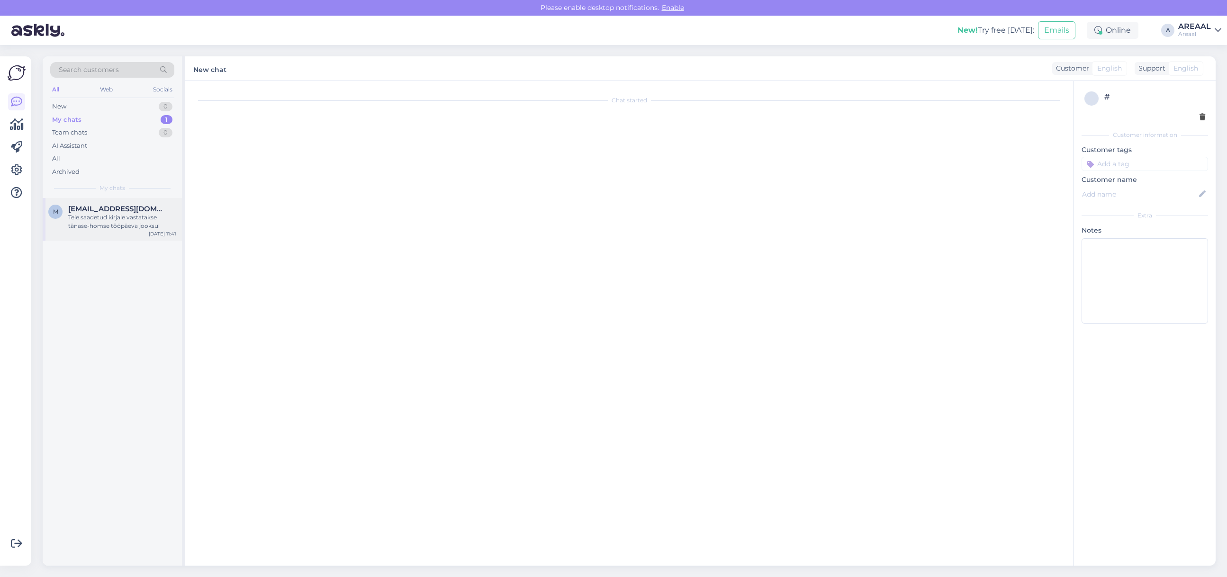
scroll to position [1390, 0]
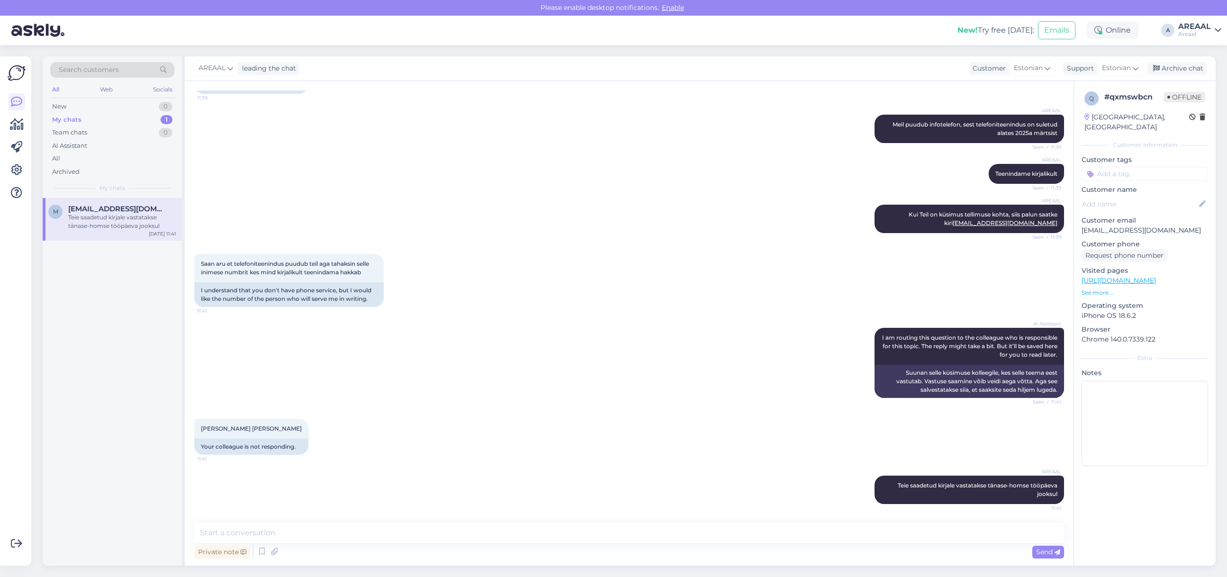
click at [1181, 58] on div "AREAAL leading the chat Customer Estonian Support Estonian Archive chat" at bounding box center [700, 68] width 1031 height 25
click at [1185, 66] on div "Archive chat" at bounding box center [1178, 68] width 60 height 13
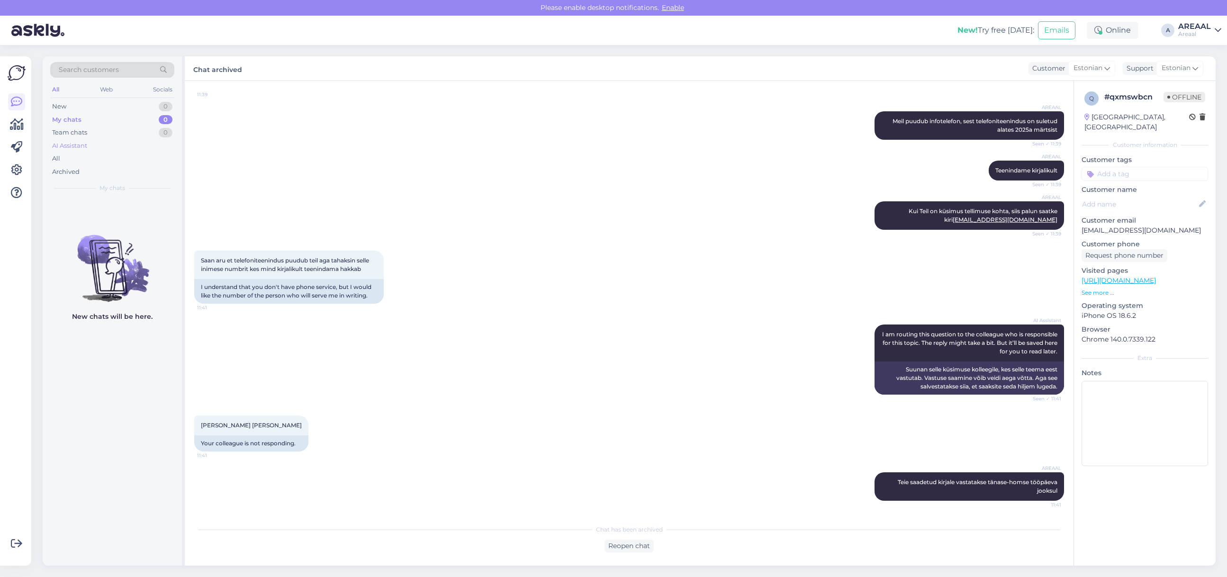
click at [98, 142] on div "AI Assistant" at bounding box center [112, 145] width 124 height 13
click at [100, 160] on div "All" at bounding box center [112, 158] width 124 height 13
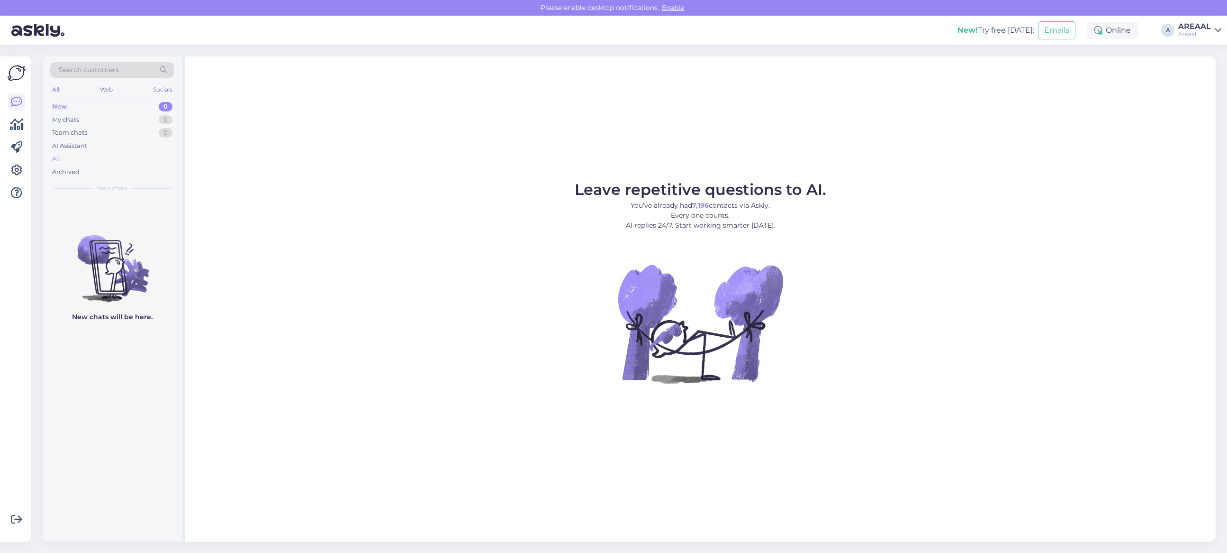
click at [131, 154] on div "All" at bounding box center [112, 158] width 124 height 13
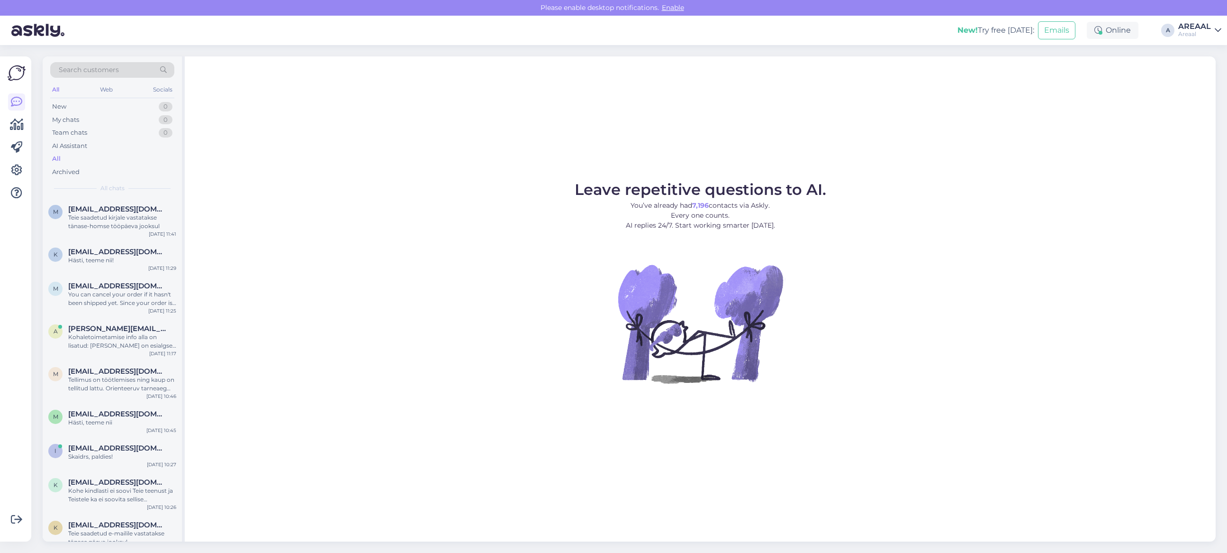
click at [1198, 27] on div "AREAAL" at bounding box center [1195, 27] width 33 height 8
click at [1202, 72] on button "Open" at bounding box center [1201, 73] width 27 height 15
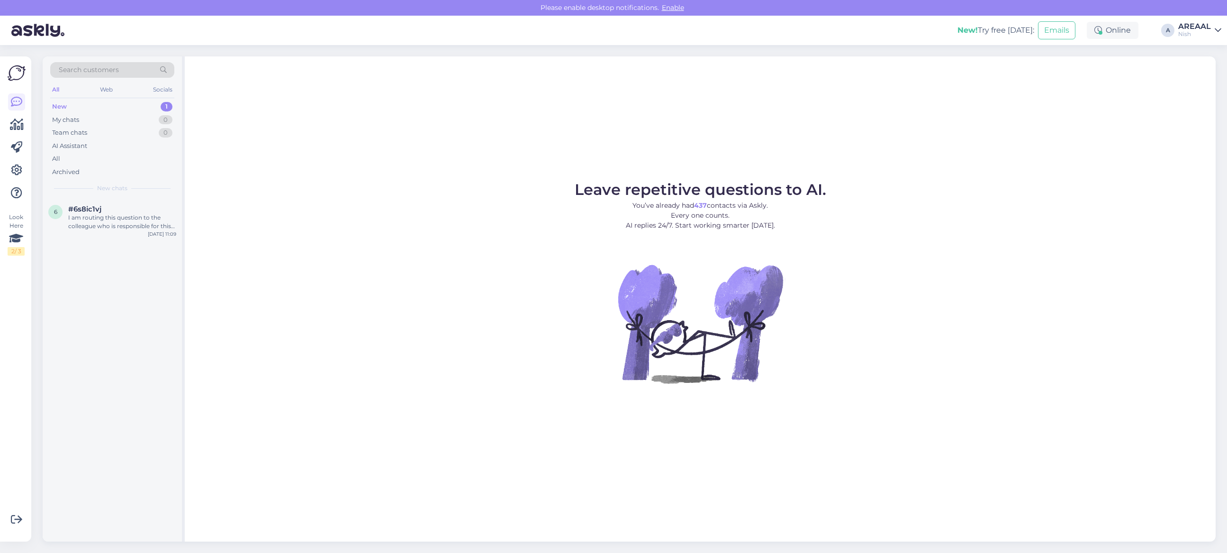
click at [124, 153] on div "All" at bounding box center [112, 158] width 124 height 13
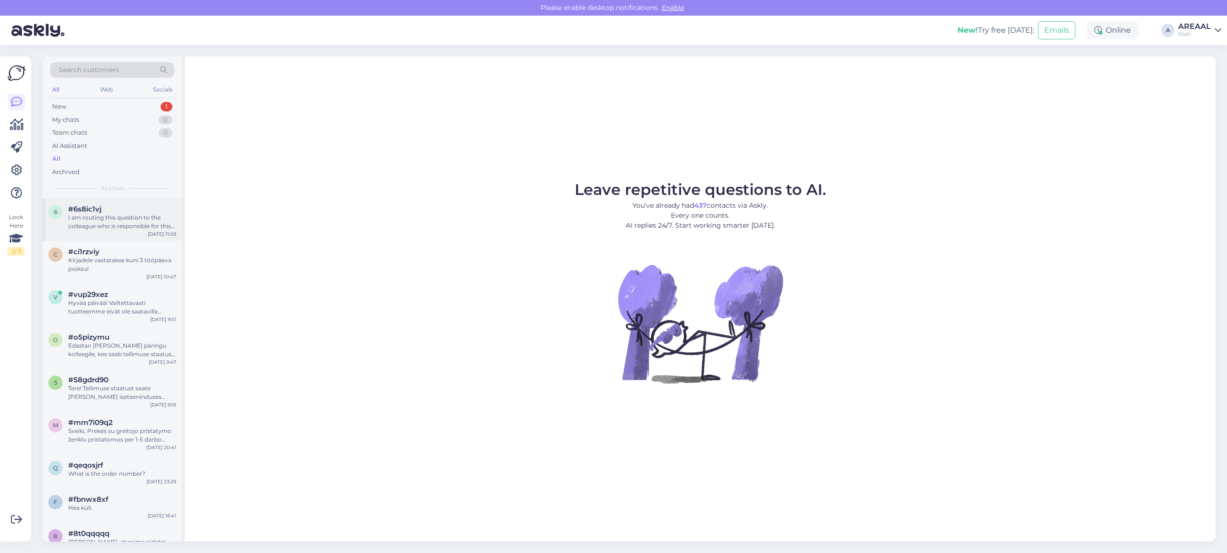
click at [145, 206] on div "#6s8ic1vj" at bounding box center [122, 209] width 108 height 9
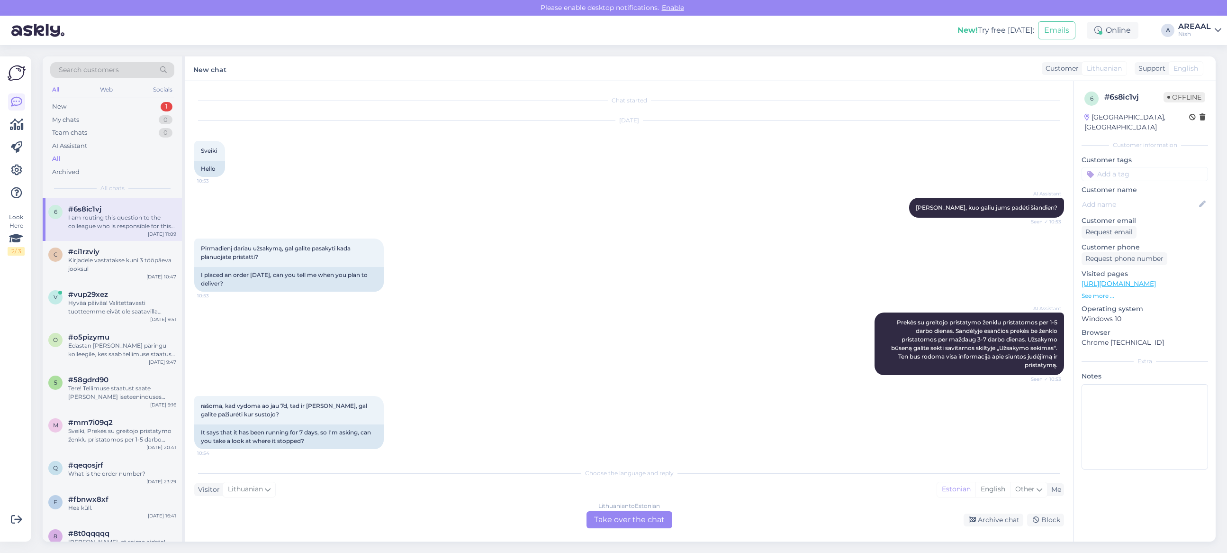
scroll to position [496, 0]
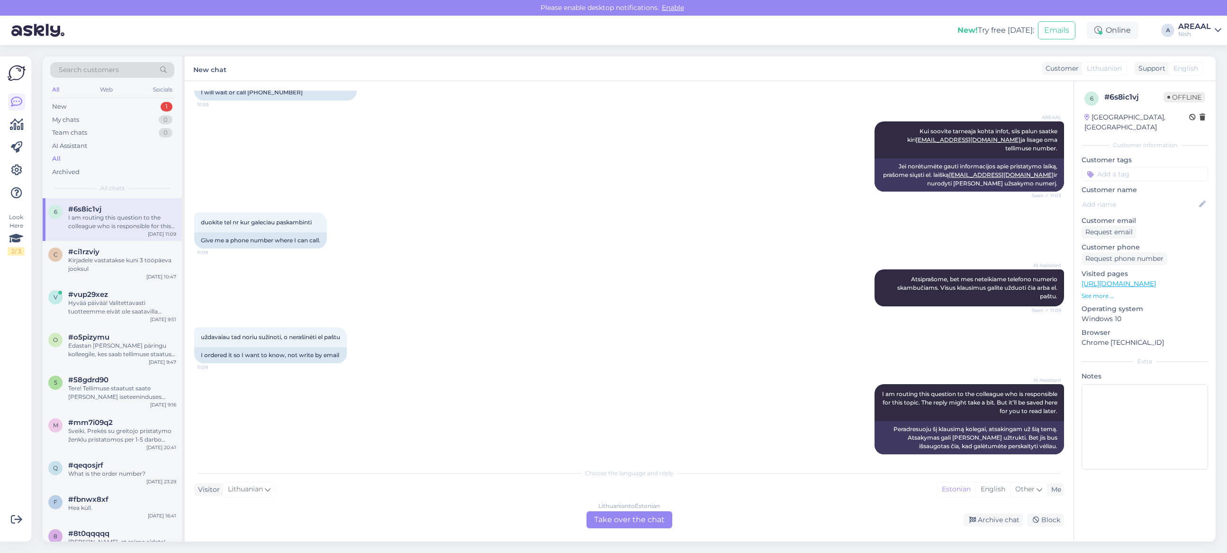
click at [632, 527] on div "Lithuanian to Estonian Take over the chat" at bounding box center [630, 519] width 86 height 17
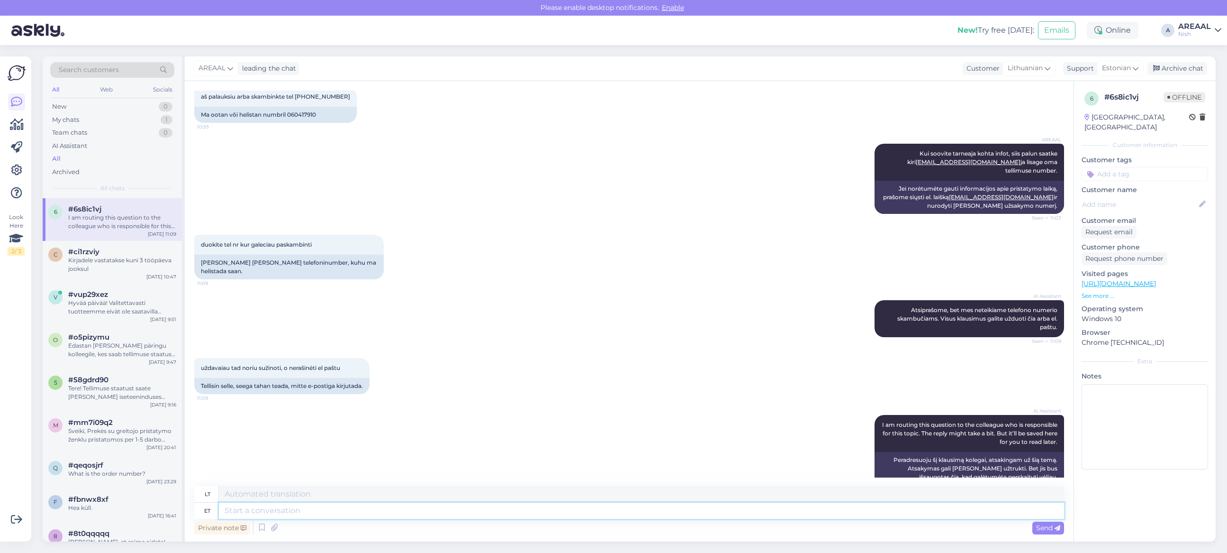
click at [631, 508] on textarea at bounding box center [641, 510] width 845 height 16
type textarea "We do"
type textarea "Mes"
type textarea "We don't have"
type textarea "Mes ne"
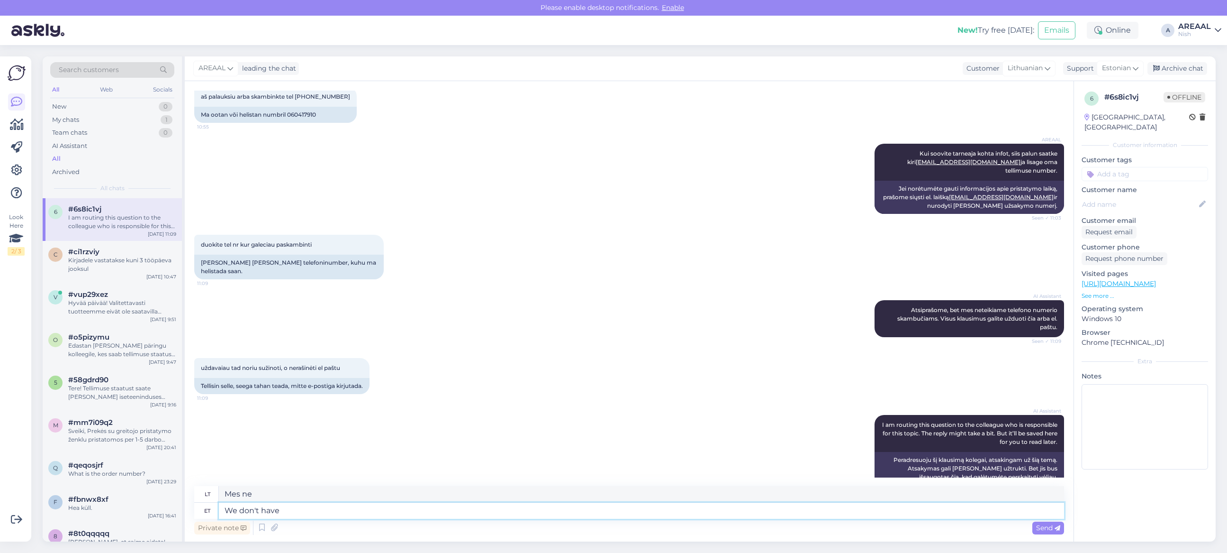
type textarea "We don't have p"
type textarea "Mes neturime"
type textarea "We don't have phone serv"
type textarea "Mes neturime telefono."
type textarea "We don't have phone service in"
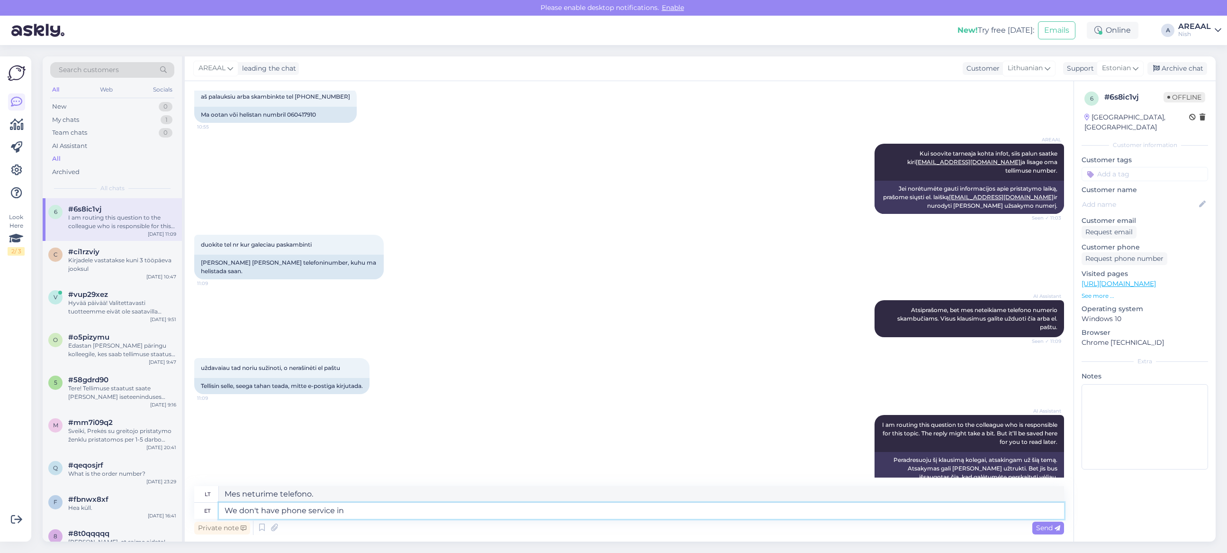
type textarea "Neturime telefono ryšio paslaugų."
type textarea "We don't have phone service inL"
type textarea "Mes neturime telefono ryšio paslaugų L."
type textarea "We don't have phone service in Li"
type textarea "Mes neturime telefono ryšio paslaugų"
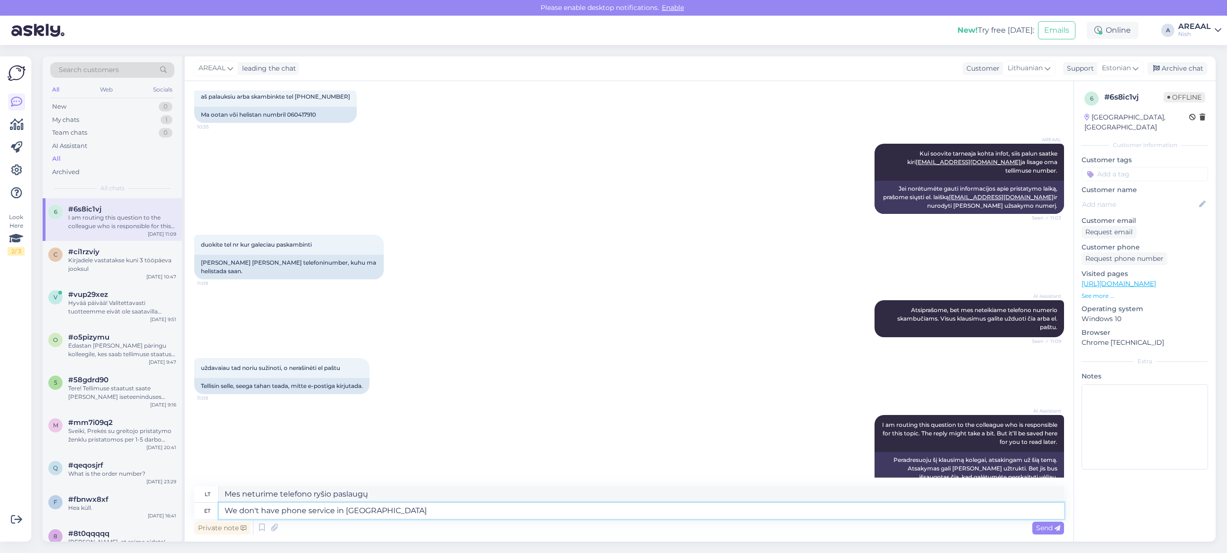
type textarea "We don't have phone service in Lithuania"
type textarea "Mes neturime telefono ryšio paslaugų Lietuvoje."
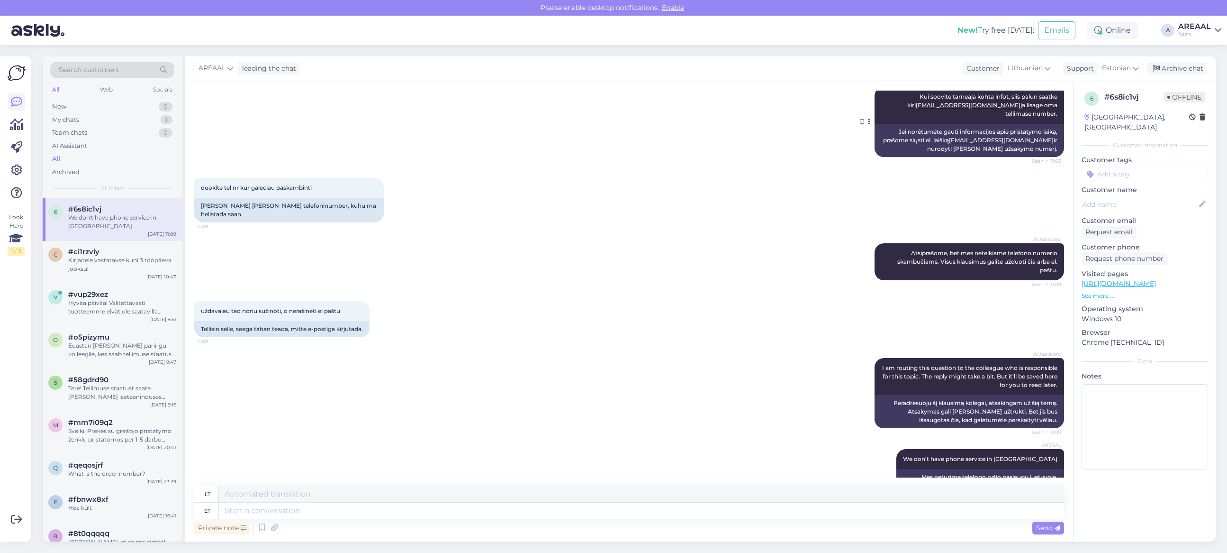
click at [983, 98] on span "Kui soovite tarneaja kohta infot, siis palun saatke kiri info@24vr.lt ja lisage…" at bounding box center [983, 105] width 152 height 24
copy div "Kui soovite tarneaja kohta infot, siis palun saatke kiri info@24vr.lt ja lisage…"
click at [610, 512] on textarea at bounding box center [641, 510] width 845 height 16
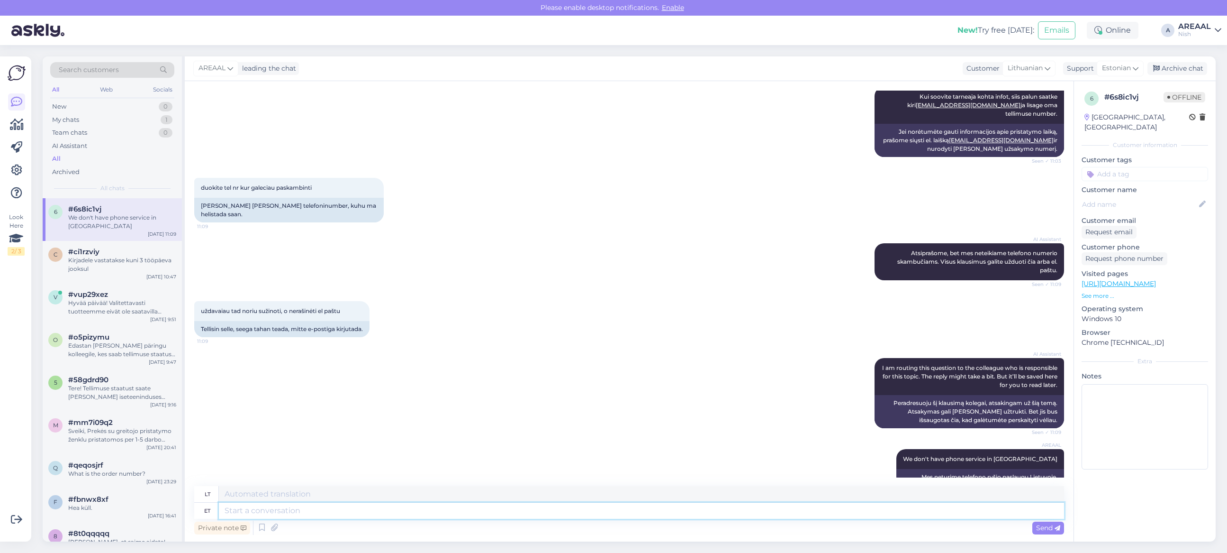
paste textarea "Kui soovite tarneaja kohta infot, siis palun saatke kiri info@24vr.lt ja lisage…"
type textarea "Kui soovite tarneaja kohta infot, siis palun saatke kiri info@24vr.lt ja lisage…"
type textarea "Jei norėtumėte gauti informacijos apie pristatymo laiką, prašome siųsti el. lai…"
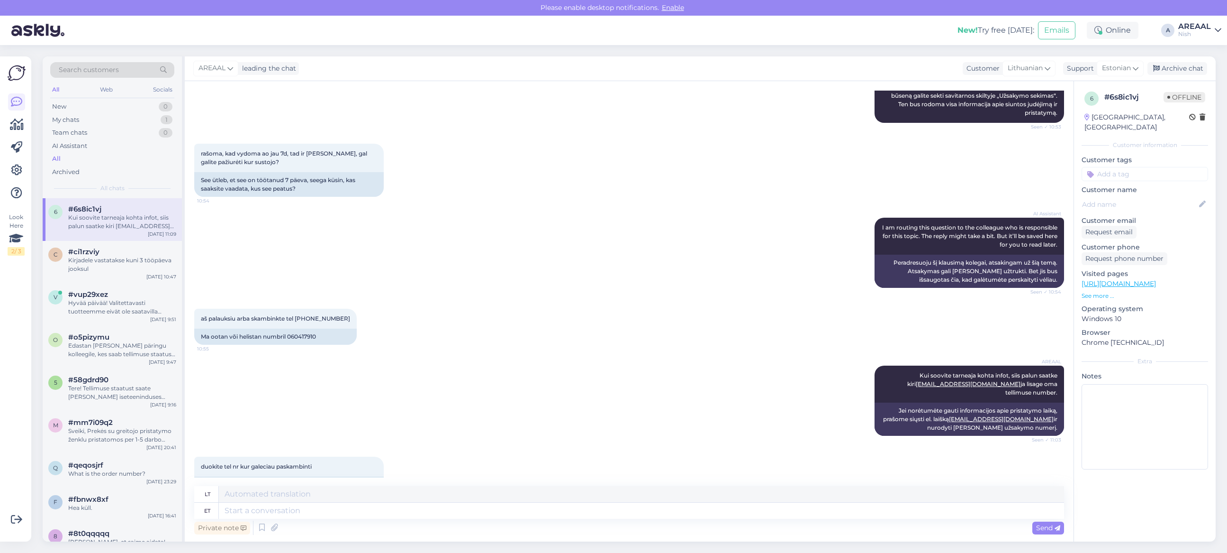
scroll to position [0, 0]
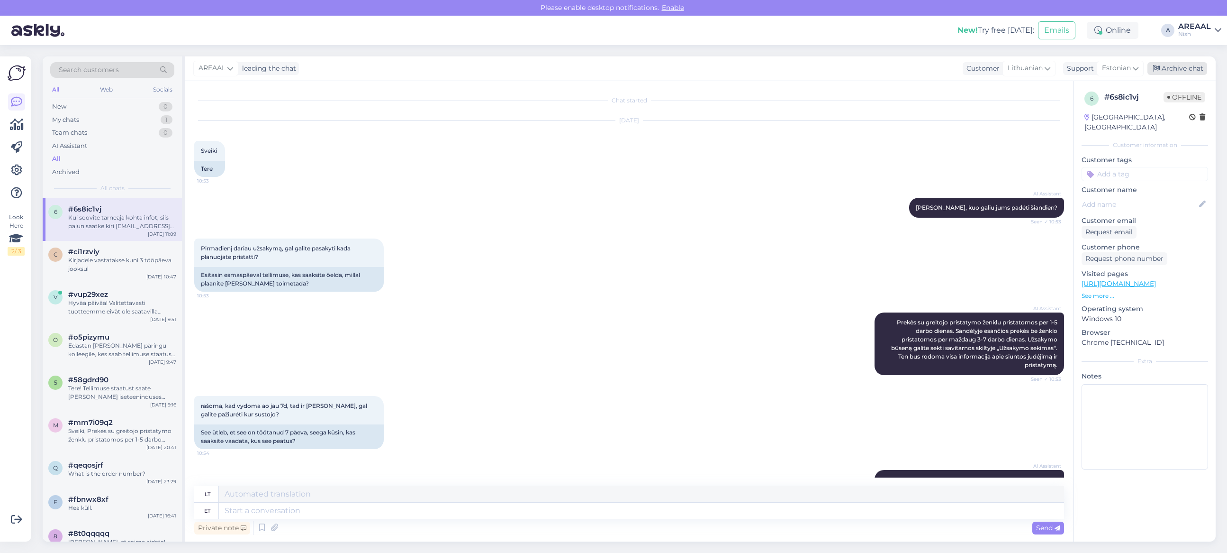
click at [1192, 68] on div "Archive chat" at bounding box center [1178, 68] width 60 height 13
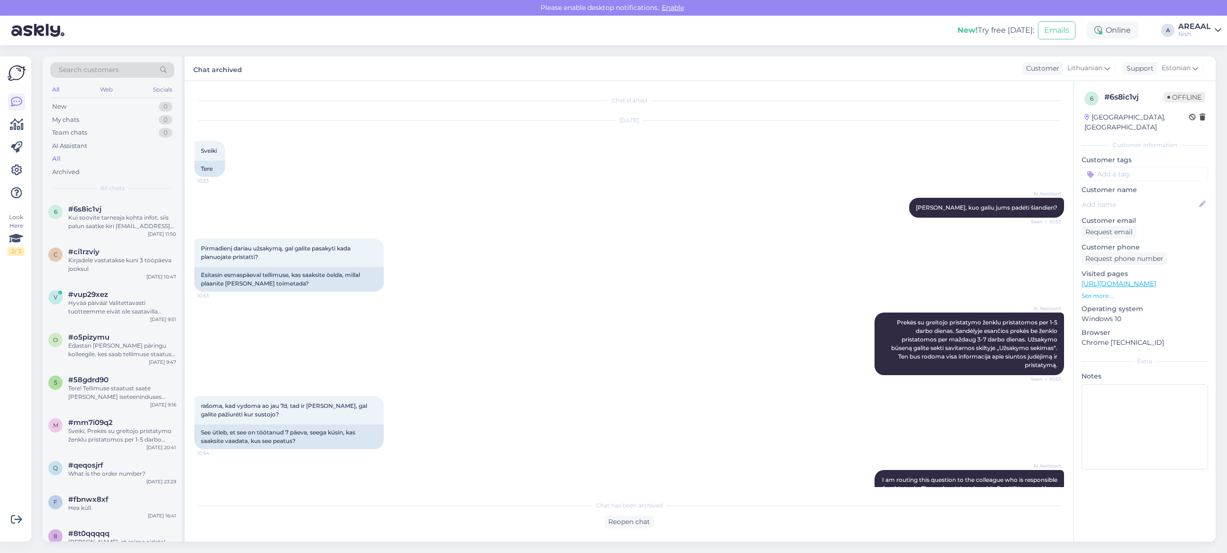
click at [781, 188] on div "AI Assistant Sveiki, kuo galiu jums padėti šiandien? Seen ✓ 10:53" at bounding box center [629, 207] width 870 height 41
click at [1196, 31] on div "Nish" at bounding box center [1195, 34] width 33 height 8
click at [1201, 55] on button "Open" at bounding box center [1201, 52] width 27 height 15
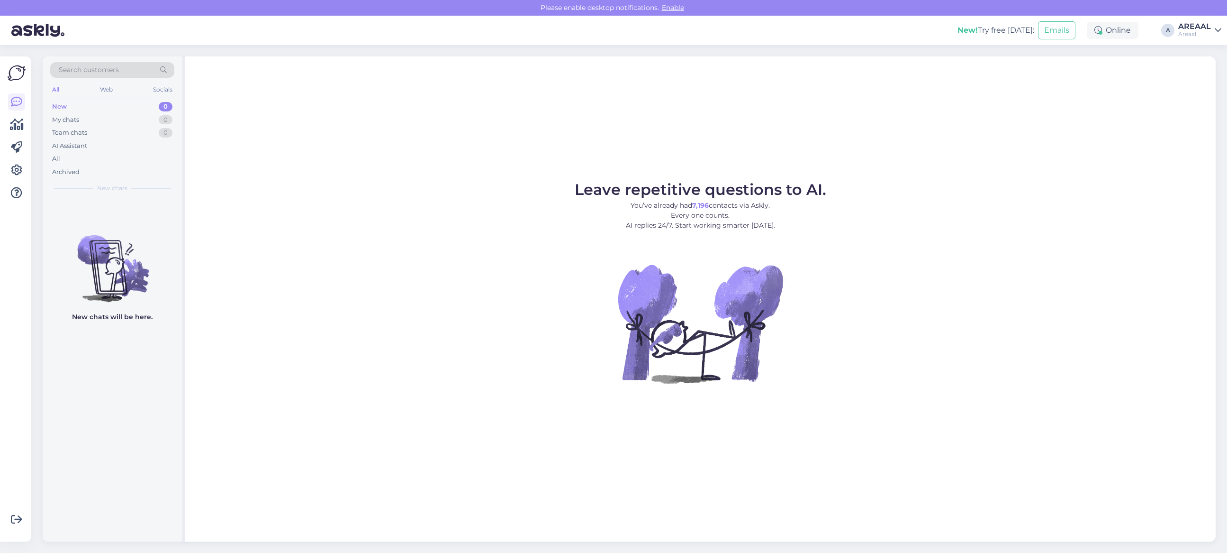
click at [885, 278] on figure "Leave repetitive questions to AI. You’ve already had 7,196 contacts via Askly. …" at bounding box center [700, 295] width 1014 height 227
click at [243, 198] on figure "Leave repetitive questions to AI. You’ve already had 7,196 contacts via Askly. …" at bounding box center [700, 295] width 1014 height 227
click at [133, 160] on div "All" at bounding box center [112, 158] width 124 height 13
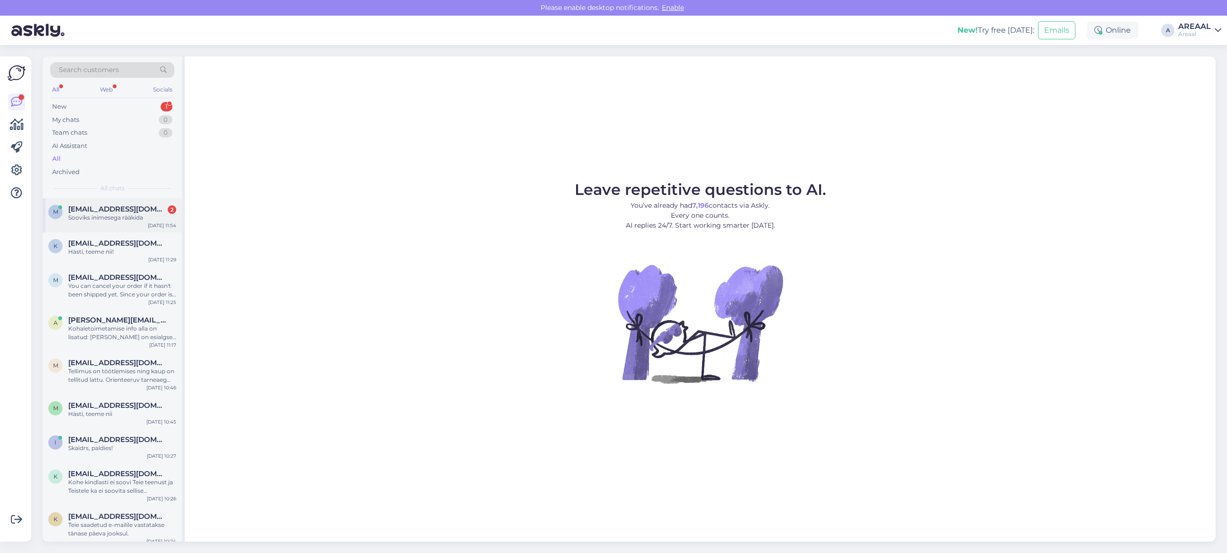
click at [148, 204] on div "m maitlarionov@gmail.com 2 Sooviks inimesega rääkida Sep 29 11:54" at bounding box center [112, 215] width 139 height 34
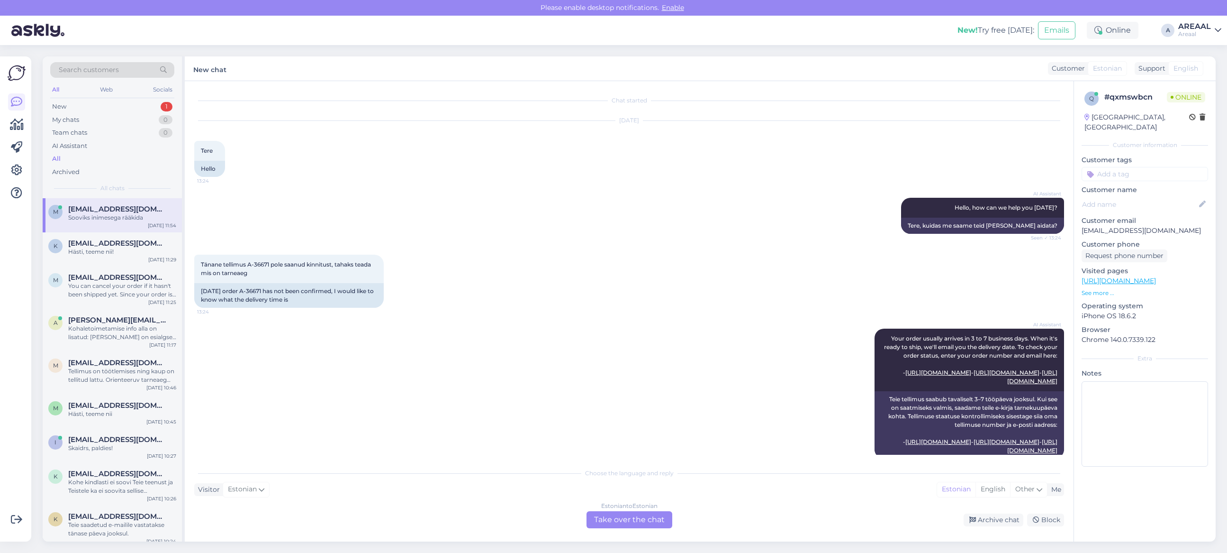
scroll to position [1712, 0]
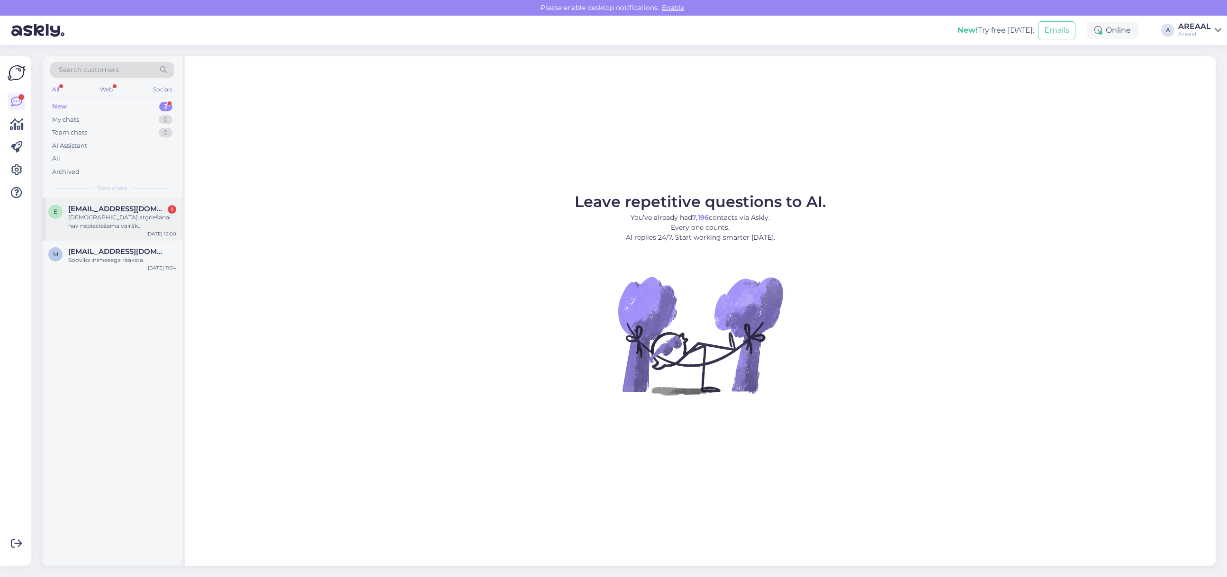
click at [134, 228] on div "[DEMOGRAPHIC_DATA] atgriešanai nav nepieciešama vairāk [PERSON_NAME]." at bounding box center [122, 221] width 108 height 17
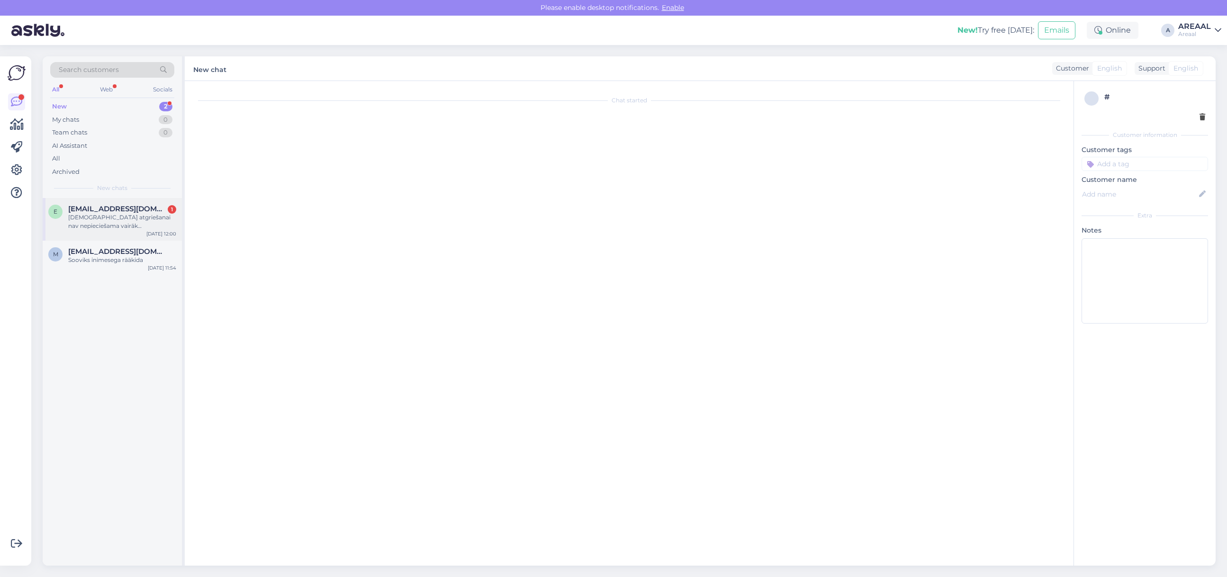
scroll to position [3697, 0]
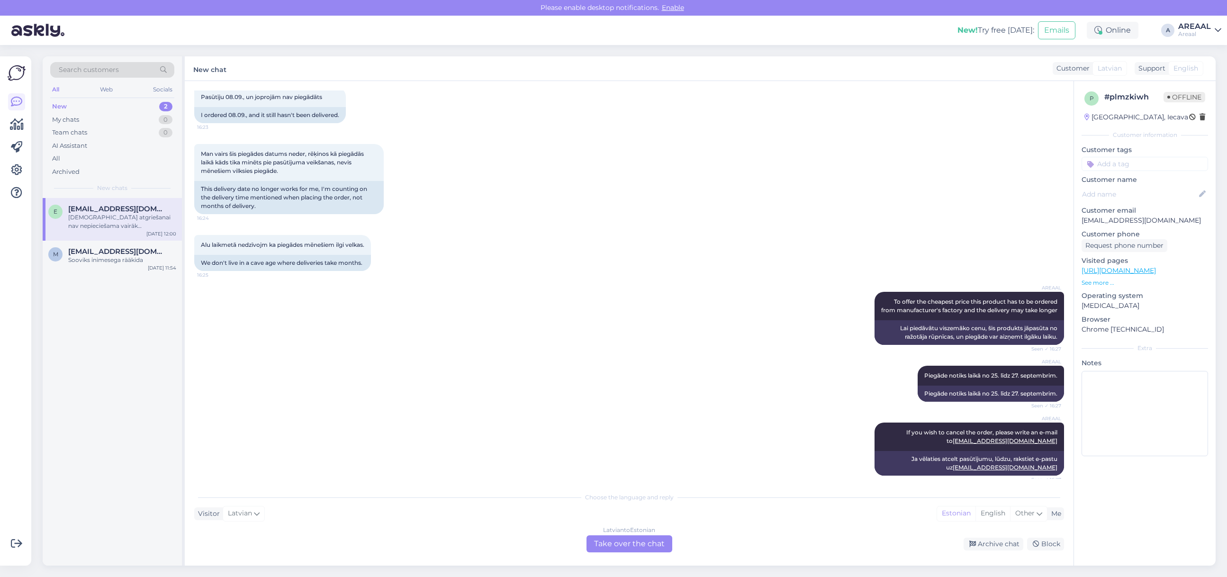
drag, startPoint x: 493, startPoint y: 252, endPoint x: 488, endPoint y: 254, distance: 5.5
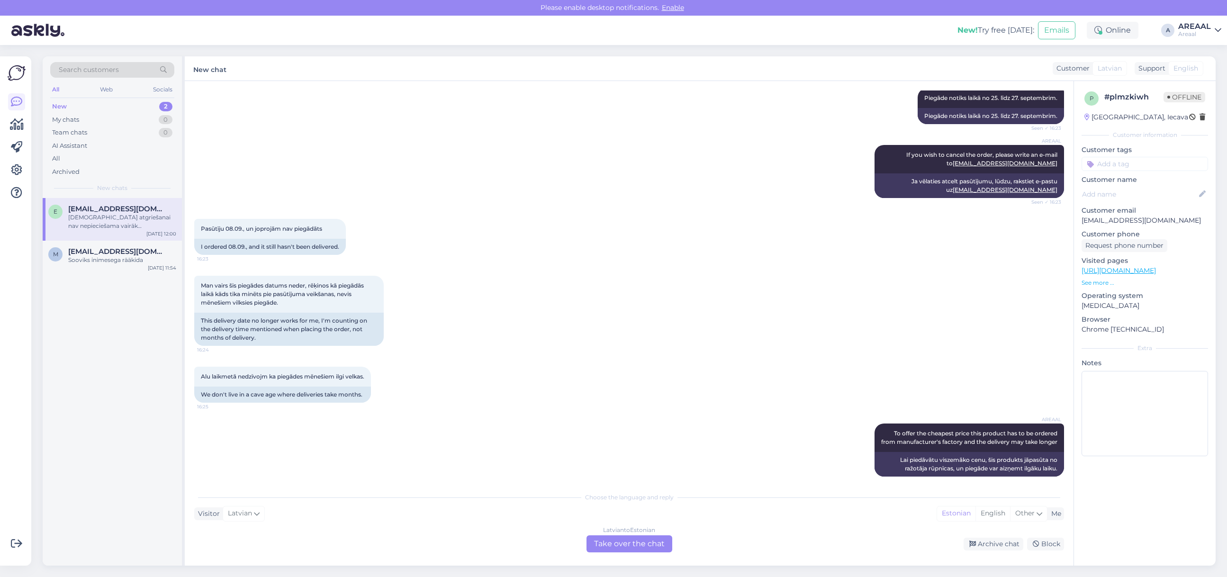
click at [1116, 223] on p "[EMAIL_ADDRESS][DOMAIN_NAME]" at bounding box center [1145, 221] width 127 height 10
copy p "[EMAIL_ADDRESS][DOMAIN_NAME]"
click at [133, 259] on div "Sooviks inimesega rääkida" at bounding box center [122, 260] width 108 height 9
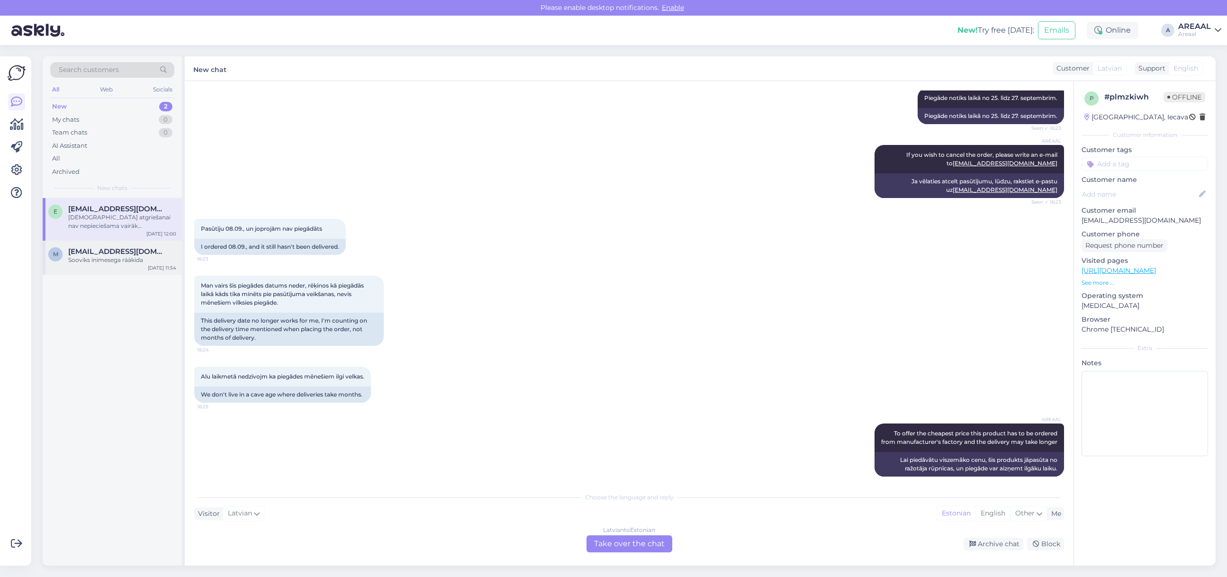
scroll to position [1687, 0]
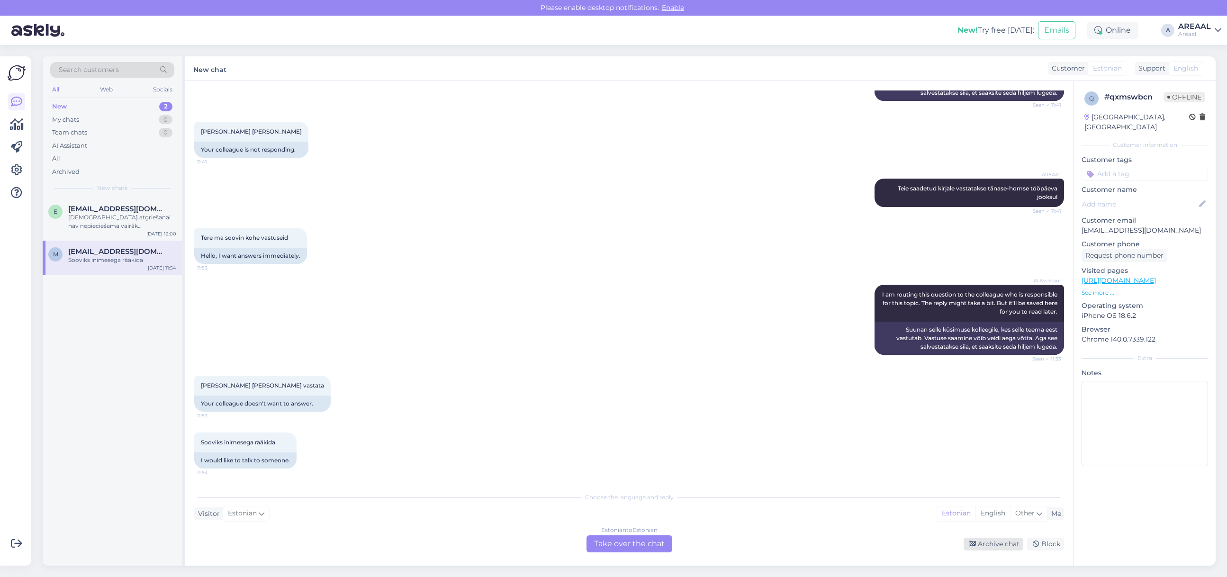
click at [976, 550] on div "Archive chat" at bounding box center [994, 544] width 60 height 13
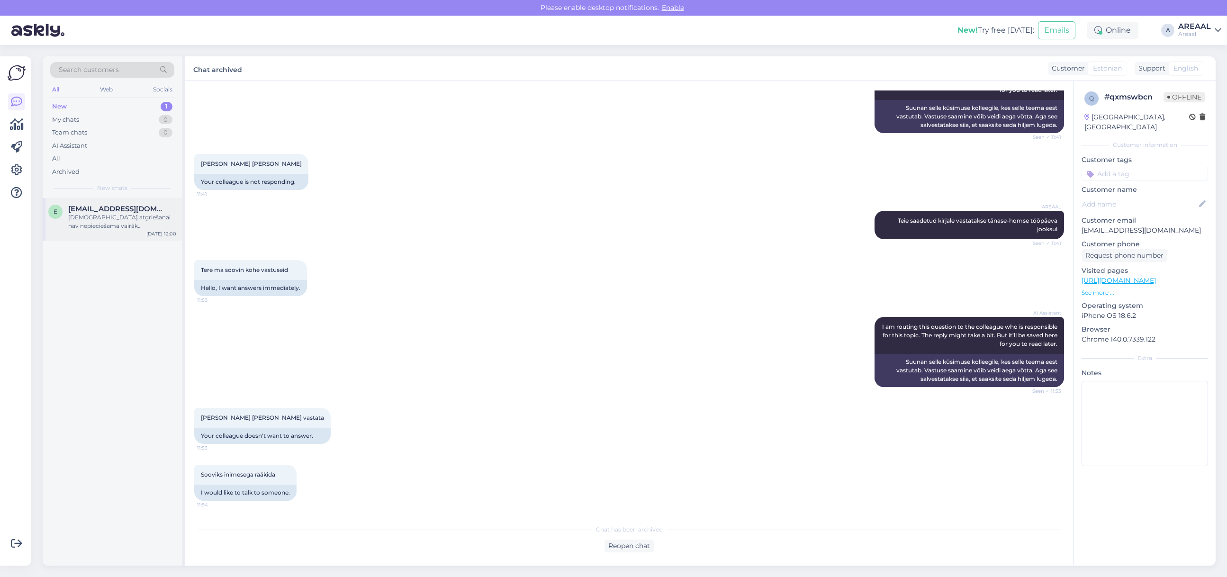
click at [133, 210] on div "[EMAIL_ADDRESS][DOMAIN_NAME]" at bounding box center [122, 209] width 108 height 9
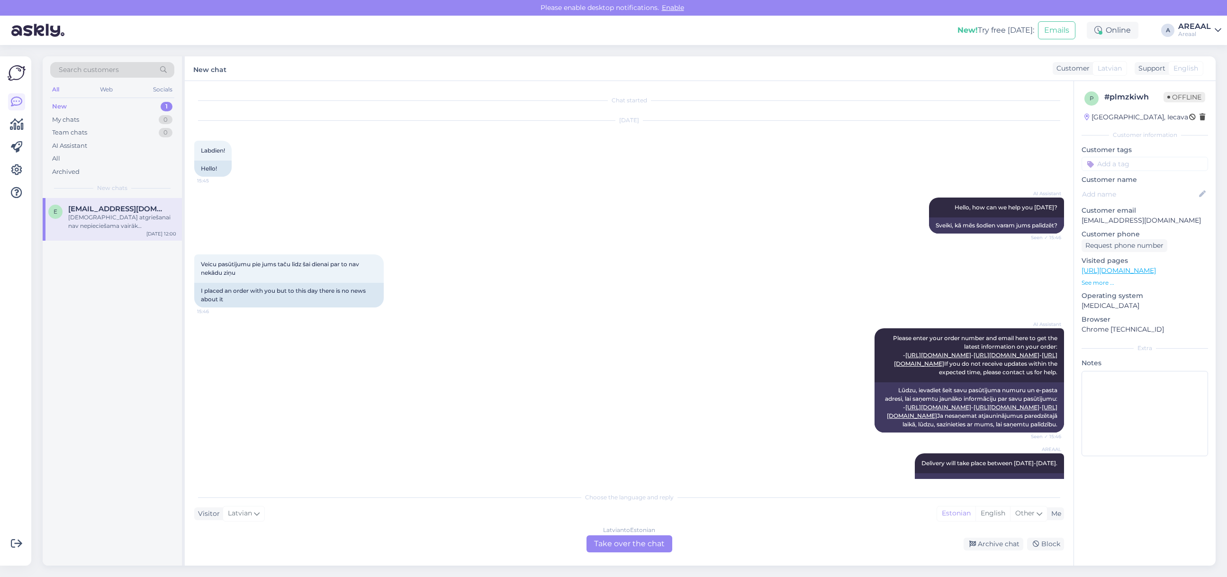
scroll to position [3697, 0]
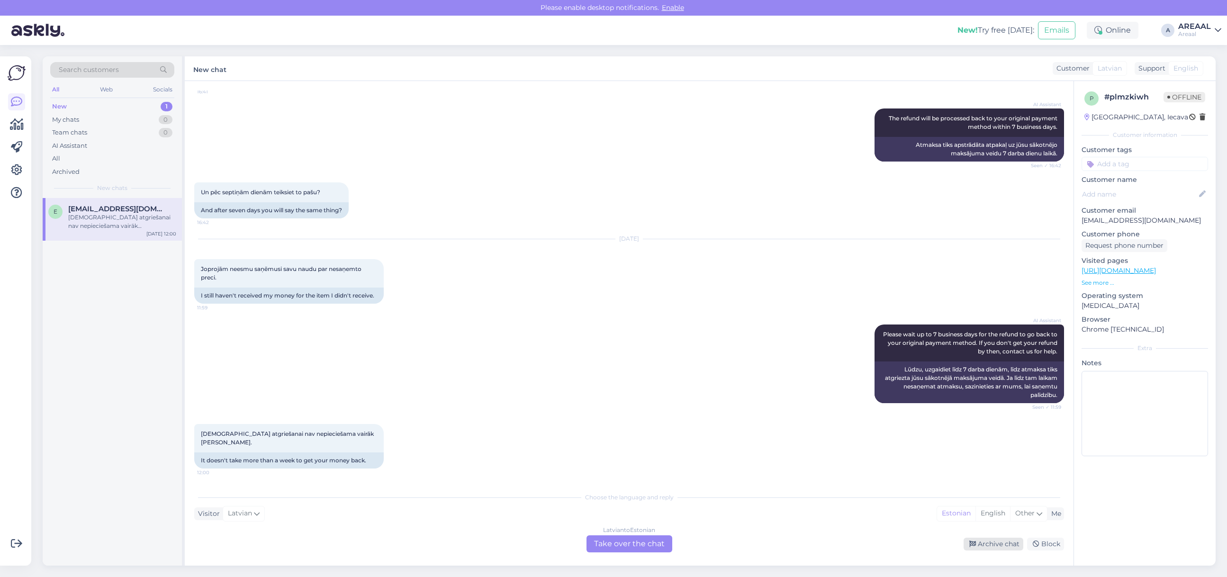
click at [987, 541] on div "Archive chat" at bounding box center [994, 544] width 60 height 13
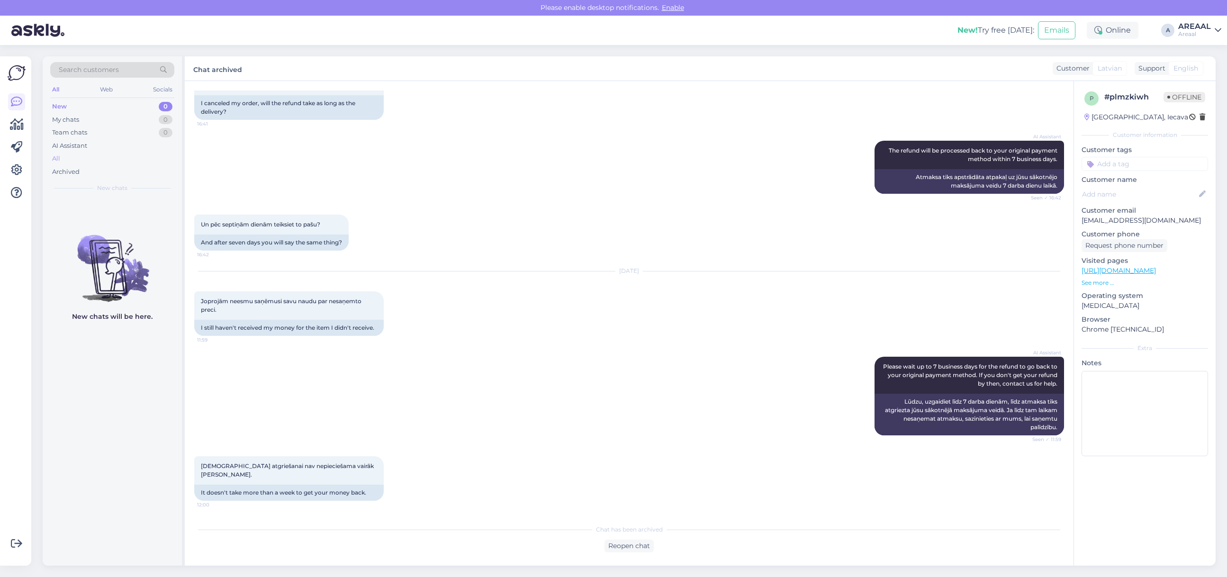
click at [125, 154] on div "All" at bounding box center [112, 158] width 124 height 13
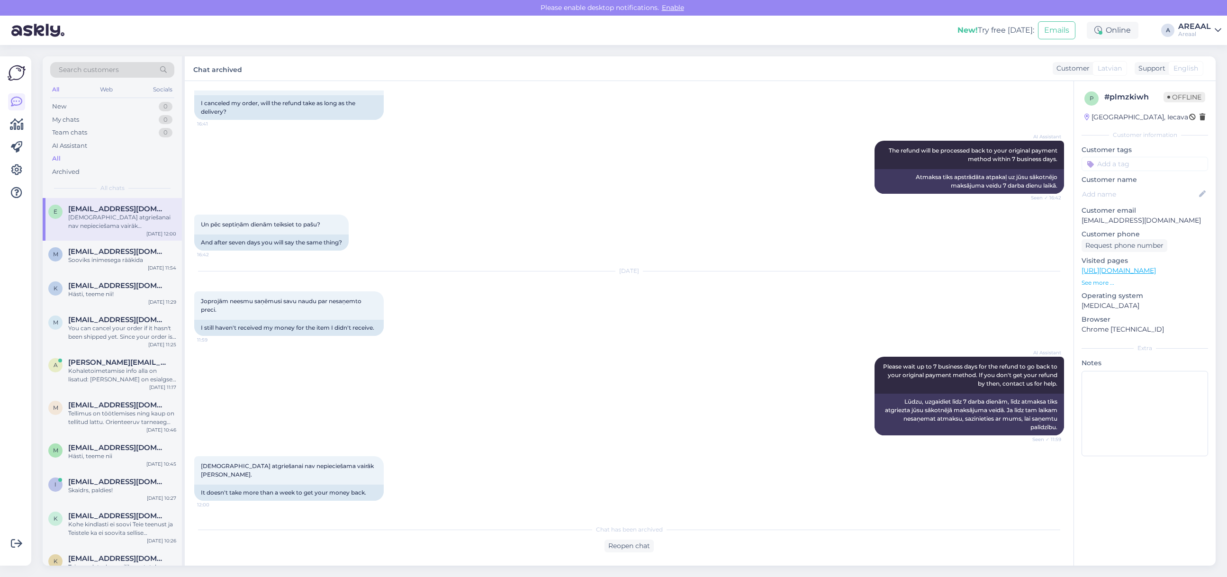
click at [1183, 36] on div "Areaal" at bounding box center [1195, 34] width 33 height 8
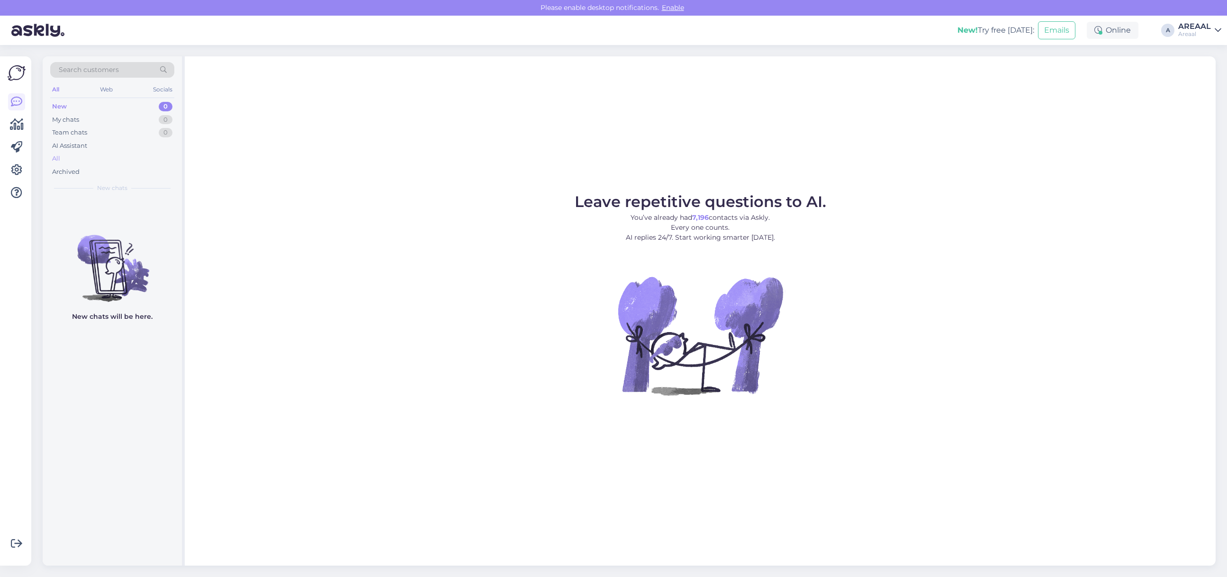
click at [102, 154] on div "All" at bounding box center [112, 158] width 124 height 13
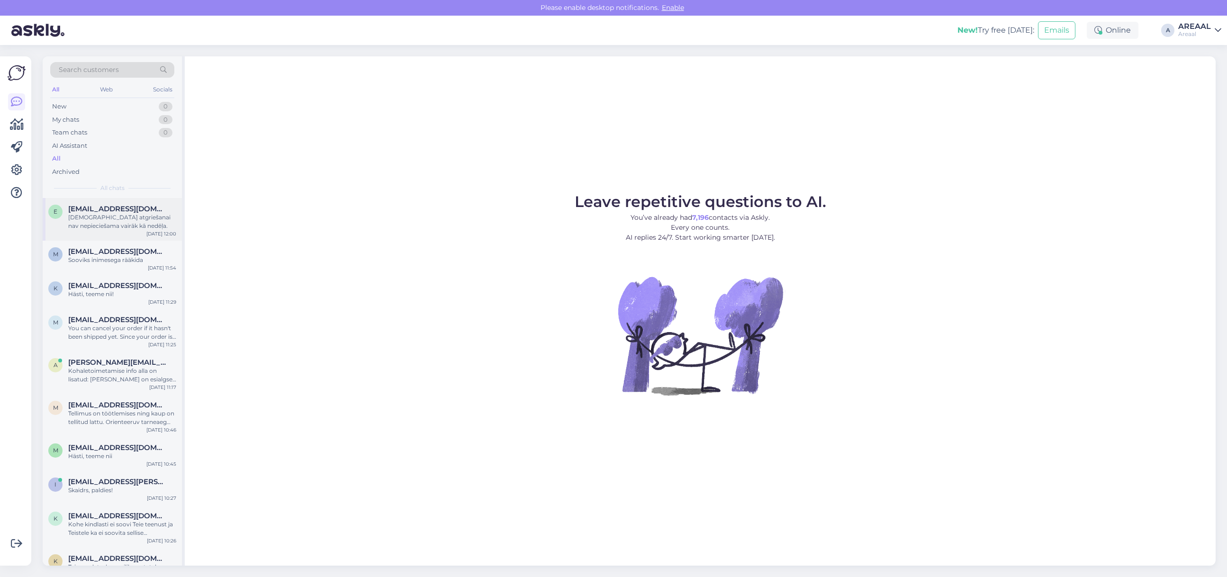
click at [103, 221] on div "[DEMOGRAPHIC_DATA] atgriešanai nav nepieciešama vairāk [PERSON_NAME]." at bounding box center [122, 221] width 108 height 17
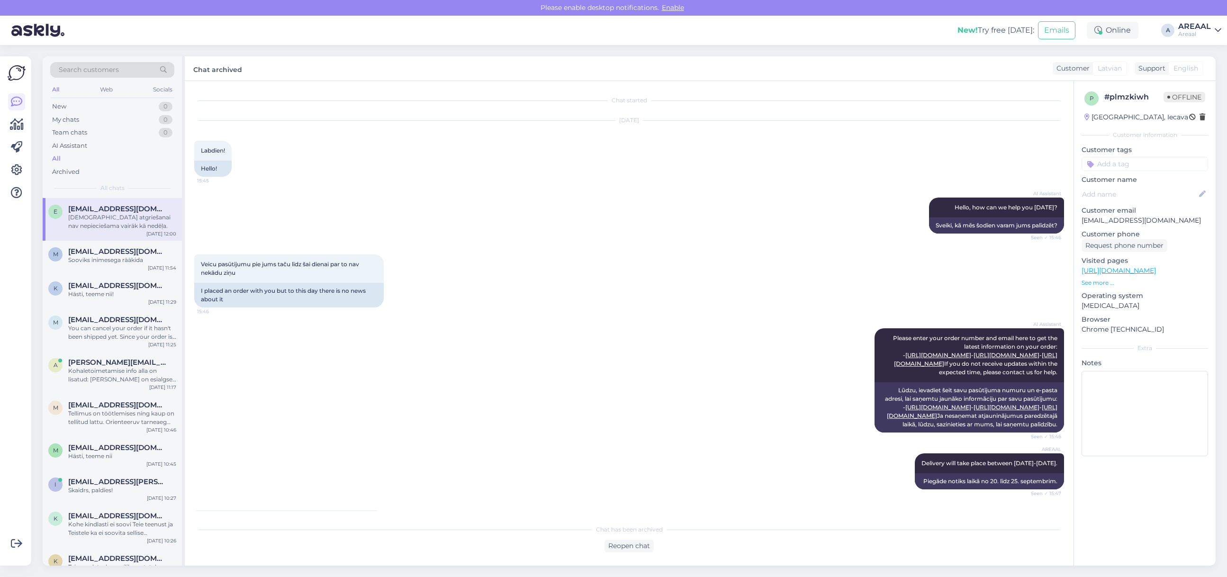
scroll to position [3665, 0]
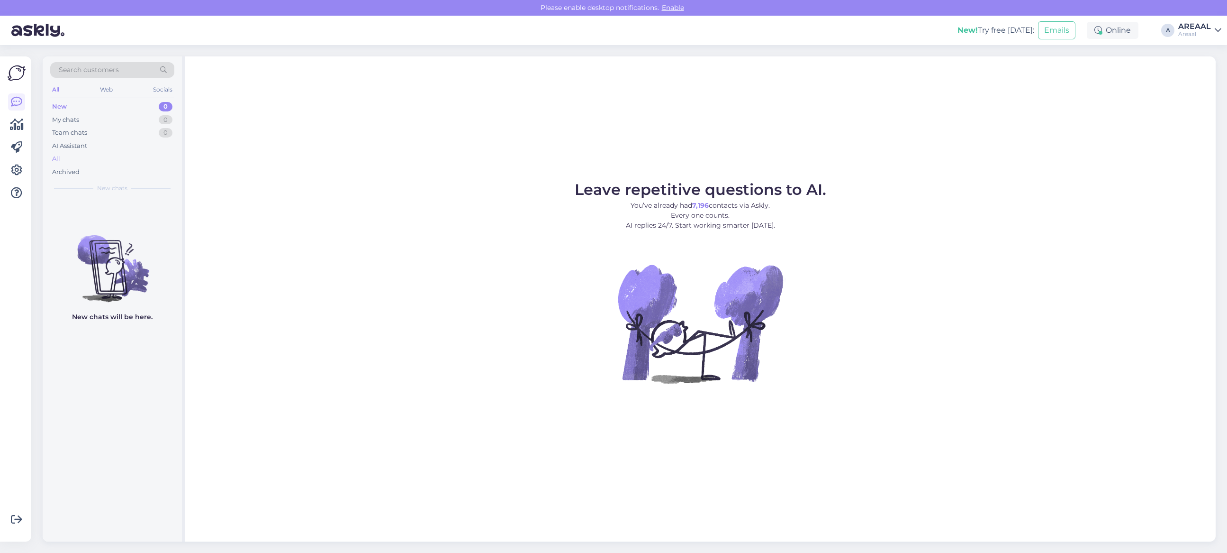
click at [104, 161] on div "All" at bounding box center [112, 158] width 124 height 13
click at [127, 156] on div "All" at bounding box center [112, 158] width 124 height 13
click at [91, 154] on div "All" at bounding box center [112, 158] width 124 height 13
